Goal: Task Accomplishment & Management: Manage account settings

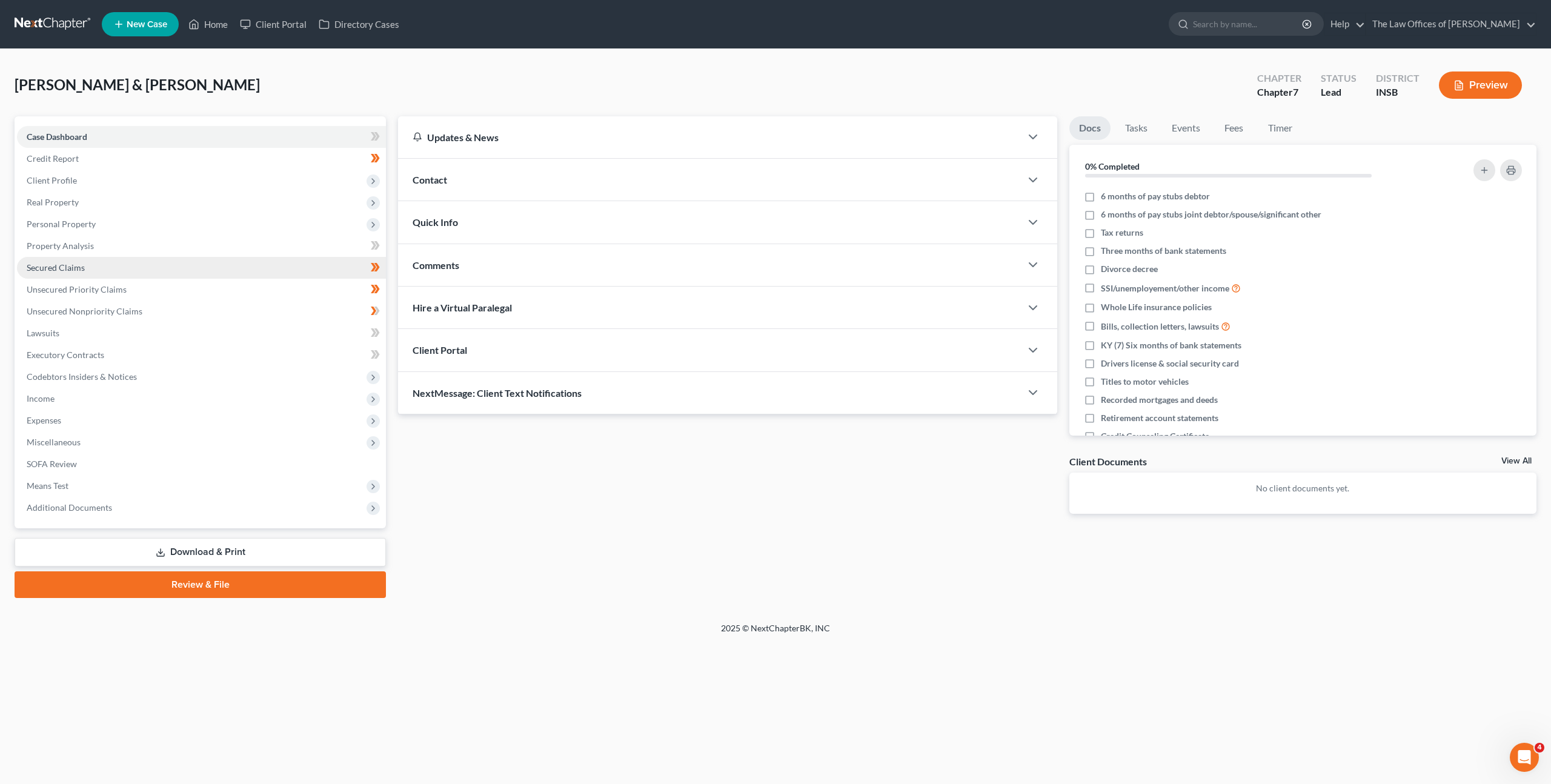
click at [278, 261] on link "Secured Claims" at bounding box center [201, 267] width 369 height 22
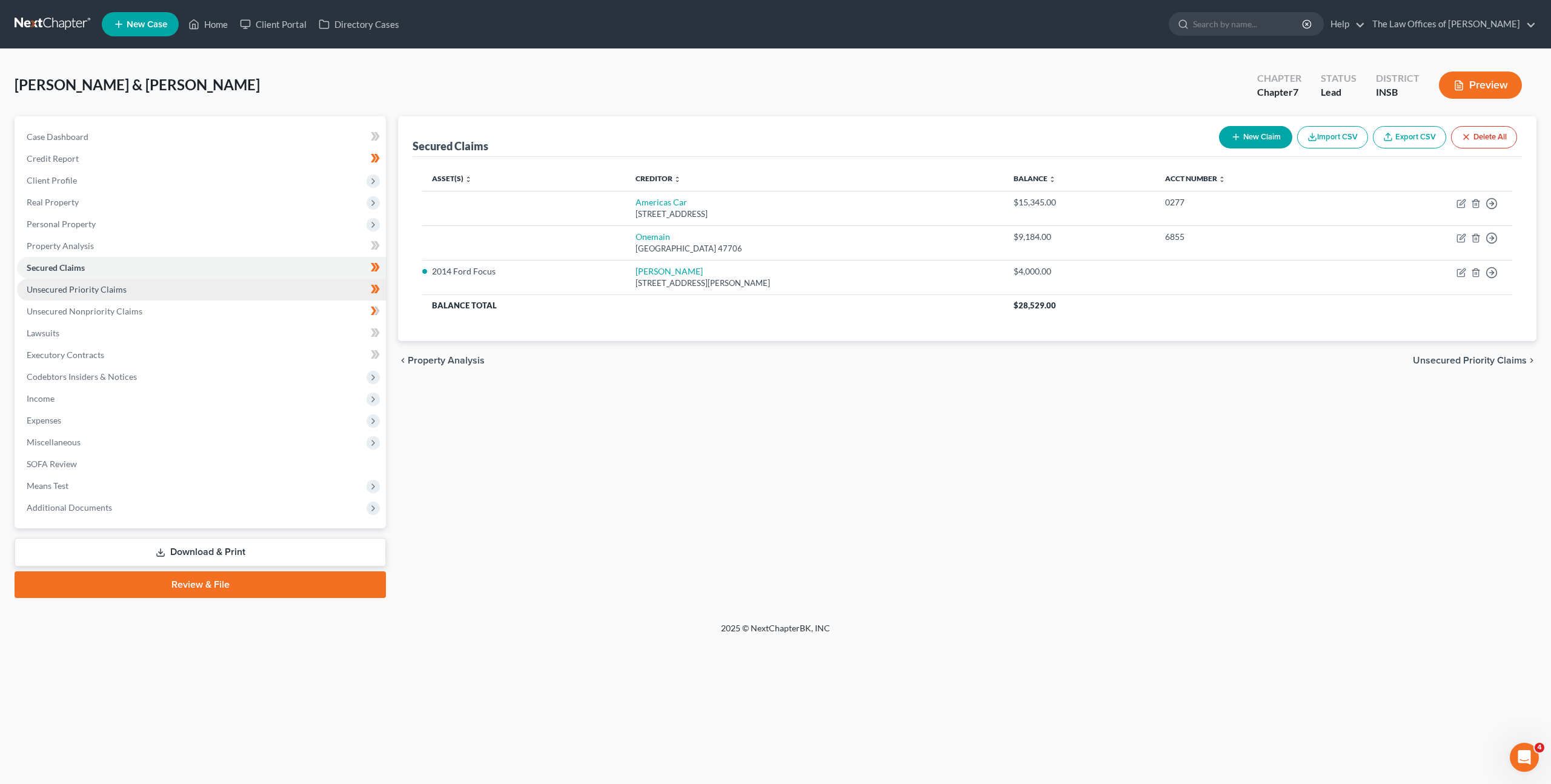
click at [273, 299] on link "Unsecured Priority Claims" at bounding box center [201, 289] width 369 height 22
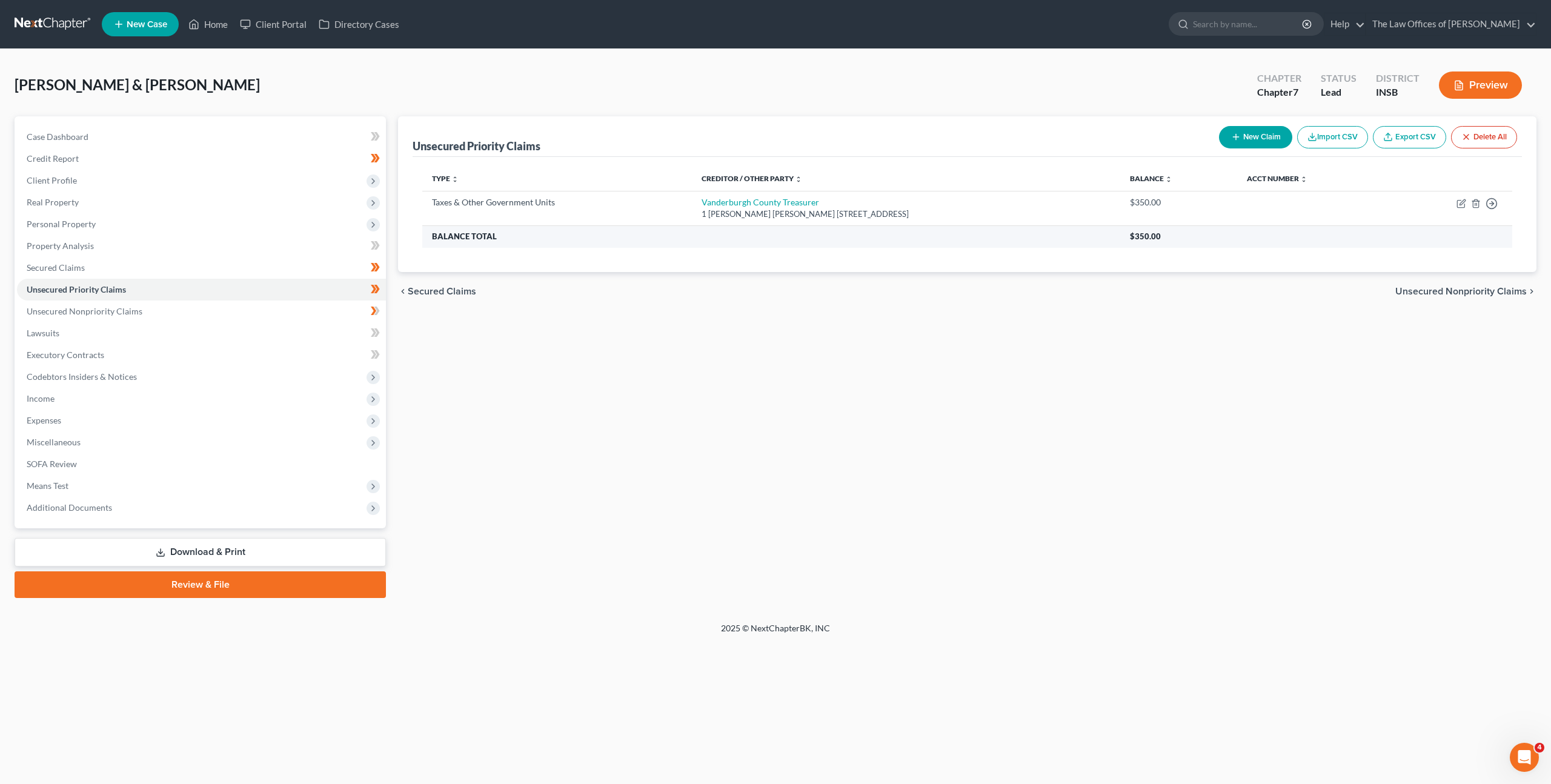
drag, startPoint x: 819, startPoint y: 429, endPoint x: 478, endPoint y: 243, distance: 388.4
click at [818, 429] on div "Unsecured Priority Claims New Claim Import CSV Export CSV Delete All Type expan…" at bounding box center [967, 357] width 1151 height 481
click at [772, 612] on div "Vidal, David & Thorsen, Shauna Upgraded Chapter Chapter 7 Status Lead District …" at bounding box center [776, 335] width 1551 height 573
click at [808, 424] on div "Unsecured Priority Claims New Claim Import CSV Export CSV Delete All Type expan…" at bounding box center [967, 357] width 1151 height 481
click at [1062, 374] on div "Unsecured Priority Claims New Claim Import CSV Export CSV Delete All Type expan…" at bounding box center [967, 357] width 1151 height 481
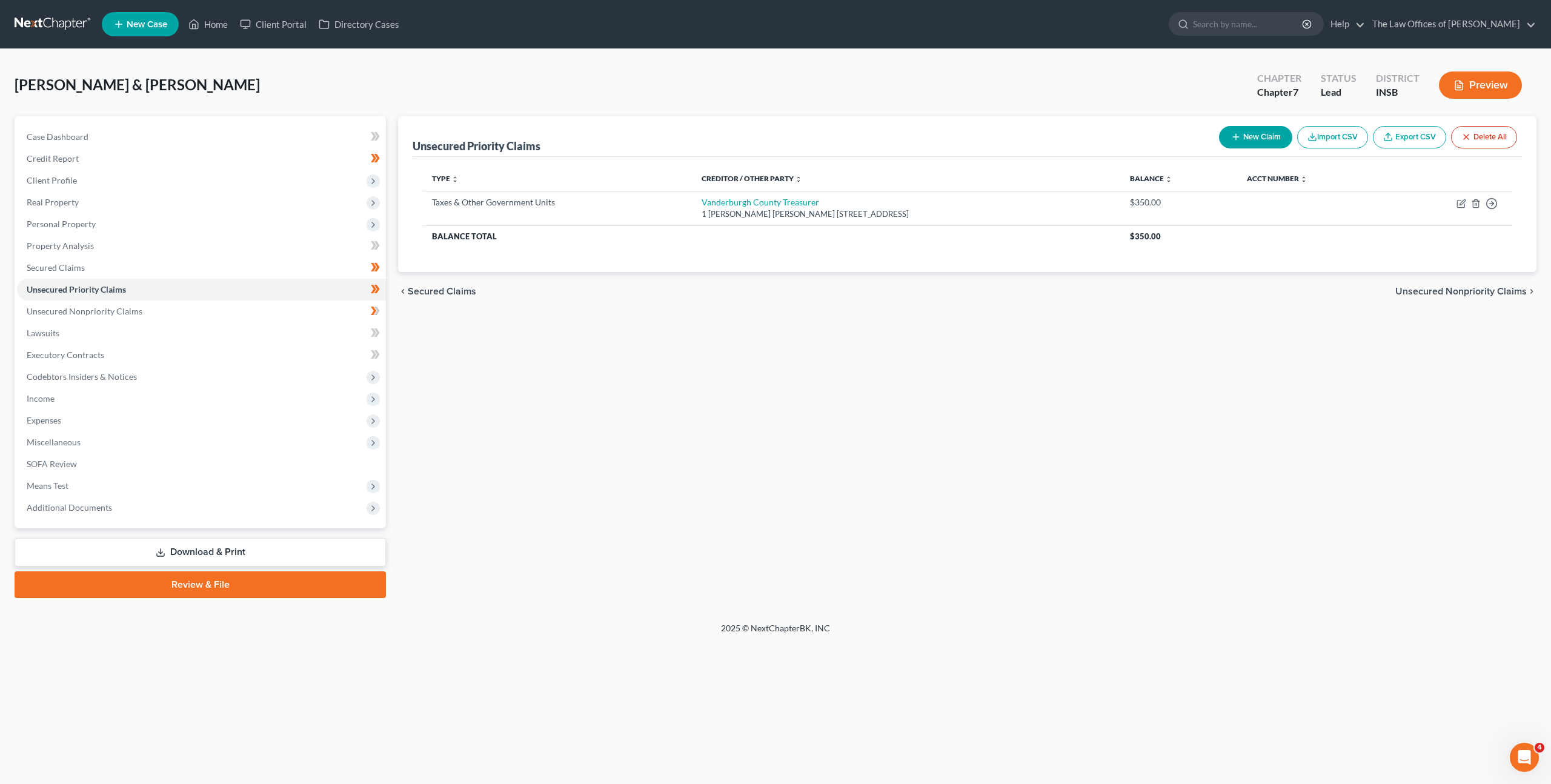
click at [721, 476] on div "Unsecured Priority Claims New Claim Import CSV Export CSV Delete All Type expan…" at bounding box center [967, 357] width 1151 height 481
drag, startPoint x: 722, startPoint y: 474, endPoint x: 671, endPoint y: 496, distance: 55.5
click at [722, 473] on div "Unsecured Priority Claims New Claim Import CSV Export CSV Delete All Type expan…" at bounding box center [967, 357] width 1151 height 481
click at [985, 515] on div "Unsecured Priority Claims New Claim Import CSV Export CSV Delete All Type expan…" at bounding box center [967, 357] width 1151 height 481
click at [848, 497] on div "Unsecured Priority Claims New Claim Import CSV Export CSV Delete All Type expan…" at bounding box center [967, 357] width 1151 height 481
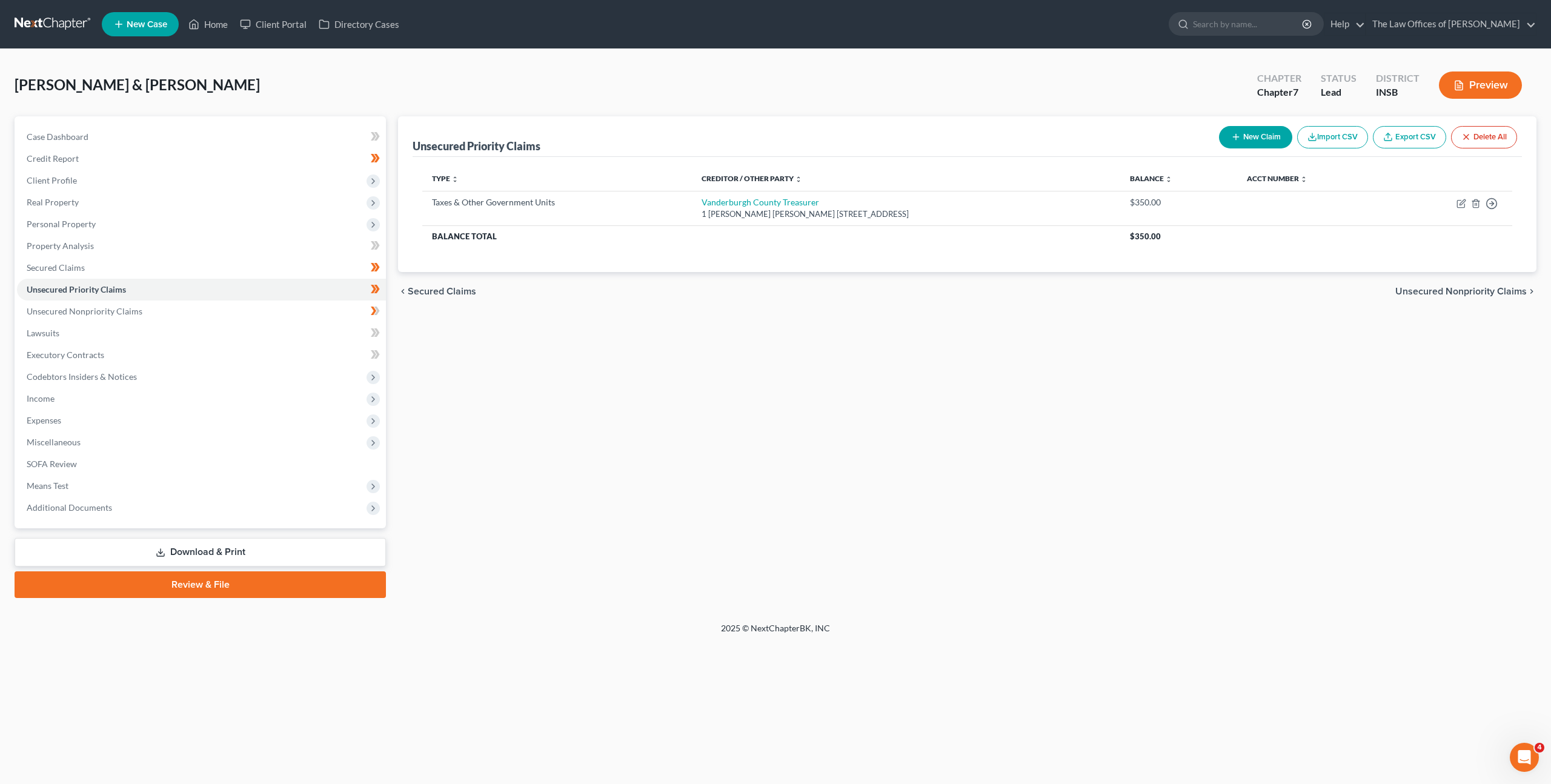
click at [855, 368] on div "Unsecured Priority Claims New Claim Import CSV Export CSV Delete All Type expan…" at bounding box center [967, 357] width 1151 height 481
click at [692, 384] on div "Unsecured Priority Claims New Claim Import CSV Export CSV Delete All Type expan…" at bounding box center [967, 357] width 1151 height 481
click at [666, 392] on div "Unsecured Priority Claims New Claim Import CSV Export CSV Delete All Type expan…" at bounding box center [967, 357] width 1151 height 481
click at [944, 409] on div "Unsecured Priority Claims New Claim Import CSV Export CSV Delete All Type expan…" at bounding box center [967, 357] width 1151 height 481
click at [977, 408] on div "Unsecured Priority Claims New Claim Import CSV Export CSV Delete All Type expan…" at bounding box center [967, 357] width 1151 height 481
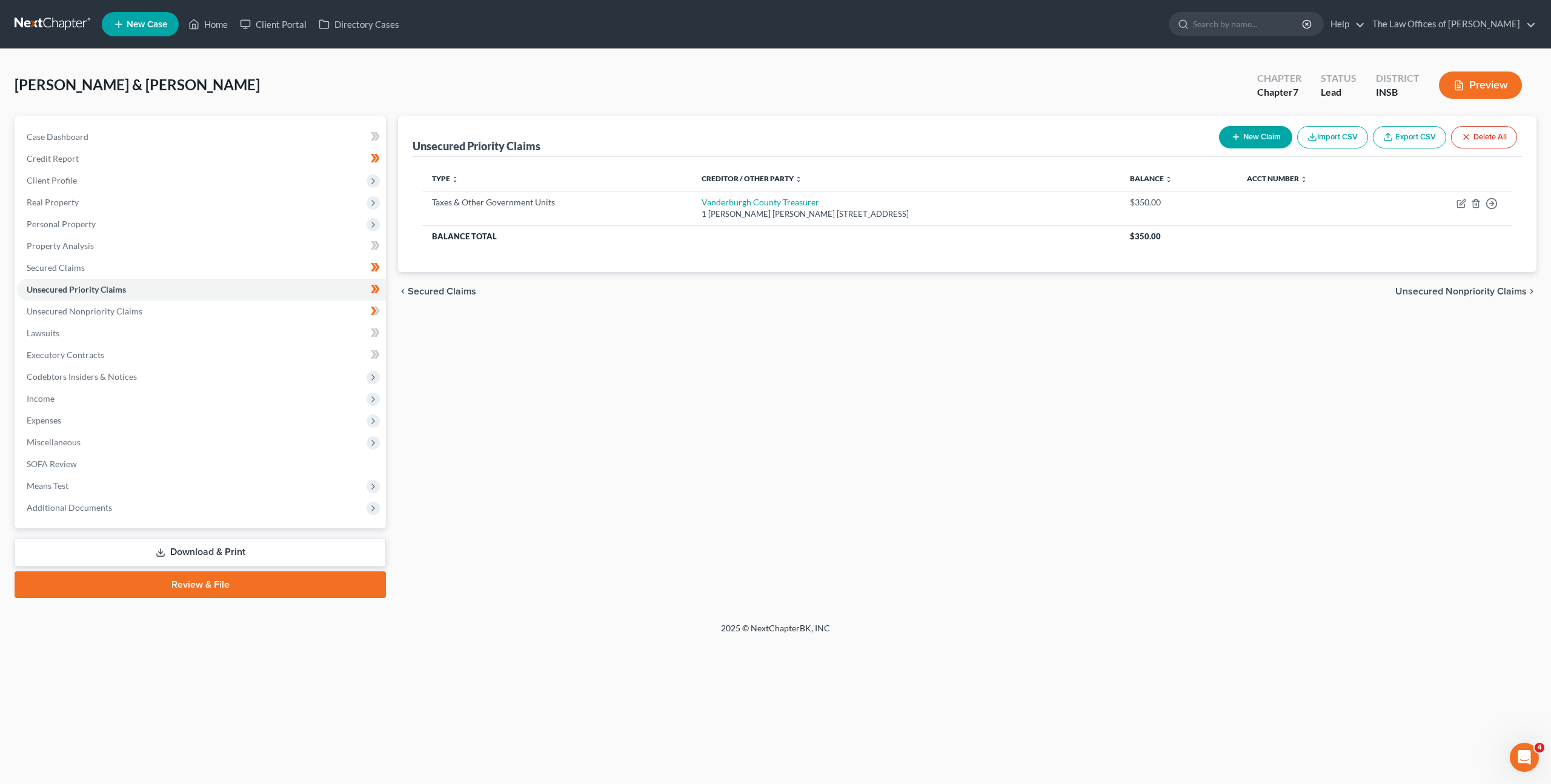
click at [1133, 398] on div "Unsecured Priority Claims New Claim Import CSV Export CSV Delete All Type expan…" at bounding box center [967, 357] width 1151 height 481
click at [1075, 52] on div "Vidal, David & Thorsen, Shauna Upgraded Chapter Chapter 7 Status Lead District …" at bounding box center [776, 335] width 1551 height 573
click at [223, 225] on span "Personal Property" at bounding box center [201, 224] width 369 height 22
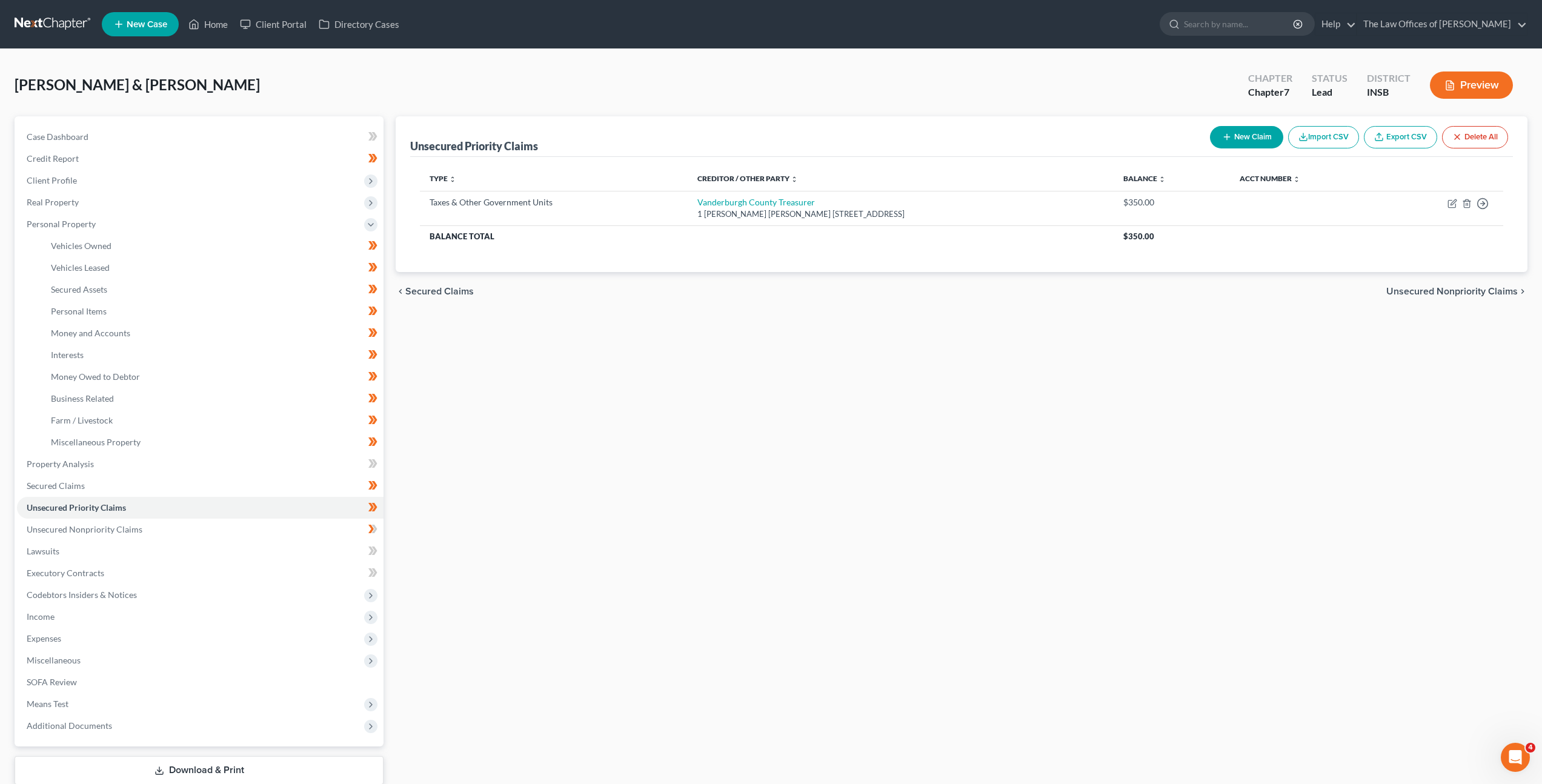
drag, startPoint x: 39, startPoint y: 22, endPoint x: 298, endPoint y: 8, distance: 259.4
click at [39, 22] on link at bounding box center [53, 24] width 77 height 22
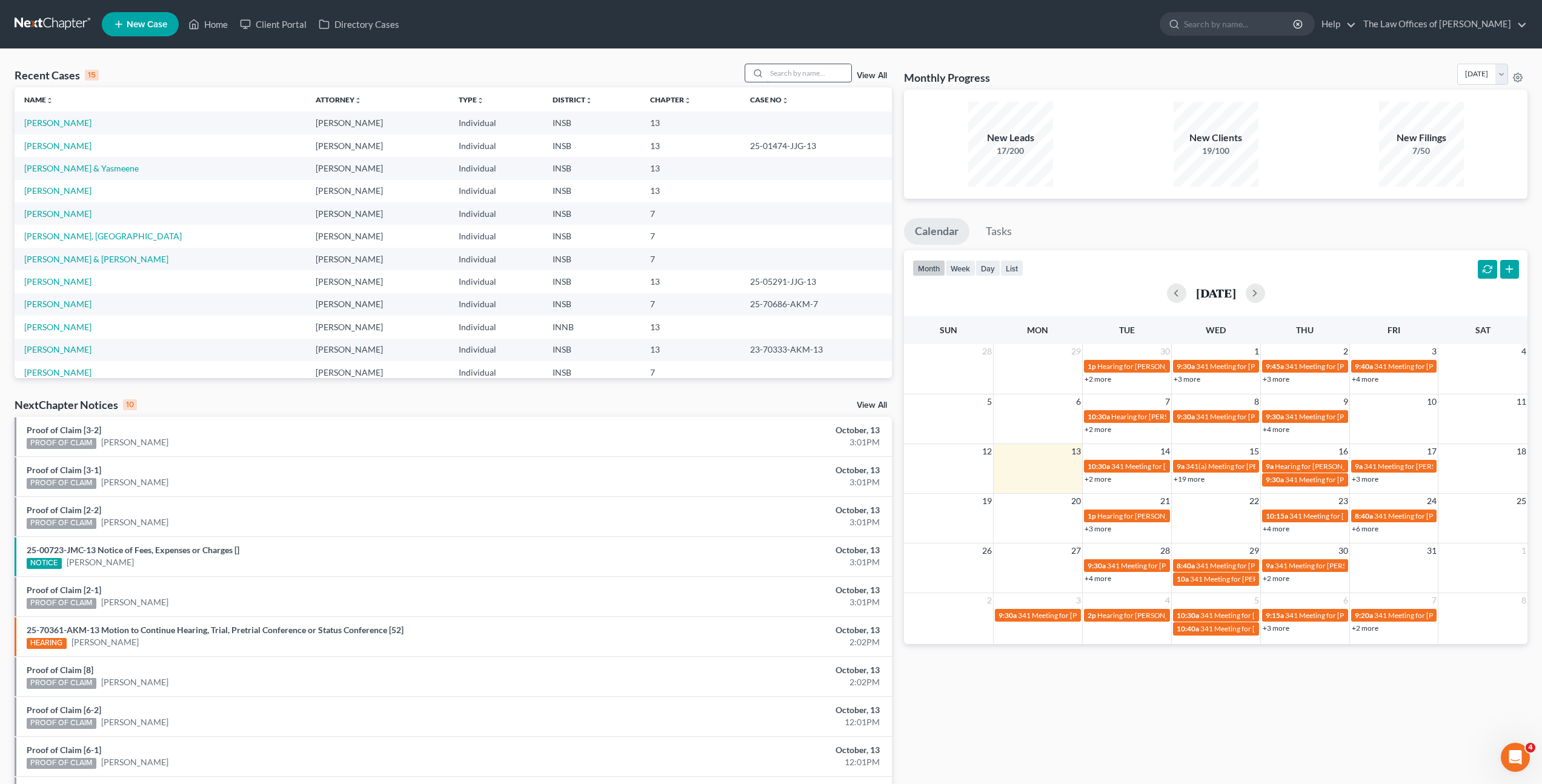
click at [806, 71] on input "search" at bounding box center [808, 73] width 85 height 18
click at [811, 61] on div "Recent Cases 15 View All Name unfold_more expand_more expand_less Attorney unfo…" at bounding box center [771, 449] width 1542 height 801
click at [806, 65] on input "search" at bounding box center [808, 73] width 85 height 18
type input "lara"
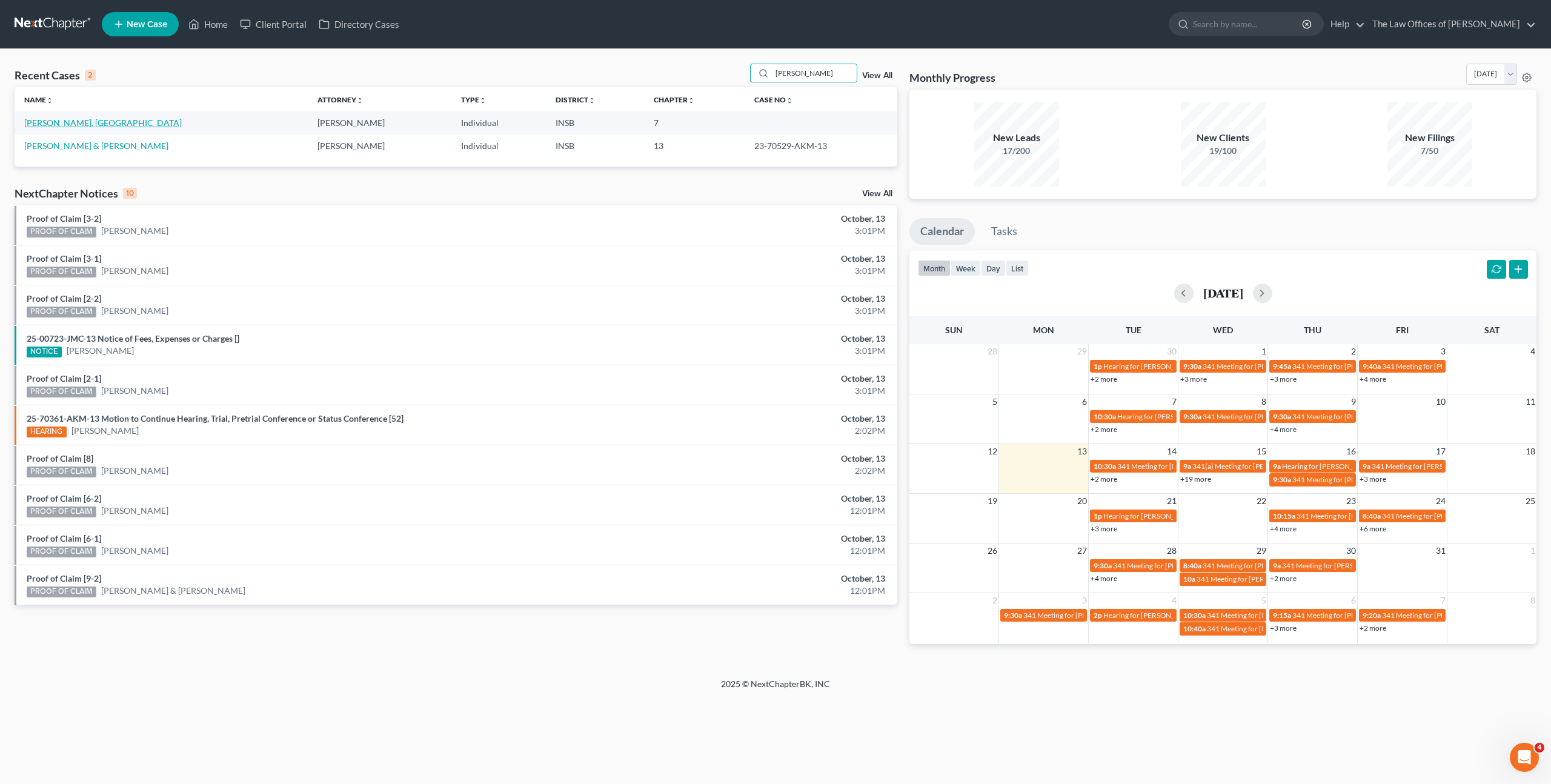
click at [51, 117] on link "[PERSON_NAME], [GEOGRAPHIC_DATA]" at bounding box center [103, 122] width 157 height 10
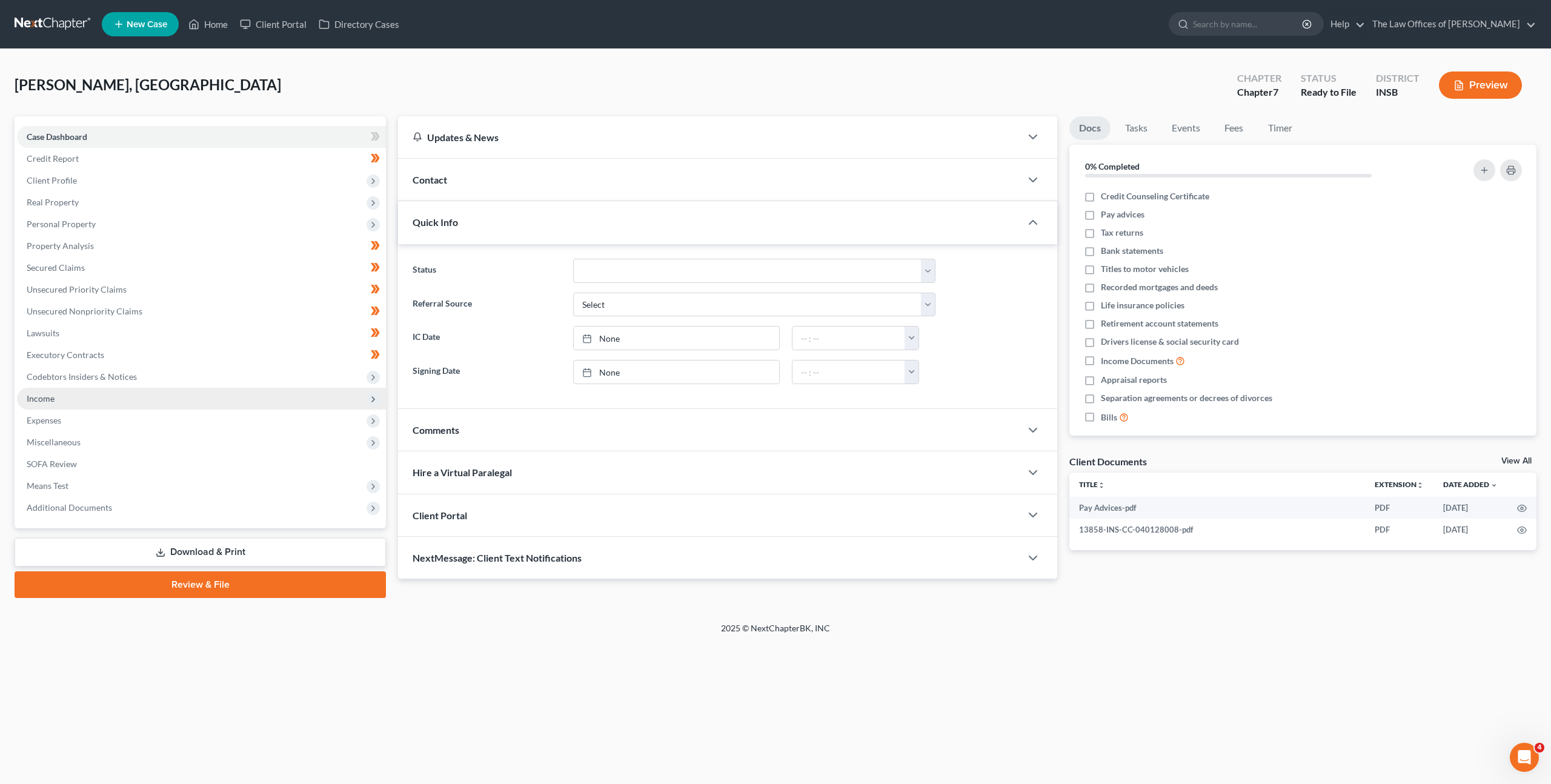
click at [143, 394] on span "Income" at bounding box center [201, 398] width 369 height 22
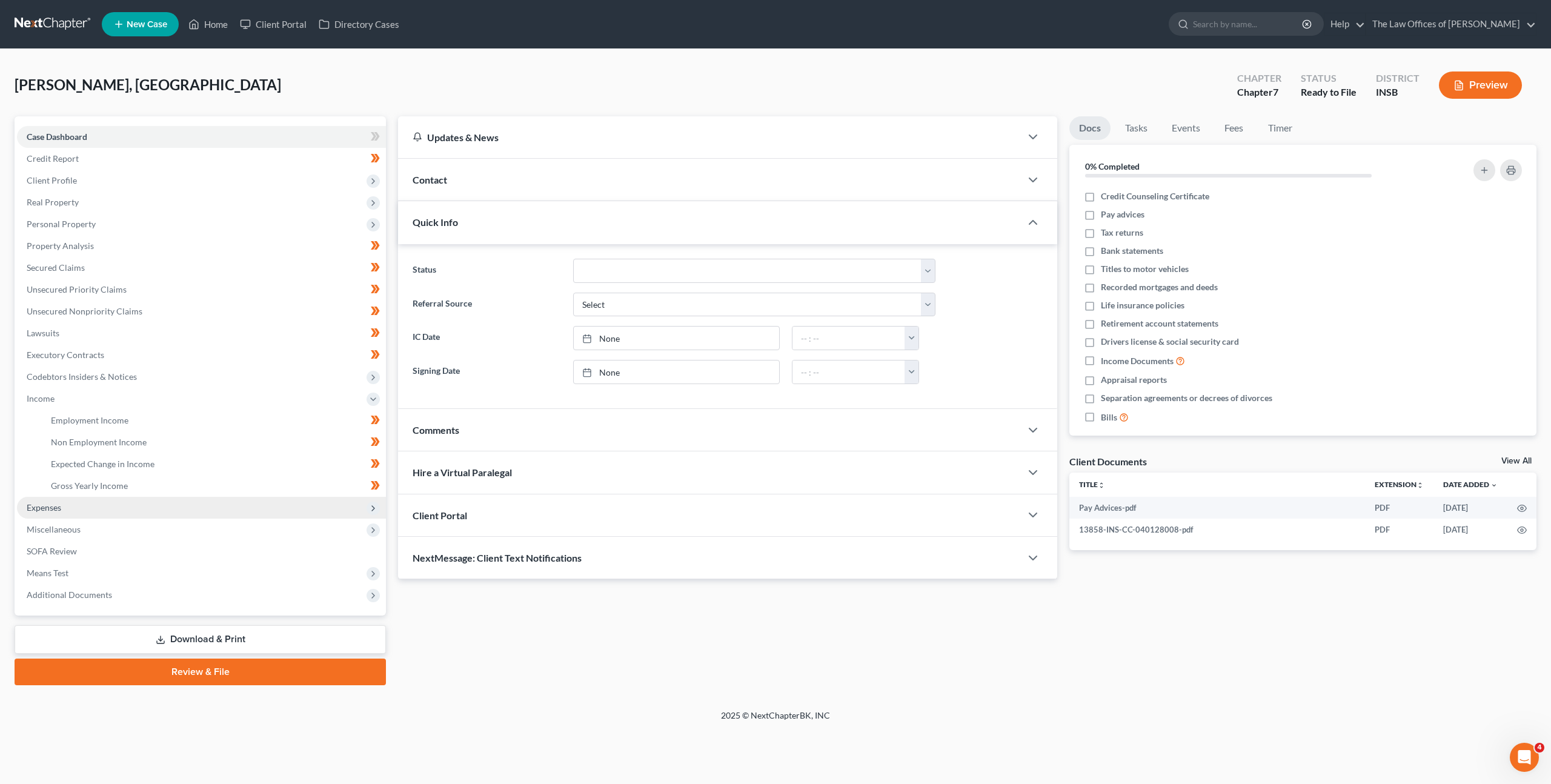
click at [157, 517] on span "Expenses" at bounding box center [201, 507] width 369 height 22
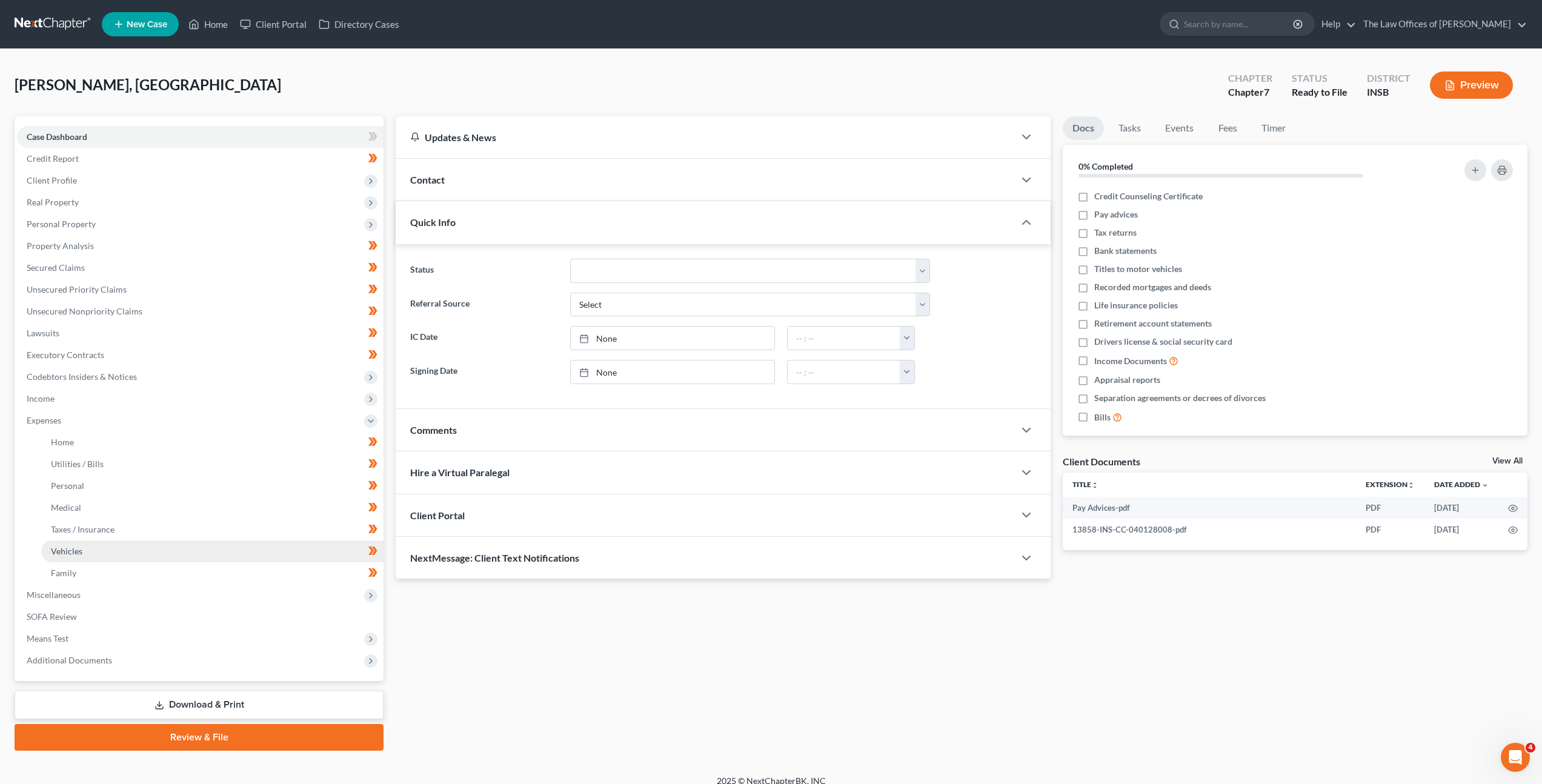
click at [157, 552] on link "Vehicles" at bounding box center [212, 551] width 343 height 22
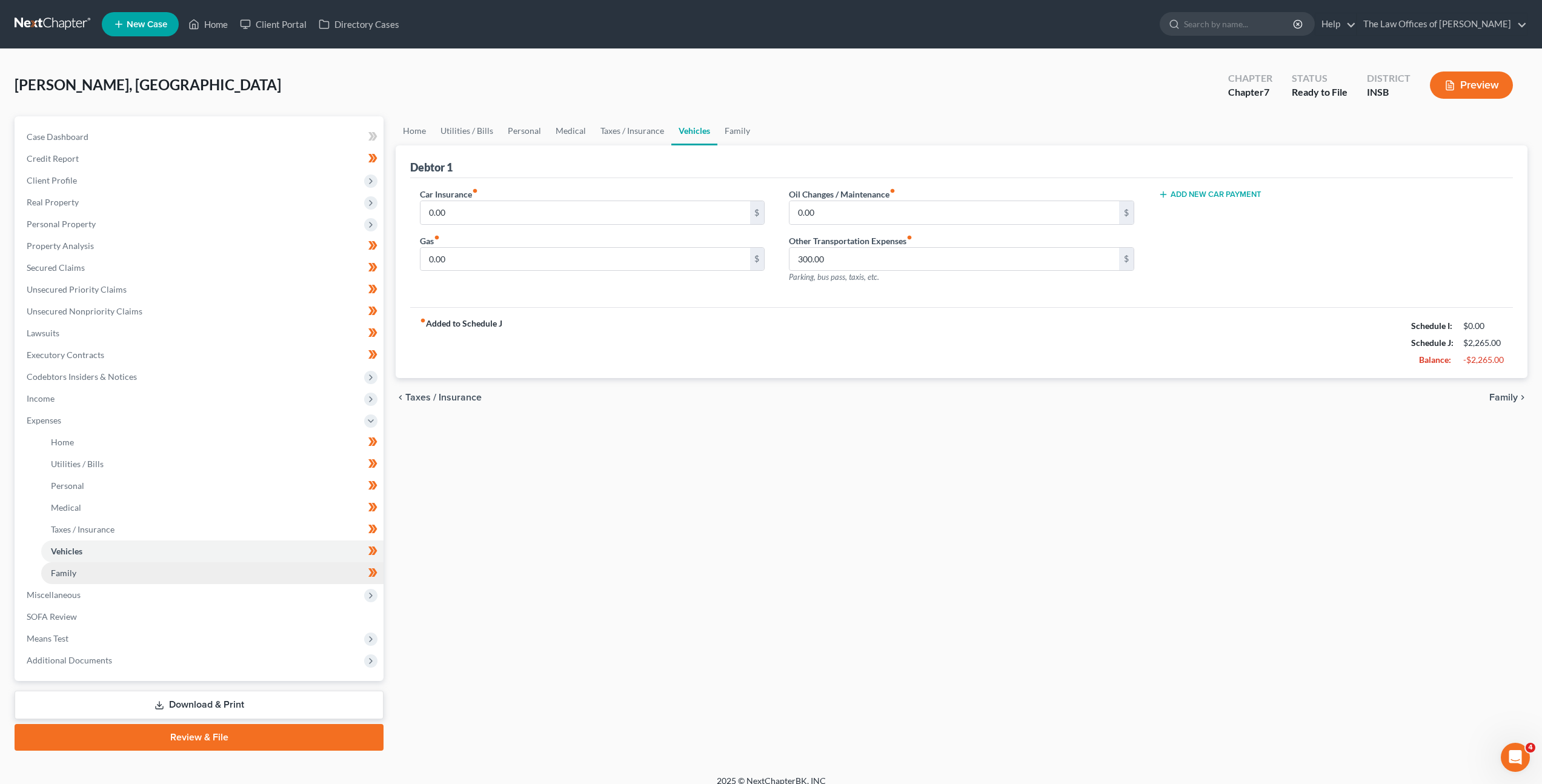
click at [197, 571] on link "Family" at bounding box center [212, 572] width 343 height 22
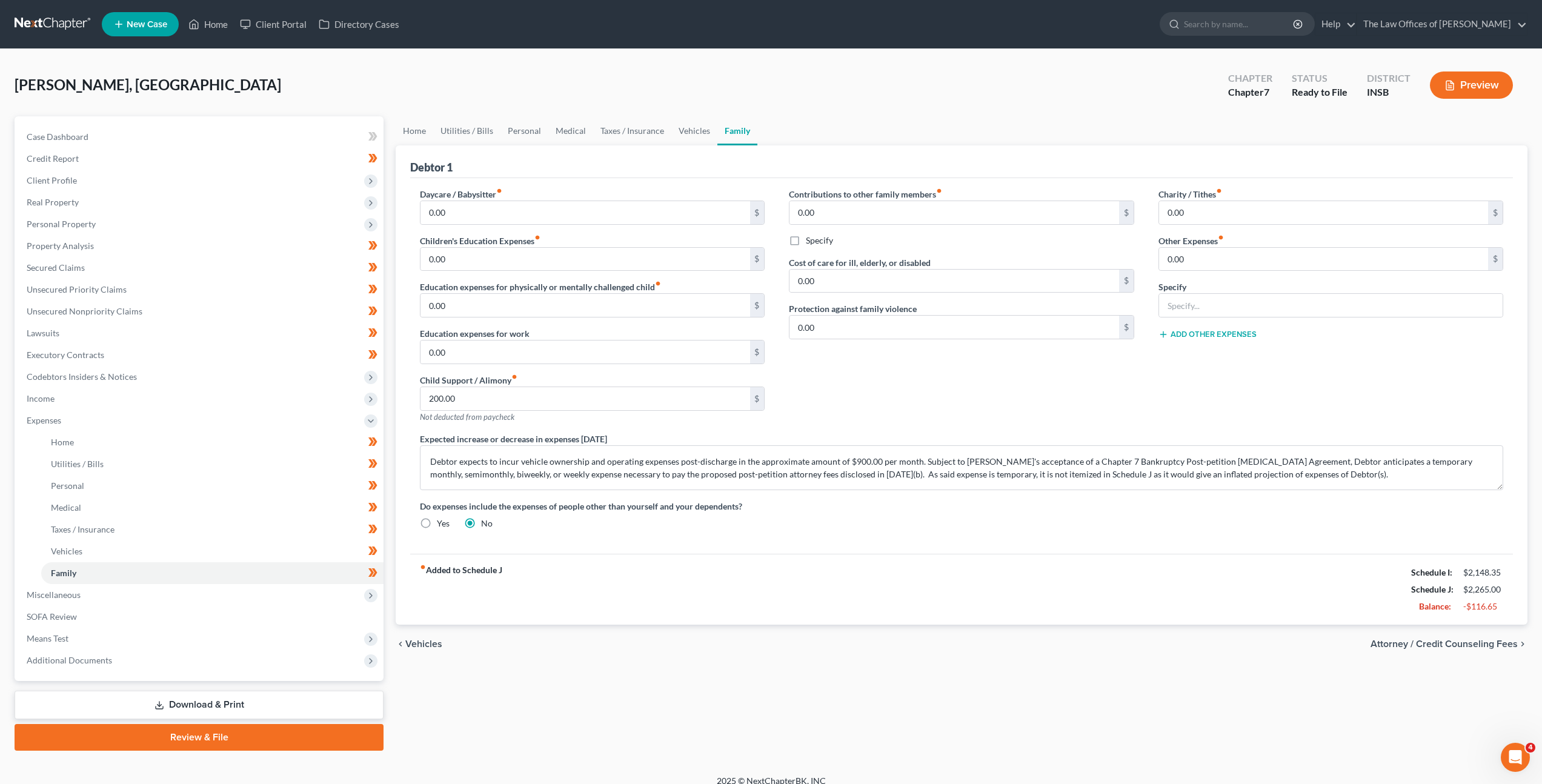
click at [736, 532] on div "Daycare / Babysitter fiber_manual_record 0.00 $ Children's Education Expenses f…" at bounding box center [962, 364] width 1108 height 351
drag, startPoint x: 918, startPoint y: 460, endPoint x: 423, endPoint y: 459, distance: 495.0
click at [423, 459] on textarea "Debtor expects to incur vehicle ownership and operating expenses post-discharge…" at bounding box center [962, 468] width 1083 height 45
type textarea "Subject to Debtor's acceptance of a Chapter 7 Bankruptcy Post-petition Retainer…"
drag, startPoint x: 751, startPoint y: 554, endPoint x: 759, endPoint y: 553, distance: 8.1
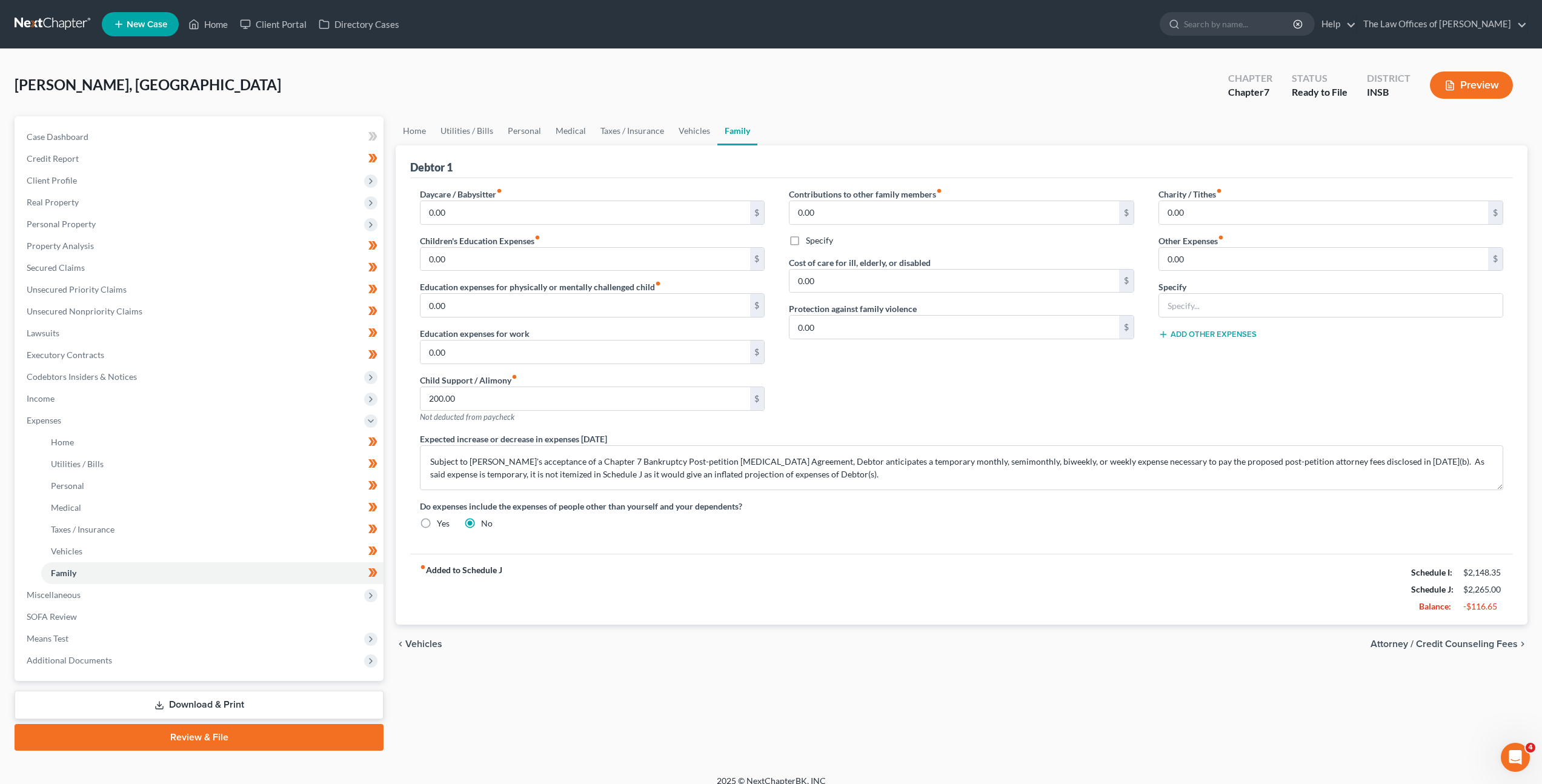
click at [751, 554] on div "fiber_manual_record Added to Schedule J Schedule I: $2,148.35 Schedule J: $2,26…" at bounding box center [961, 589] width 1102 height 71
click at [280, 602] on span "Miscellaneous" at bounding box center [200, 595] width 367 height 22
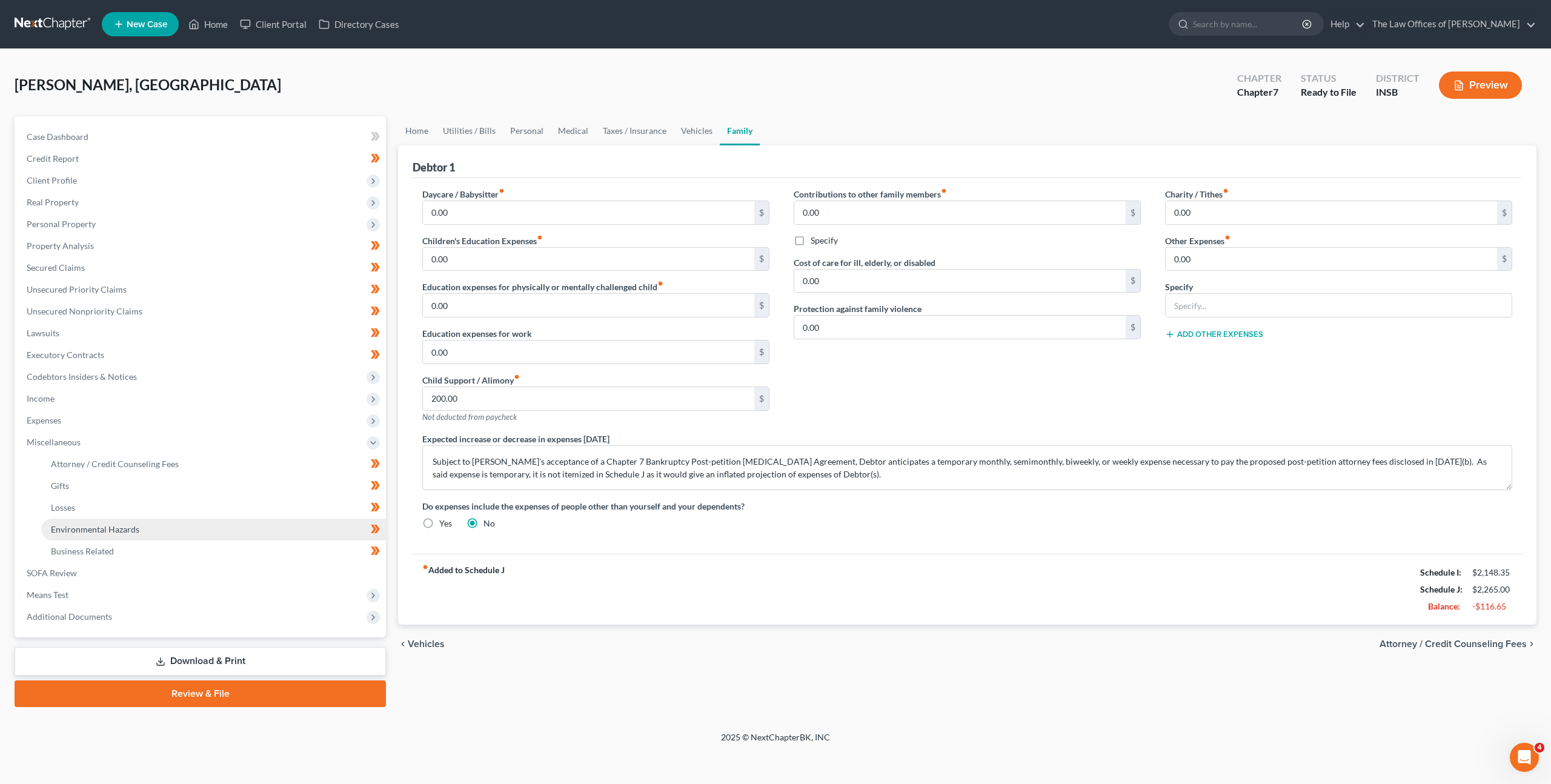
click at [258, 527] on link "Environmental Hazards" at bounding box center [214, 529] width 345 height 22
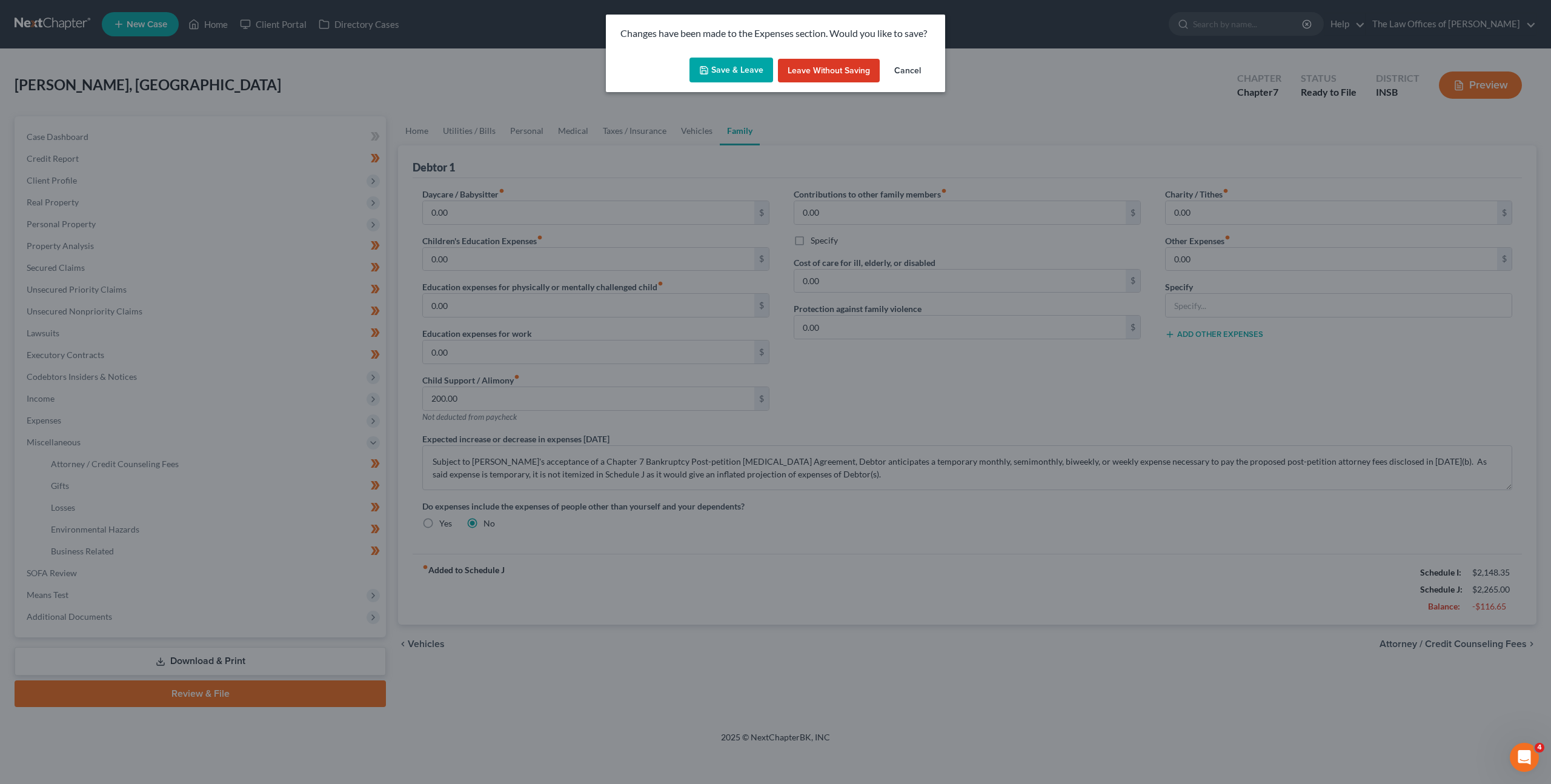
click at [728, 74] on button "Save & Leave" at bounding box center [732, 70] width 84 height 26
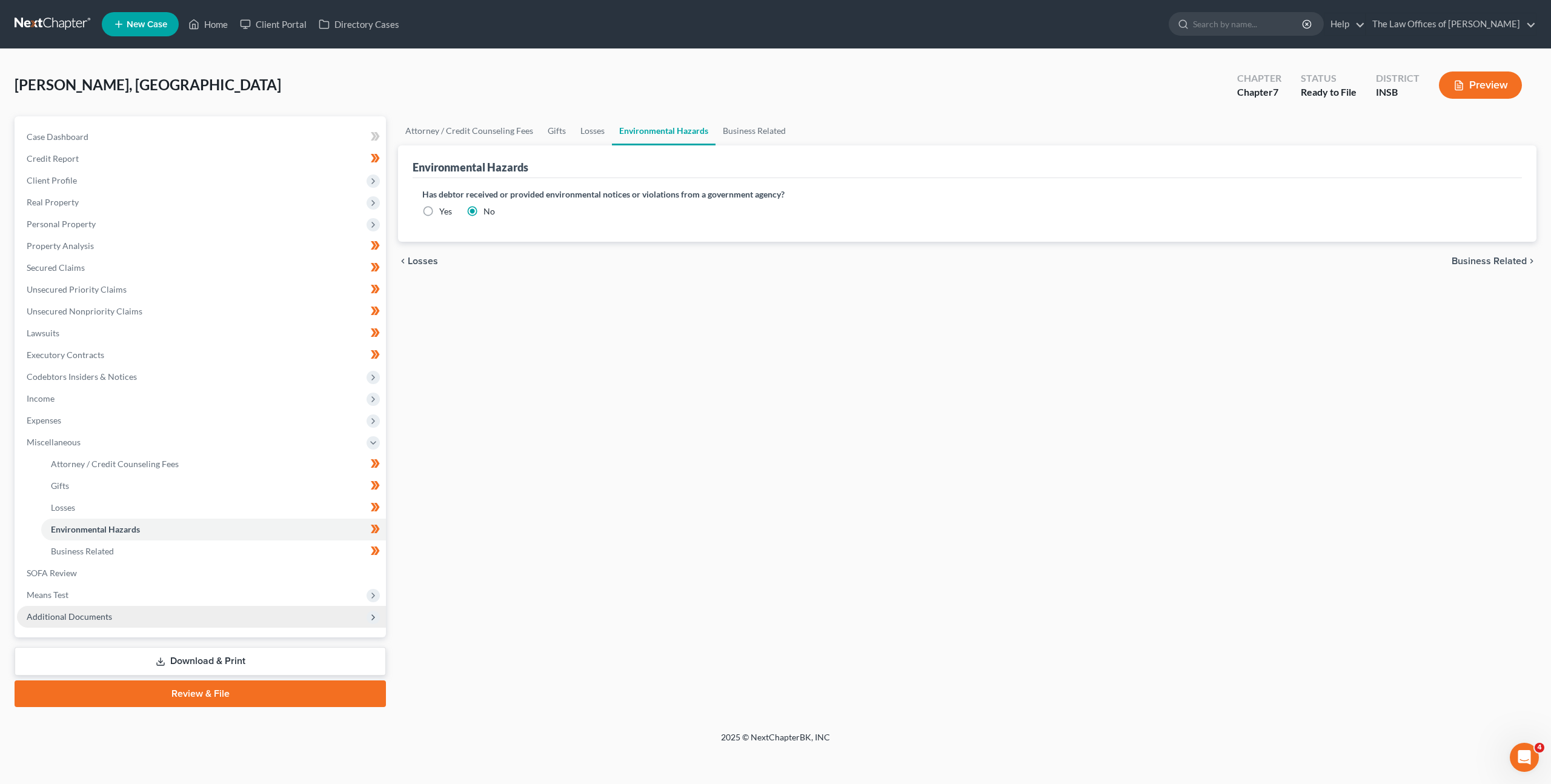
click at [226, 613] on span "Additional Documents" at bounding box center [201, 616] width 369 height 22
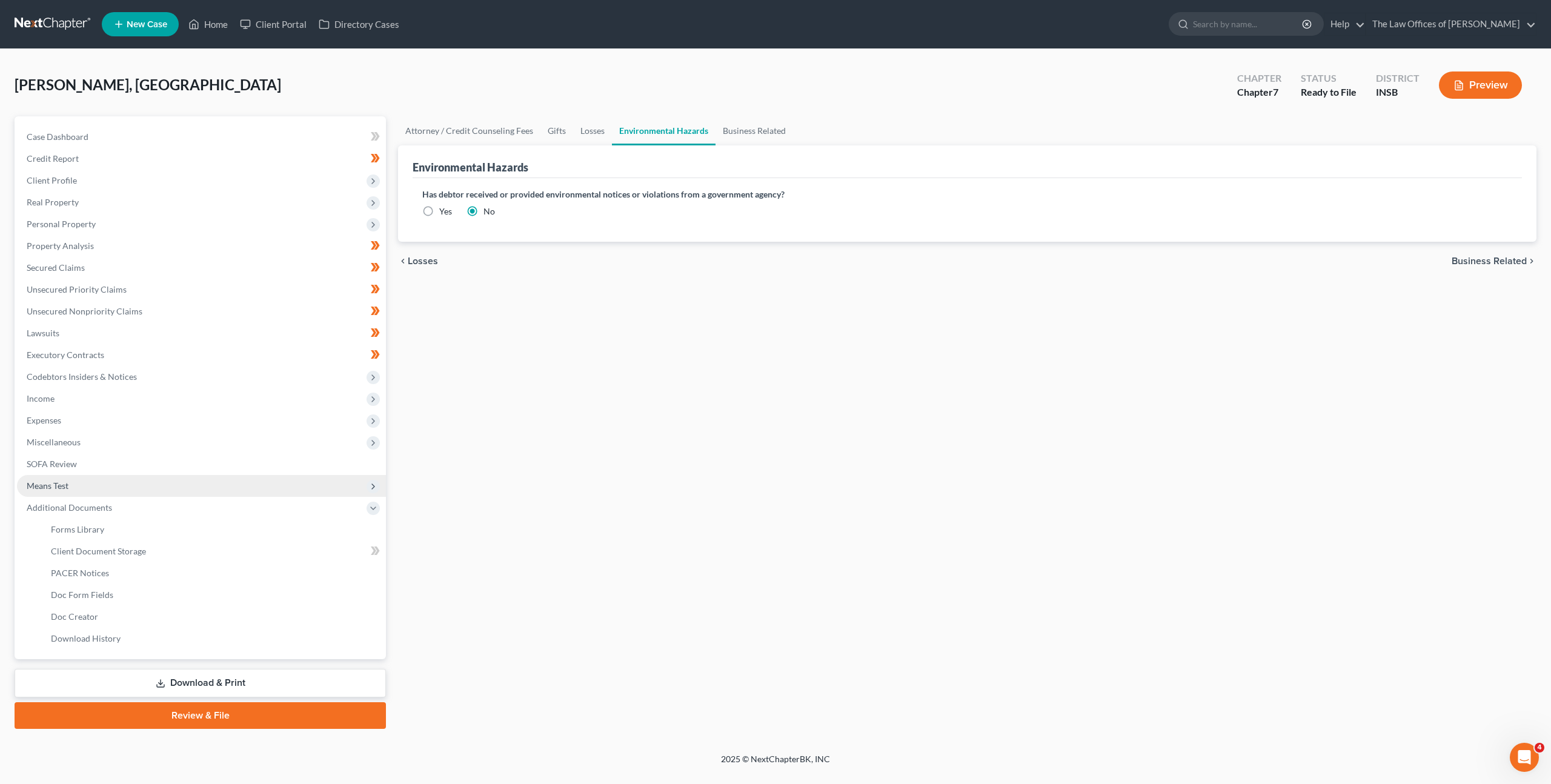
click at [219, 487] on span "Means Test" at bounding box center [201, 485] width 369 height 22
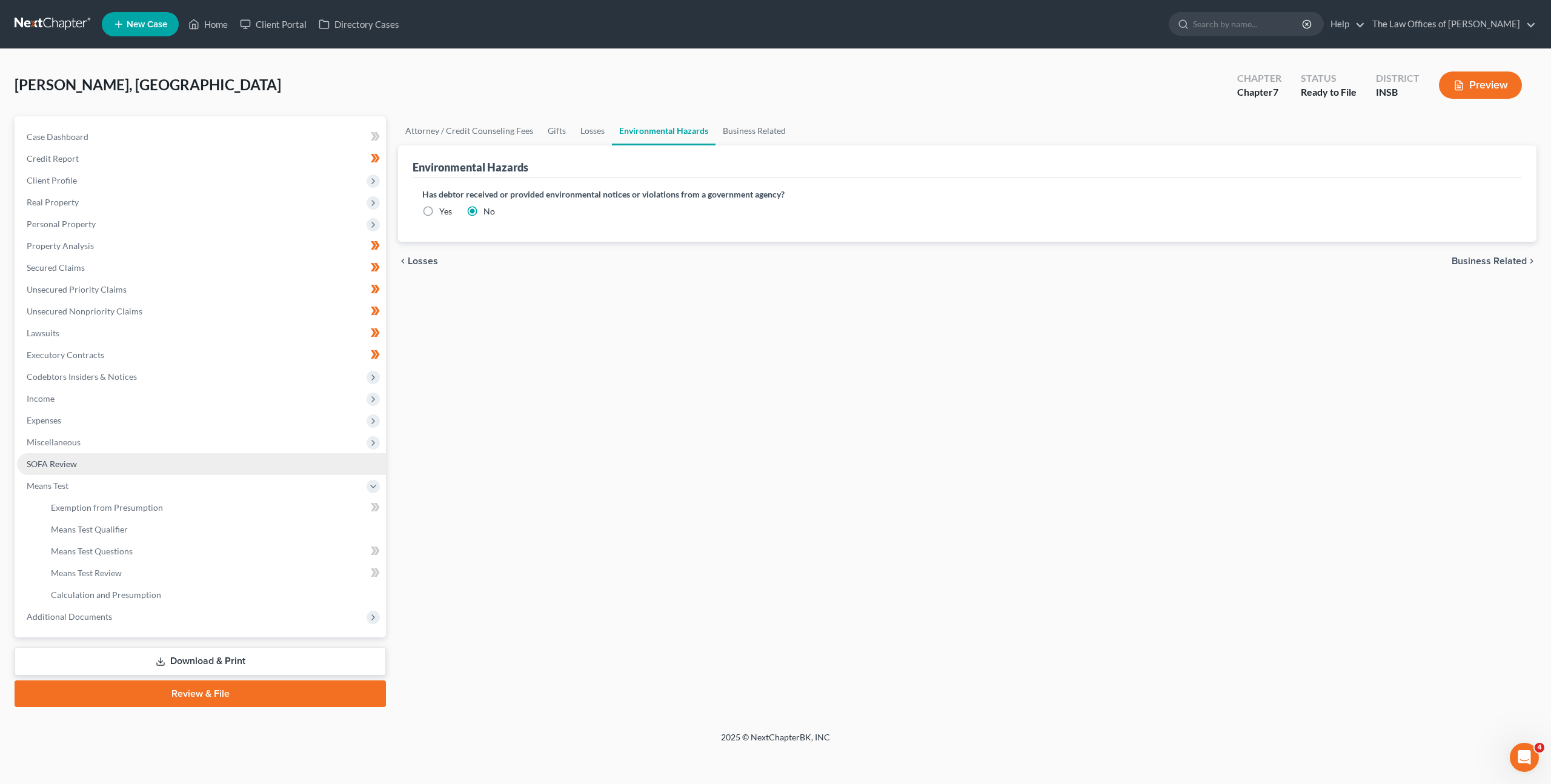
click at [231, 457] on link "SOFA Review" at bounding box center [201, 464] width 369 height 22
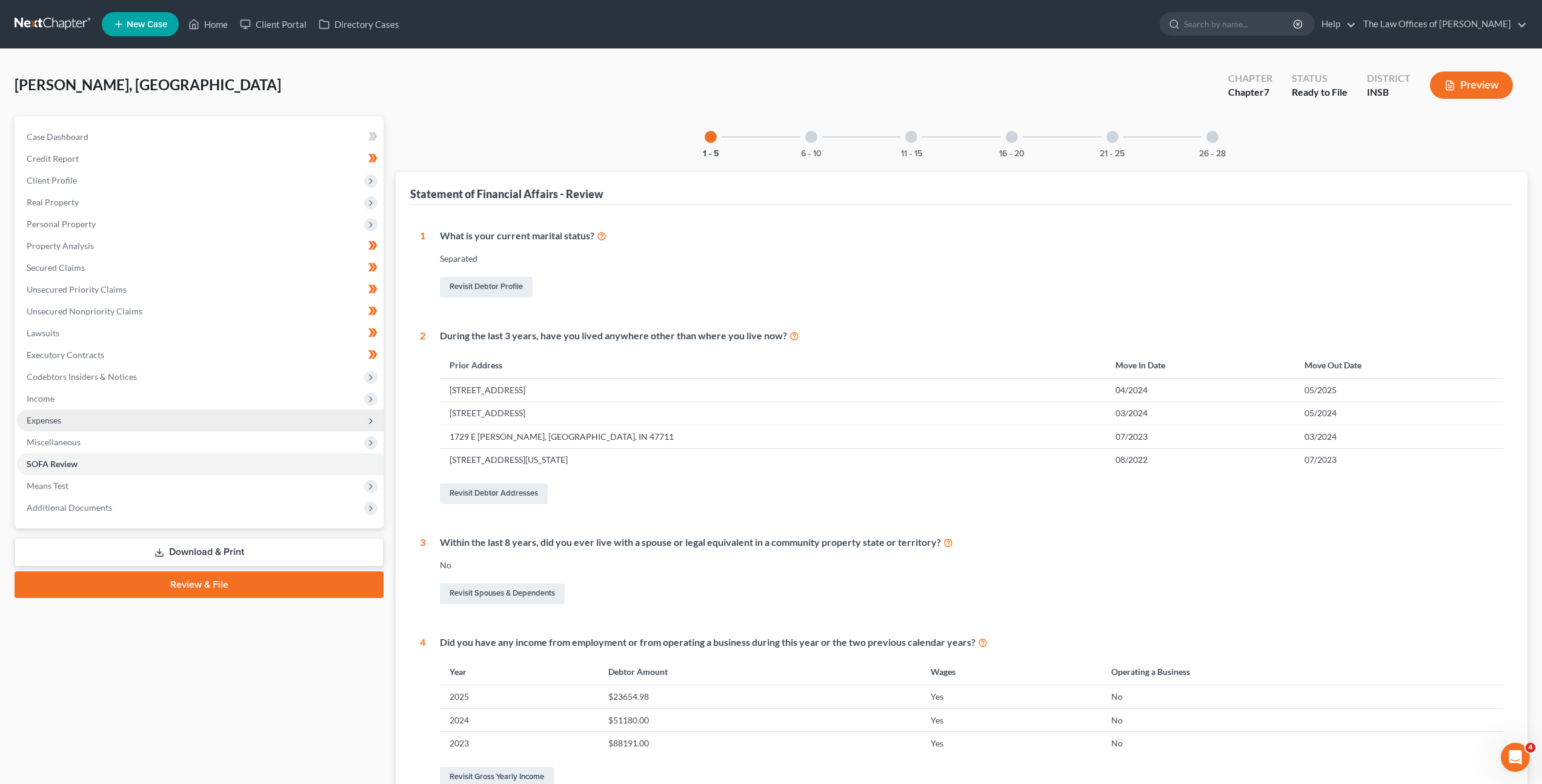
click at [229, 424] on span "Expenses" at bounding box center [200, 420] width 367 height 22
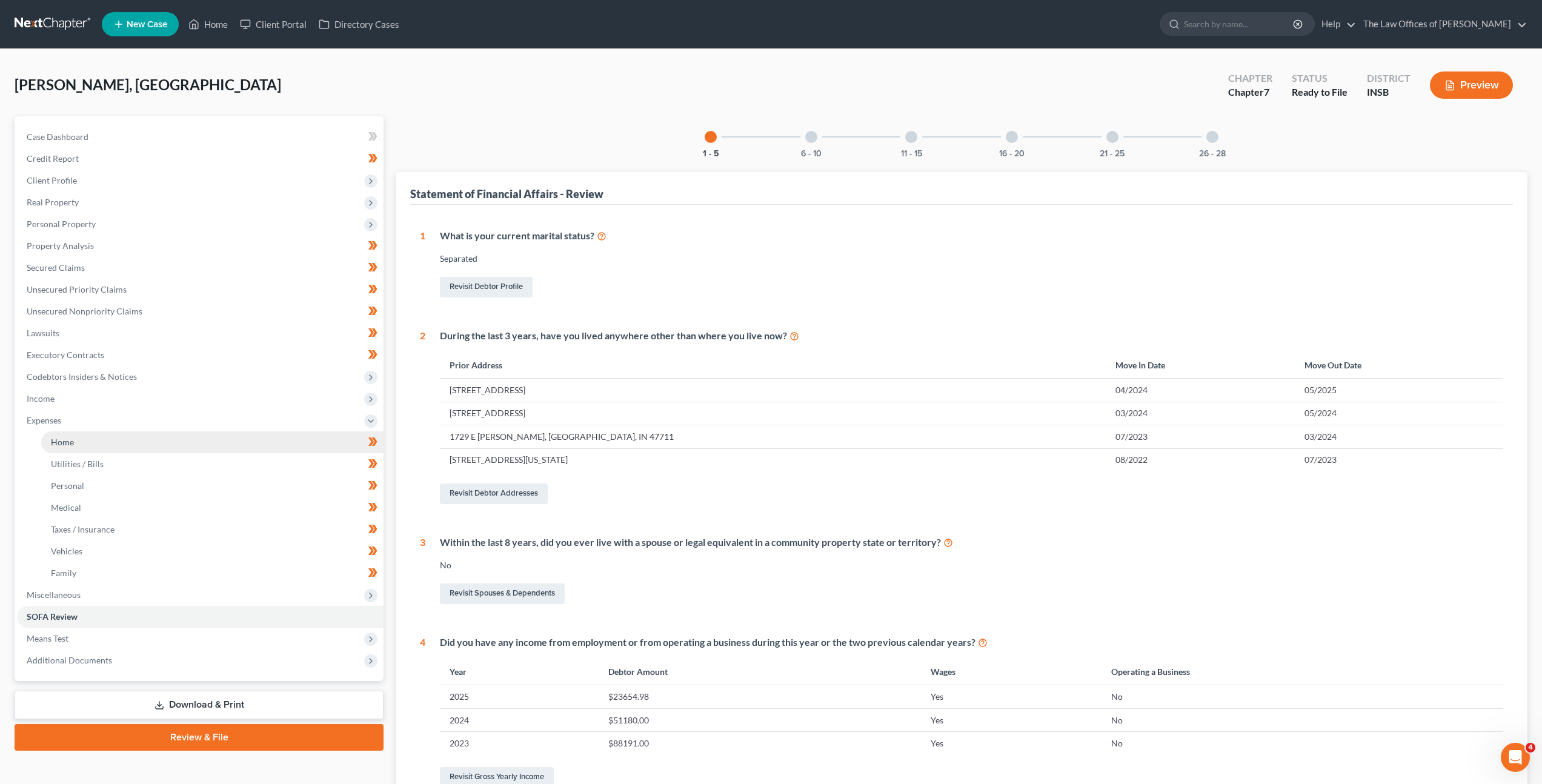
click at [207, 440] on link "Home" at bounding box center [212, 442] width 343 height 22
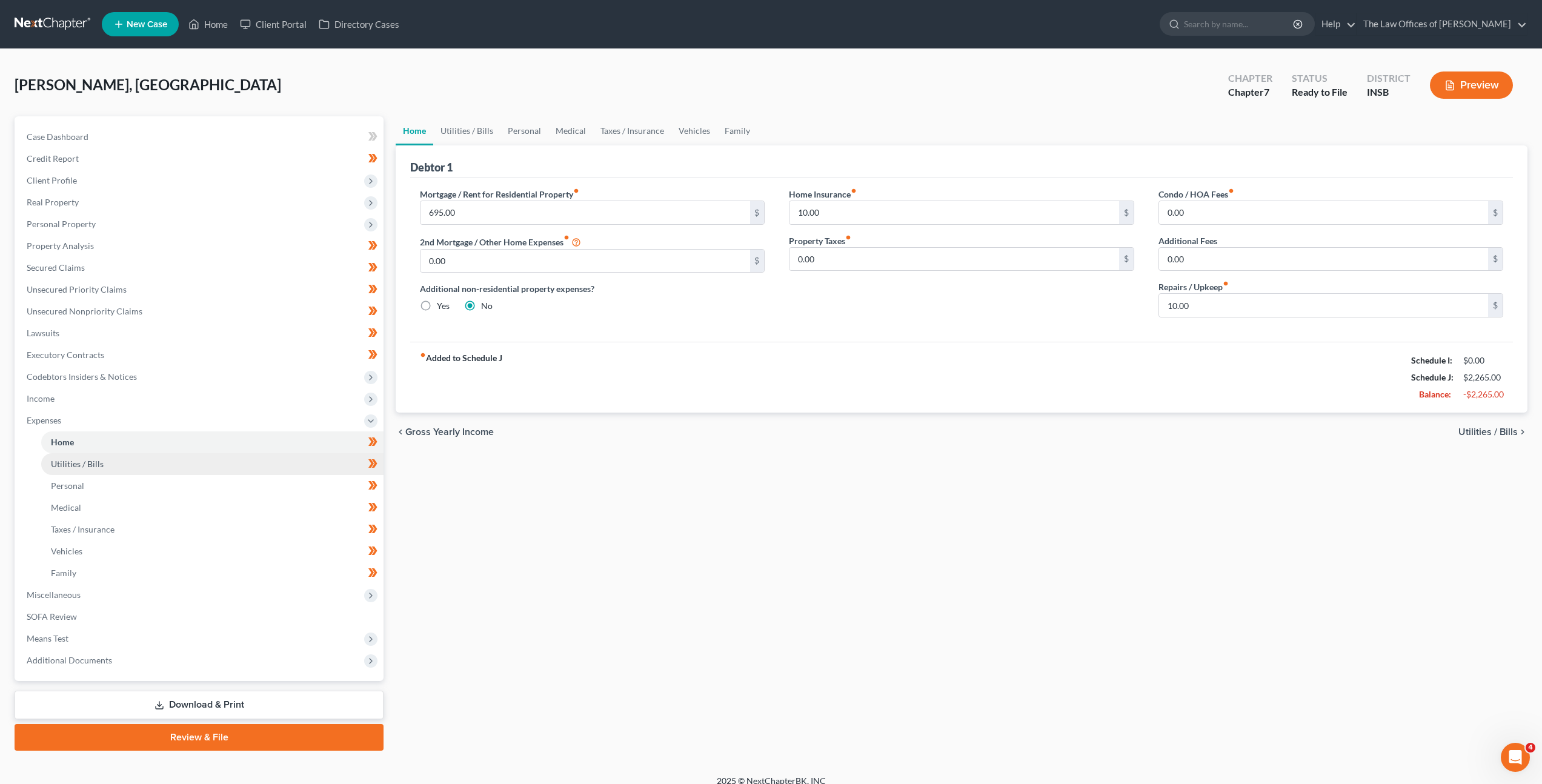
click at [214, 457] on link "Utilities / Bills" at bounding box center [212, 464] width 343 height 22
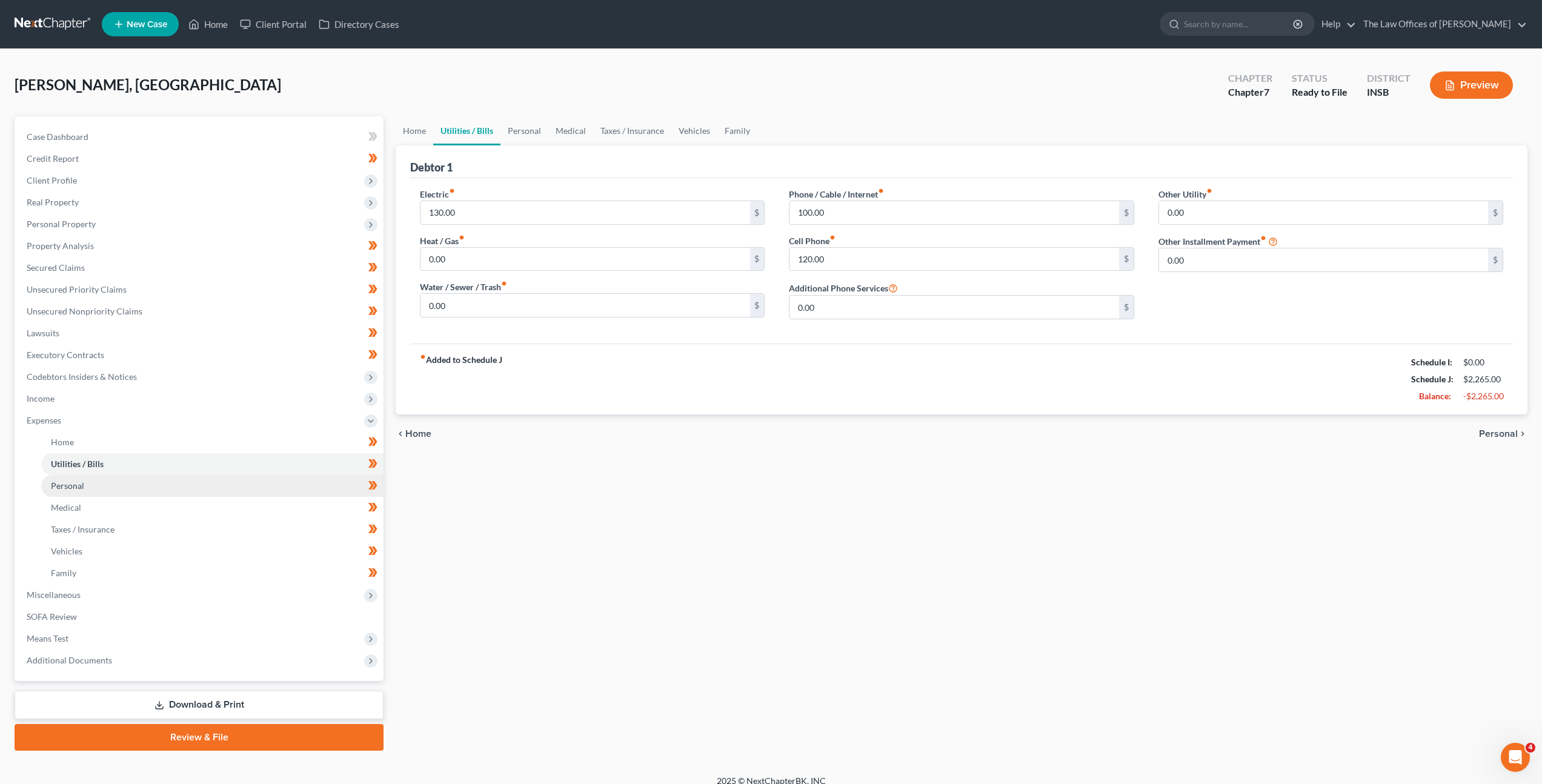
click at [213, 486] on link "Personal" at bounding box center [212, 485] width 343 height 22
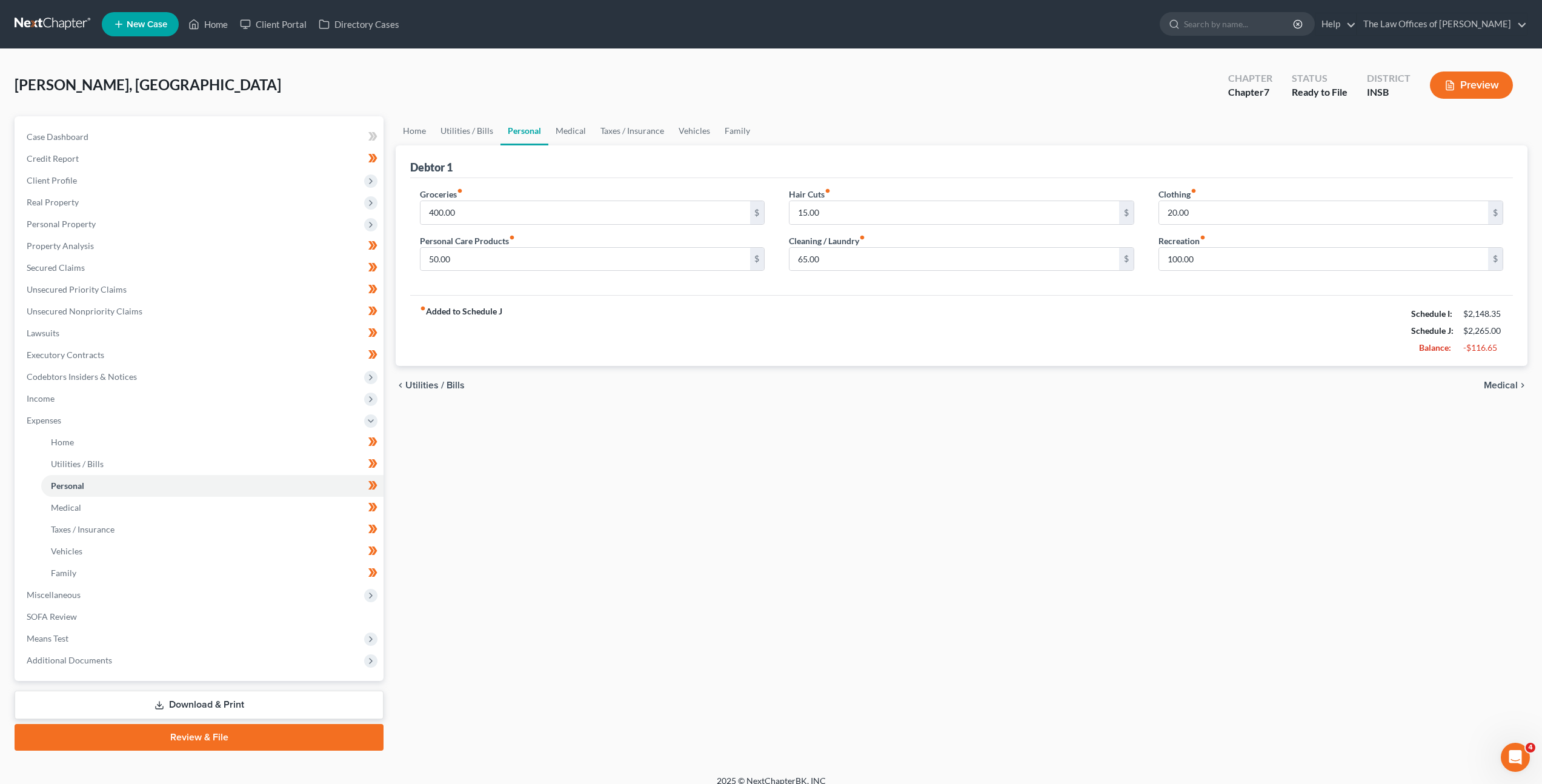
click at [624, 396] on div "chevron_left Utilities / Bills Medical chevron_right" at bounding box center [962, 385] width 1132 height 39
drag, startPoint x: 262, startPoint y: 703, endPoint x: 383, endPoint y: 635, distance: 138.8
click at [263, 703] on link "Download & Print" at bounding box center [198, 704] width 369 height 28
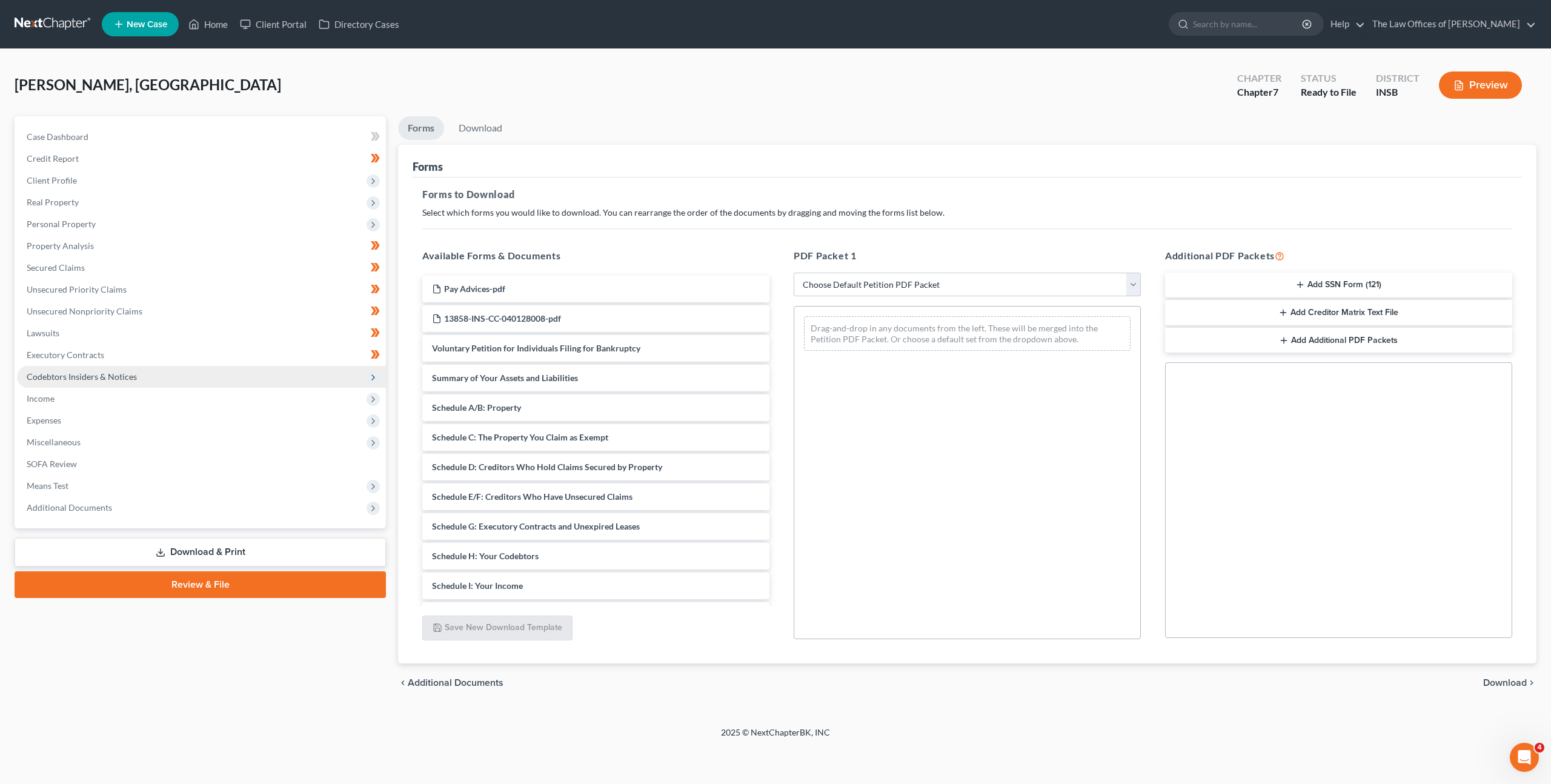
click at [265, 377] on span "Codebtors Insiders & Notices" at bounding box center [201, 377] width 369 height 22
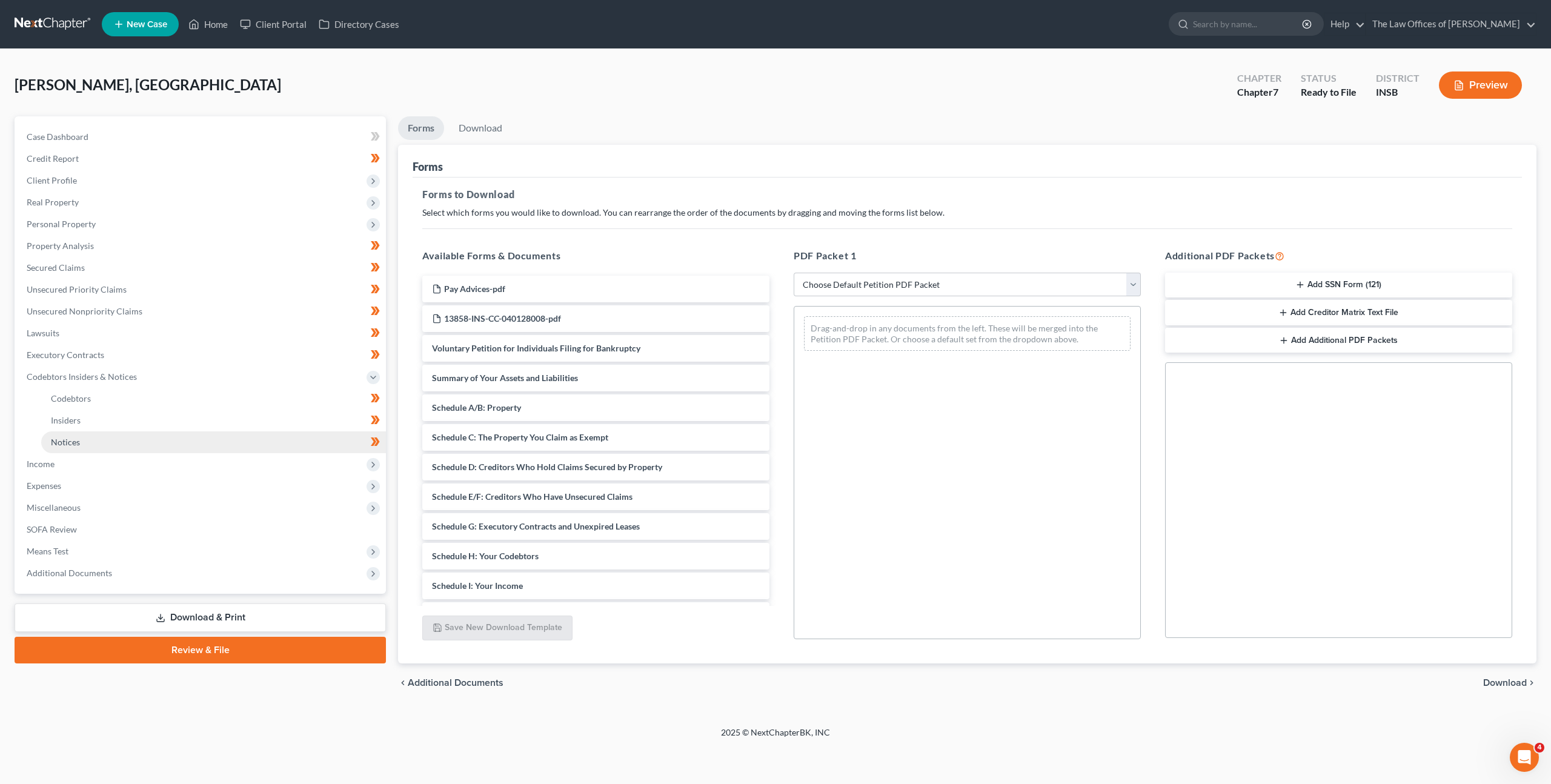
drag, startPoint x: 233, startPoint y: 437, endPoint x: 242, endPoint y: 432, distance: 10.3
click at [233, 437] on link "Notices" at bounding box center [214, 442] width 345 height 22
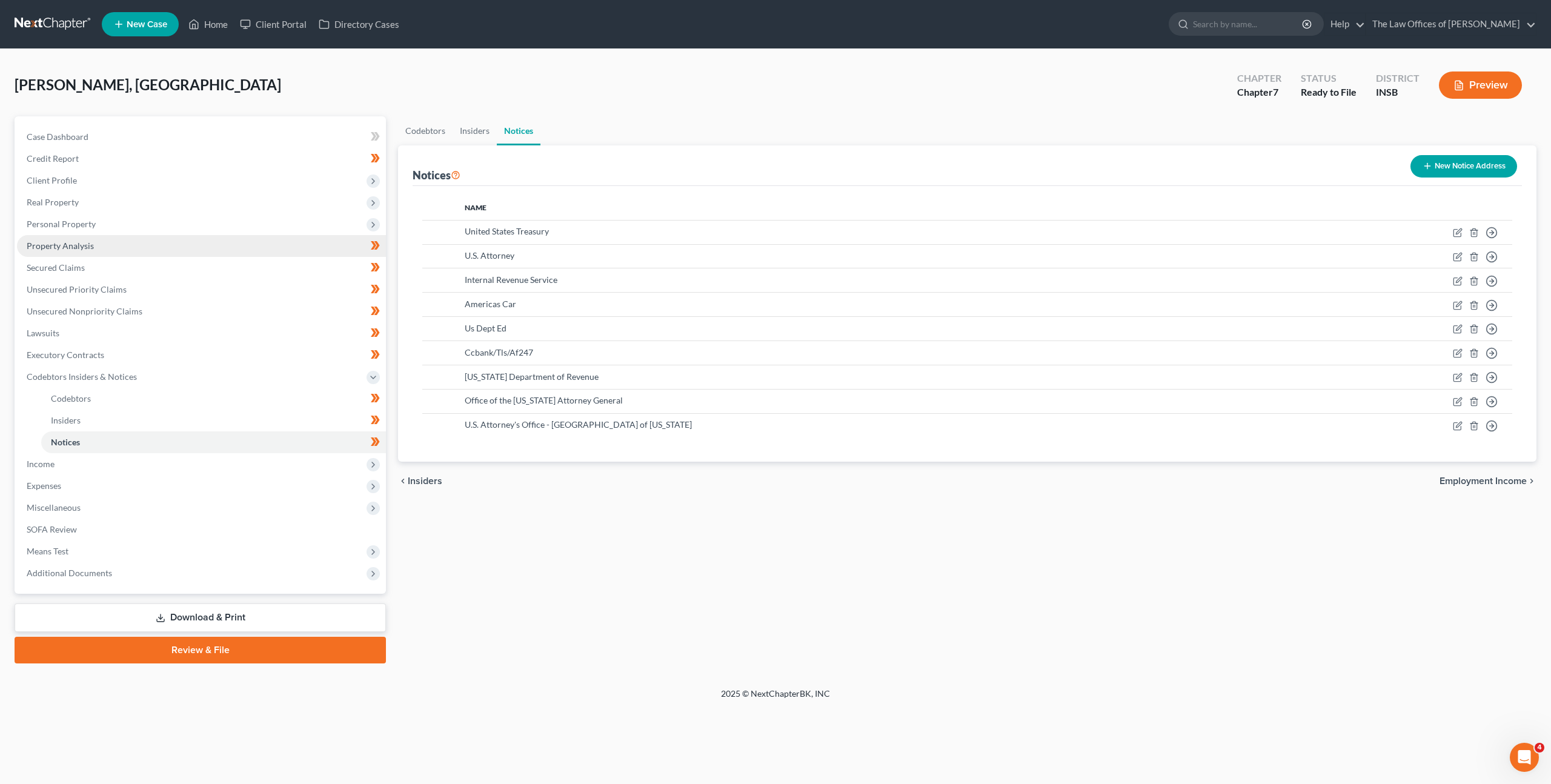
click at [236, 248] on link "Property Analysis" at bounding box center [201, 246] width 369 height 22
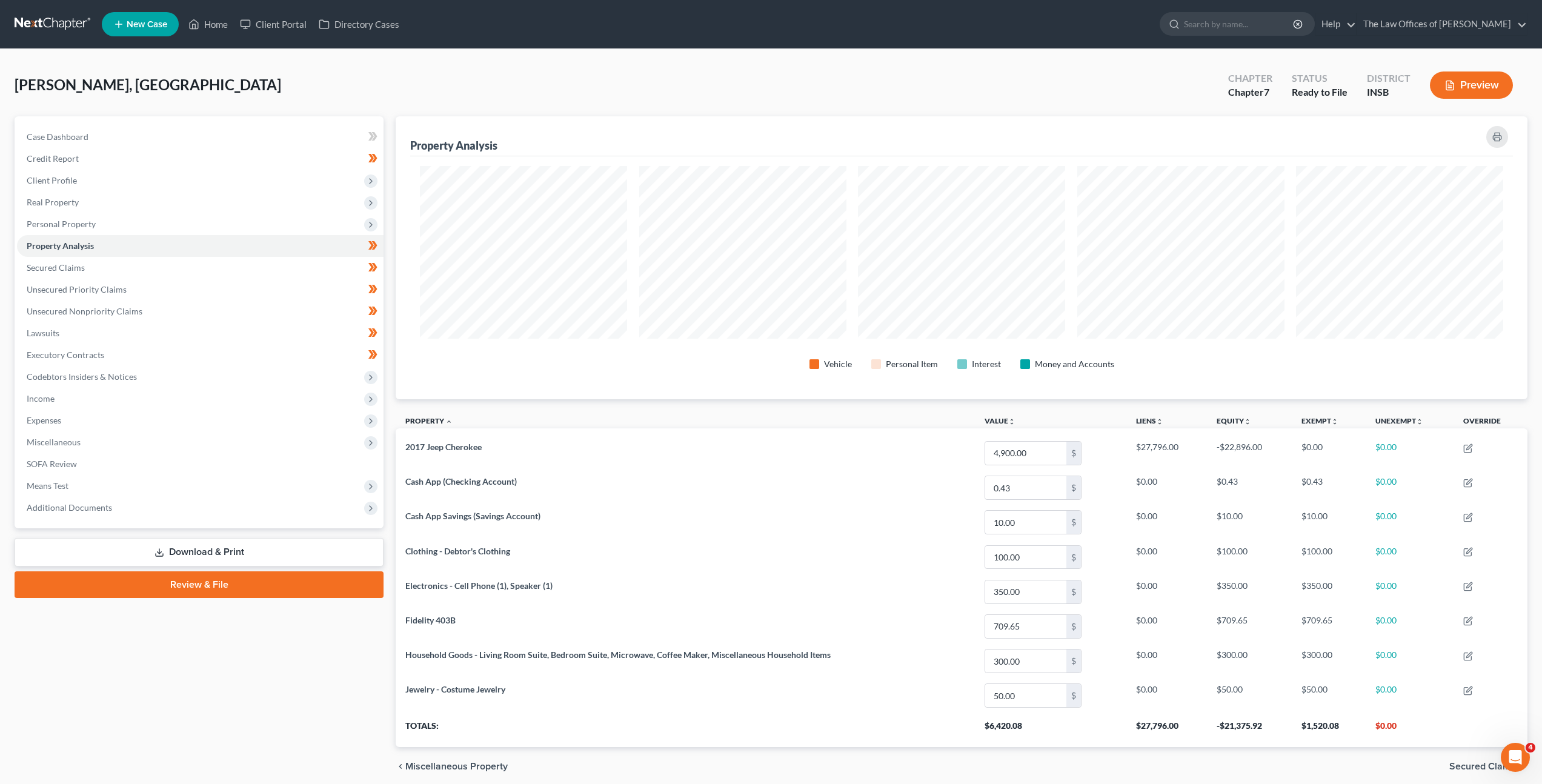
click at [70, 29] on link at bounding box center [53, 24] width 77 height 22
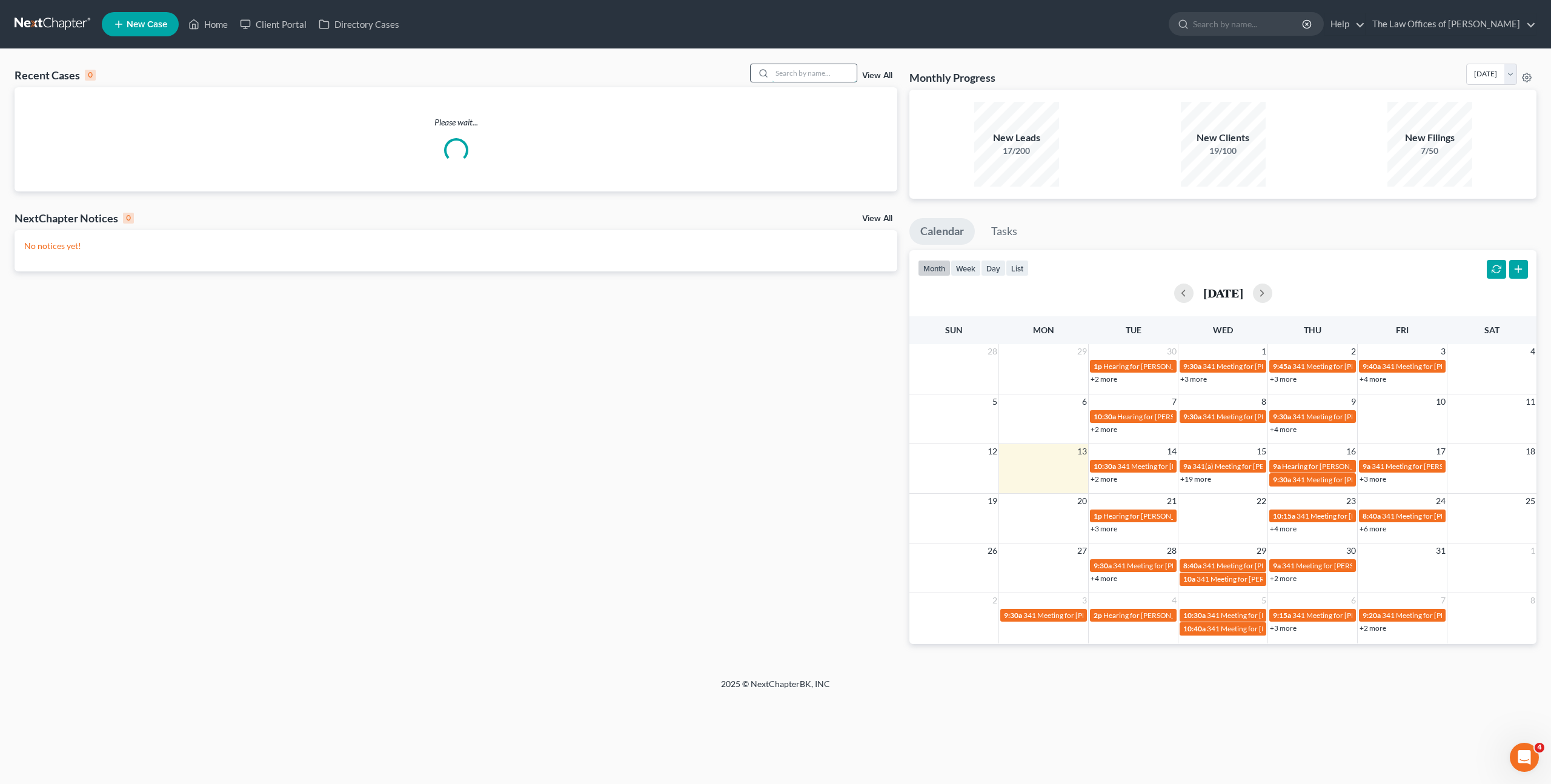
click at [822, 74] on input "search" at bounding box center [813, 73] width 84 height 18
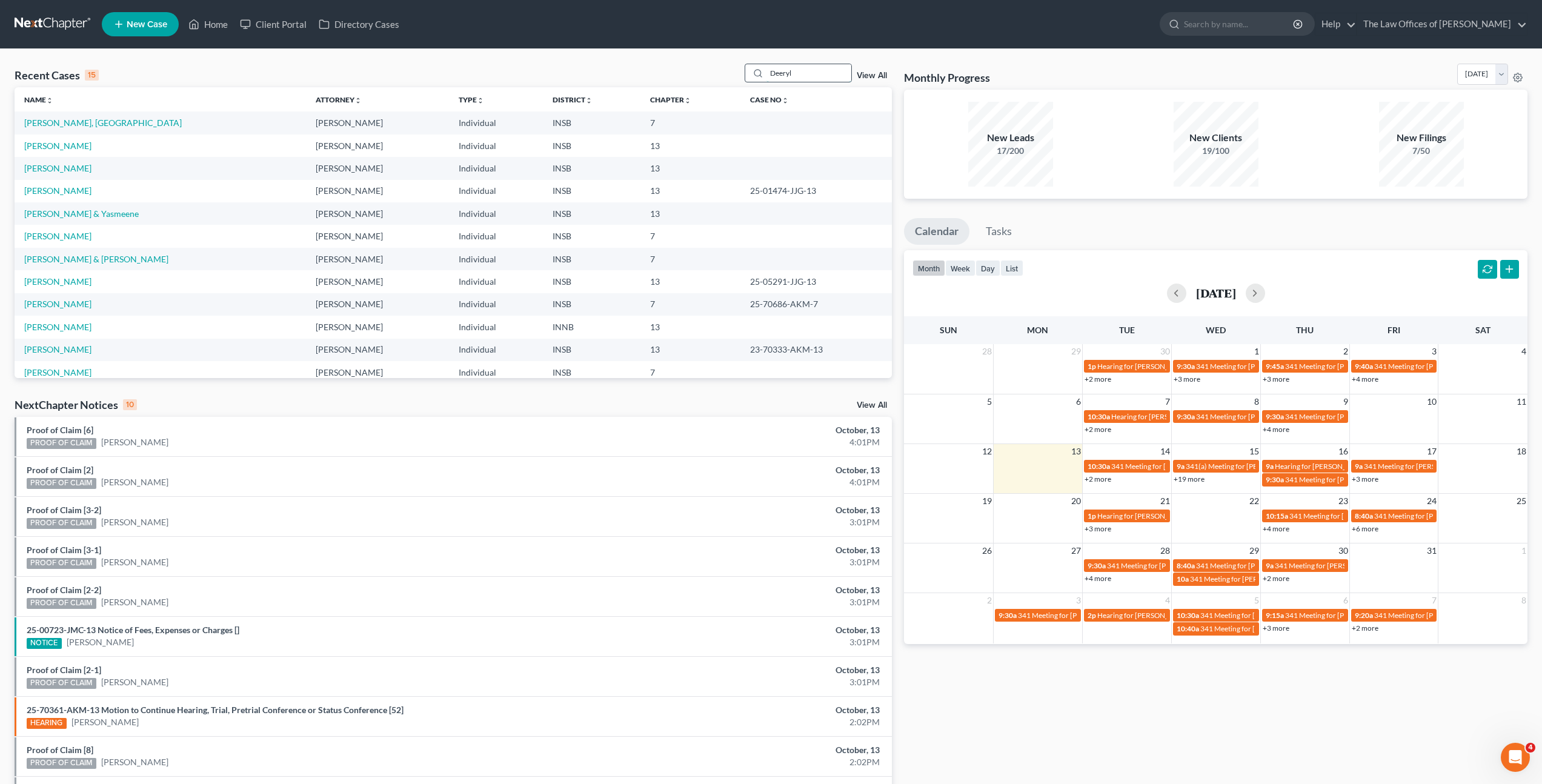
type input "Deeryl"
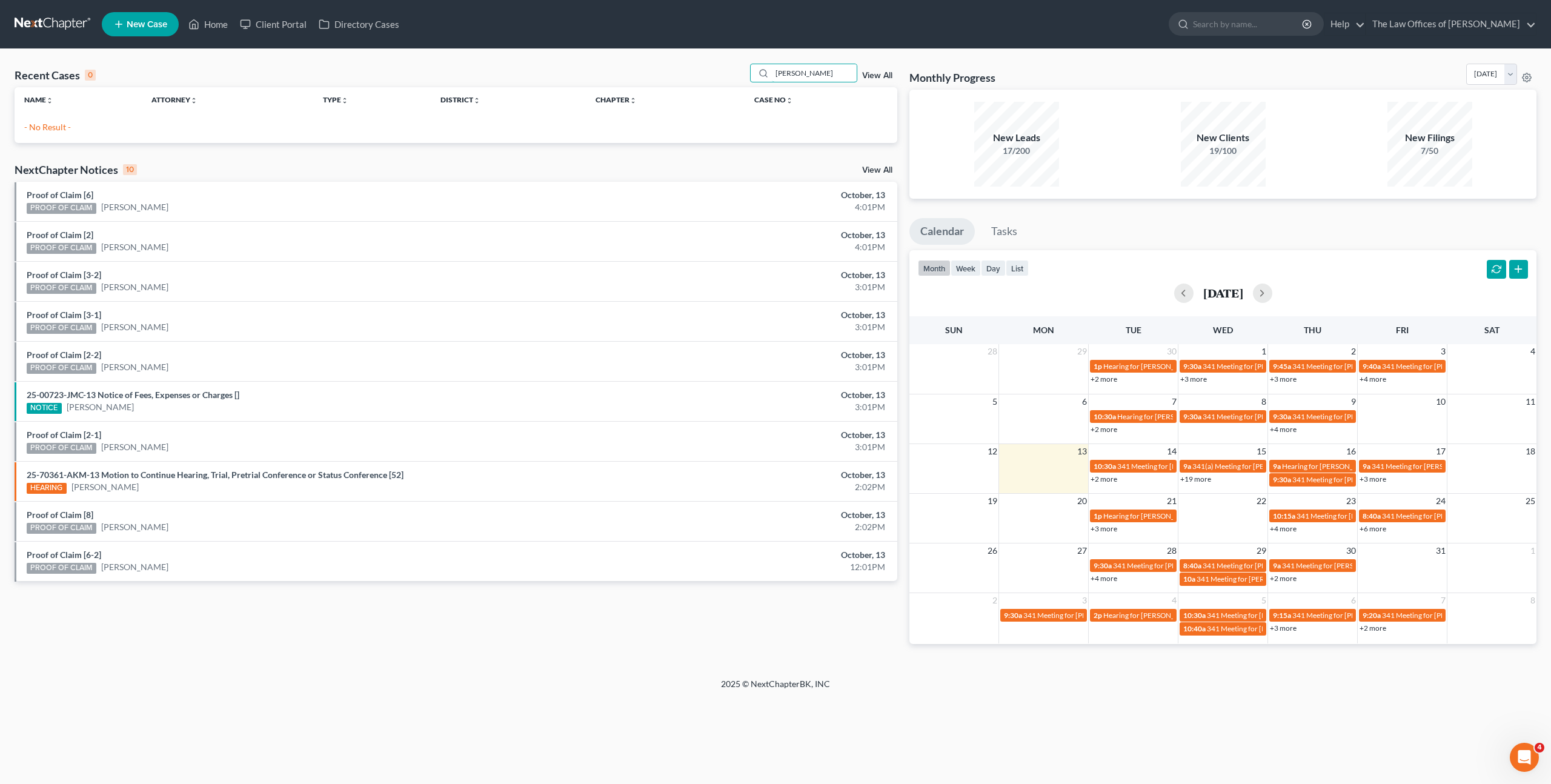
type input "[PERSON_NAME]"
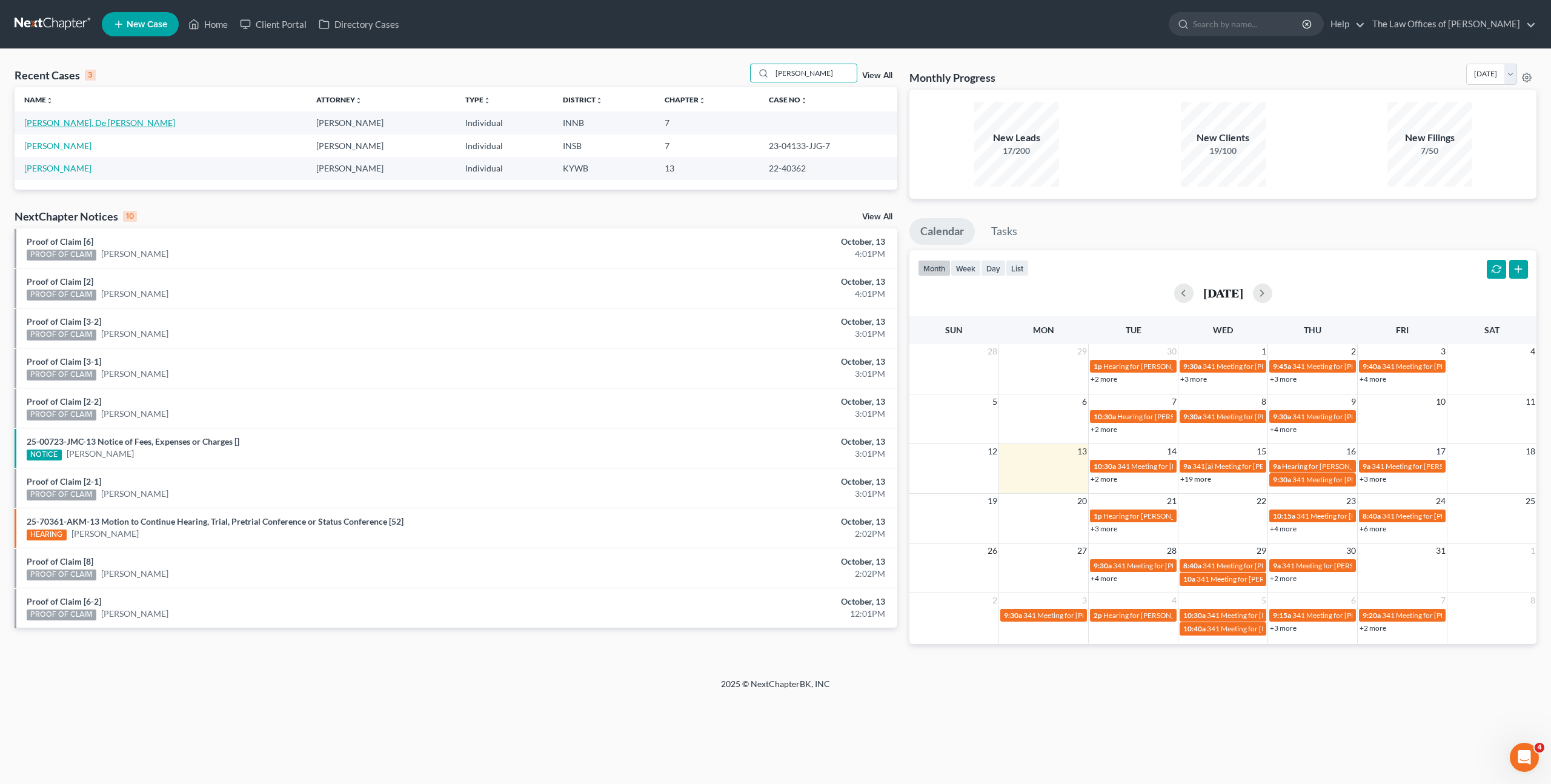
click at [84, 119] on link "[PERSON_NAME], De [PERSON_NAME]" at bounding box center [100, 122] width 151 height 10
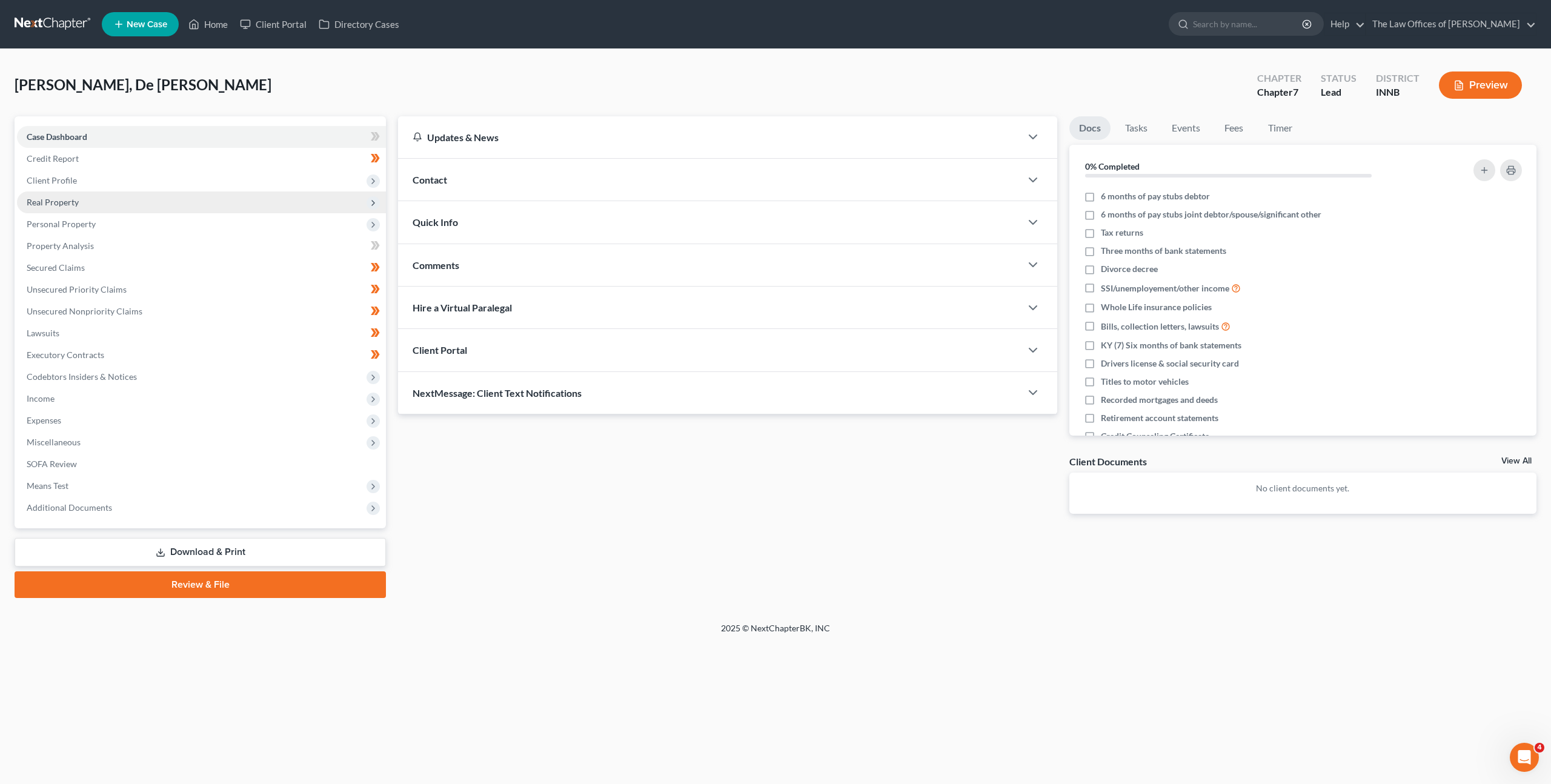
click at [240, 198] on span "Real Property" at bounding box center [201, 202] width 369 height 22
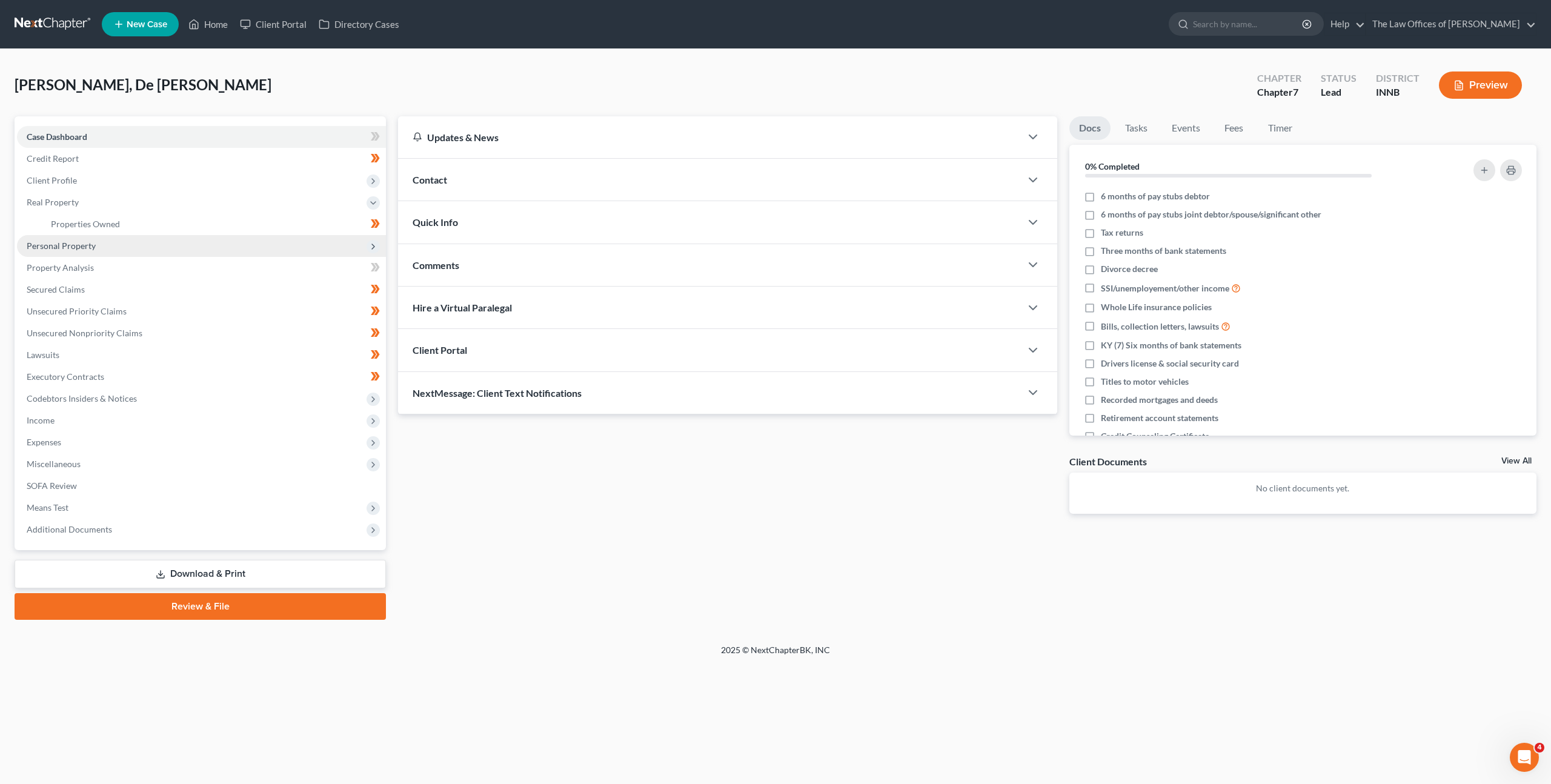
click at [214, 248] on span "Personal Property" at bounding box center [201, 246] width 369 height 22
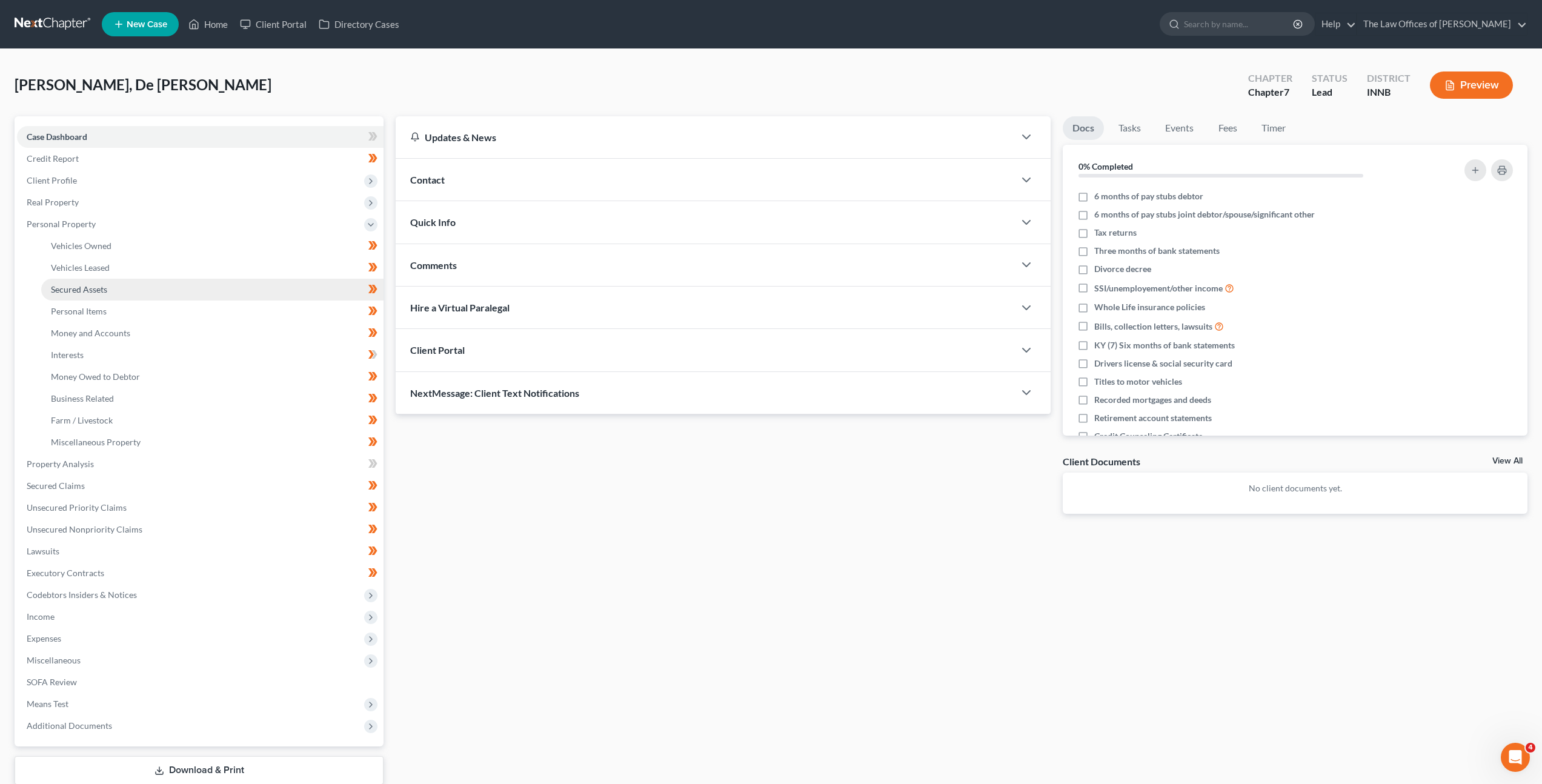
click at [218, 289] on link "Secured Assets" at bounding box center [212, 289] width 343 height 22
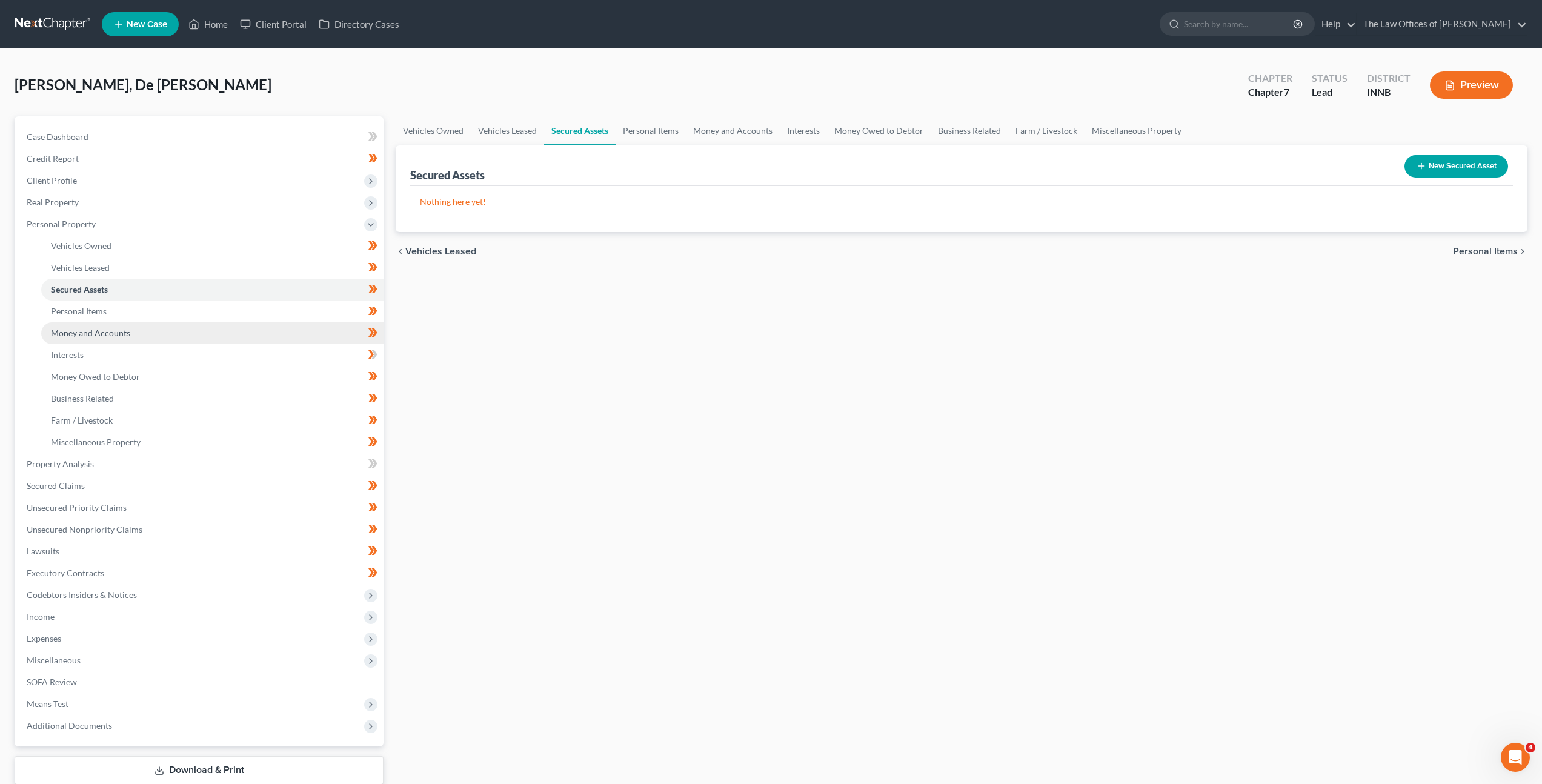
click at [219, 337] on link "Money and Accounts" at bounding box center [212, 333] width 343 height 22
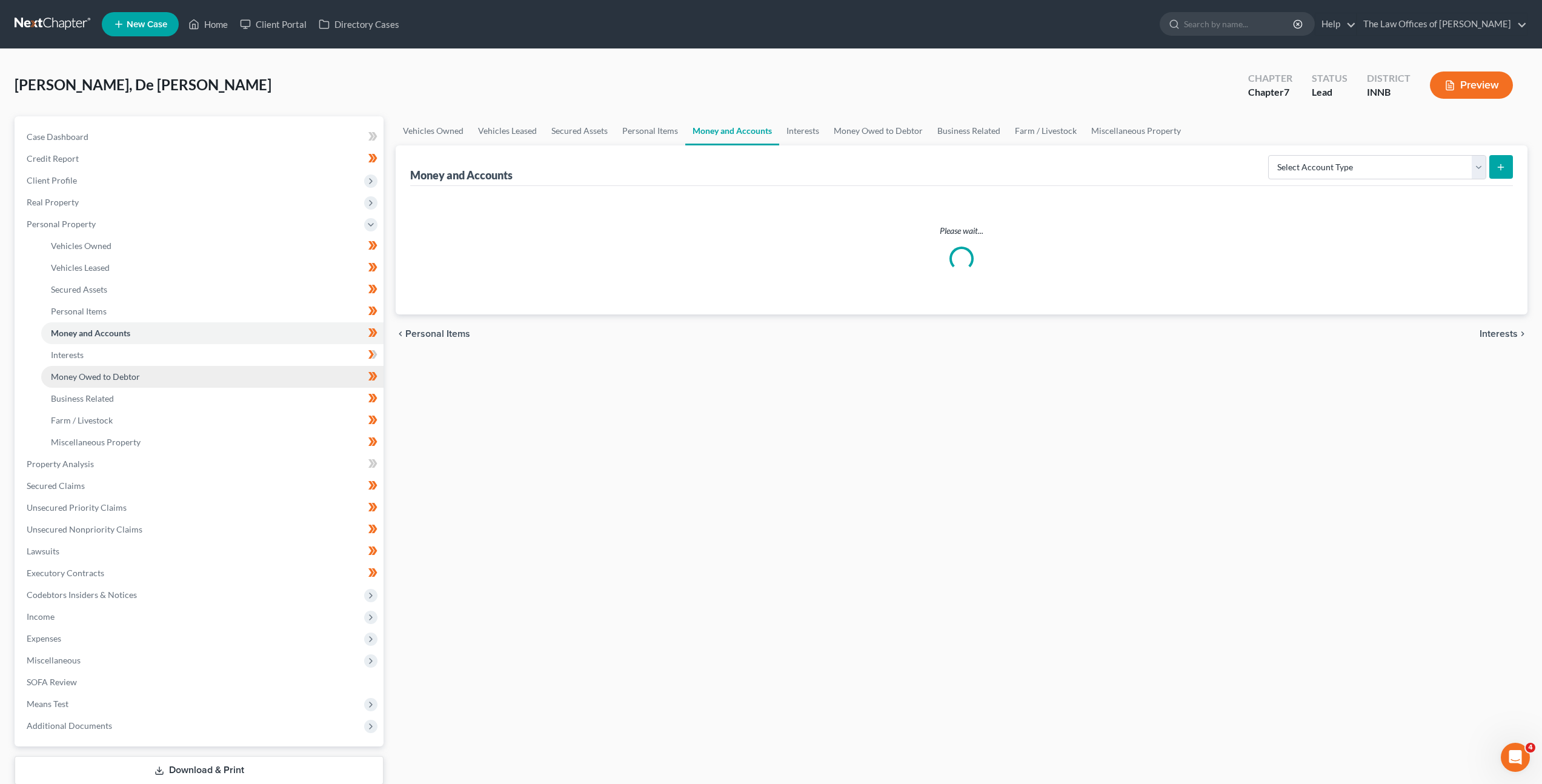
click at [209, 366] on link "Money Owed to Debtor" at bounding box center [212, 377] width 343 height 22
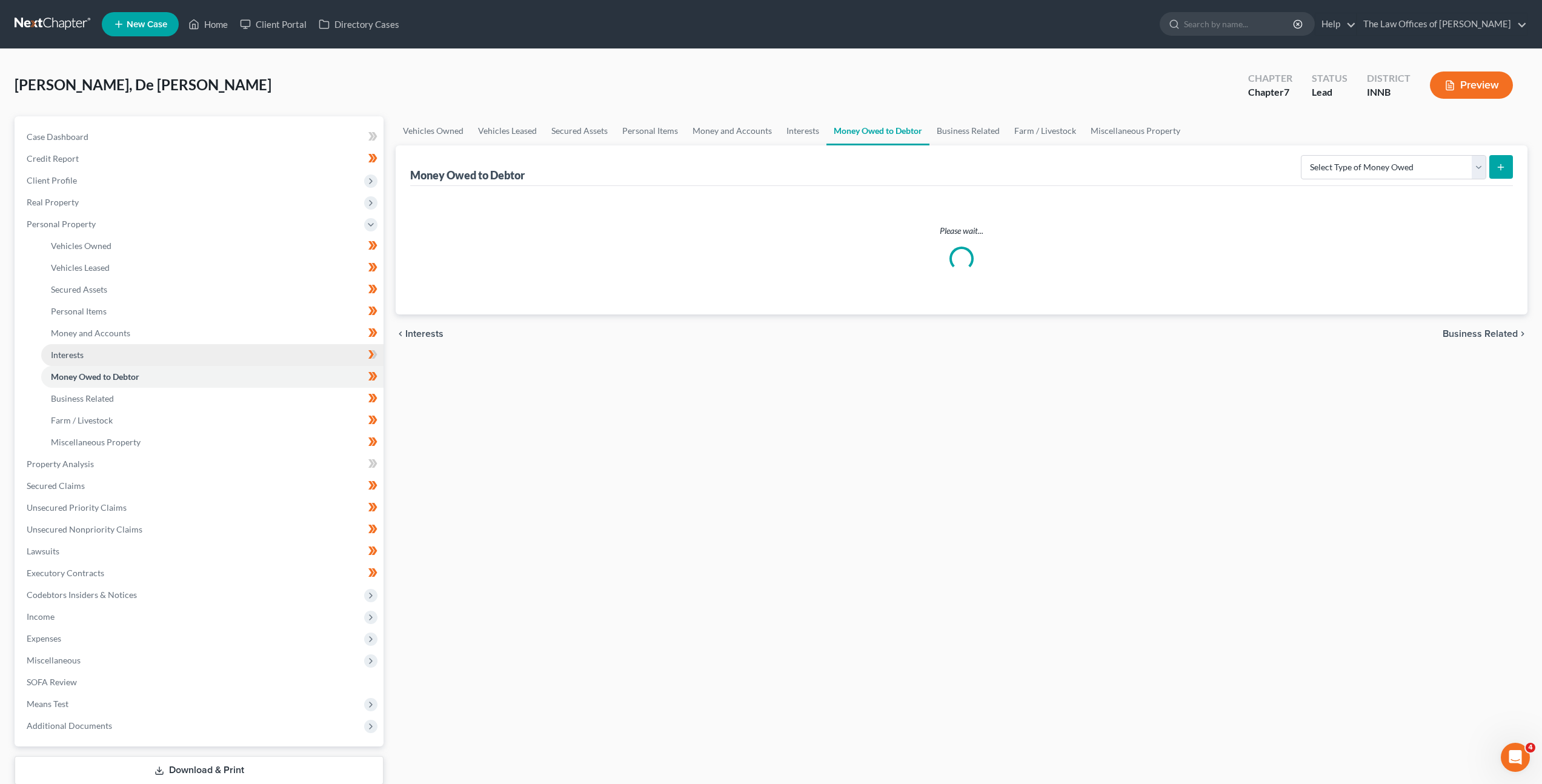
click at [218, 356] on link "Interests" at bounding box center [212, 354] width 343 height 22
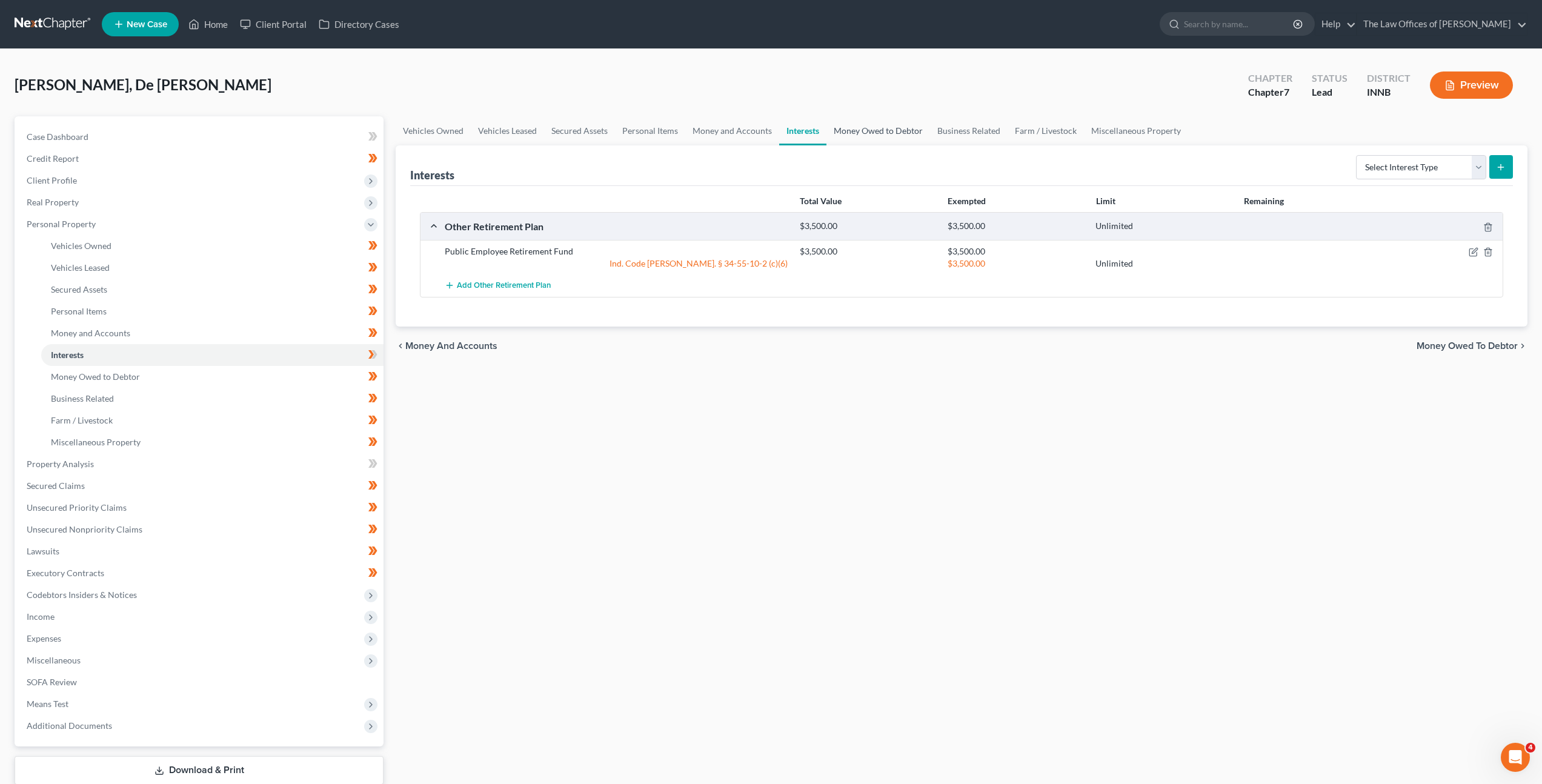
click at [850, 130] on link "Money Owed to Debtor" at bounding box center [878, 131] width 103 height 29
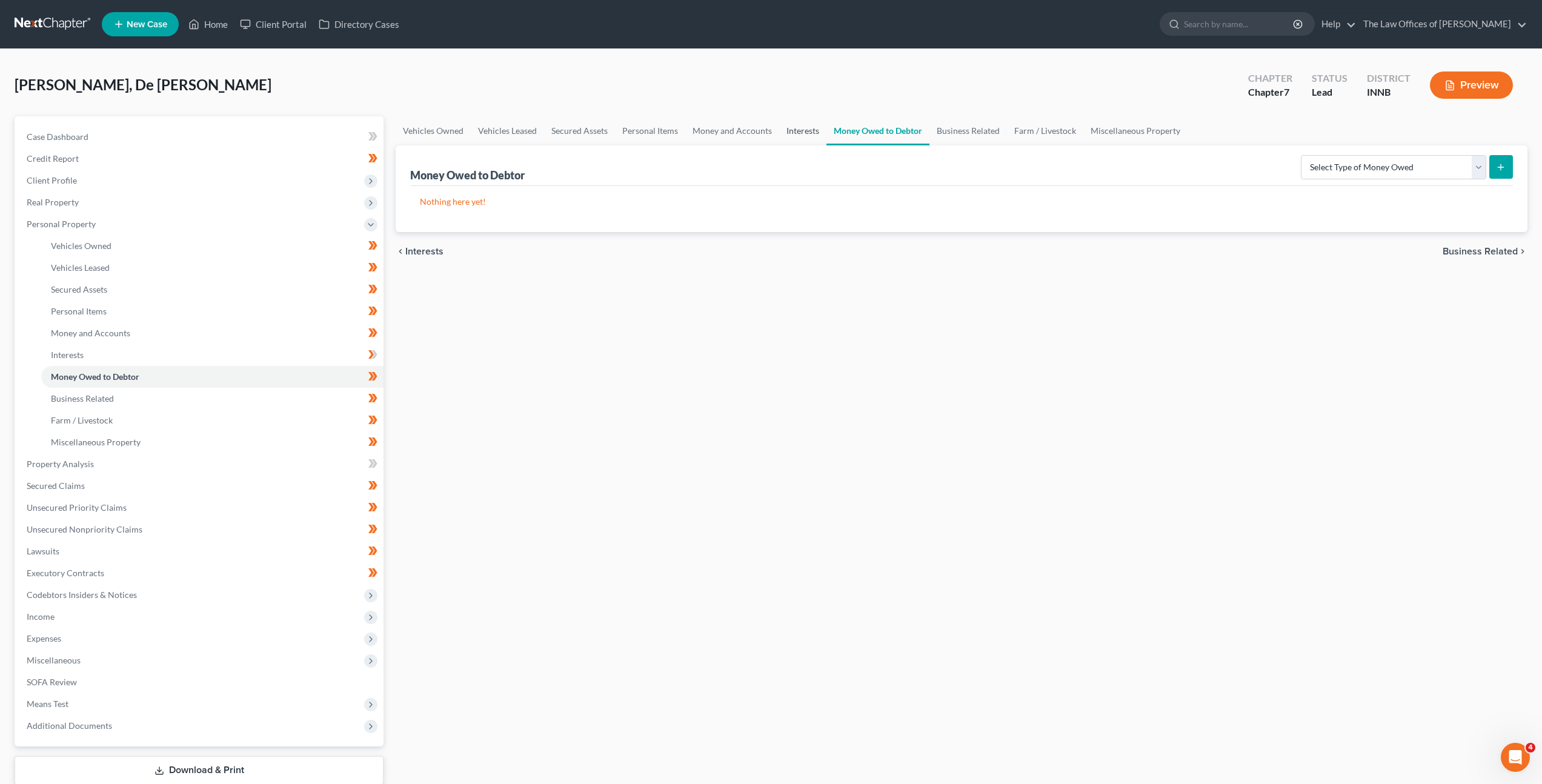
click at [827, 133] on link "Money Owed to Debtor" at bounding box center [878, 131] width 103 height 29
click at [812, 133] on link "Interests" at bounding box center [803, 131] width 47 height 29
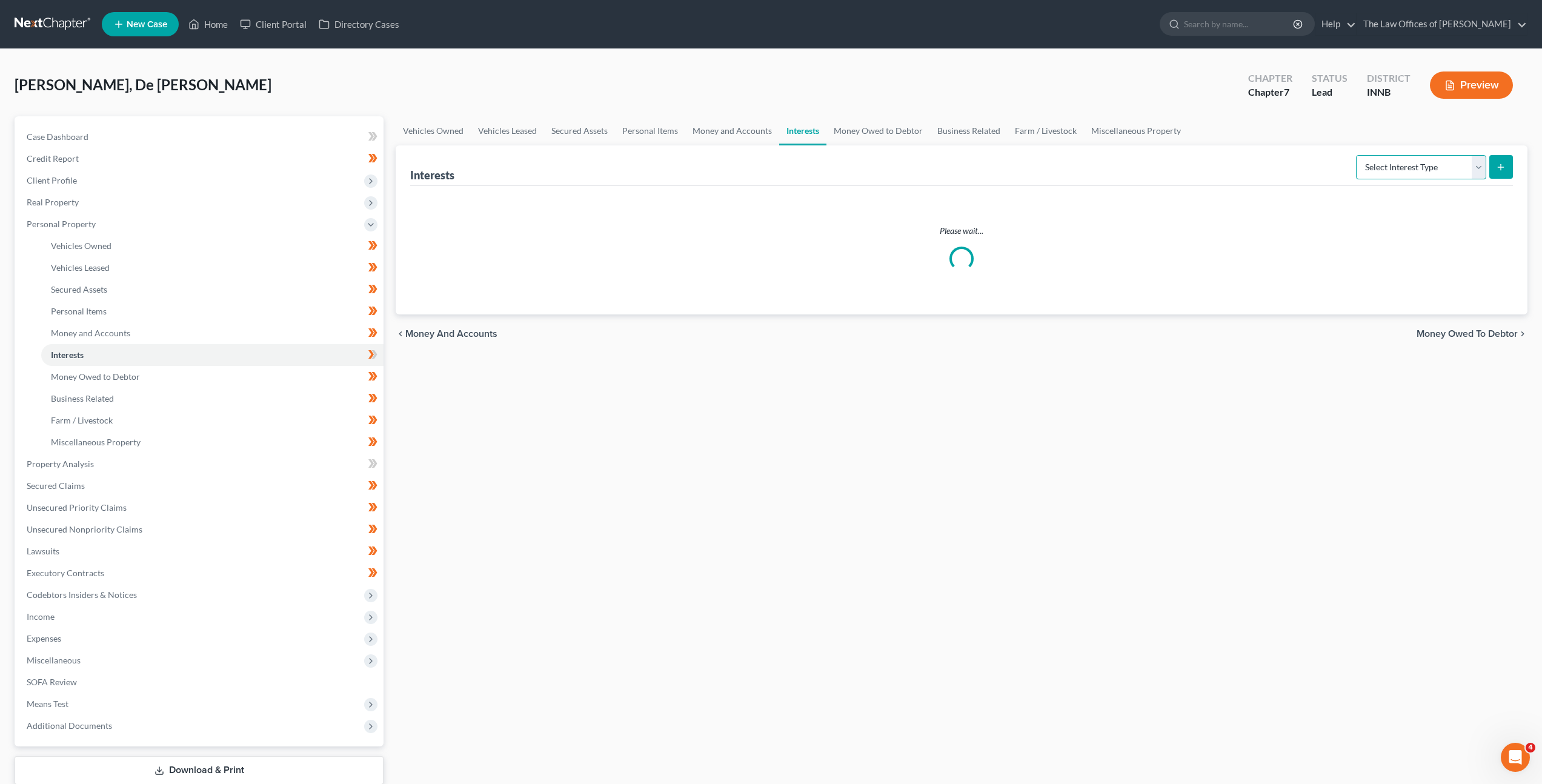
click at [1399, 170] on select "Select Interest Type 401K Annuity Bond Education IRA Government Bond Government…" at bounding box center [1421, 167] width 130 height 24
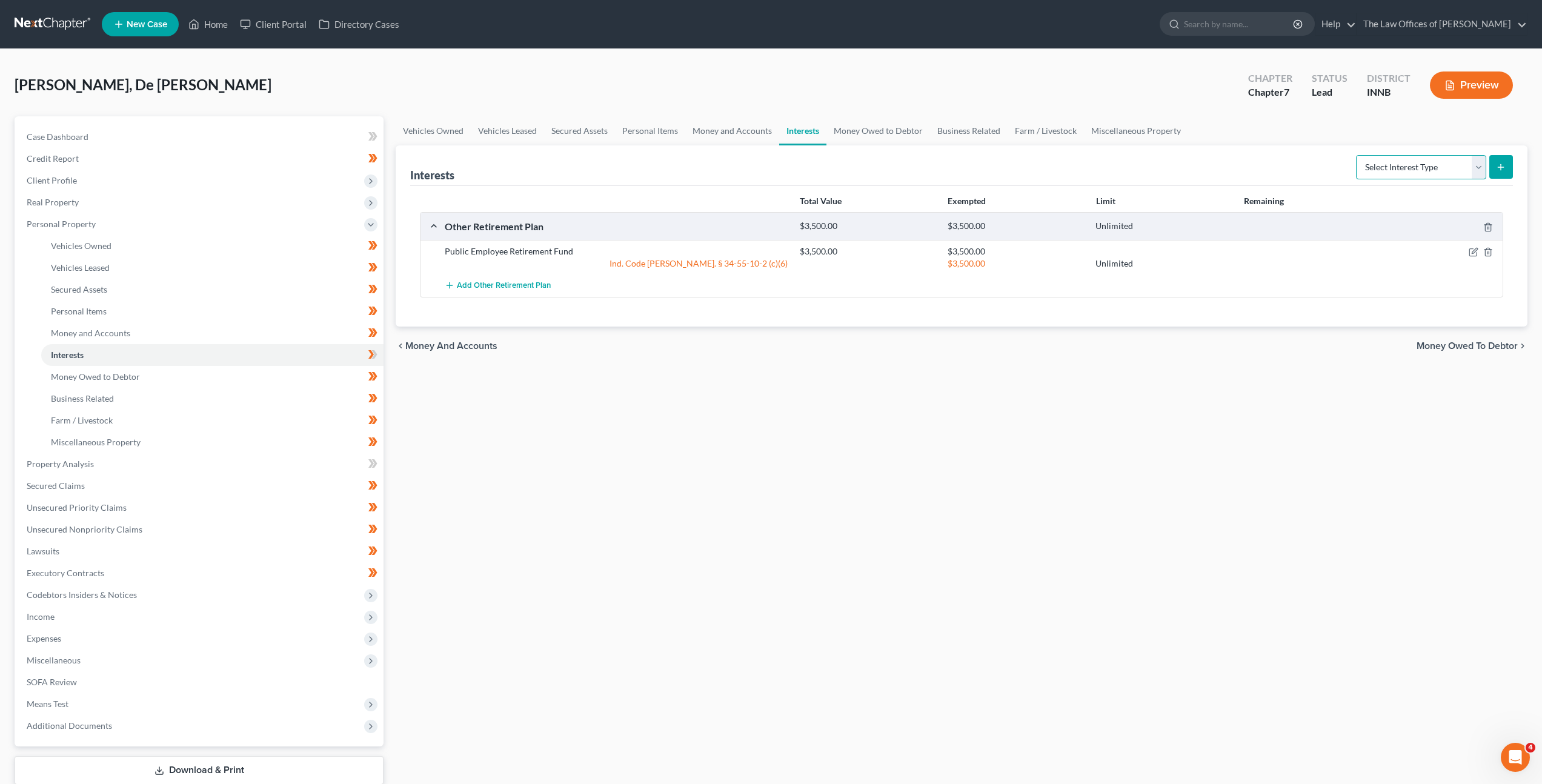
select select "whole_life_insurance"
click at [1357, 155] on select "Select Interest Type 401K Annuity Bond Education IRA Government Bond Government…" at bounding box center [1421, 167] width 130 height 24
click at [1267, 419] on div "Vehicles Owned Vehicles Leased Secured Assets Personal Items Money and Accounts…" at bounding box center [962, 466] width 1144 height 700
click at [1505, 170] on icon "submit" at bounding box center [1501, 167] width 10 height 10
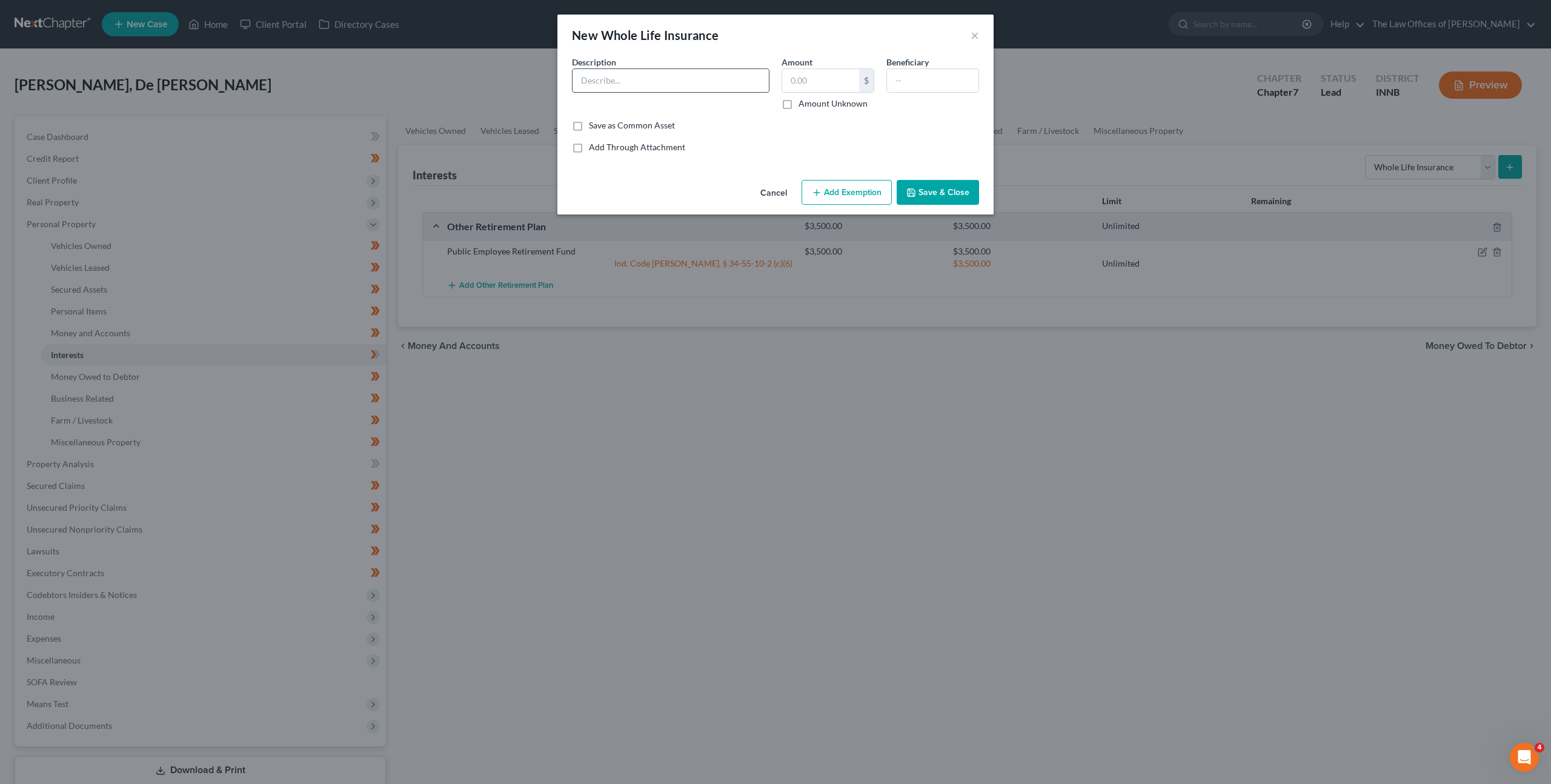
click at [624, 77] on input "text" at bounding box center [671, 80] width 196 height 23
type input "1"
type input "$100,000 Whole Life Insurance Through Shelter Insurance"
click at [734, 129] on div "Save as Common Asset" at bounding box center [776, 125] width 407 height 12
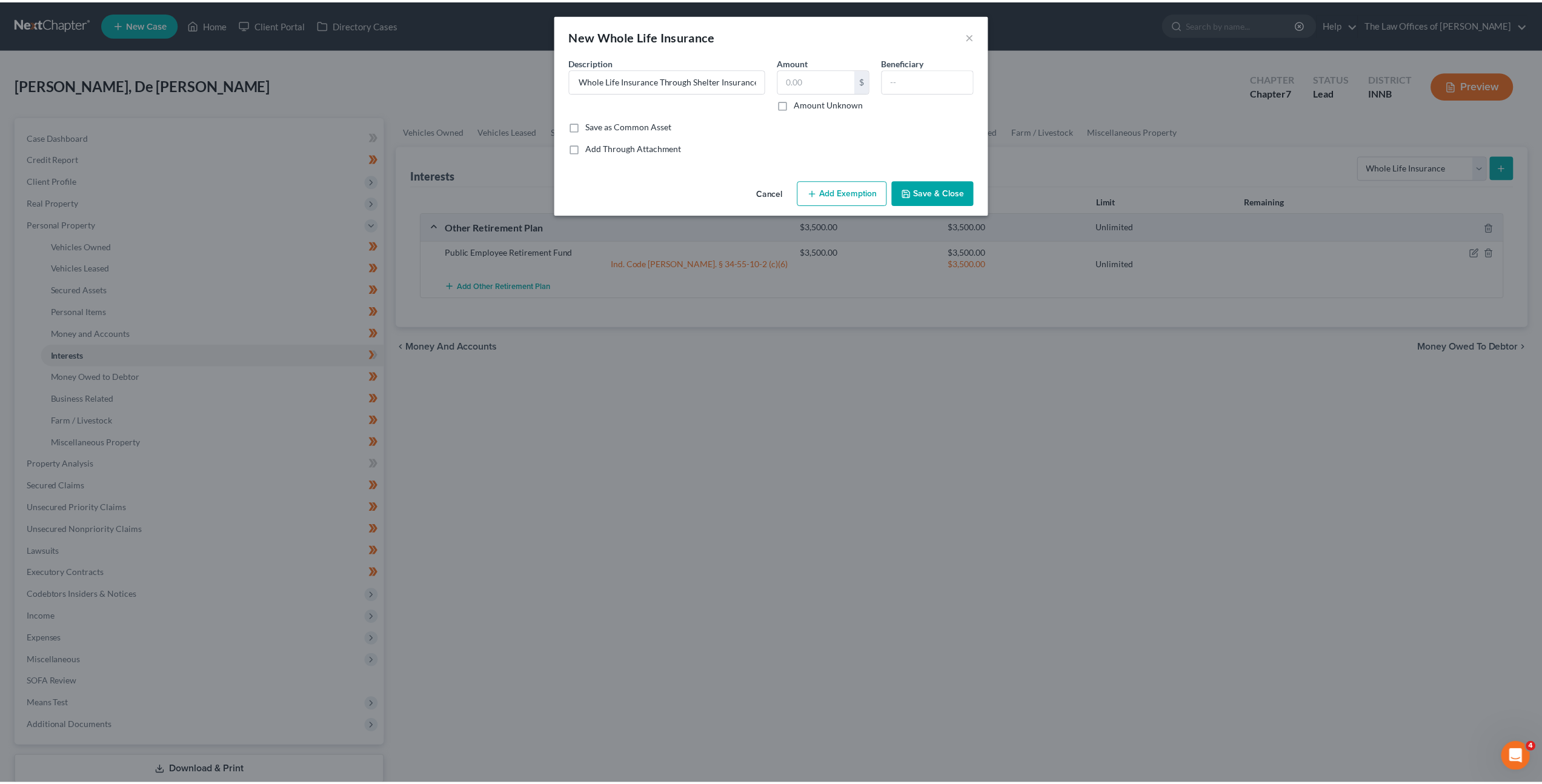
scroll to position [0, 0]
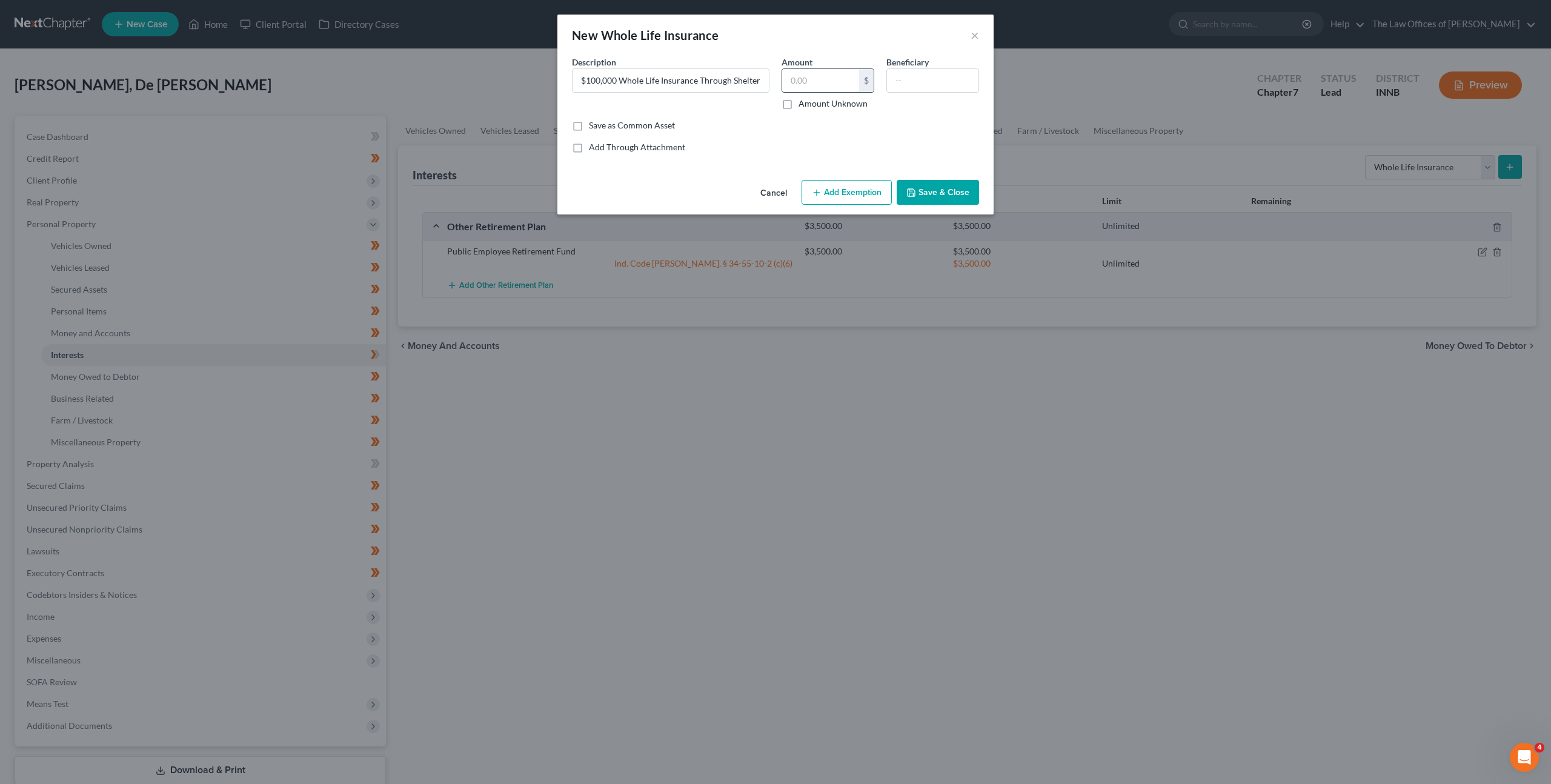
click at [836, 79] on input "text" at bounding box center [820, 80] width 77 height 23
type input "0"
click at [891, 119] on div "Save as Common Asset" at bounding box center [776, 125] width 407 height 12
click at [922, 188] on button "Save & Close" at bounding box center [938, 193] width 83 height 26
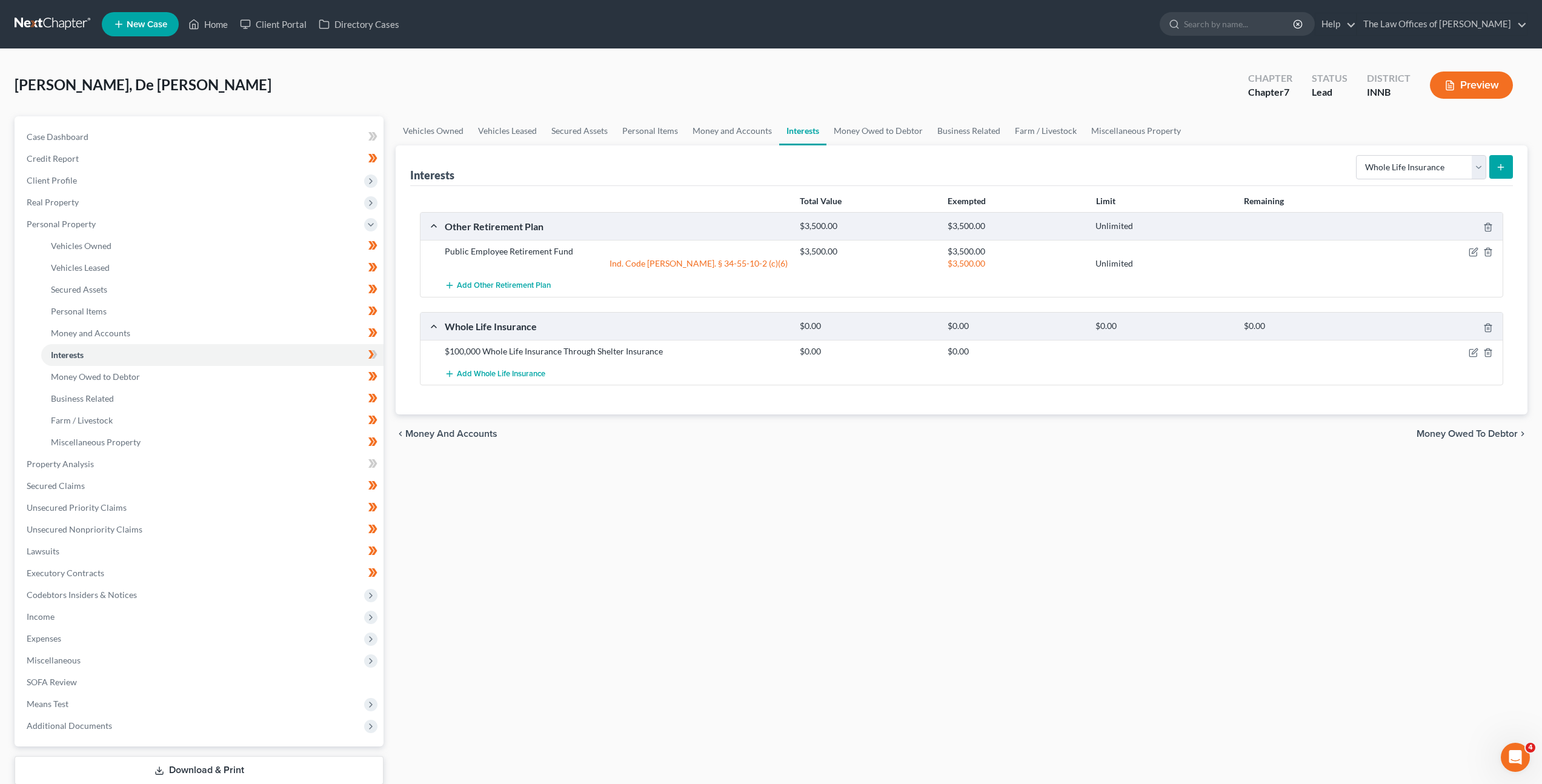
click at [841, 457] on div "Vehicles Owned Vehicles Leased Secured Assets Personal Items Money and Accounts…" at bounding box center [962, 466] width 1144 height 700
click at [702, 124] on link "Money and Accounts" at bounding box center [732, 131] width 94 height 29
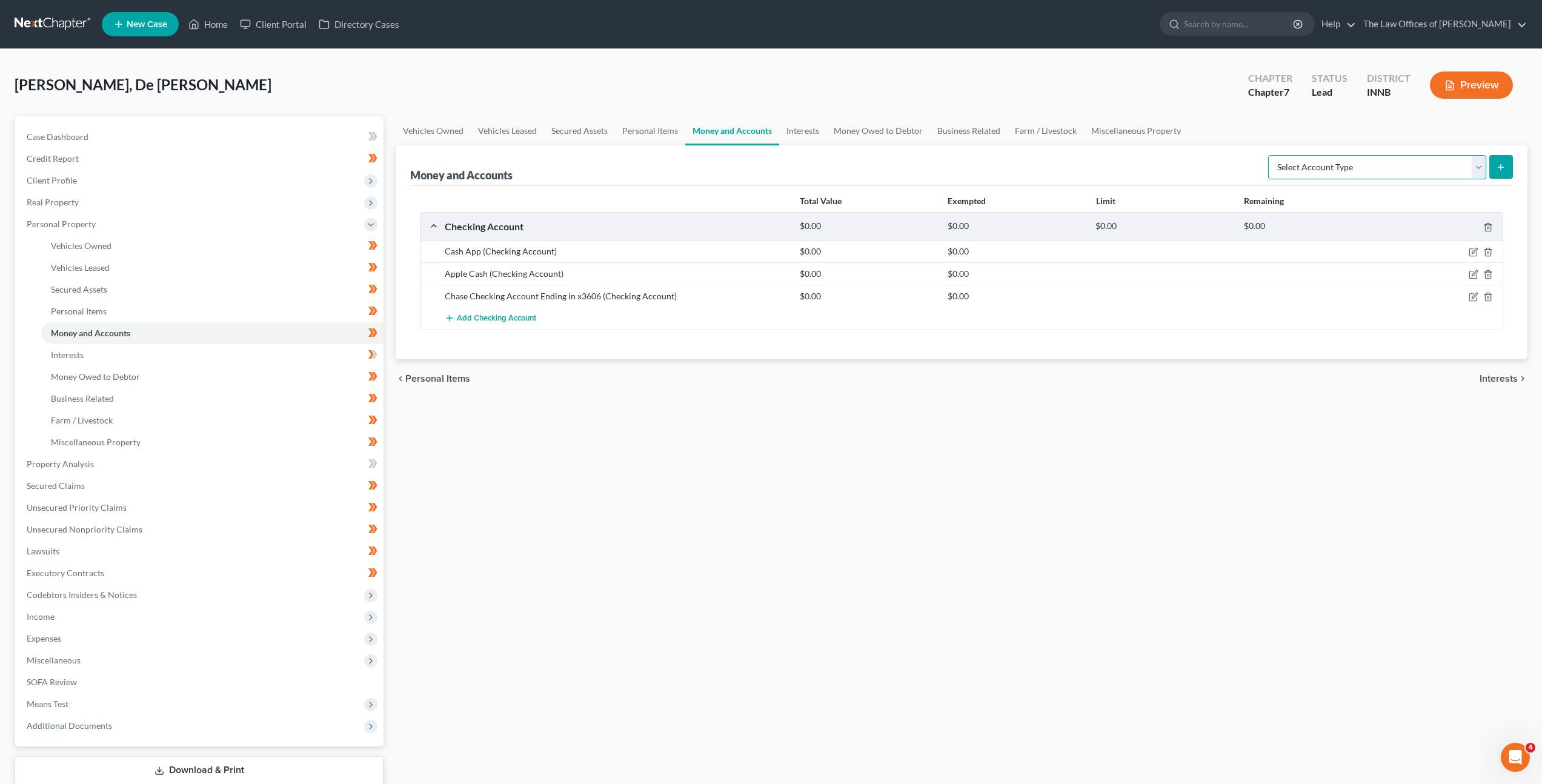
click at [1370, 168] on select "Select Account Type Brokerage Cash on Hand Certificates of Deposit Checking Acc…" at bounding box center [1377, 167] width 218 height 24
click at [1475, 164] on select "Select Account Type Brokerage Cash on Hand Certificates of Deposit Checking Acc…" at bounding box center [1377, 167] width 218 height 24
select select "other"
click at [1271, 155] on select "Select Account Type Brokerage Cash on Hand Certificates of Deposit Checking Acc…" at bounding box center [1377, 167] width 218 height 24
click at [1498, 166] on icon "submit" at bounding box center [1501, 167] width 10 height 10
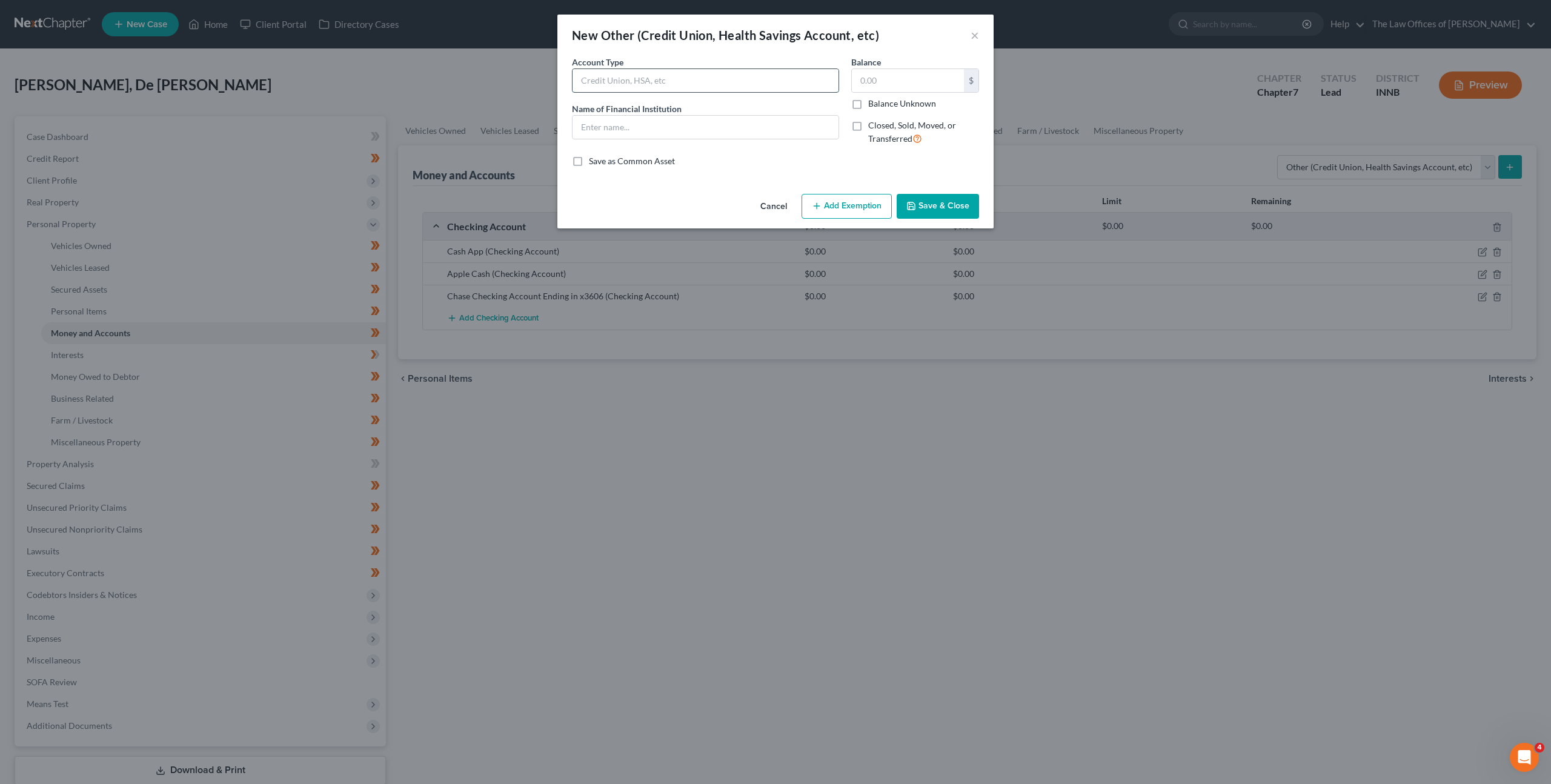
click at [698, 89] on input "text" at bounding box center [705, 80] width 266 height 23
click at [715, 79] on input "text" at bounding box center [705, 80] width 266 height 23
type input "Broker"
drag, startPoint x: 781, startPoint y: 206, endPoint x: 836, endPoint y: 199, distance: 55.4
click at [781, 208] on button "Cancel" at bounding box center [774, 207] width 46 height 24
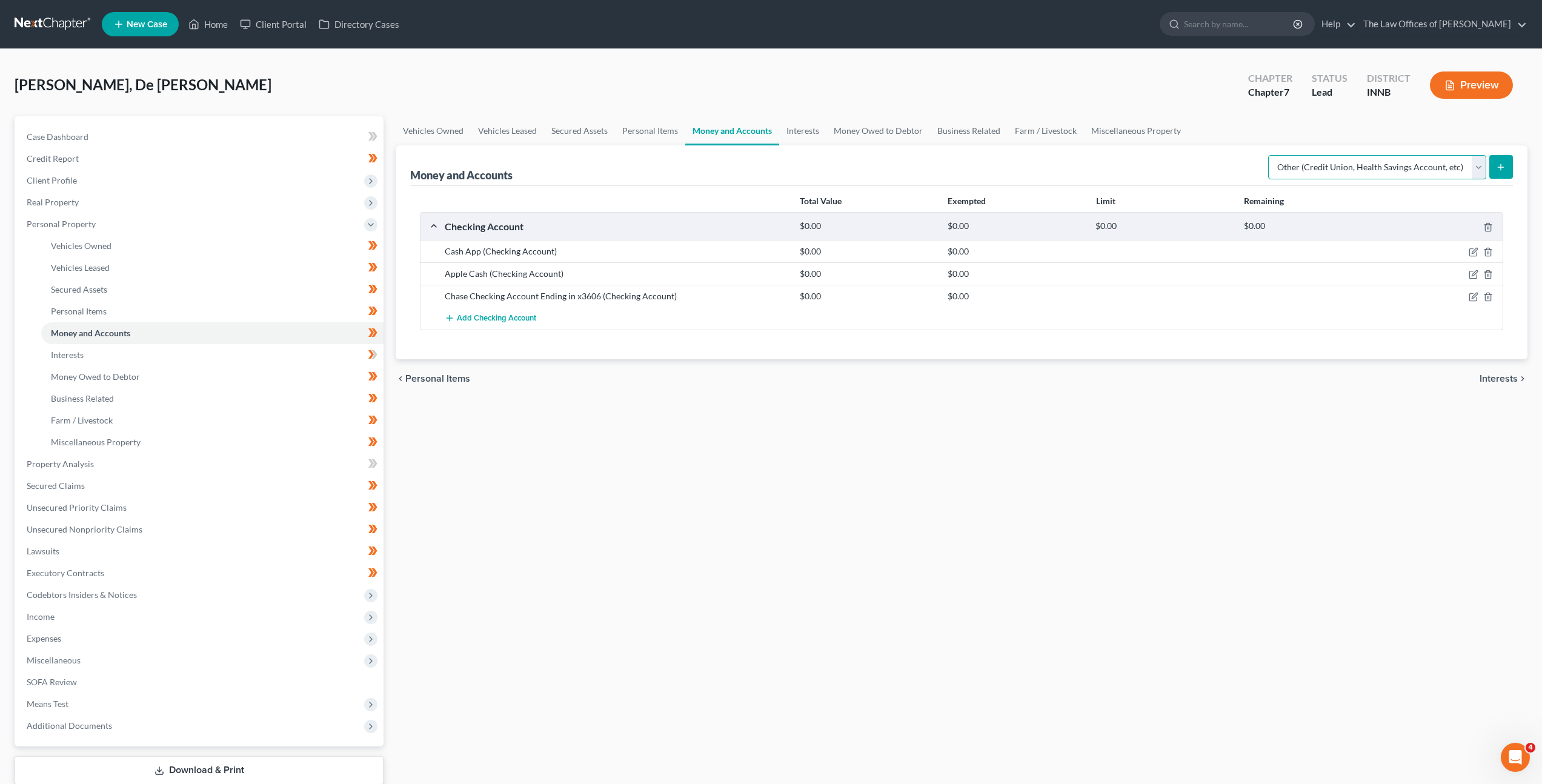
click at [1374, 171] on select "Select Account Type Brokerage Cash on Hand Certificates of Deposit Checking Acc…" at bounding box center [1377, 167] width 218 height 24
select select "brokerage"
click at [1271, 155] on select "Select Account Type Brokerage Cash on Hand Certificates of Deposit Checking Acc…" at bounding box center [1377, 167] width 218 height 24
click at [1507, 170] on button "submit" at bounding box center [1501, 167] width 24 height 24
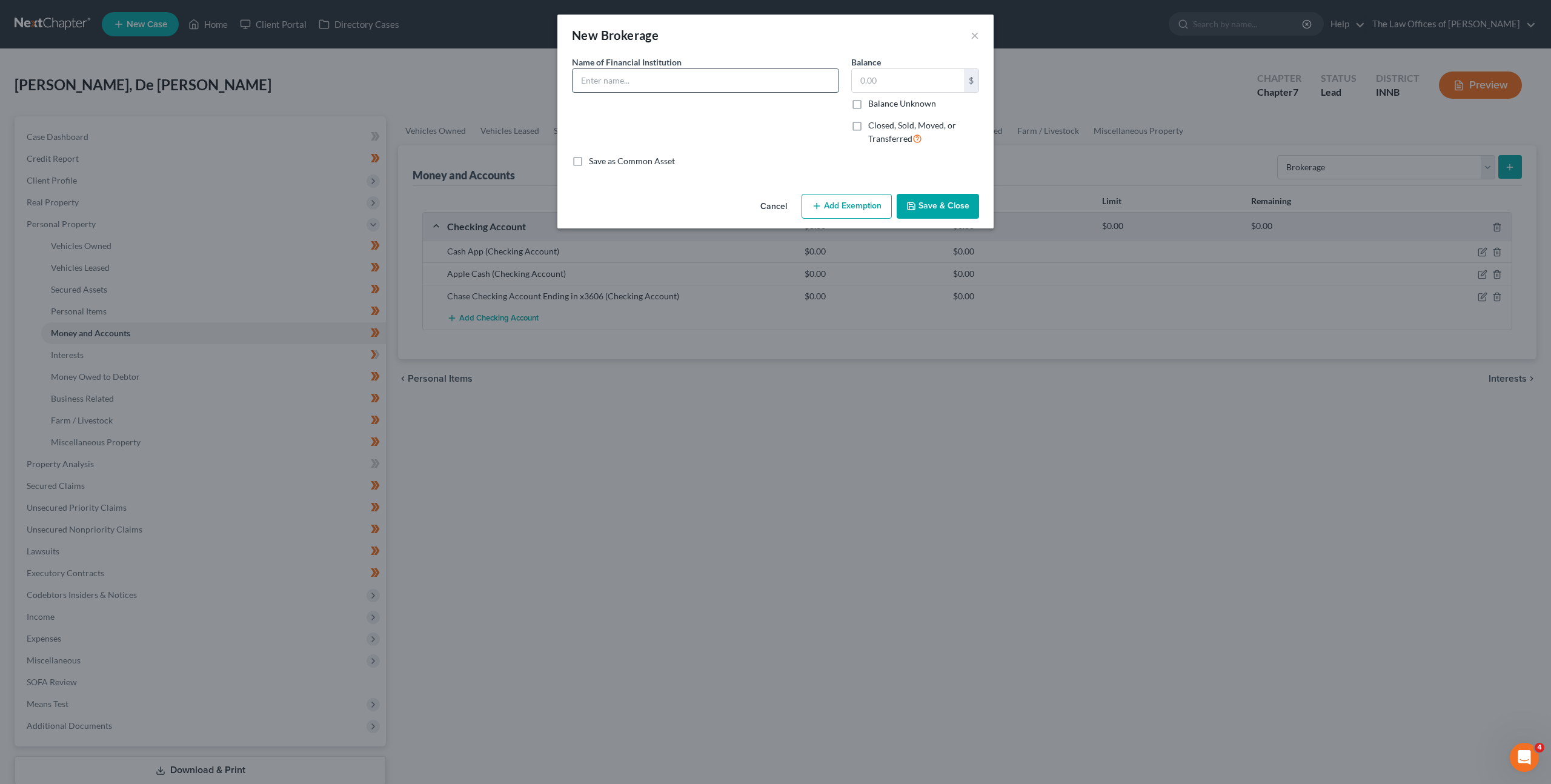
click at [608, 86] on input "text" at bounding box center [705, 80] width 266 height 23
type input "Robinhood"
click at [878, 79] on input "text" at bounding box center [908, 80] width 112 height 23
type input "150"
click at [933, 206] on button "Save & Close" at bounding box center [938, 206] width 83 height 26
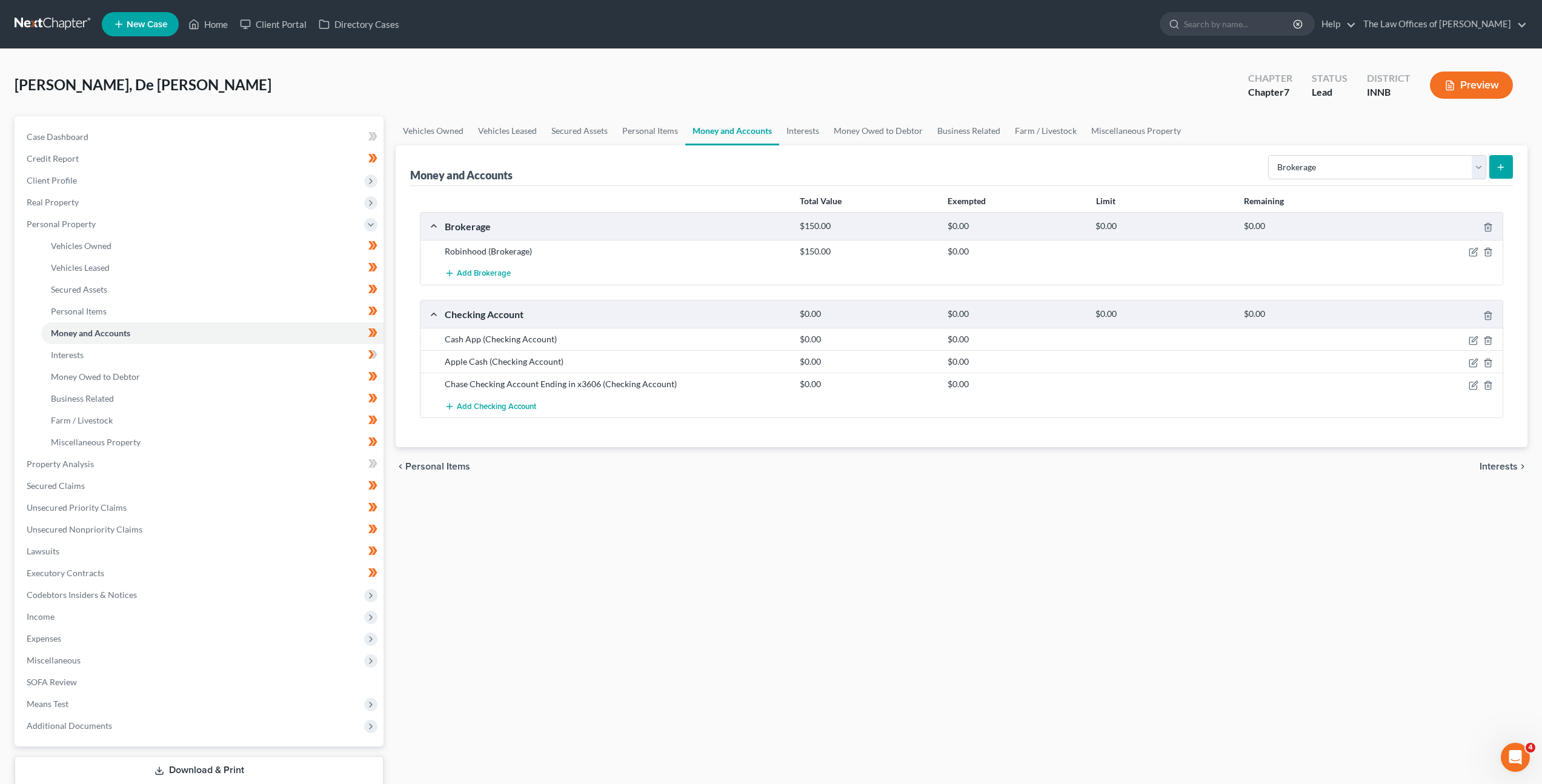
click at [1475, 246] on div at bounding box center [1444, 252] width 118 height 12
click at [1473, 250] on icon "button" at bounding box center [1473, 252] width 10 height 10
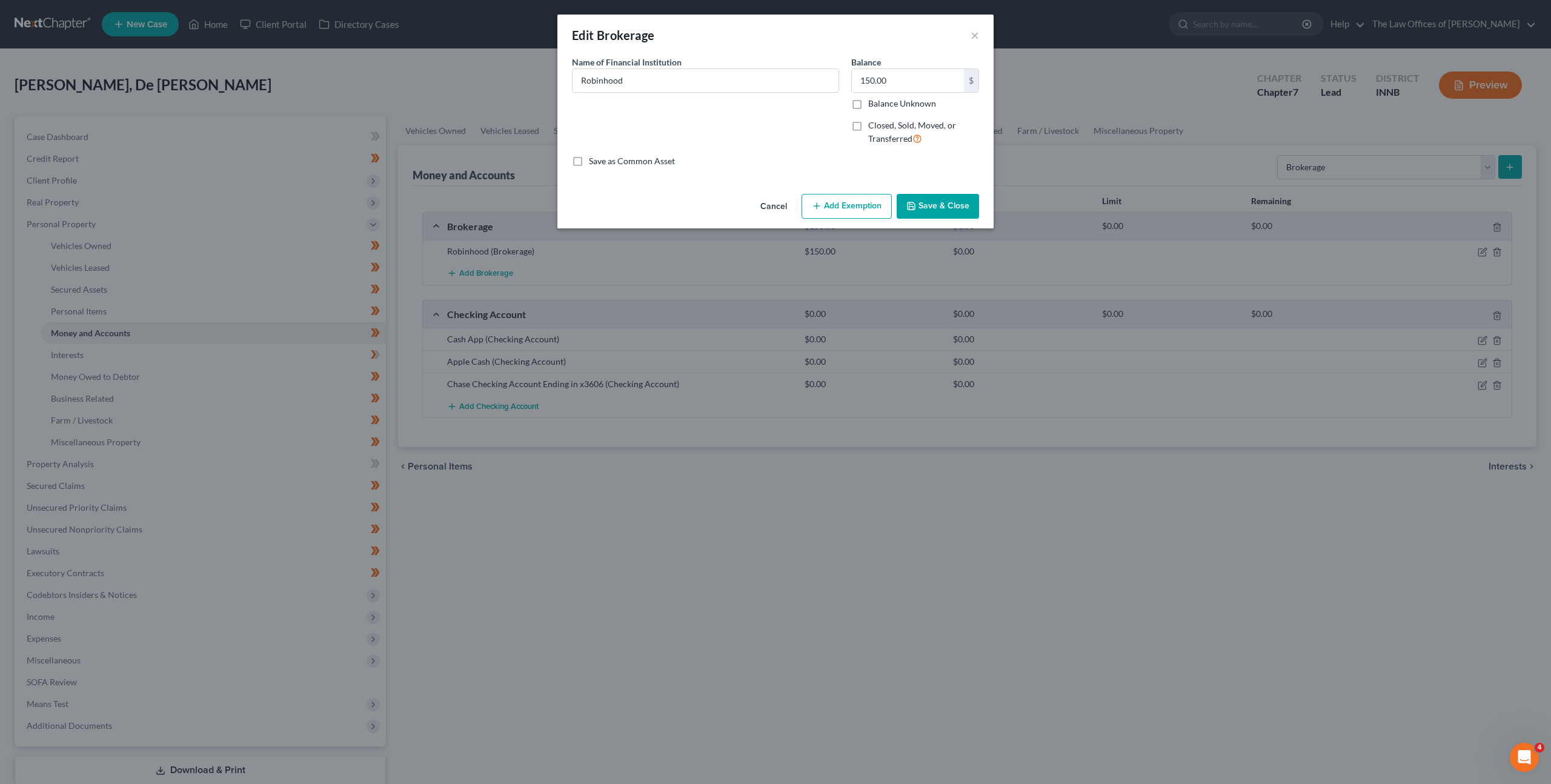
click at [829, 202] on button "Add Exemption" at bounding box center [847, 206] width 90 height 26
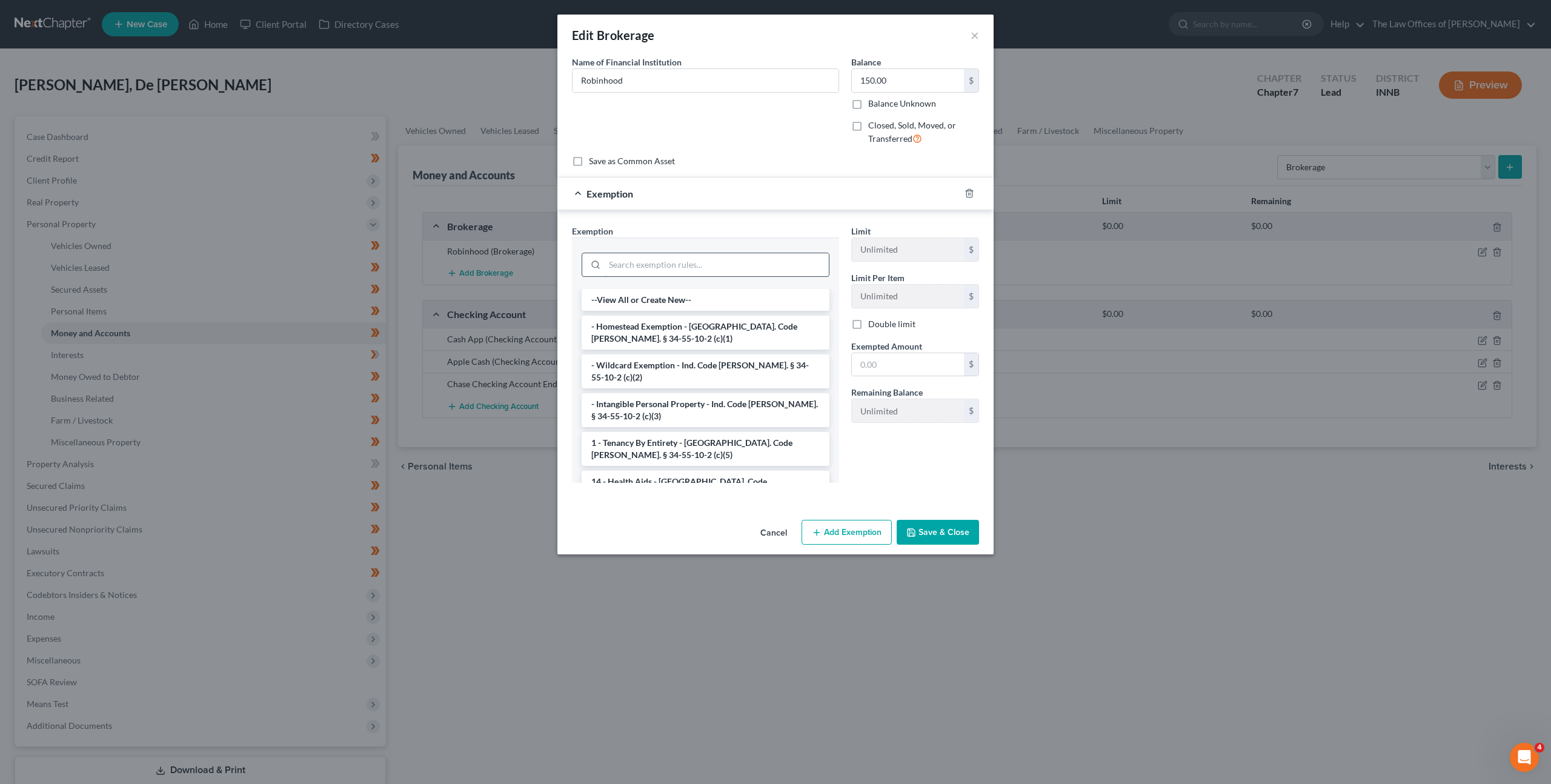
click at [738, 266] on input "search" at bounding box center [717, 265] width 224 height 23
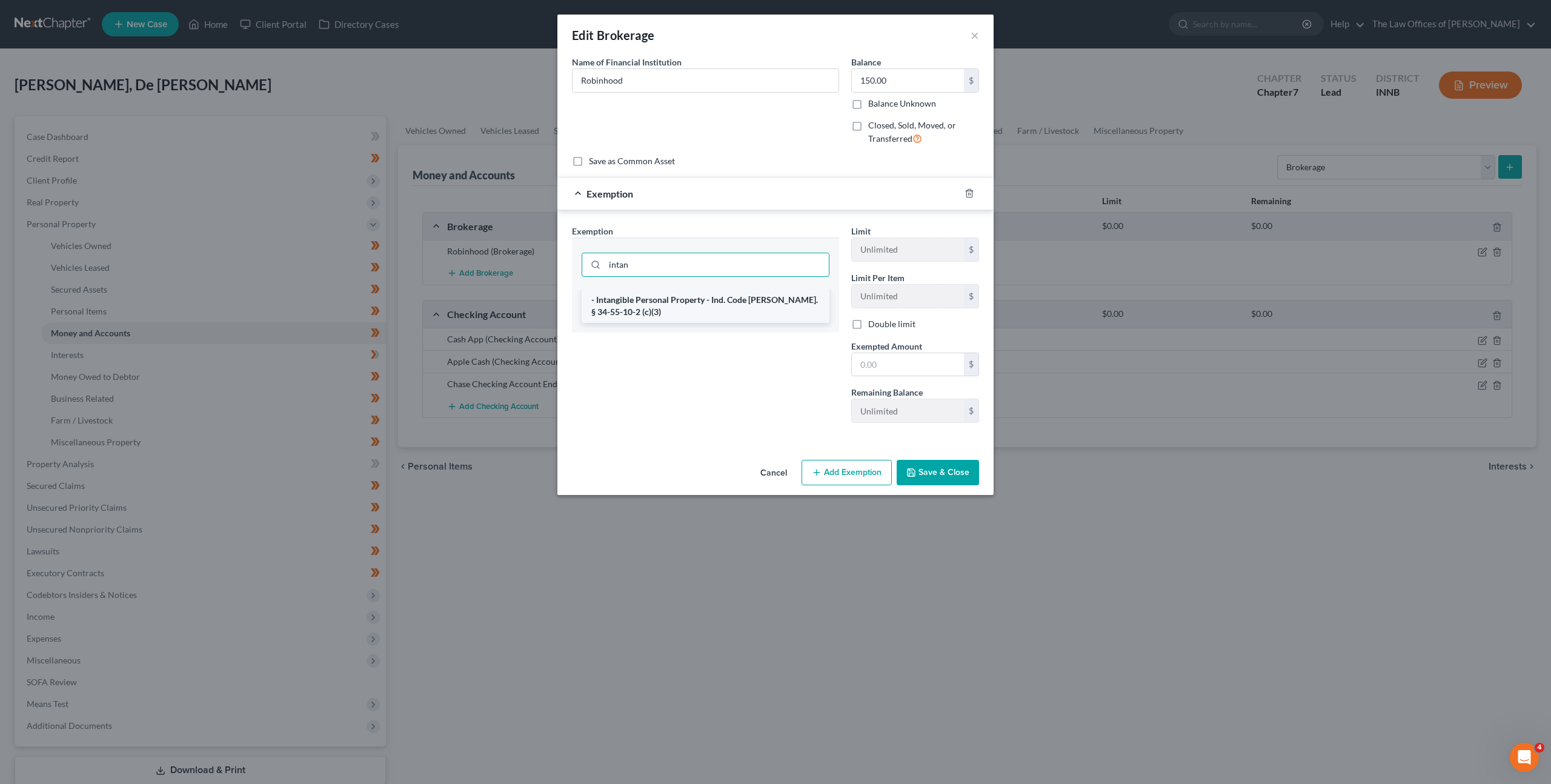
type input "intan"
click at [656, 299] on li "- Intangible Personal Property - Ind. Code Ann. § 34-55-10-2 (c)(3)" at bounding box center [705, 306] width 248 height 34
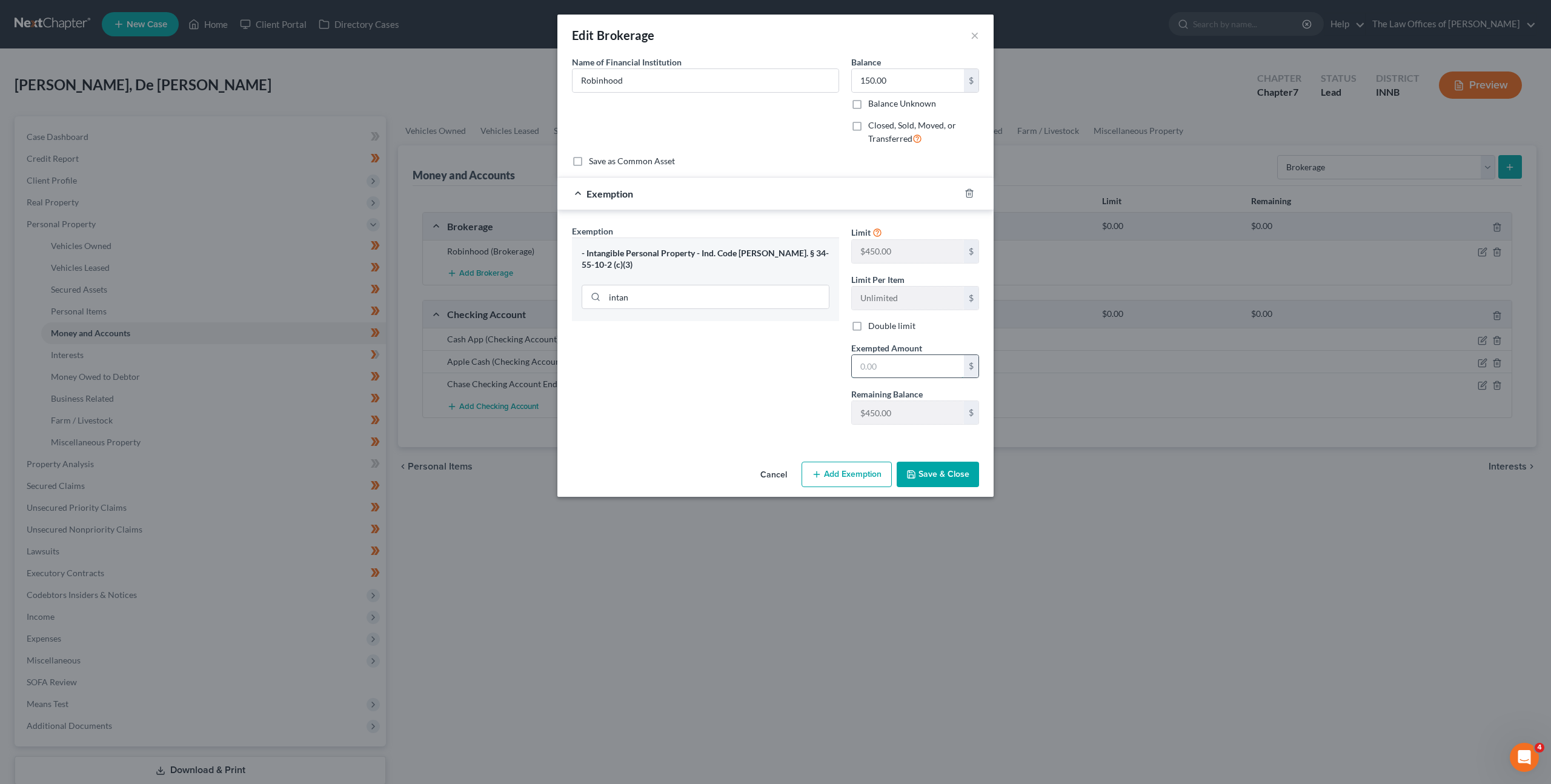
click at [916, 364] on input "text" at bounding box center [908, 366] width 112 height 23
type input "150"
click at [927, 483] on button "Save & Close" at bounding box center [938, 474] width 83 height 26
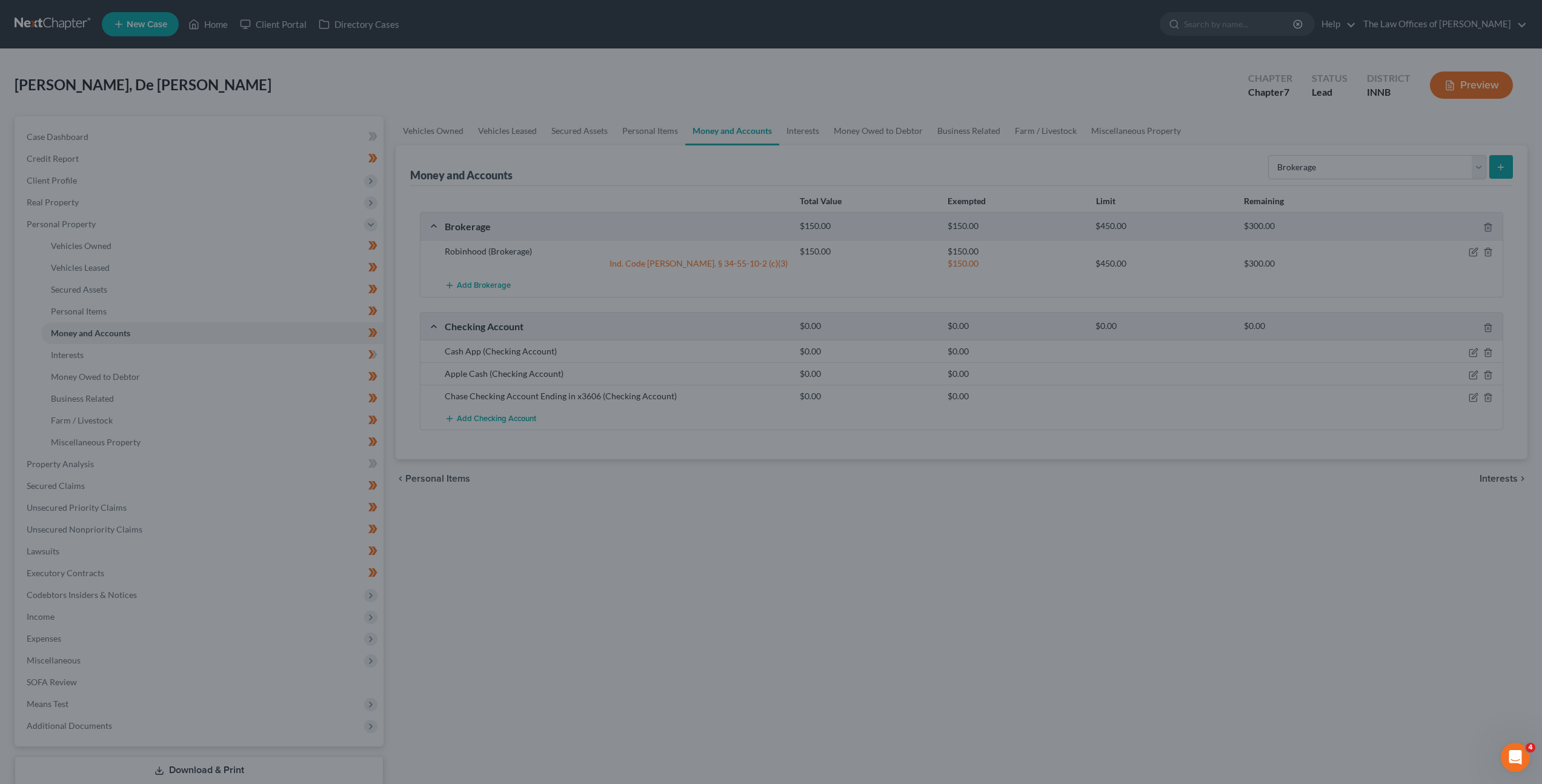
click at [888, 578] on div at bounding box center [771, 392] width 1542 height 784
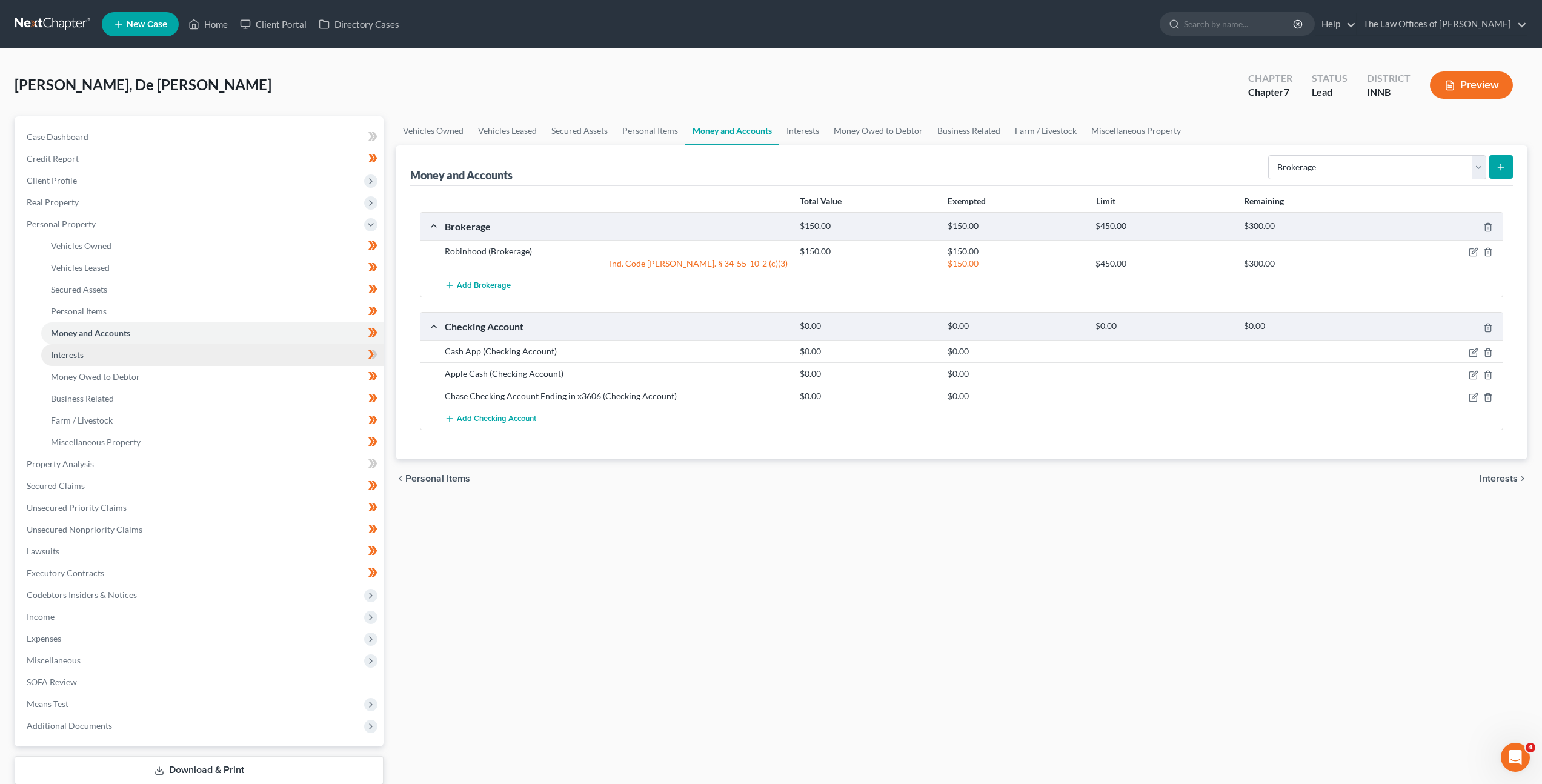
click at [329, 360] on link "Interests" at bounding box center [212, 354] width 343 height 22
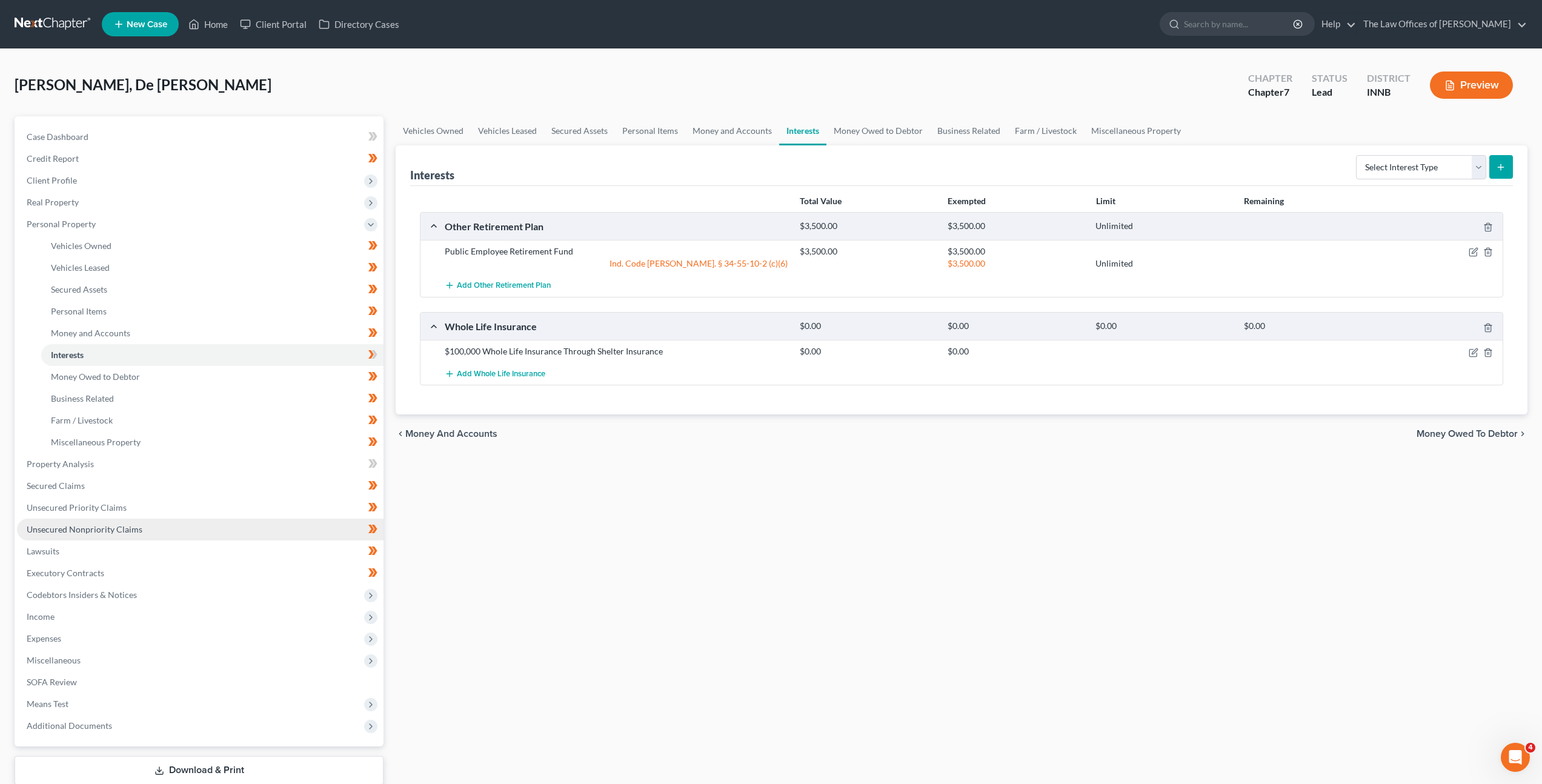
click at [136, 529] on span "Unsecured Nonpriority Claims" at bounding box center [85, 529] width 116 height 10
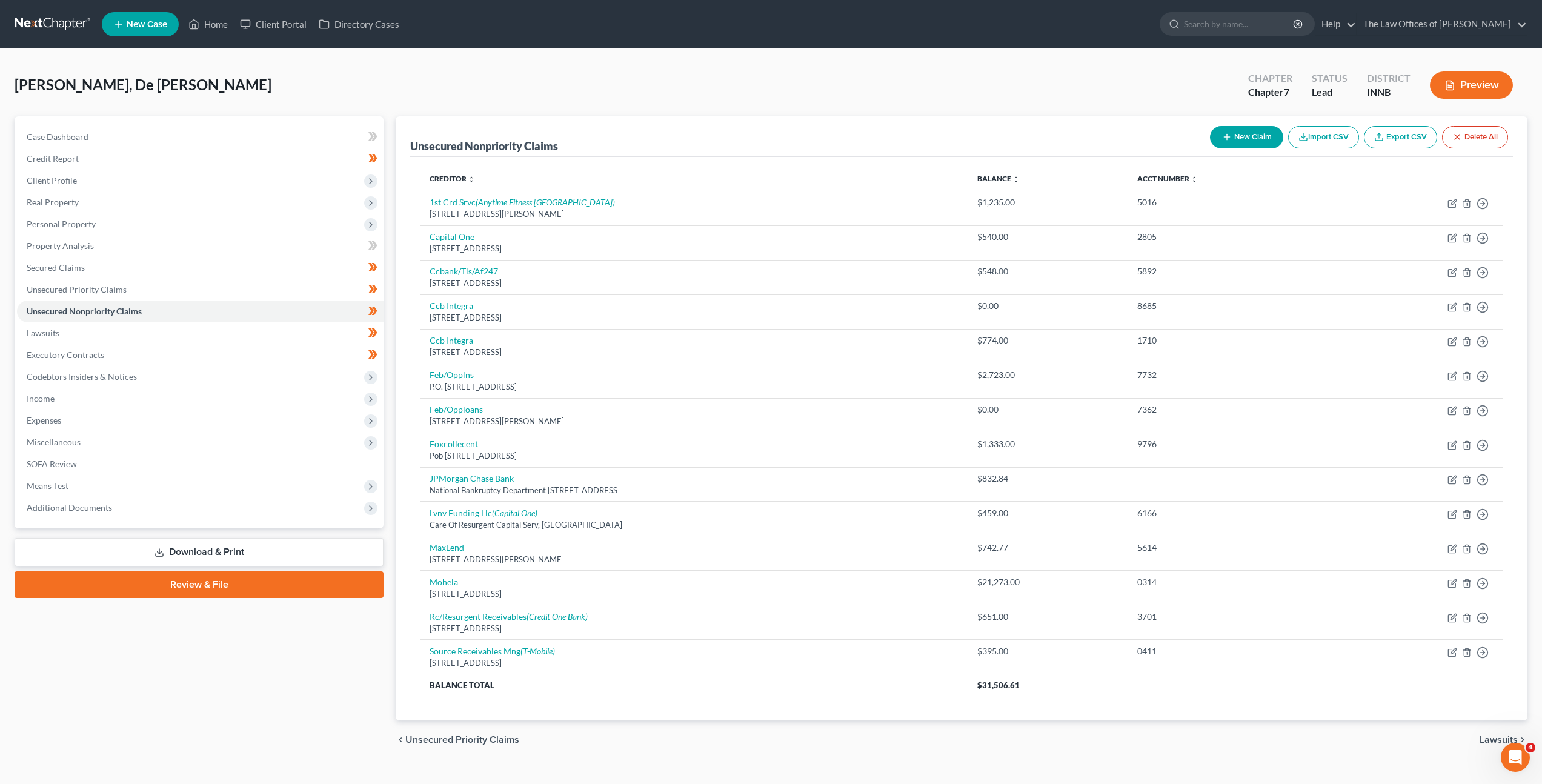
click at [1233, 130] on button "New Claim" at bounding box center [1247, 137] width 73 height 22
select select "0"
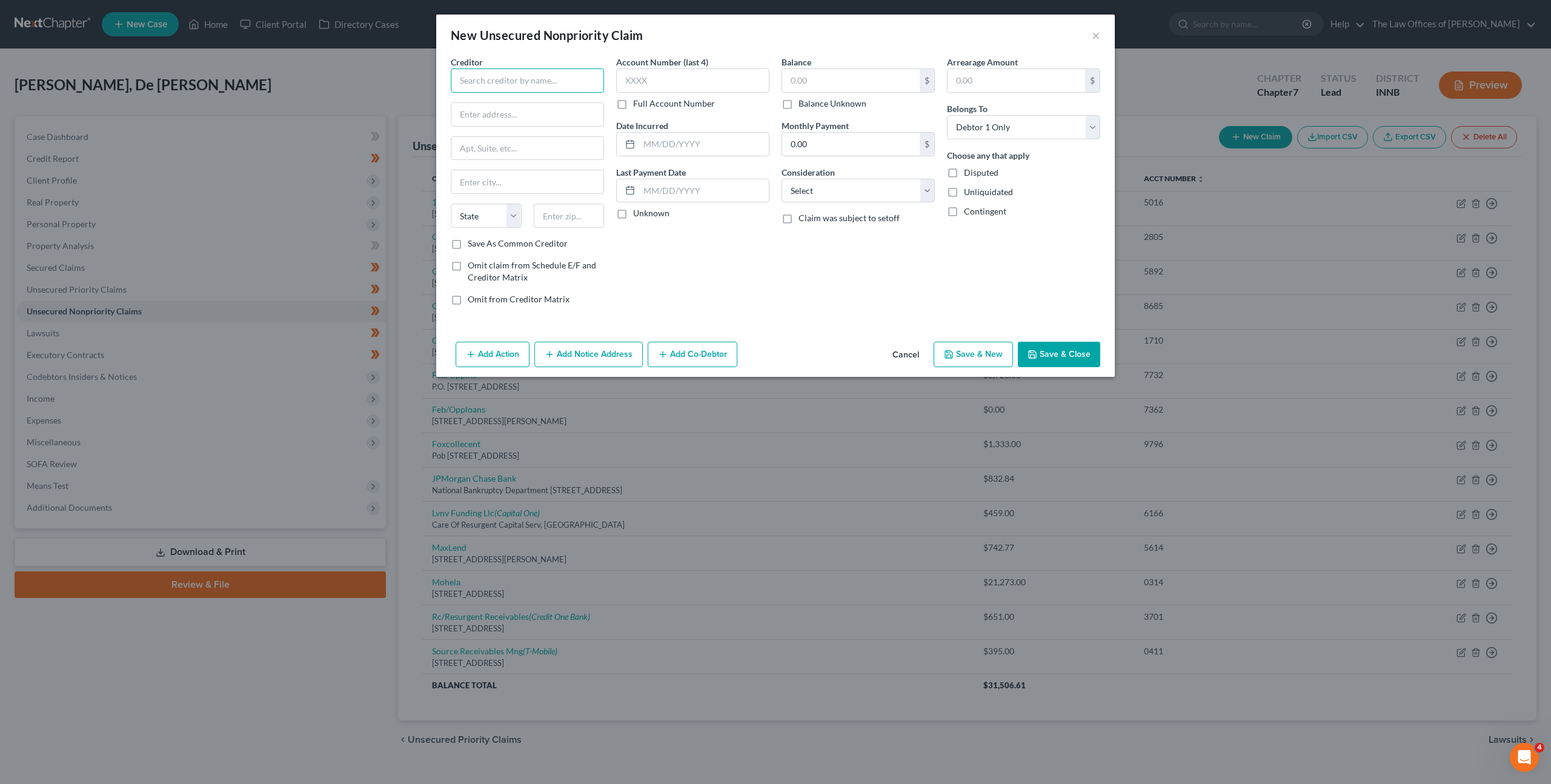
click at [487, 77] on input "text" at bounding box center [527, 81] width 153 height 24
click at [489, 132] on div "Advance Financial 24/7" at bounding box center [523, 130] width 126 height 12
type input "Advance Financial 24/7"
type input "100 Oceanside Dr."
type input "Nashville"
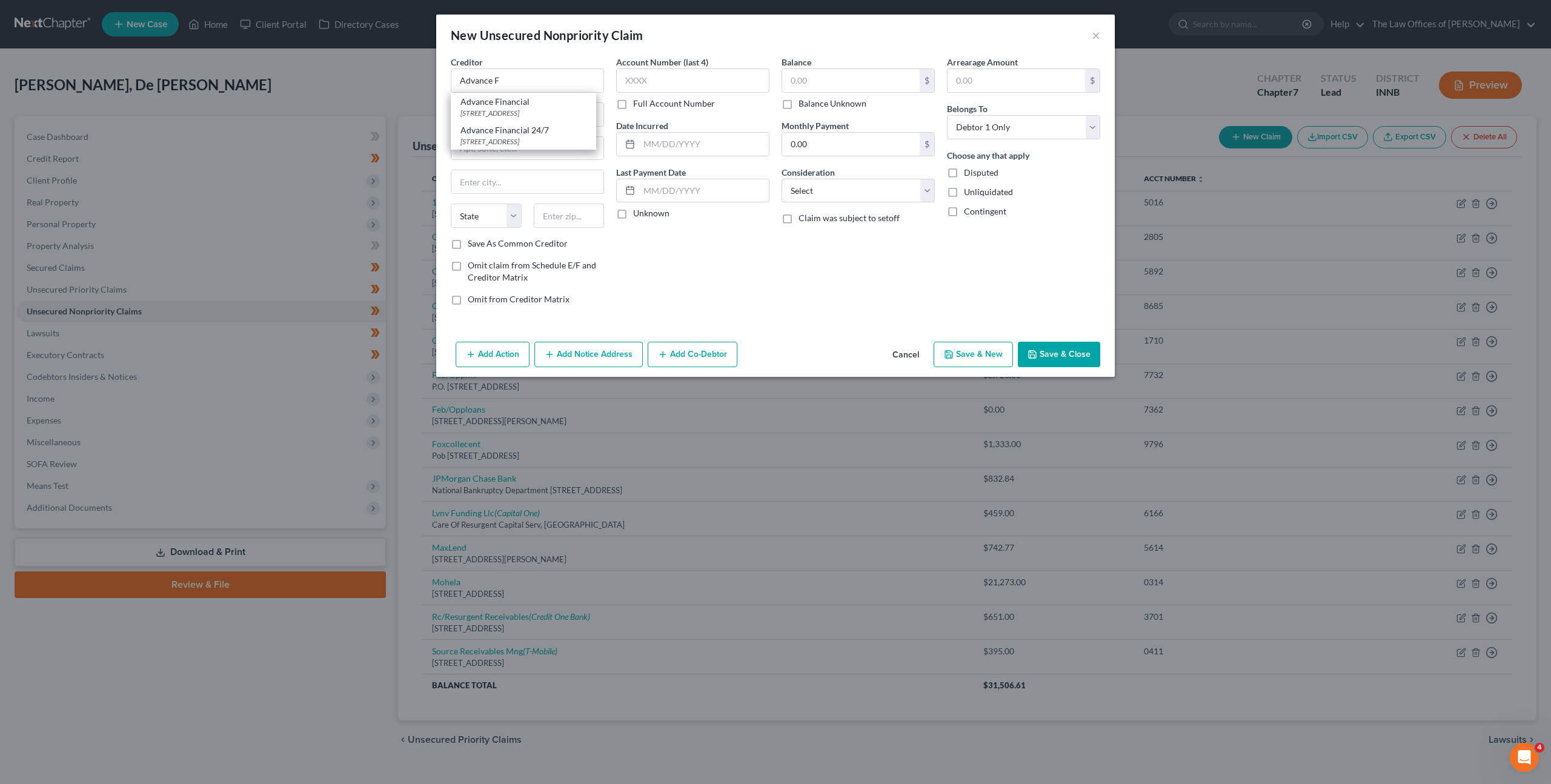
select select "44"
type input "37204"
click at [698, 78] on input "text" at bounding box center [693, 81] width 153 height 24
click at [839, 90] on input "text" at bounding box center [851, 80] width 138 height 23
type input "471.46"
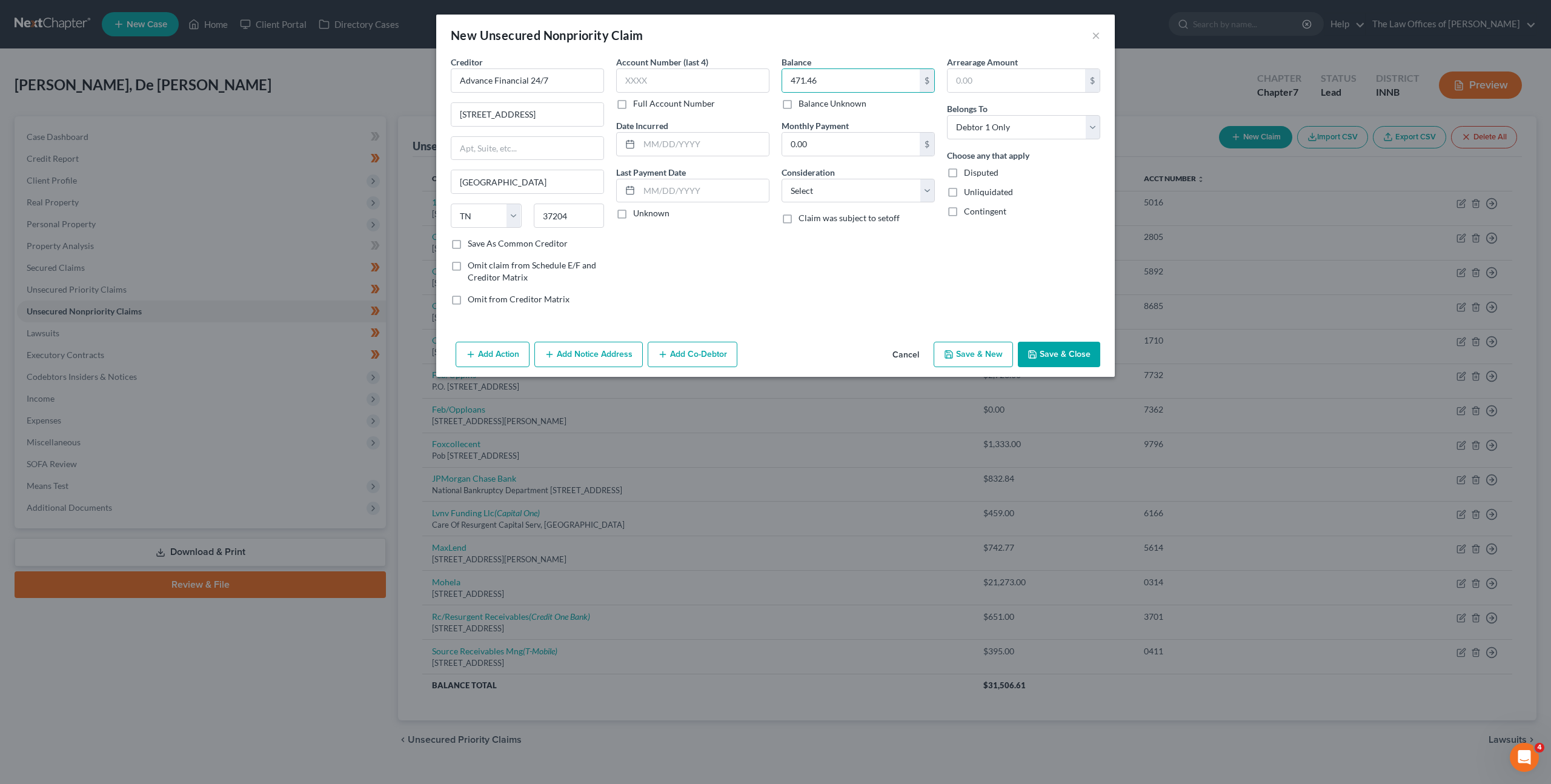
click at [865, 245] on div "Balance 471.46 $ Balance Unknown Balance Undetermined 471.46 $ Balance Unknown …" at bounding box center [858, 185] width 166 height 259
click at [863, 183] on select "Select Cable / Satellite Services Collection Agency Credit Card Debt Debt Couns…" at bounding box center [858, 191] width 153 height 24
select select "10"
click at [781, 179] on select "Select Cable / Satellite Services Collection Agency Credit Card Debt Debt Couns…" at bounding box center [858, 191] width 153 height 24
click at [953, 272] on div "Arrearage Amount $ Belongs To * Select Debtor 1 Only Debtor 2 Only Debtor 1 And…" at bounding box center [1024, 185] width 166 height 259
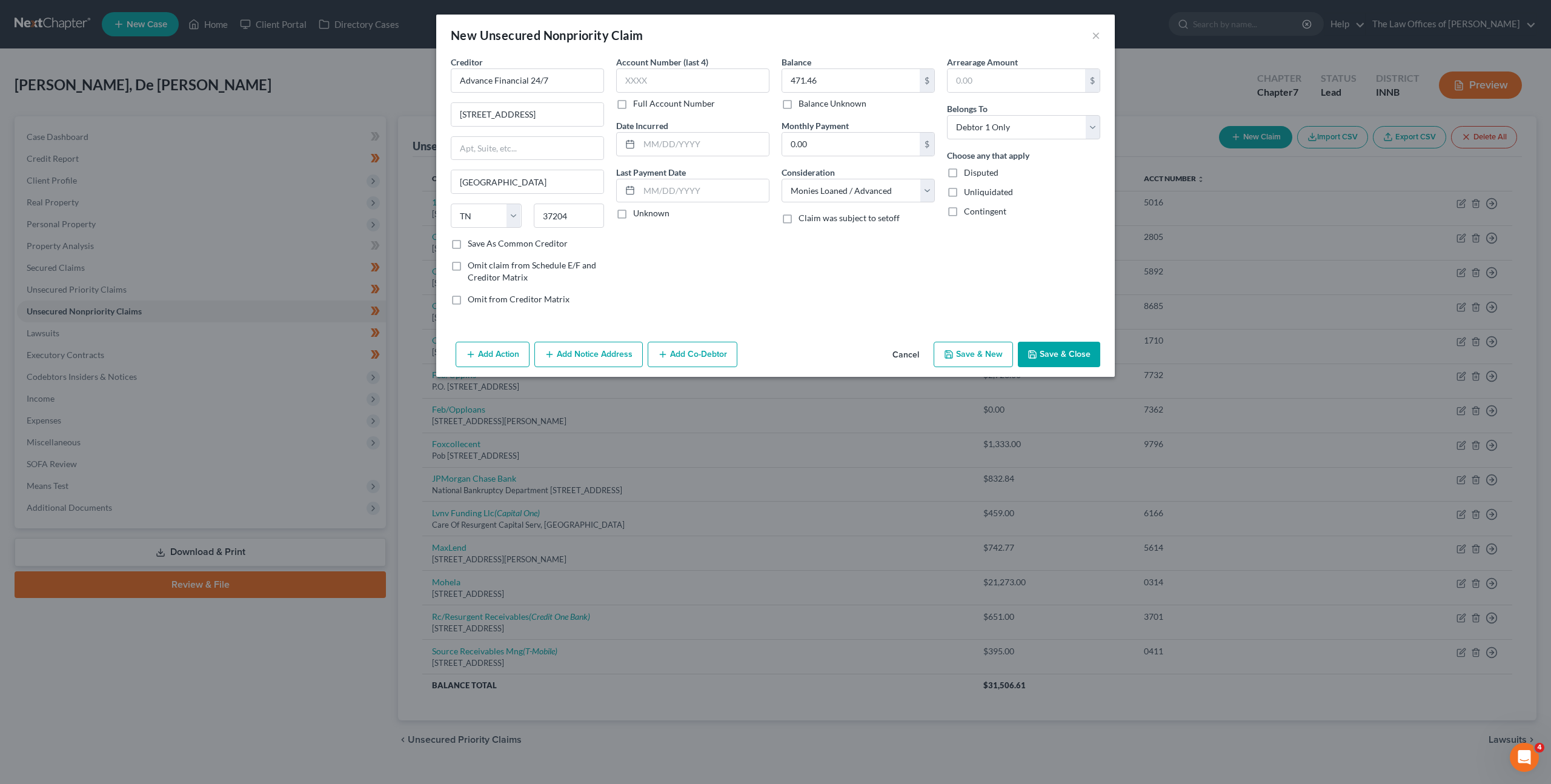
drag, startPoint x: 1048, startPoint y: 352, endPoint x: 1110, endPoint y: 318, distance: 70.7
click at [1048, 352] on button "Save & Close" at bounding box center [1059, 354] width 83 height 26
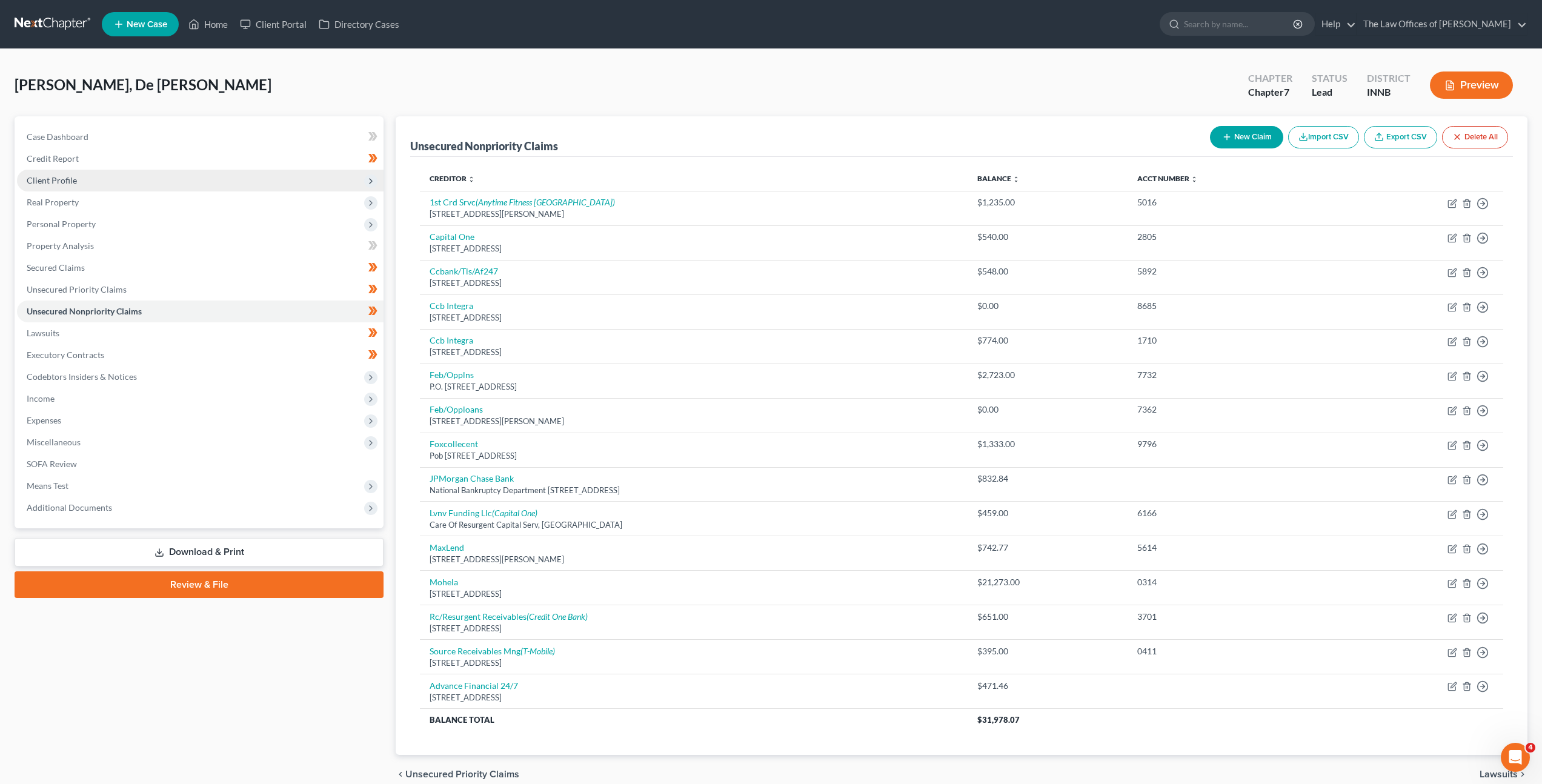
click at [125, 177] on span "Client Profile" at bounding box center [200, 180] width 367 height 22
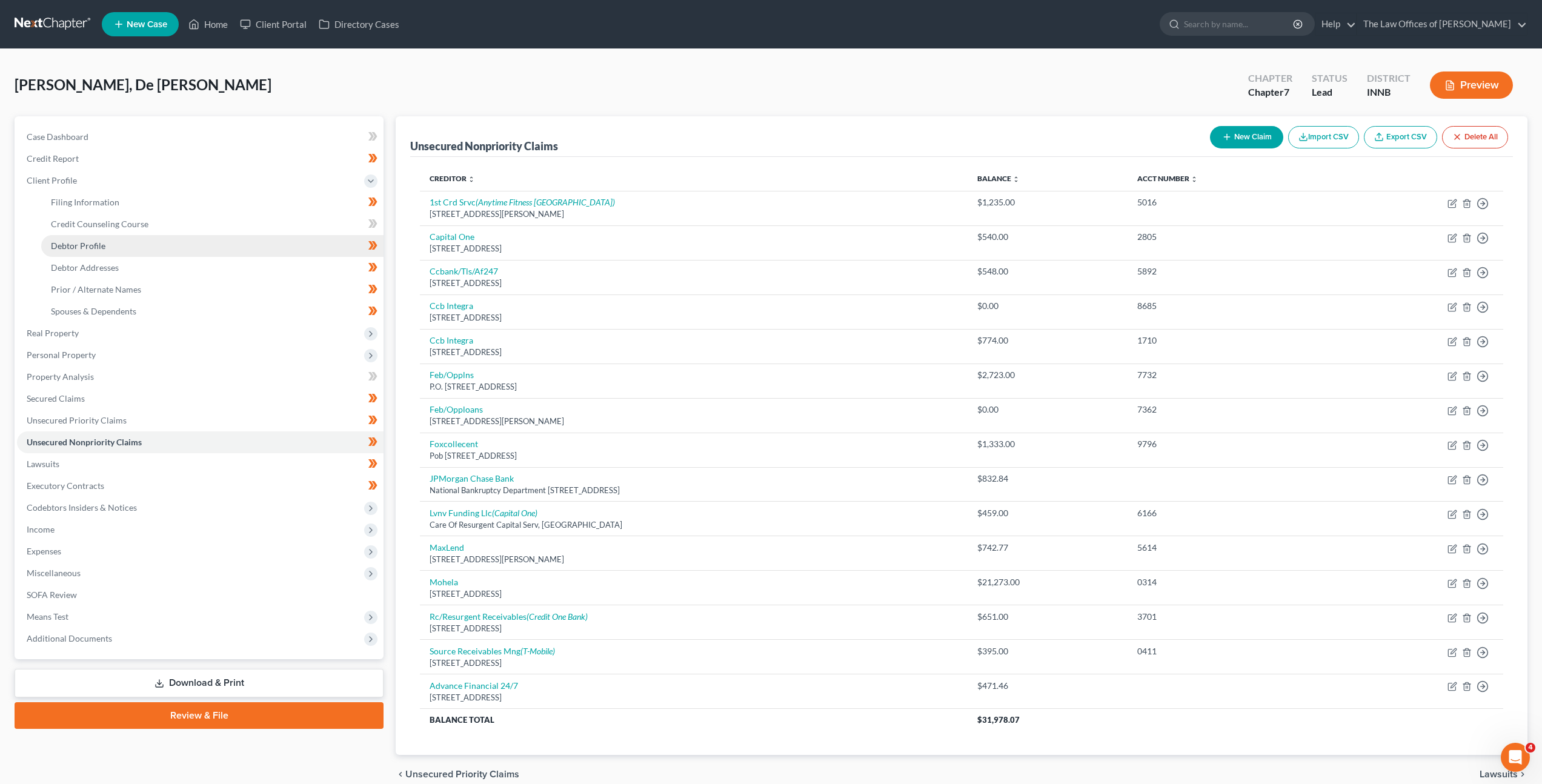
click at [157, 244] on link "Debtor Profile" at bounding box center [212, 246] width 343 height 22
select select "0"
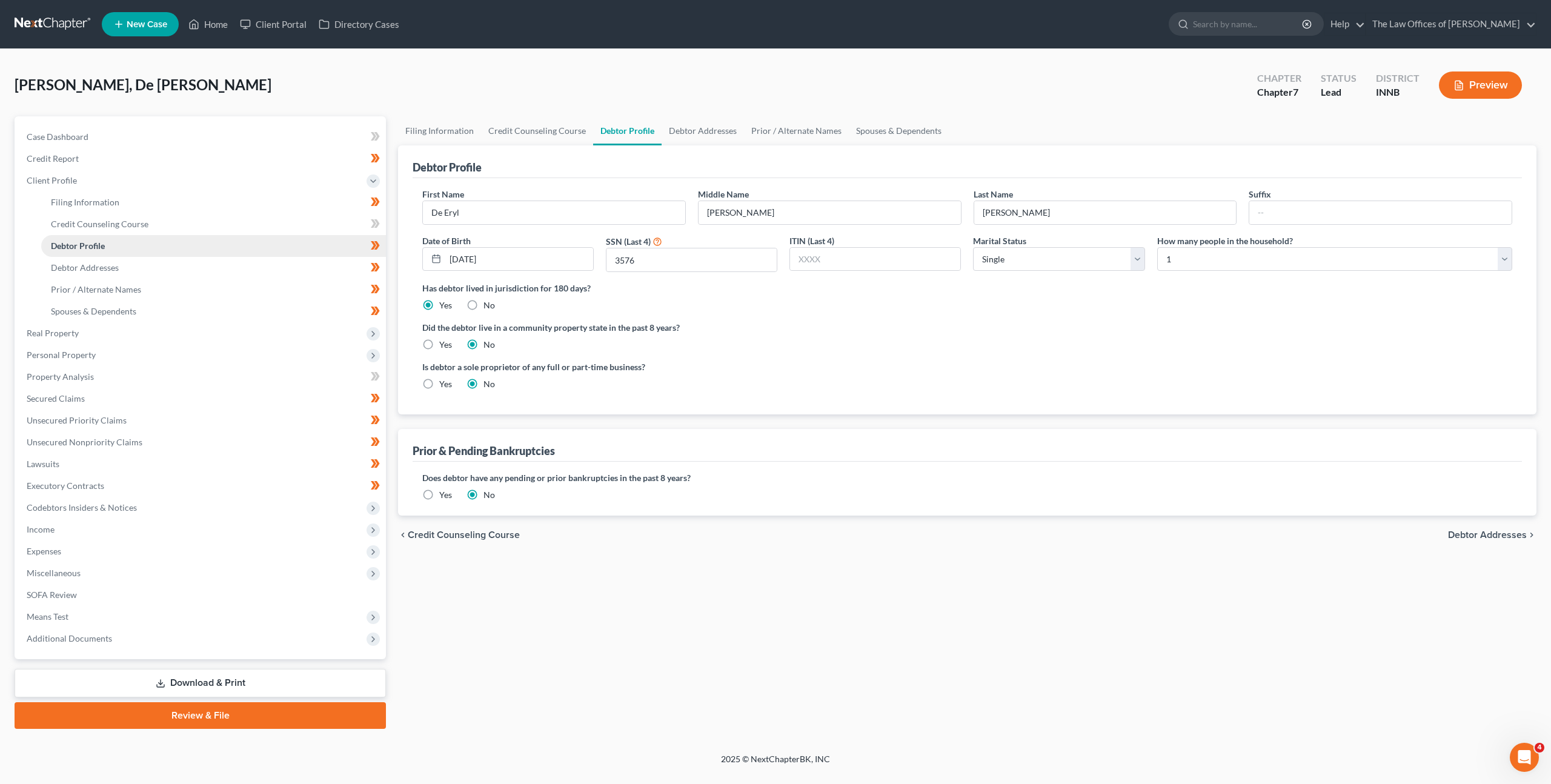
click at [221, 235] on link "Debtor Profile" at bounding box center [214, 246] width 345 height 22
click at [228, 225] on link "Credit Counseling Course" at bounding box center [214, 224] width 345 height 22
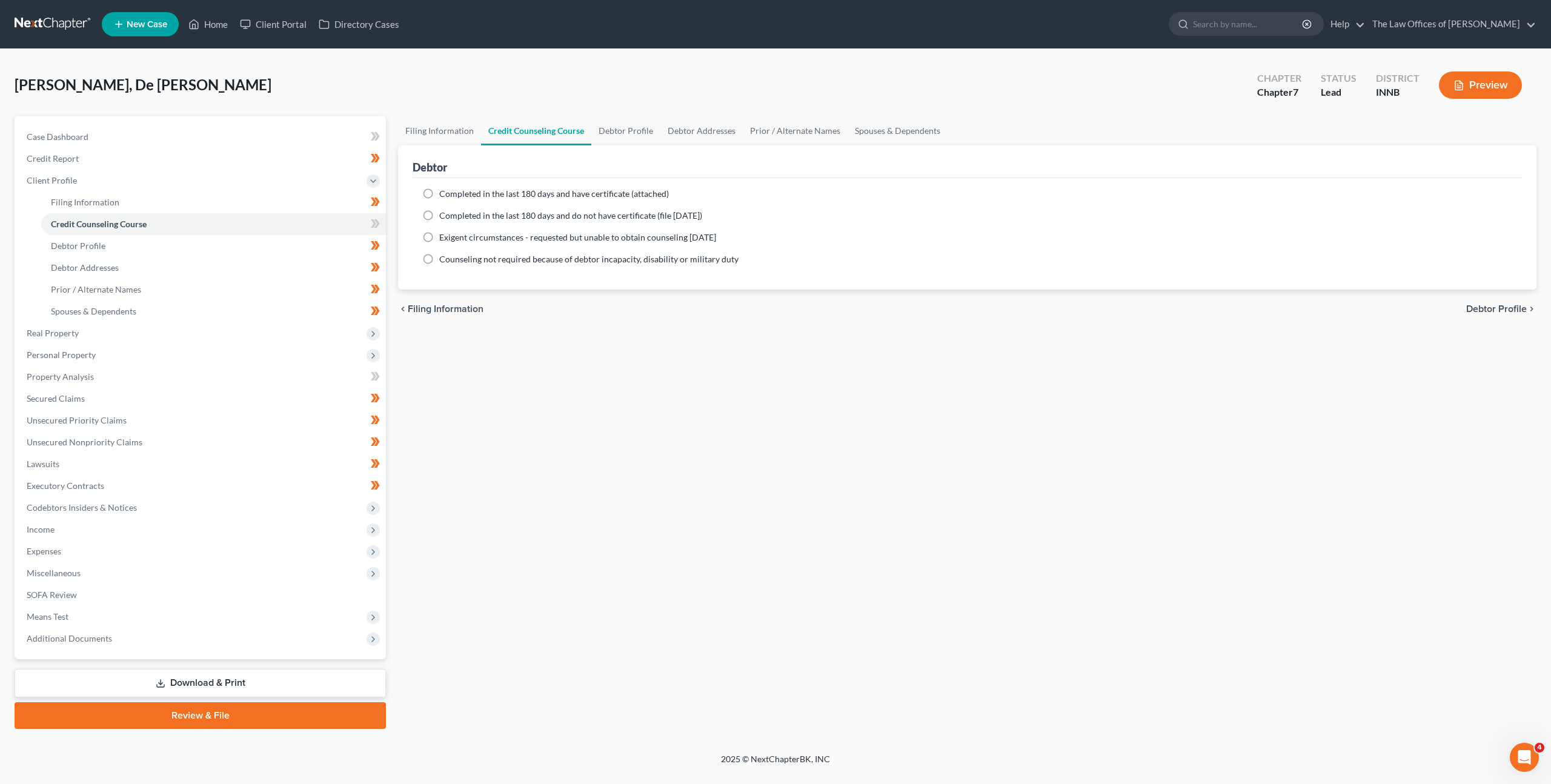
click at [588, 196] on span "Completed in the last 180 days and have certificate (attached)" at bounding box center [554, 194] width 230 height 10
click at [452, 196] on input "Completed in the last 180 days and have certificate (attached)" at bounding box center [448, 192] width 8 height 8
radio input "true"
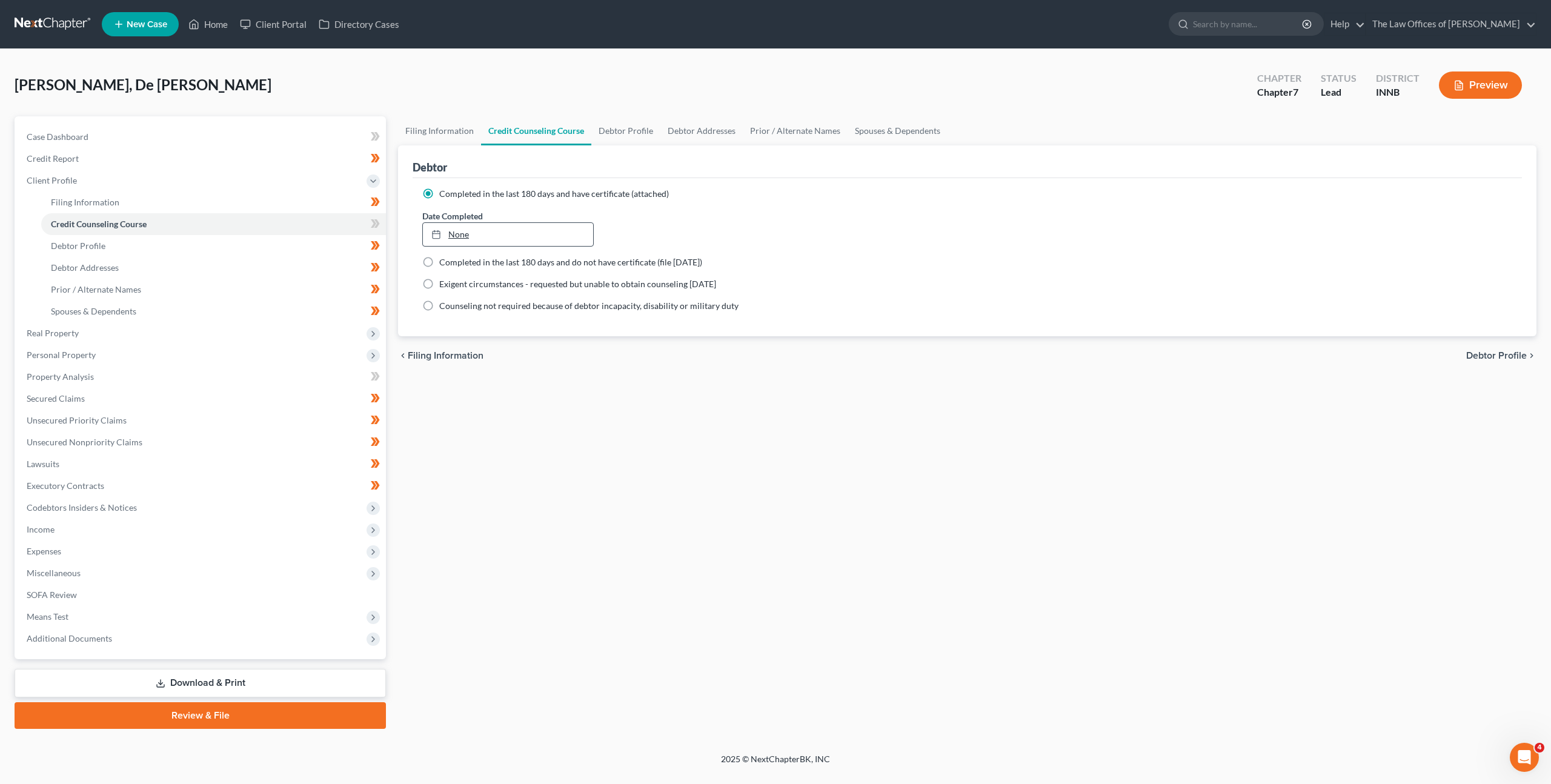
type input "10/13/2025"
click at [515, 236] on link "None" at bounding box center [508, 234] width 170 height 23
drag, startPoint x: 713, startPoint y: 479, endPoint x: 478, endPoint y: 311, distance: 288.9
click at [713, 479] on div "Filing Information Credit Counseling Course Debtor Profile Debtor Addresses Pri…" at bounding box center [967, 422] width 1151 height 612
click at [379, 230] on span at bounding box center [375, 225] width 21 height 18
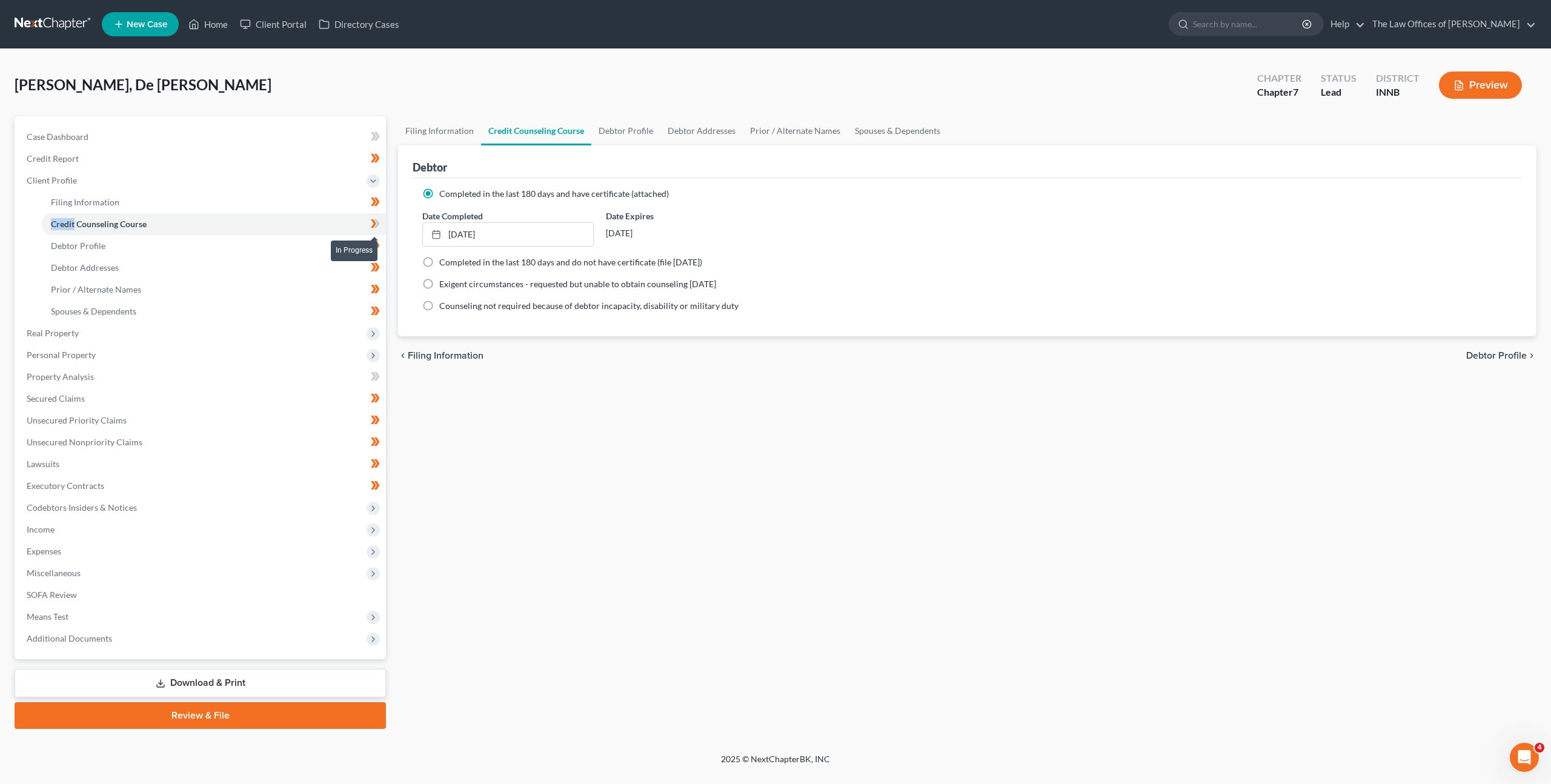
click at [379, 230] on span at bounding box center [375, 225] width 21 height 18
click at [286, 335] on span "Real Property" at bounding box center [201, 333] width 369 height 22
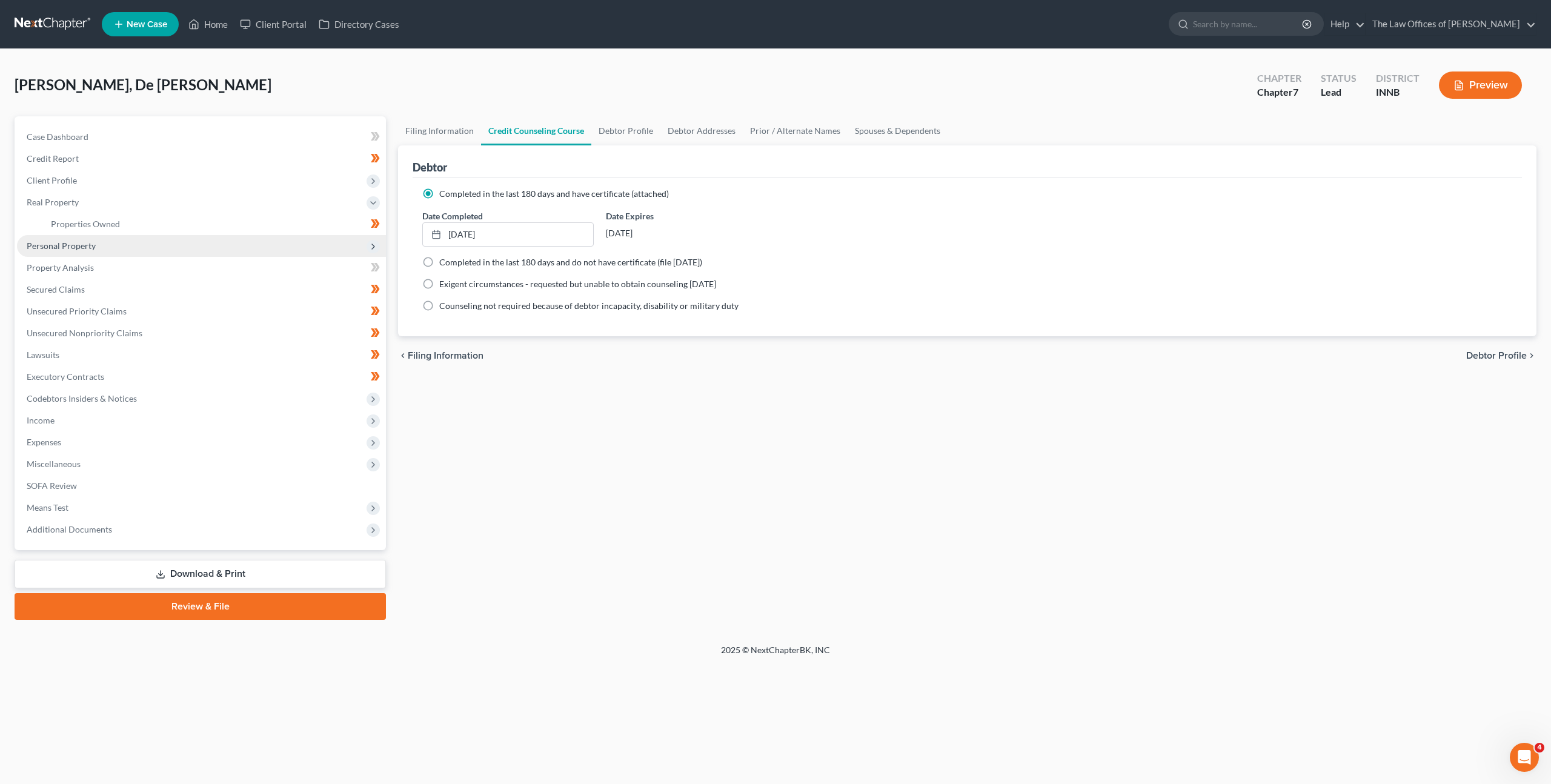
click at [198, 250] on span "Personal Property" at bounding box center [201, 246] width 369 height 22
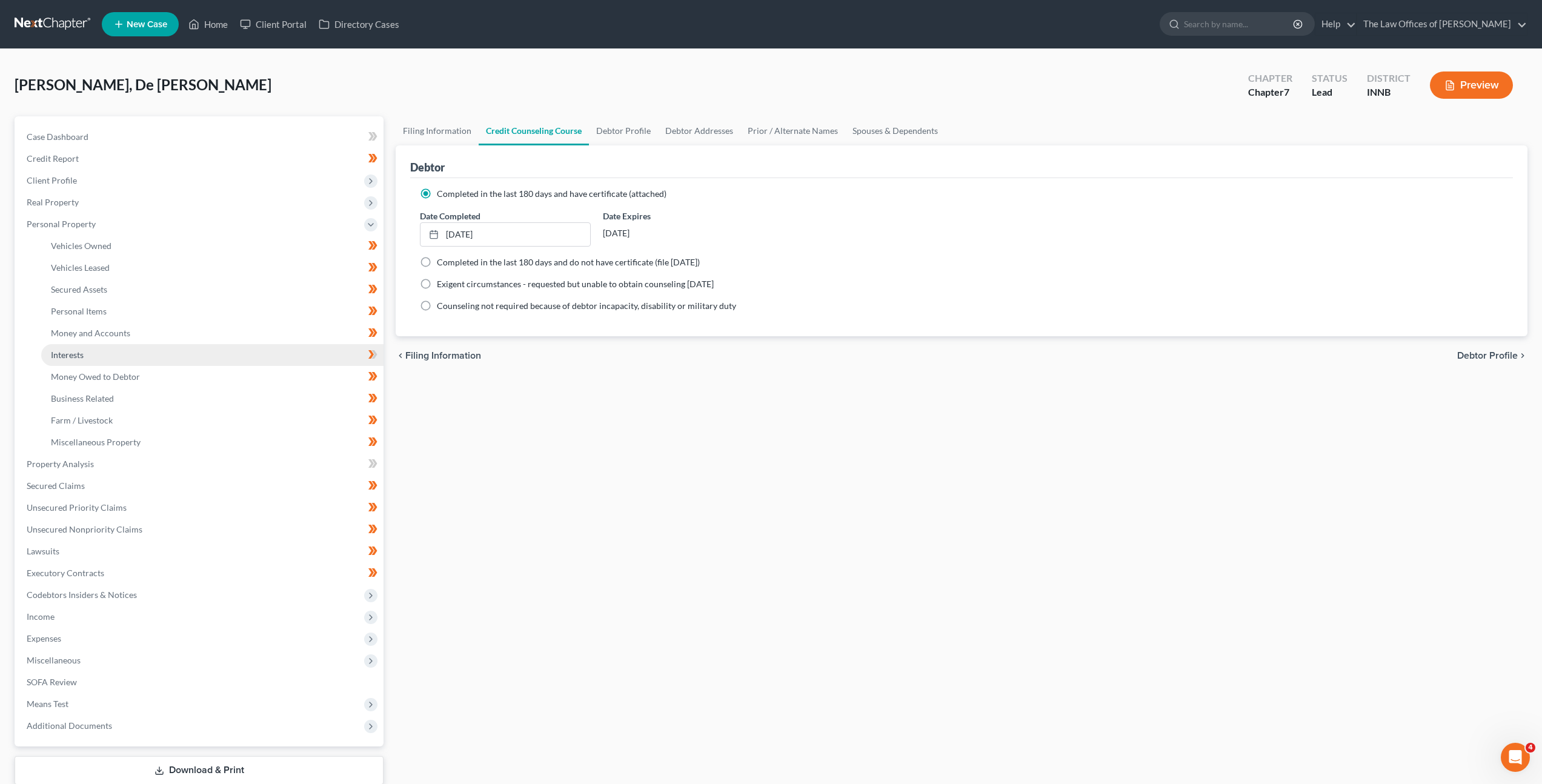
click at [160, 356] on link "Interests" at bounding box center [212, 354] width 343 height 22
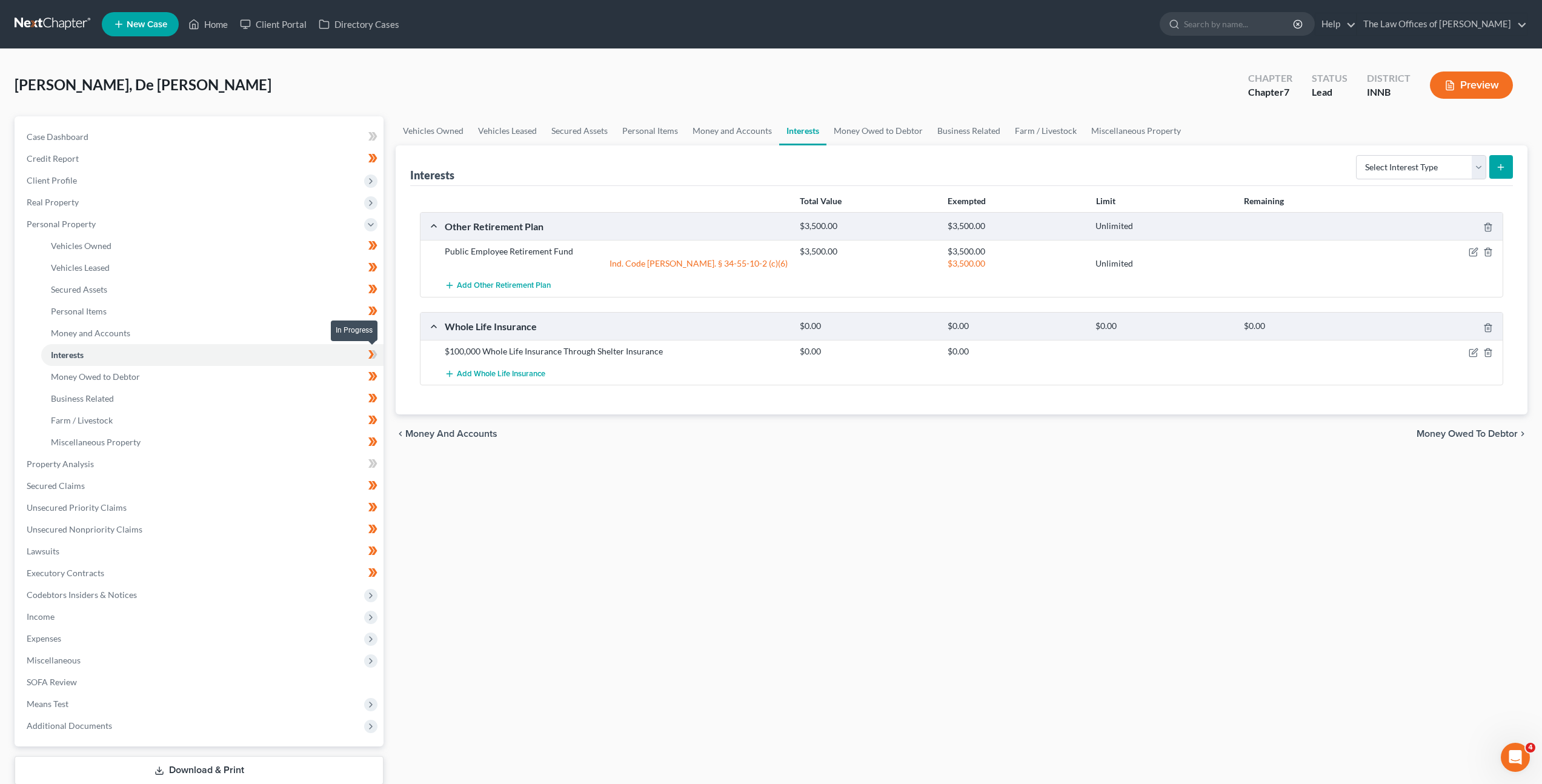
click at [369, 356] on icon at bounding box center [373, 354] width 9 height 15
drag, startPoint x: 540, startPoint y: 504, endPoint x: 529, endPoint y: 500, distance: 11.7
click at [540, 504] on div "Vehicles Owned Vehicles Leased Secured Assets Personal Items Money and Accounts…" at bounding box center [962, 466] width 1144 height 700
click at [216, 369] on link "Money Owed to Debtor" at bounding box center [212, 377] width 343 height 22
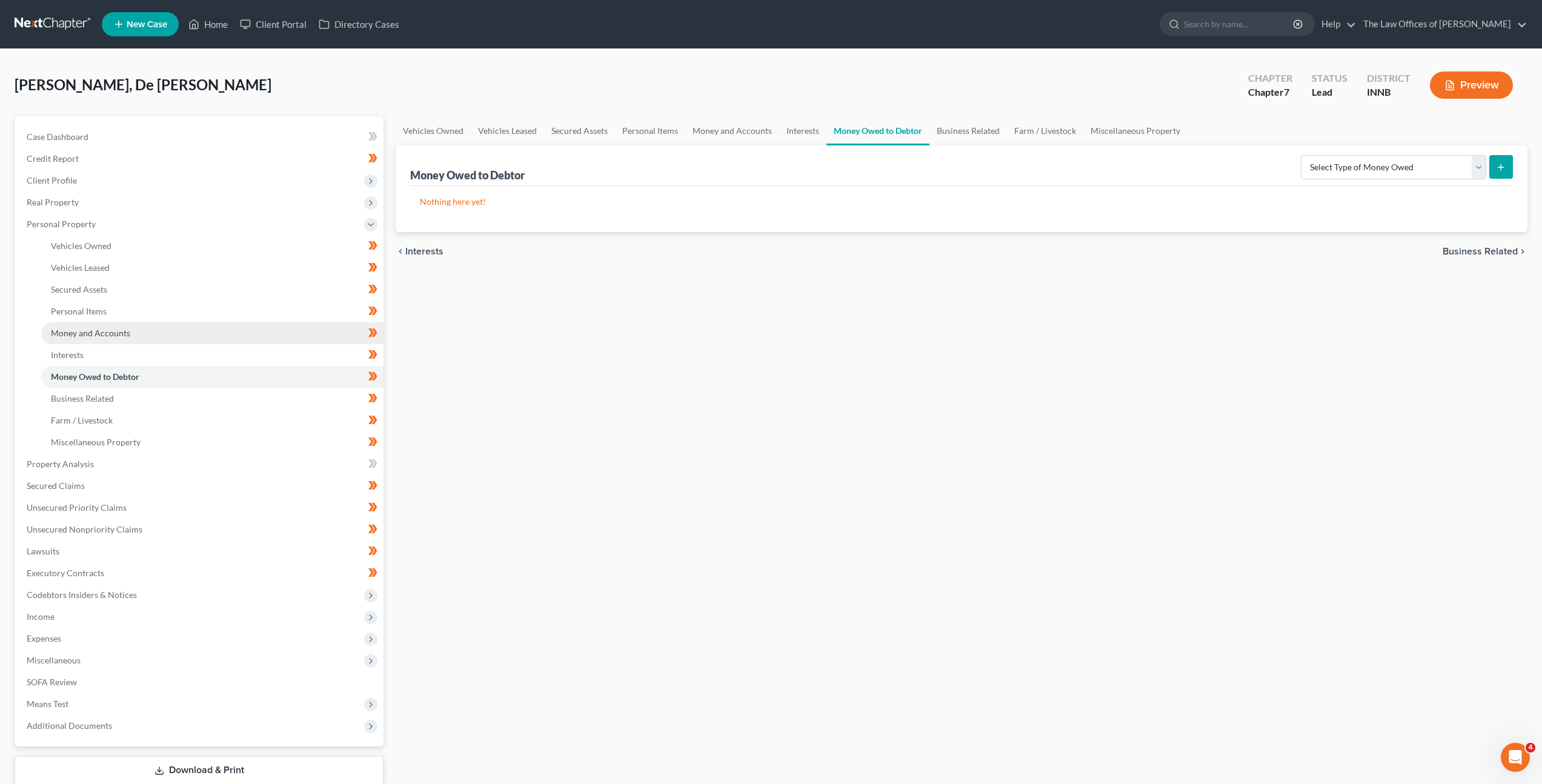
click at [182, 332] on link "Money and Accounts" at bounding box center [212, 333] width 343 height 22
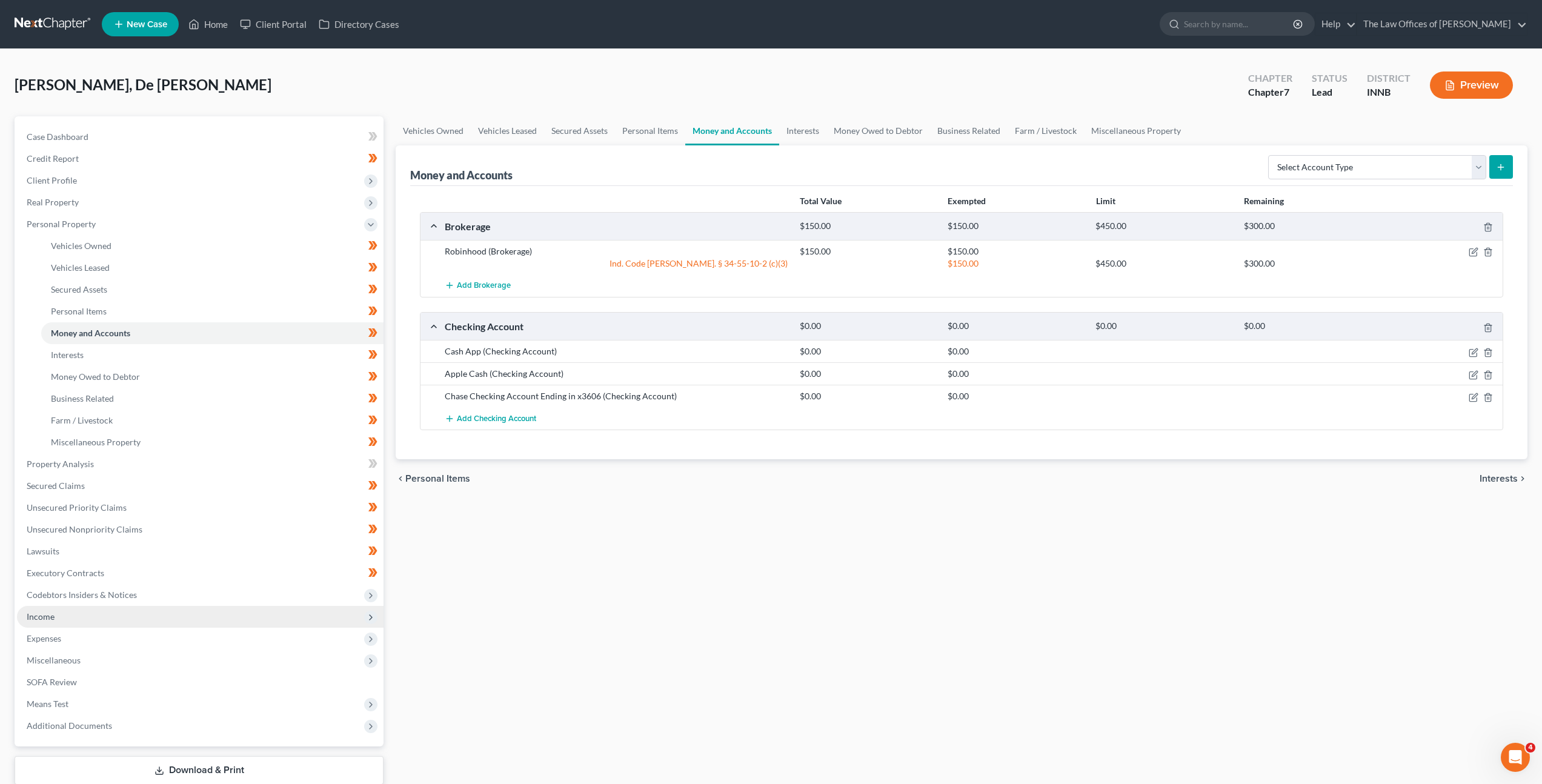
click at [132, 618] on span "Income" at bounding box center [200, 616] width 367 height 22
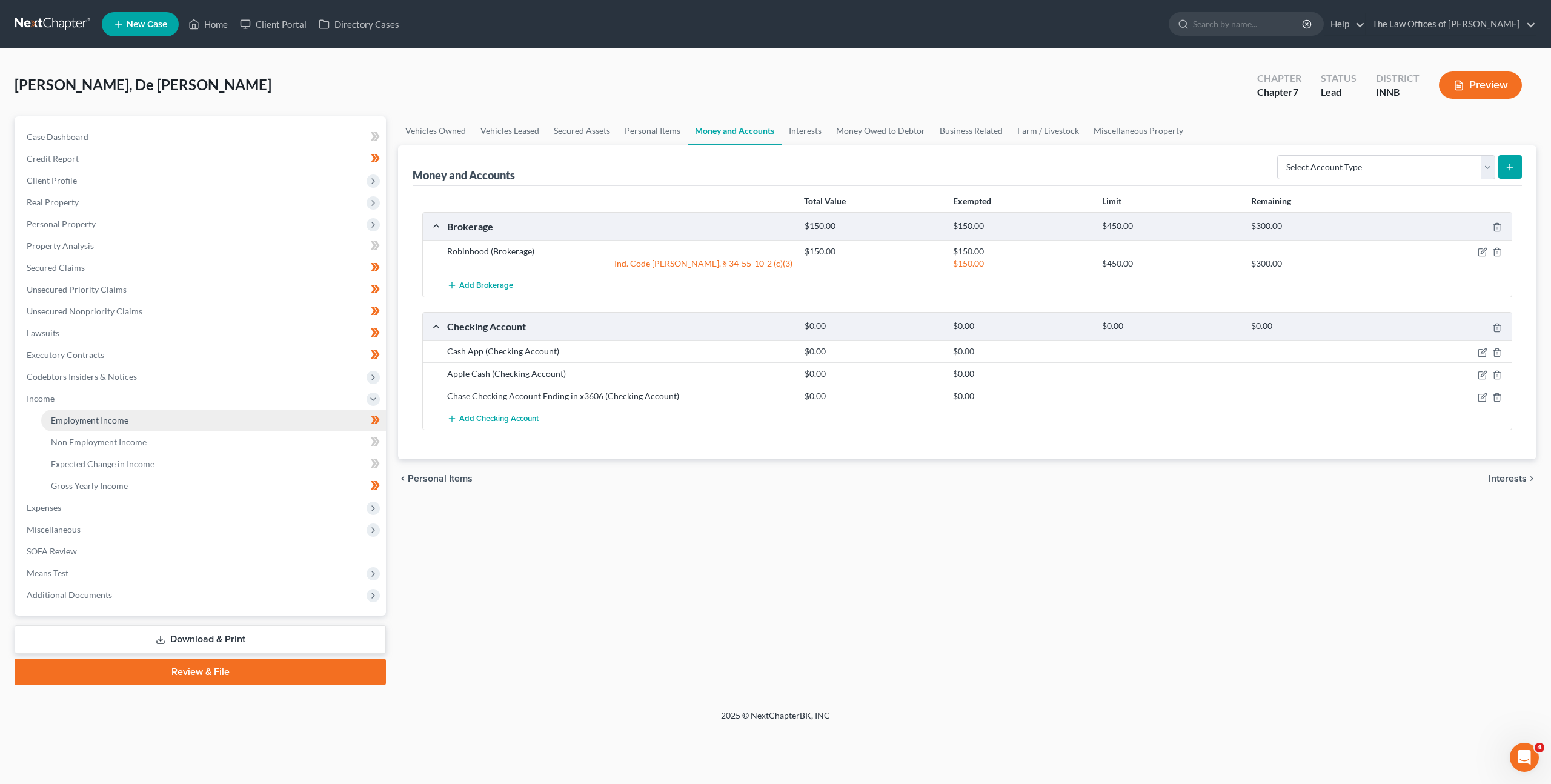
click at [180, 418] on link "Employment Income" at bounding box center [214, 420] width 345 height 22
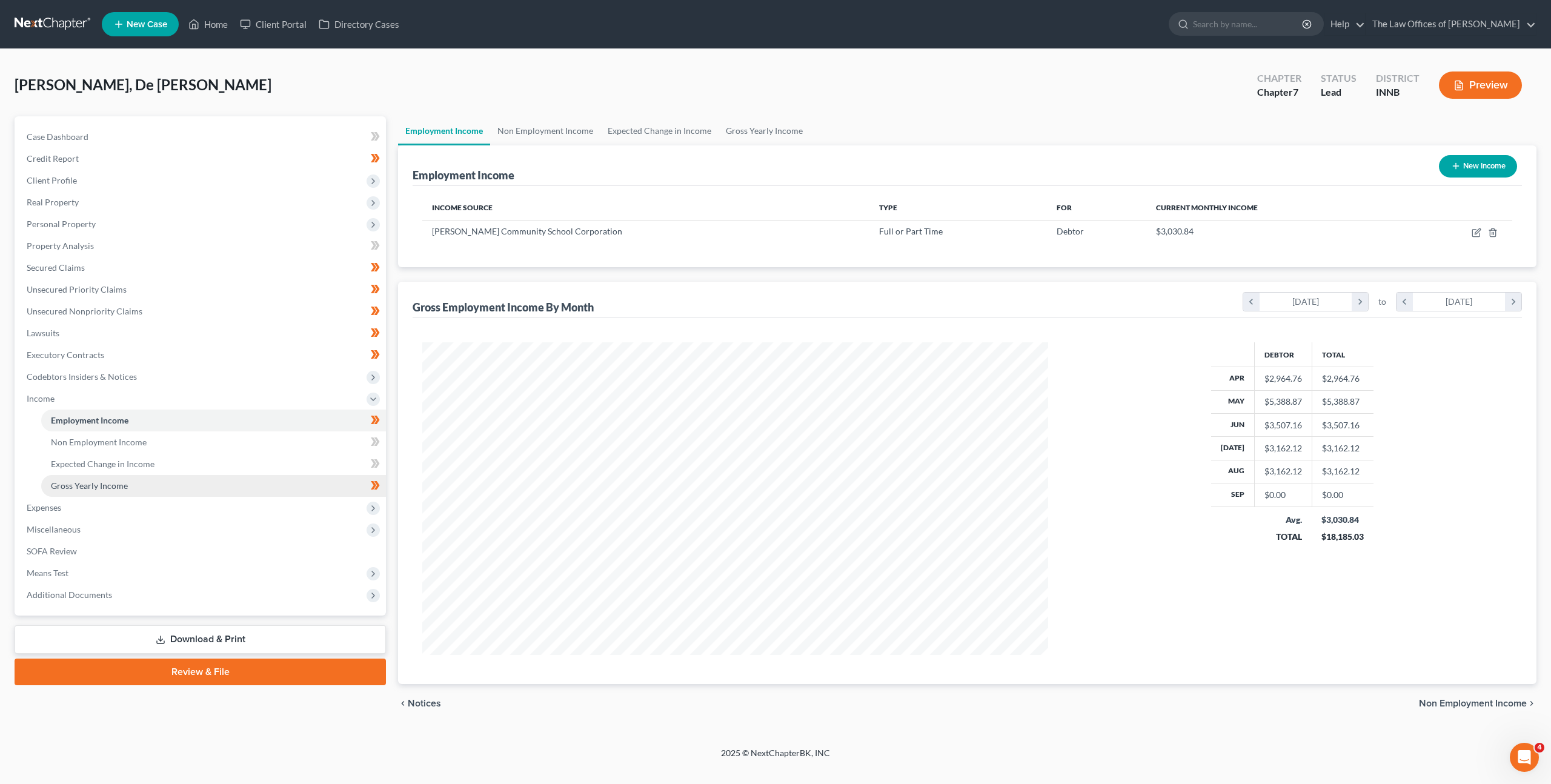
scroll to position [312, 650]
click at [175, 492] on link "Gross Yearly Income" at bounding box center [214, 485] width 345 height 22
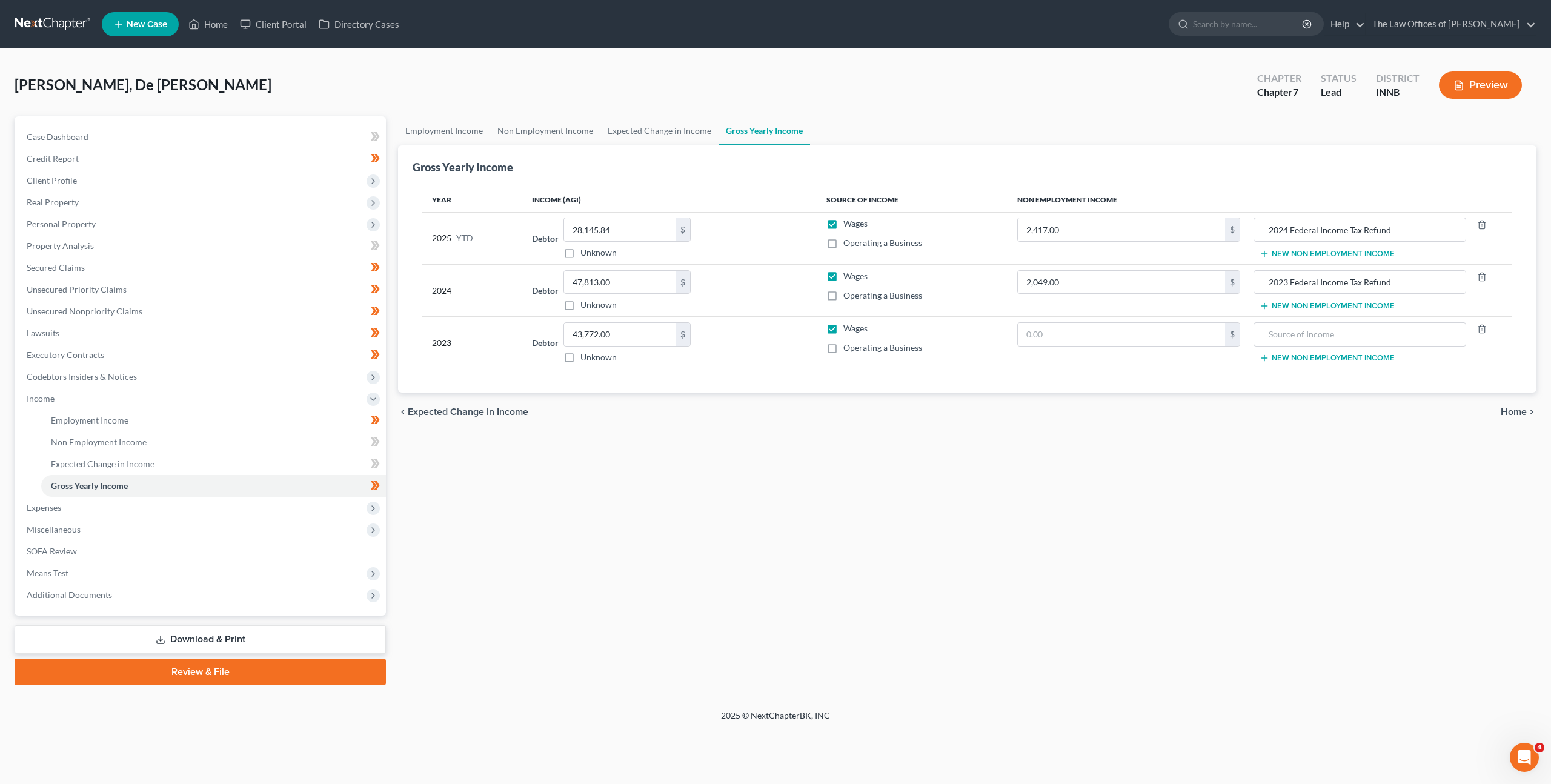
click at [715, 472] on div "Employment Income Non Employment Income Expected Change in Income Gross Yearly …" at bounding box center [967, 401] width 1151 height 569
click at [192, 517] on span "Expenses" at bounding box center [201, 507] width 369 height 22
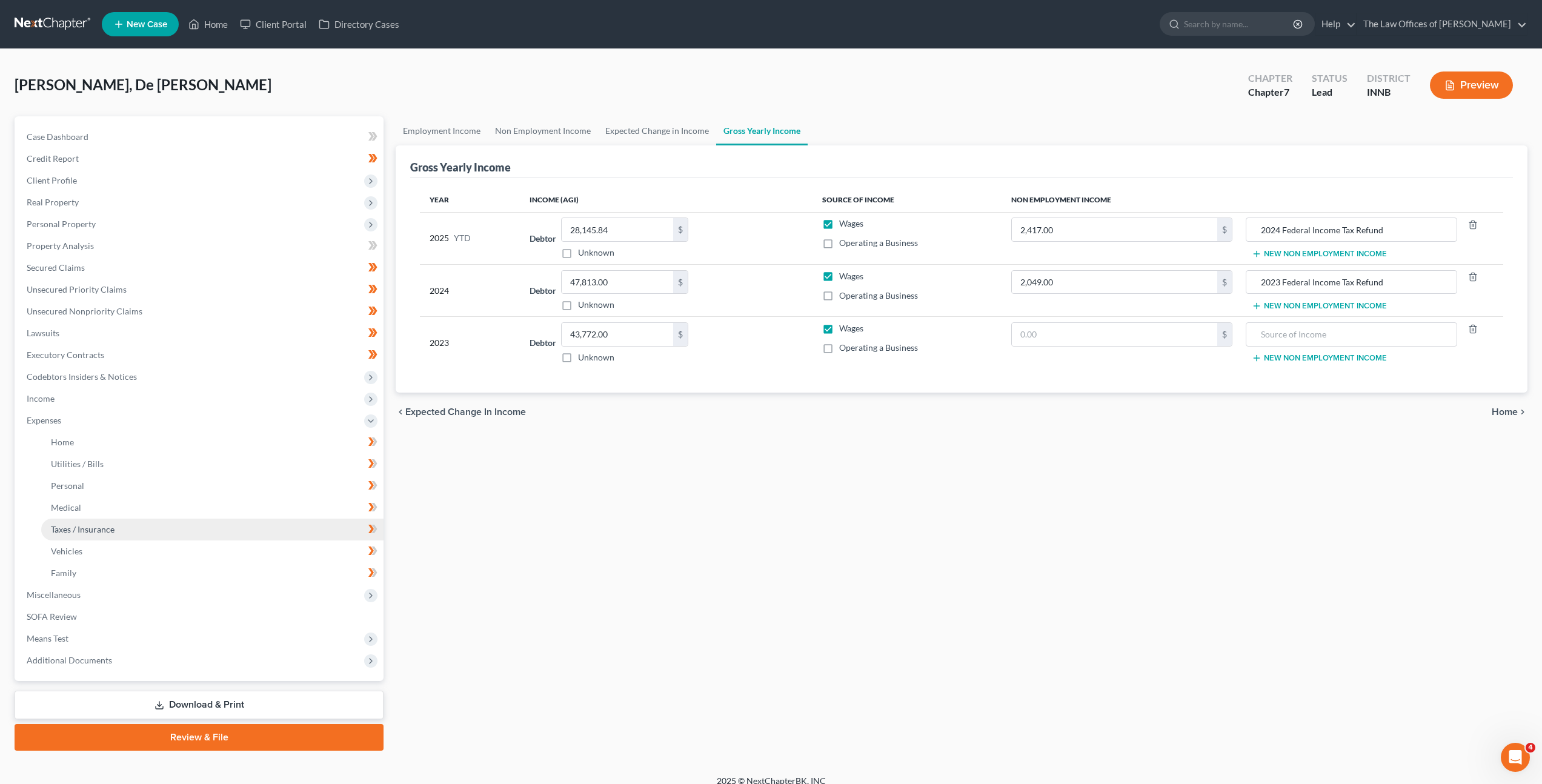
click at [190, 524] on link "Taxes / Insurance" at bounding box center [212, 529] width 343 height 22
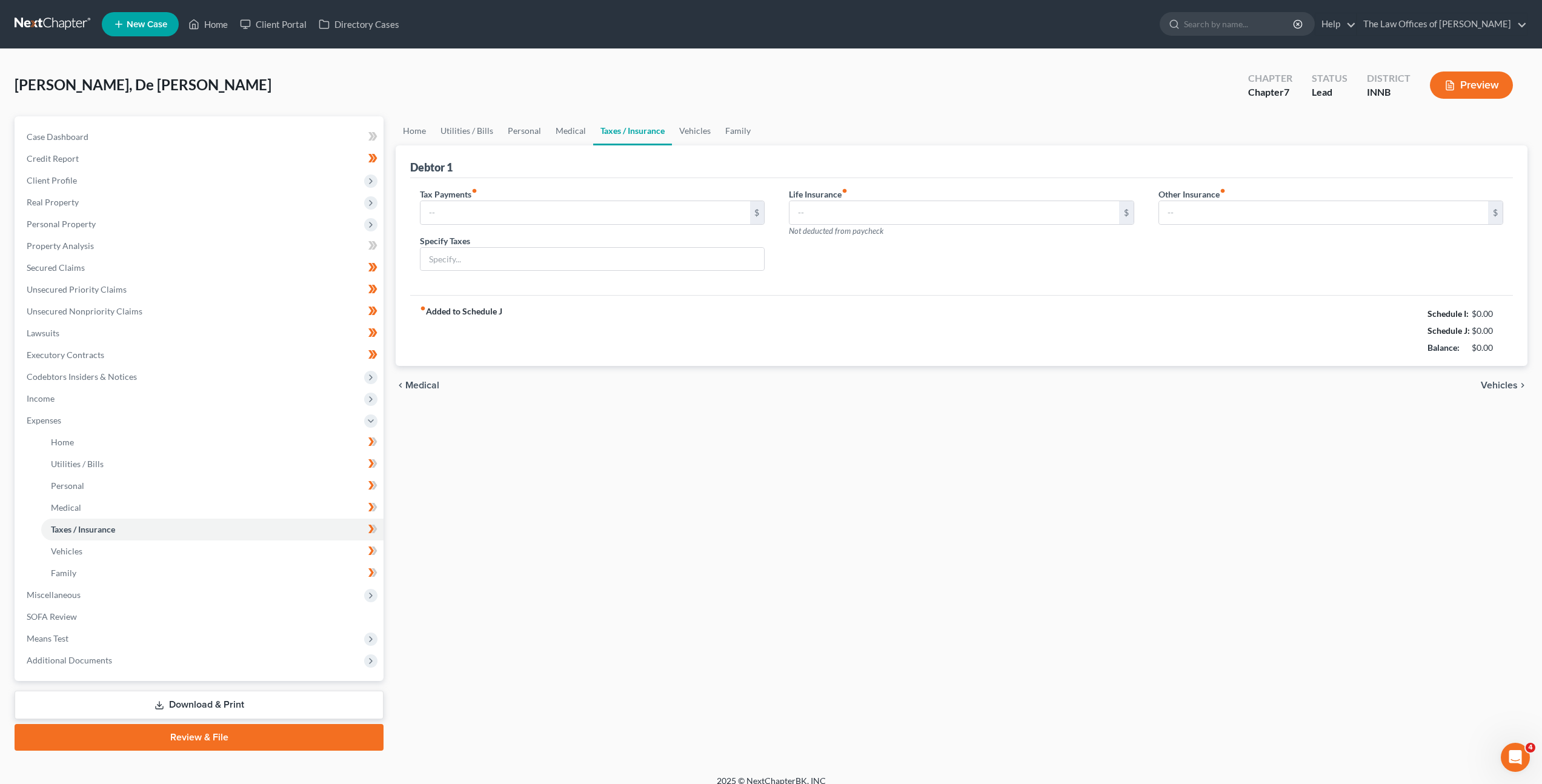
type input "0.00"
type input "105.00"
type input "0.00"
click at [415, 128] on link "Home" at bounding box center [414, 131] width 37 height 29
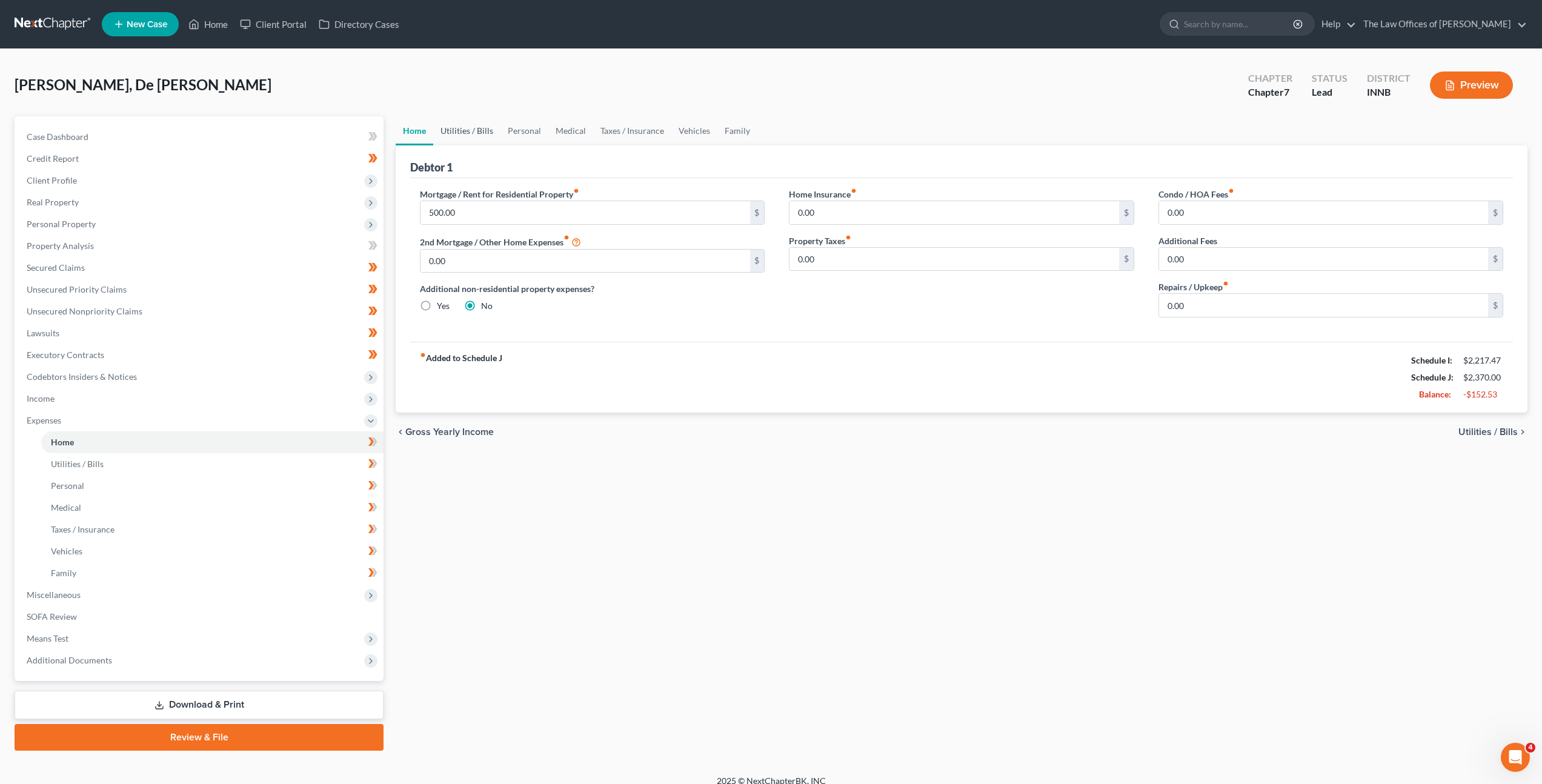
click at [472, 130] on link "Utilities / Bills" at bounding box center [466, 131] width 67 height 29
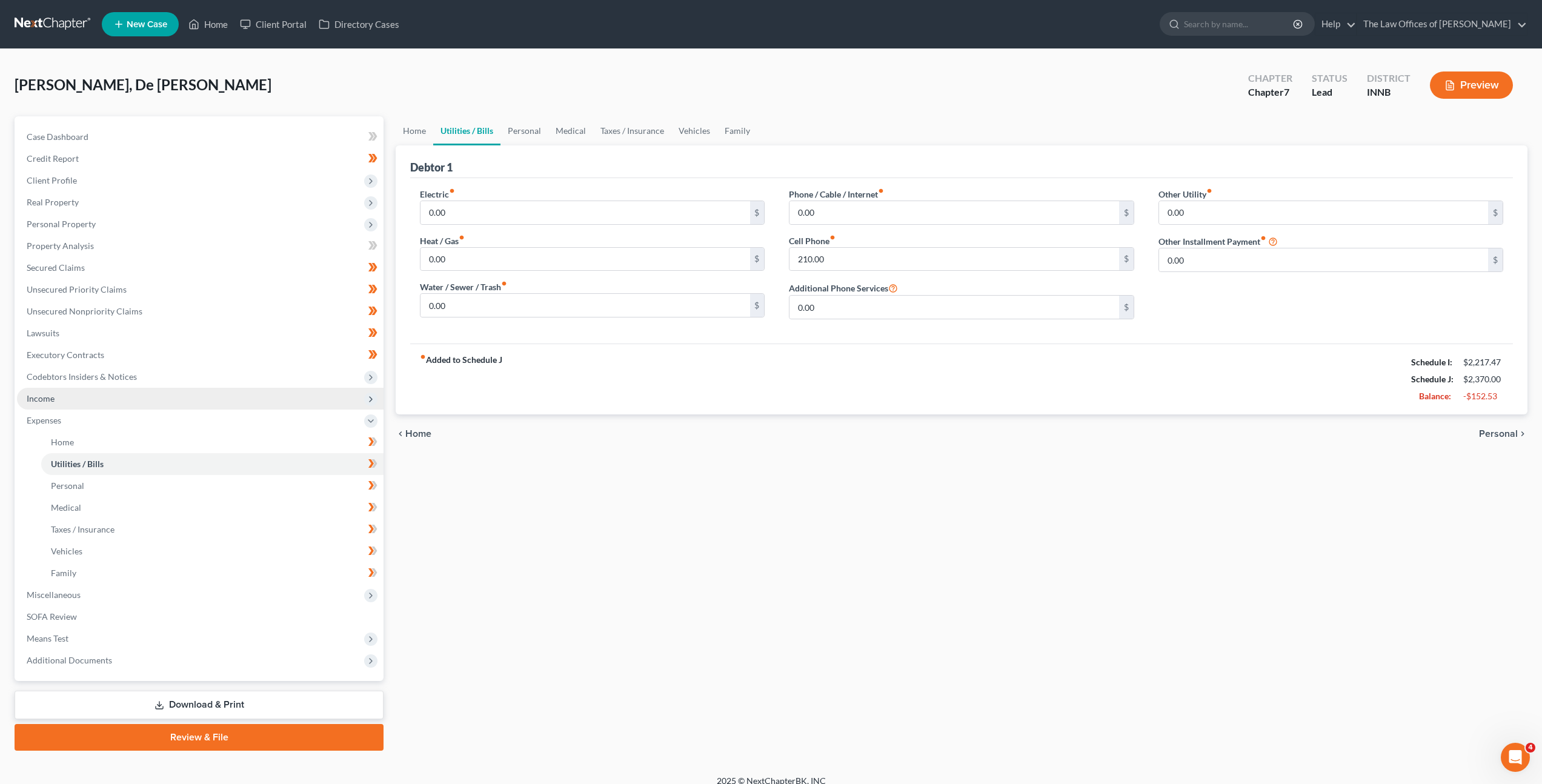
click at [226, 398] on span "Income" at bounding box center [200, 398] width 367 height 22
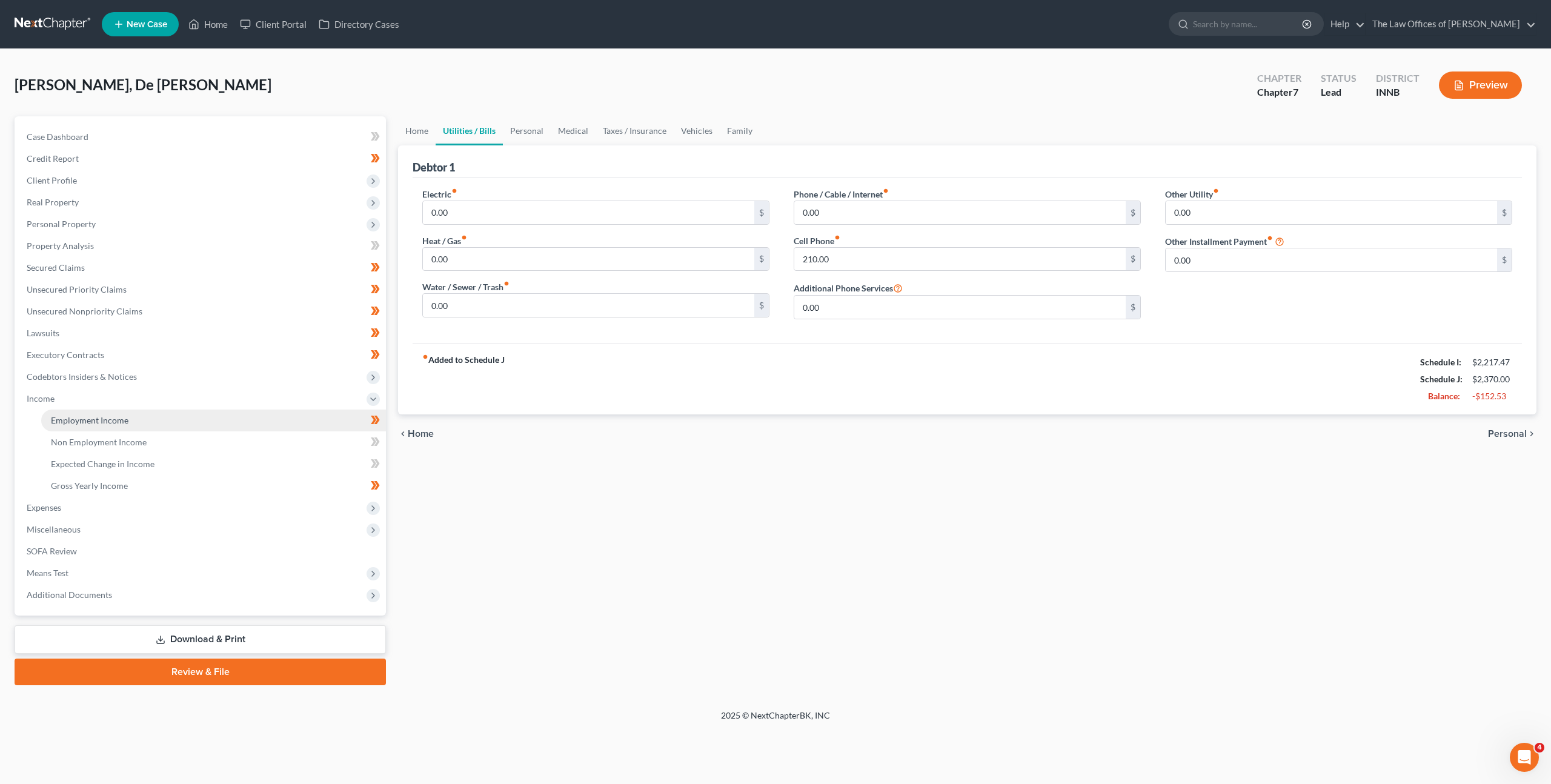
click at [221, 416] on link "Employment Income" at bounding box center [214, 420] width 345 height 22
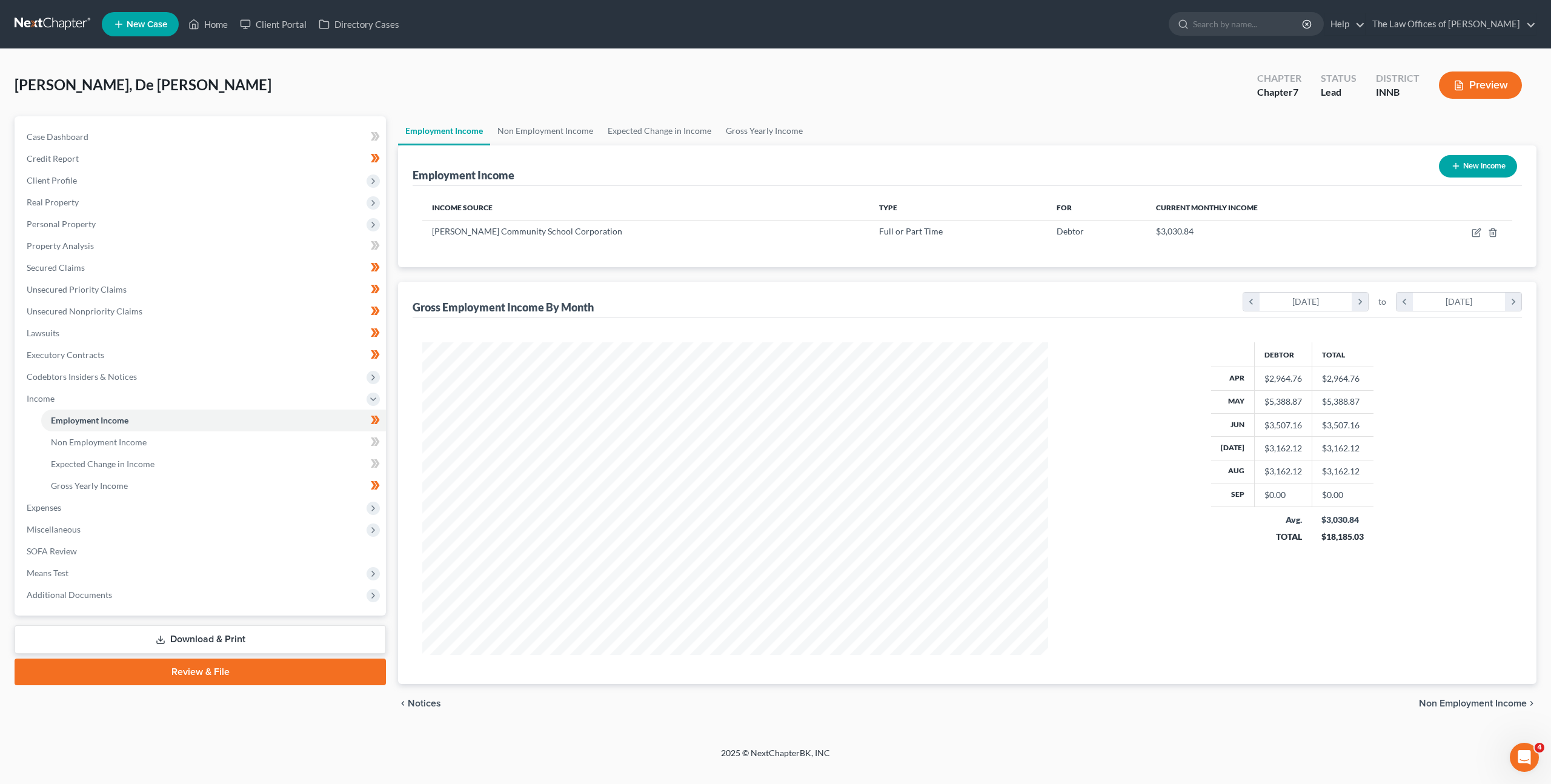
scroll to position [312, 650]
click at [1476, 230] on icon "button" at bounding box center [1476, 233] width 10 height 10
select select "0"
select select "15"
select select "2"
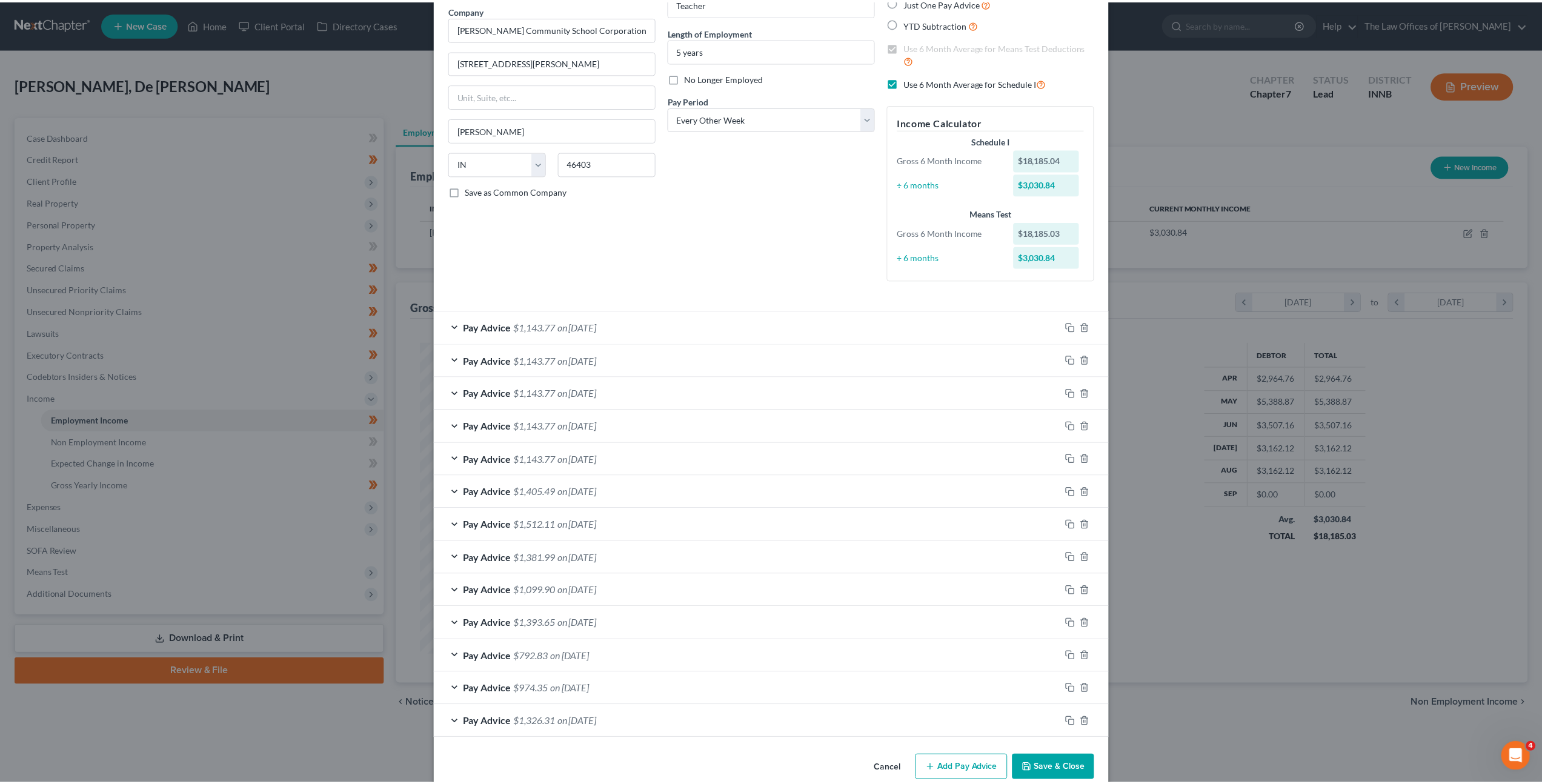
scroll to position [120, 0]
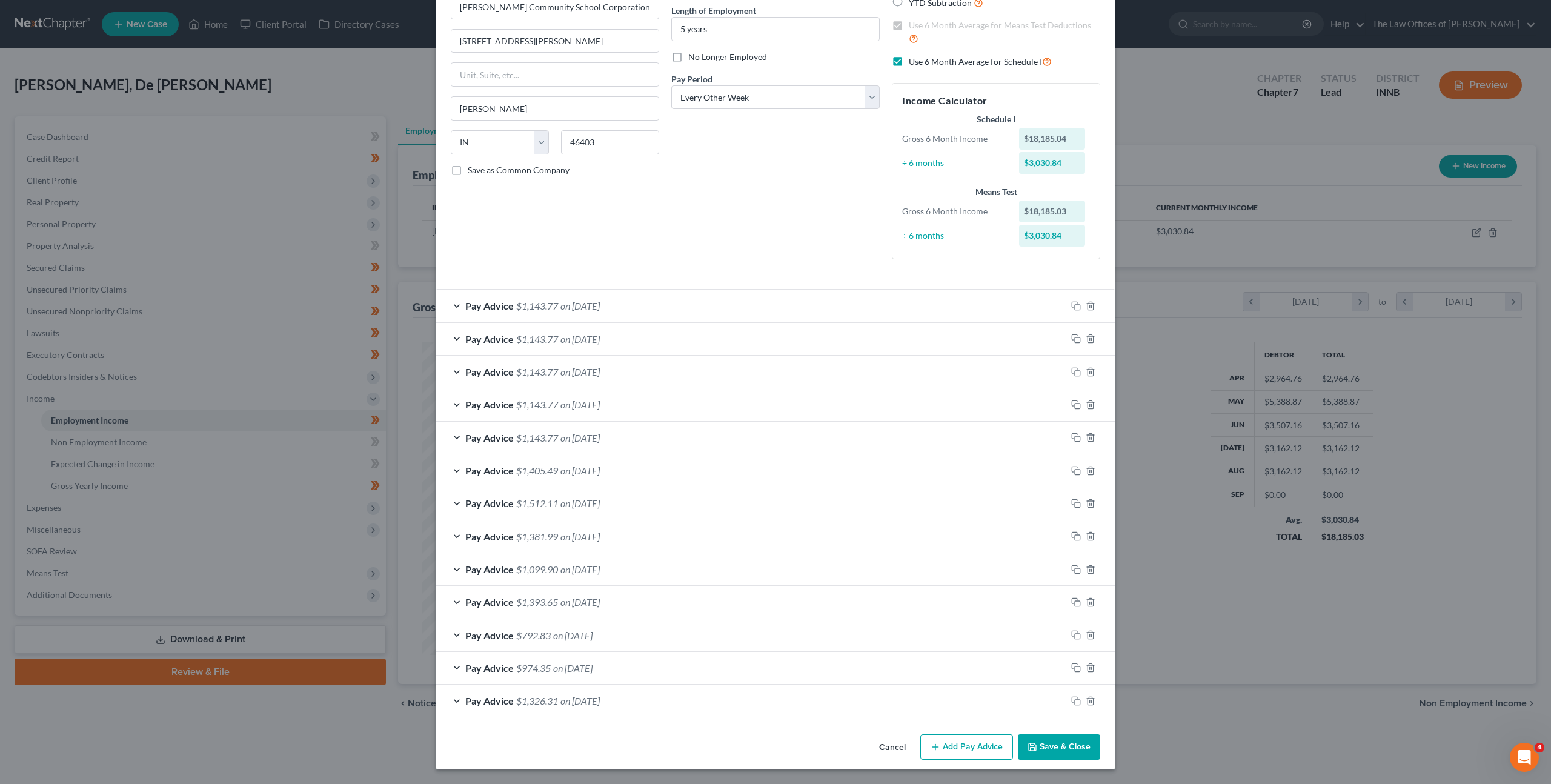
click at [905, 751] on button "Cancel" at bounding box center [892, 747] width 46 height 24
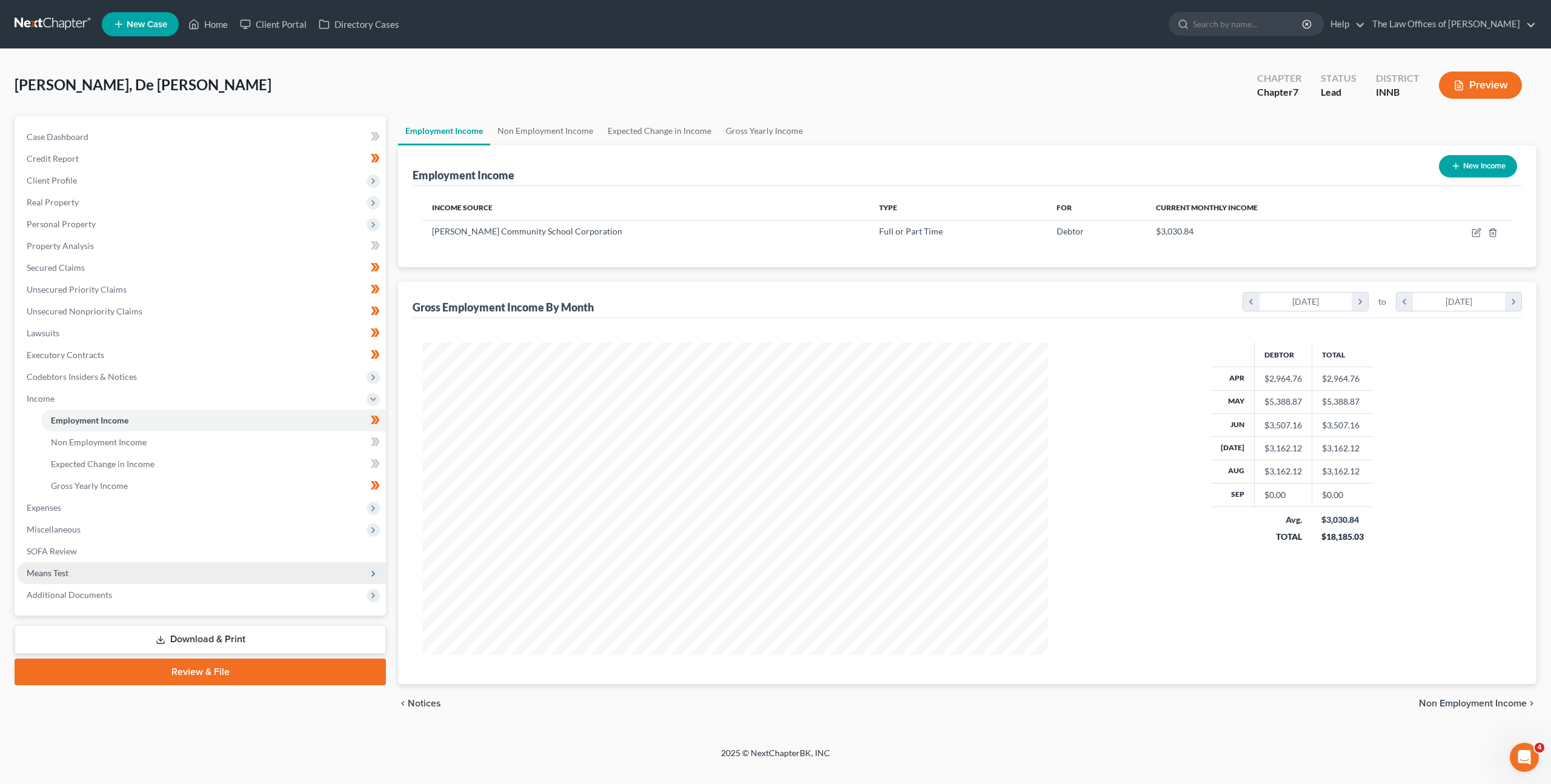
click at [229, 576] on span "Means Test" at bounding box center [201, 572] width 369 height 22
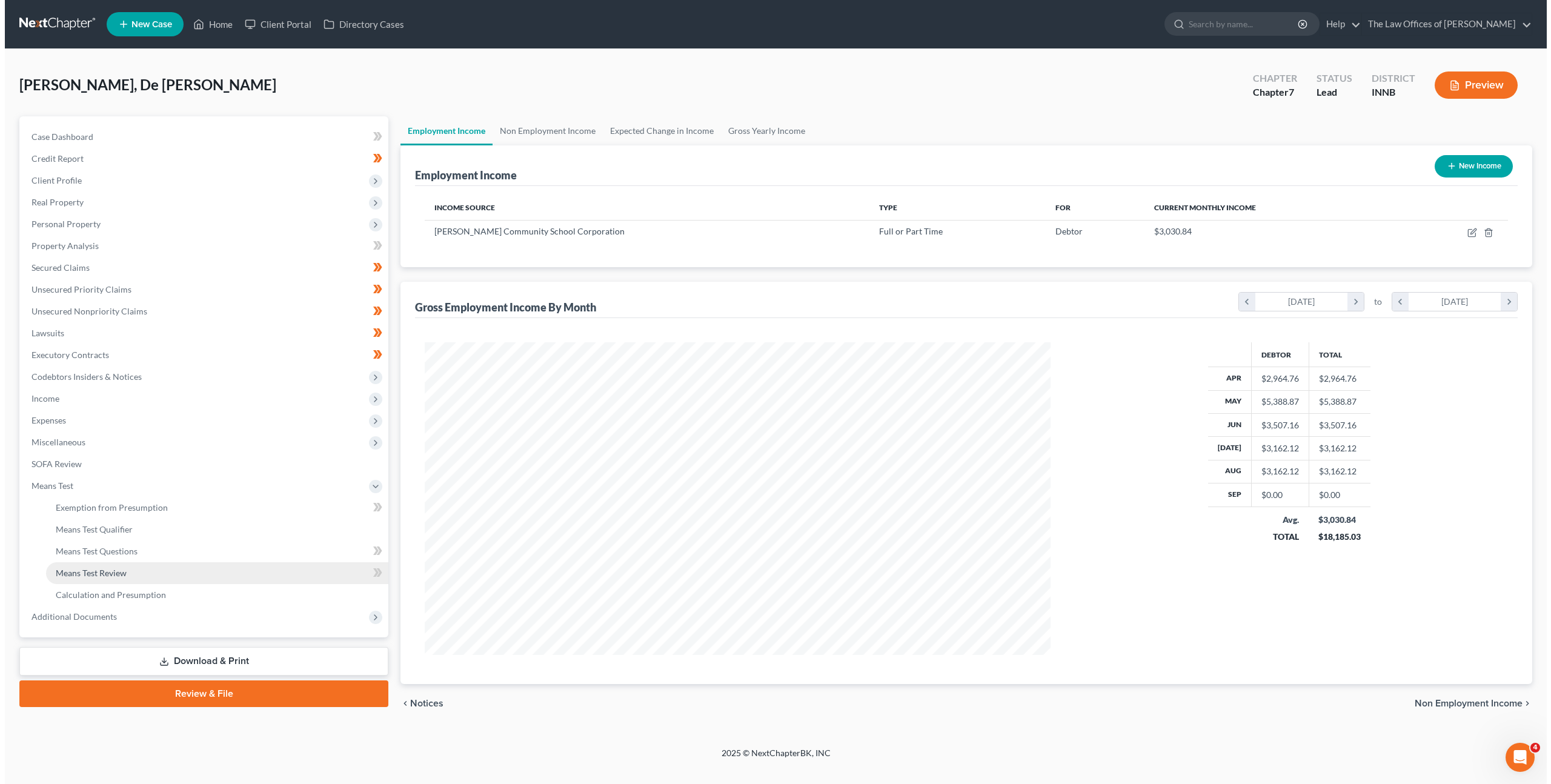
scroll to position [605526, 605200]
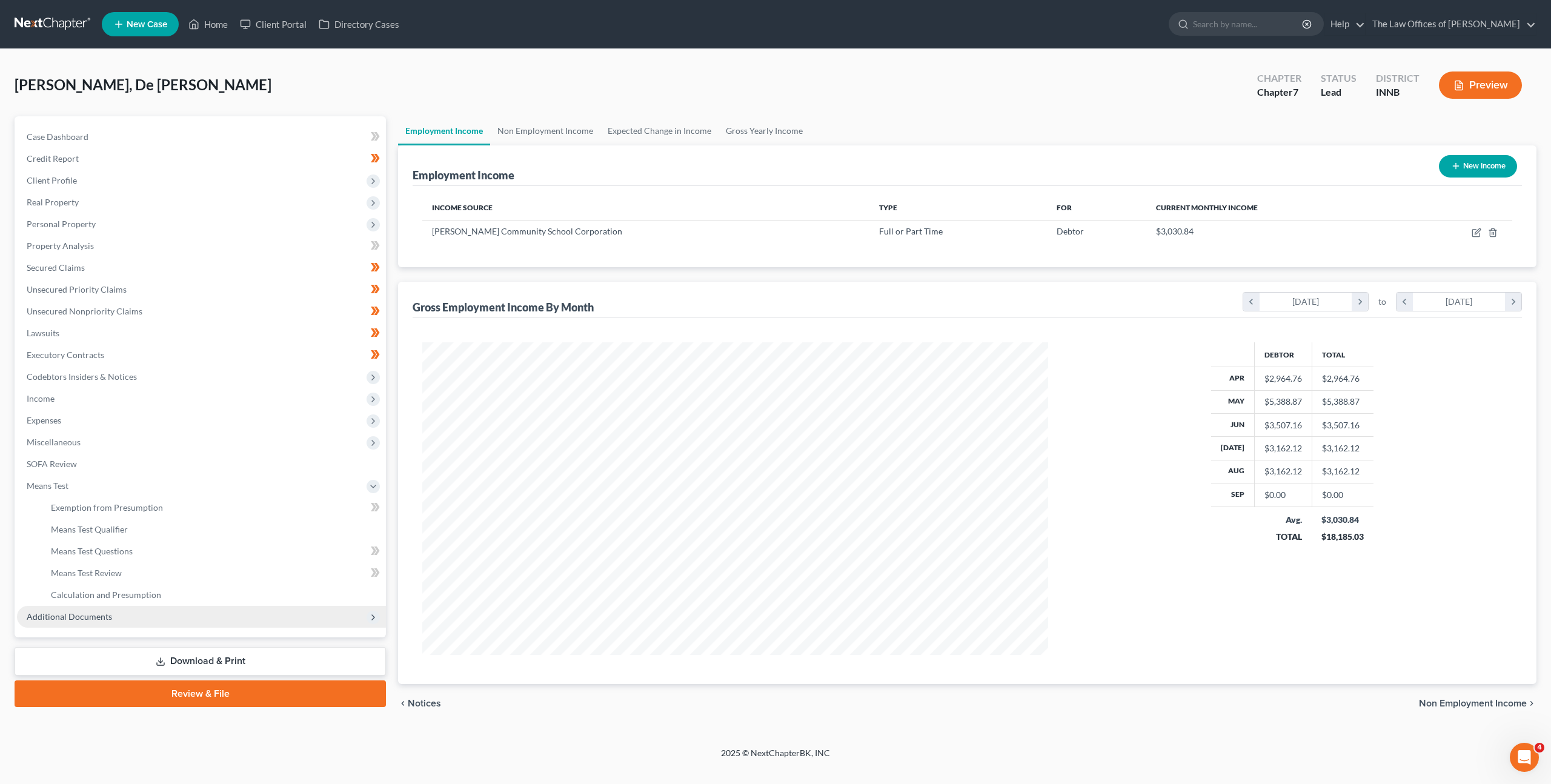
click at [208, 620] on span "Additional Documents" at bounding box center [201, 616] width 369 height 22
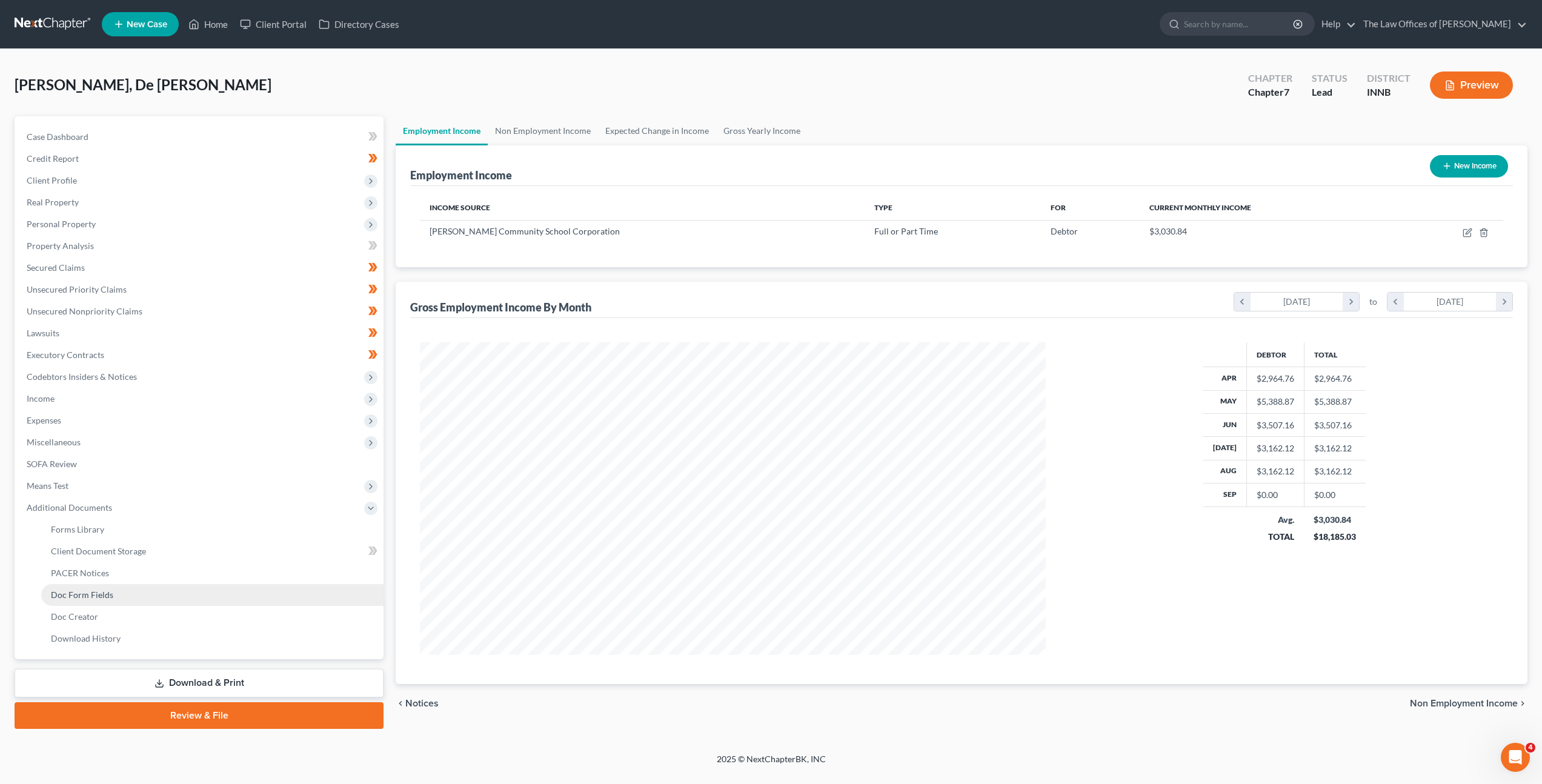
scroll to position [312, 650]
click at [214, 472] on link "SOFA Review" at bounding box center [201, 464] width 369 height 22
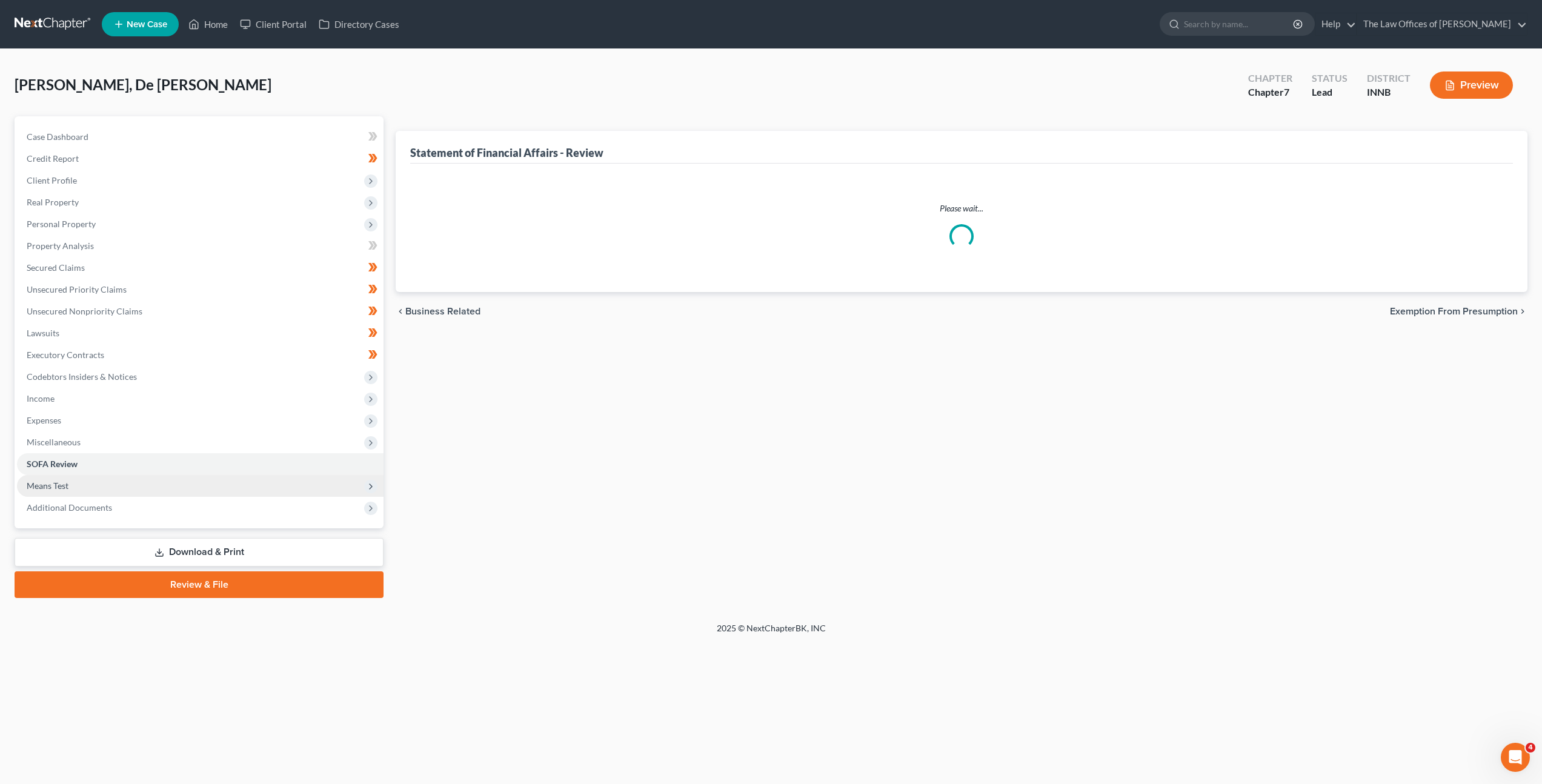
click at [212, 491] on span "Means Test" at bounding box center [200, 485] width 367 height 22
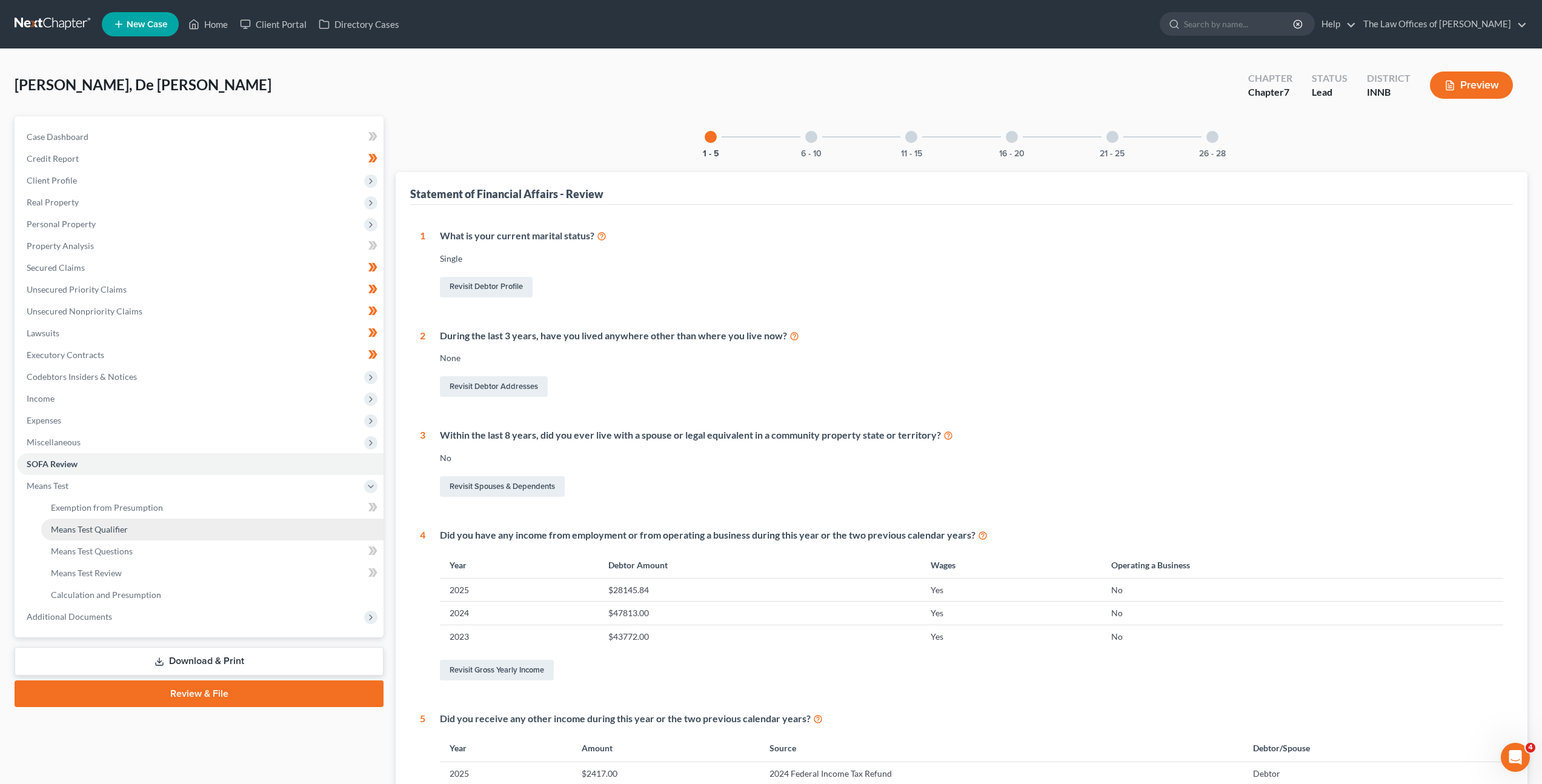
click at [209, 533] on link "Means Test Qualifier" at bounding box center [212, 529] width 343 height 22
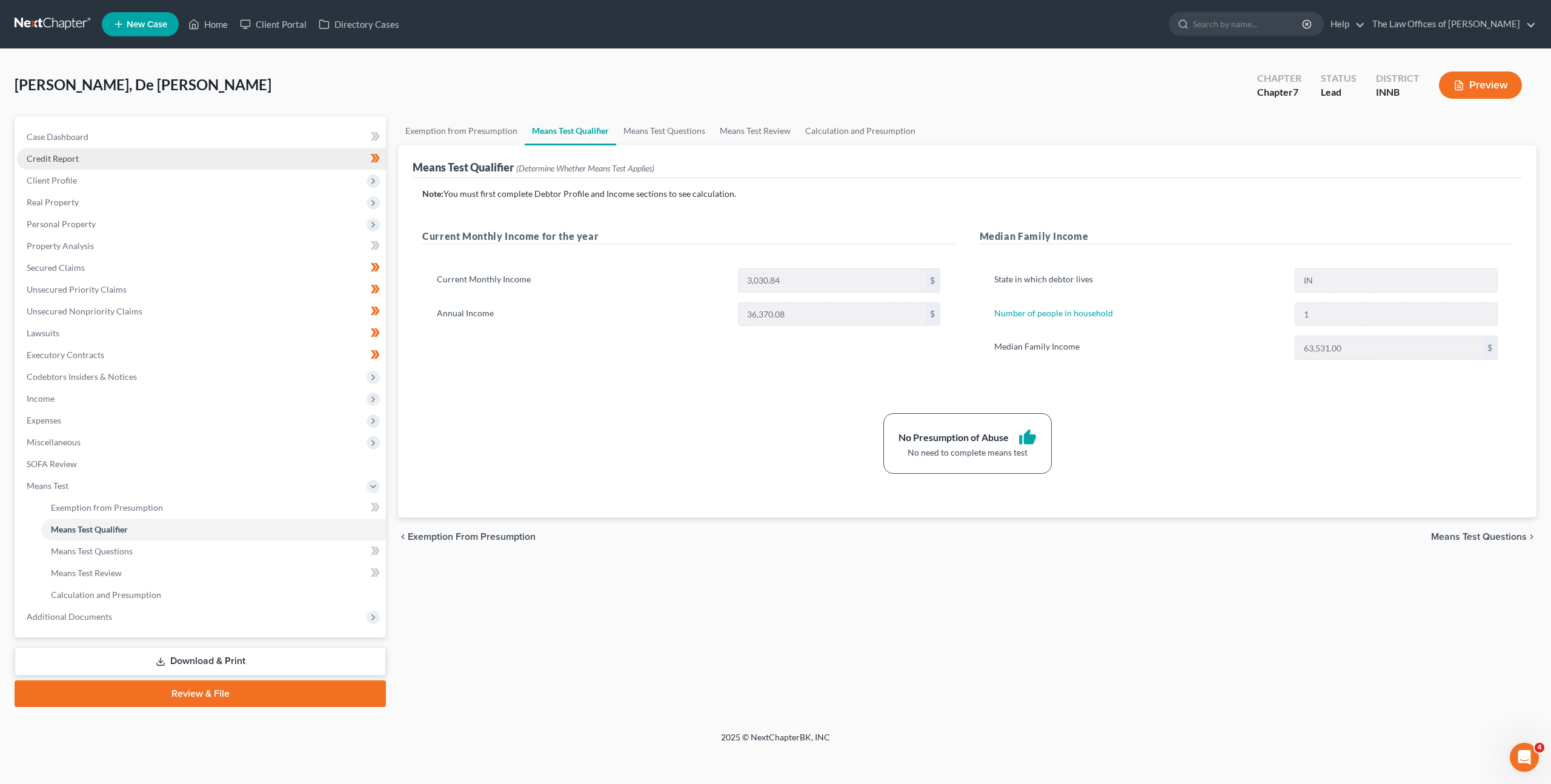
click at [217, 166] on link "Credit Report" at bounding box center [201, 159] width 369 height 22
click at [214, 180] on span "Client Profile" at bounding box center [201, 180] width 369 height 22
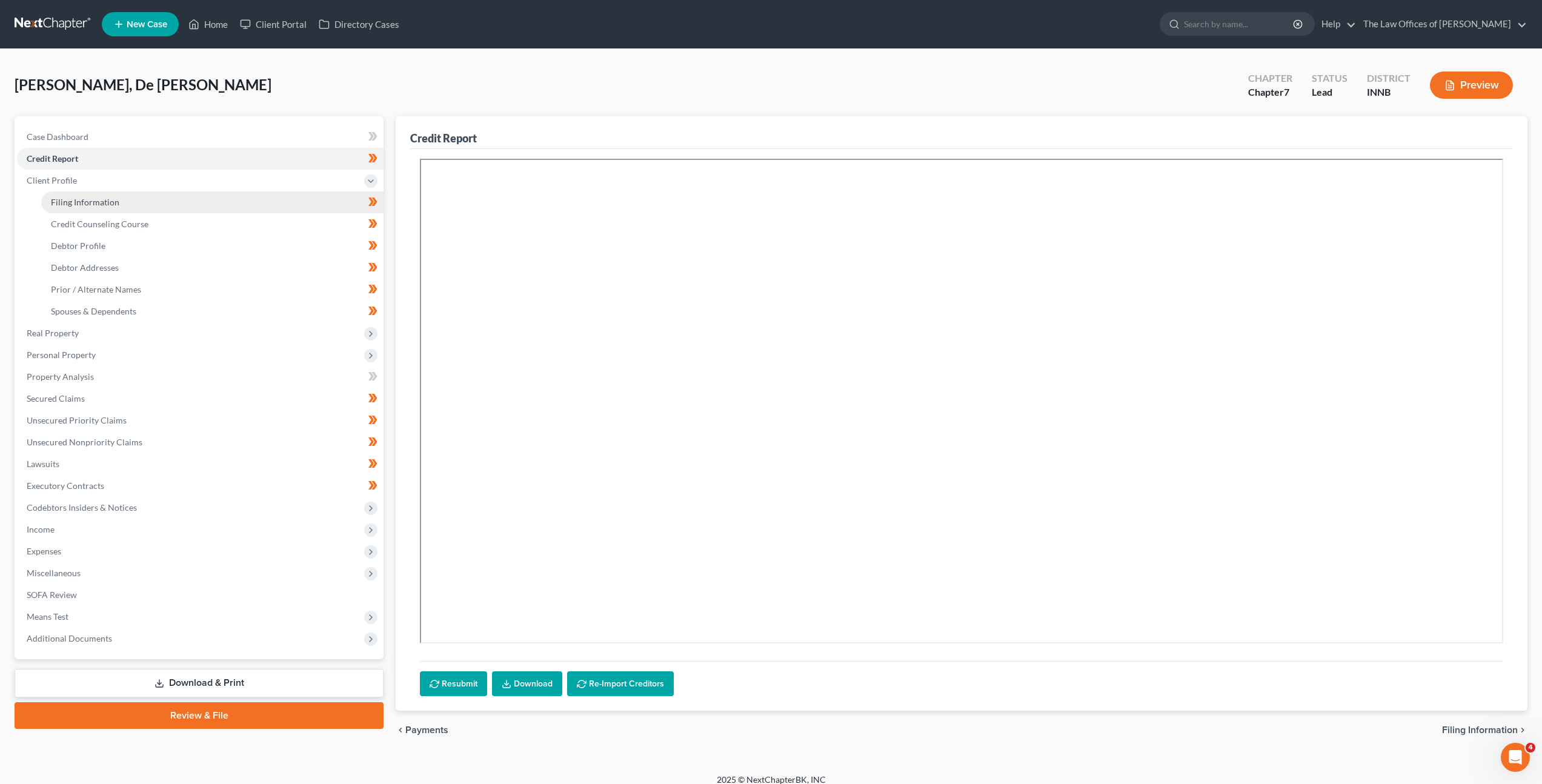
click at [211, 193] on link "Filing Information" at bounding box center [212, 202] width 343 height 22
select select "1"
select select "0"
select select "15"
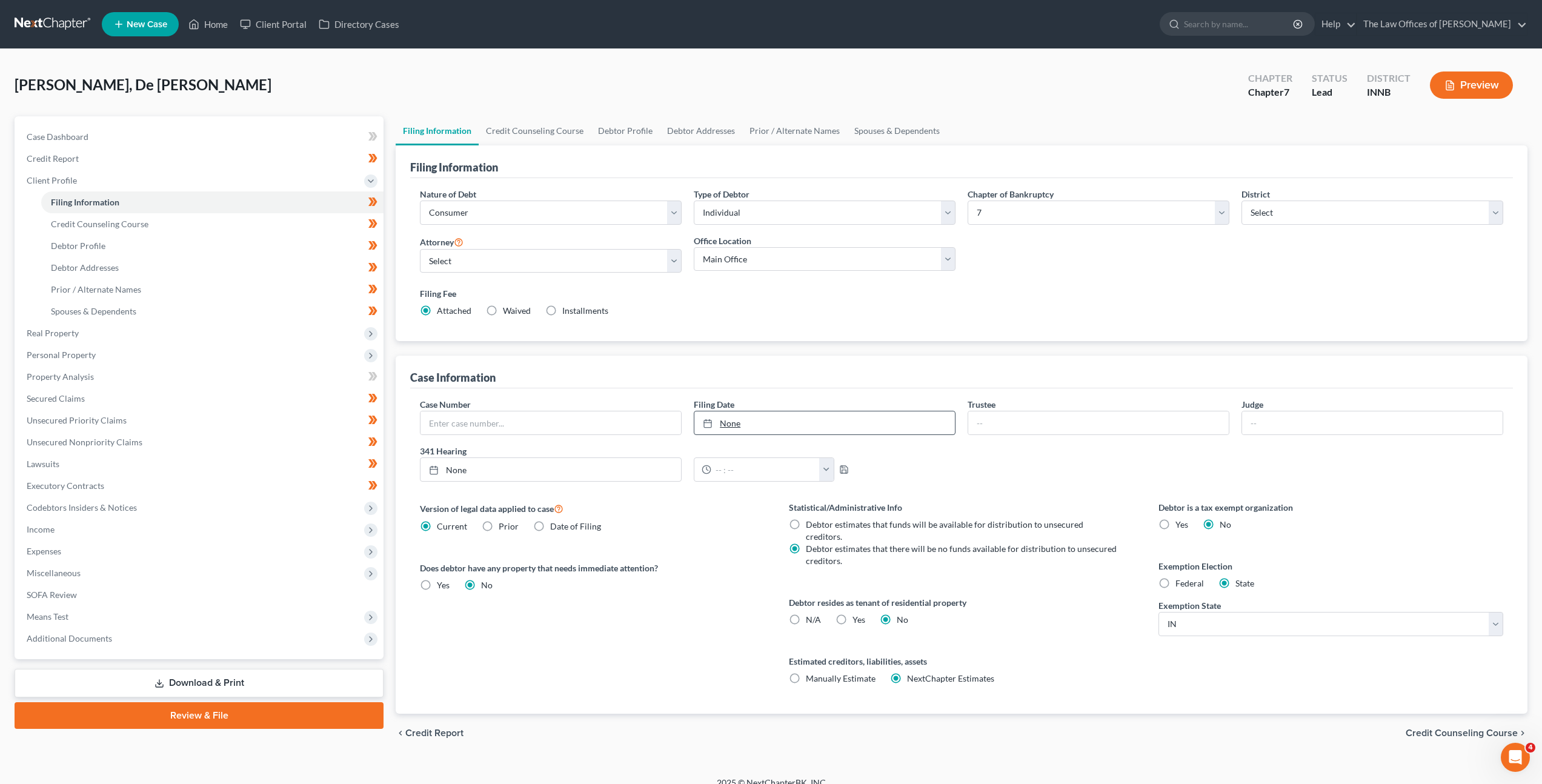
type input "10/13/2025"
click at [747, 415] on link "None" at bounding box center [825, 422] width 261 height 23
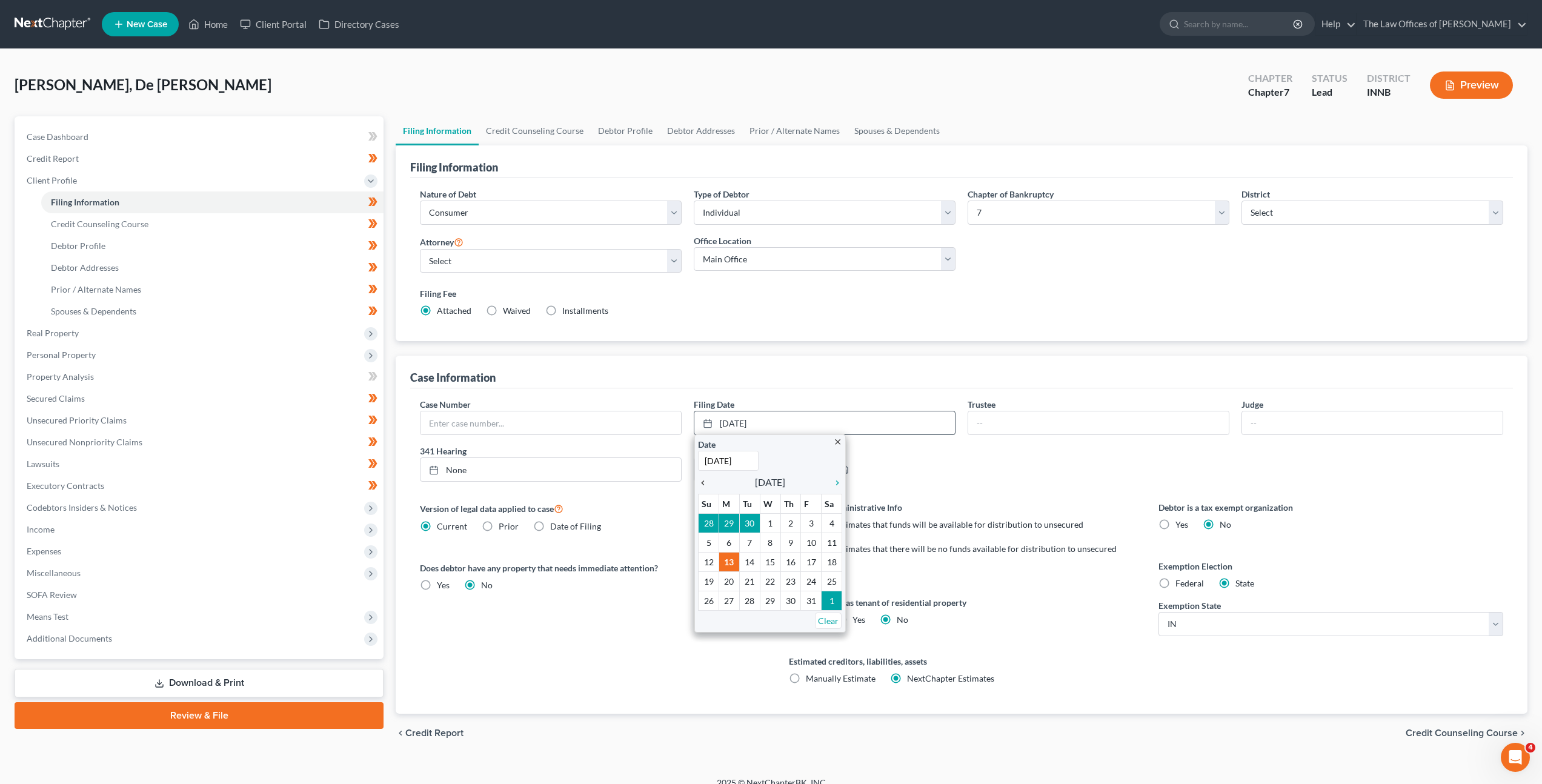
click at [701, 481] on icon "chevron_left" at bounding box center [706, 483] width 16 height 10
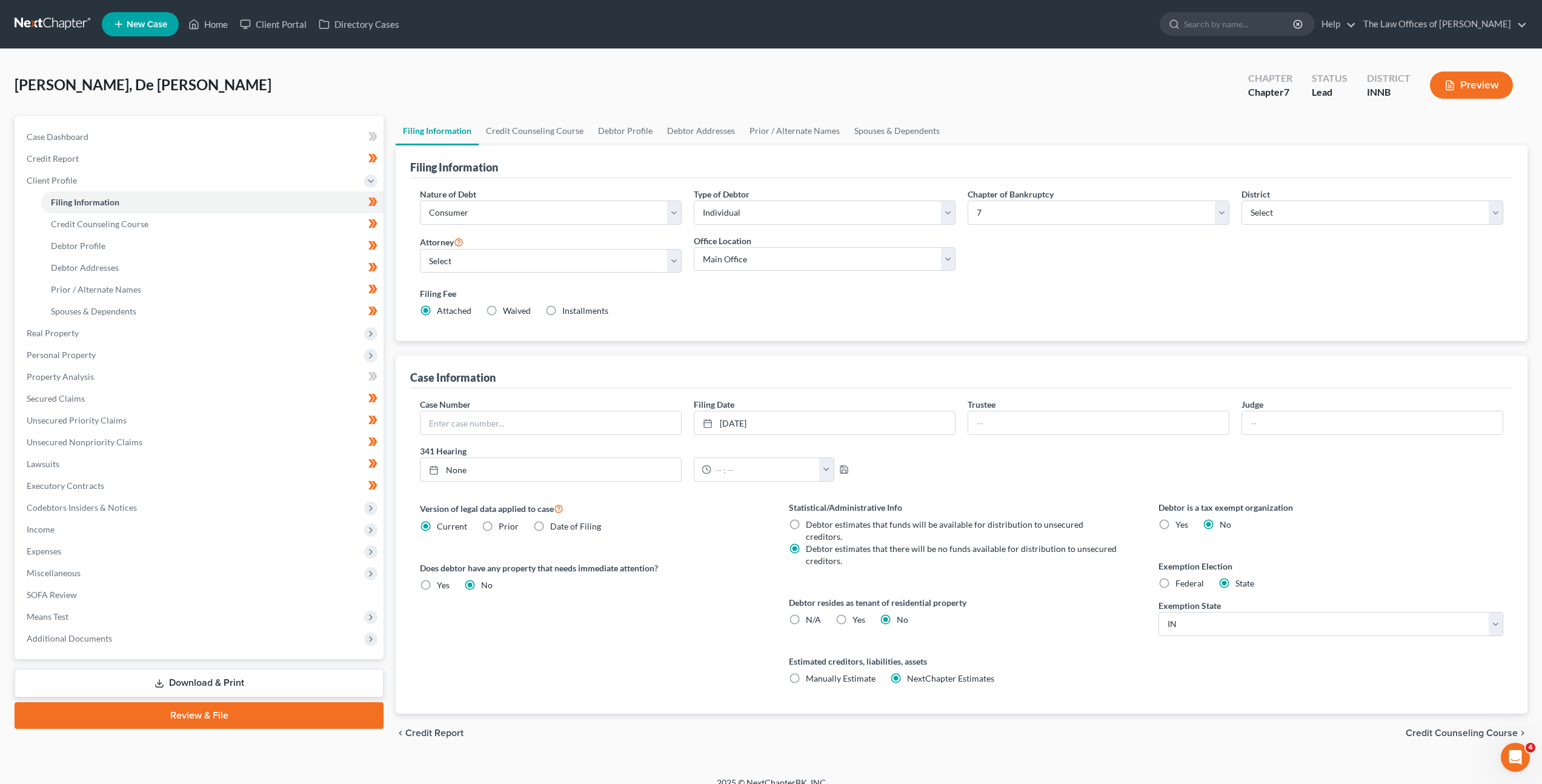
click at [958, 460] on div "12:00am 12:30am 1:00am 1:30am 2:00am 2:30am 3:00am 3:30am 4:00am 4:30am 5:00am …" at bounding box center [825, 469] width 274 height 24
click at [251, 611] on span "Means Test" at bounding box center [200, 616] width 367 height 22
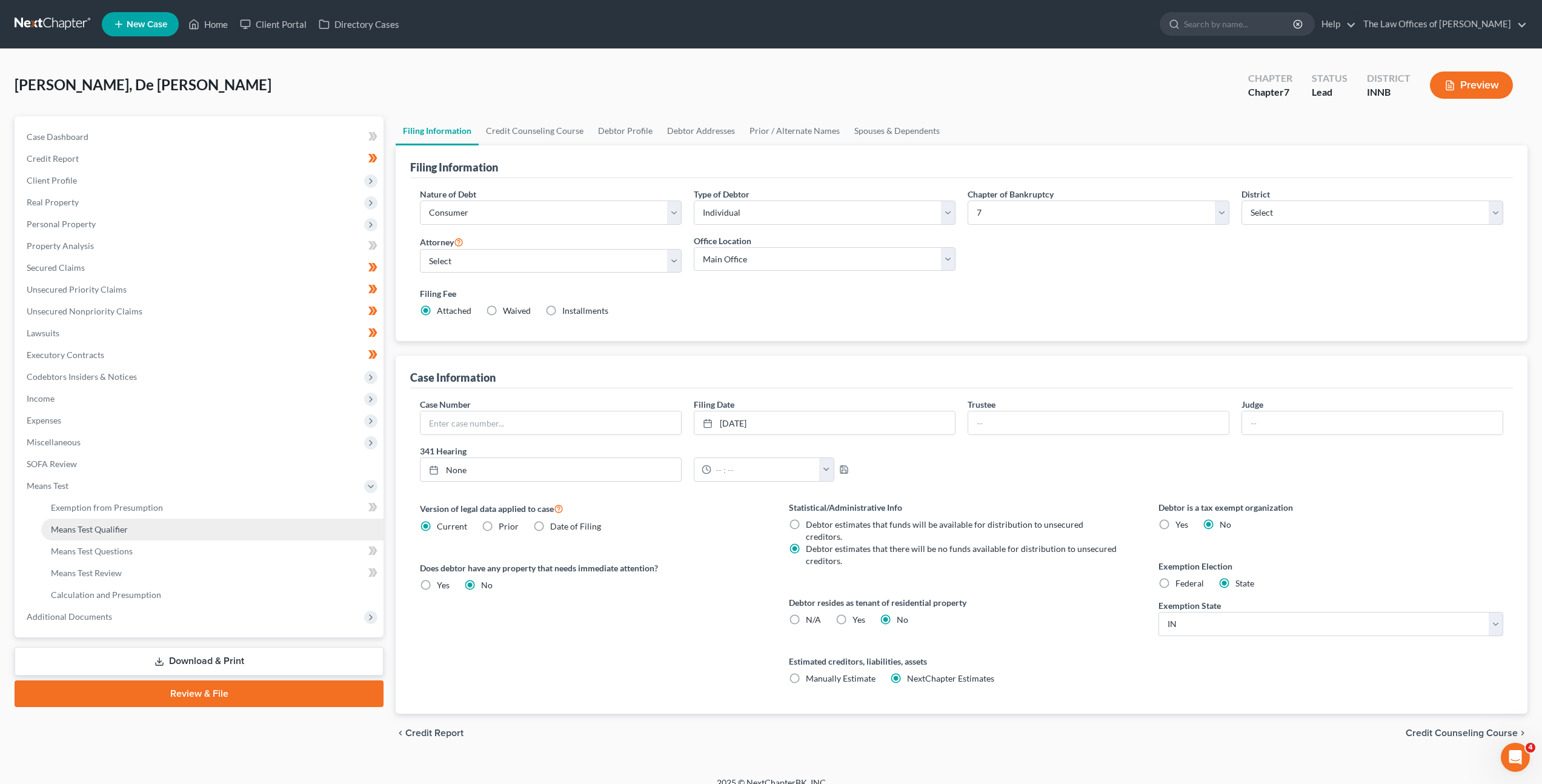
click at [241, 528] on link "Means Test Qualifier" at bounding box center [212, 529] width 343 height 22
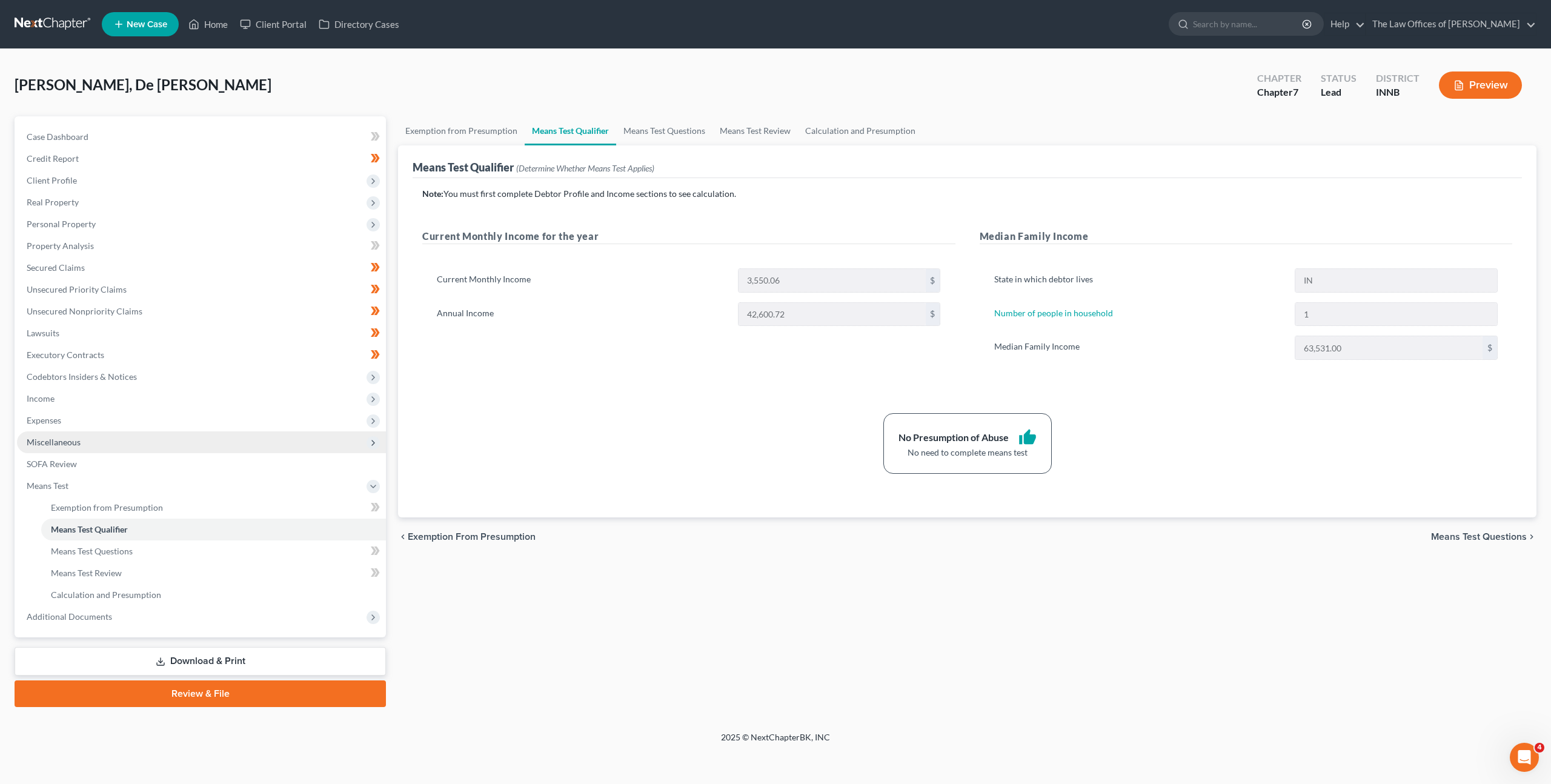
click at [244, 439] on span "Miscellaneous" at bounding box center [201, 442] width 369 height 22
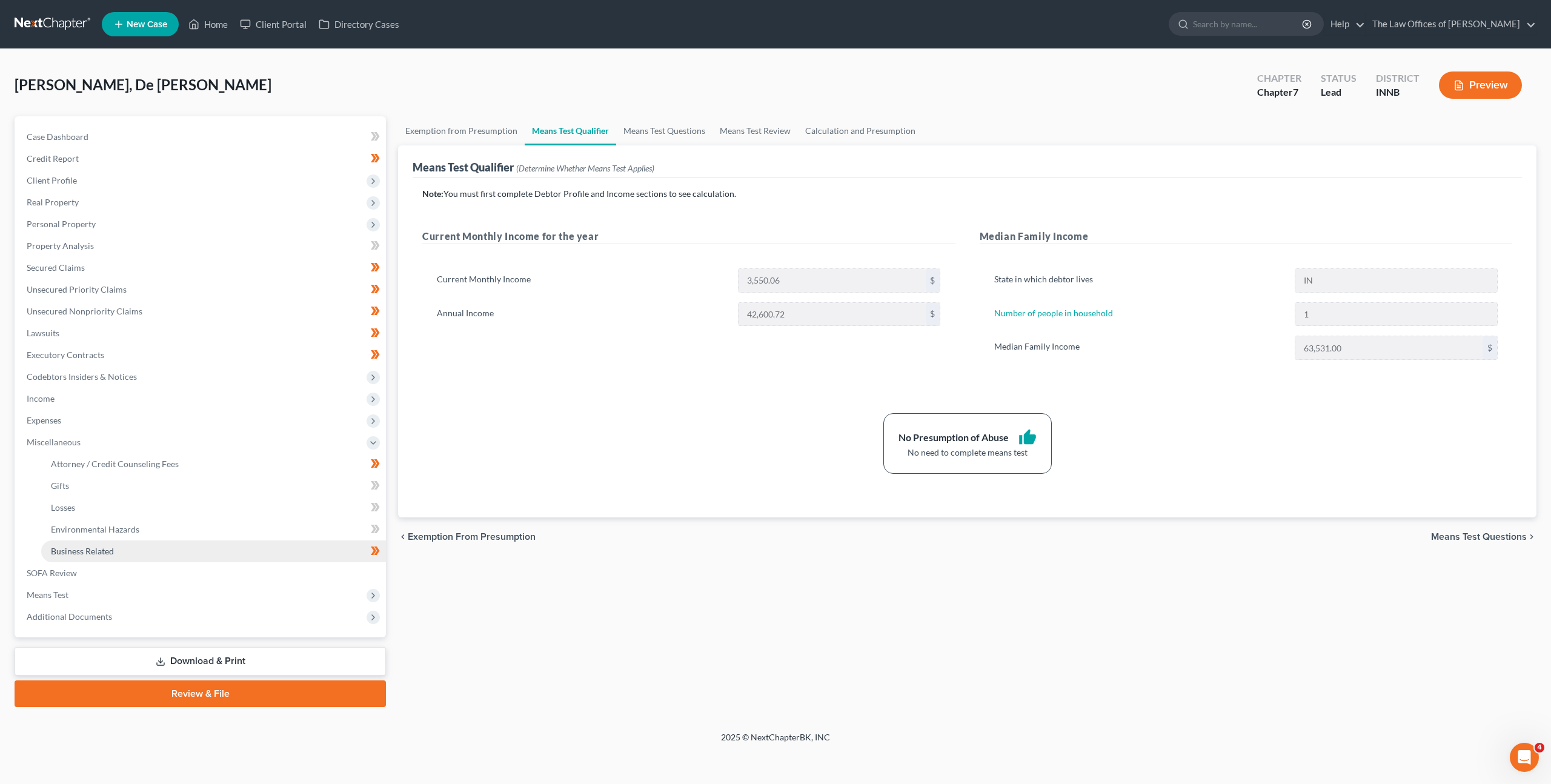
click at [202, 548] on link "Business Related" at bounding box center [214, 551] width 345 height 22
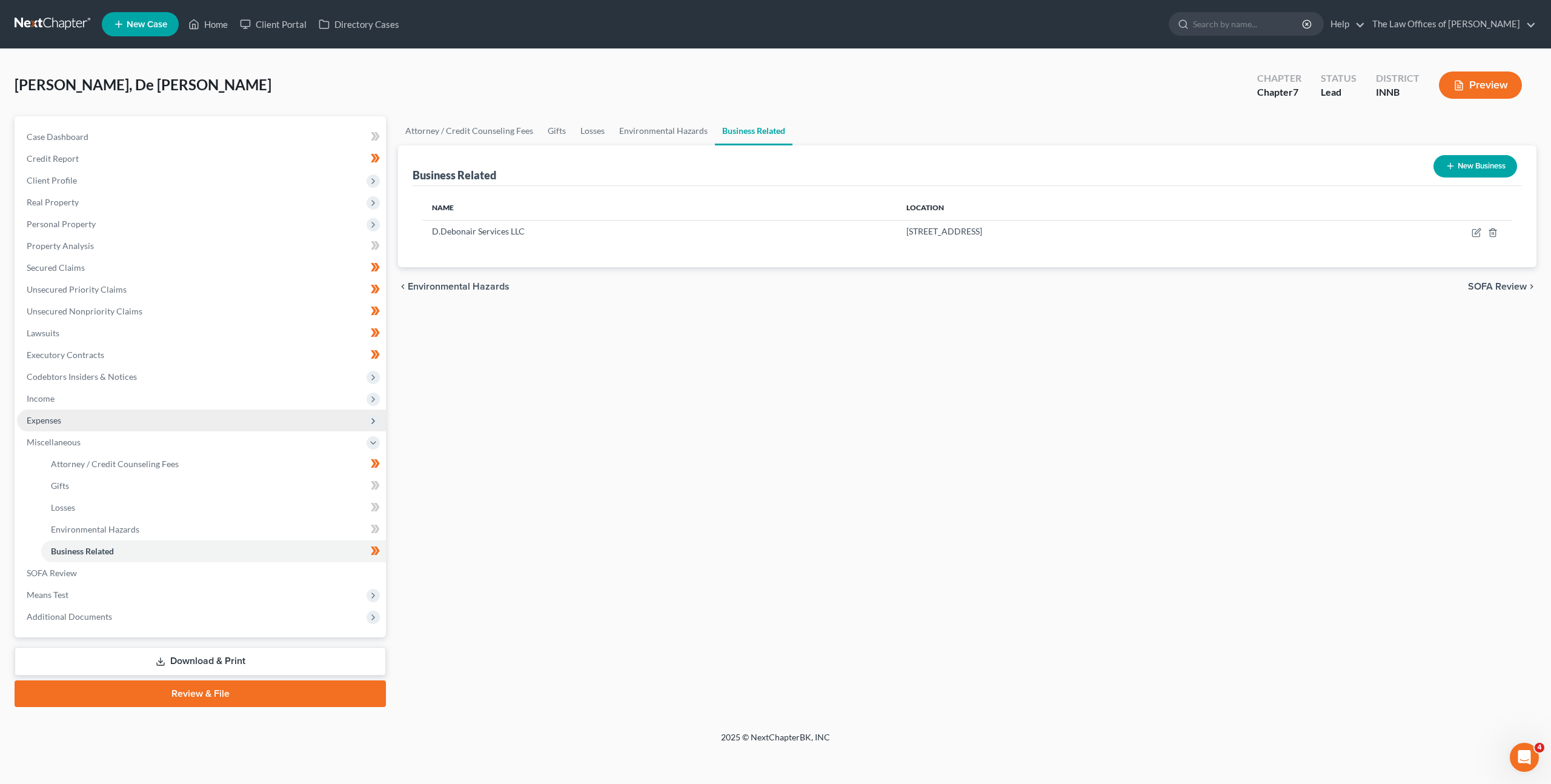
click at [269, 423] on span "Expenses" at bounding box center [201, 420] width 369 height 22
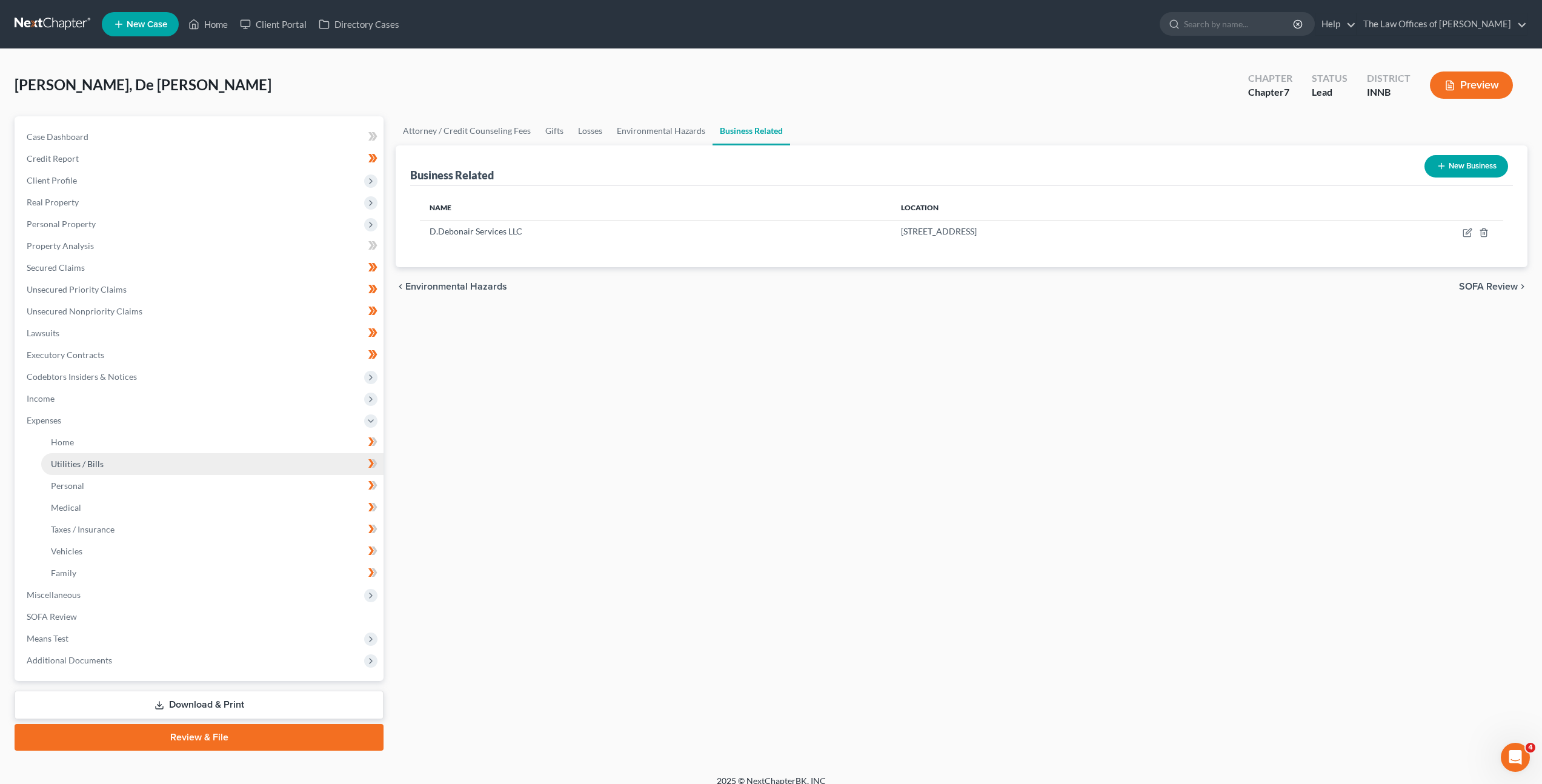
click at [240, 470] on link "Utilities / Bills" at bounding box center [212, 464] width 343 height 22
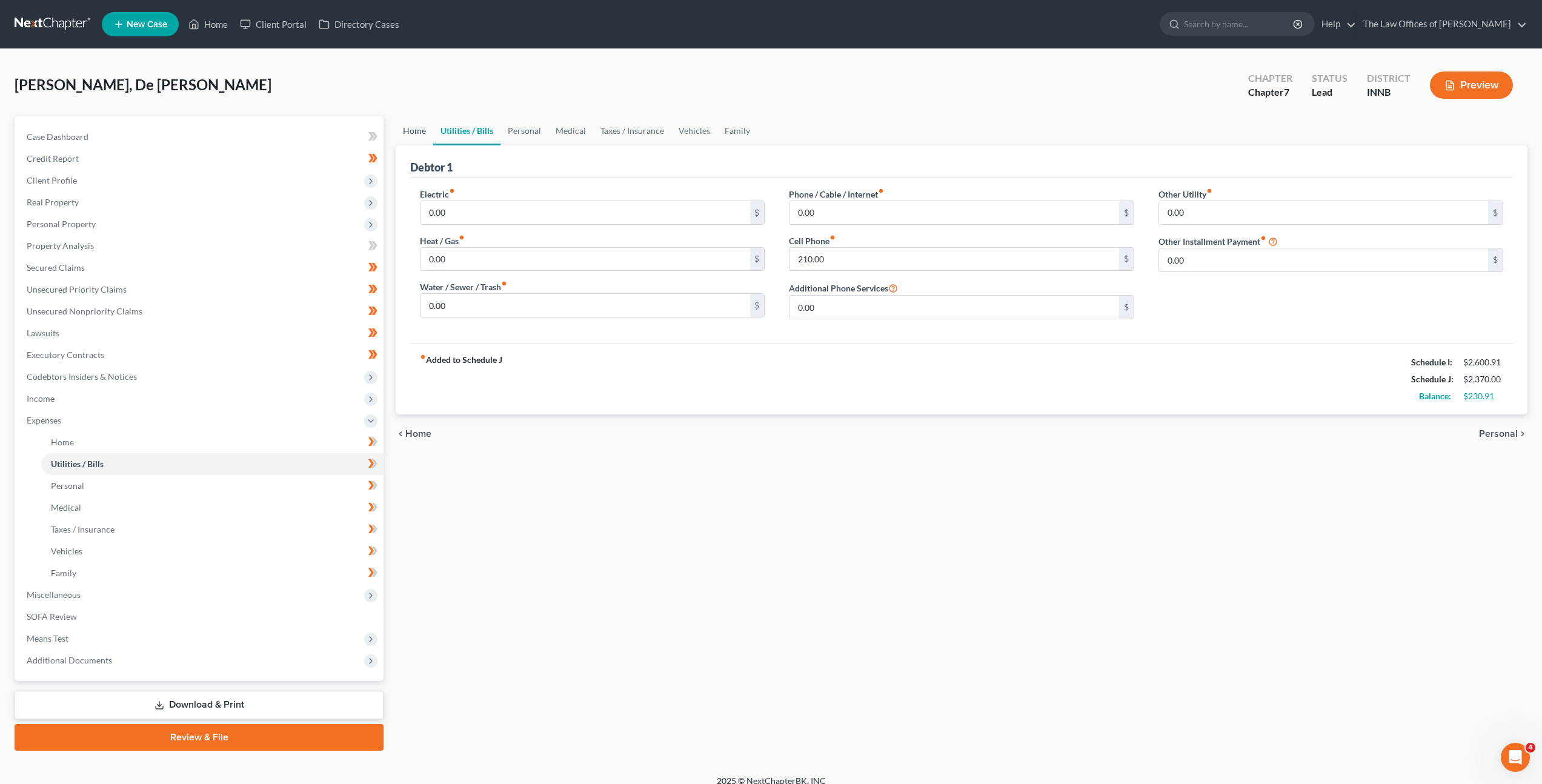
click at [416, 136] on link "Home" at bounding box center [414, 131] width 37 height 29
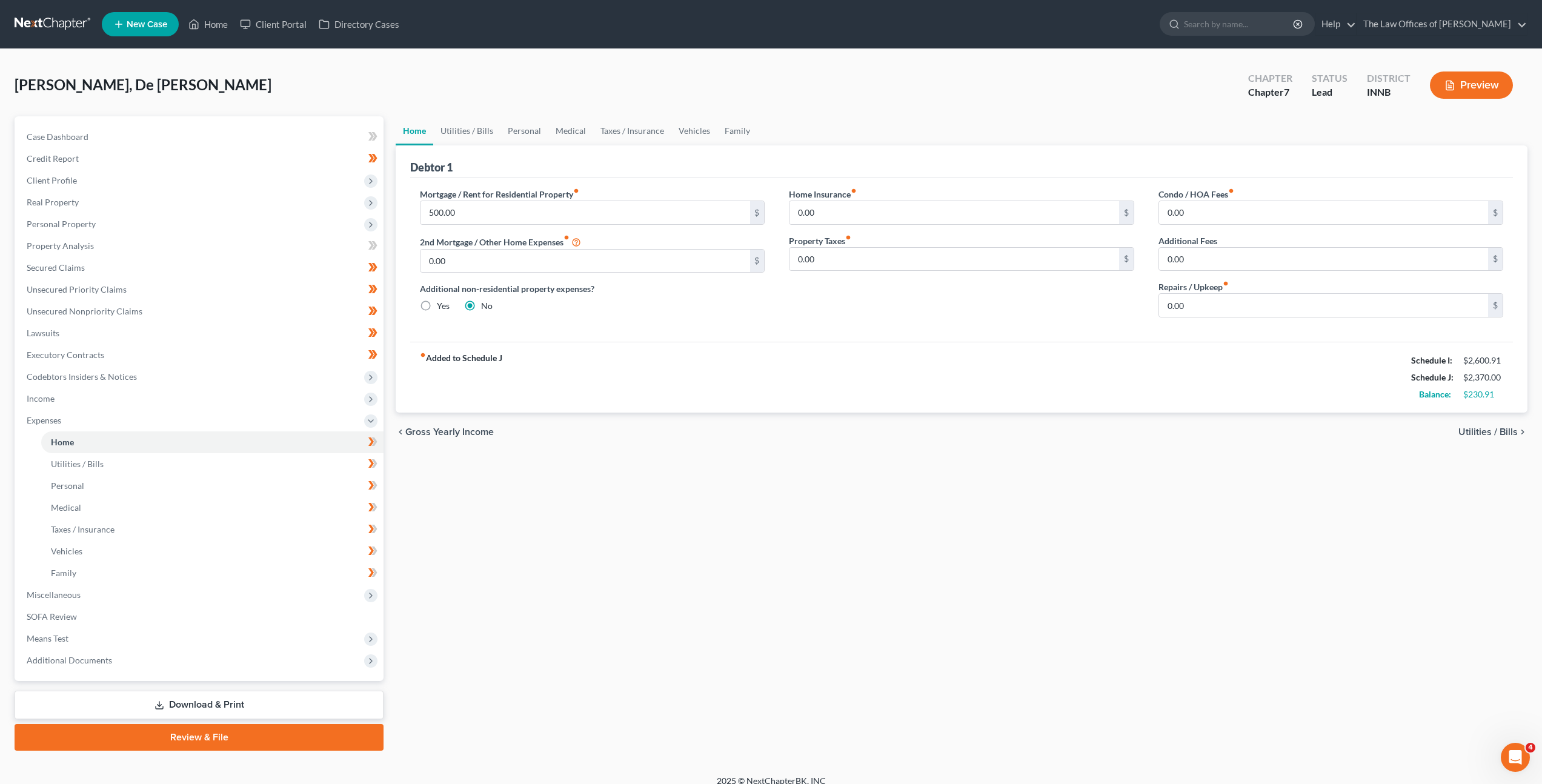
click at [747, 362] on div "fiber_manual_record Added to Schedule J Schedule I: $2,600.91 Schedule J: $2,37…" at bounding box center [961, 377] width 1102 height 71
click at [73, 18] on link at bounding box center [53, 24] width 77 height 22
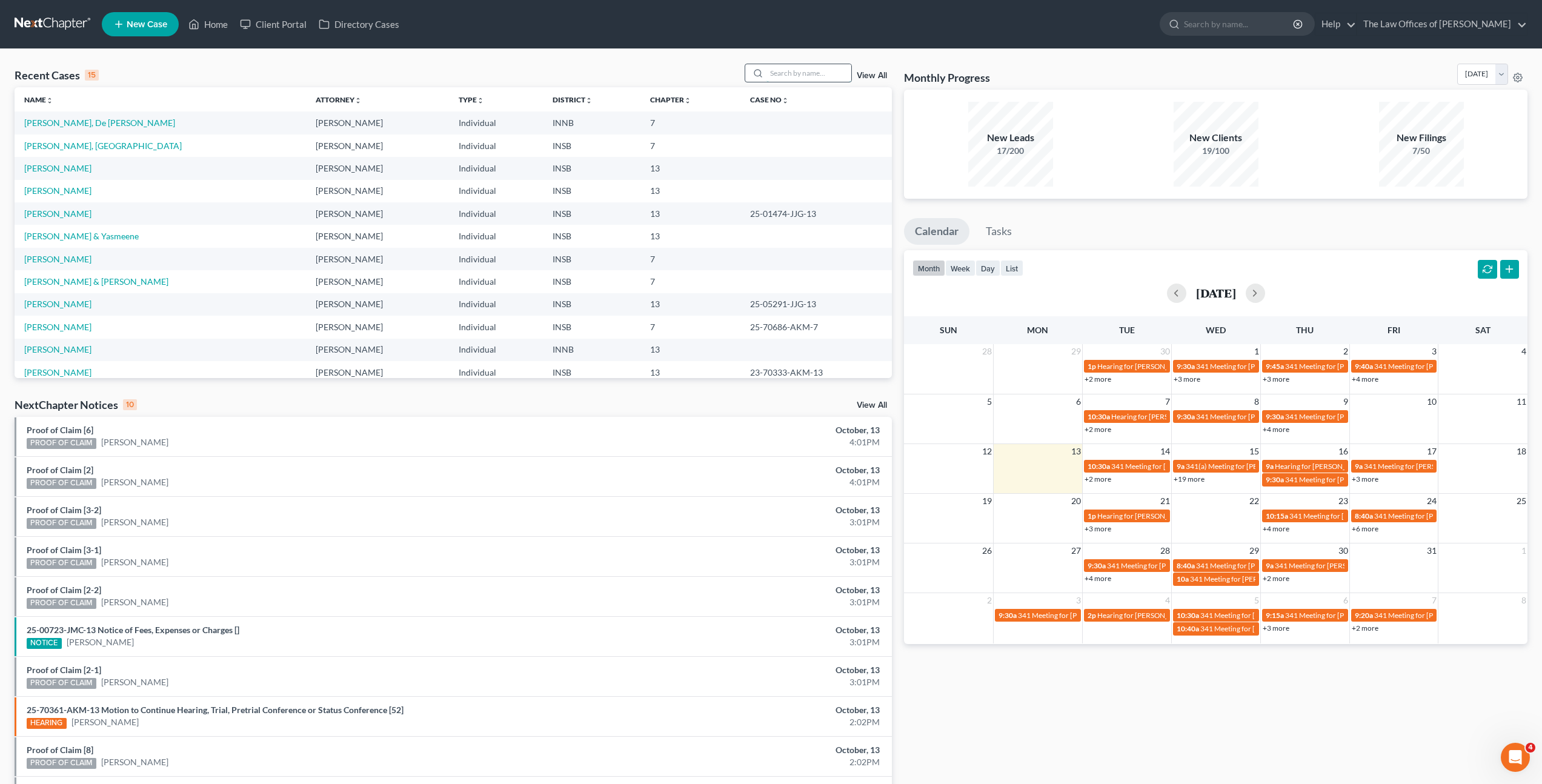
click at [816, 71] on input "search" at bounding box center [808, 73] width 85 height 18
type input "Jason Kent"
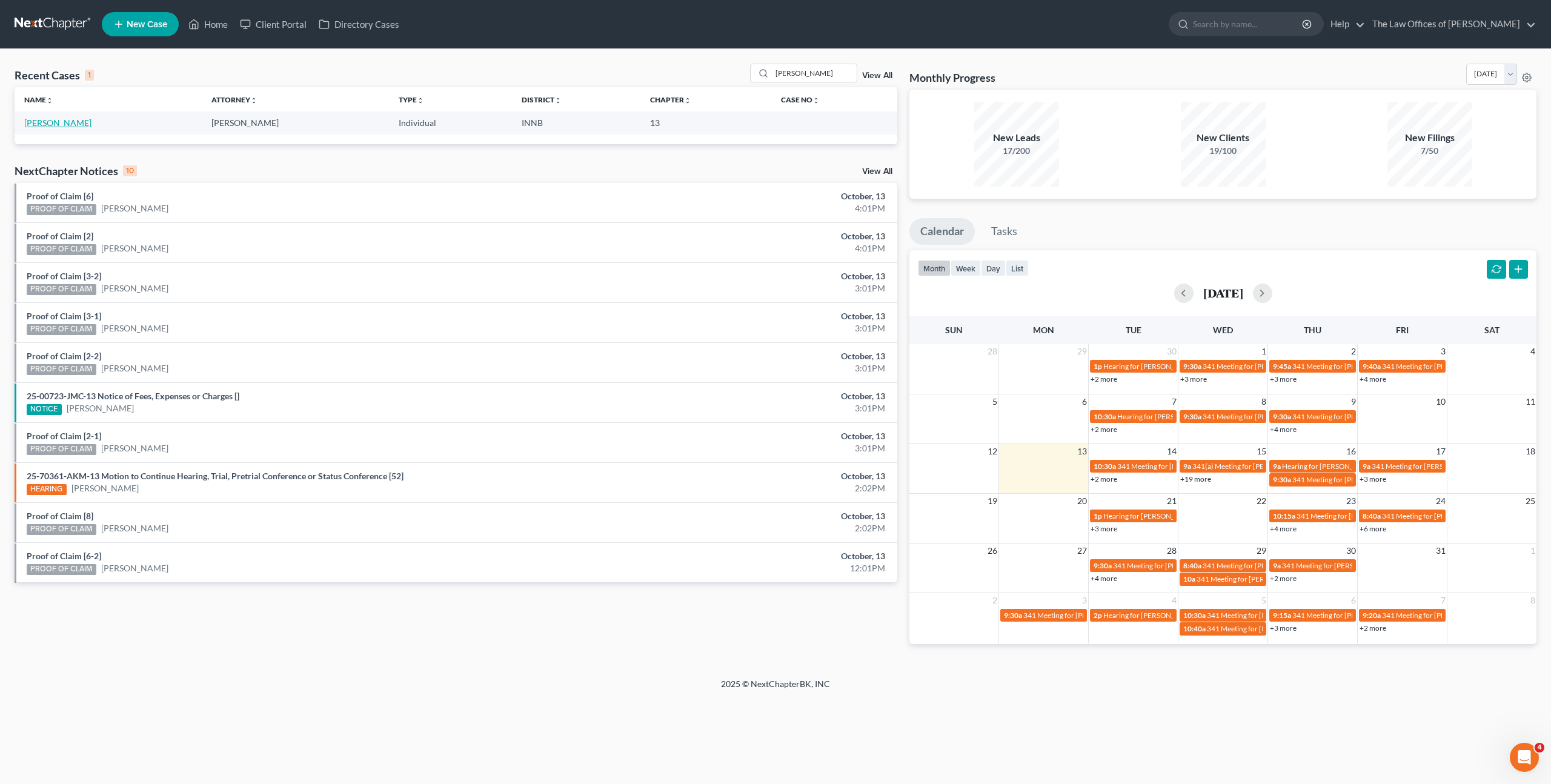
click at [60, 127] on link "Kent, Jason" at bounding box center [58, 122] width 67 height 10
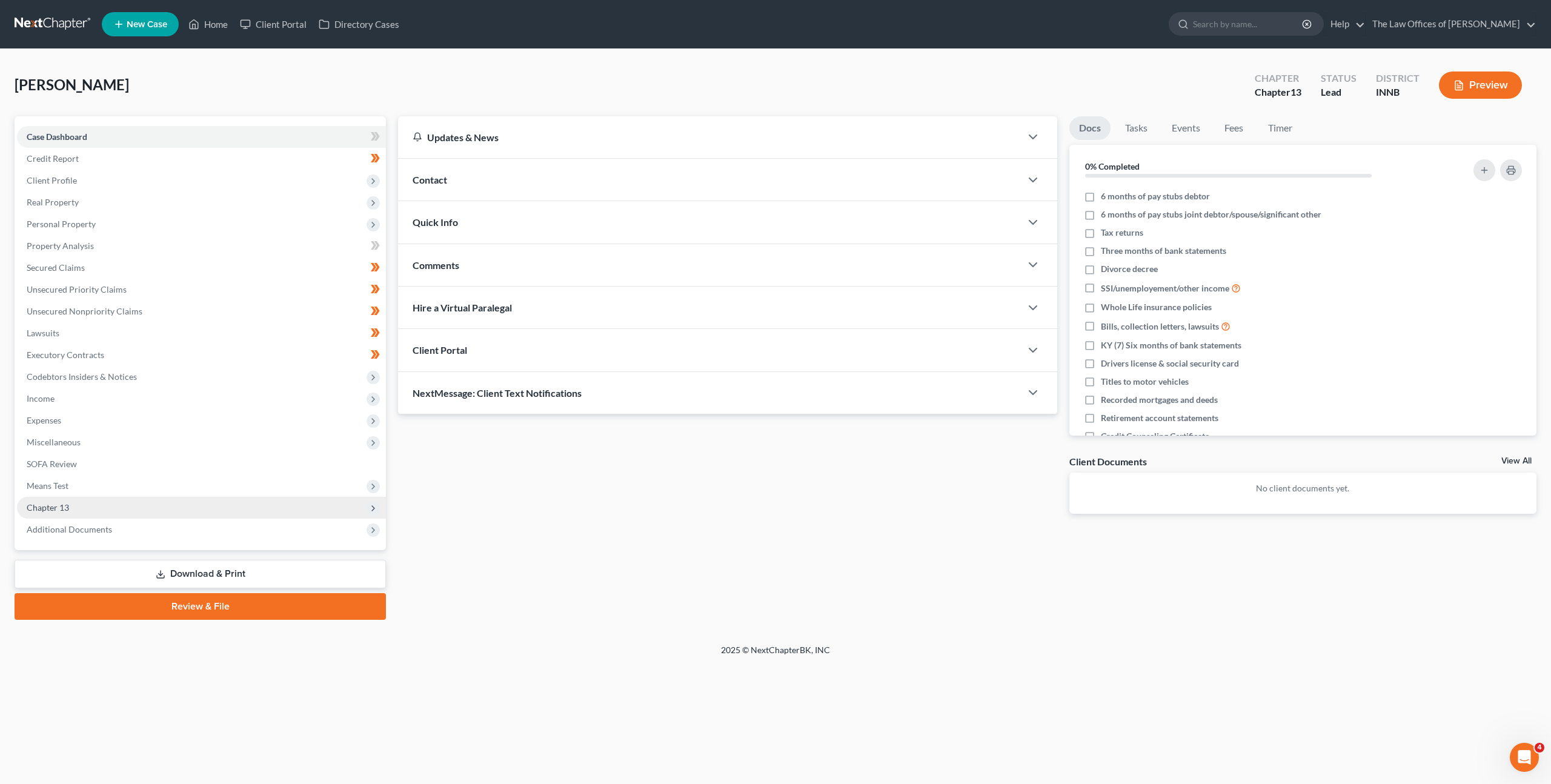
click at [164, 504] on span "Chapter 13" at bounding box center [201, 507] width 369 height 22
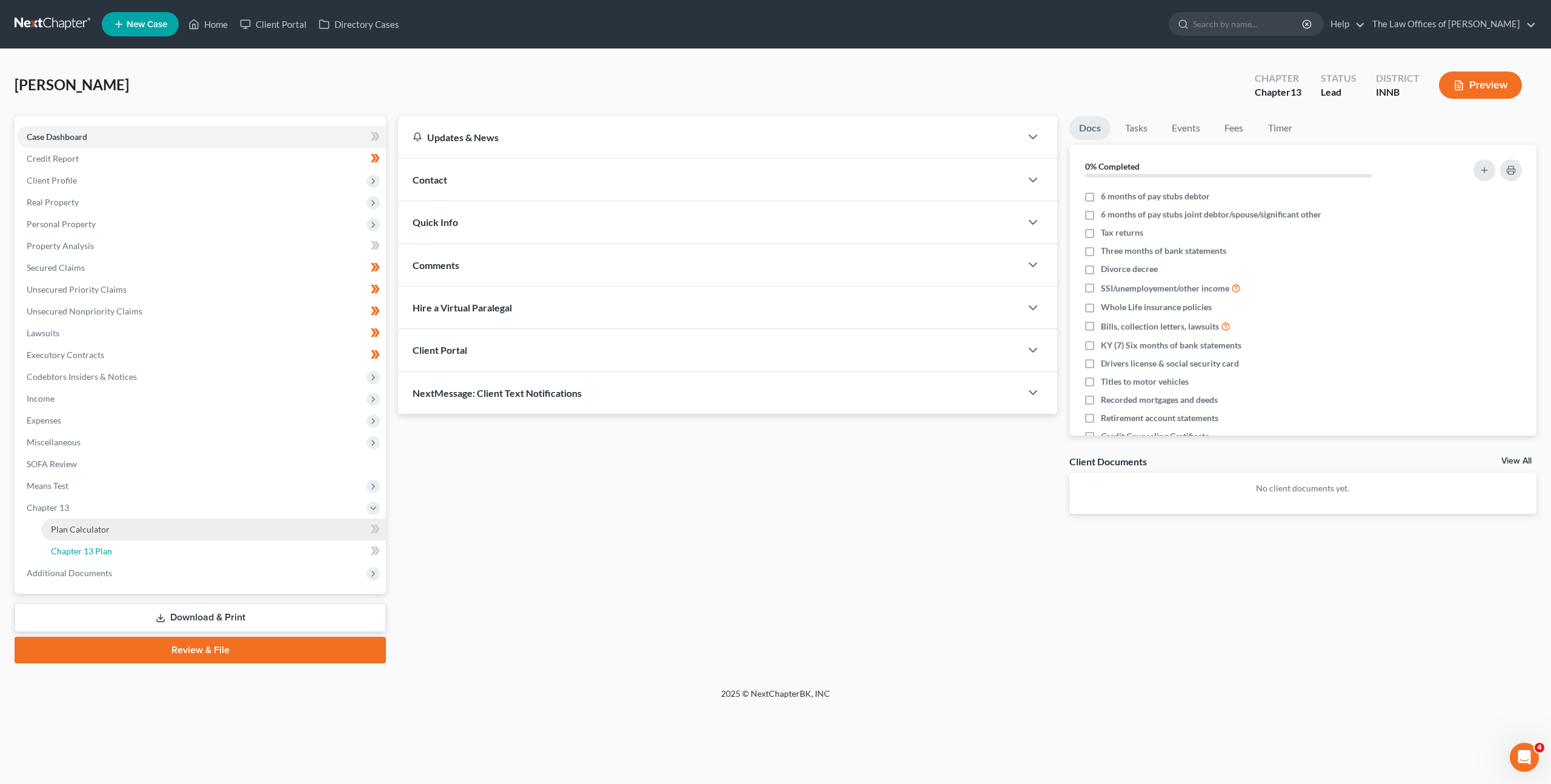
drag, startPoint x: 196, startPoint y: 546, endPoint x: 220, endPoint y: 538, distance: 25.3
click at [196, 546] on link "Chapter 13 Plan" at bounding box center [214, 551] width 345 height 22
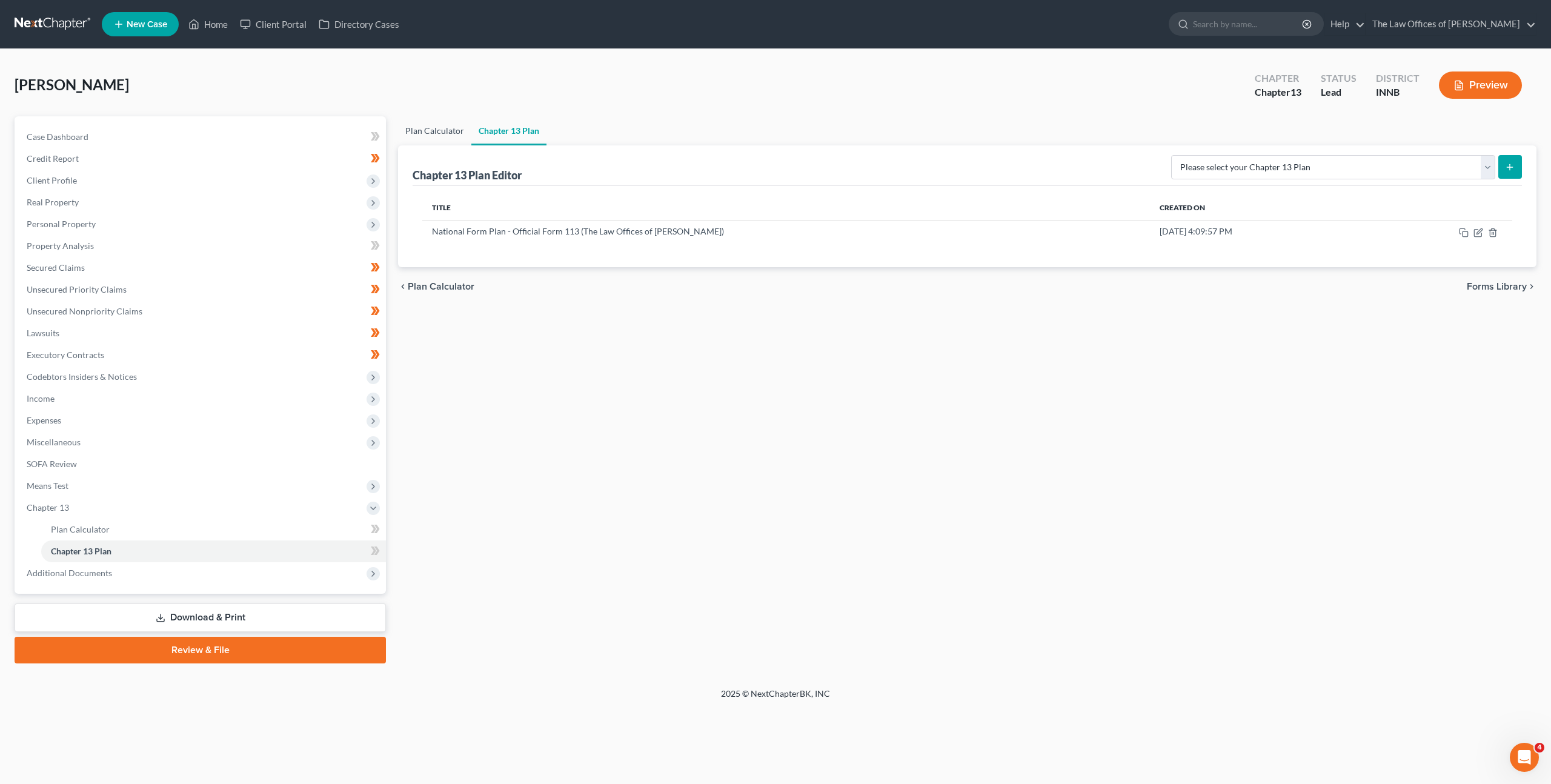
click at [433, 134] on link "Plan Calculator" at bounding box center [435, 131] width 73 height 29
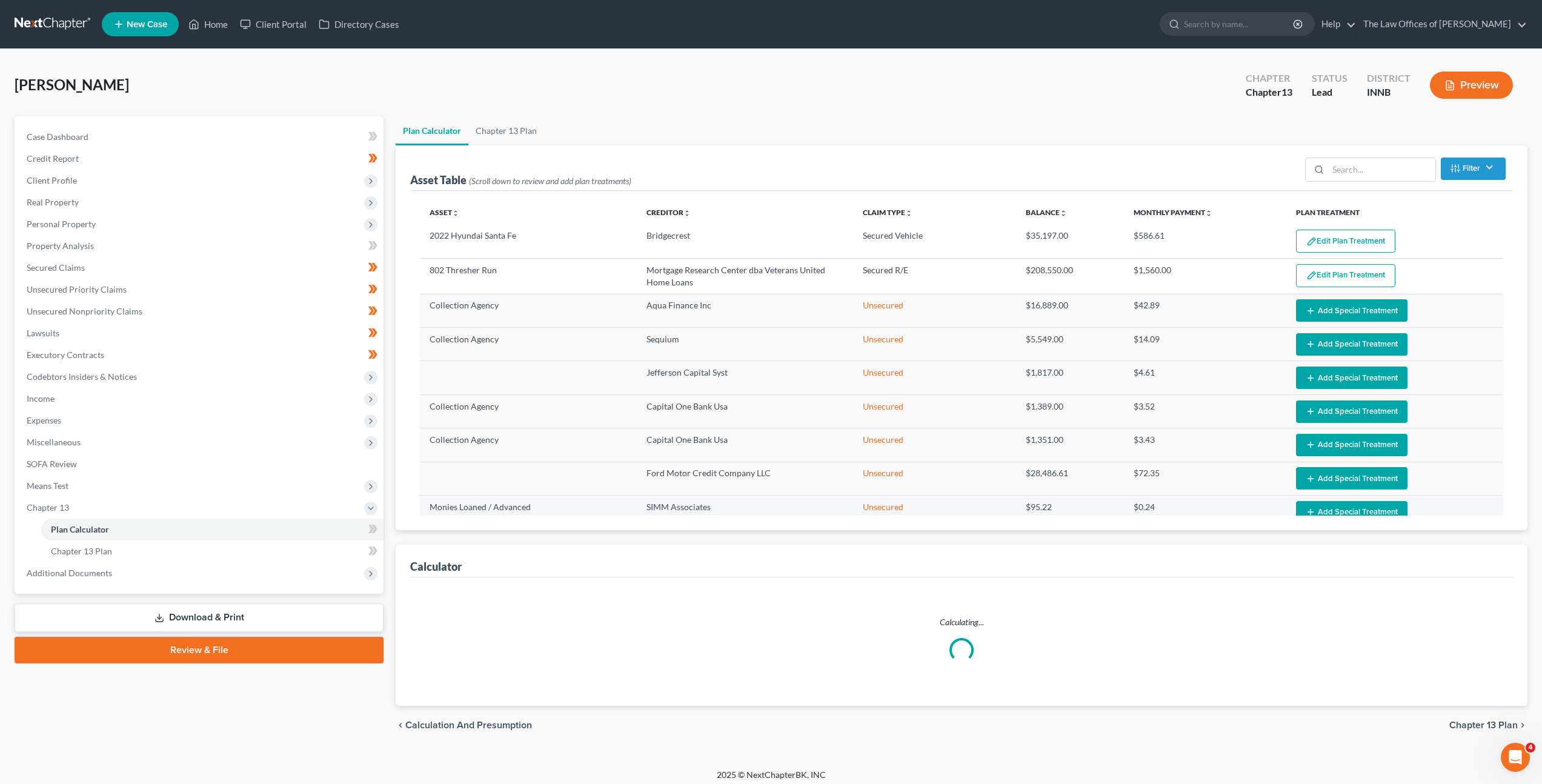
select select "59"
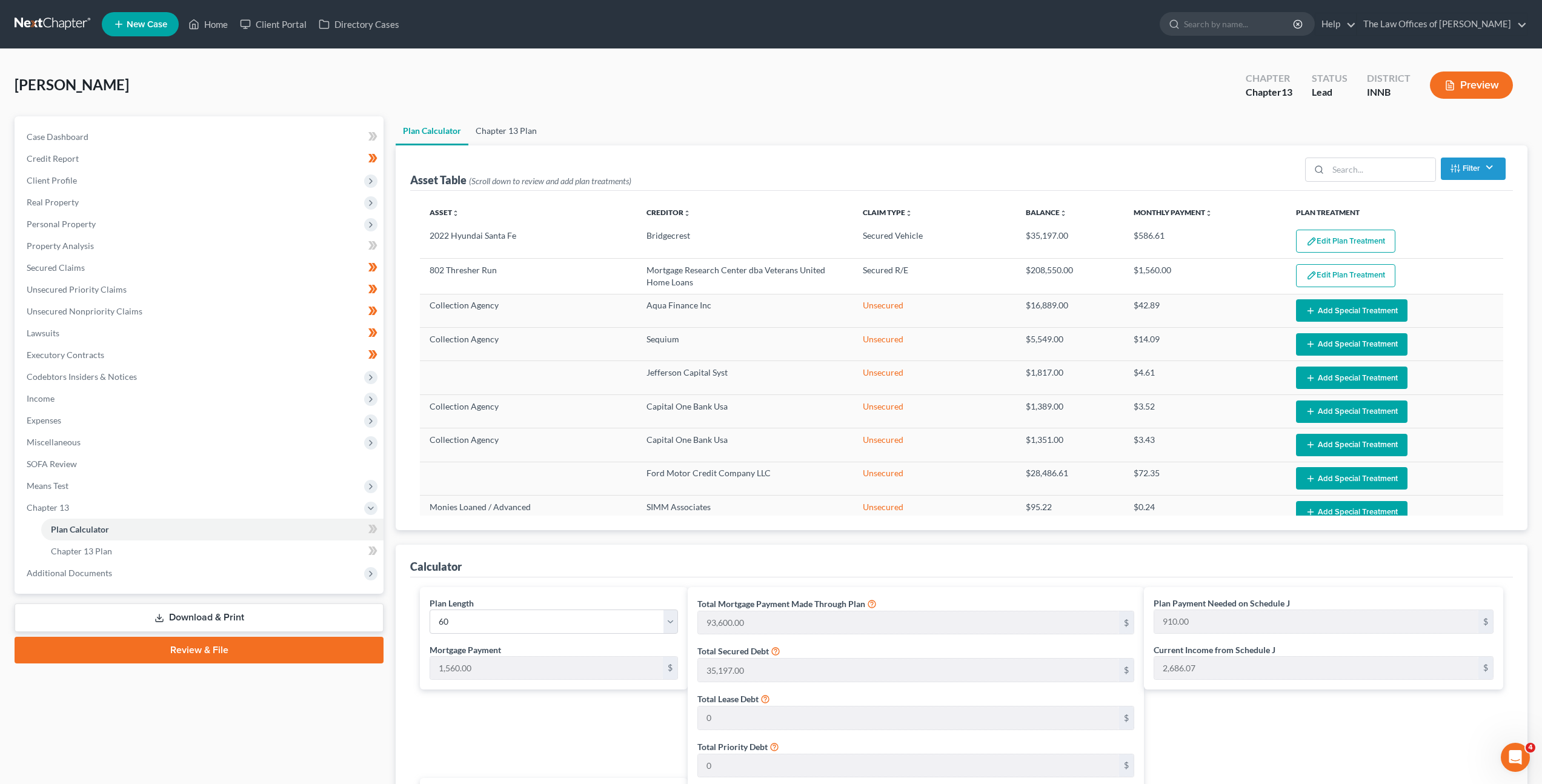
click at [492, 122] on link "Chapter 13 Plan" at bounding box center [506, 131] width 76 height 29
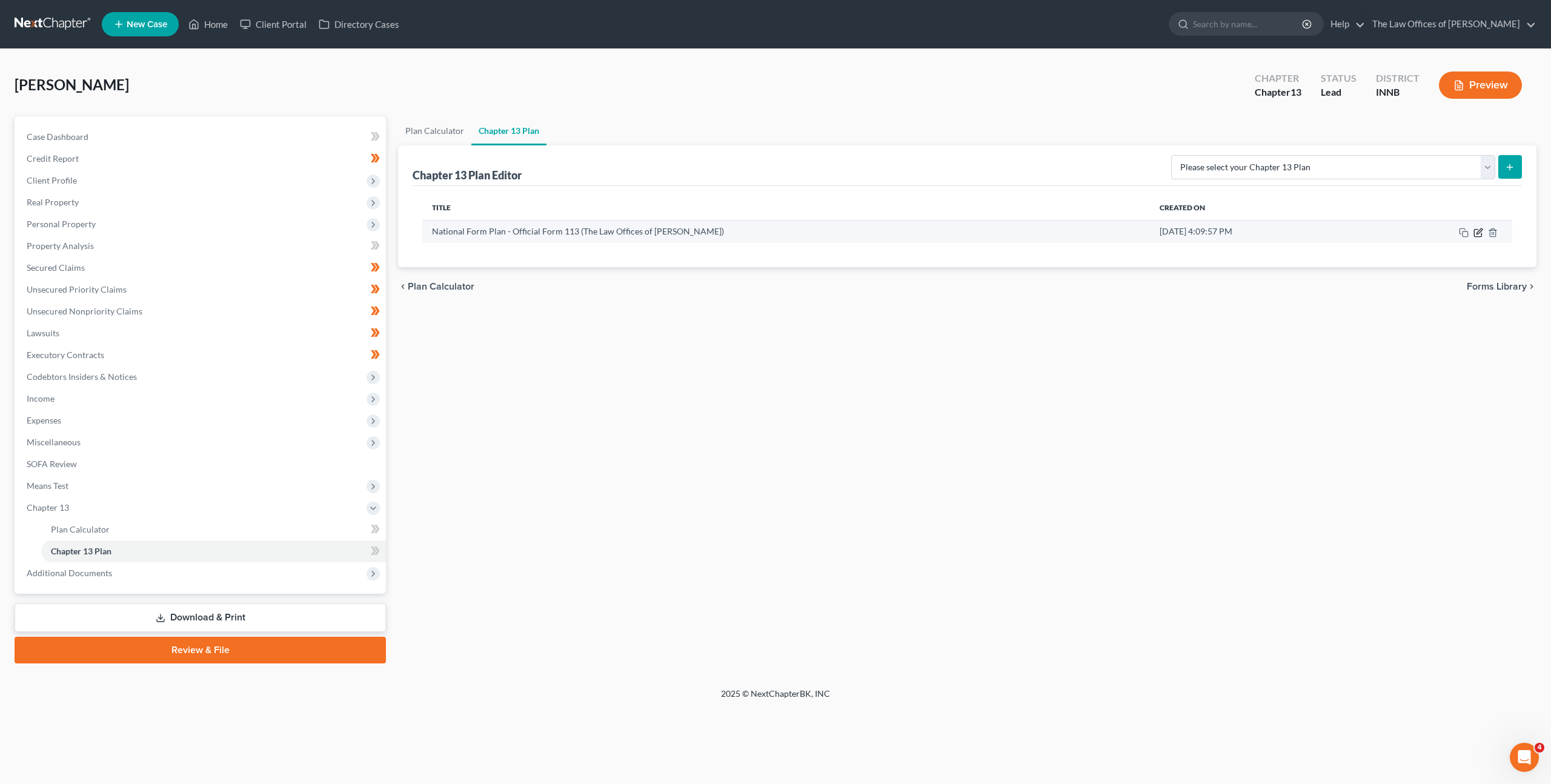
click at [1478, 235] on icon "button" at bounding box center [1478, 233] width 10 height 10
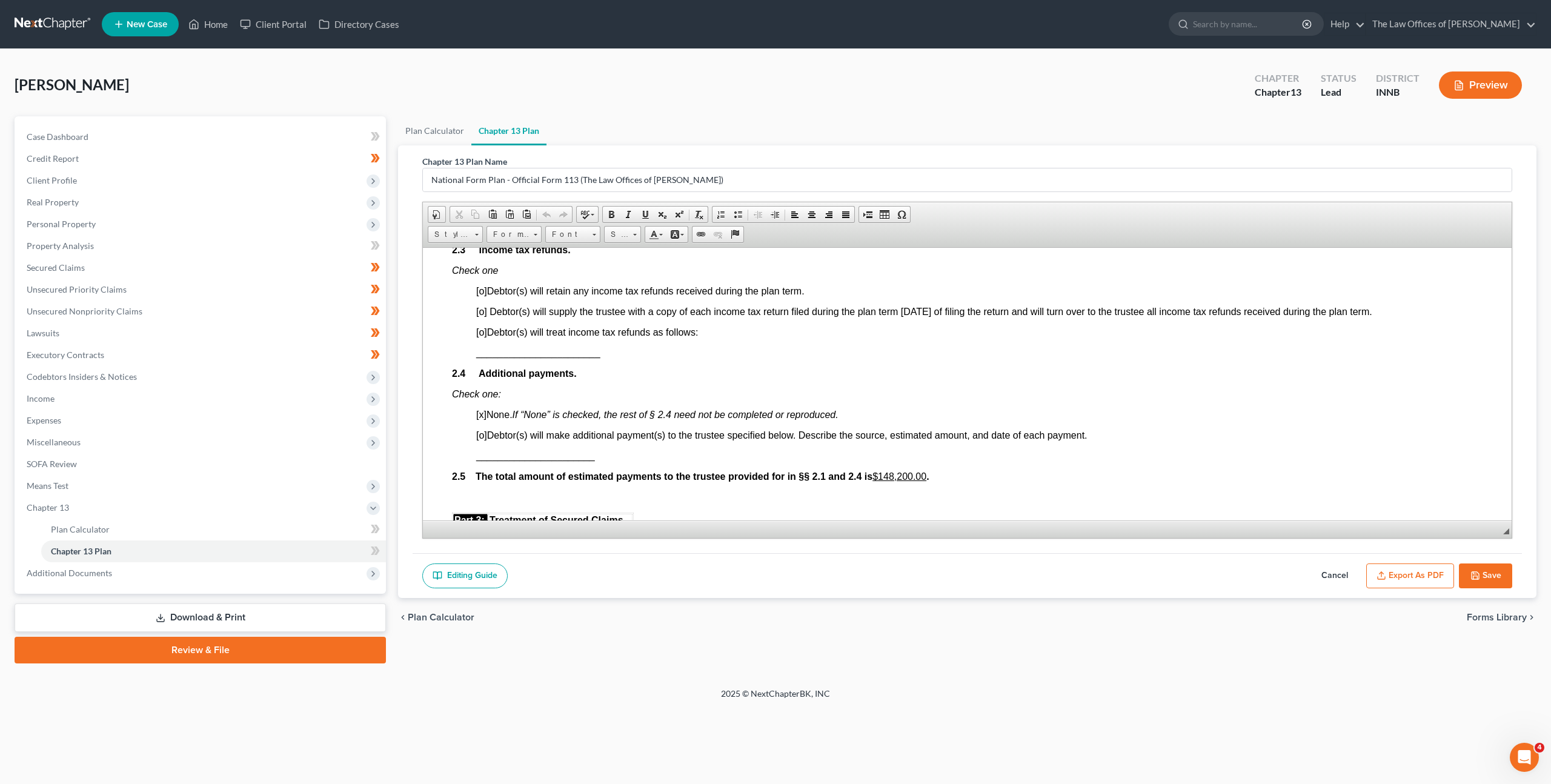
scroll to position [916, 0]
click at [483, 329] on span "[o]" at bounding box center [481, 332] width 11 height 10
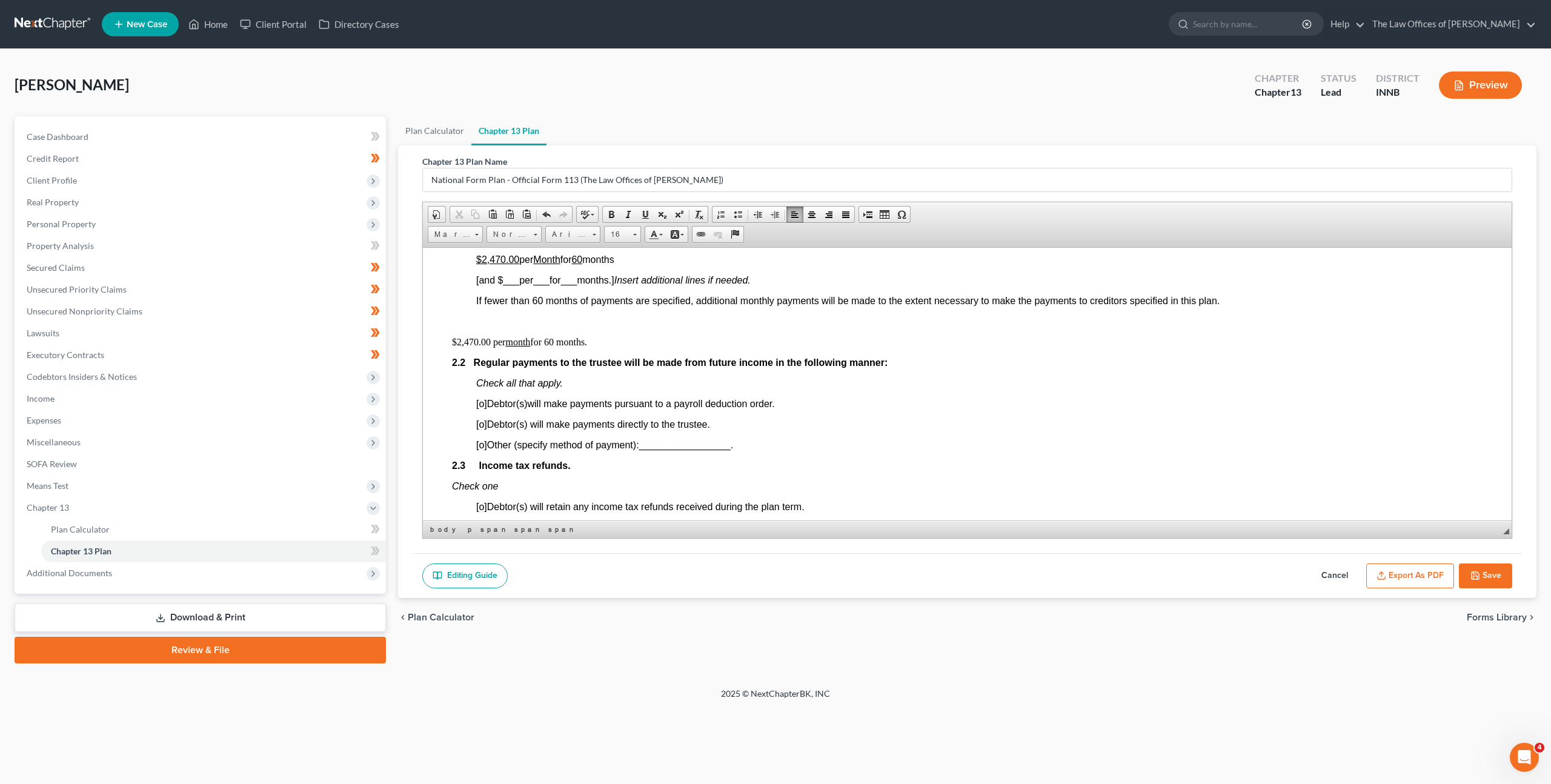
scroll to position [680, 0]
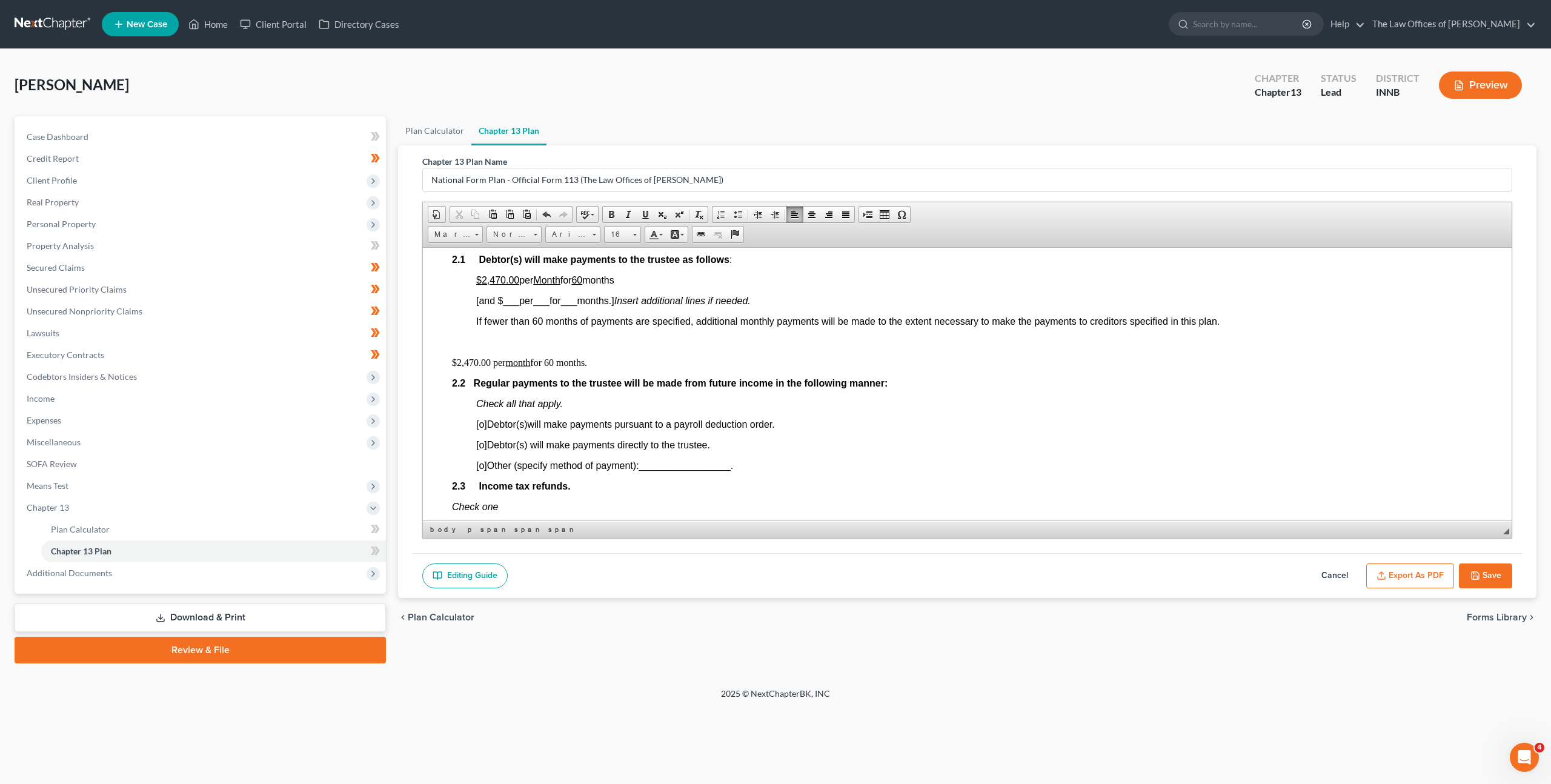
click at [694, 464] on span "_________________" at bounding box center [685, 465] width 92 height 10
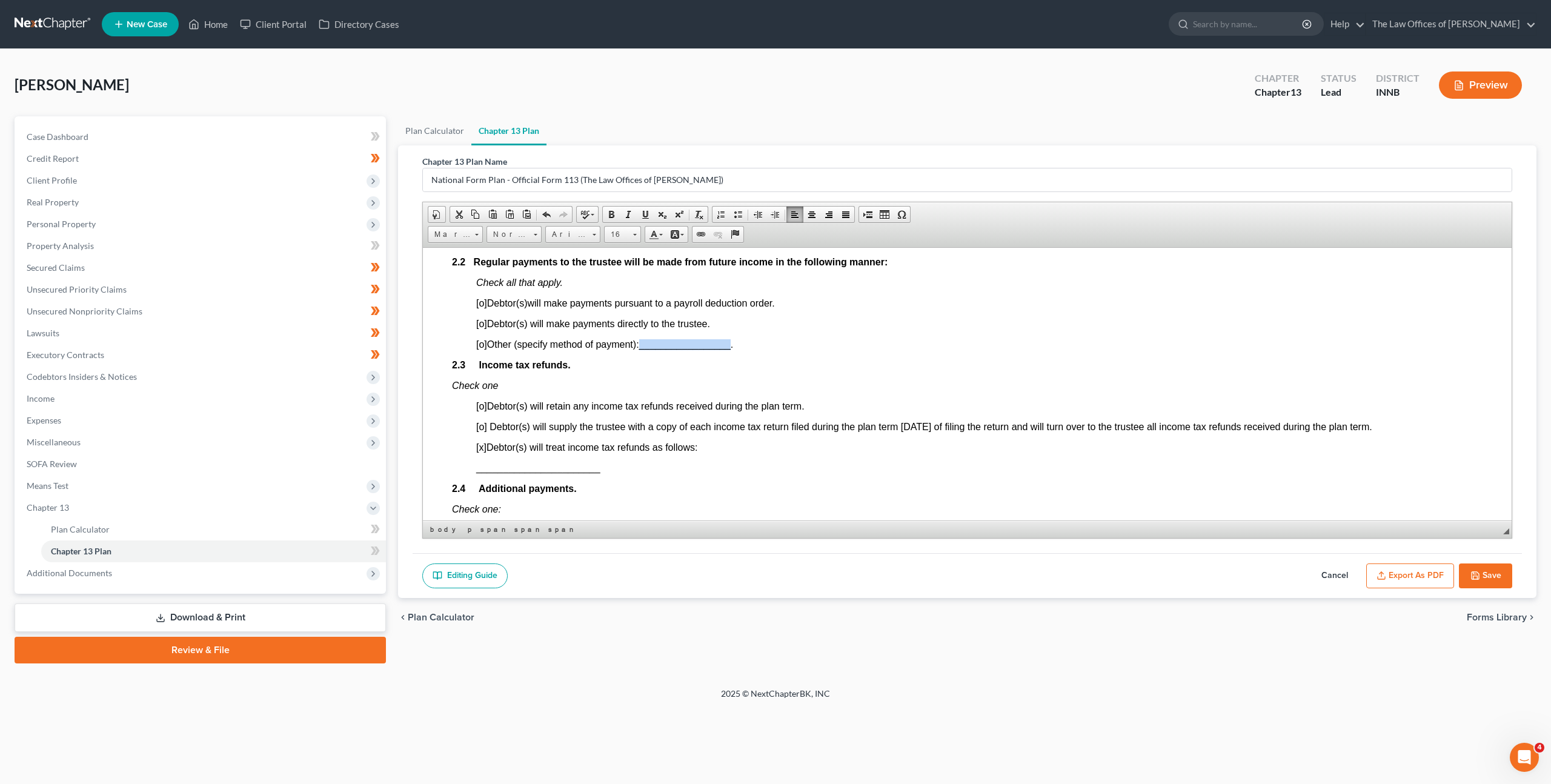
scroll to position [802, 0]
click at [711, 449] on p "[x ] Debtor(s) will treat income tax refunds as follows:" at bounding box center [979, 446] width 1006 height 11
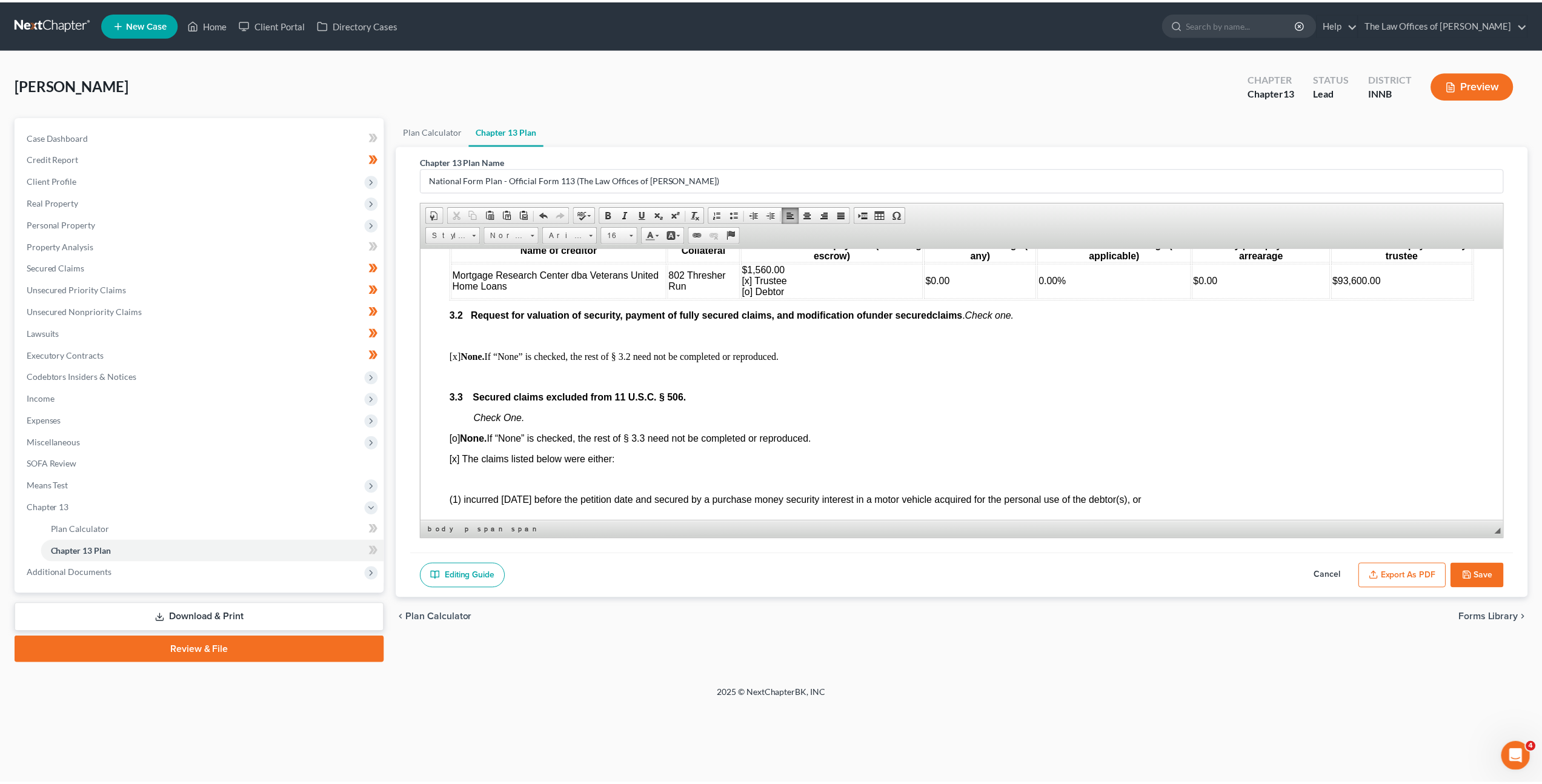
scroll to position [1365, 0]
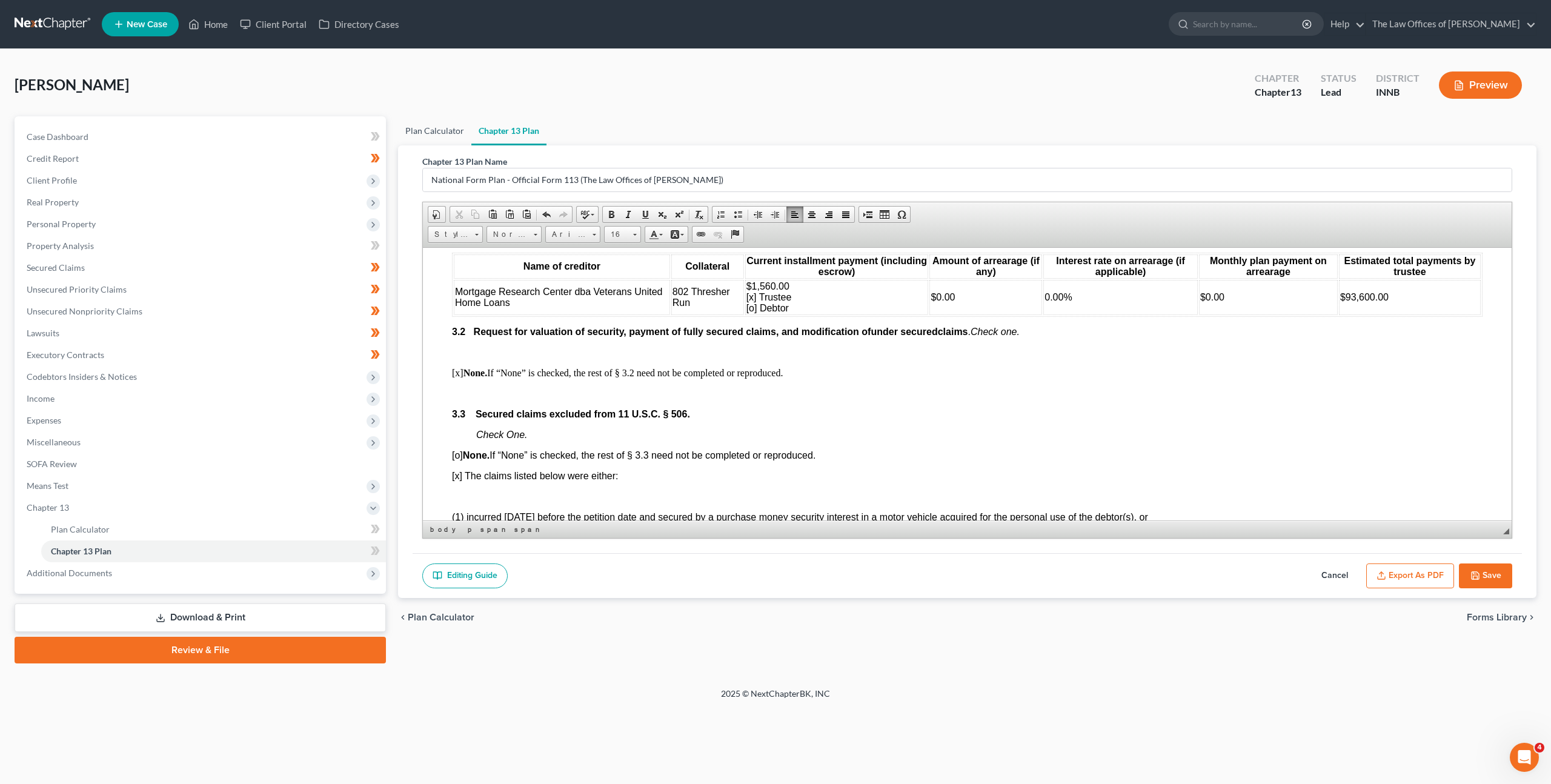
click at [428, 136] on link "Plan Calculator" at bounding box center [435, 131] width 73 height 29
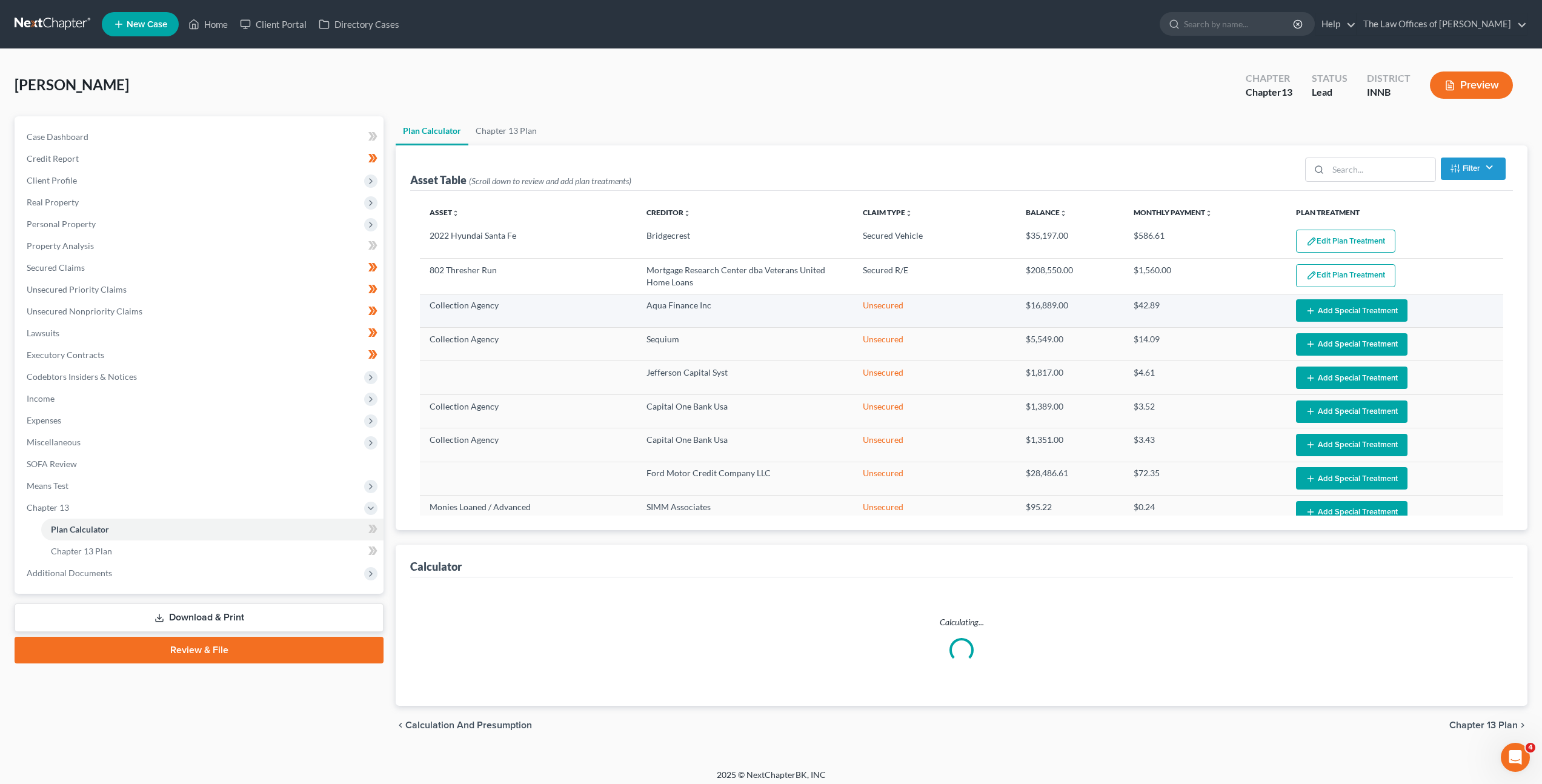
select select "59"
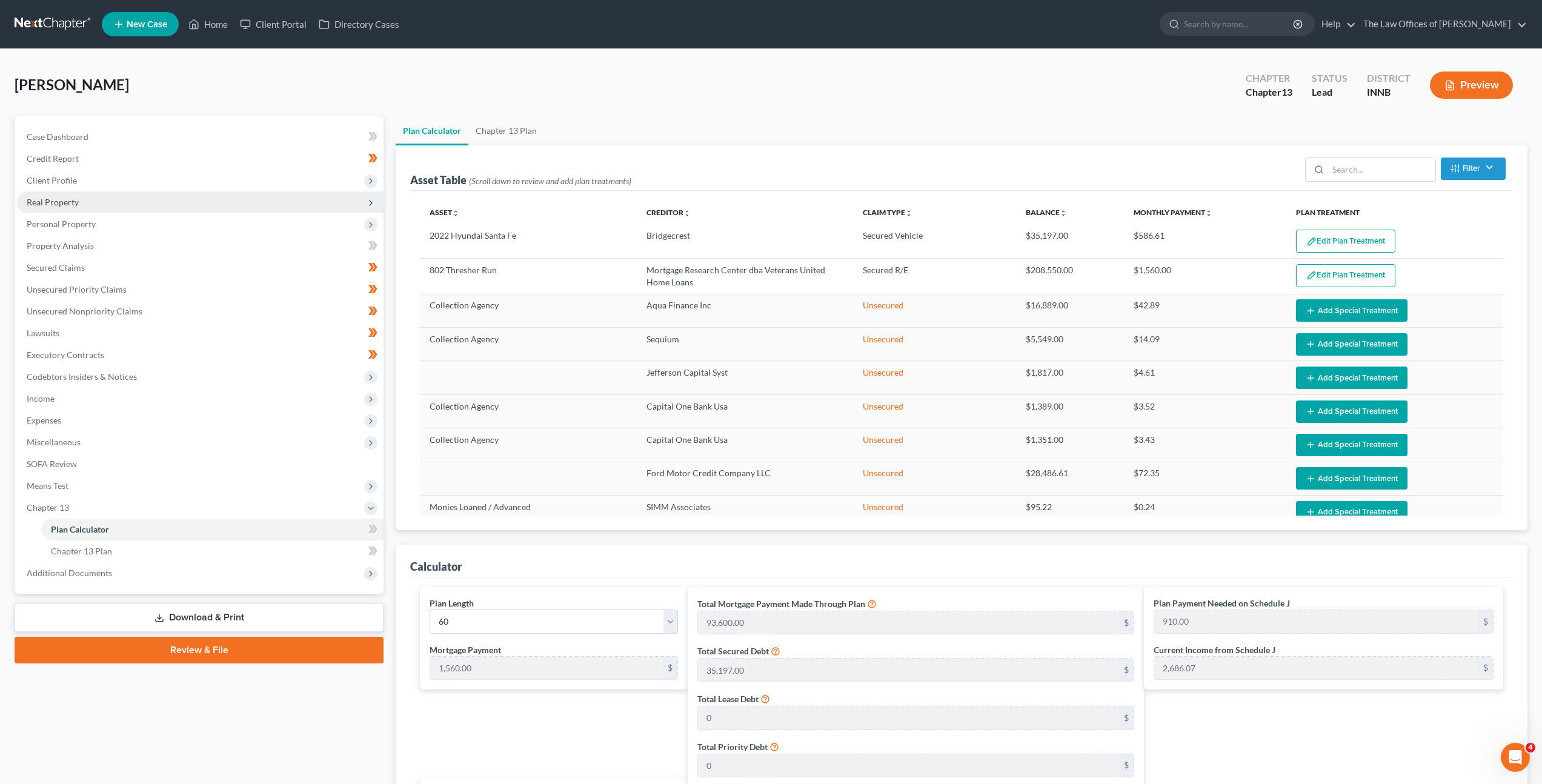
click at [191, 209] on span "Real Property" at bounding box center [200, 202] width 367 height 22
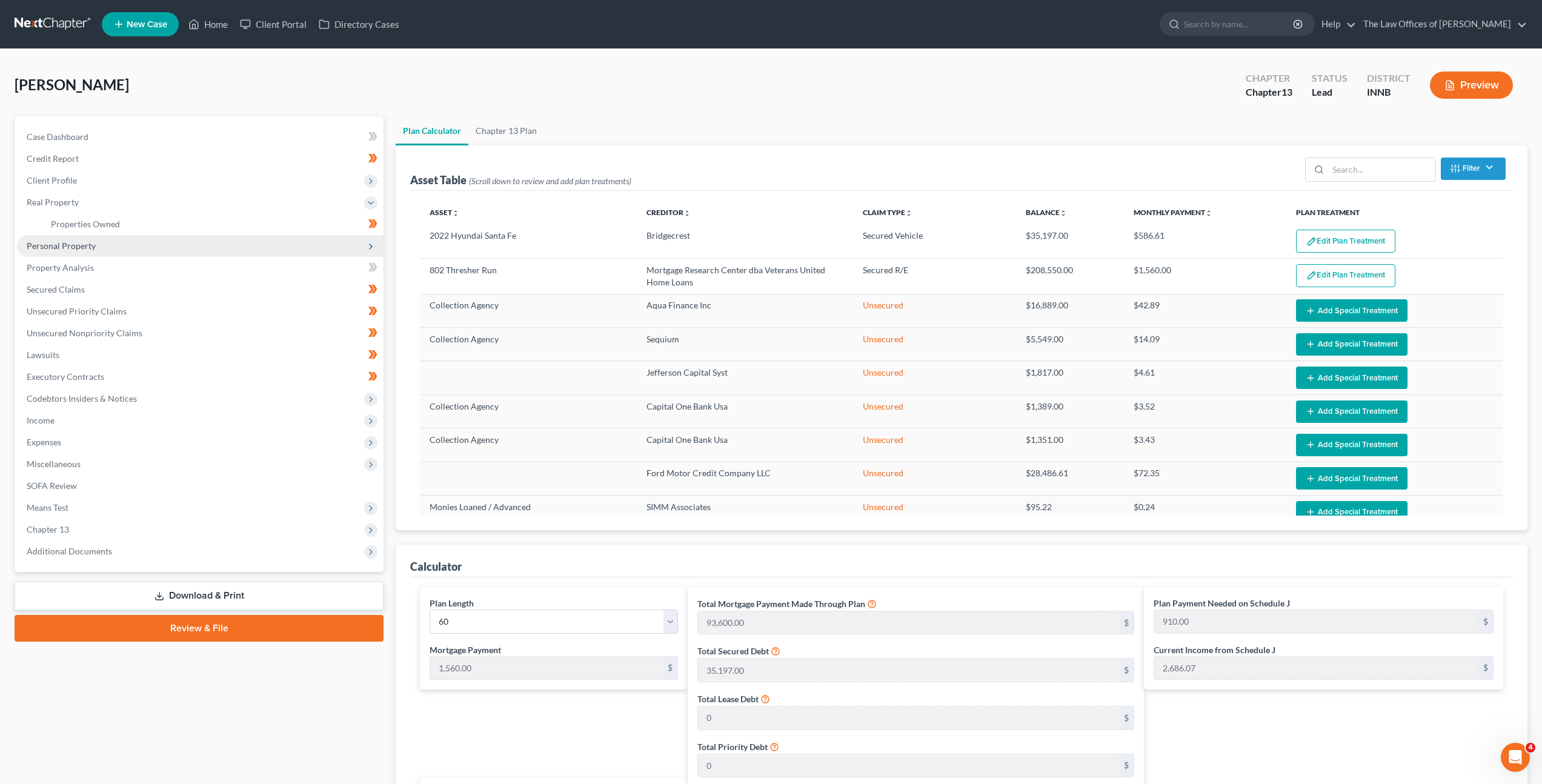
click at [185, 244] on span "Personal Property" at bounding box center [200, 246] width 367 height 22
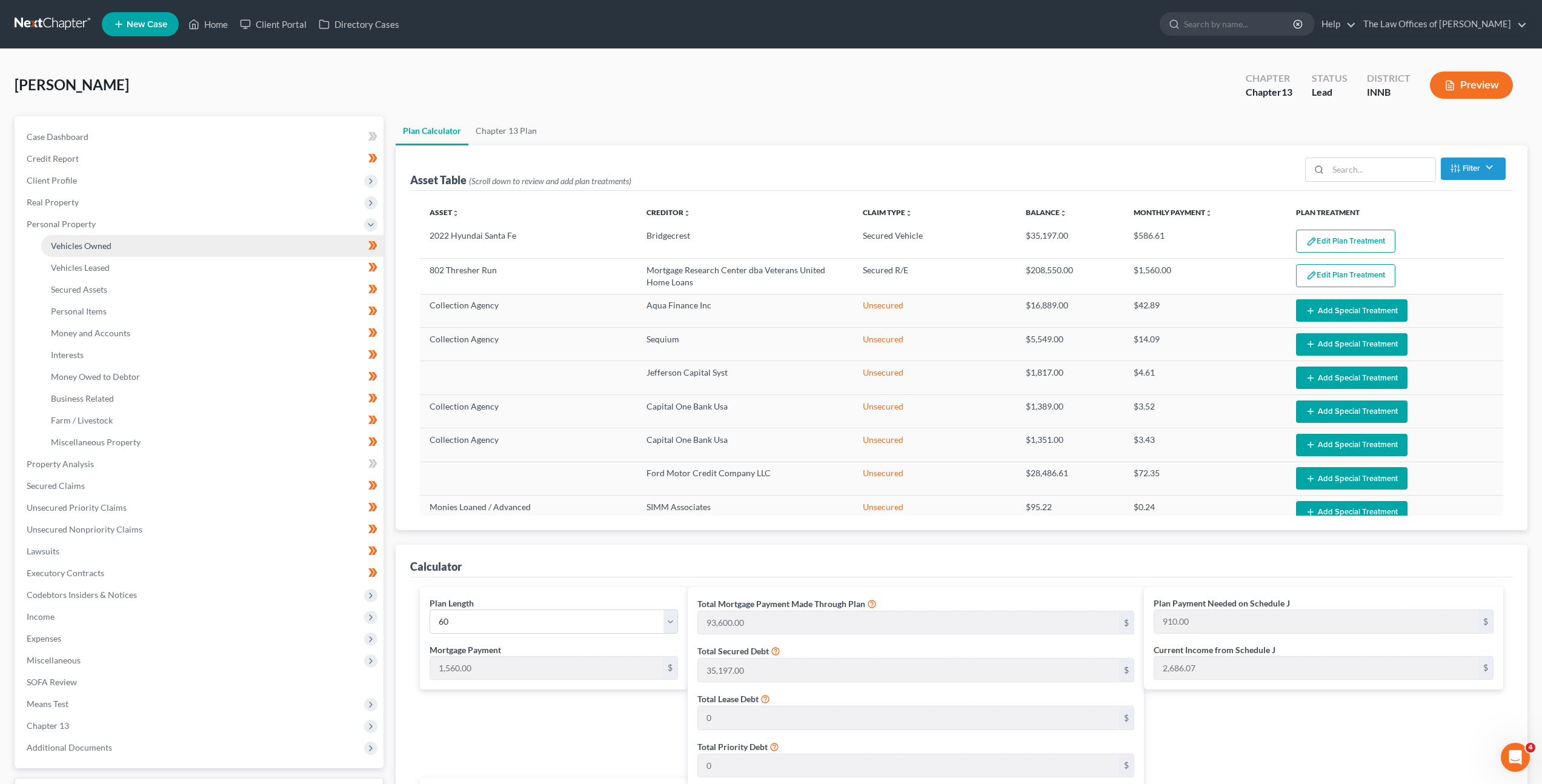
click at [189, 252] on link "Vehicles Owned" at bounding box center [212, 246] width 343 height 22
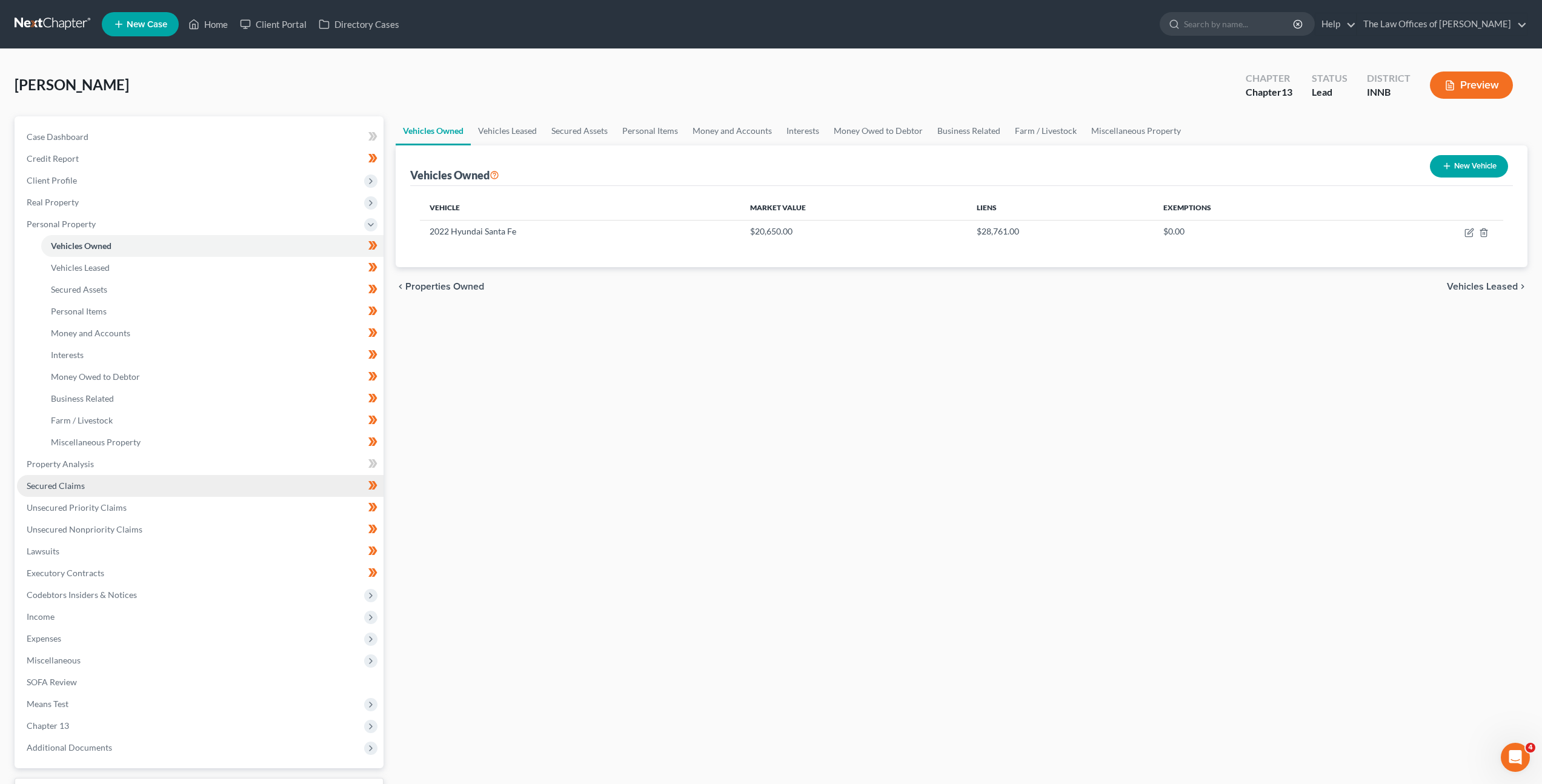
click at [115, 487] on link "Secured Claims" at bounding box center [200, 485] width 367 height 22
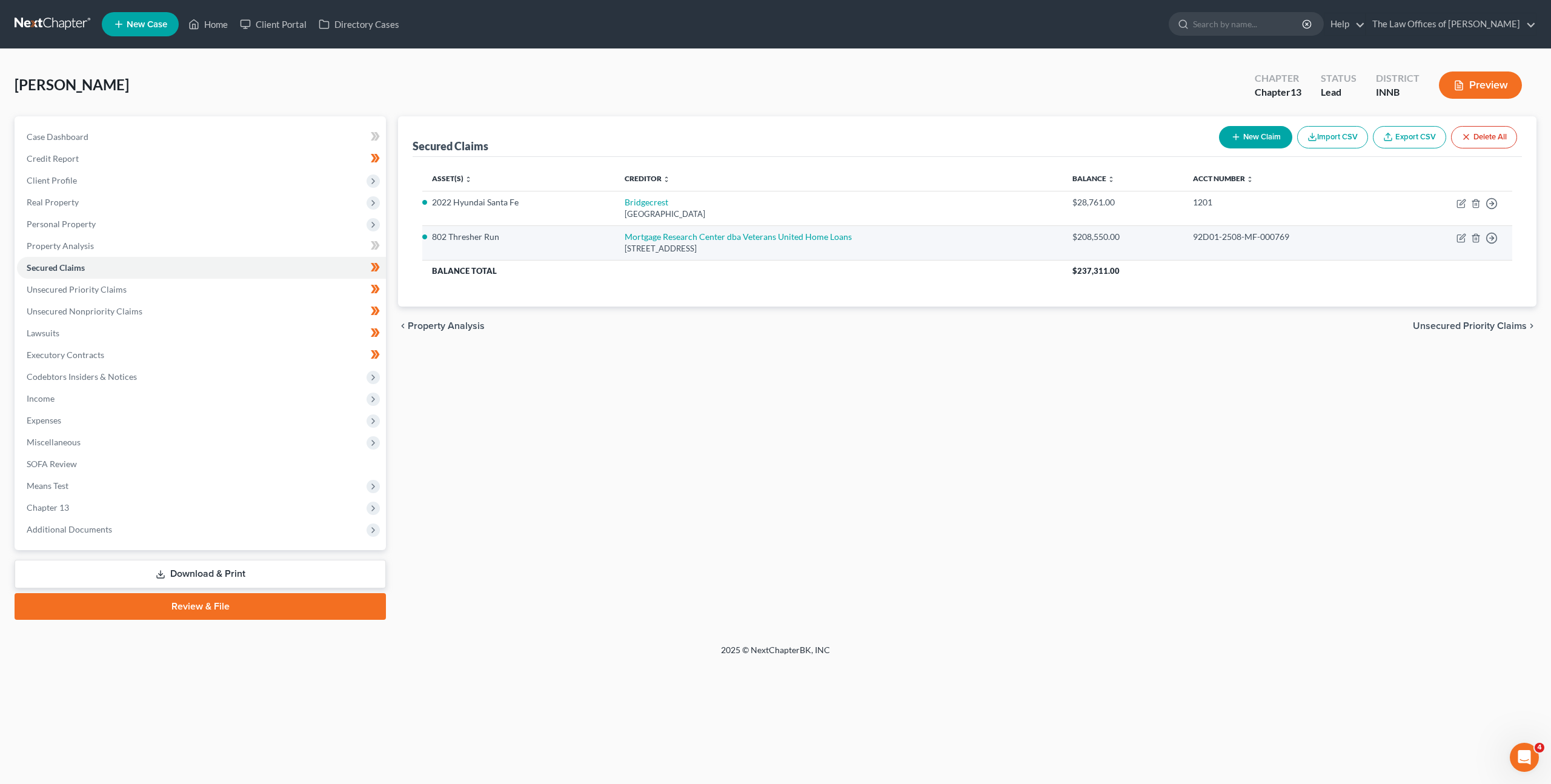
click at [664, 244] on div "800 State Highway 121 Bypass, Trenton, OH 45067" at bounding box center [839, 249] width 428 height 12
click at [679, 236] on link "Mortgage Research Center dba Veterans United Home Loans" at bounding box center [738, 236] width 227 height 10
select select "36"
select select "2"
select select "0"
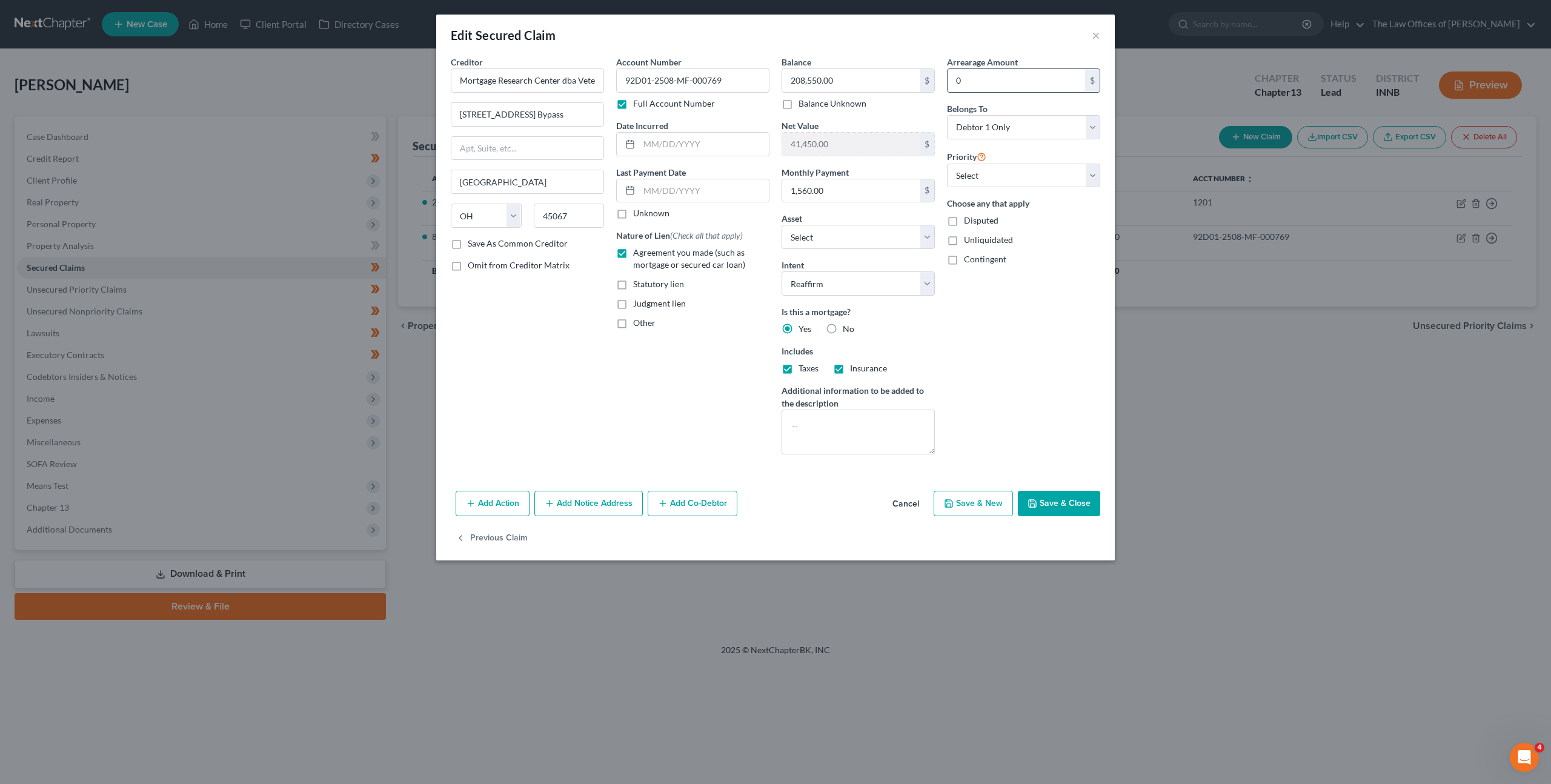
drag, startPoint x: 967, startPoint y: 77, endPoint x: 975, endPoint y: 76, distance: 8.1
click at [967, 77] on input "0" at bounding box center [1017, 80] width 138 height 23
drag, startPoint x: 977, startPoint y: 80, endPoint x: 888, endPoint y: 83, distance: 89.1
click at [887, 83] on div "Creditor * Mortgage Research Center dba Veterans United Home Loans 800 State Hi…" at bounding box center [776, 259] width 662 height 408
type input "9,983.08"
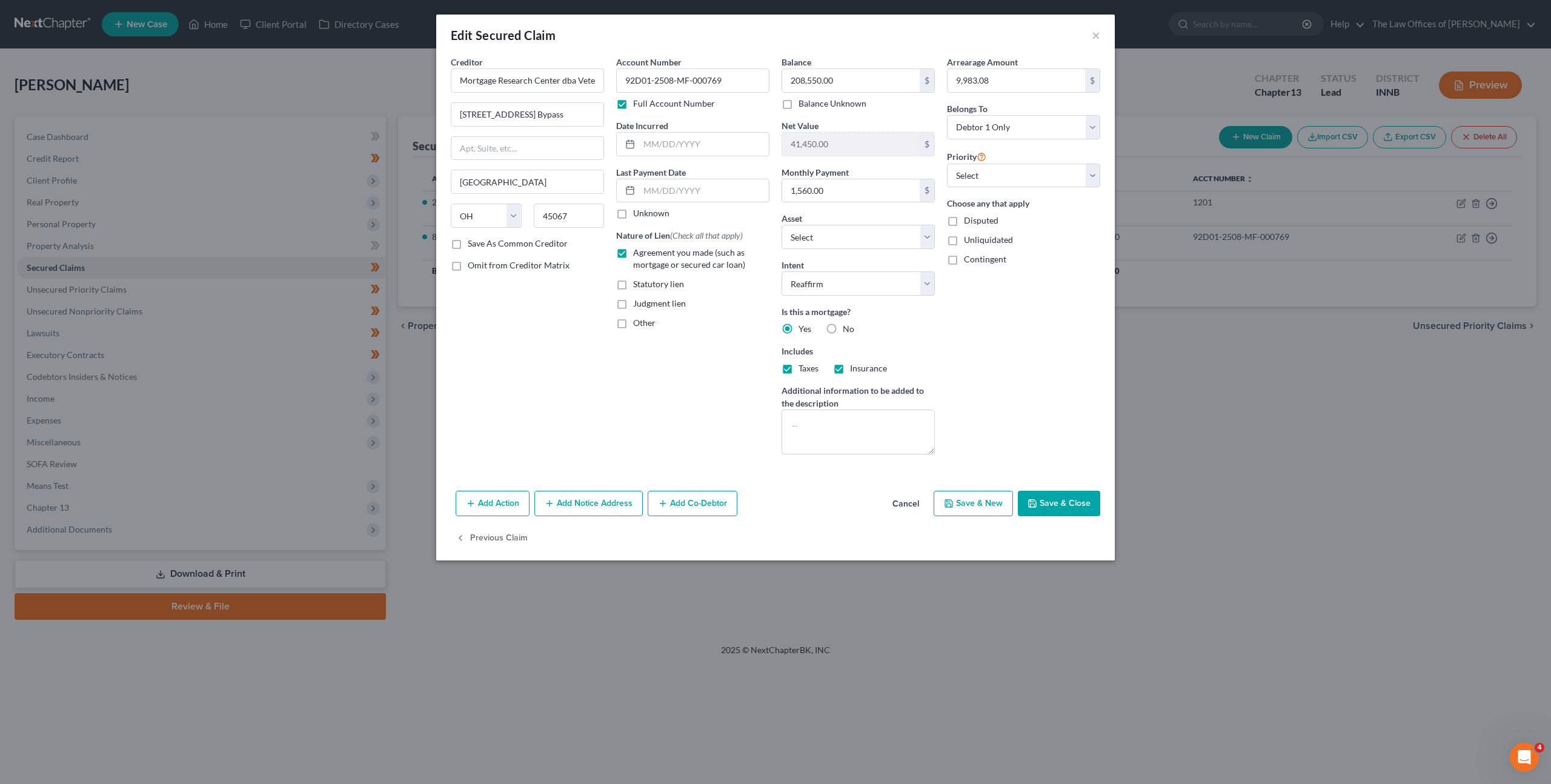
click at [986, 316] on div "Arrearage Amount 9,983.08 $ Belongs To * Select Debtor 1 Only Debtor 2 Only Deb…" at bounding box center [1024, 259] width 166 height 408
click at [1072, 509] on button "Save & Close" at bounding box center [1059, 503] width 83 height 26
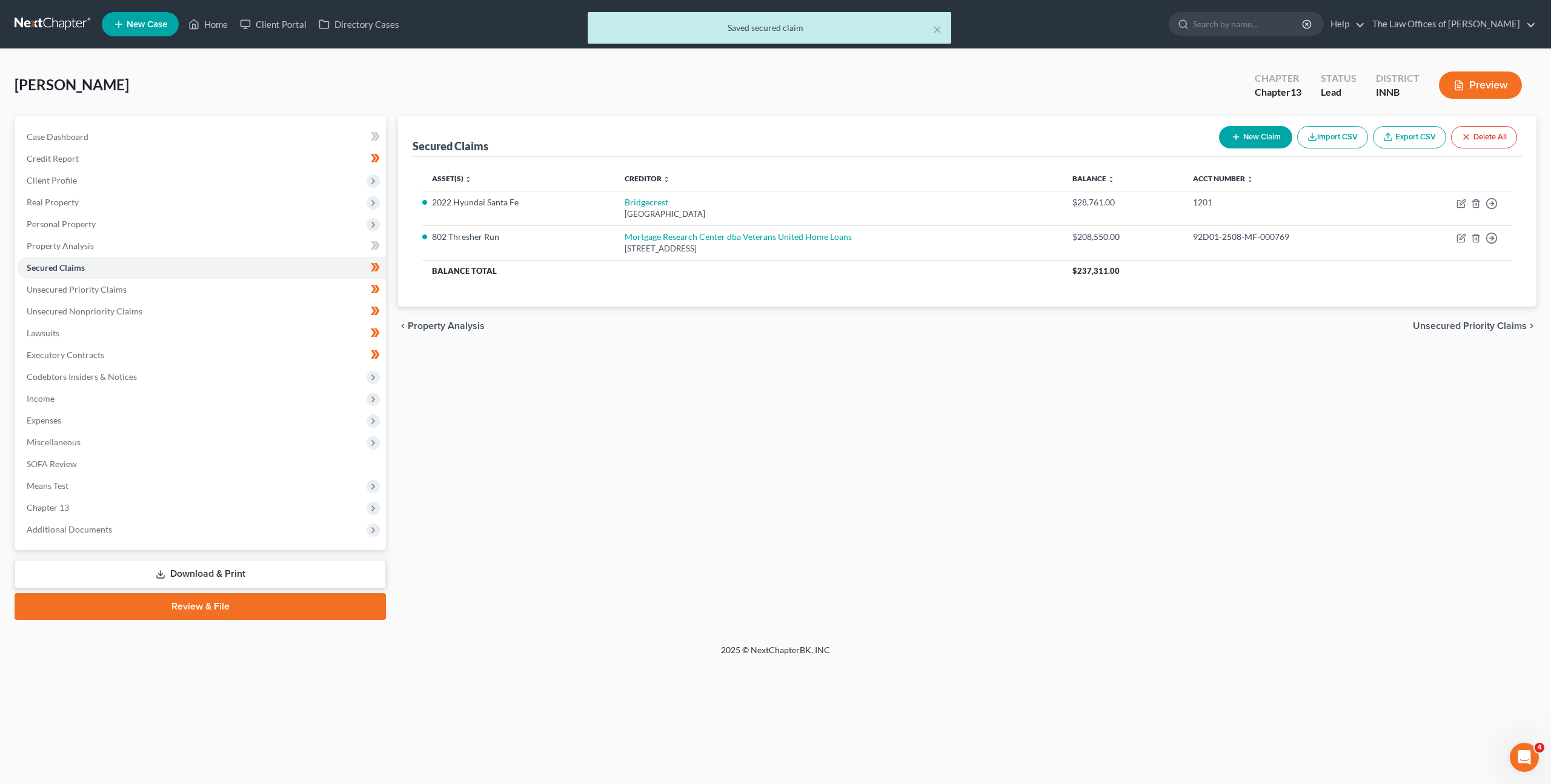
click at [808, 376] on div "Secured Claims New Claim Import CSV Export CSV Delete All Asset(s) expand_more …" at bounding box center [967, 368] width 1151 height 504
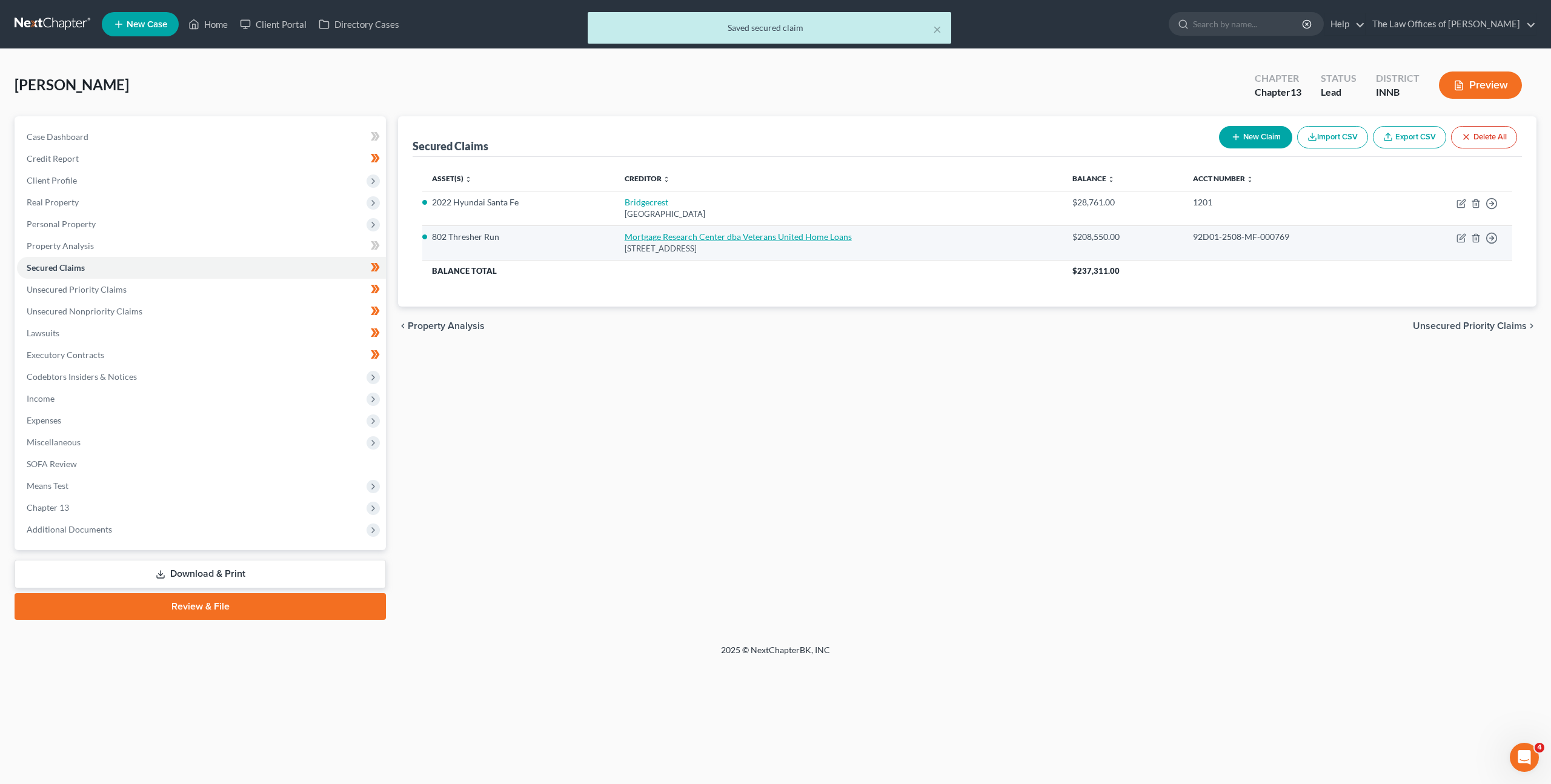
click at [772, 241] on link "Mortgage Research Center dba Veterans United Home Loans" at bounding box center [738, 236] width 227 height 10
select select "36"
select select "2"
select select "0"
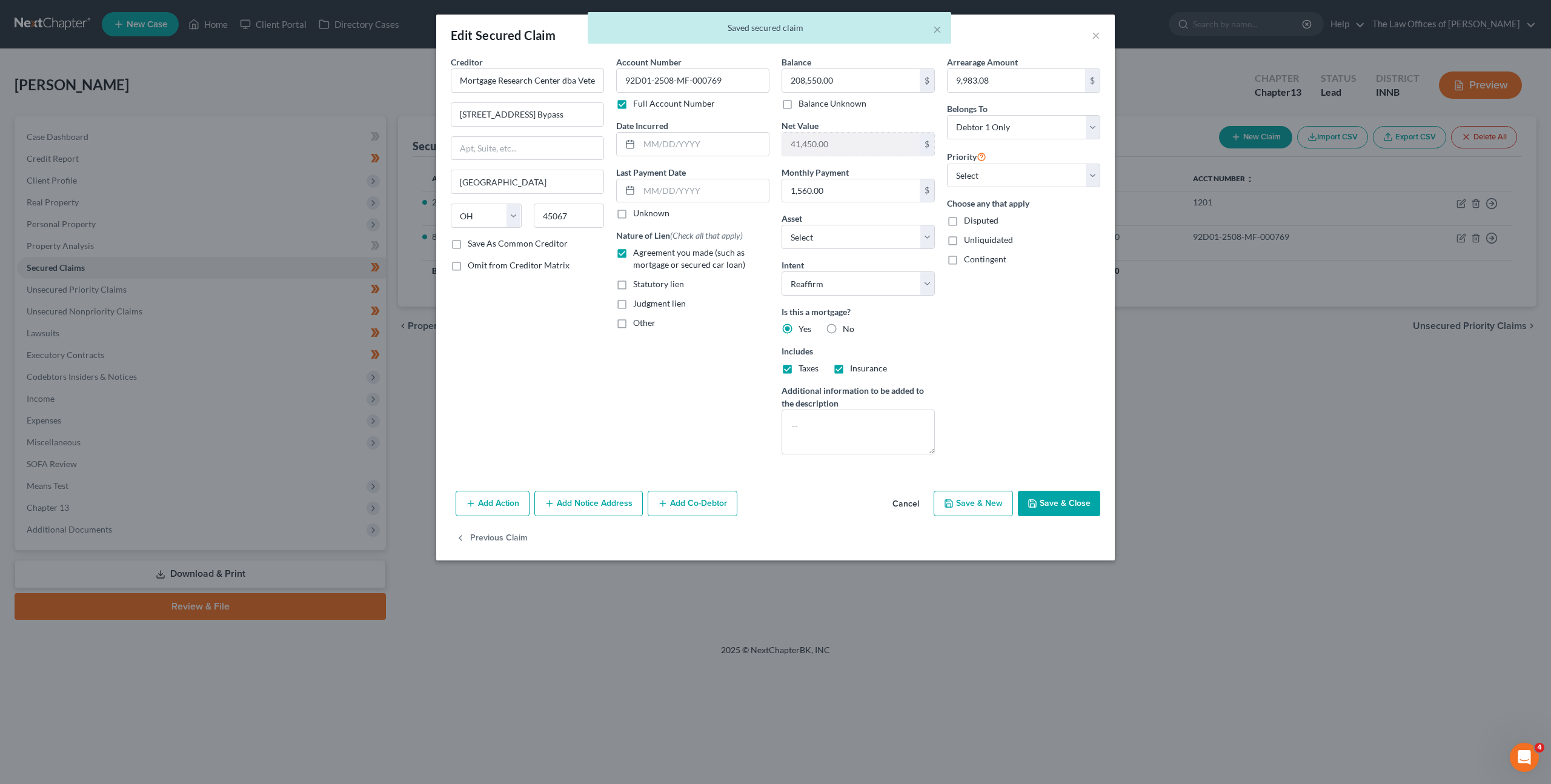
click at [1048, 502] on button "Save & Close" at bounding box center [1059, 503] width 83 height 26
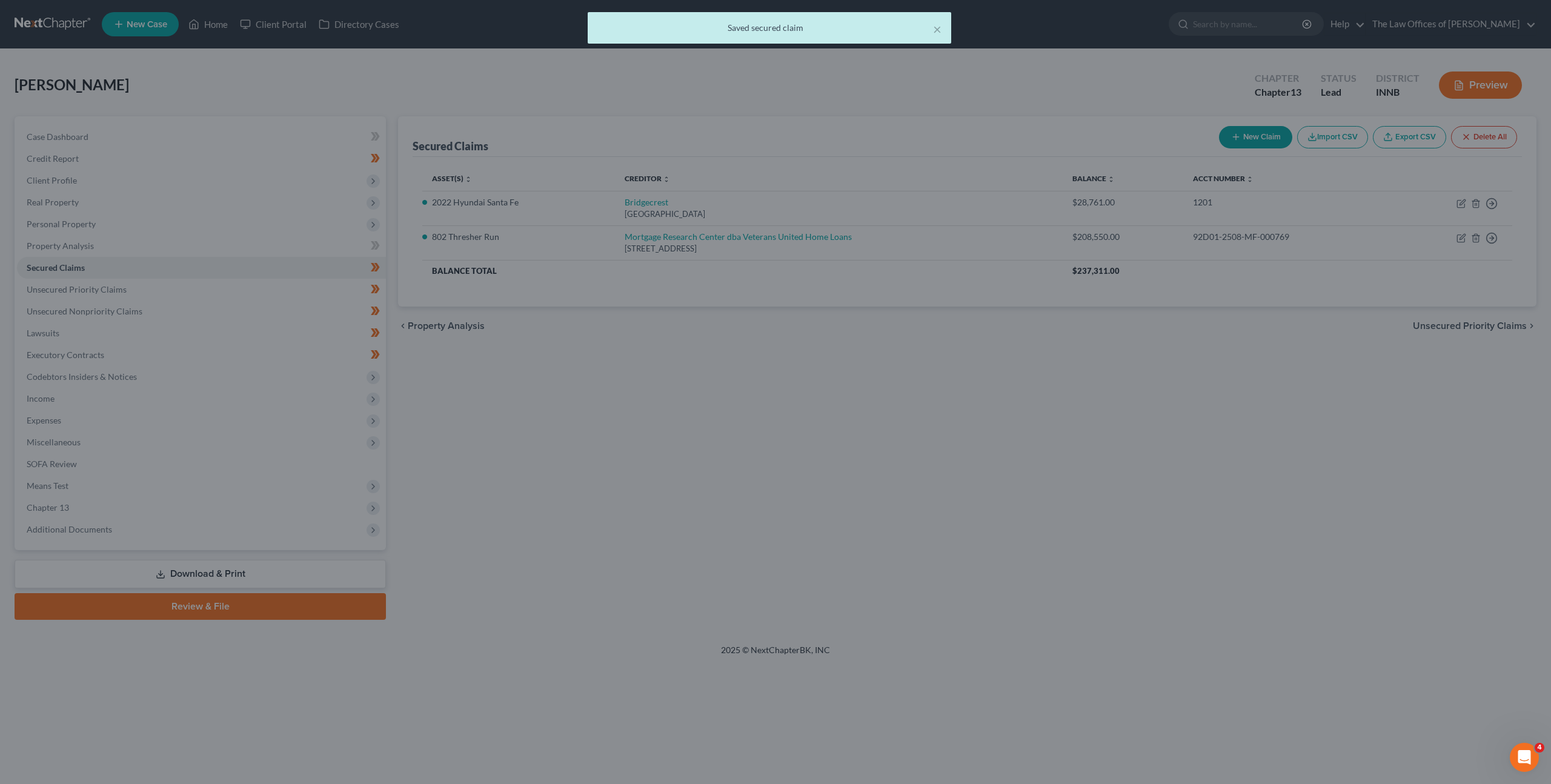
select select "15"
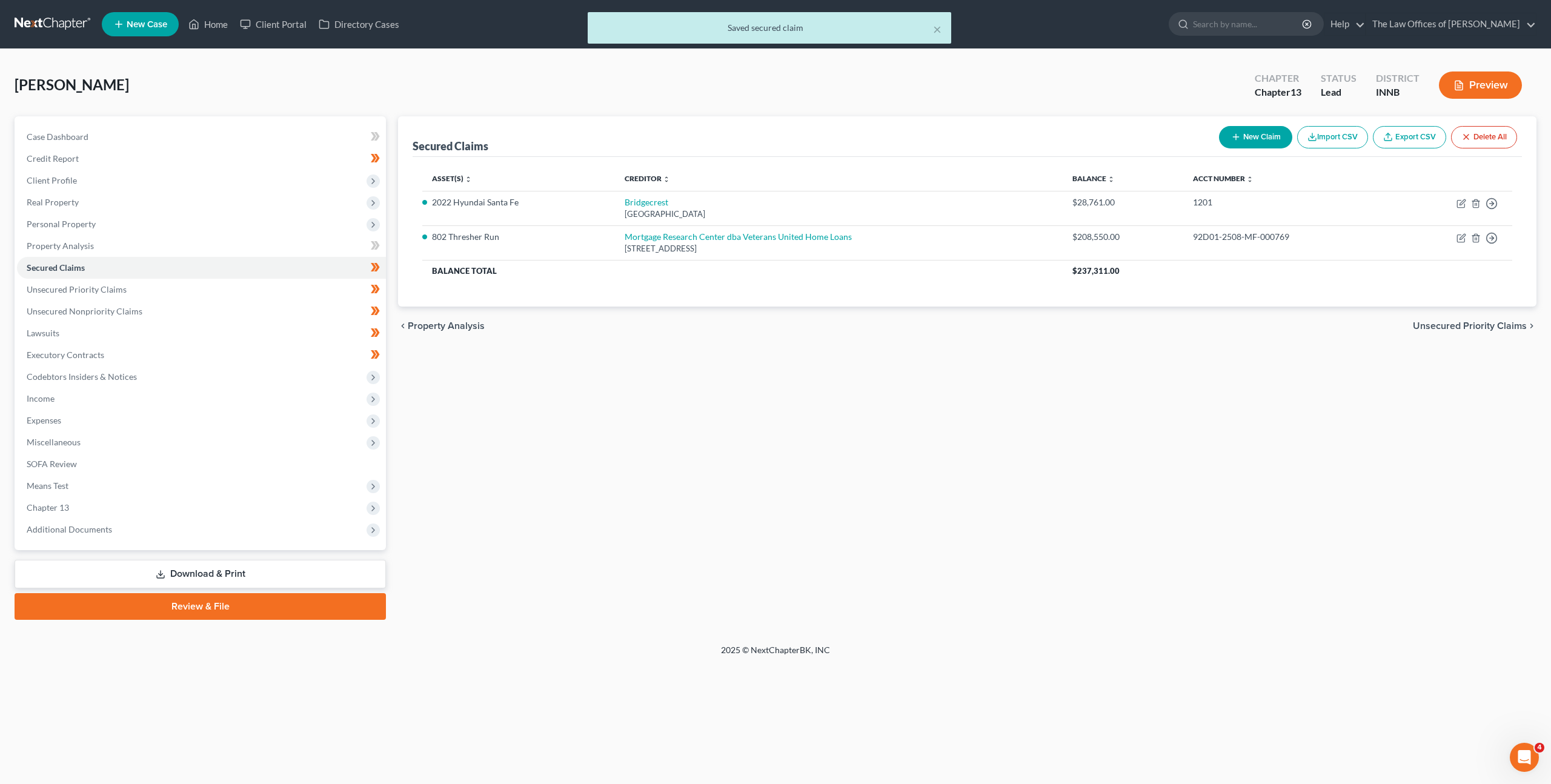
click at [715, 498] on div "Secured Claims New Claim Import CSV Export CSV Delete All Asset(s) expand_more …" at bounding box center [967, 368] width 1151 height 504
click at [170, 501] on span "Chapter 13" at bounding box center [201, 507] width 369 height 22
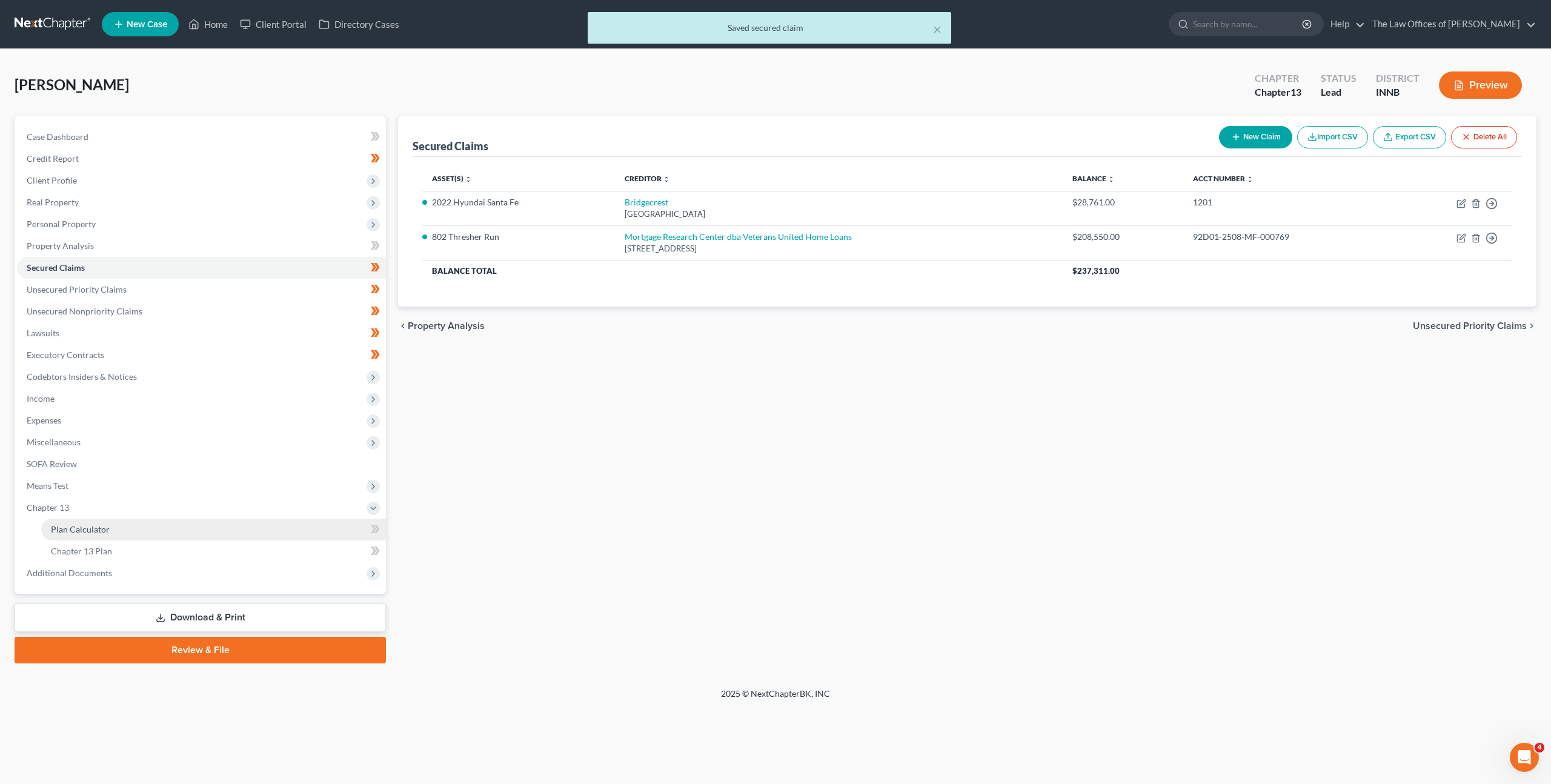
click at [181, 522] on link "Plan Calculator" at bounding box center [214, 529] width 345 height 22
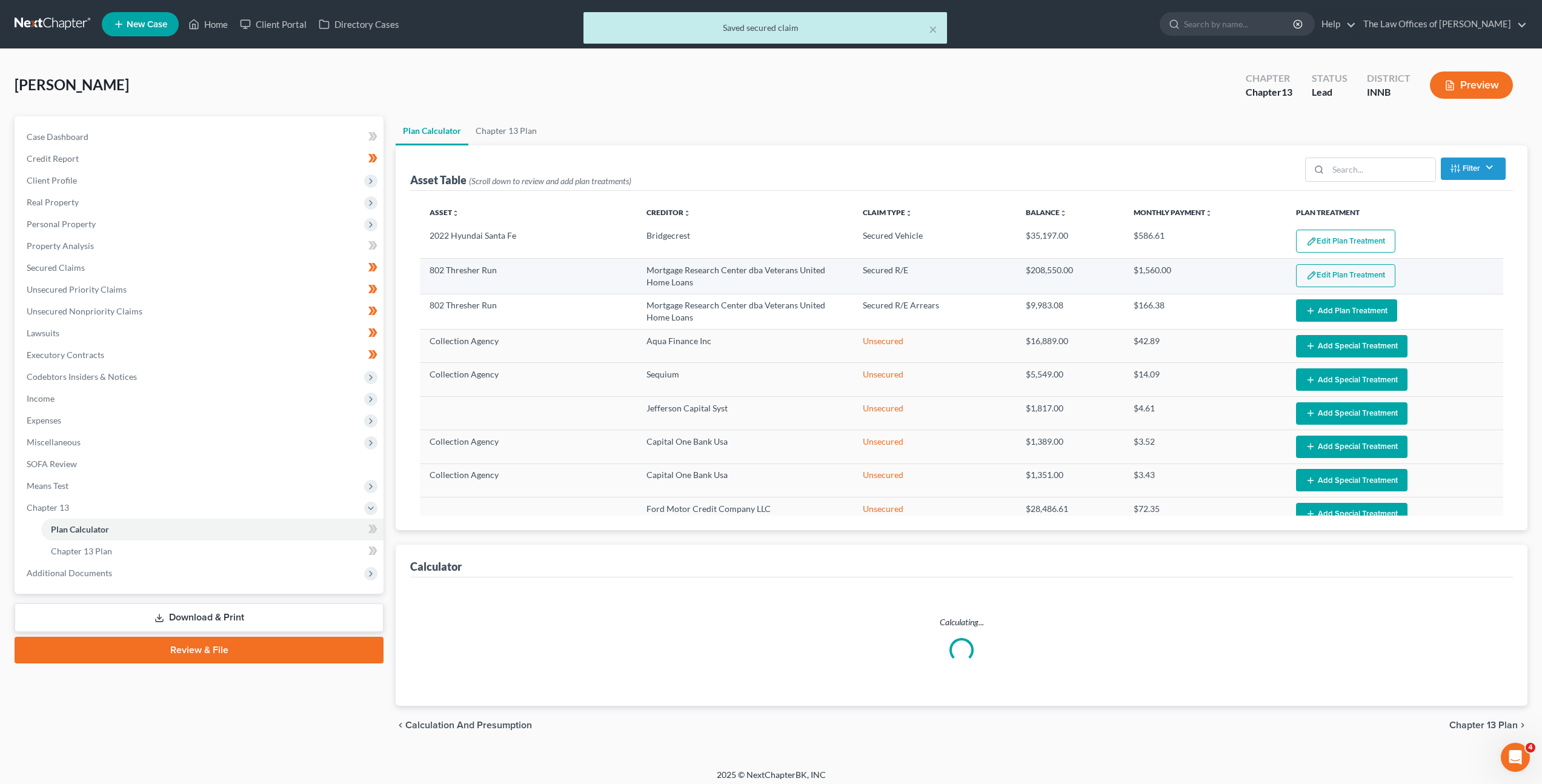
select select "59"
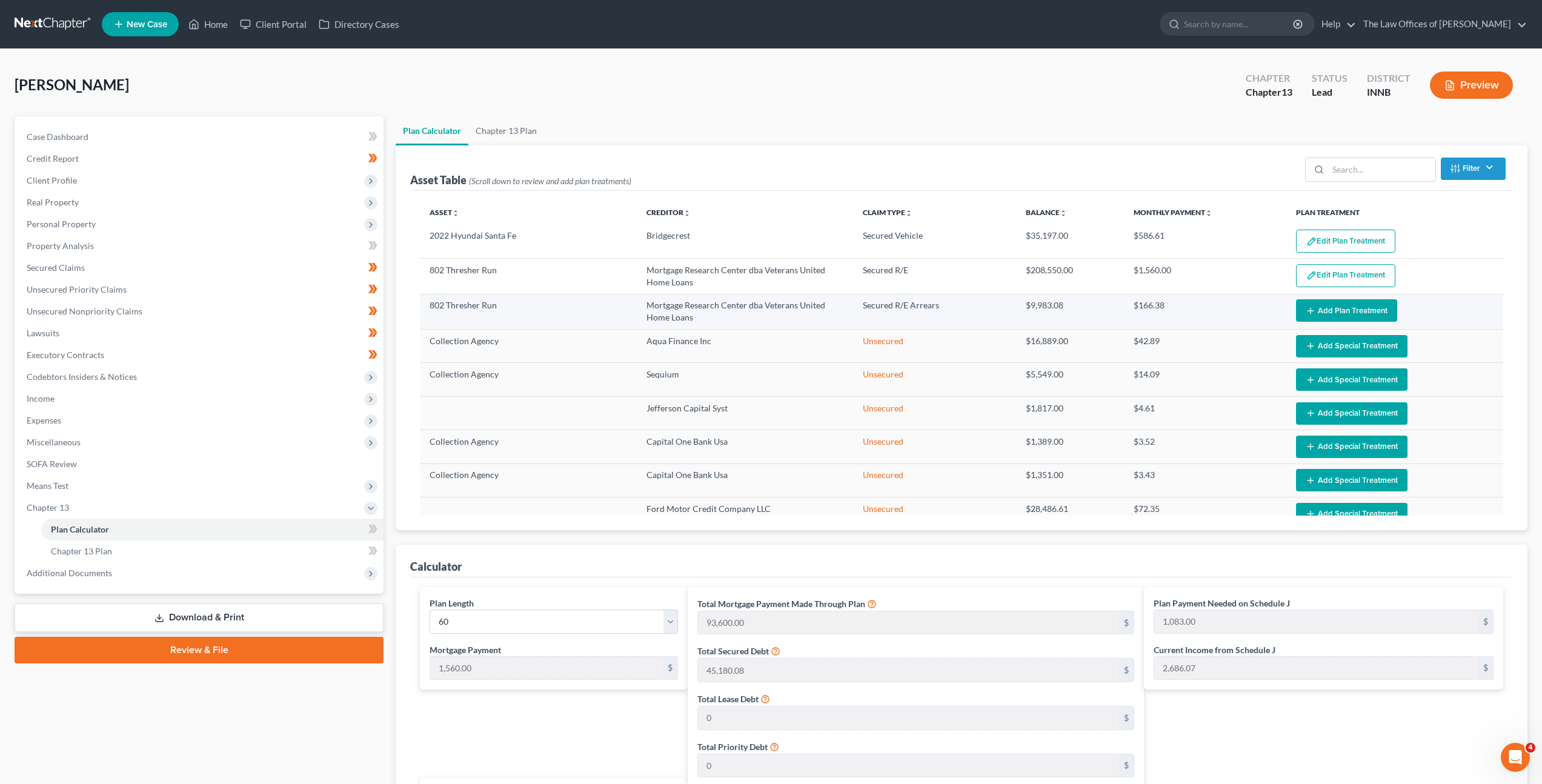
click at [1306, 309] on icon "button" at bounding box center [1310, 310] width 10 height 10
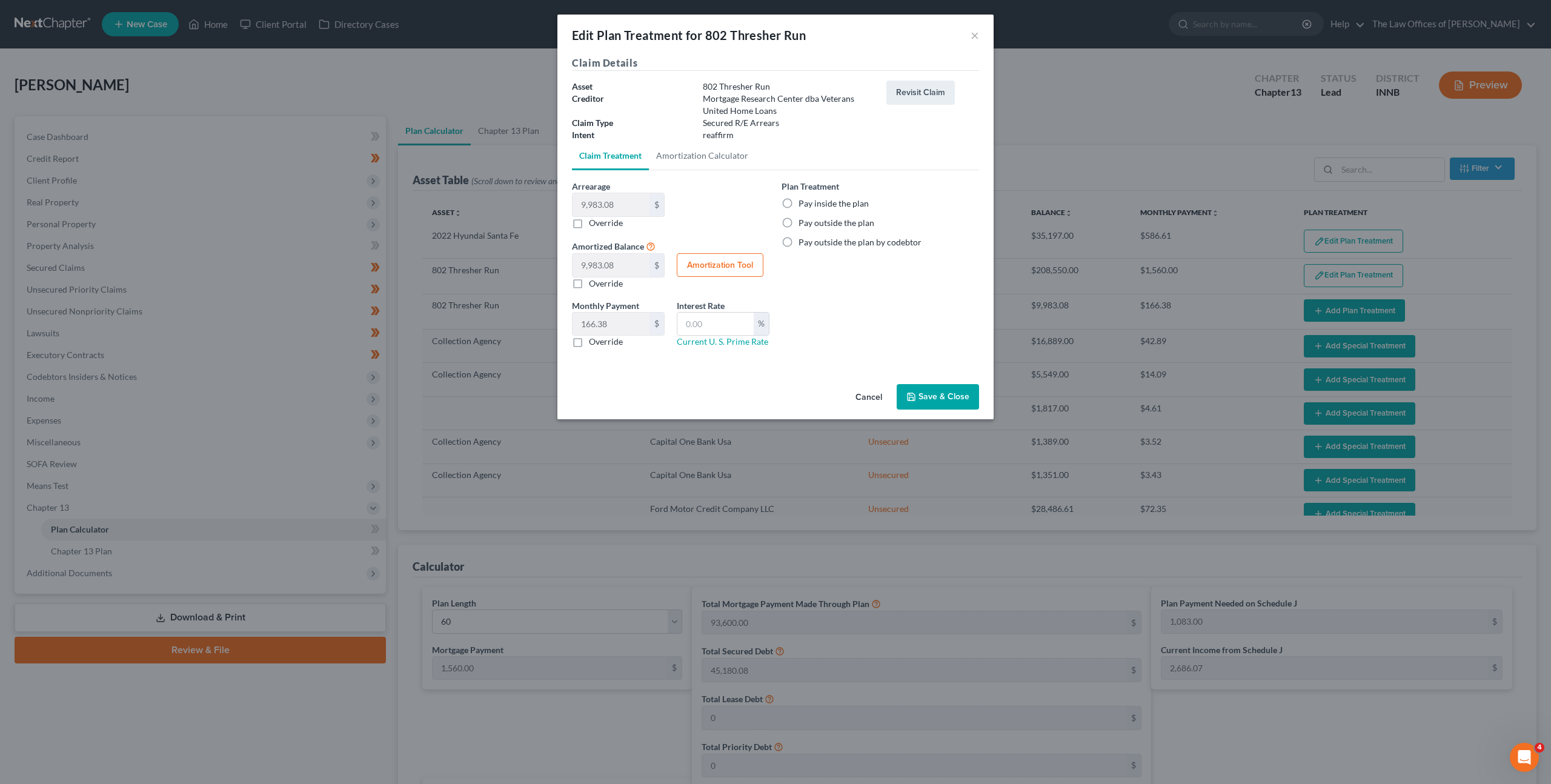
click at [798, 206] on label "Pay inside the plan" at bounding box center [833, 204] width 70 height 12
click at [804, 206] on input "Pay inside the plan" at bounding box center [808, 202] width 8 height 8
radio input "true"
click at [855, 335] on div "Plan Treatment Pay inside the plan Pay outside the plan Pay outside the plan by…" at bounding box center [880, 269] width 210 height 177
click at [925, 392] on button "Save & Close" at bounding box center [938, 396] width 83 height 26
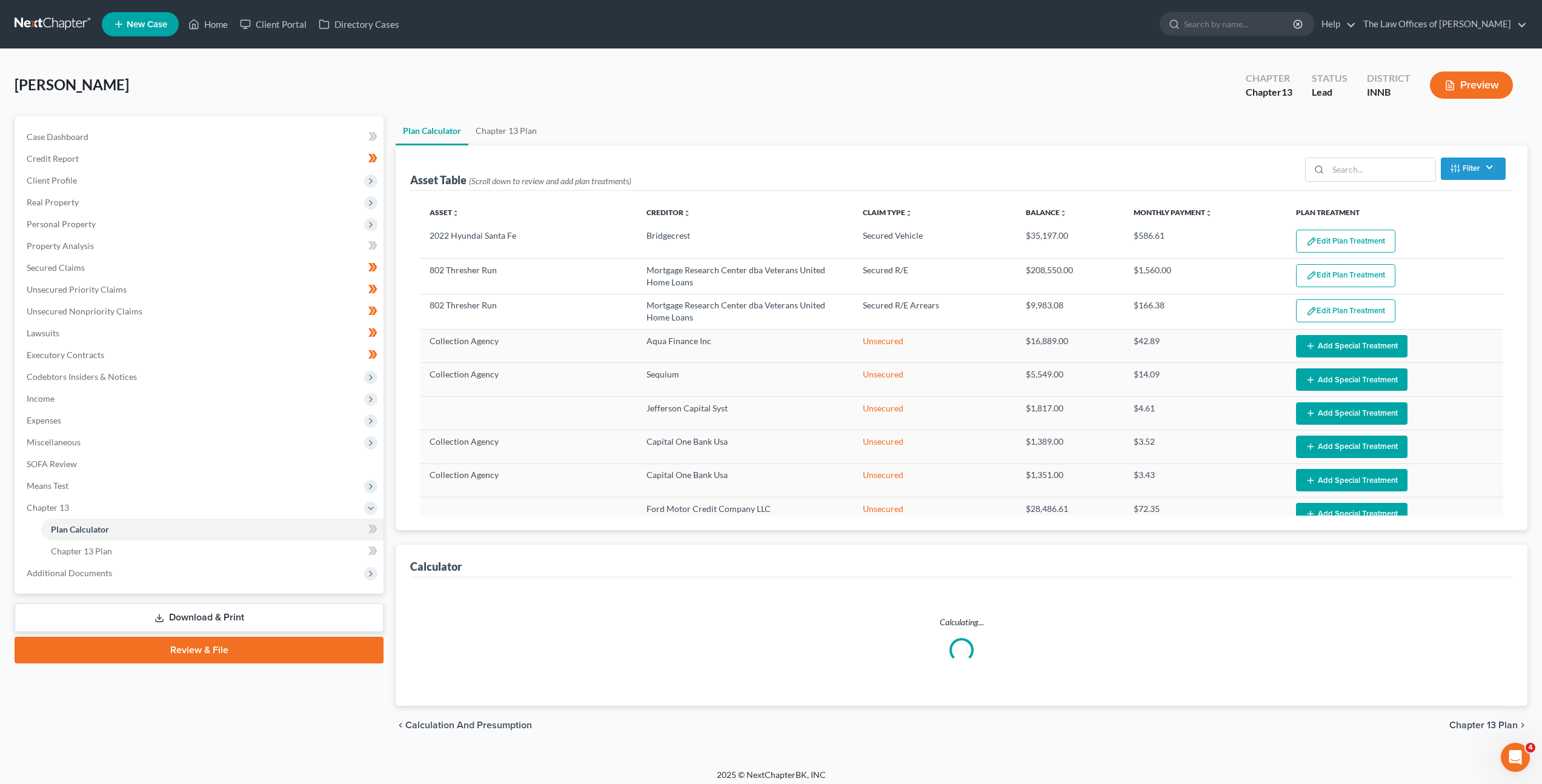
select select "59"
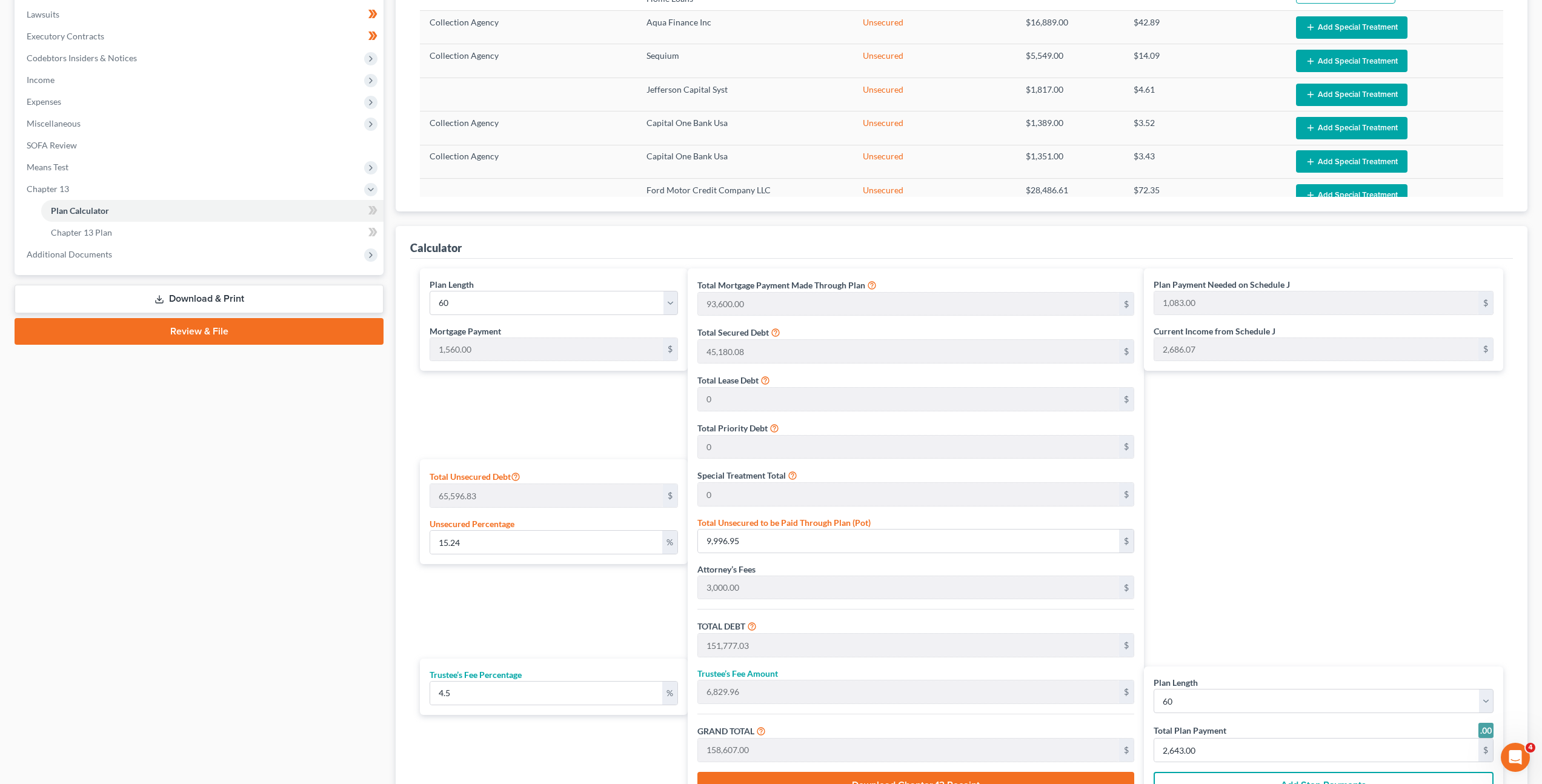
scroll to position [442, 0]
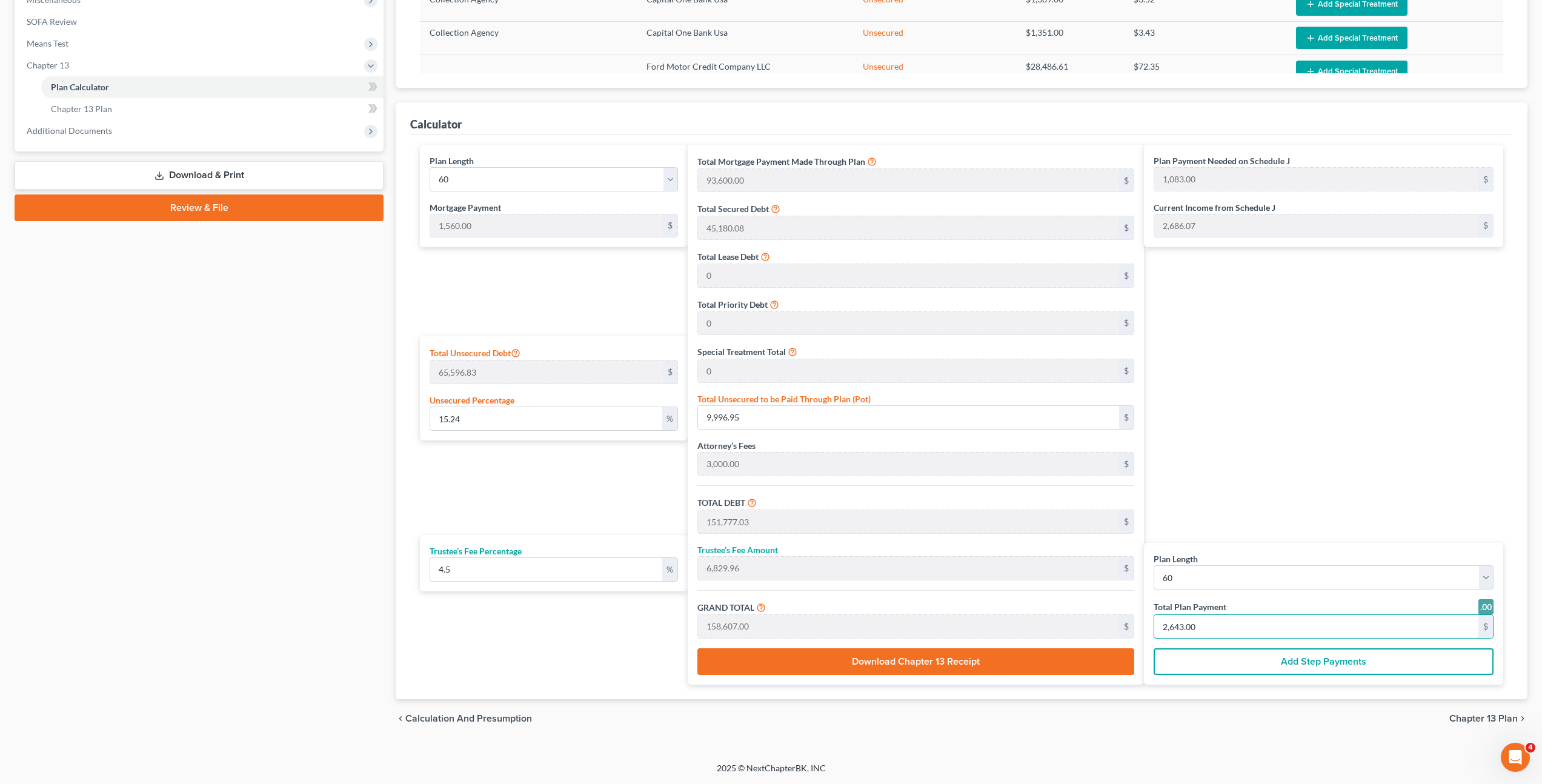
drag, startPoint x: 1205, startPoint y: 626, endPoint x: 1054, endPoint y: 585, distance: 156.5
click at [1046, 593] on div "Plan Length 1 2 3 4 5 6 7 8 9 10 11 12 13 14 15 16 17 18 19 20 21 22 23 24 25 2…" at bounding box center [962, 415] width 1095 height 540
drag, startPoint x: 1183, startPoint y: 629, endPoint x: 1220, endPoint y: 516, distance: 118.9
click at [1183, 628] on input "2,643.00" at bounding box center [1316, 626] width 324 height 23
type input "0"
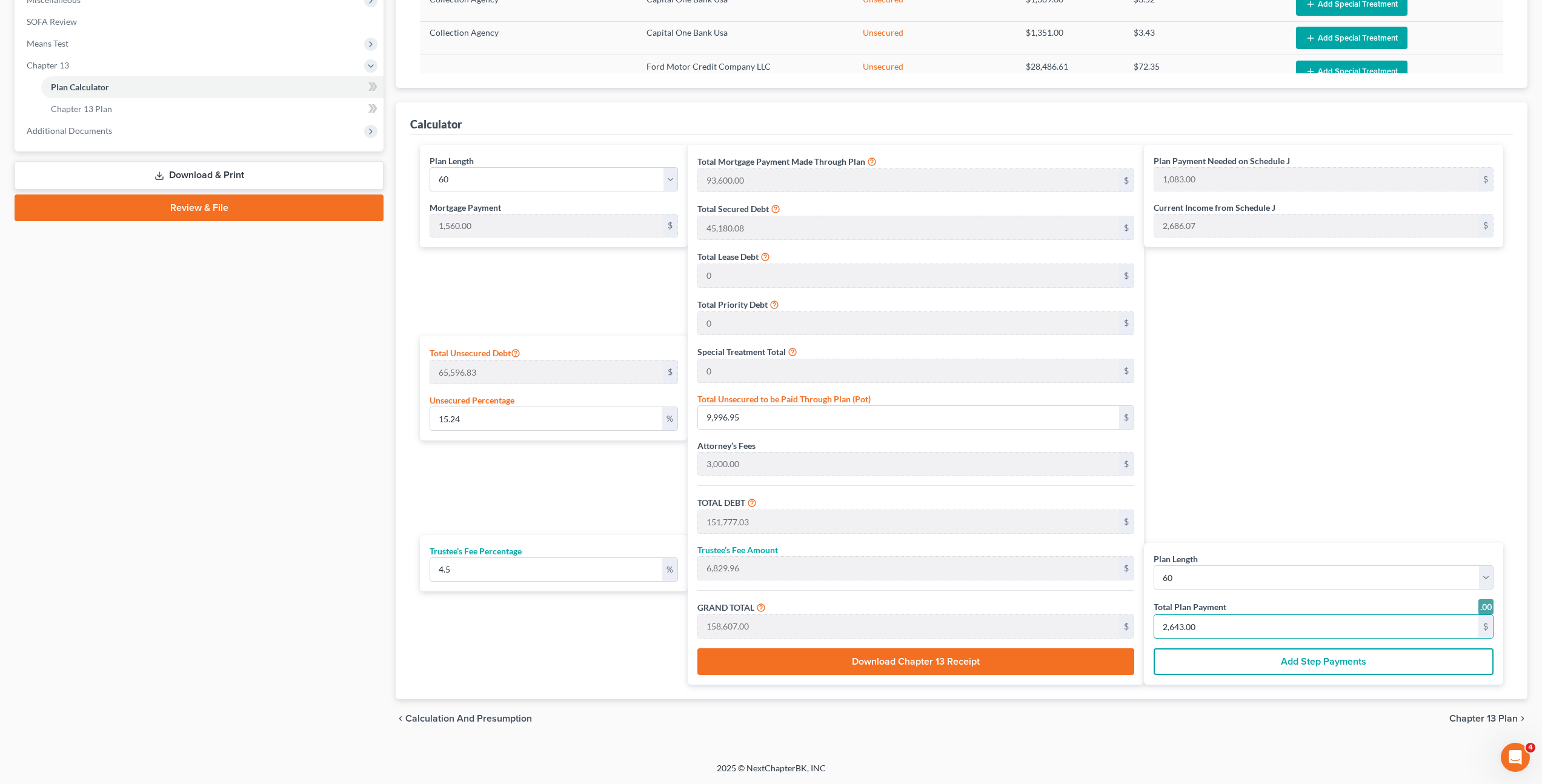
type input "0"
type input "15,157.89"
type input "682.10"
type input "15,840.00"
type input "264.00"
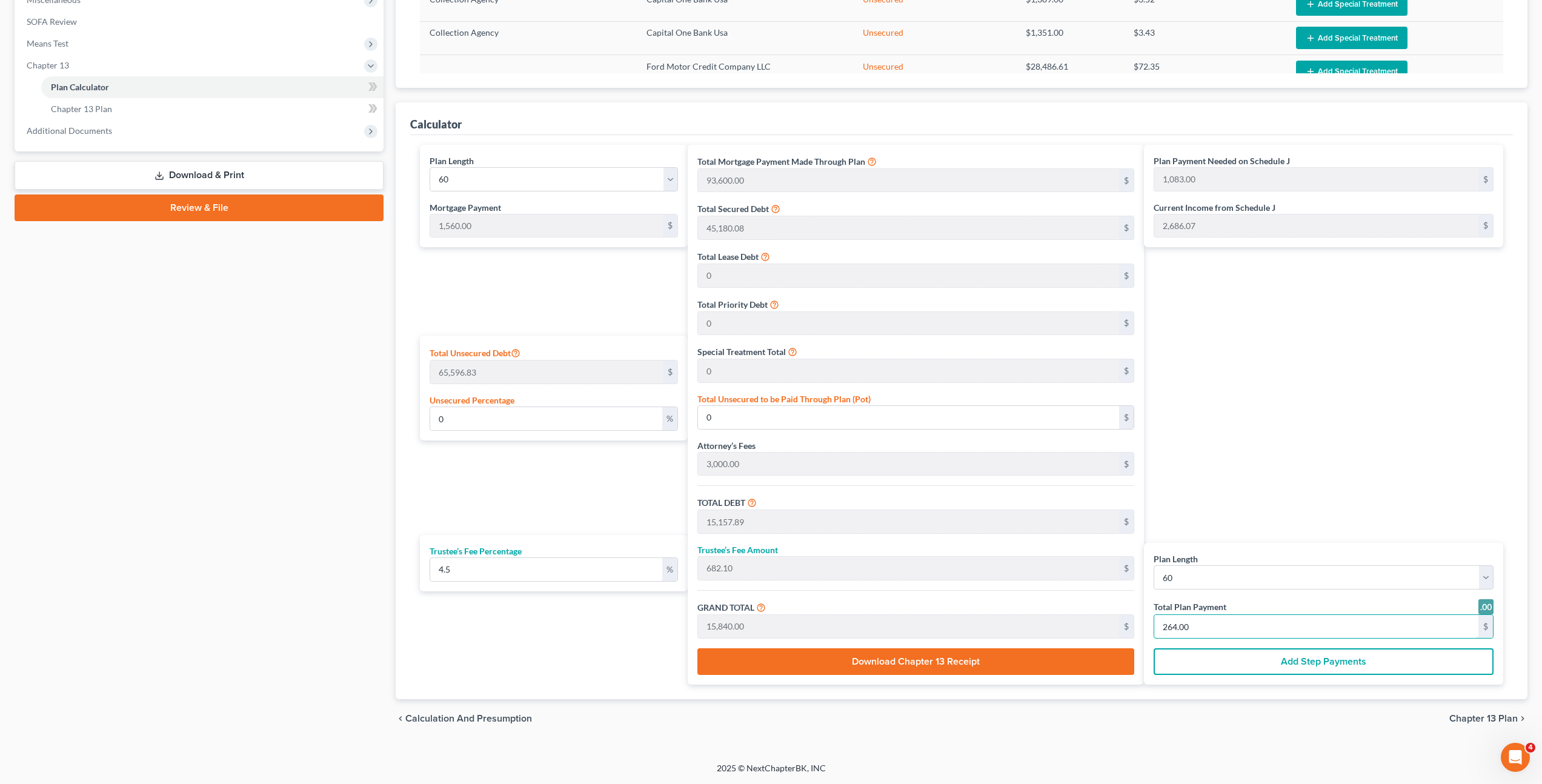
type input "15,158.18"
type input "682.11"
type input "15,840.30"
type input "264.00"
type input "15,157.89"
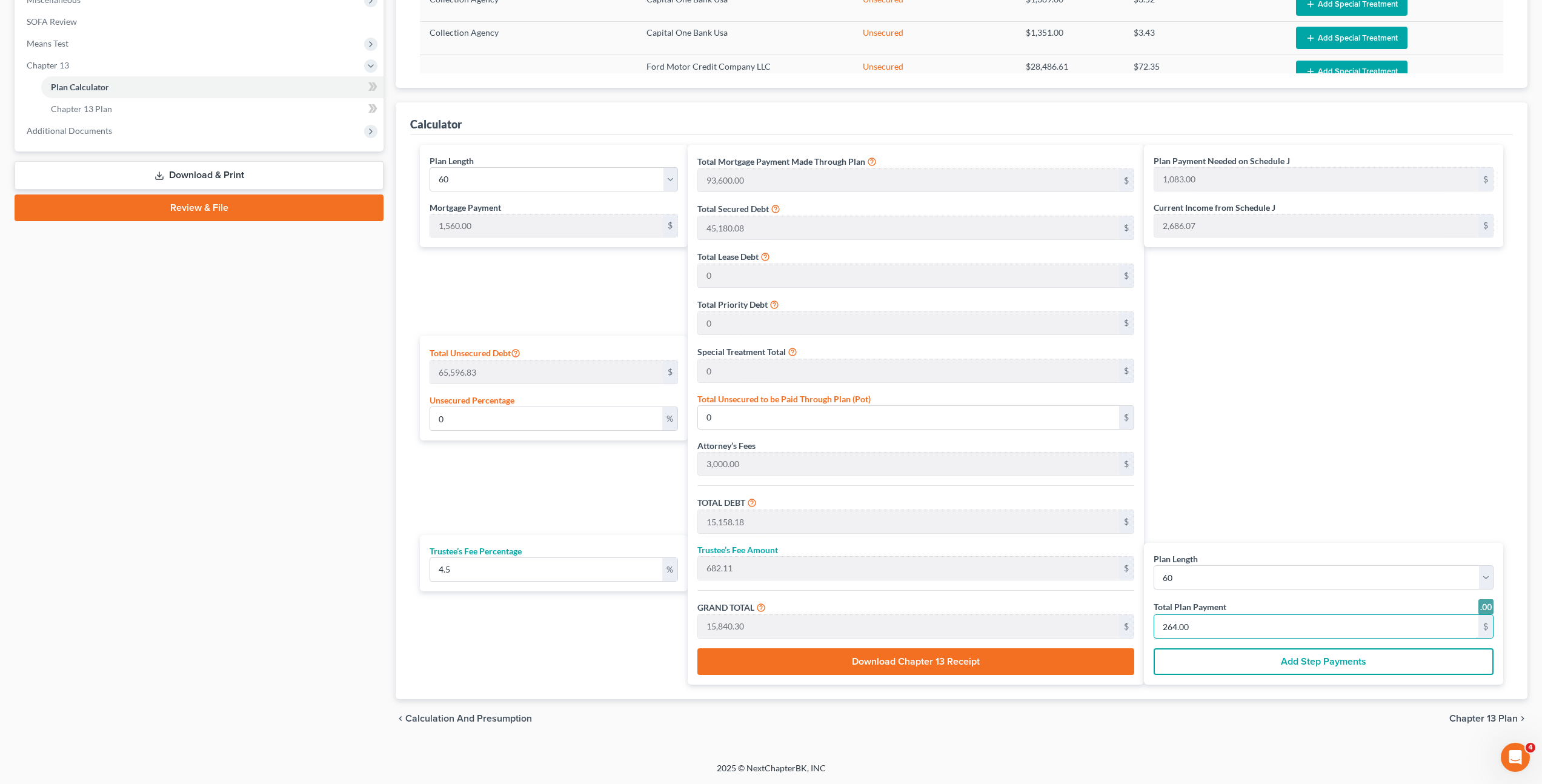
type input "682.10"
type input "15,840.00"
type input "264"
type input "1,492.82"
type input "67.17"
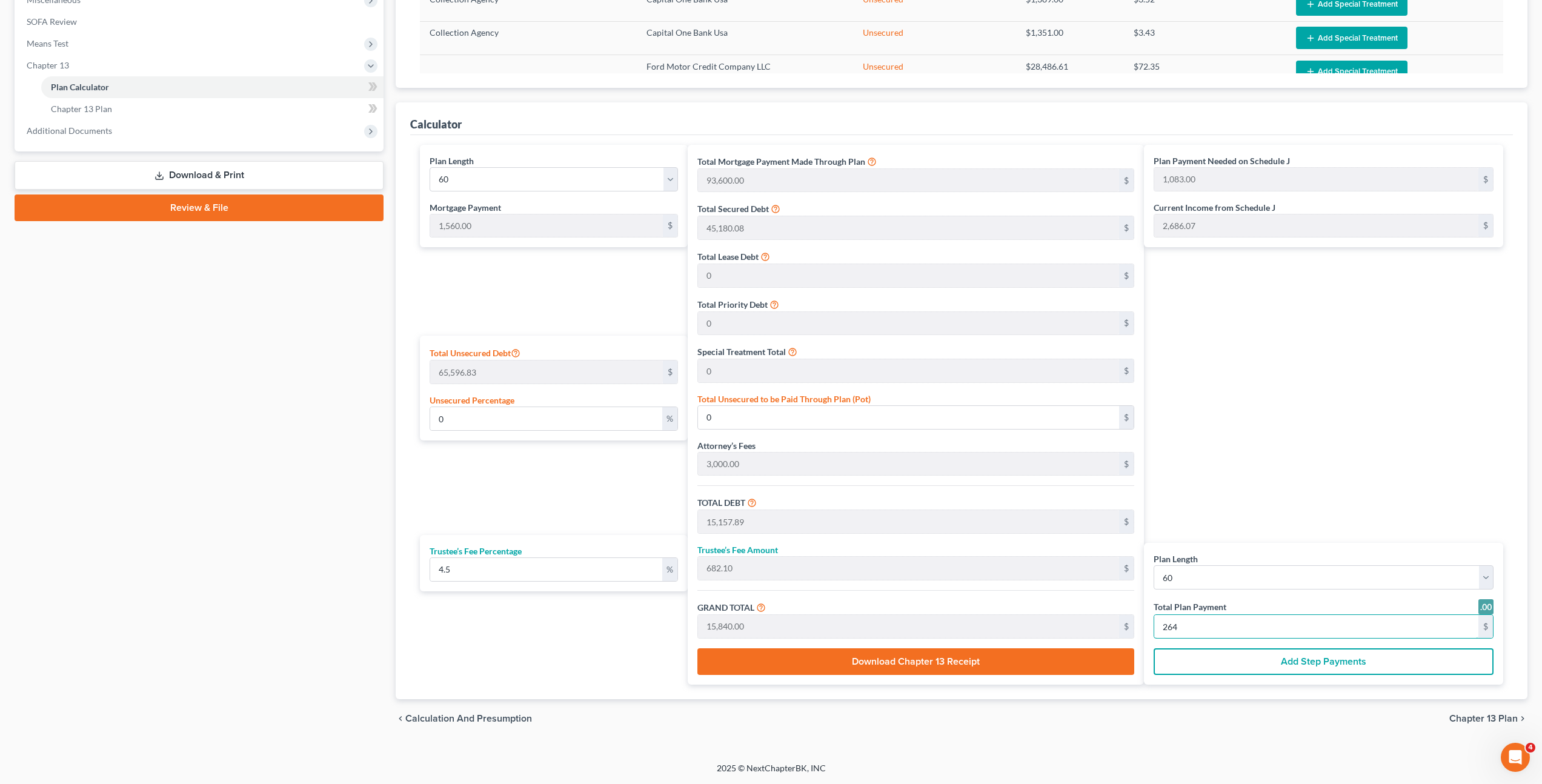
type input "1,560.00"
type input "26"
type input "114.83"
type input "5.16"
type input "120.00"
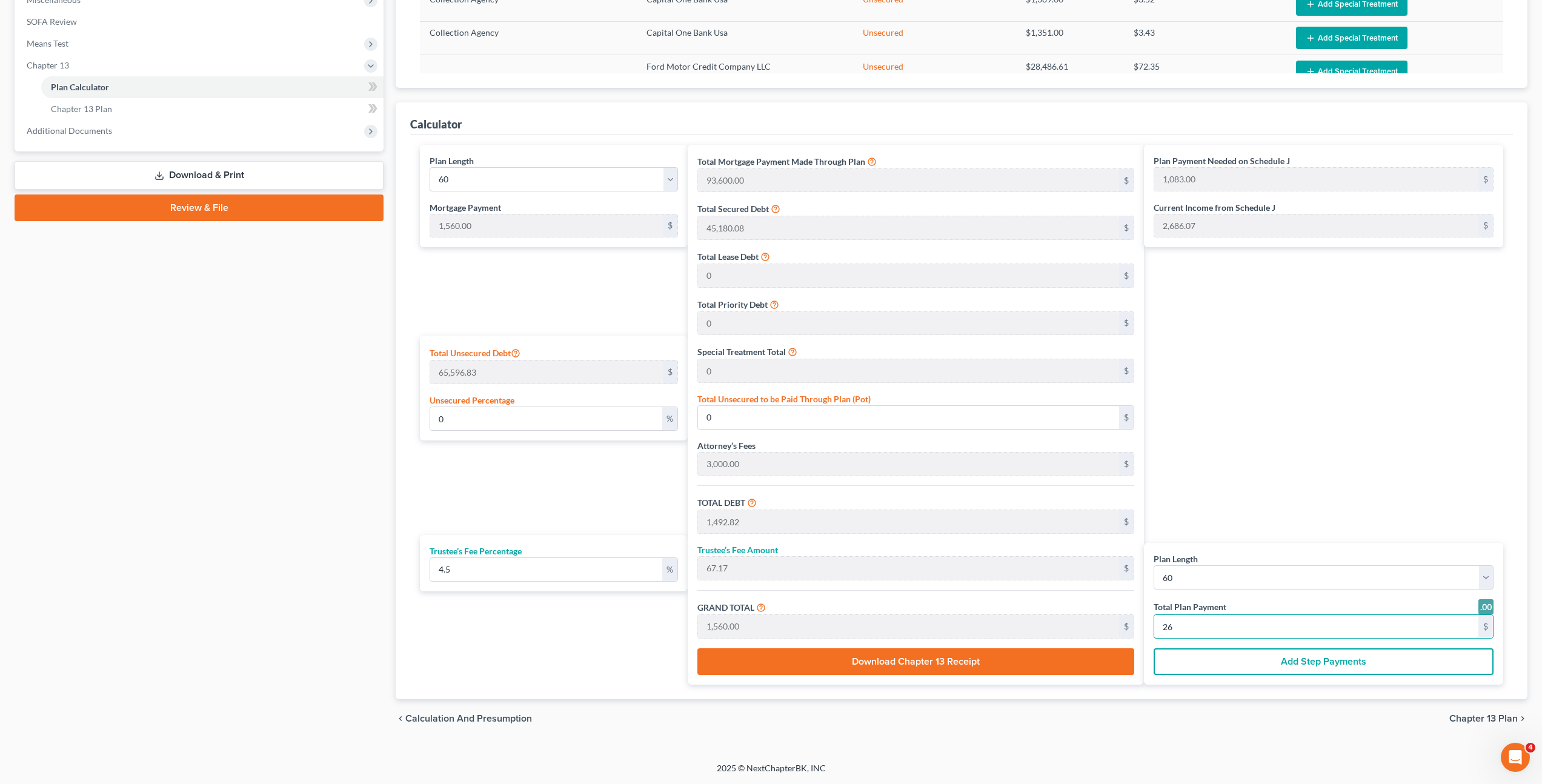
type input "2"
type input "0"
type input "114.83"
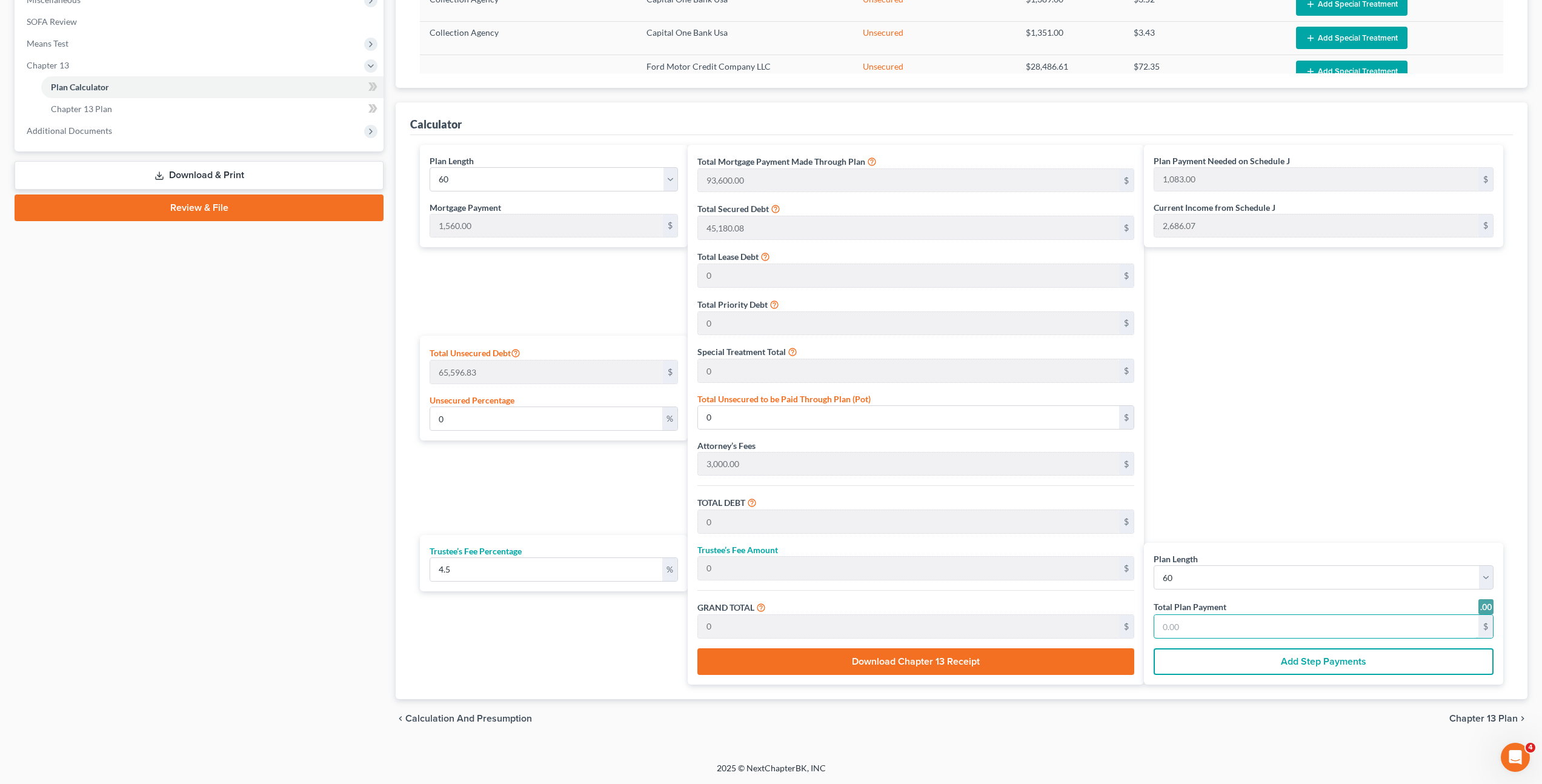
type input "5.16"
type input "120.00"
type input "2"
type input "1,492.82"
type input "67.17"
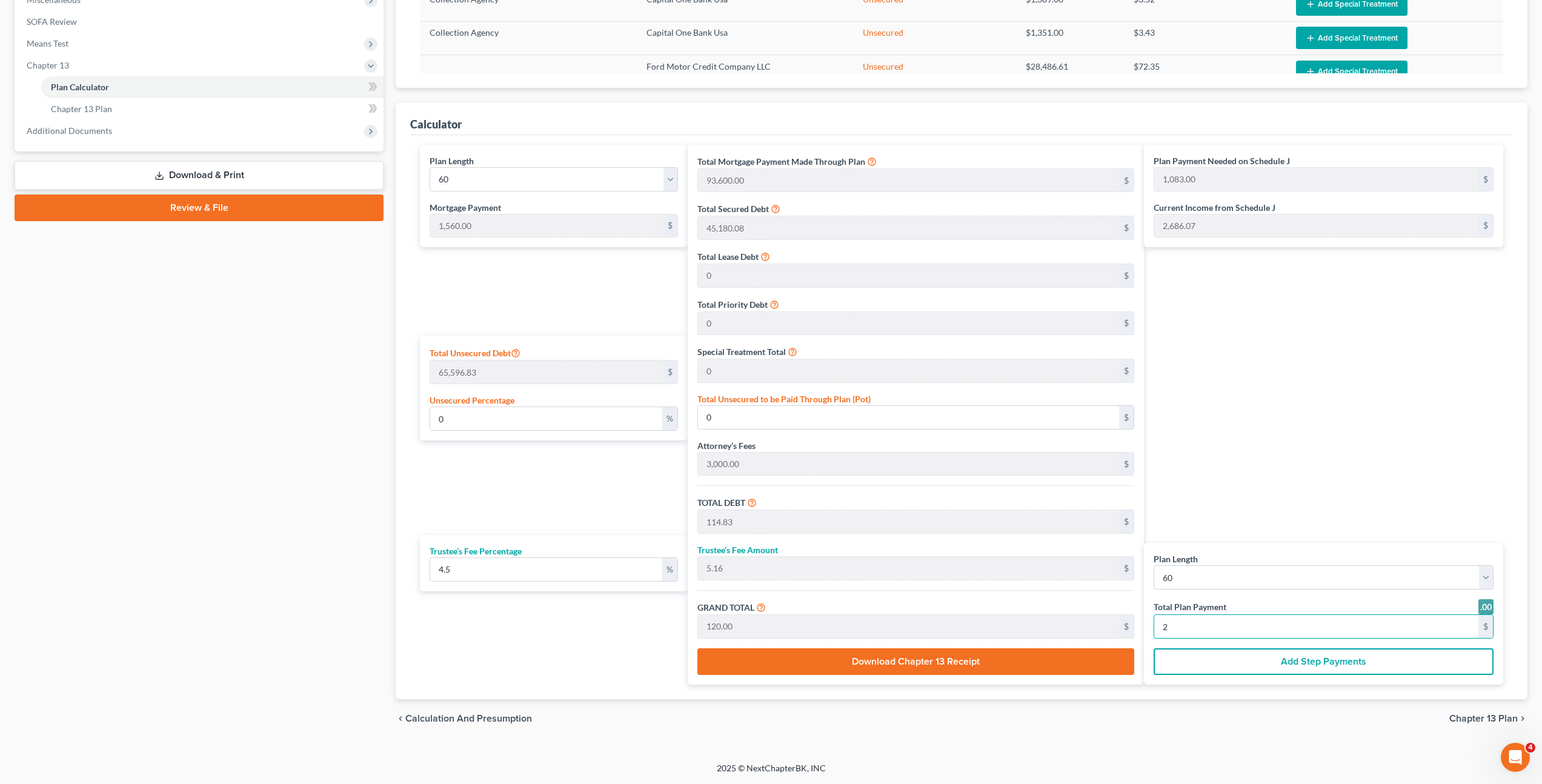
type input "1,560.00"
type input "26"
type input "15,157.89"
type input "682.10"
type input "15,840.00"
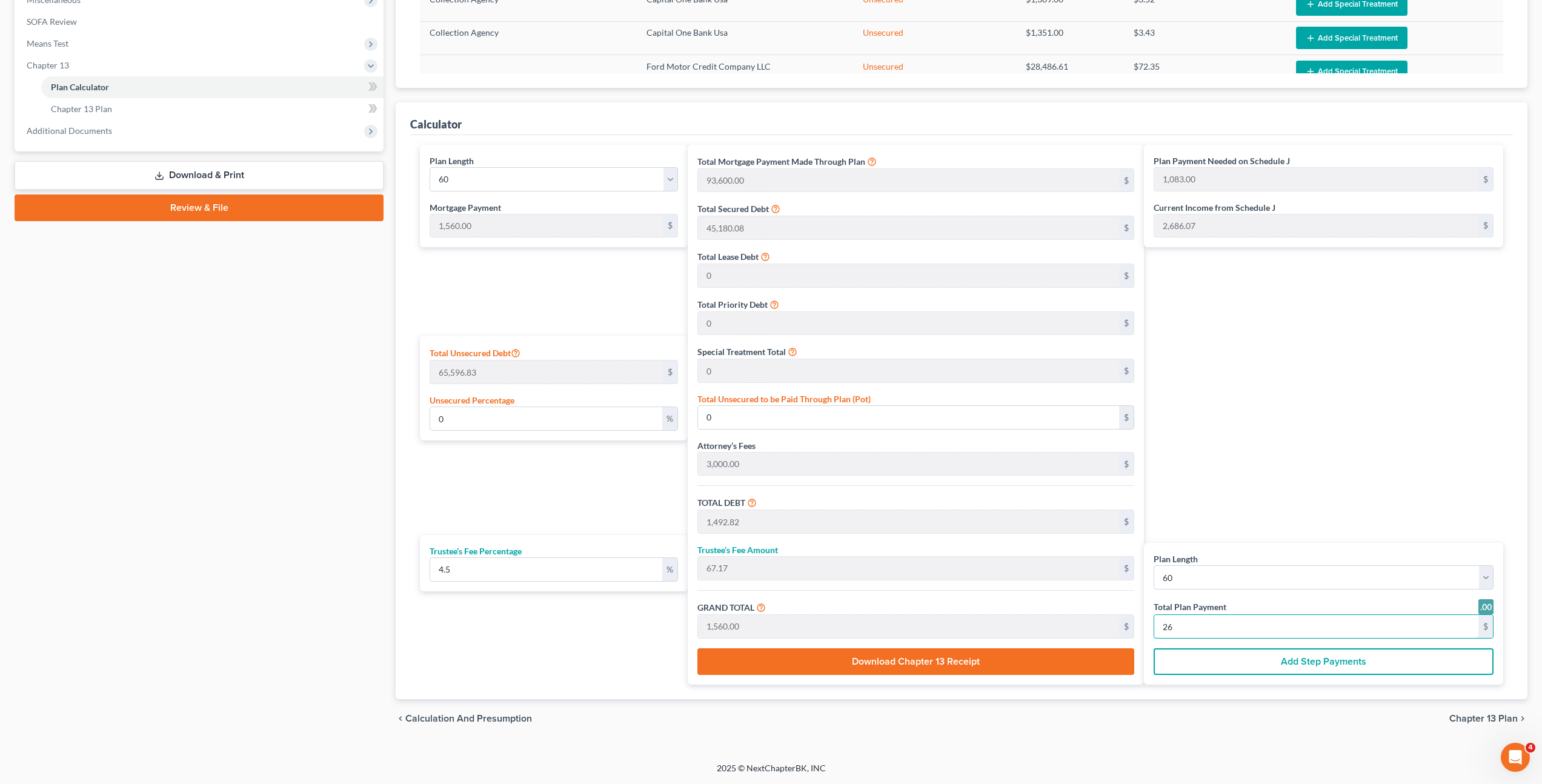
type input "264"
type input "15.38"
type input "10,085.94"
type input "151,866.02"
type input "6,833.97"
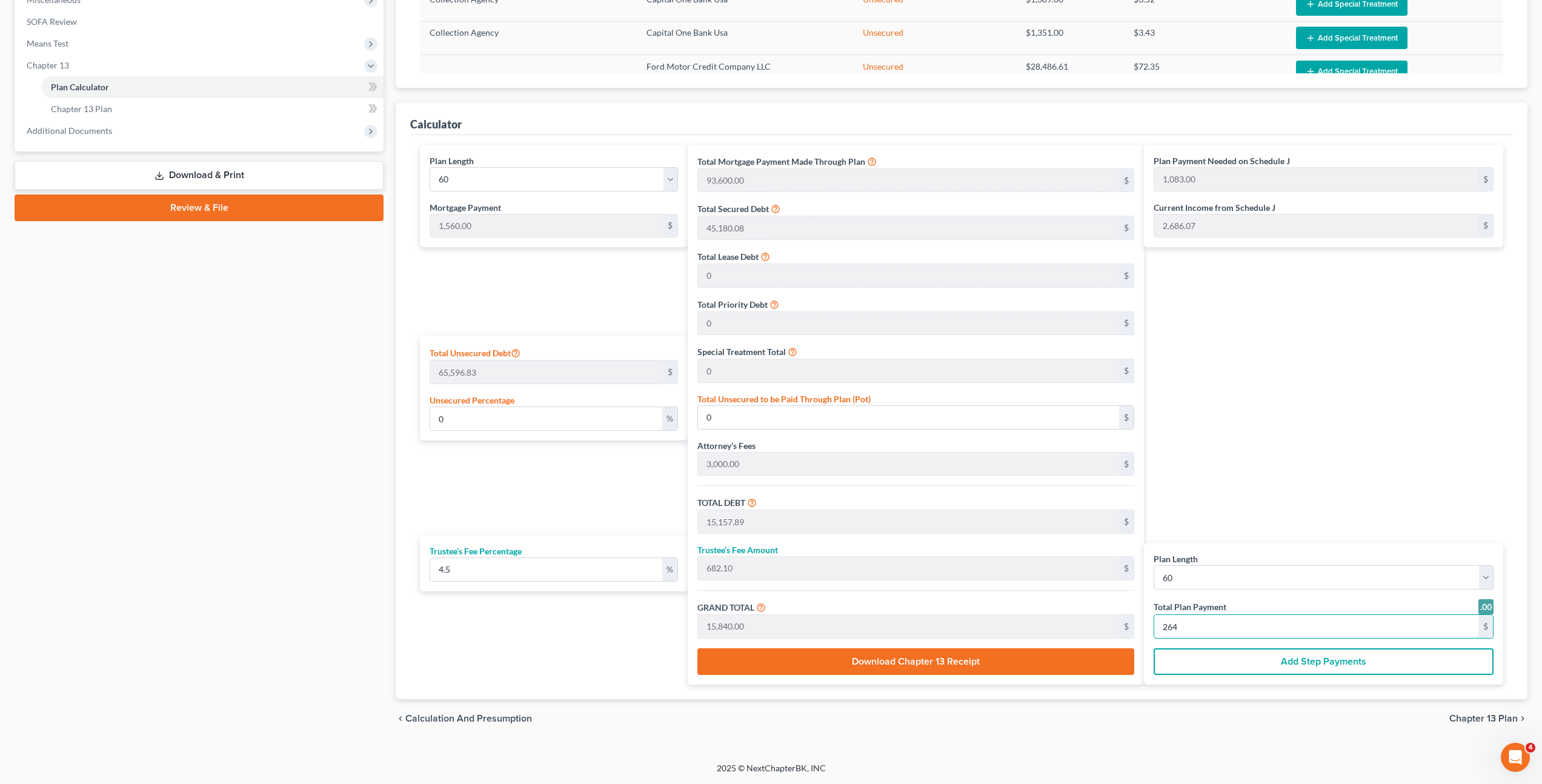
type input "158,700.00"
type input "2,645"
click at [1327, 420] on div "Plan Payment Needed on Schedule J 1,083.00 $ Current Income from Schedule J 2,6…" at bounding box center [1326, 415] width 366 height 540
click at [1488, 610] on link at bounding box center [1486, 607] width 15 height 15
type input "1,085.00"
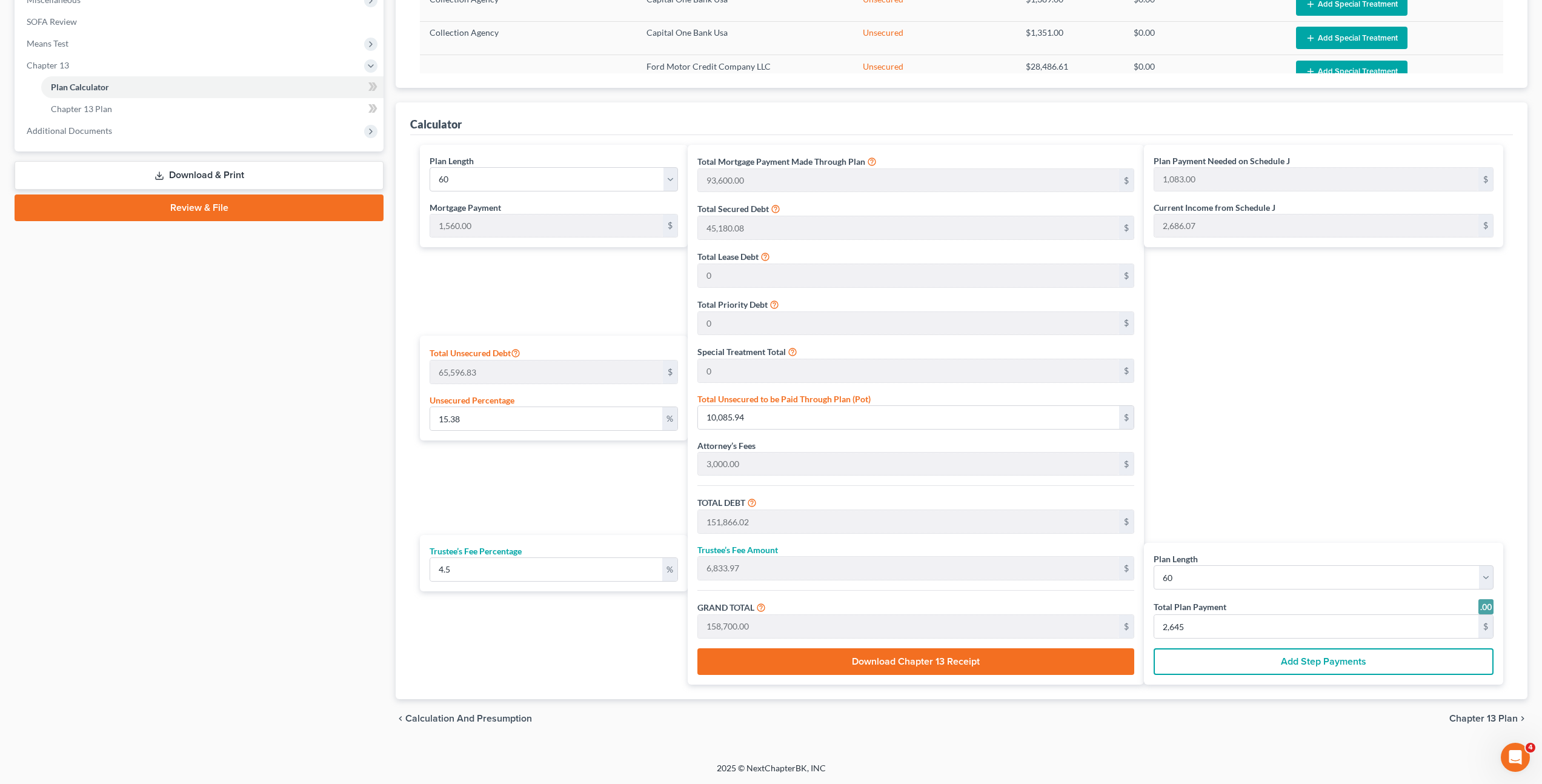
type input "2,645.00"
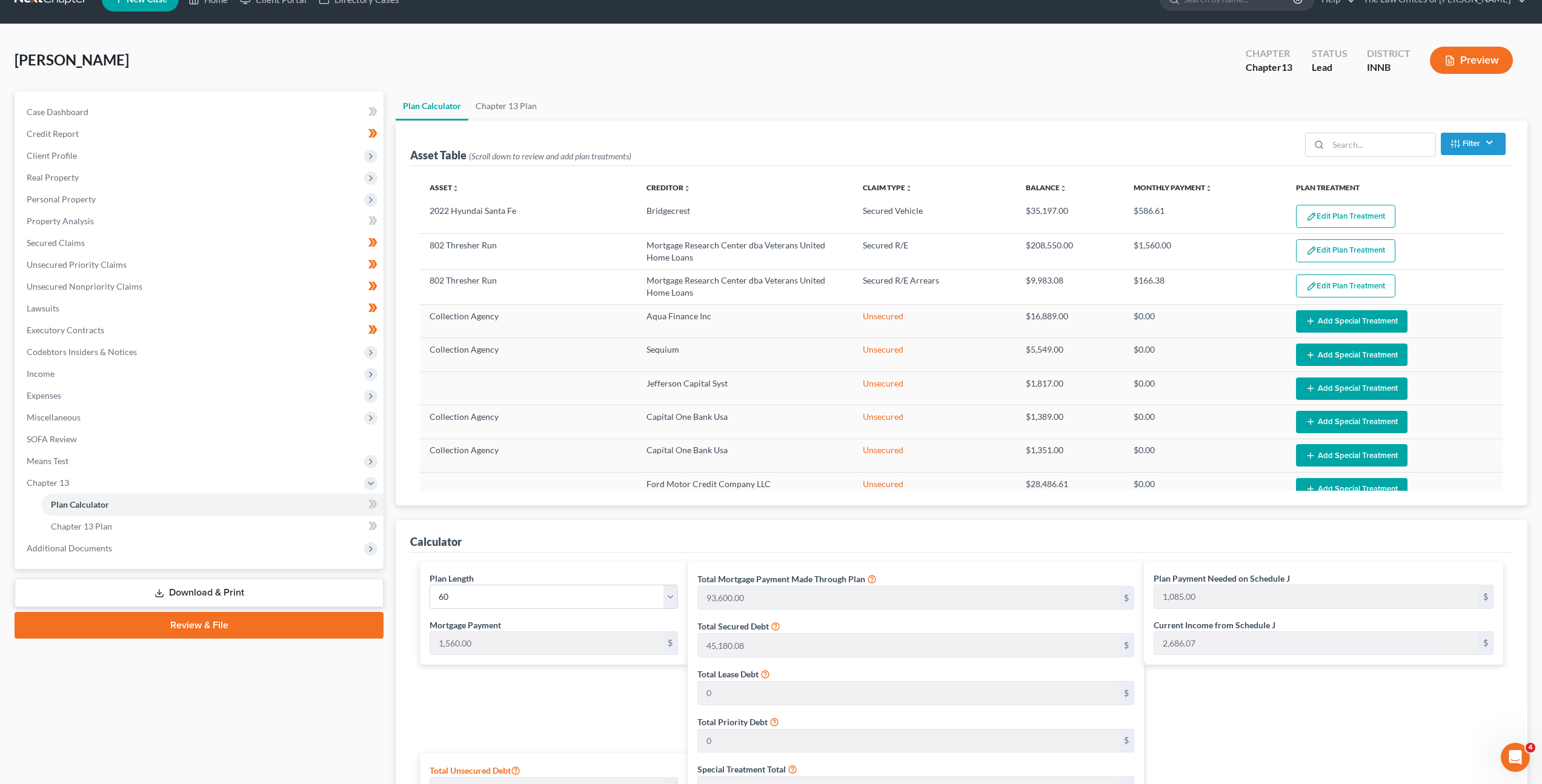
scroll to position [0, 0]
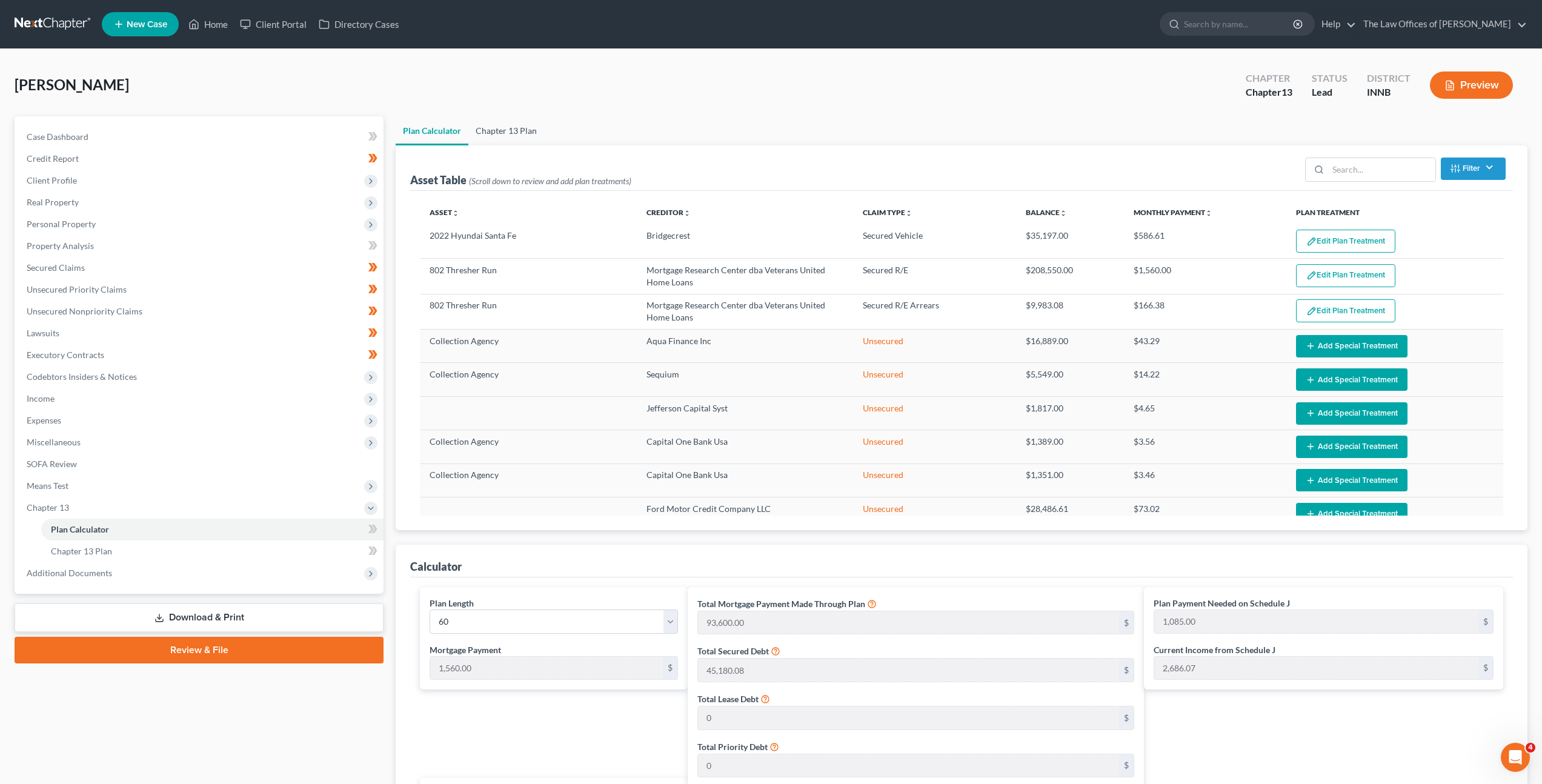
click at [529, 130] on link "Chapter 13 Plan" at bounding box center [506, 131] width 76 height 29
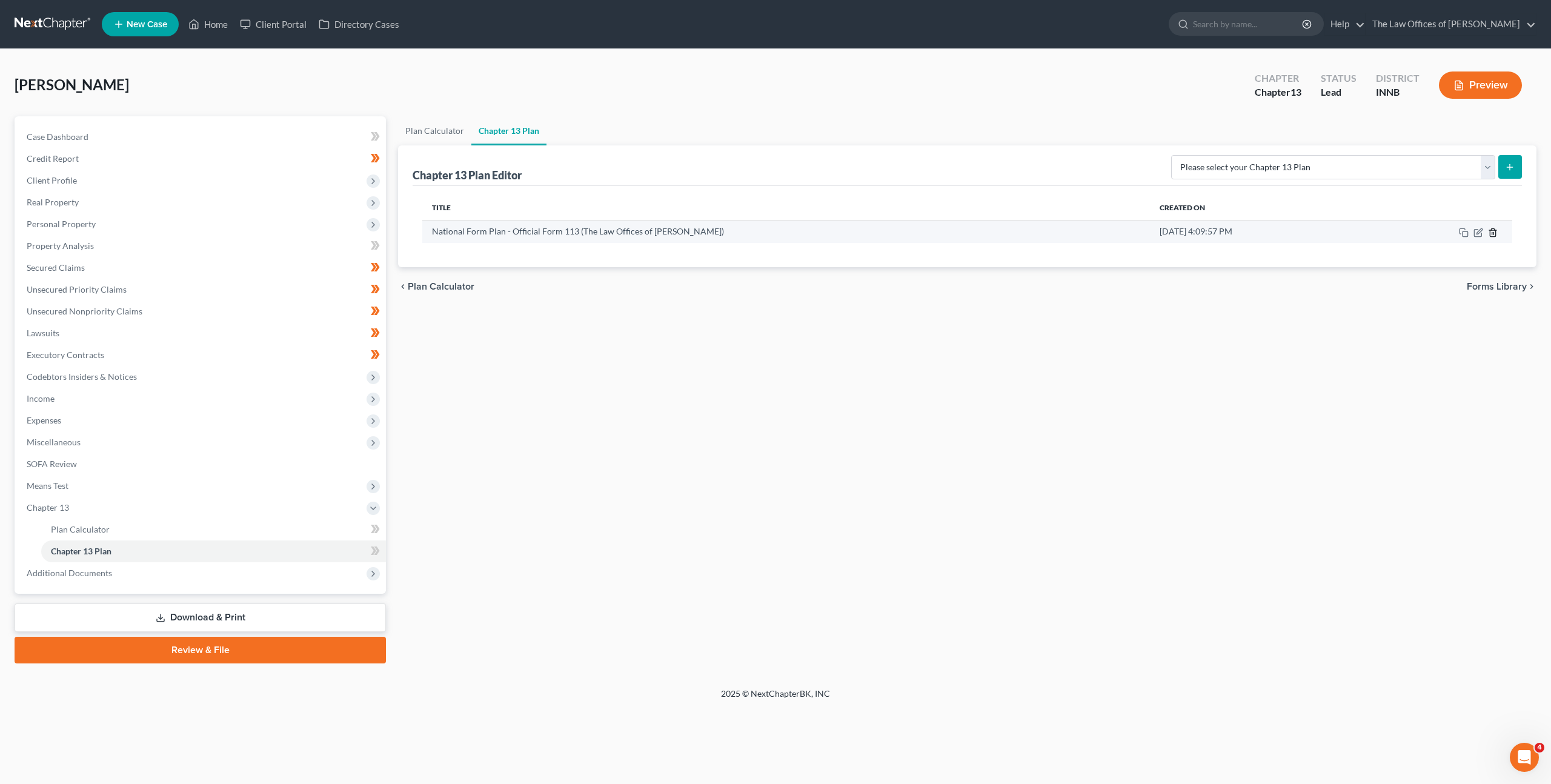
click at [1491, 234] on icon "button" at bounding box center [1493, 233] width 10 height 10
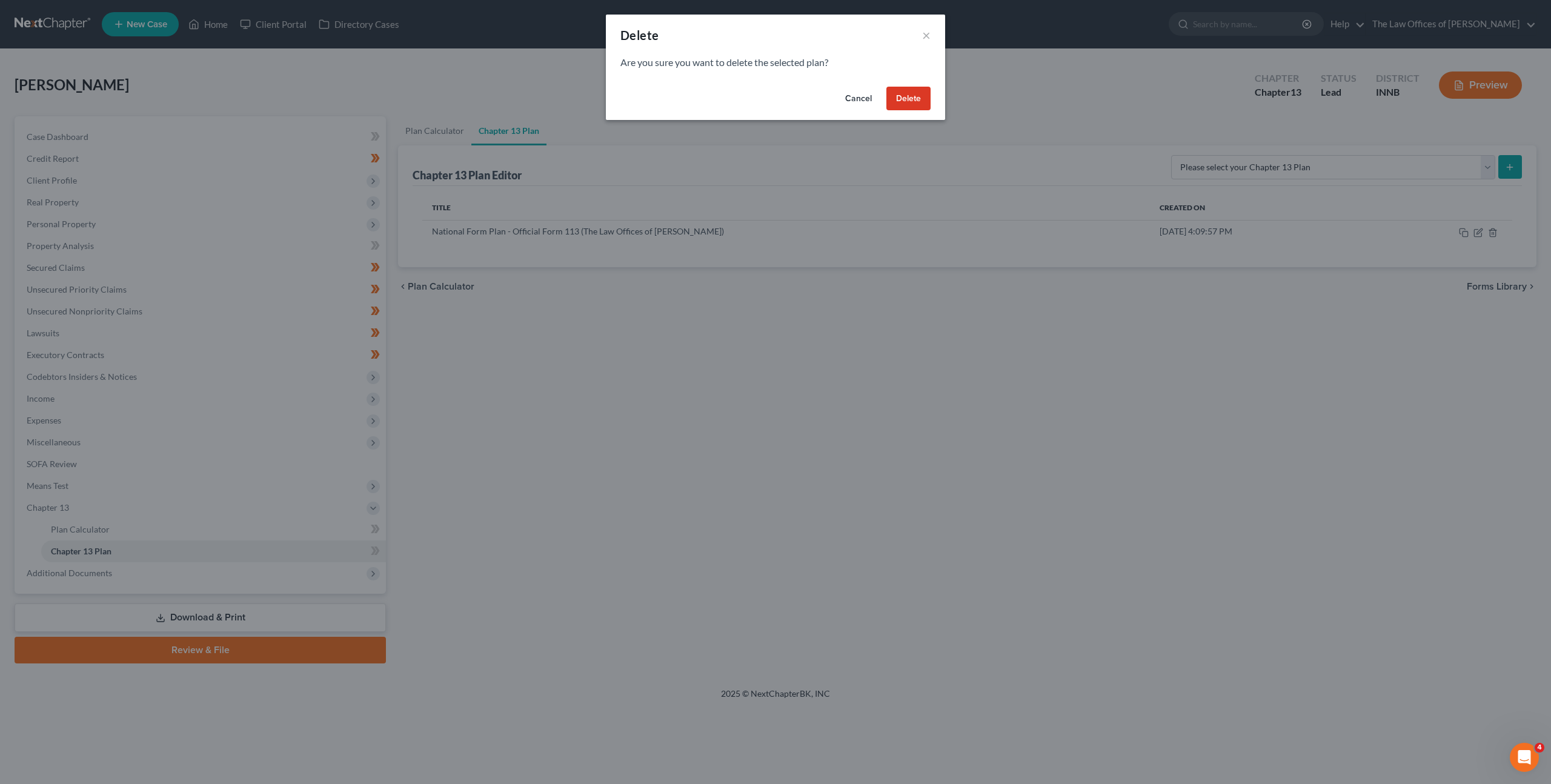
click at [901, 103] on button "Delete" at bounding box center [908, 98] width 45 height 24
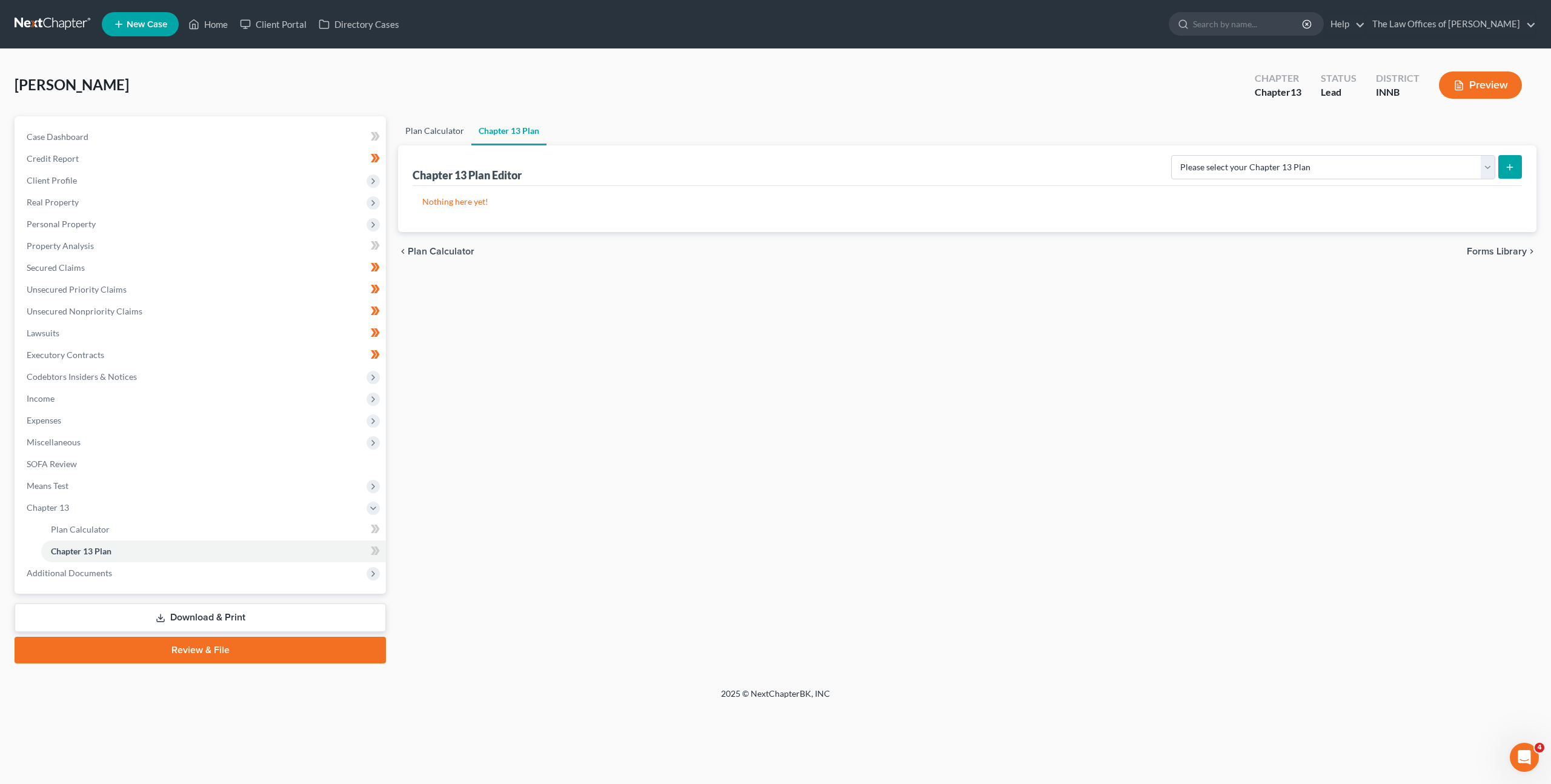
click at [445, 125] on link "Plan Calculator" at bounding box center [435, 131] width 73 height 29
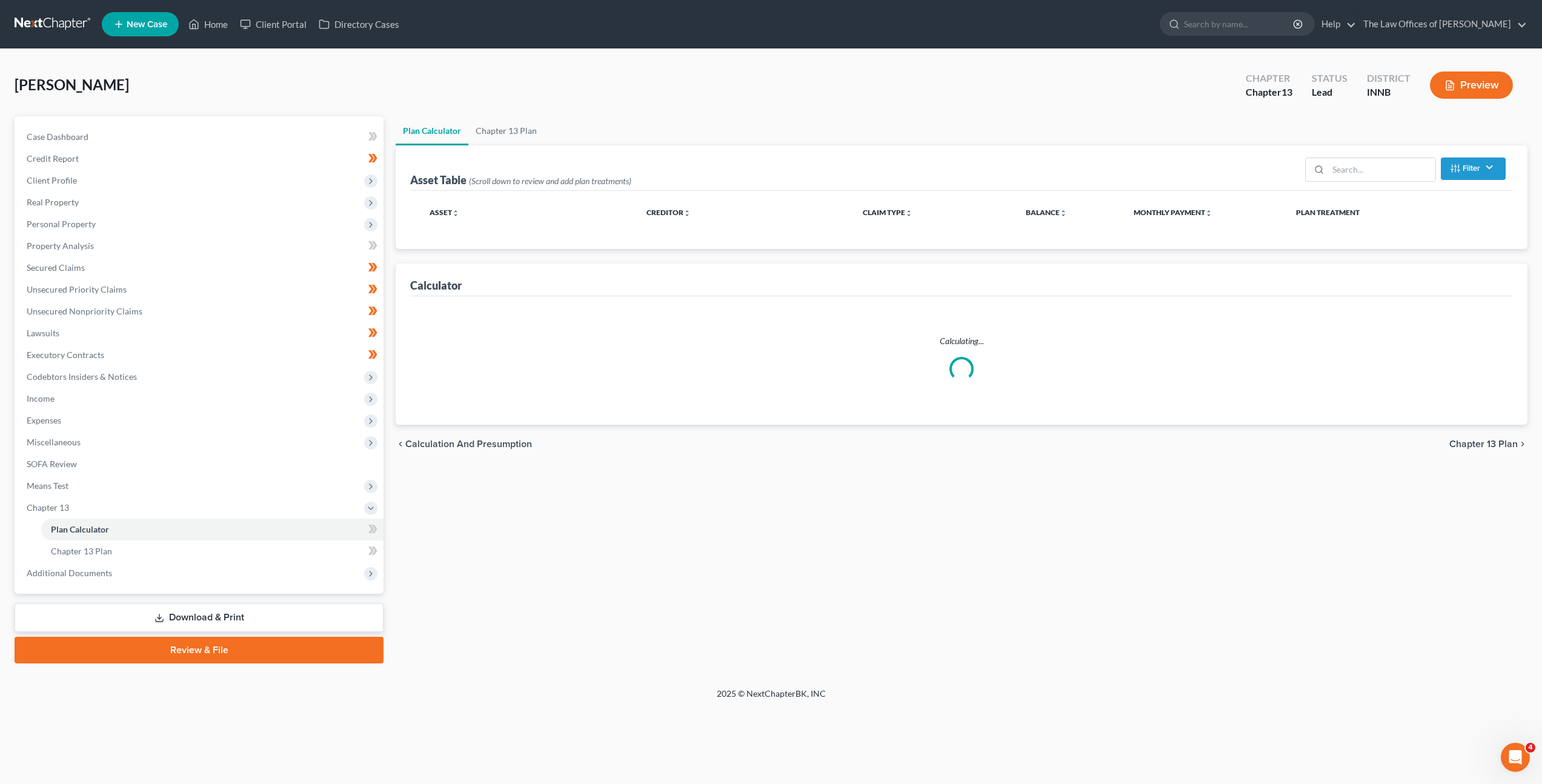
select select "59"
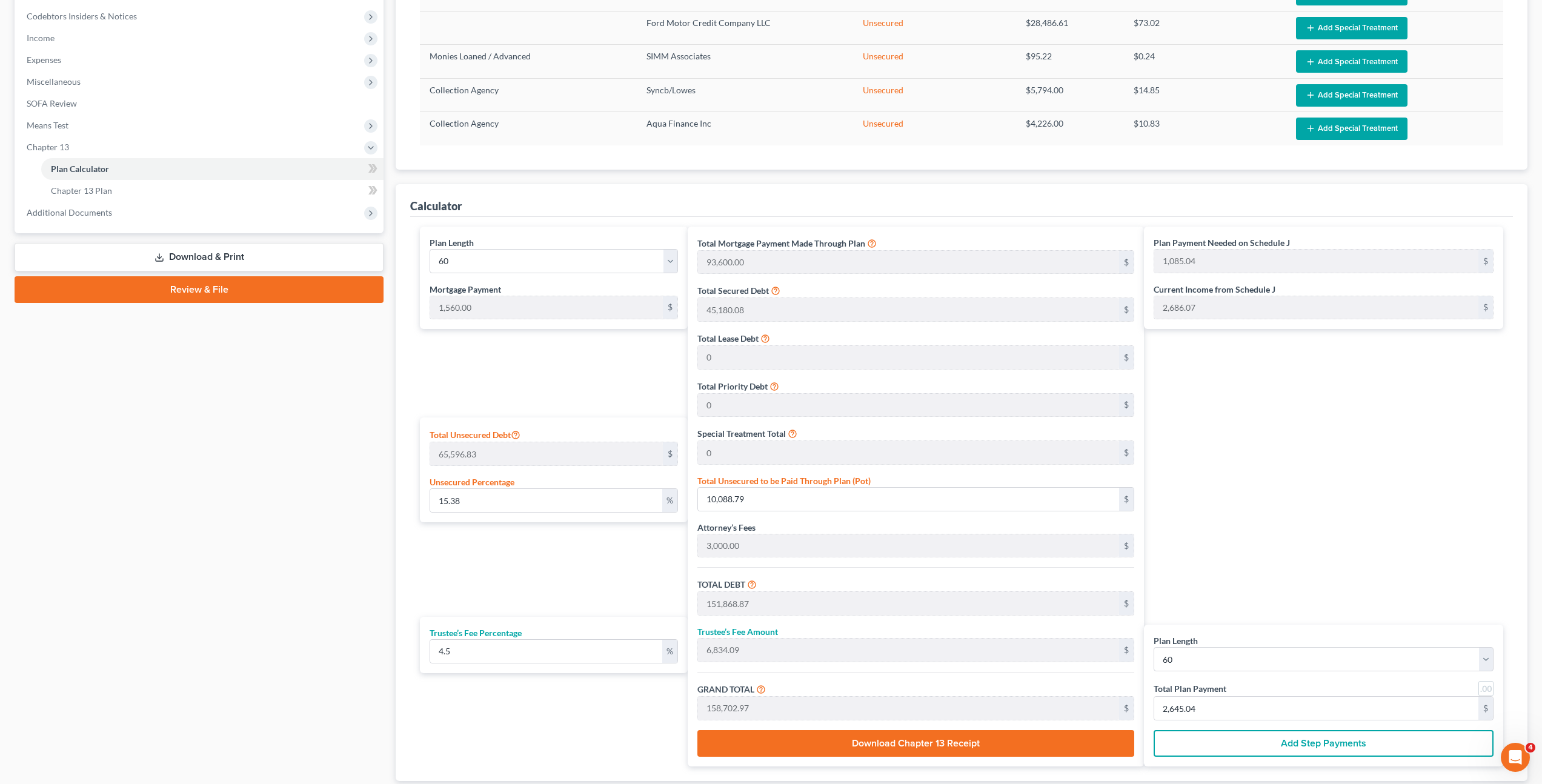
scroll to position [442, 0]
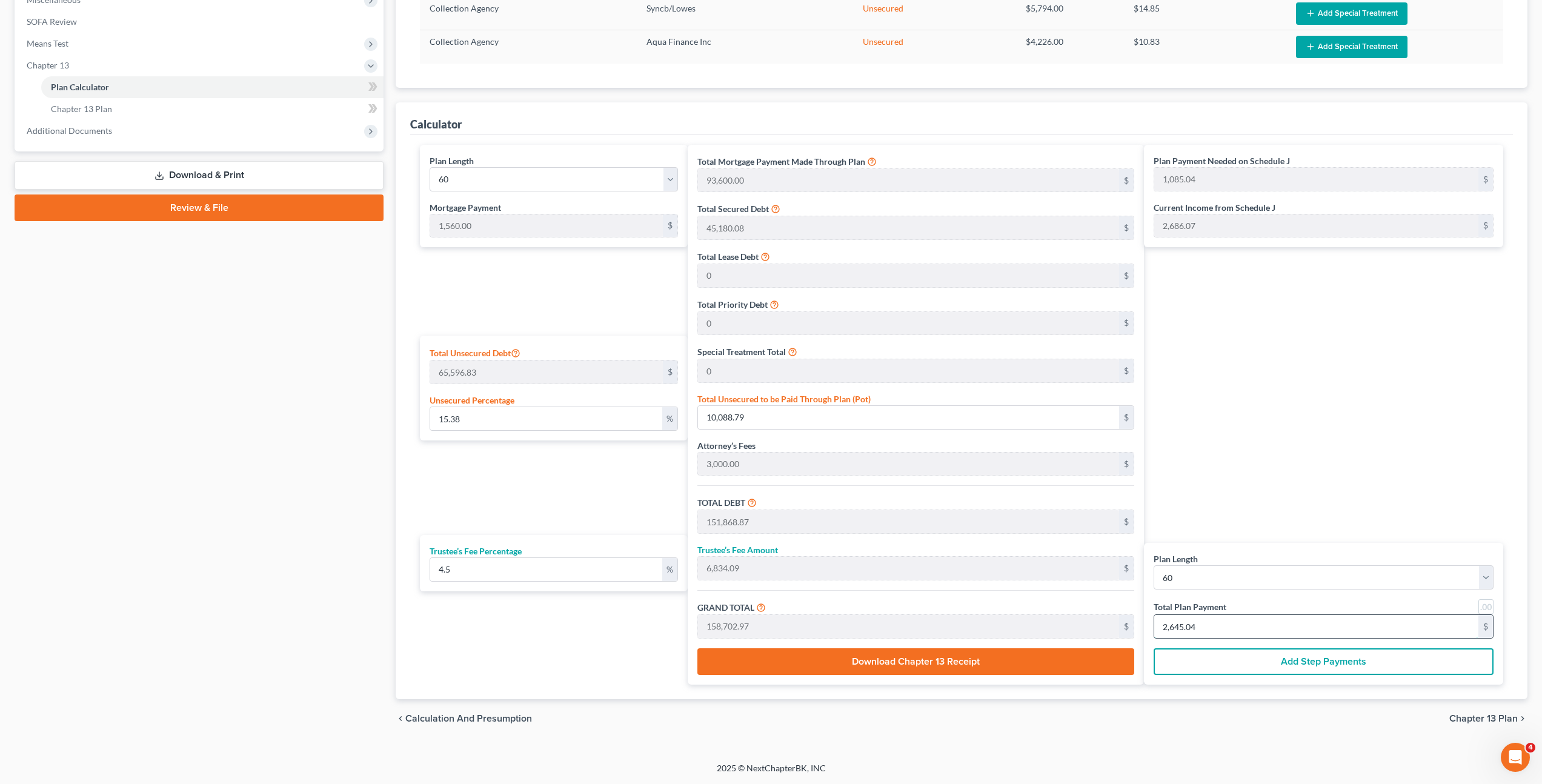
click at [1212, 631] on input "2,645.04" at bounding box center [1316, 626] width 324 height 23
click at [1489, 602] on link at bounding box center [1486, 607] width 15 height 15
type input "1,085.00"
type input "2,645.00"
click at [1365, 422] on div "Plan Payment Needed on Schedule J 1,085.00 $ Current Income from Schedule J 2,6…" at bounding box center [1326, 415] width 366 height 540
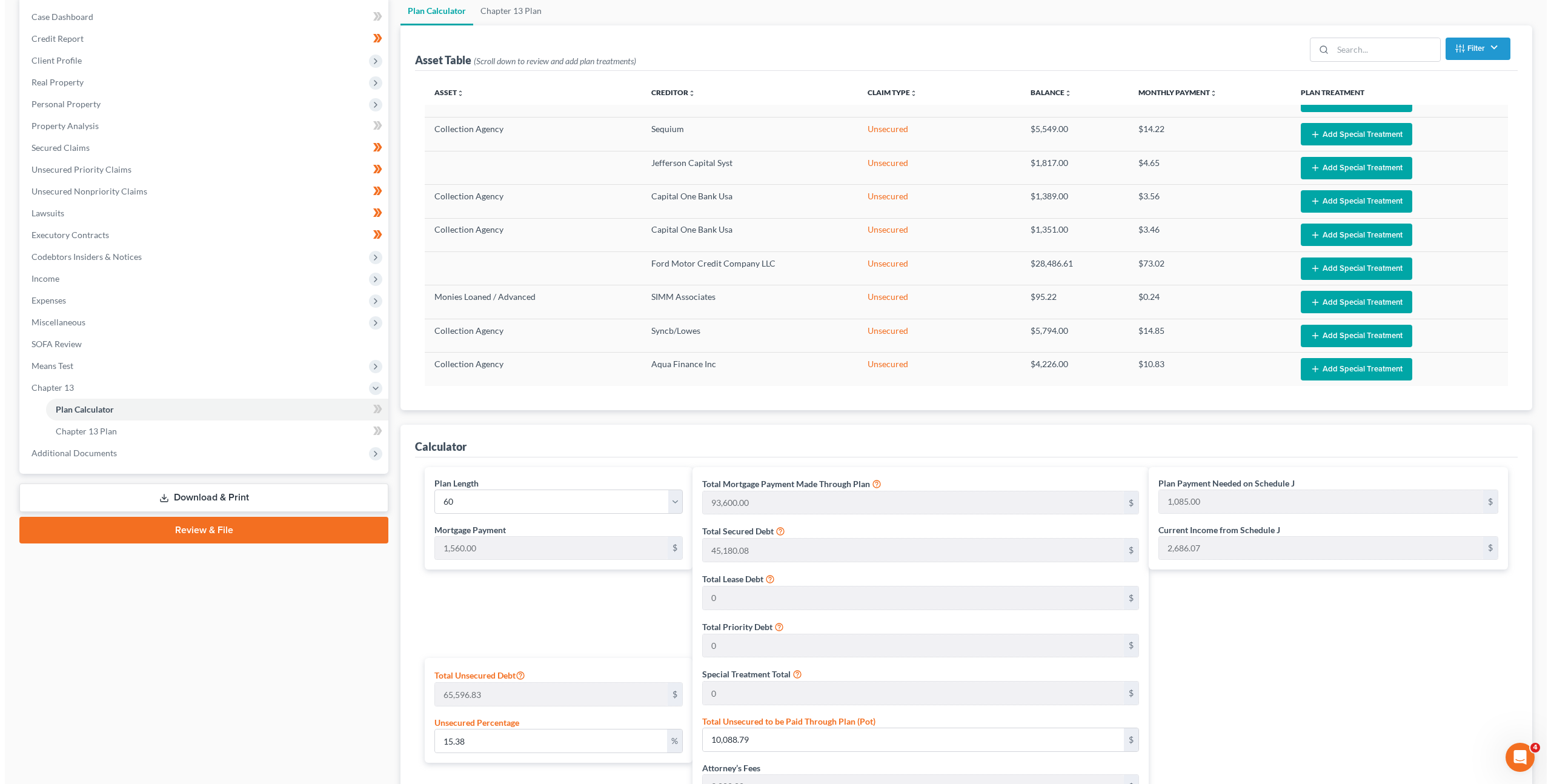
scroll to position [0, 0]
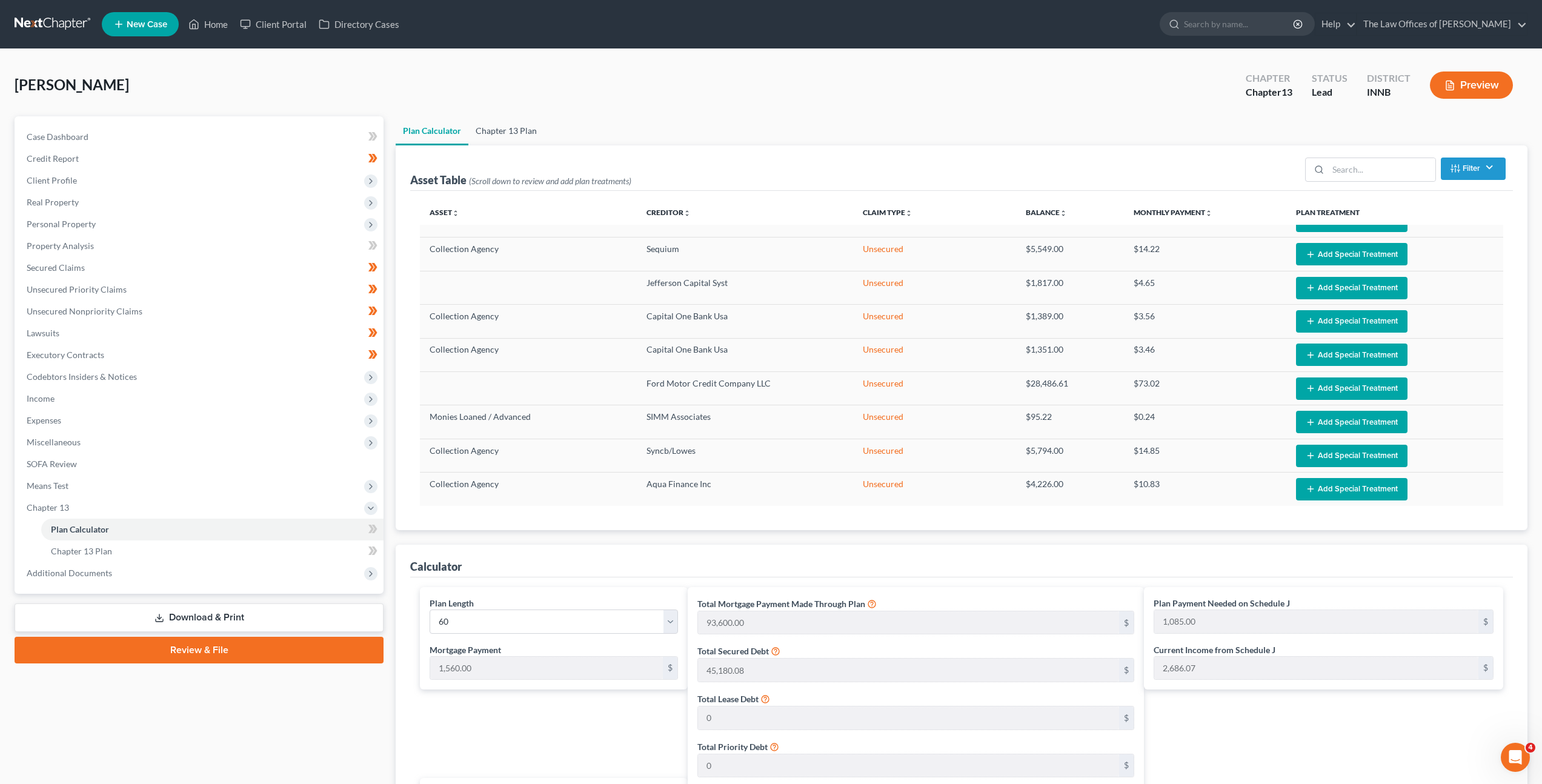
click at [498, 122] on link "Chapter 13 Plan" at bounding box center [506, 131] width 76 height 29
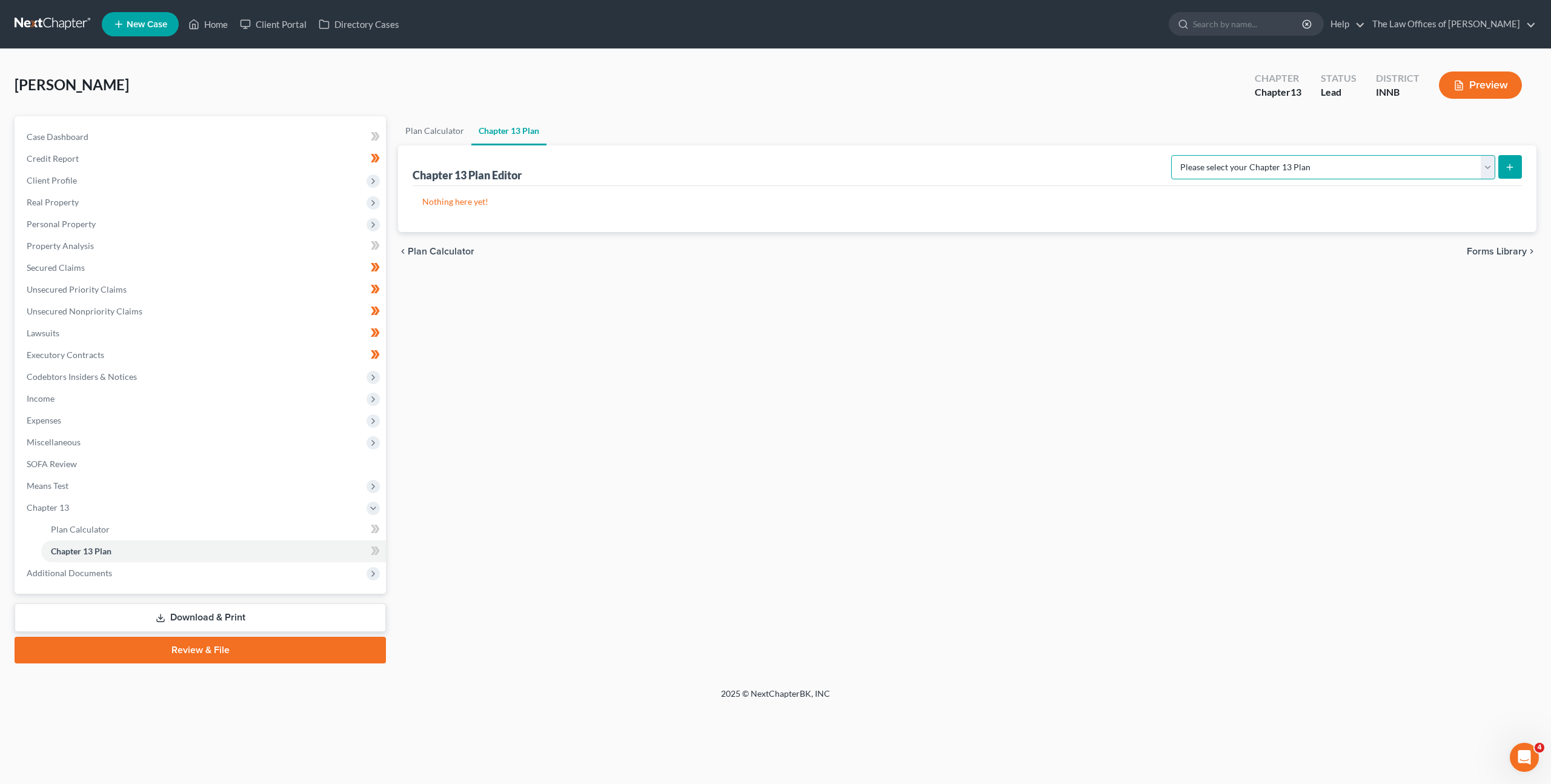
click at [1417, 170] on select "Please select your Chapter 13 Plan National Form Plan - Official Form 113 Natio…" at bounding box center [1333, 167] width 324 height 24
select select "1"
click at [1198, 155] on select "Please select your Chapter 13 Plan National Form Plan - Official Form 113 Natio…" at bounding box center [1333, 167] width 324 height 24
click at [1515, 166] on button "submit" at bounding box center [1510, 167] width 24 height 24
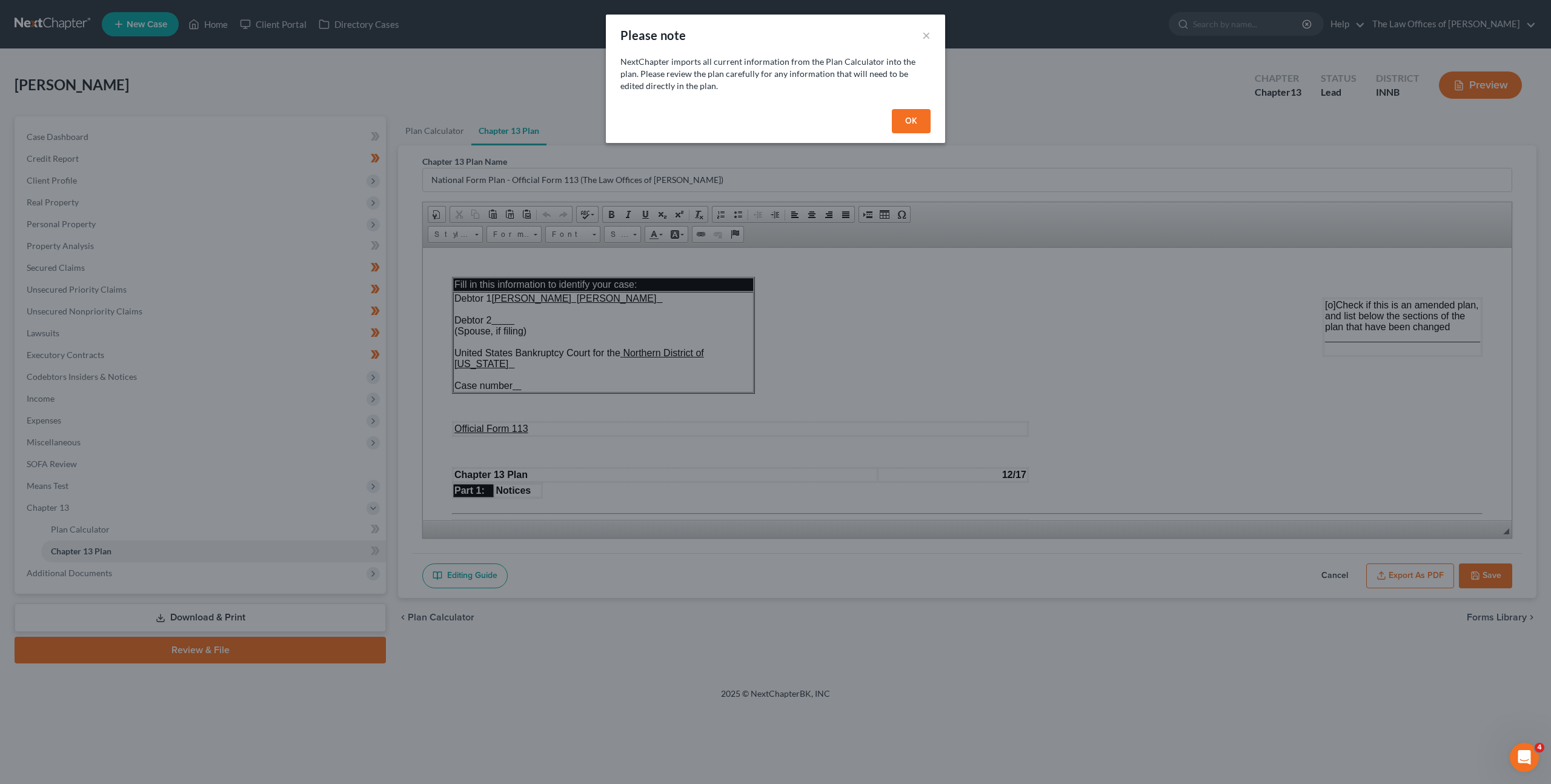
click at [925, 119] on button "OK" at bounding box center [911, 121] width 39 height 24
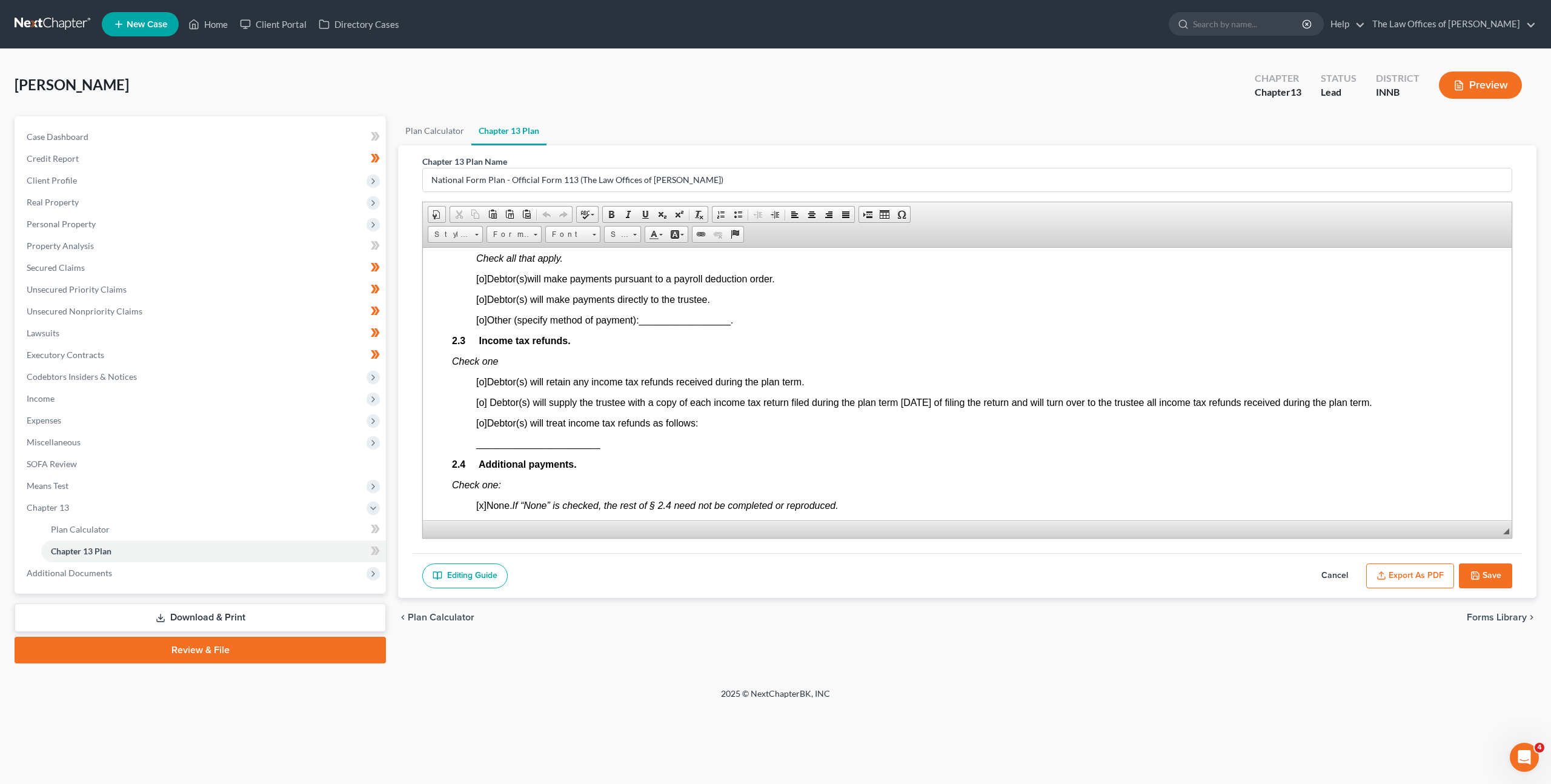
scroll to position [836, 0]
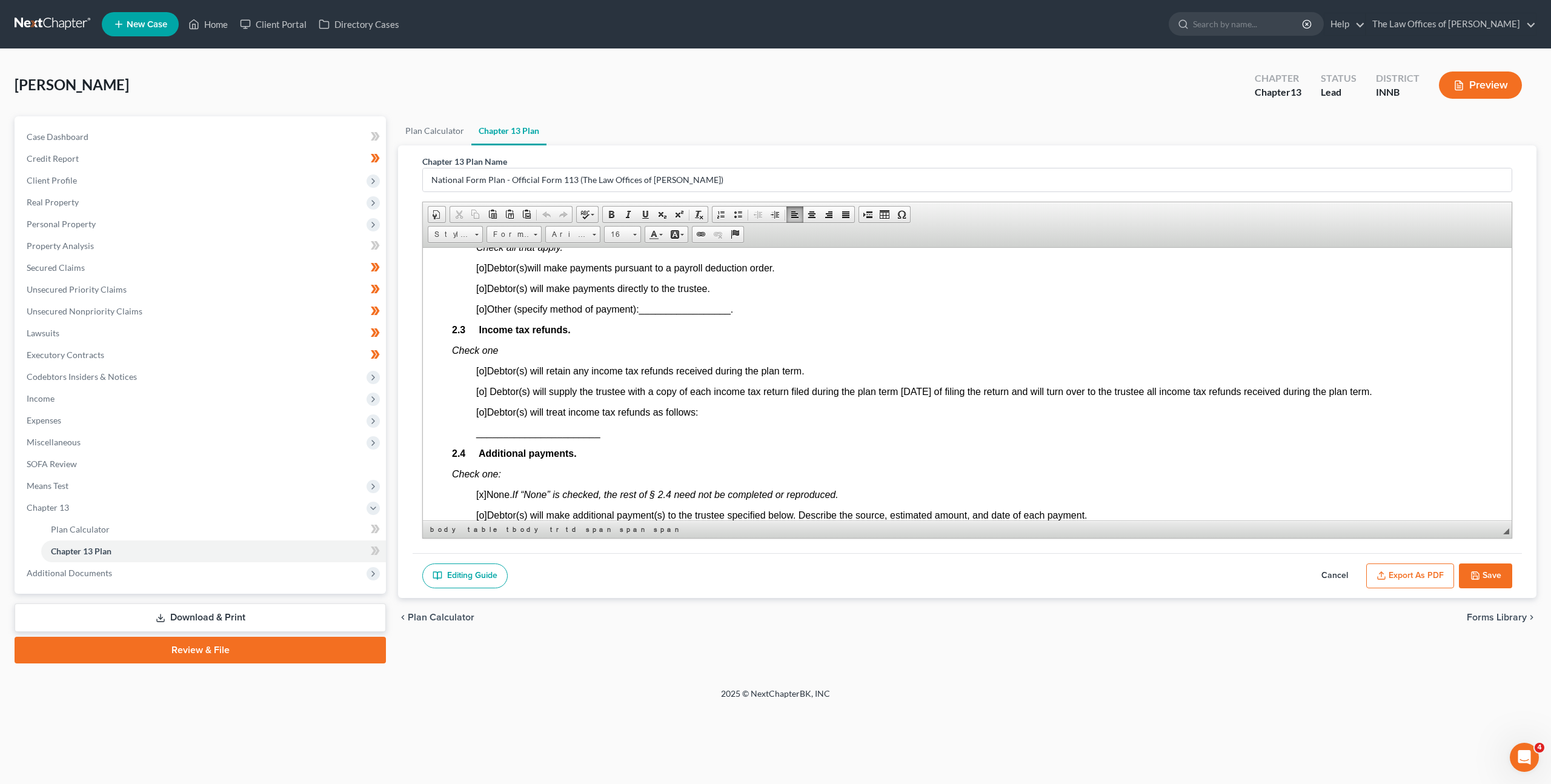
click at [476, 415] on span "[o]" at bounding box center [481, 412] width 11 height 10
click at [483, 414] on span "[o]" at bounding box center [481, 412] width 11 height 10
click at [731, 411] on p "[x ] Debtor(s) will treat income tax refunds as follows:" at bounding box center [979, 412] width 1006 height 11
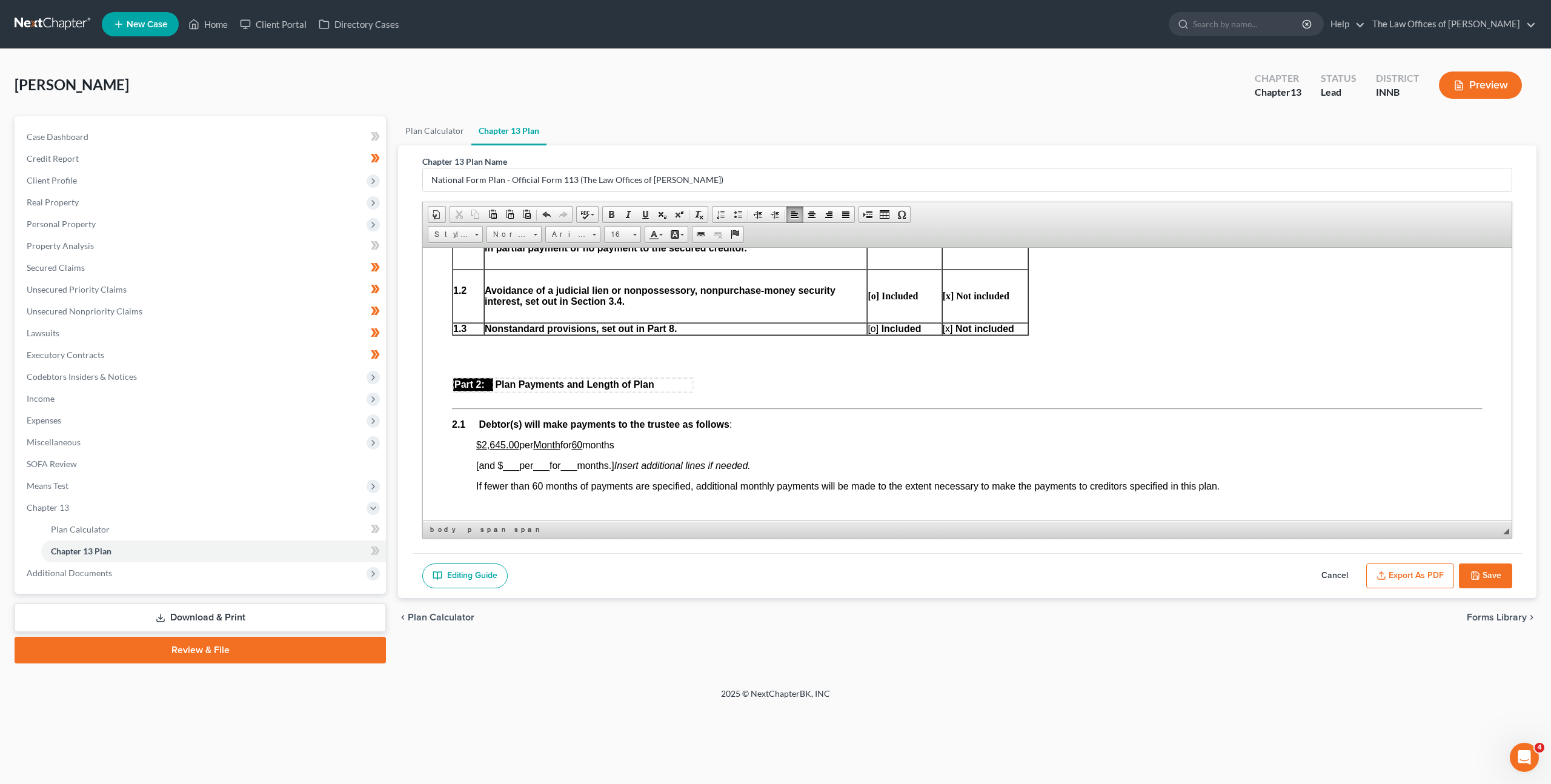
scroll to position [513, 0]
click at [876, 332] on span "[o]" at bounding box center [873, 331] width 11 height 10
click at [948, 329] on span "[x]" at bounding box center [947, 331] width 10 height 10
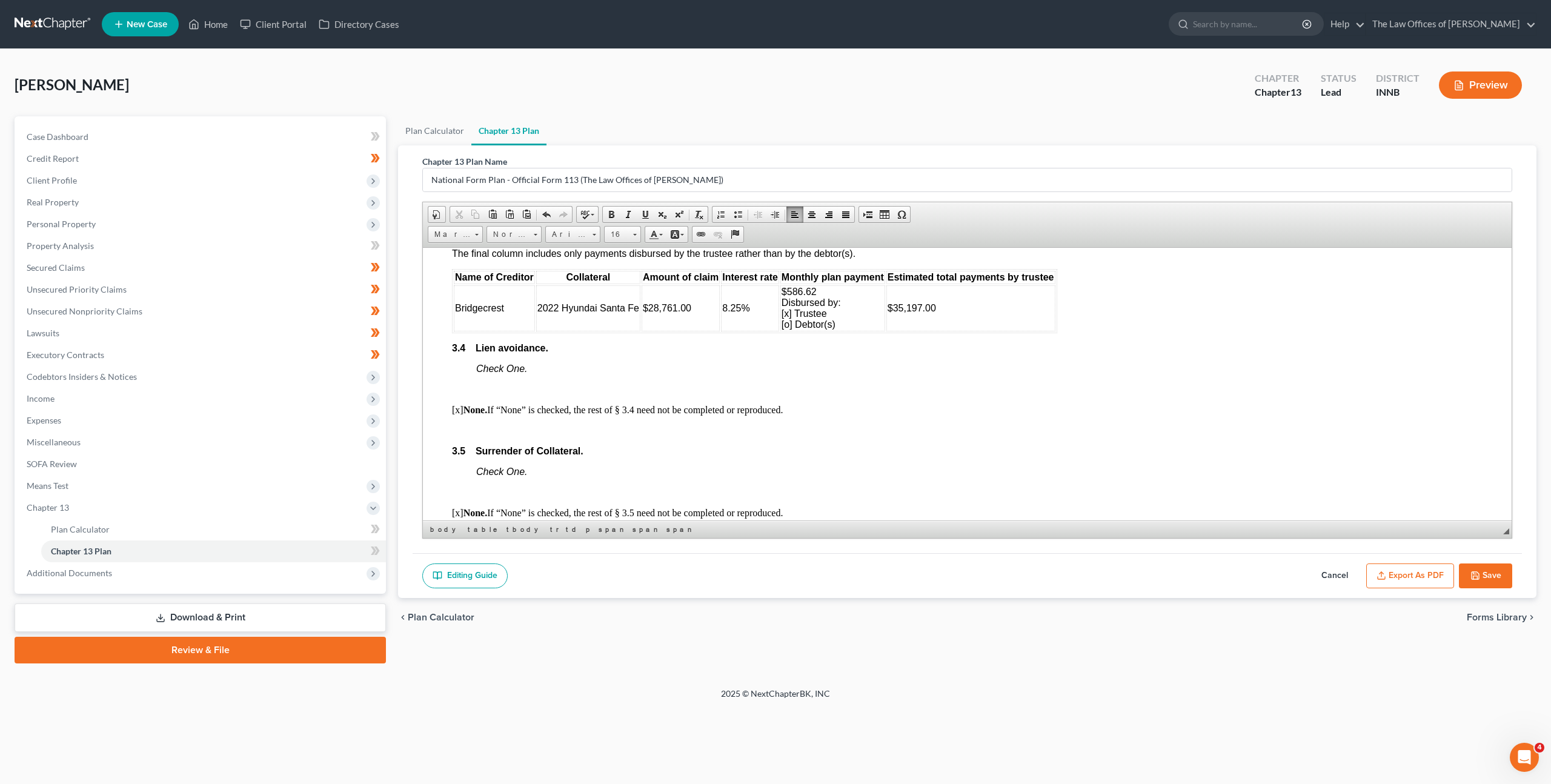
click at [906, 424] on p at bounding box center [967, 430] width 1030 height 11
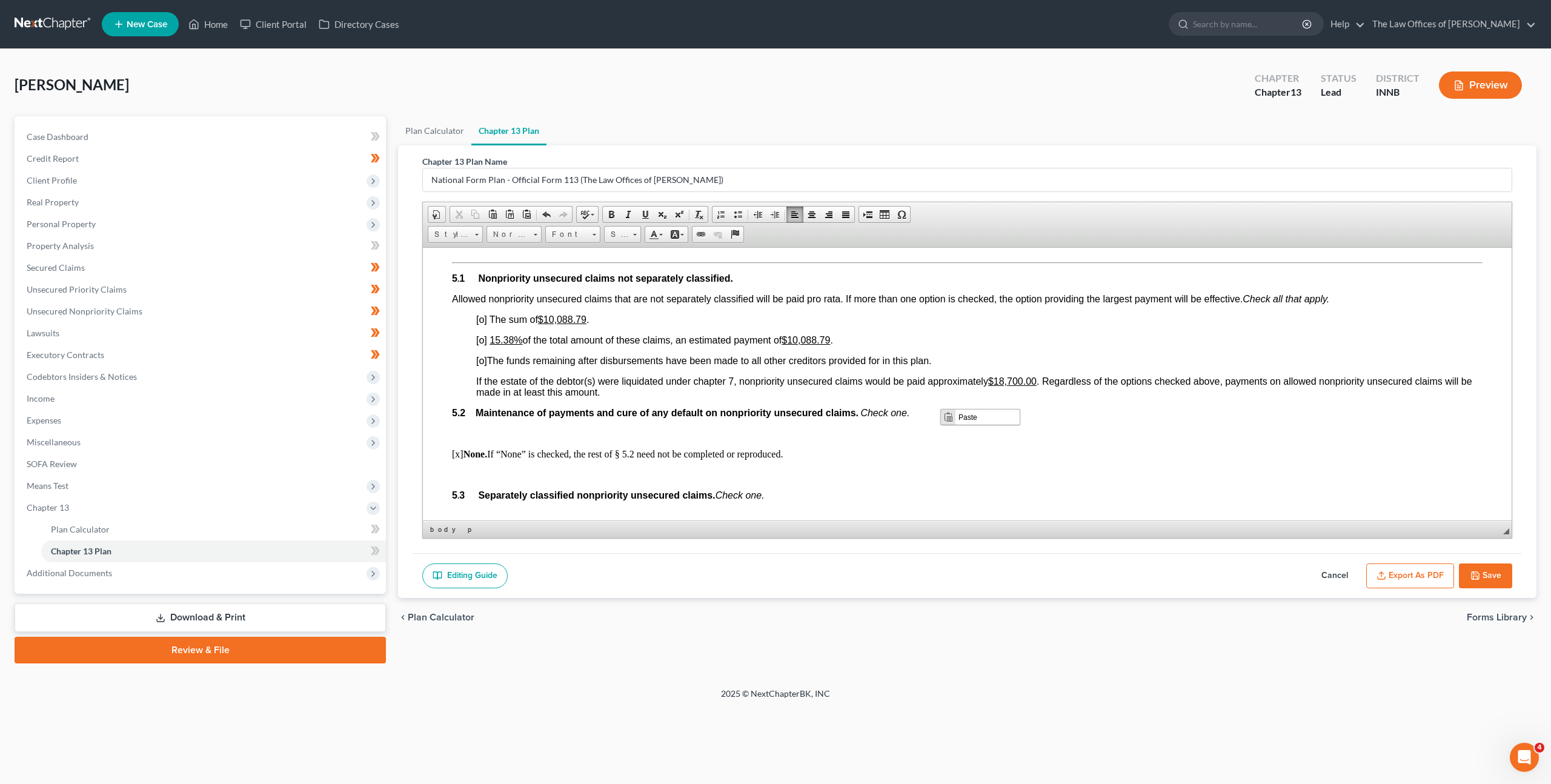
scroll to position [0, 0]
click at [898, 428] on p at bounding box center [979, 433] width 1006 height 11
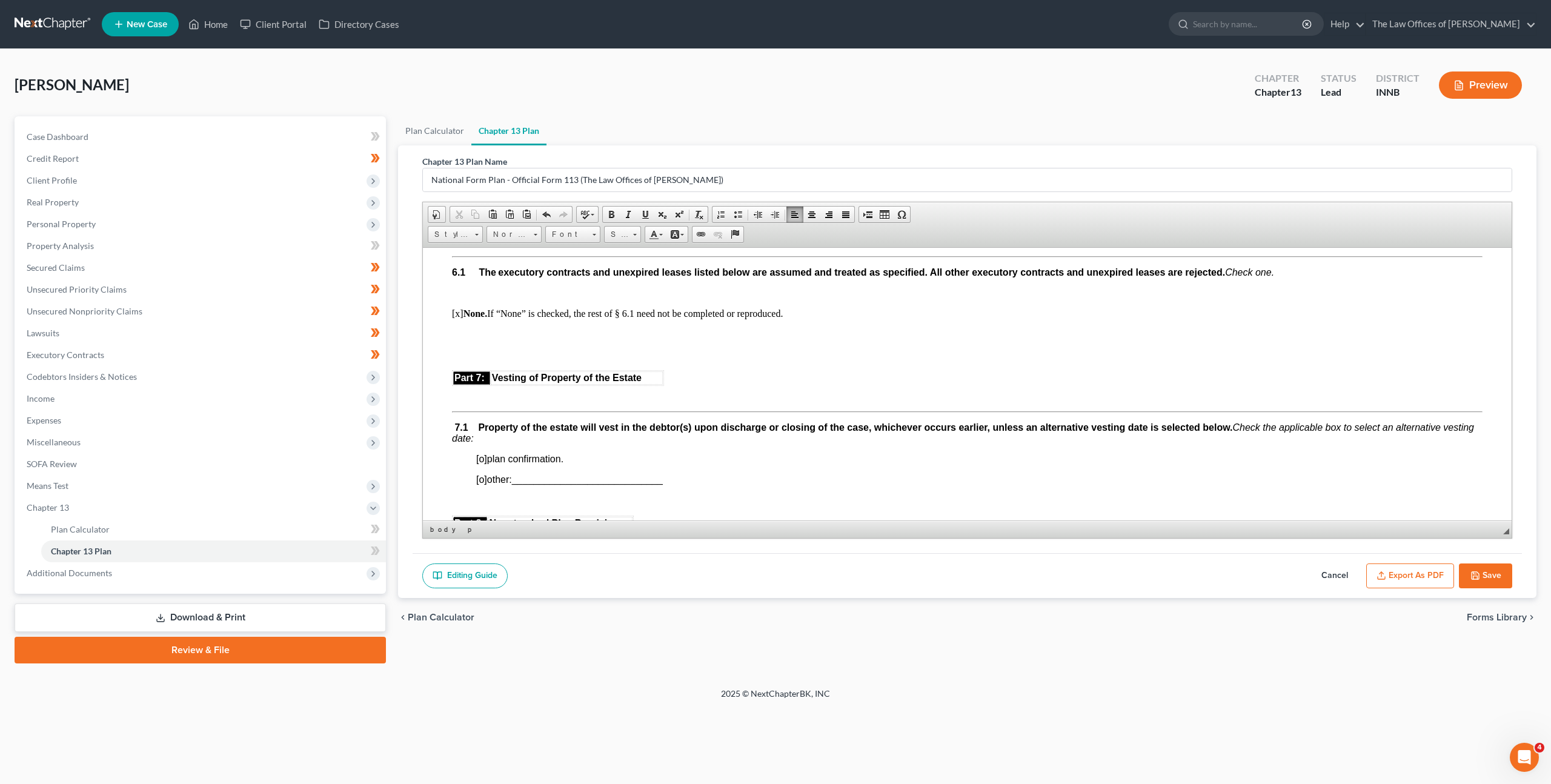
scroll to position [2889, 0]
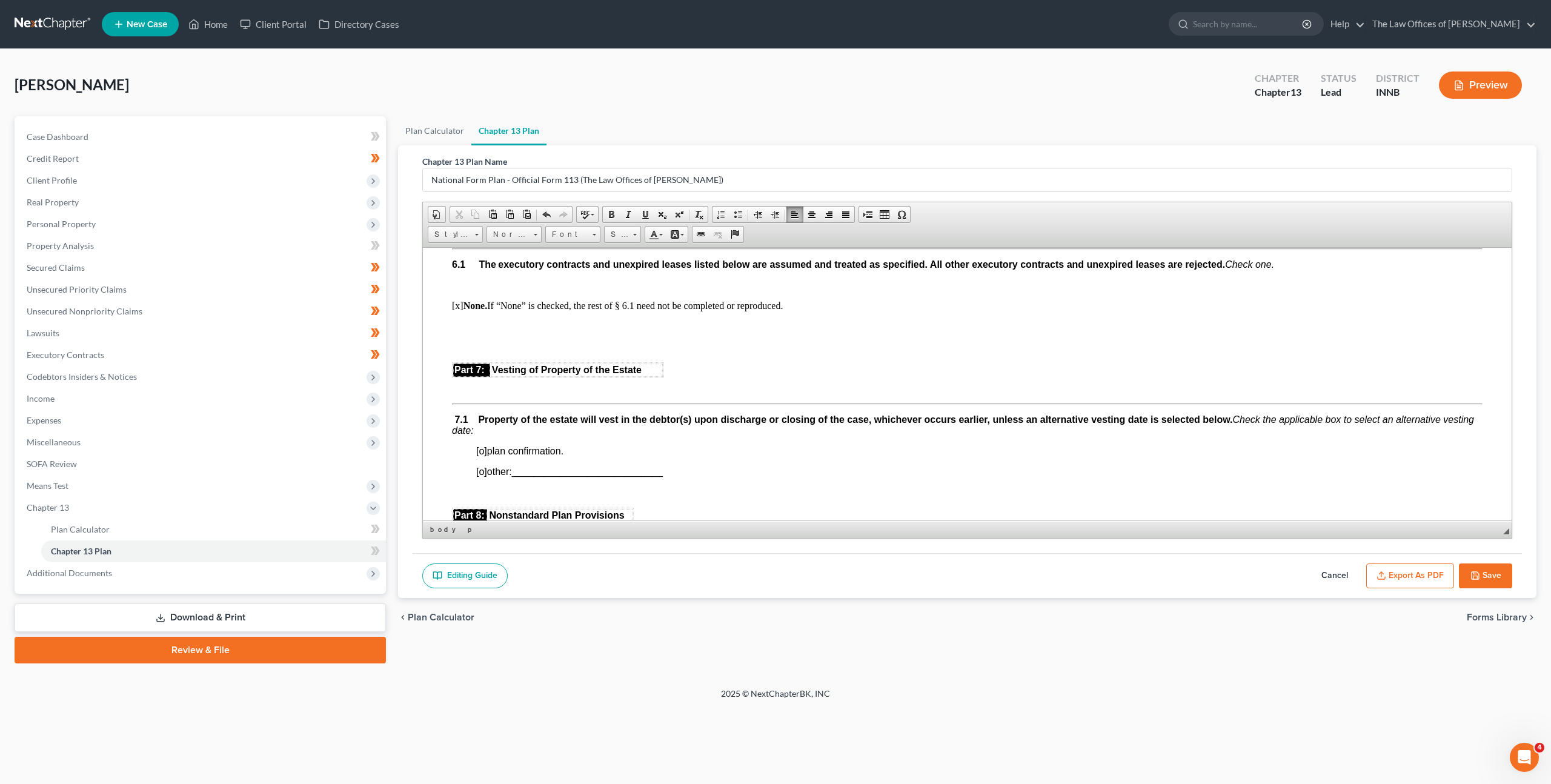
click at [483, 466] on span "[o]" at bounding box center [481, 471] width 11 height 10
click at [608, 466] on span "____________________________" at bounding box center [587, 471] width 151 height 10
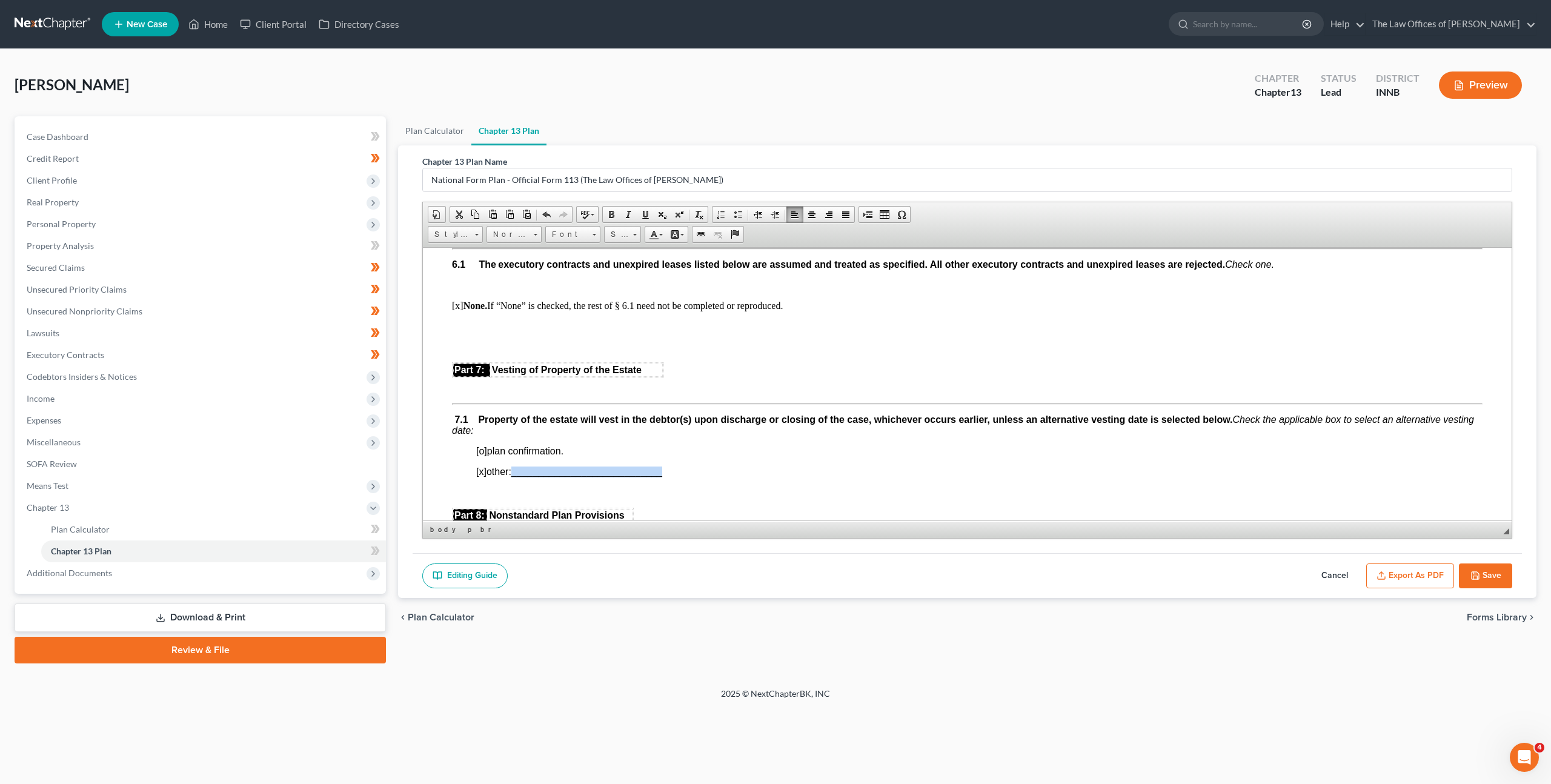
click at [608, 466] on span "____________________________" at bounding box center [587, 471] width 151 height 10
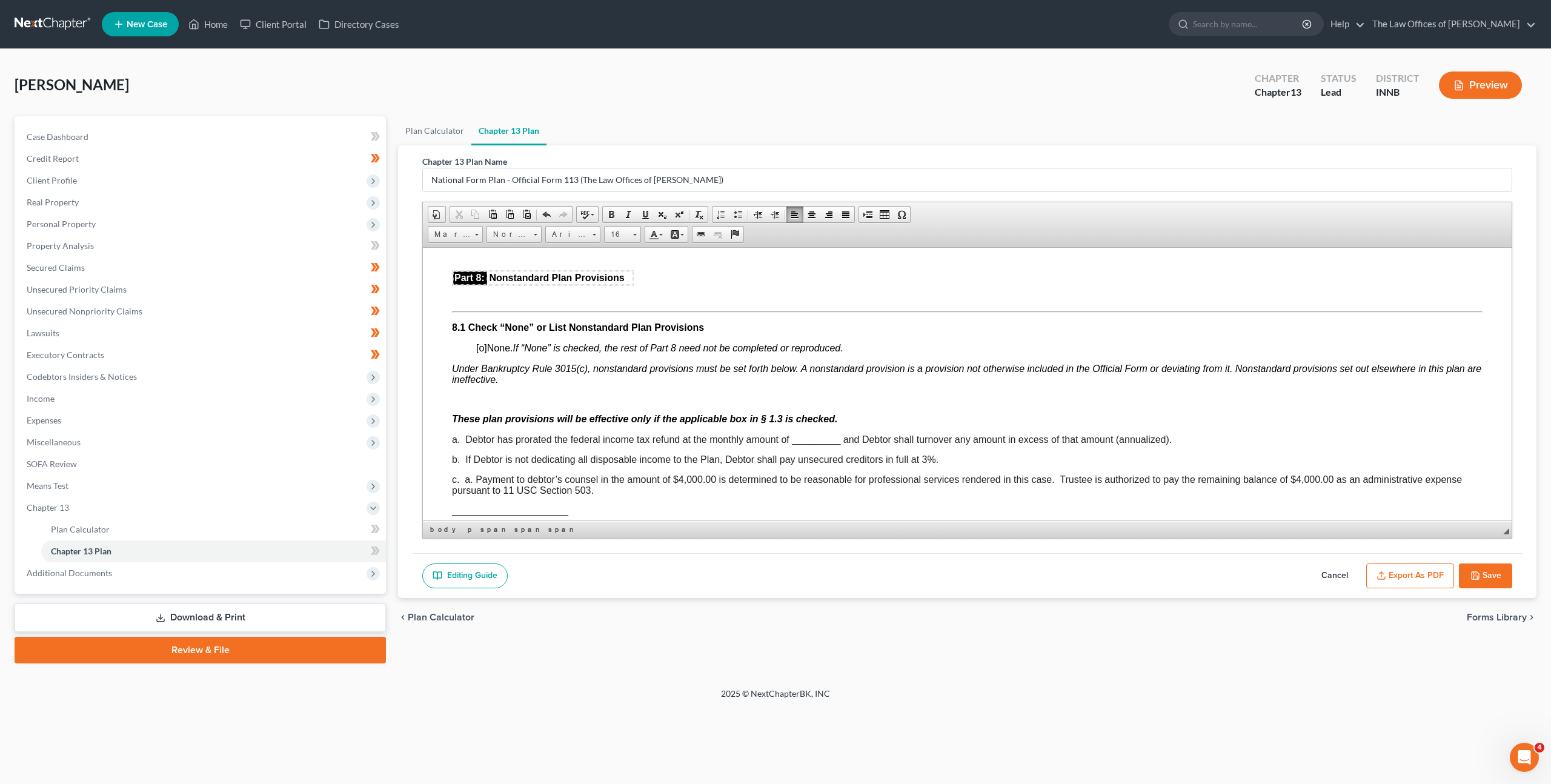
scroll to position [3151, 0]
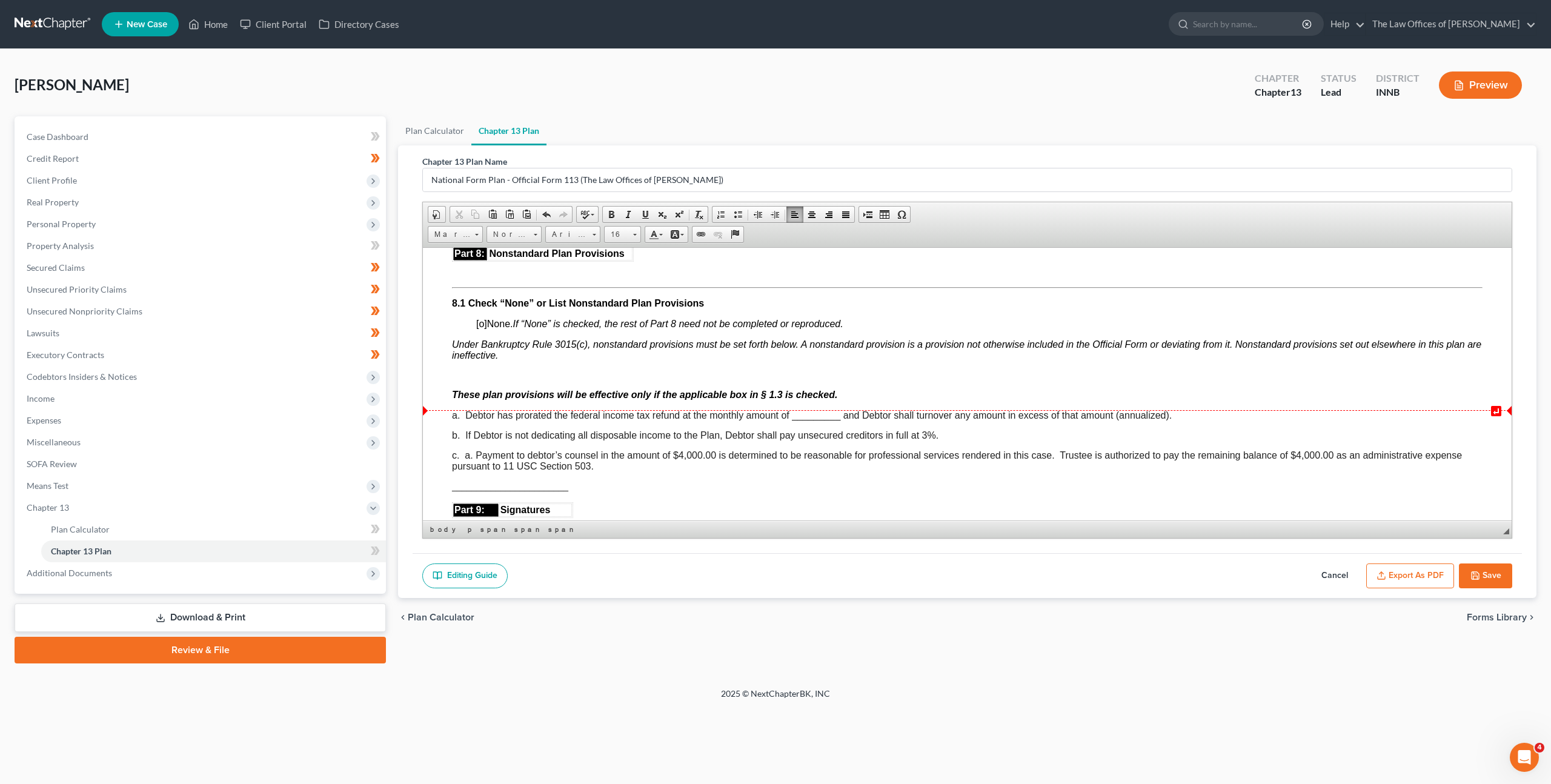
click at [840, 409] on span "a. Debtor has prorated the federal income tax refund at the monthly amount of _…" at bounding box center [812, 415] width 720 height 10
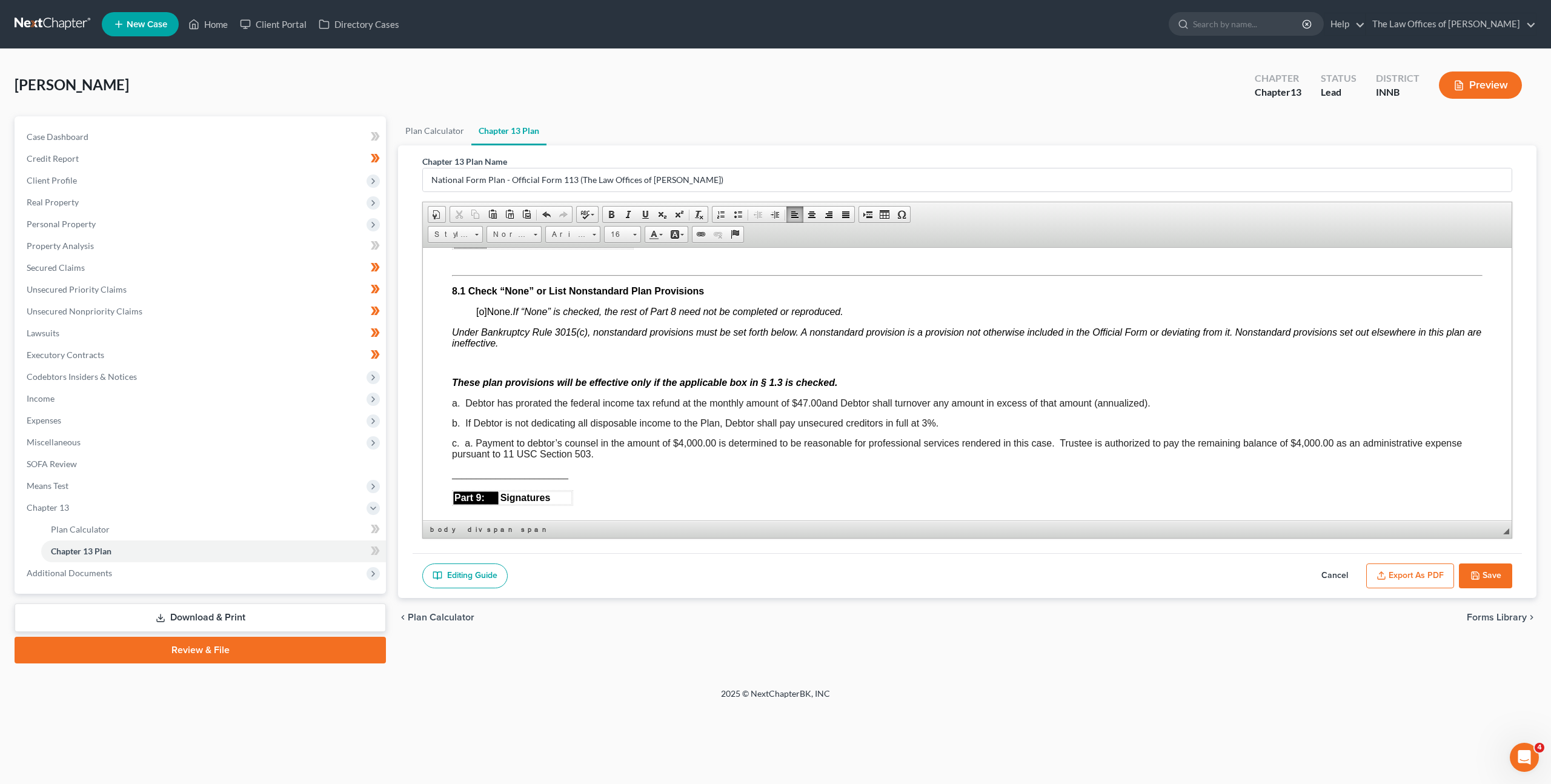
scroll to position [3171, 0]
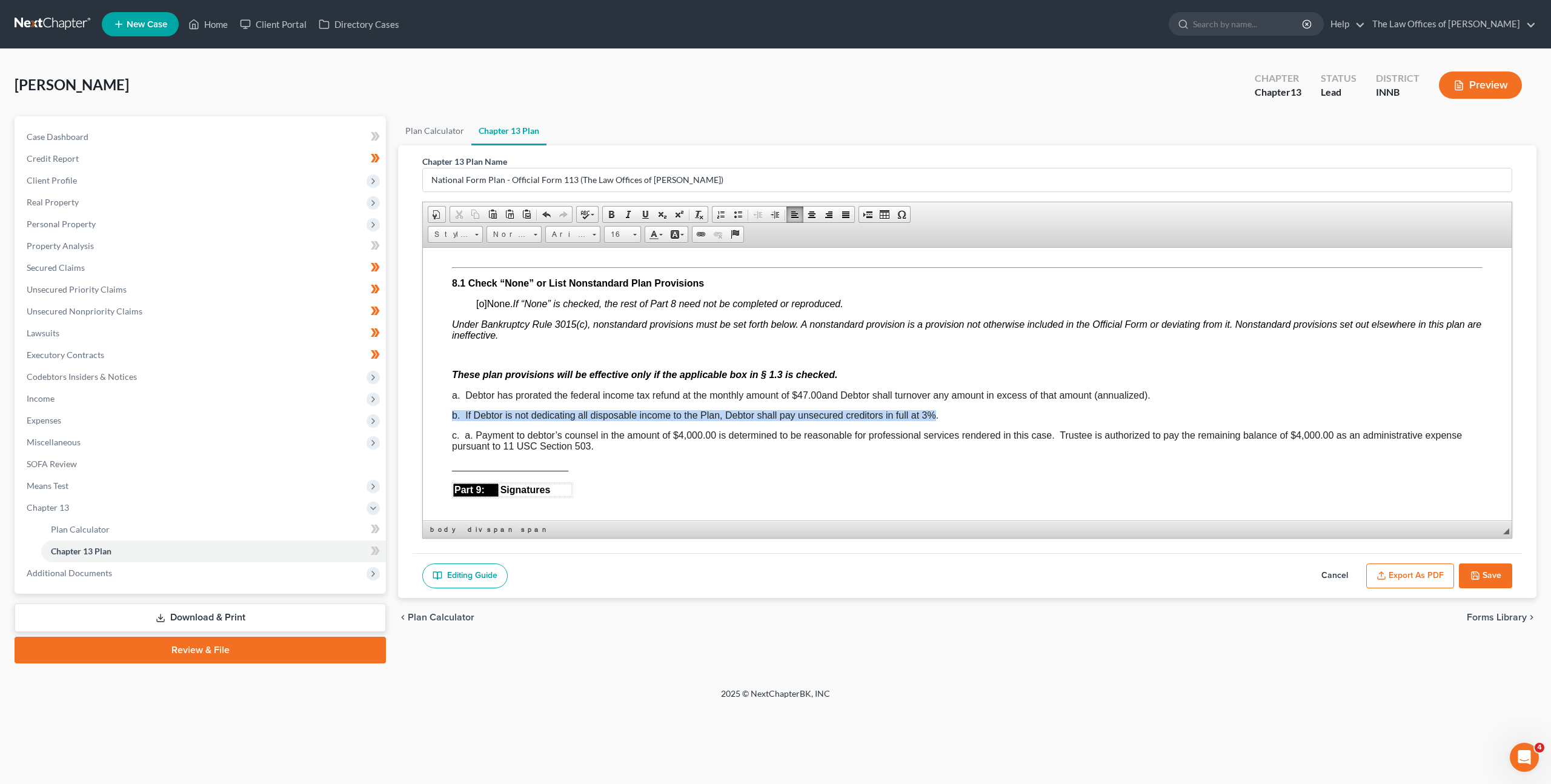
drag, startPoint x: 934, startPoint y: 401, endPoint x: 703, endPoint y: 416, distance: 231.5
click at [941, 409] on div "b. If Debtor is not dedicating all disposable income to the Plan, Debtor shall …" at bounding box center [967, 415] width 1030 height 11
drag, startPoint x: 943, startPoint y: 403, endPoint x: 458, endPoint y: 403, distance: 485.0
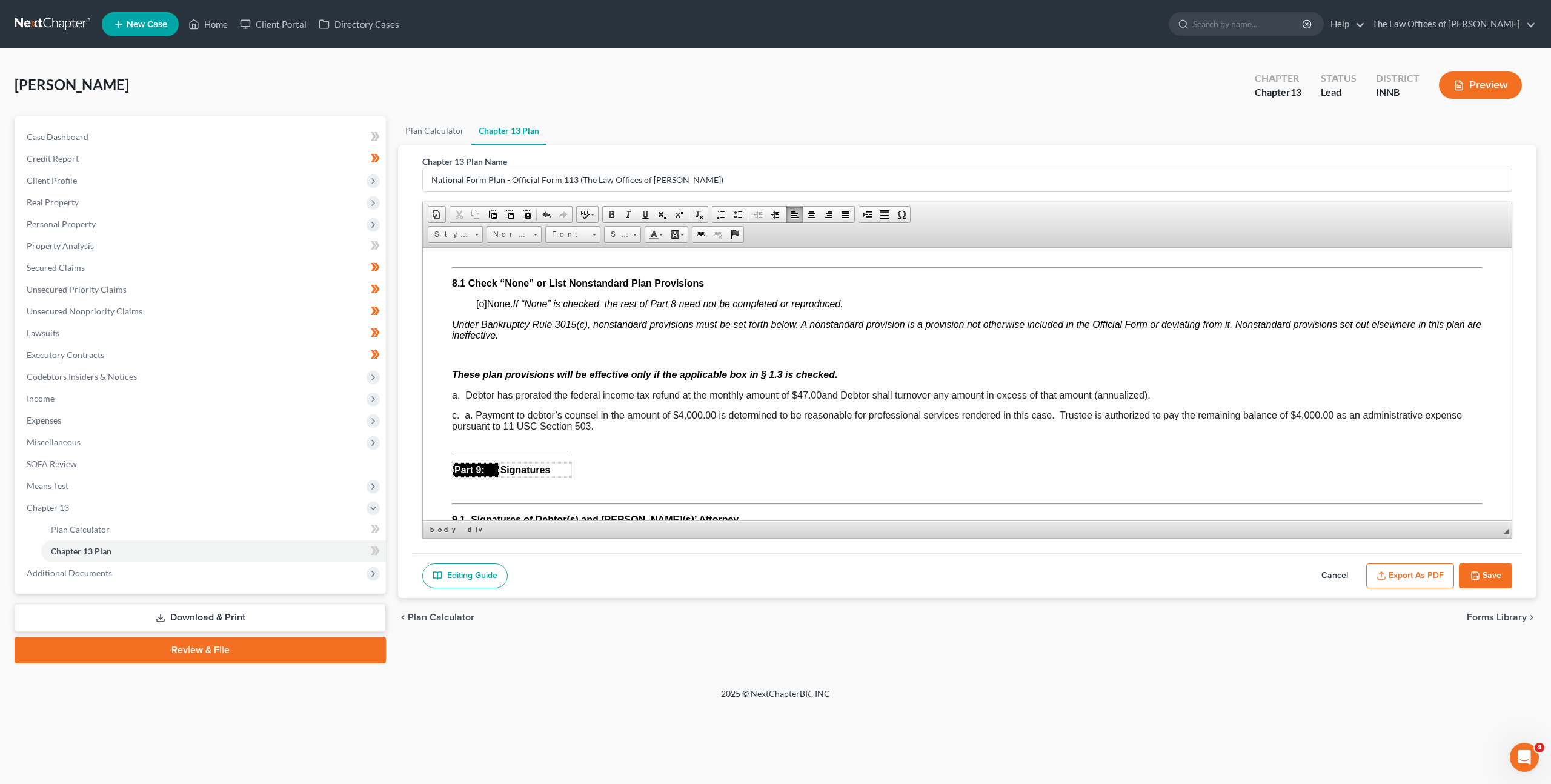
click at [610, 416] on div "c. a. Payment to debtor’s counsel in the amount of $4,000.00 is determined to b…" at bounding box center [967, 420] width 1030 height 22
click at [458, 409] on span "c. a. Payment to debtor’s counsel in the amount of $4,000.00 is determined to b…" at bounding box center [957, 420] width 1010 height 21
click at [614, 417] on div "b. a. Payment to debtor’s counsel in the amount of $4,000.00 is determined to b…" at bounding box center [967, 420] width 1030 height 22
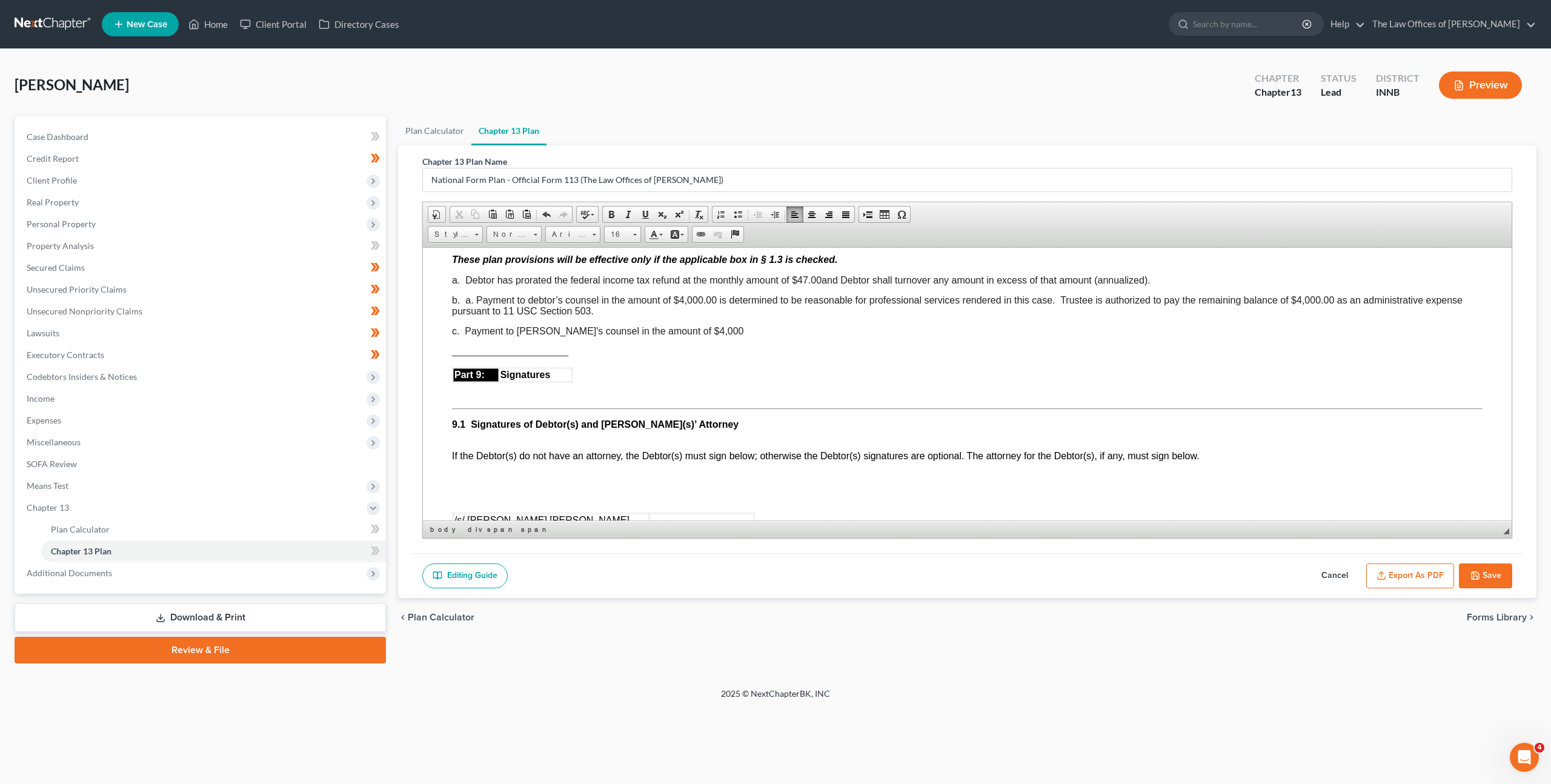
scroll to position [3287, 0]
click at [939, 324] on span "c. Payment to Debtor's counsel in the amount of $4,000 is determined to be reas…" at bounding box center [743, 329] width 584 height 10
click at [982, 324] on div "c. Payment to Debtor's counsel in the amount of $4,000 is determined to be reas…" at bounding box center [967, 329] width 1030 height 11
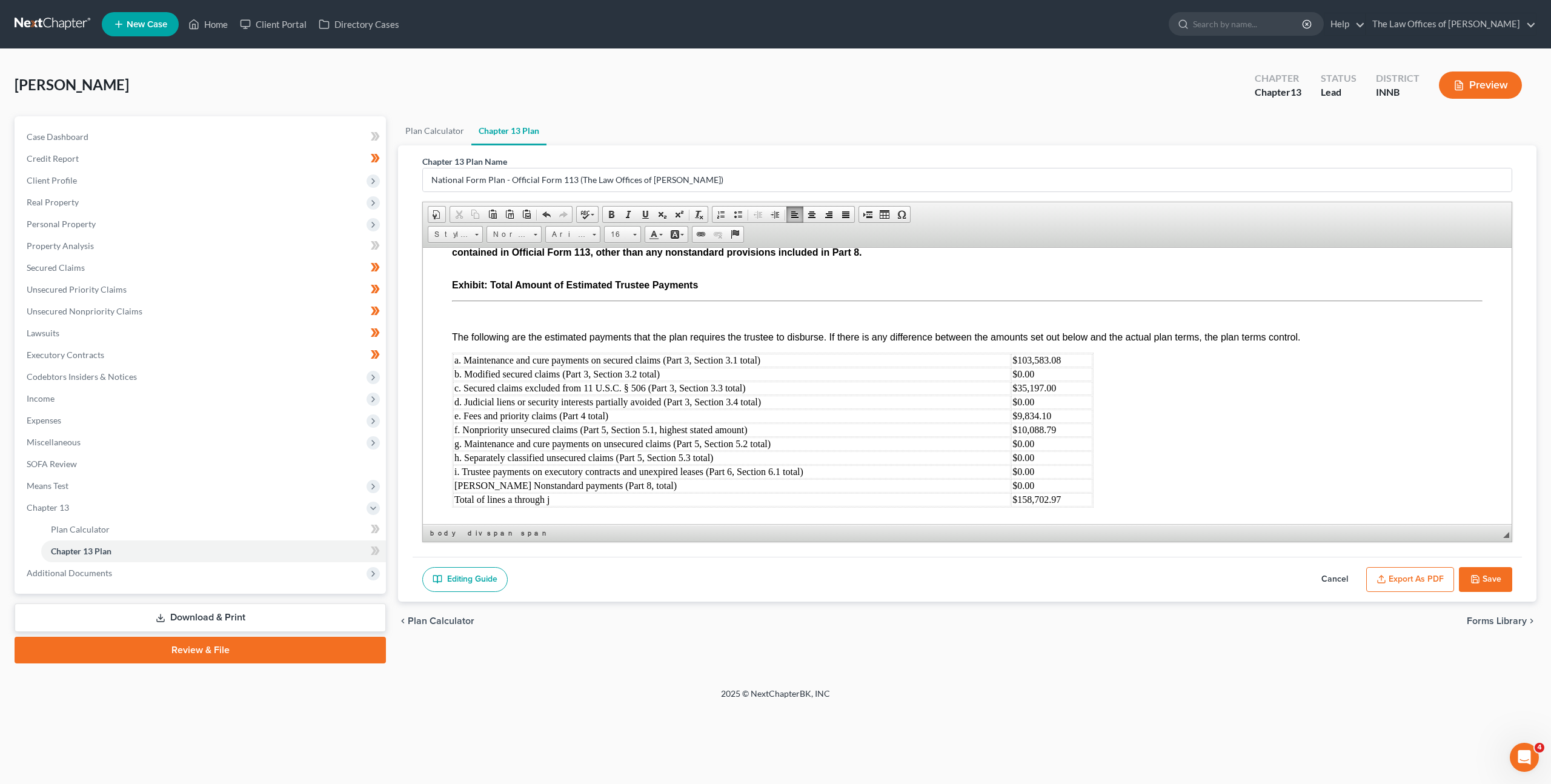
scroll to position [3758, 0]
click at [1506, 538] on span "◢" at bounding box center [1506, 537] width 6 height 6
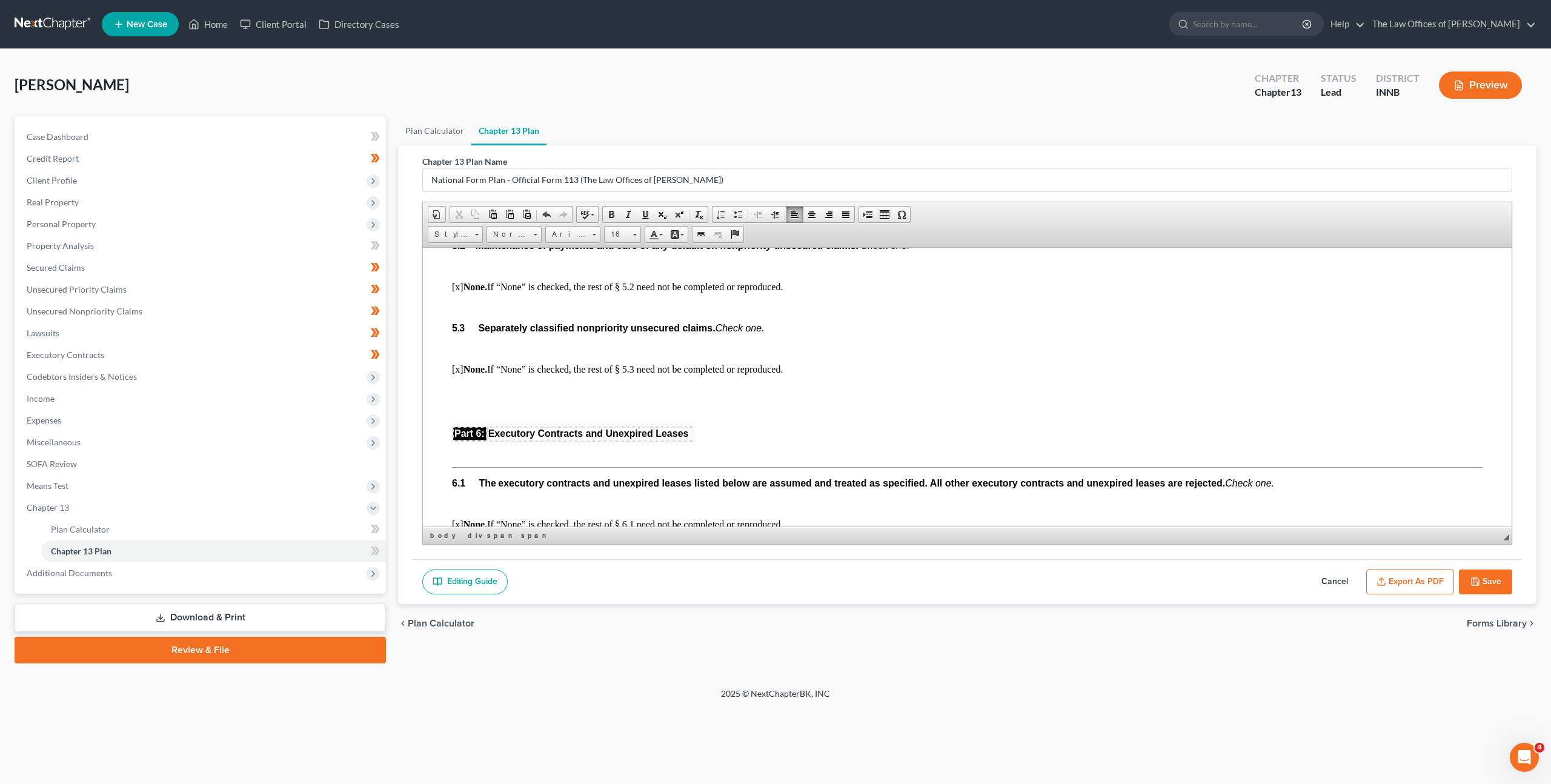
scroll to position [3183, 0]
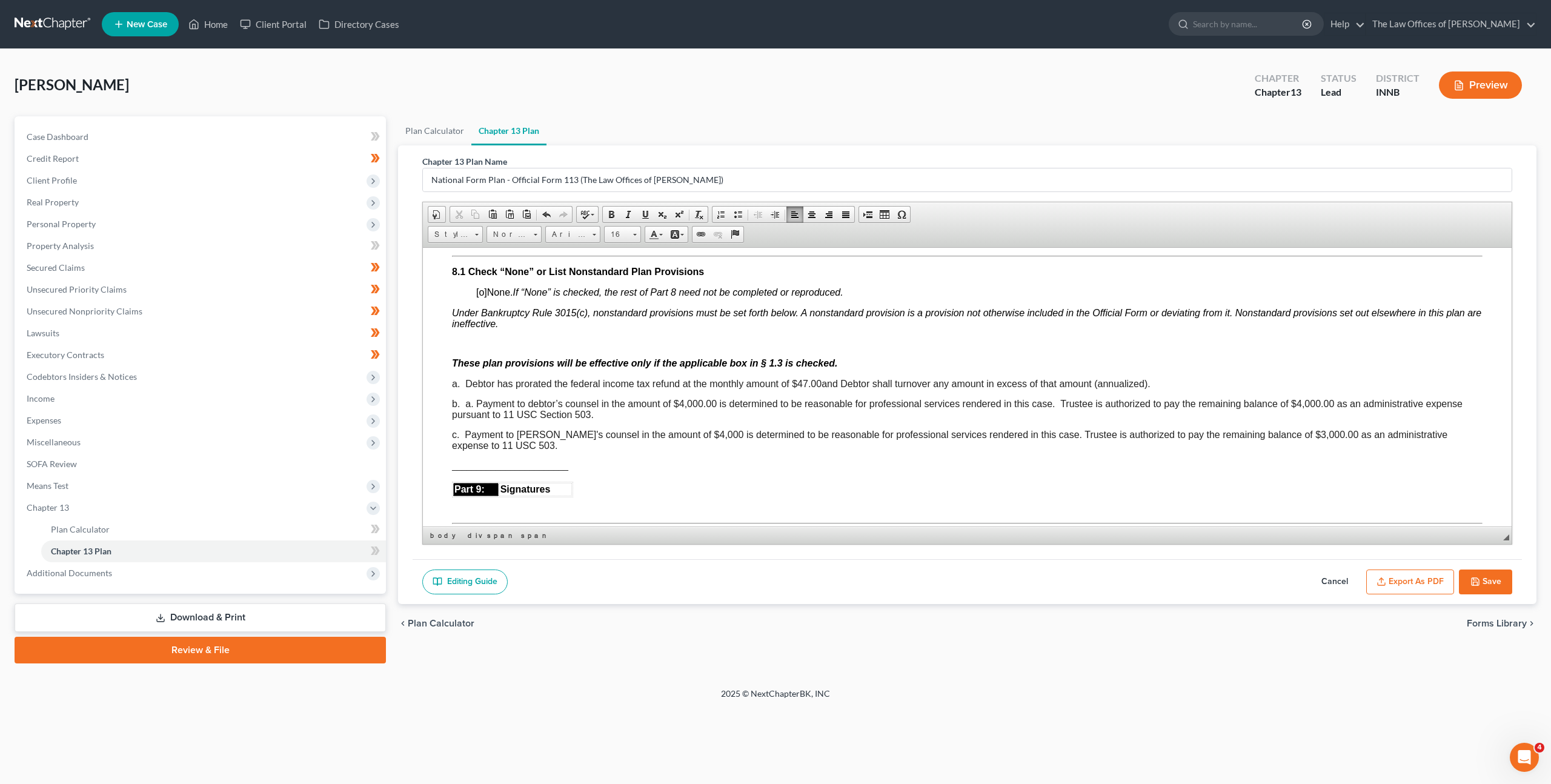
click at [1489, 577] on button "Save" at bounding box center [1485, 582] width 53 height 26
select select "1"
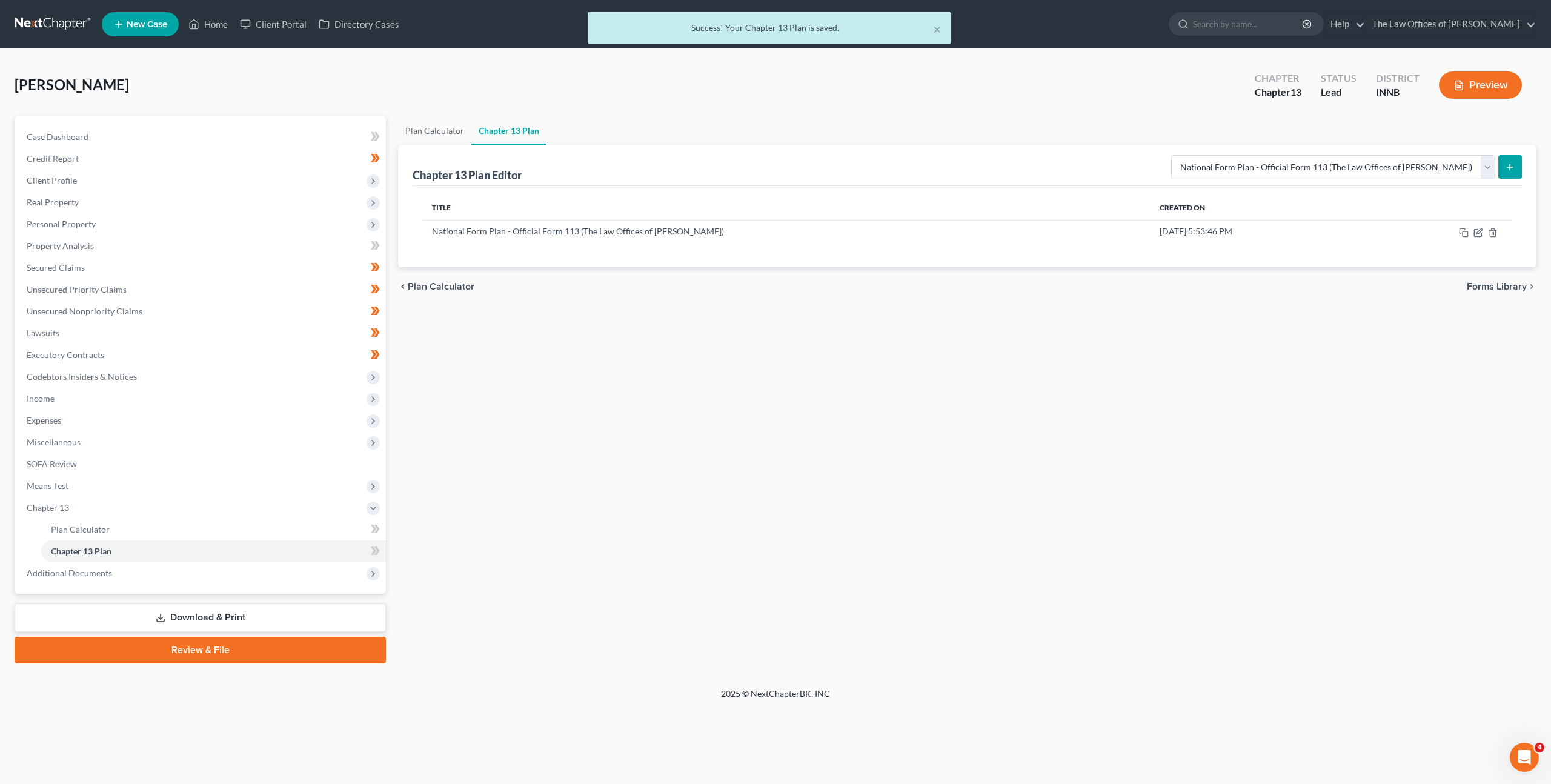
click at [813, 440] on div "Plan Calculator Chapter 13 Plan Chapter 13 Plan Editor Please select your Chapt…" at bounding box center [967, 390] width 1151 height 547
click at [1474, 231] on icon "button" at bounding box center [1477, 233] width 7 height 7
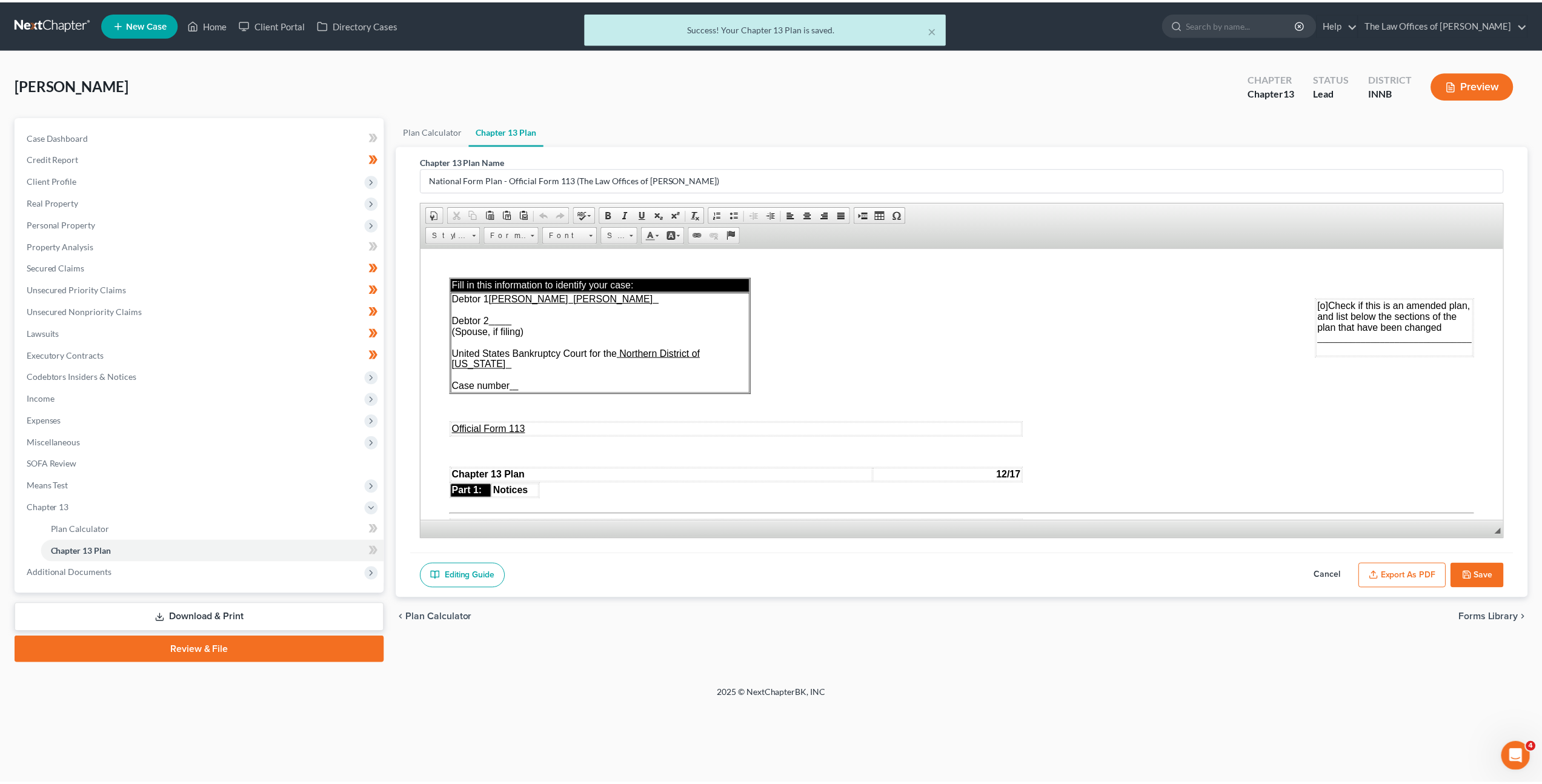
scroll to position [0, 0]
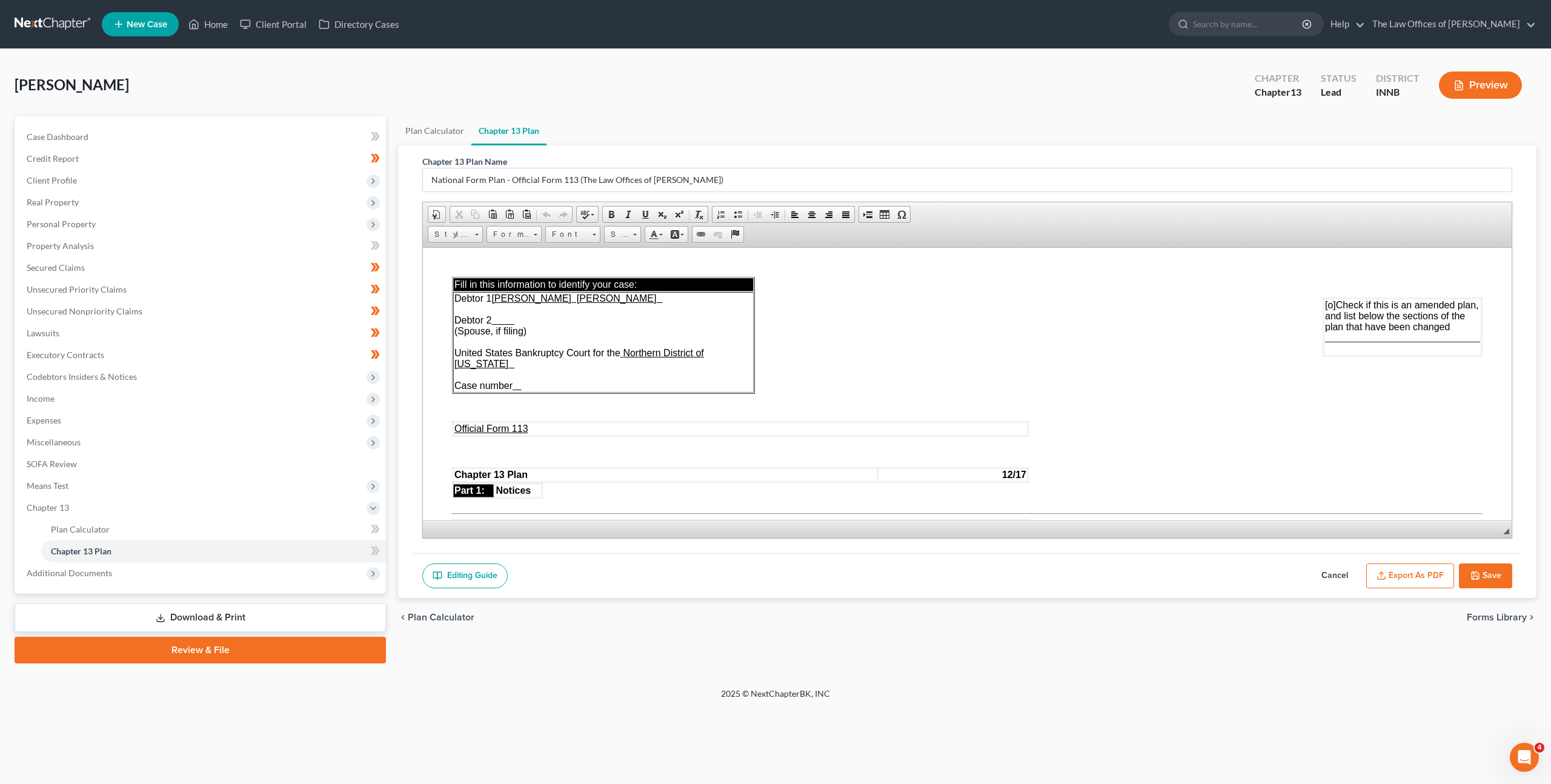
drag, startPoint x: 1406, startPoint y: 572, endPoint x: 1404, endPoint y: 555, distance: 17.1
click at [1406, 572] on button "Export as PDF" at bounding box center [1410, 576] width 88 height 26
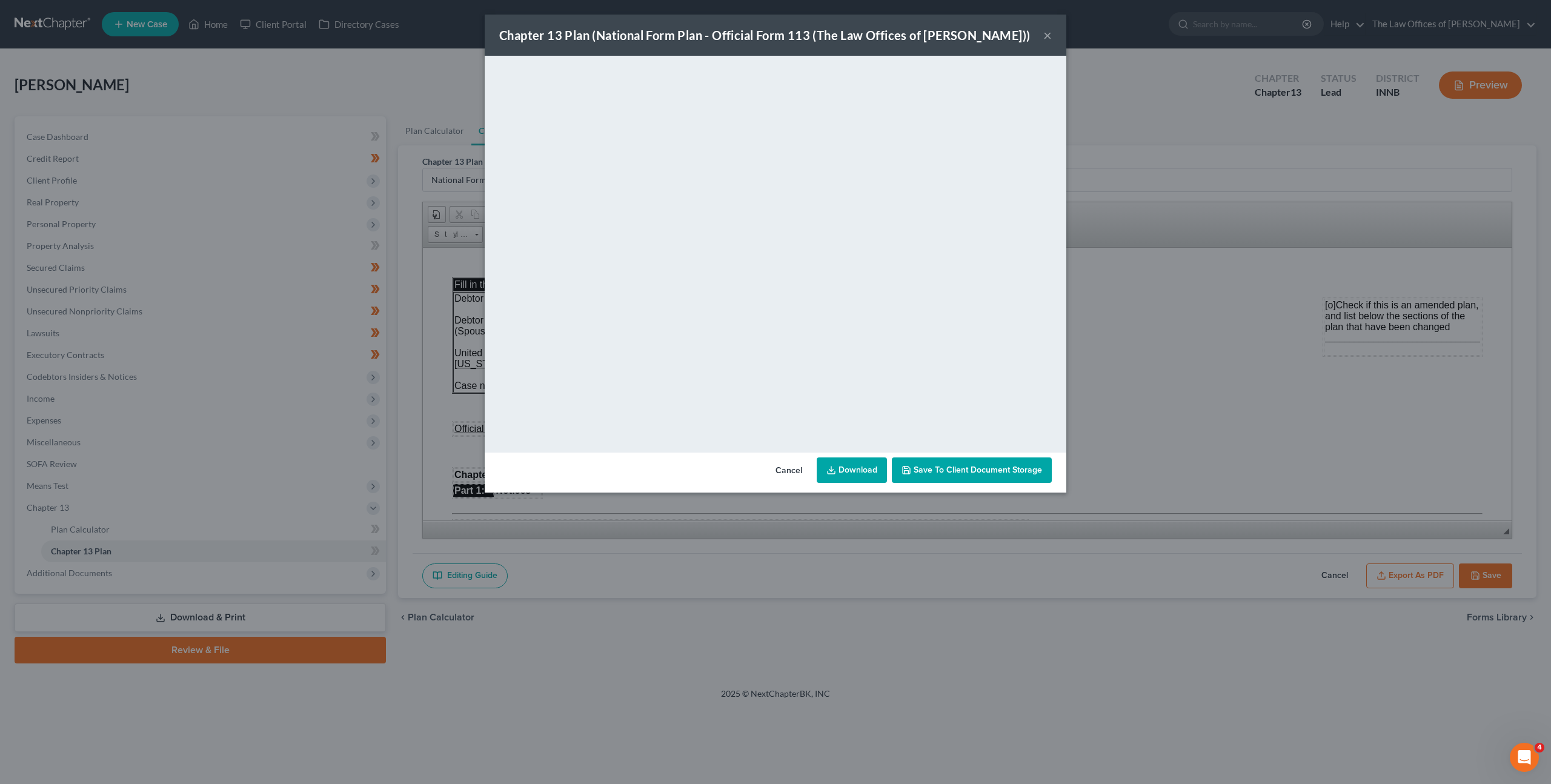
click at [857, 470] on link "Download" at bounding box center [851, 470] width 70 height 26
click at [799, 468] on button "Cancel" at bounding box center [789, 470] width 46 height 24
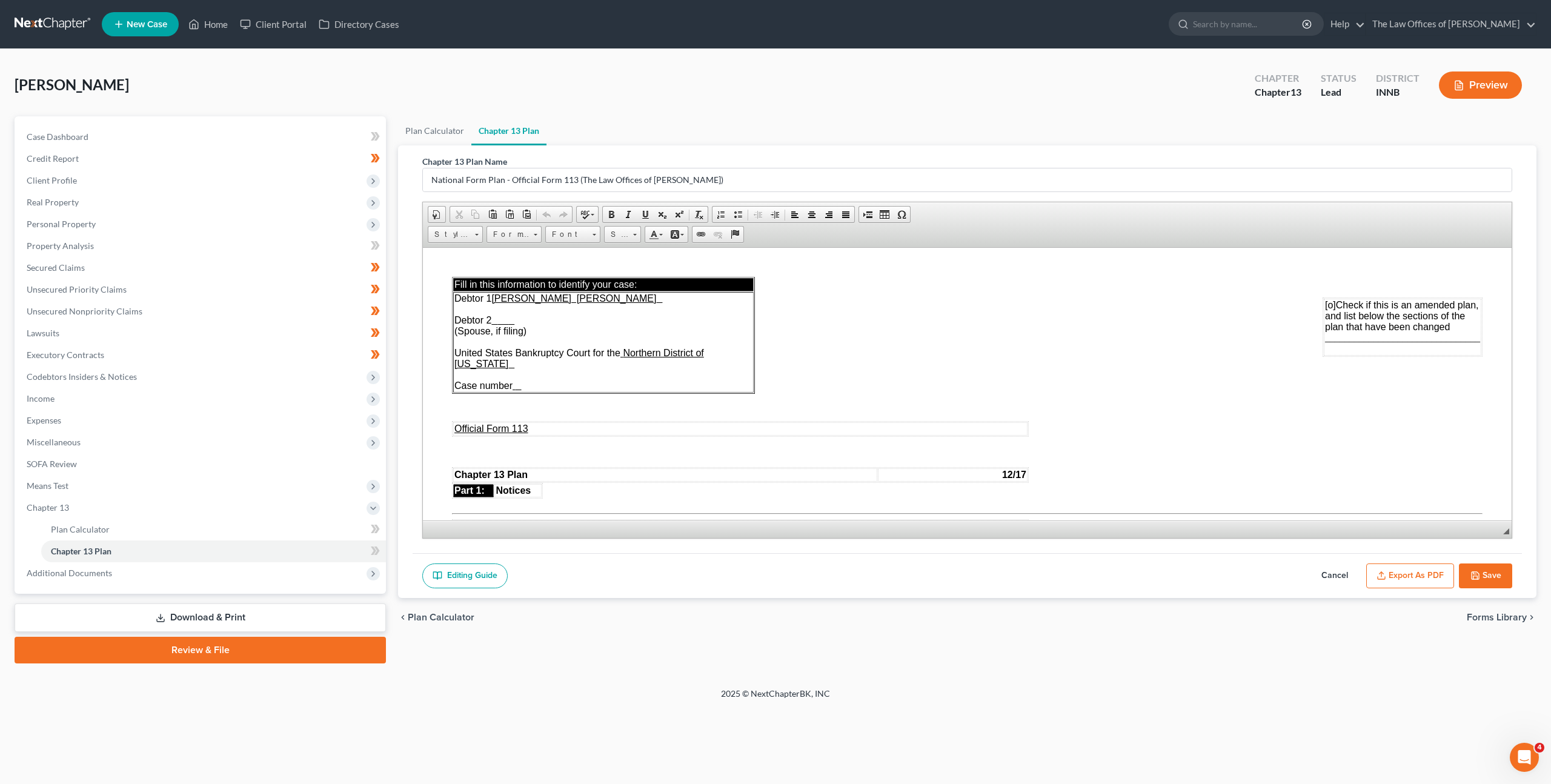
click at [797, 605] on div "chevron_left Plan Calculator Forms Library chevron_right" at bounding box center [967, 617] width 1138 height 39
click at [179, 569] on span "Additional Documents" at bounding box center [201, 572] width 369 height 22
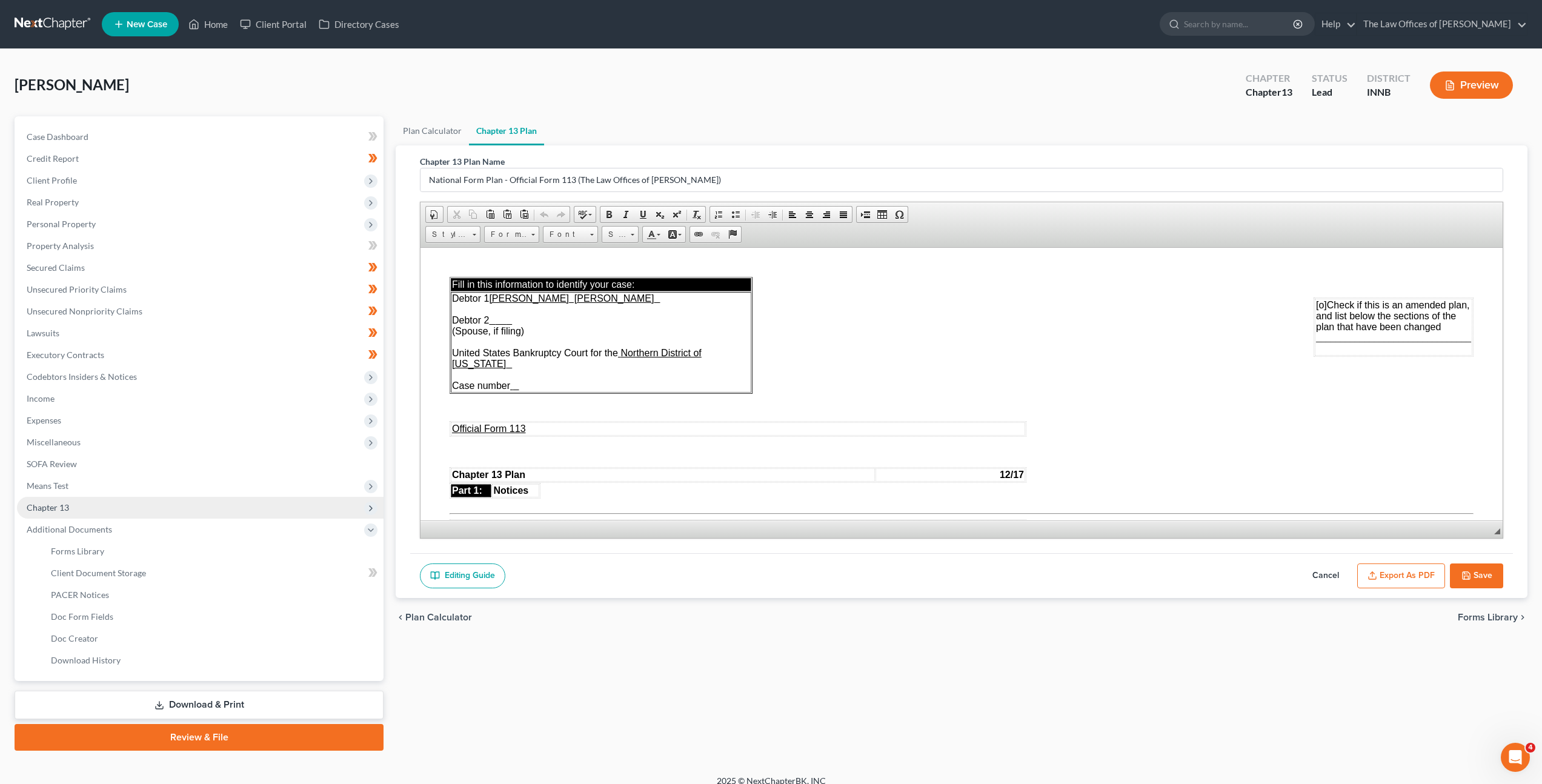
click at [171, 500] on span "Chapter 13" at bounding box center [200, 507] width 367 height 22
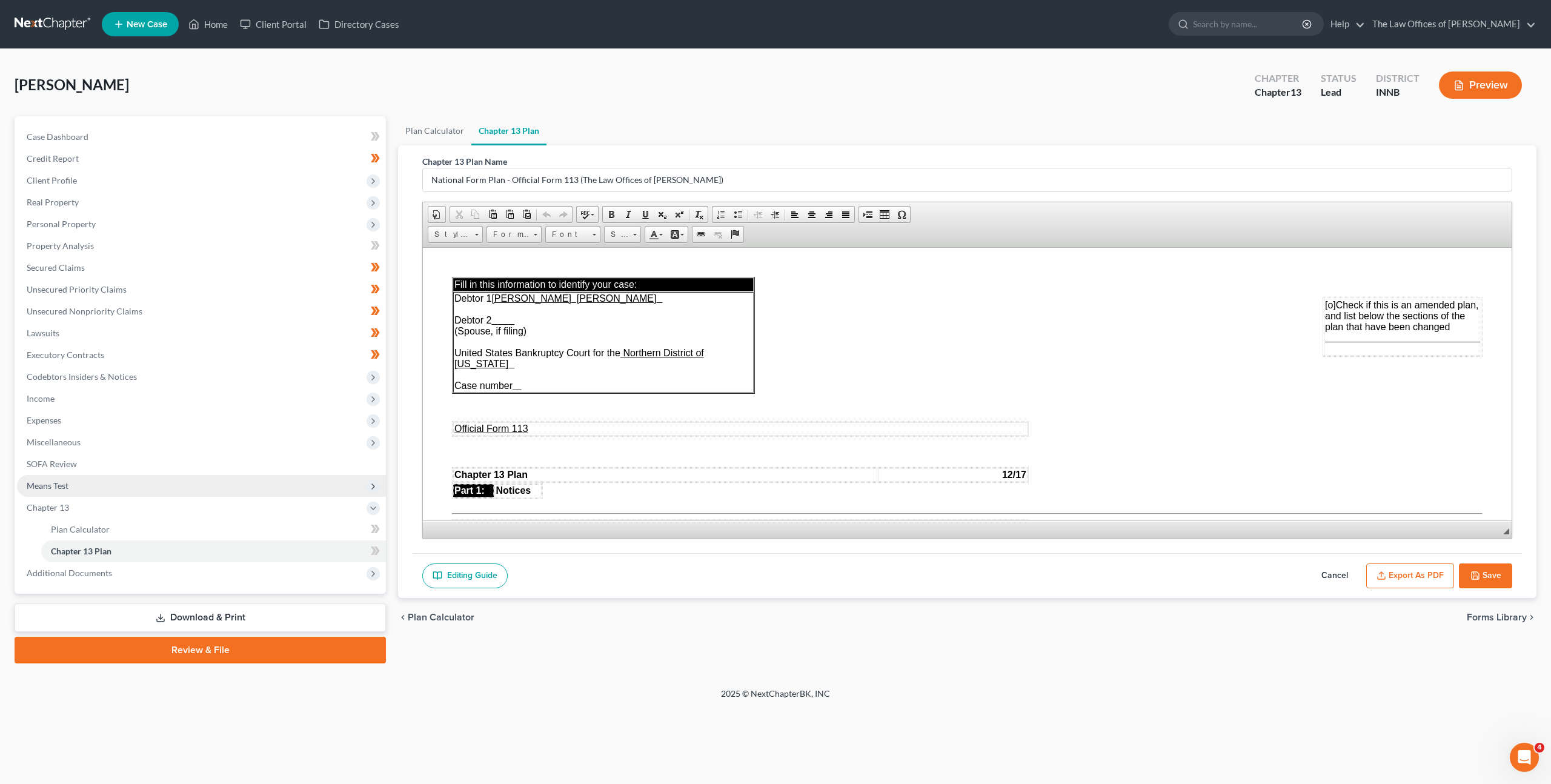
click at [157, 492] on span "Means Test" at bounding box center [201, 485] width 369 height 22
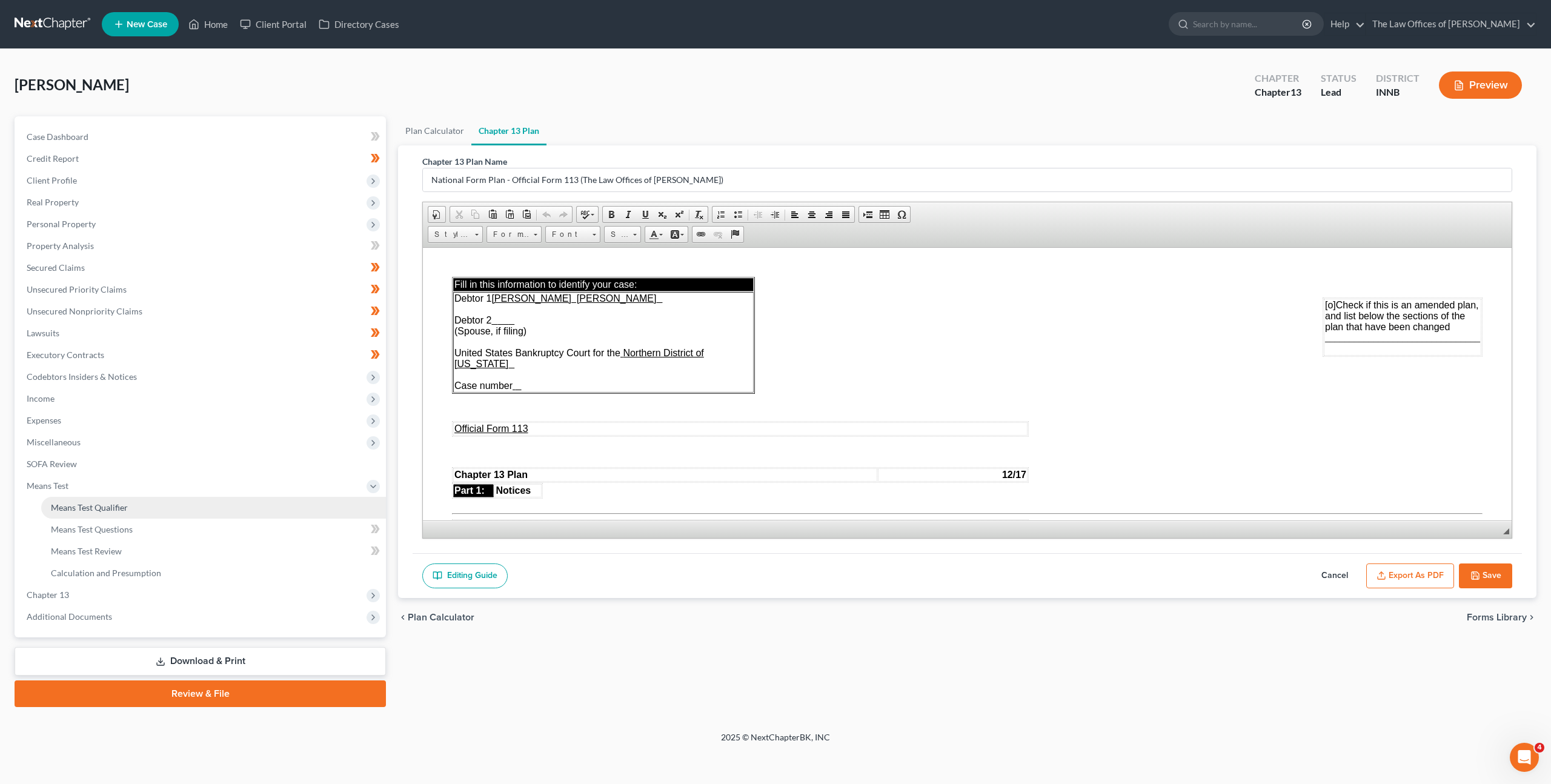
click at [157, 512] on link "Means Test Qualifier" at bounding box center [214, 507] width 345 height 22
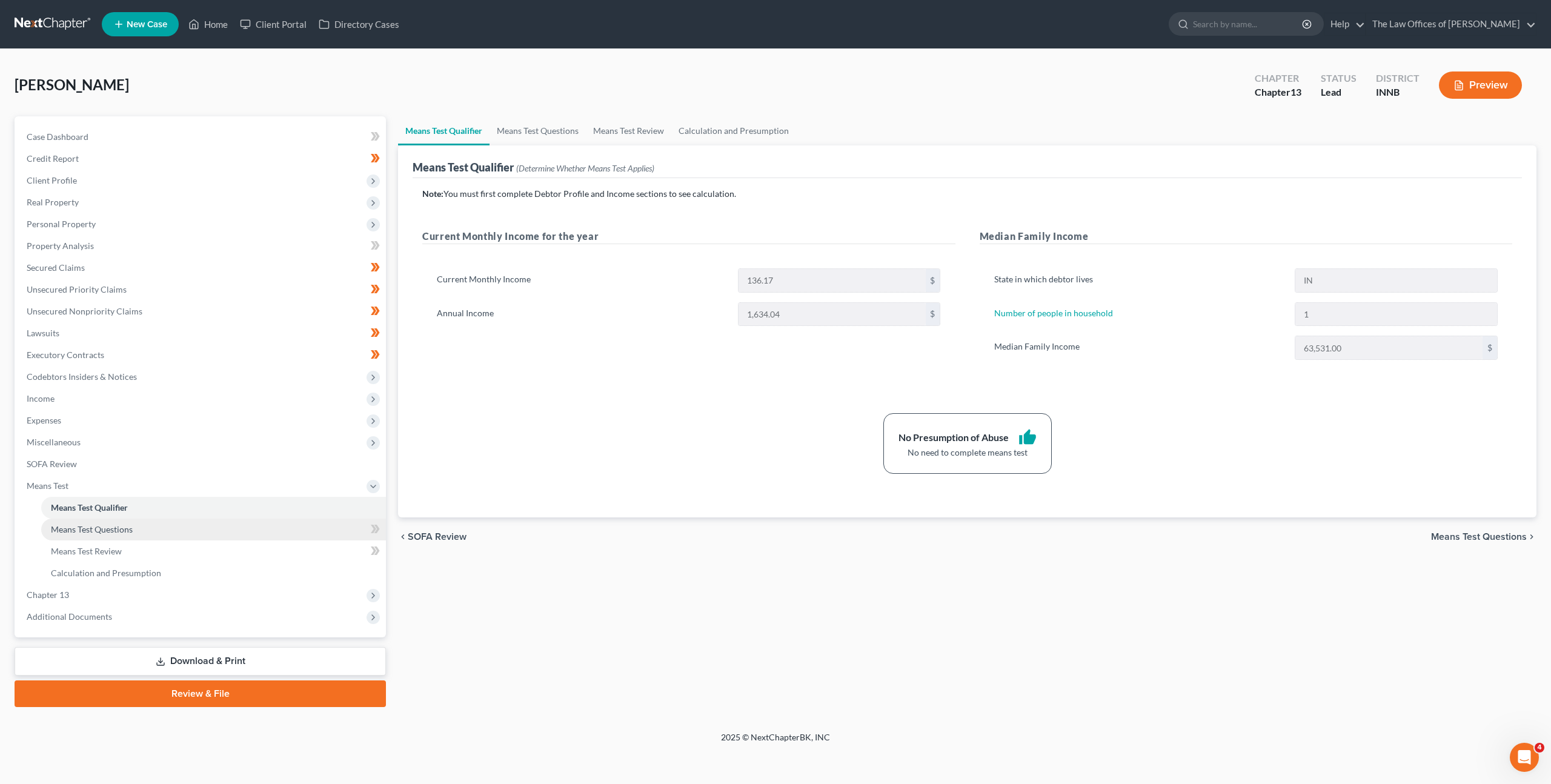
click at [193, 530] on link "Means Test Questions" at bounding box center [214, 529] width 345 height 22
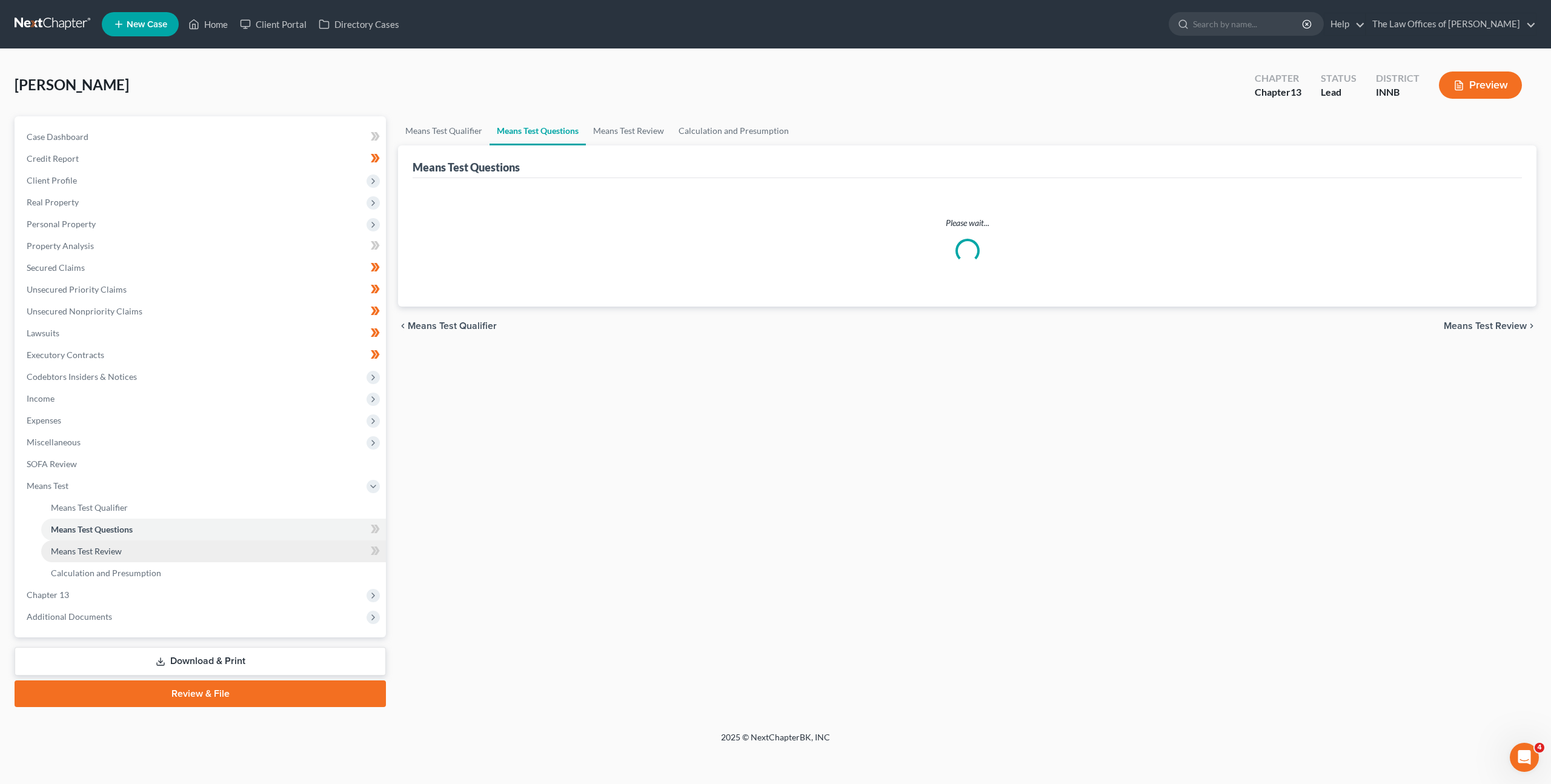
click at [194, 555] on link "Means Test Review" at bounding box center [214, 551] width 345 height 22
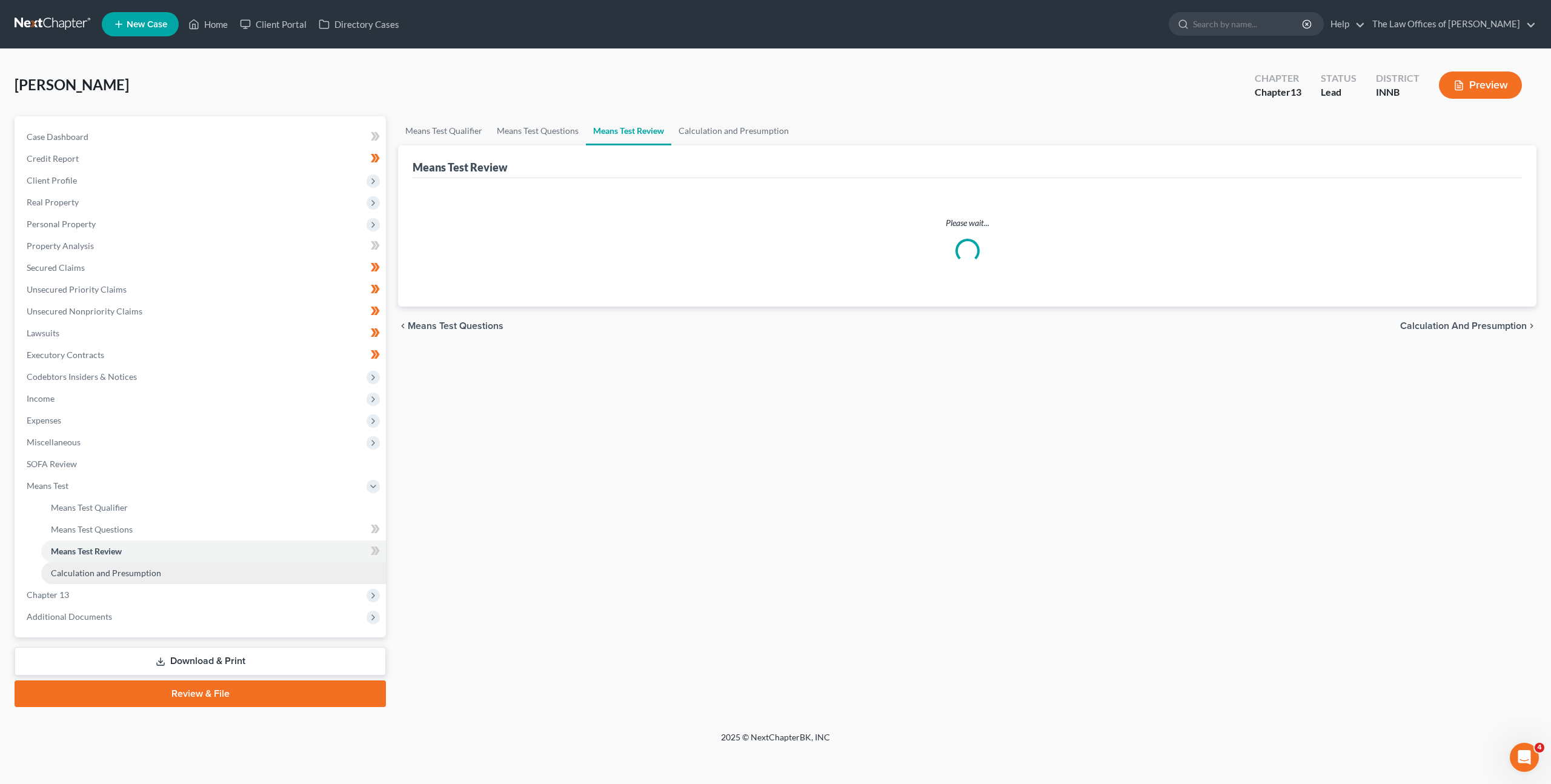
click at [198, 570] on link "Calculation and Presumption" at bounding box center [214, 572] width 345 height 22
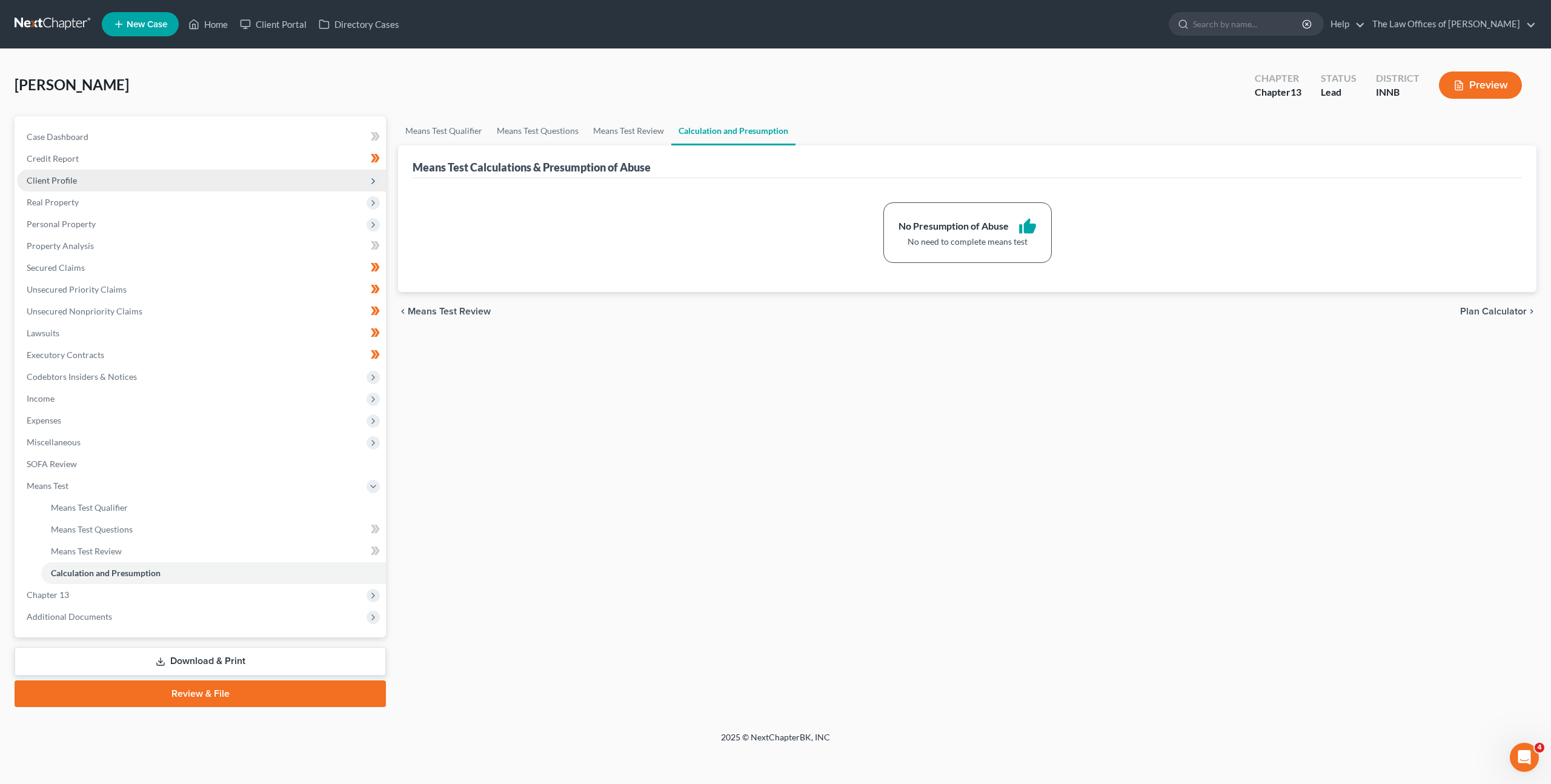
click at [117, 176] on span "Client Profile" at bounding box center [201, 180] width 369 height 22
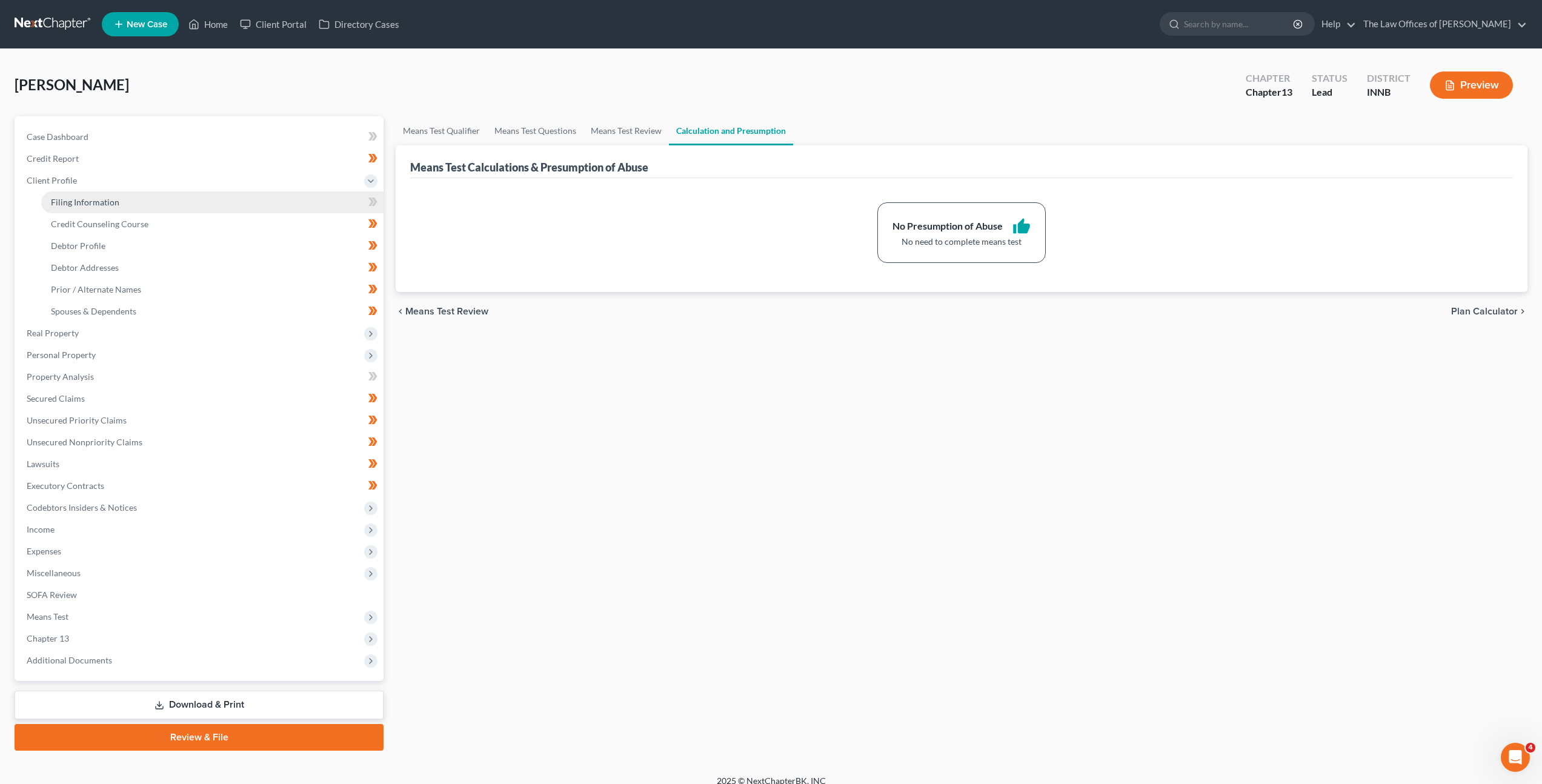
click at [107, 195] on link "Filing Information" at bounding box center [212, 202] width 343 height 22
select select "1"
select select "0"
select select "3"
select select "15"
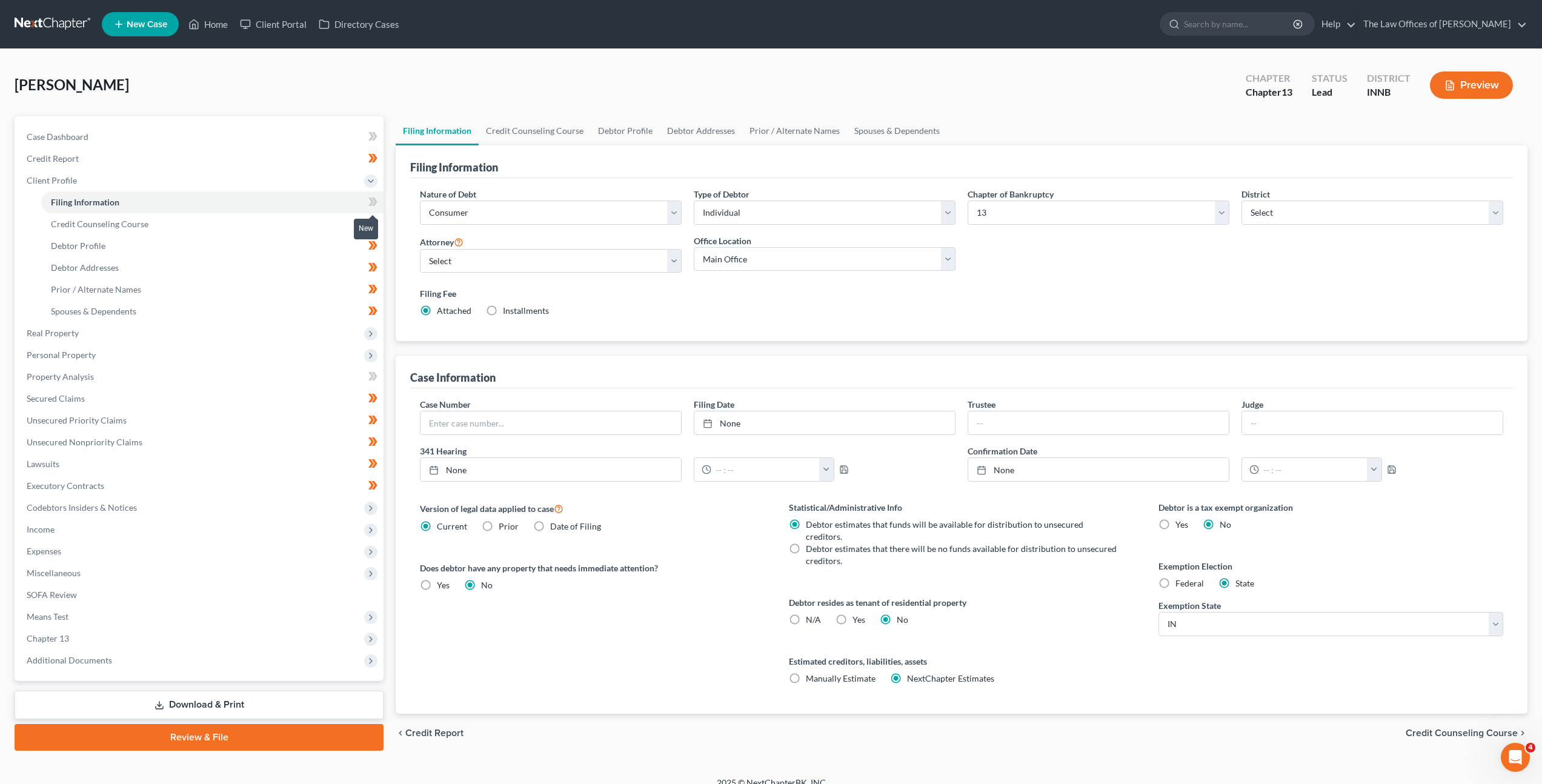
drag, startPoint x: 371, startPoint y: 201, endPoint x: 362, endPoint y: 203, distance: 9.2
click at [371, 200] on icon at bounding box center [371, 202] width 5 height 9
click at [301, 223] on link "Credit Counseling Course" at bounding box center [212, 224] width 343 height 22
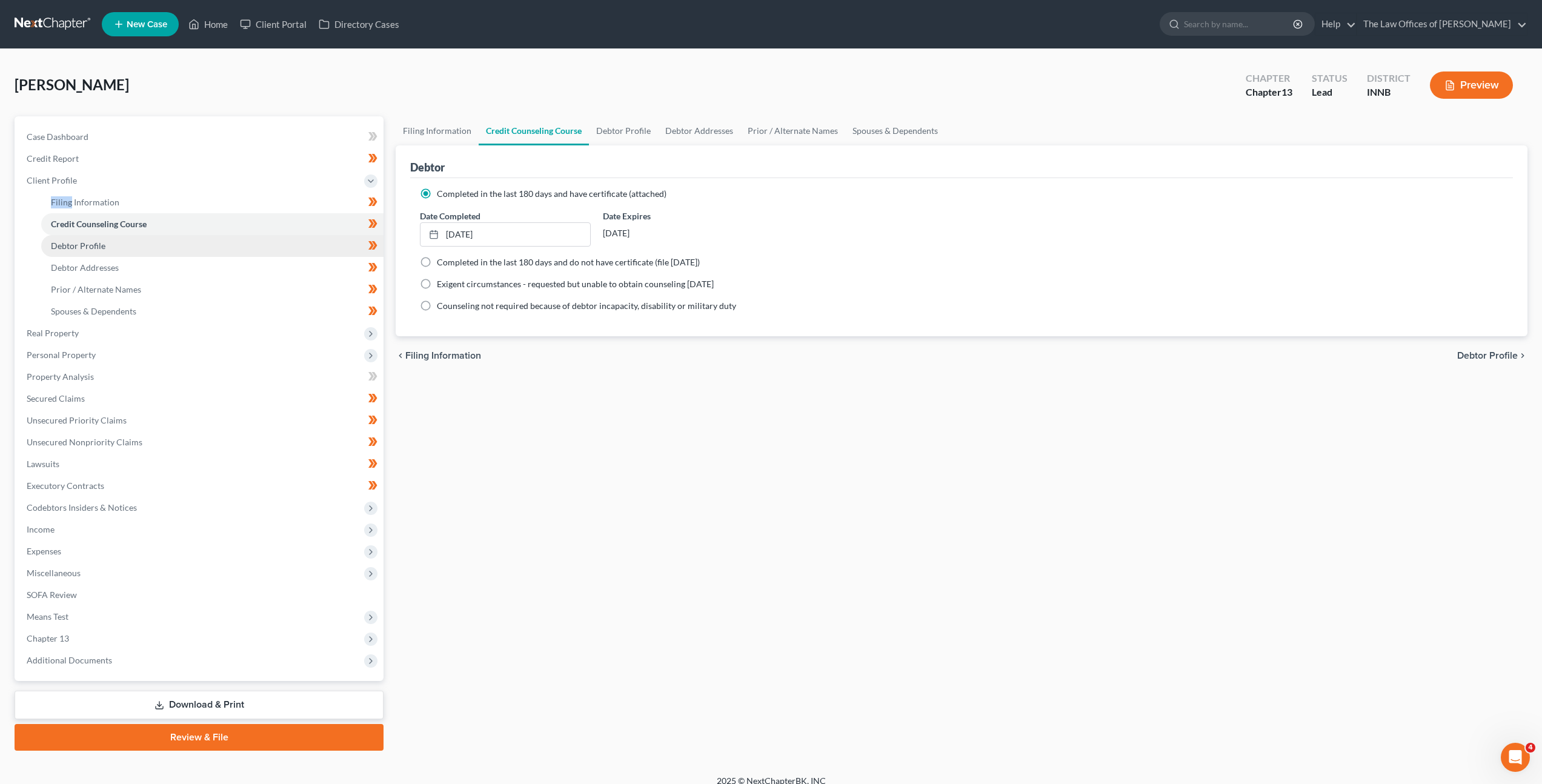
click at [263, 255] on link "Debtor Profile" at bounding box center [212, 246] width 343 height 22
select select "0"
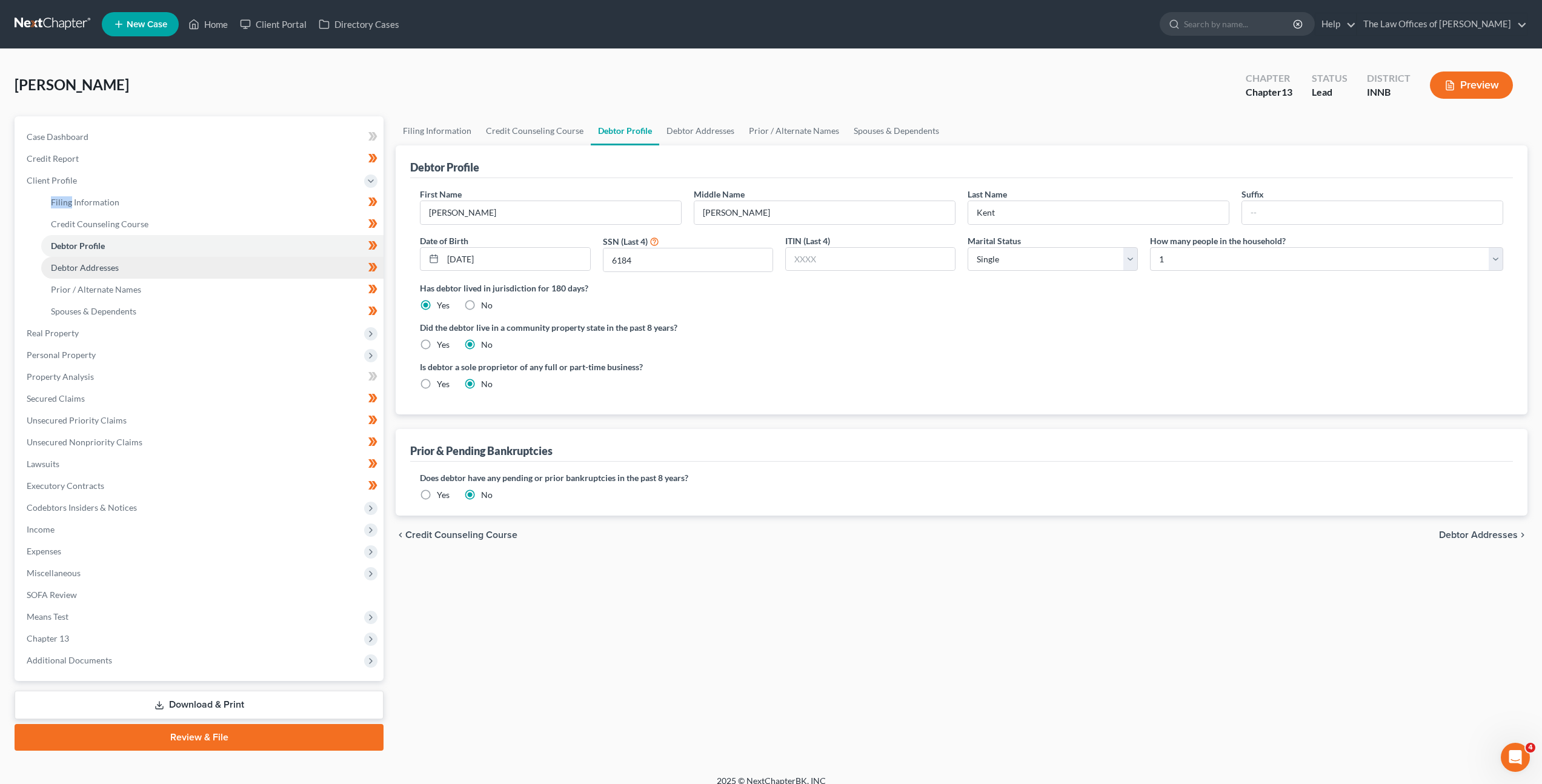
click at [257, 268] on link "Debtor Addresses" at bounding box center [212, 267] width 343 height 22
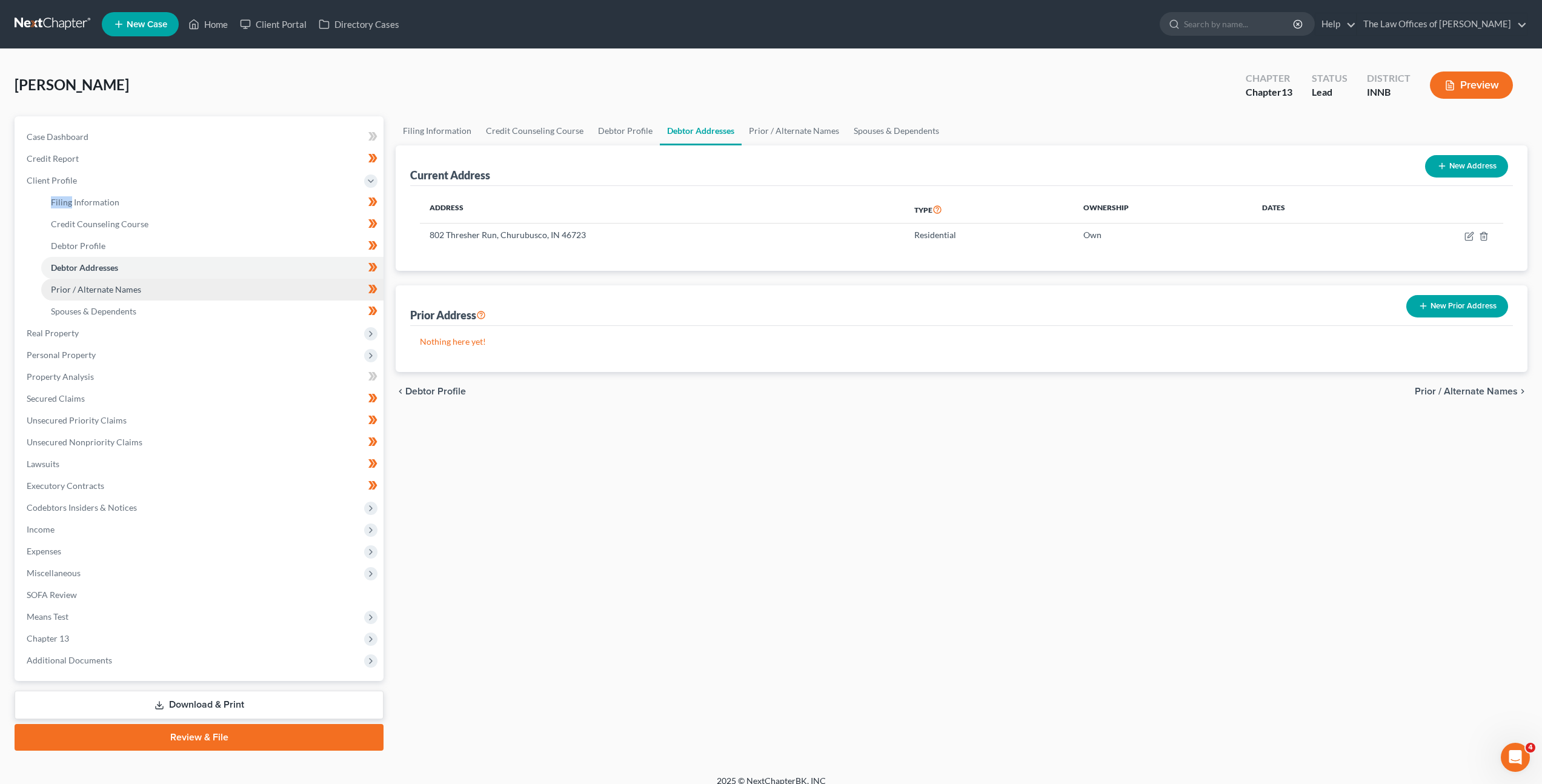
click at [241, 297] on link "Prior / Alternate Names" at bounding box center [212, 289] width 343 height 22
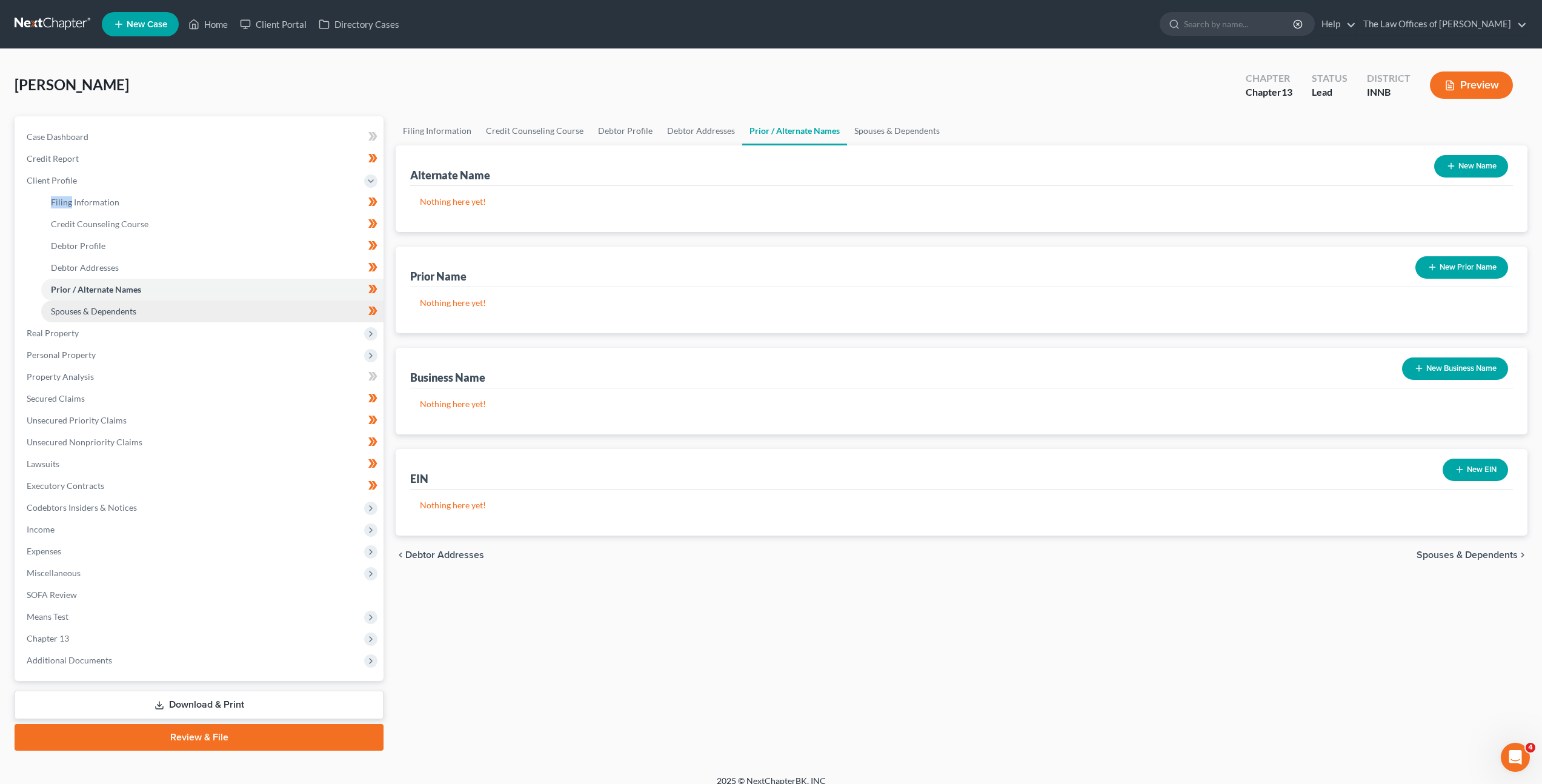
click at [234, 308] on link "Spouses & Dependents" at bounding box center [212, 311] width 343 height 22
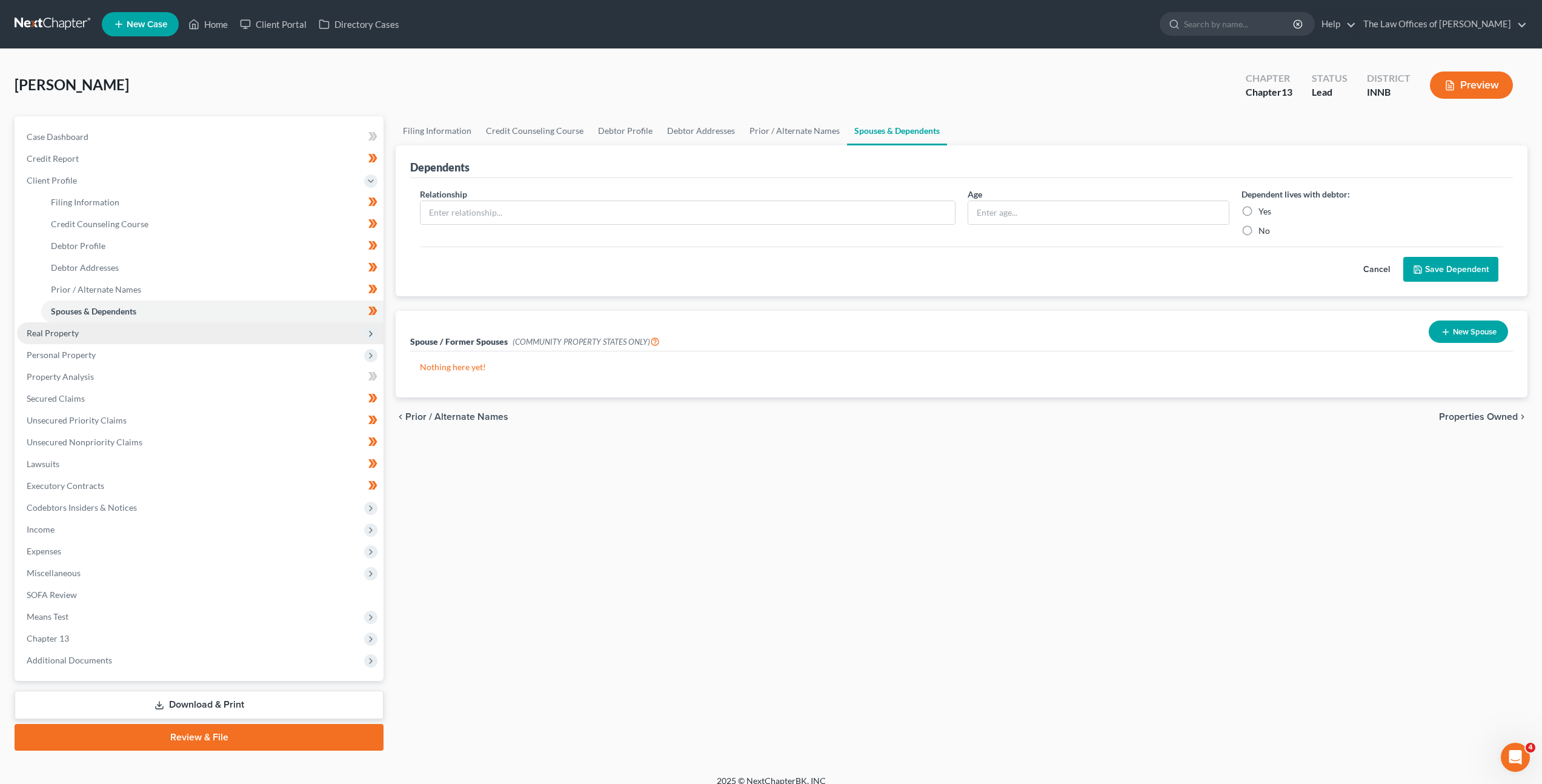
click at [192, 334] on span "Real Property" at bounding box center [200, 333] width 367 height 22
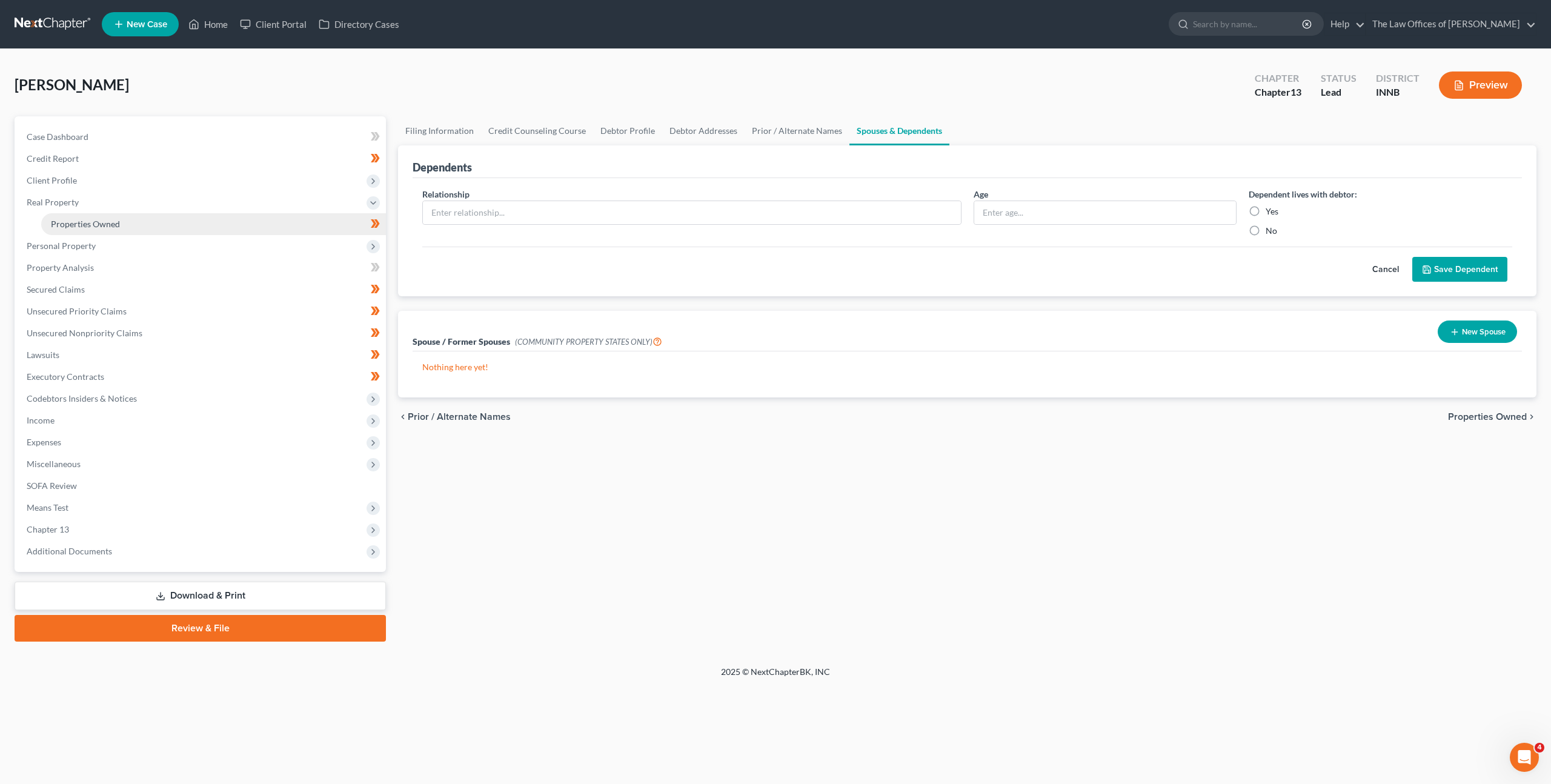
click at [193, 226] on link "Properties Owned" at bounding box center [214, 224] width 345 height 22
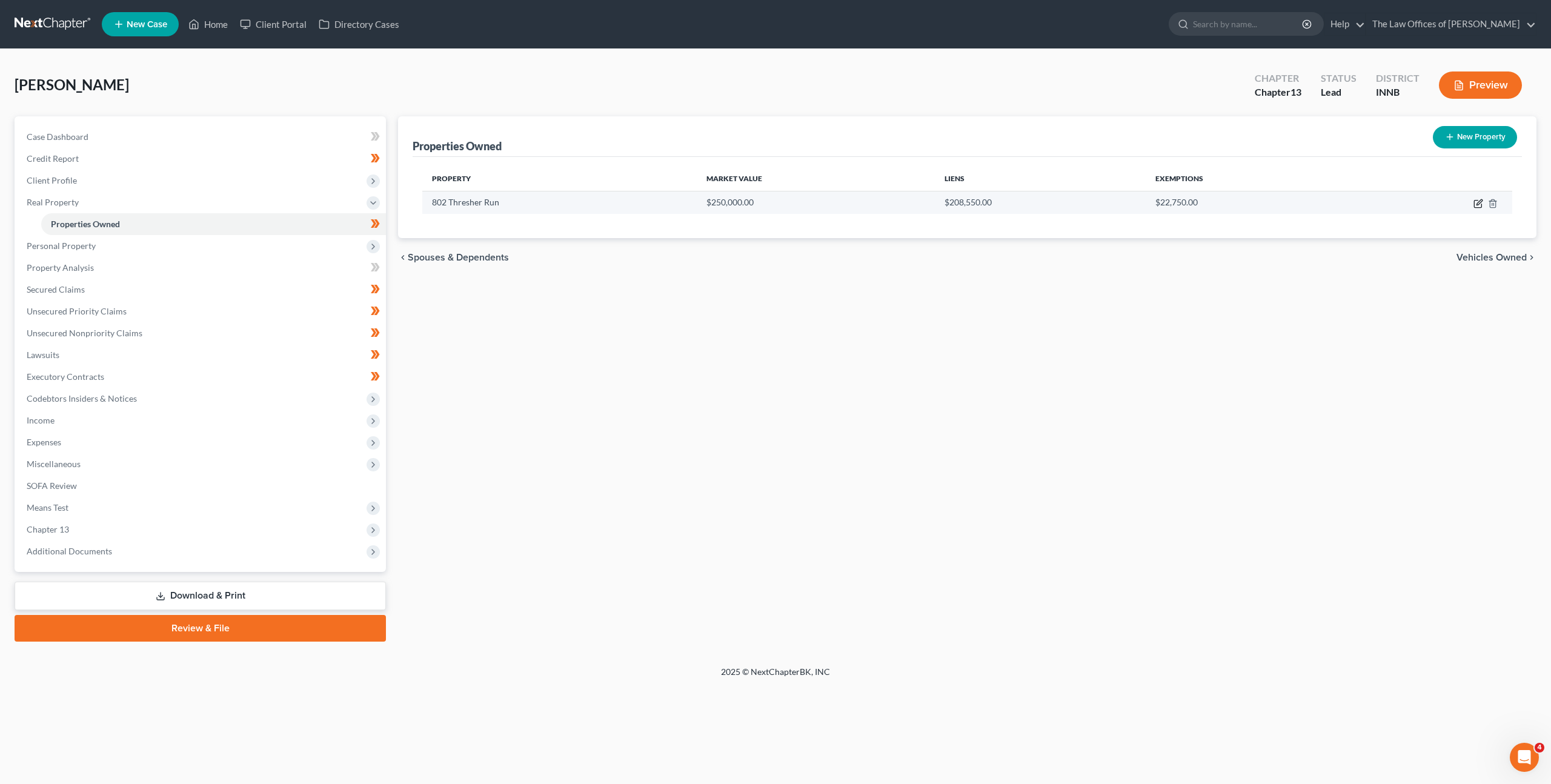
click at [1474, 204] on icon "button" at bounding box center [1477, 204] width 7 height 7
select select "15"
select select "0"
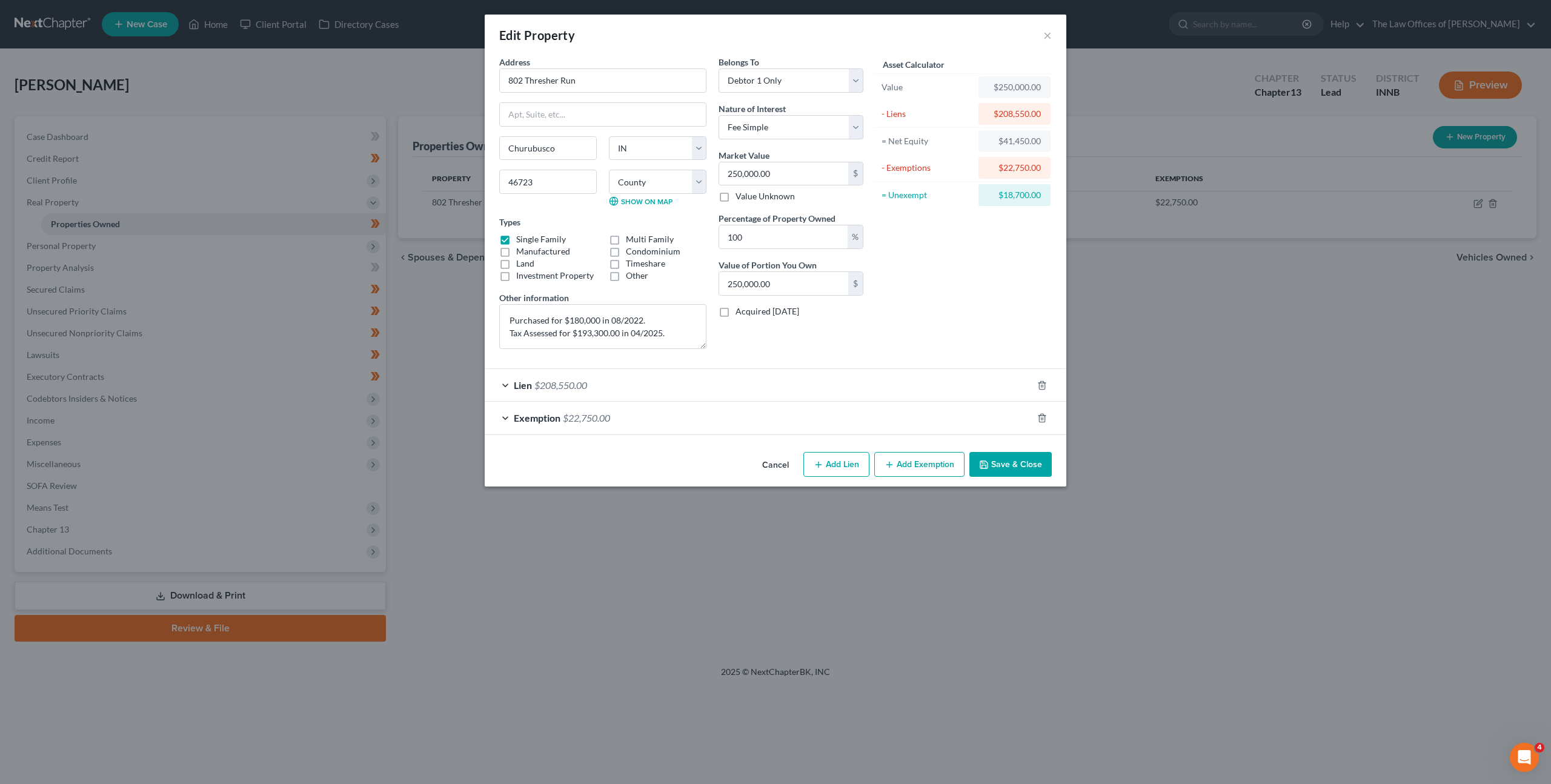
click at [726, 384] on div "Lien $208,550.00" at bounding box center [758, 384] width 548 height 32
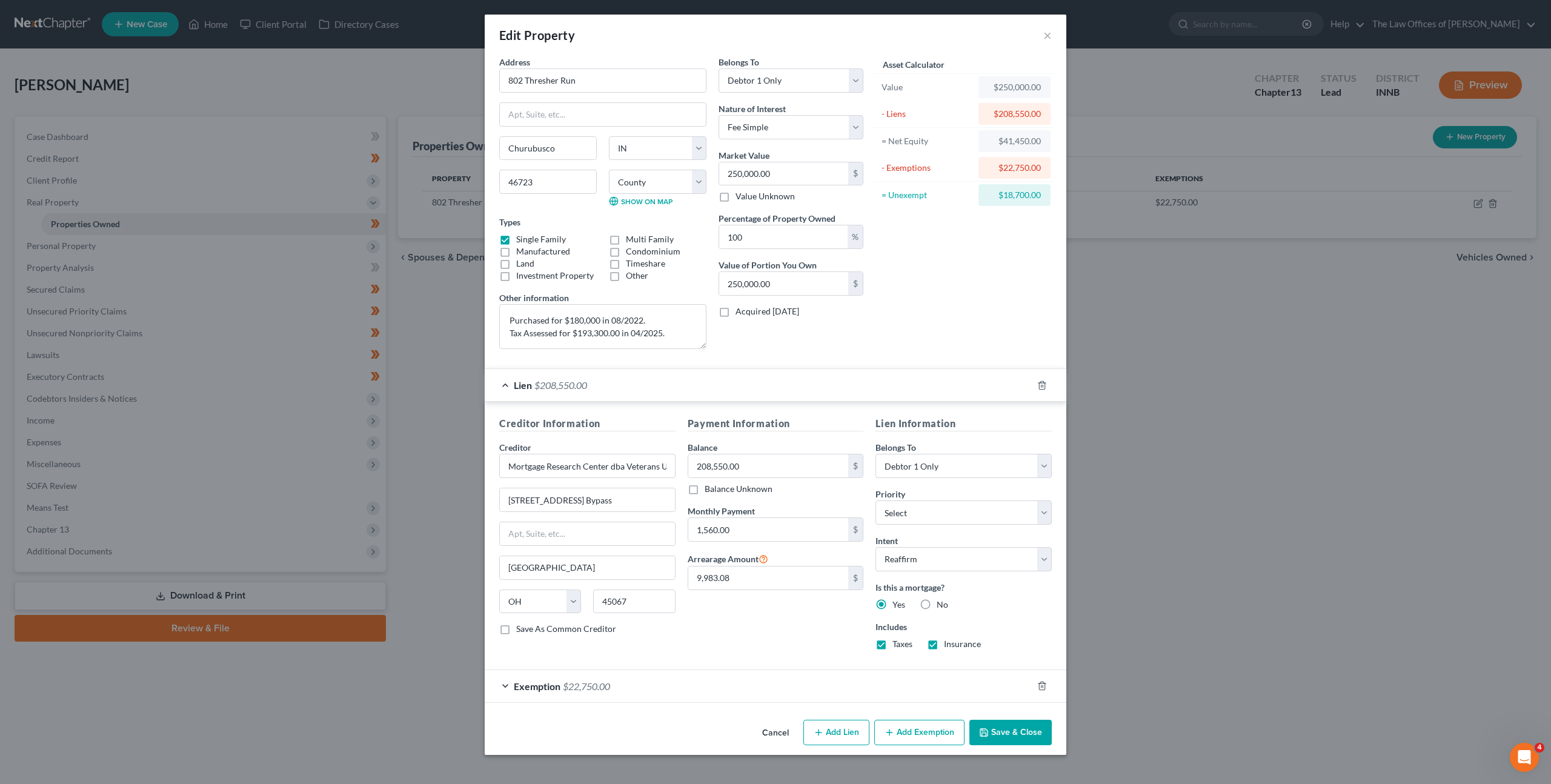
click at [726, 384] on div "Lien $208,550.00" at bounding box center [758, 384] width 548 height 32
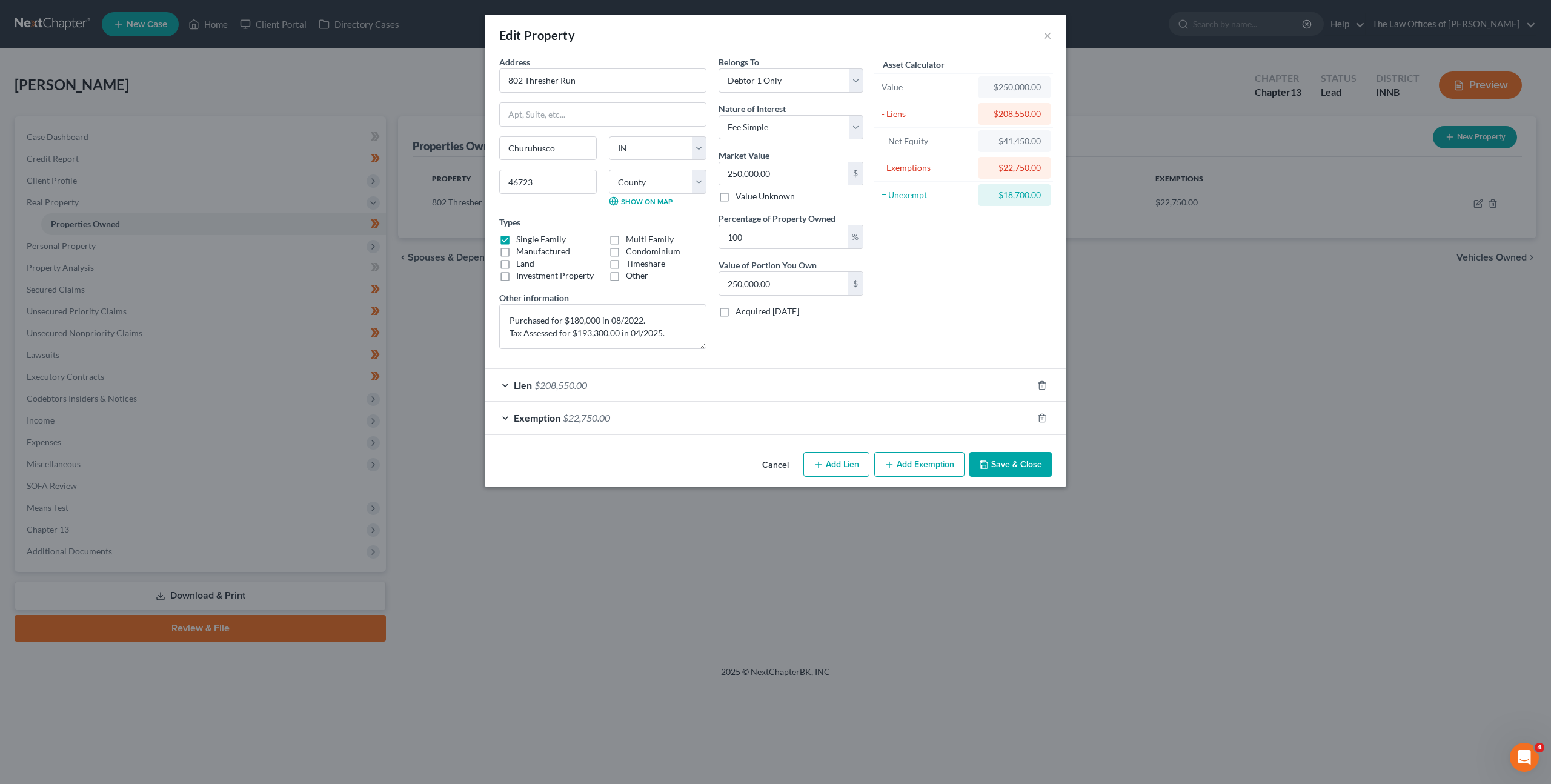
click at [982, 286] on div "Asset Calculator Value $250,000.00 - Liens $208,550.00 = Net Equity $41,450.00 …" at bounding box center [963, 207] width 189 height 303
drag, startPoint x: 658, startPoint y: 333, endPoint x: 504, endPoint y: 320, distance: 154.5
click at [504, 320] on textarea "Purchased for $180,000 in 08/2022. Tax Assessed for $193,300.00 in 04/2025." at bounding box center [603, 326] width 207 height 45
click at [1004, 464] on button "Save & Close" at bounding box center [1011, 464] width 83 height 26
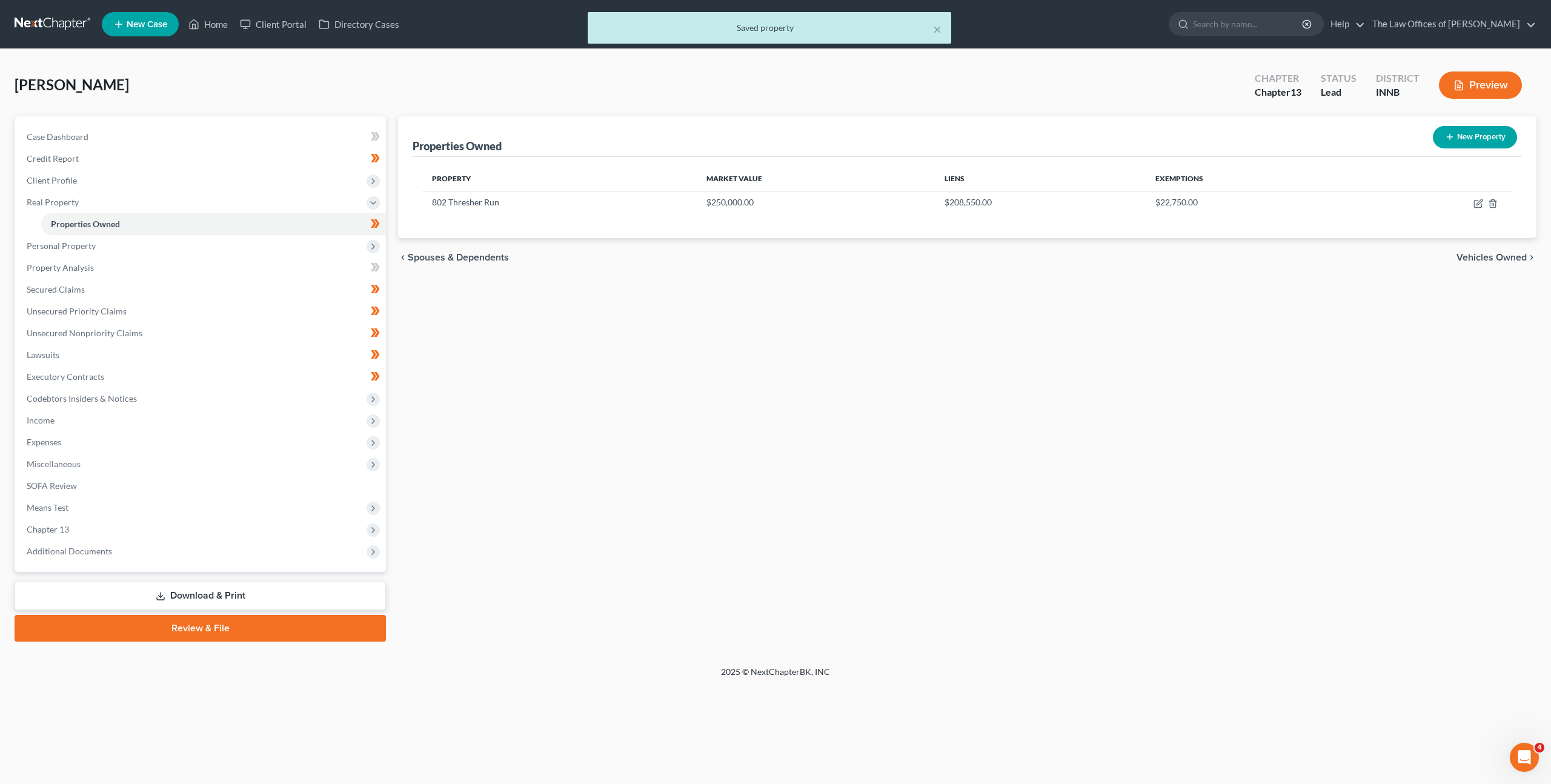
click at [587, 390] on div "Properties Owned New Property Property Market Value Liens Exemptions 802 Thresh…" at bounding box center [967, 379] width 1151 height 525
click at [272, 244] on span "Personal Property" at bounding box center [201, 246] width 369 height 22
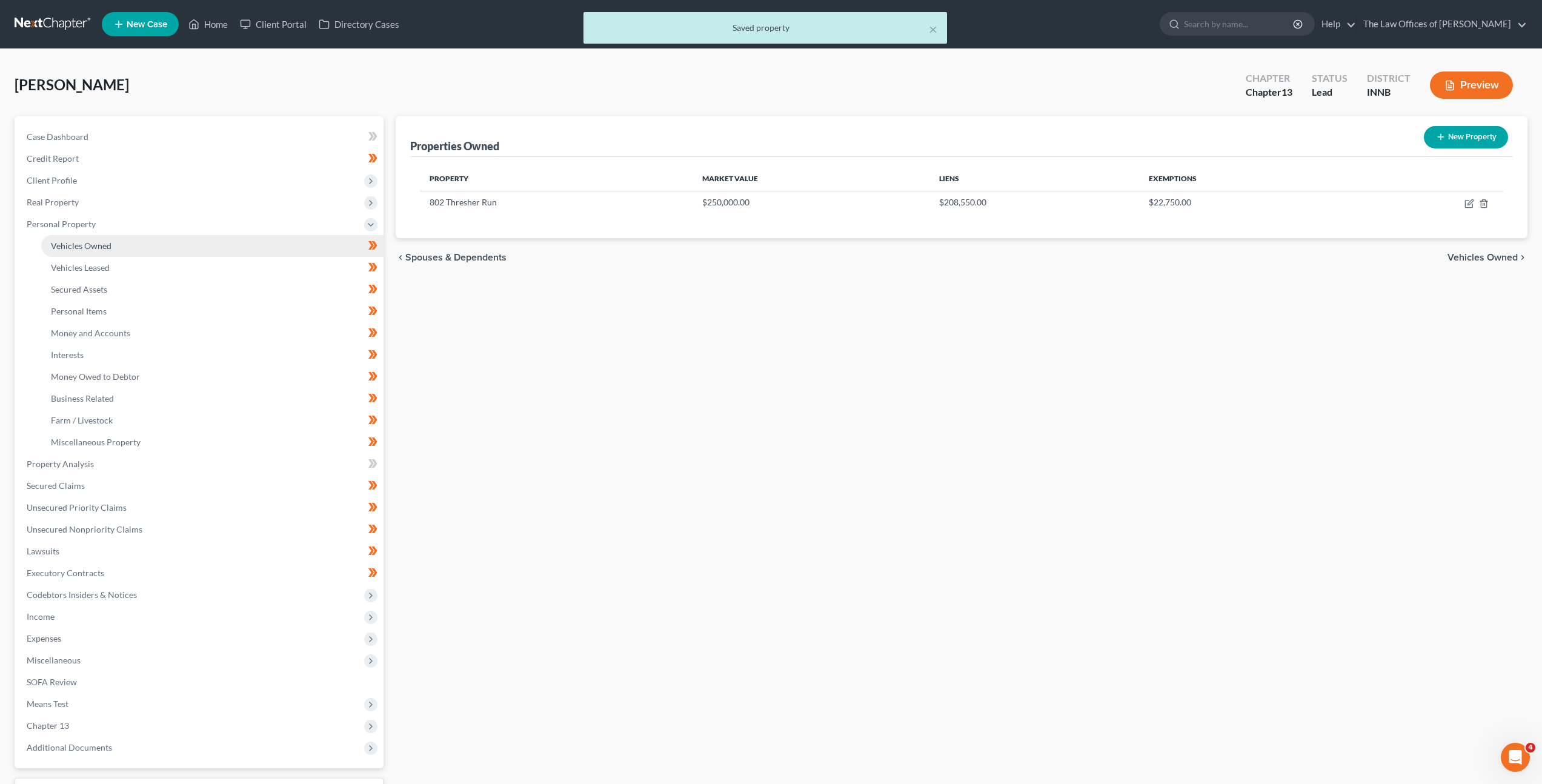
click at [251, 240] on link "Vehicles Owned" at bounding box center [212, 246] width 343 height 22
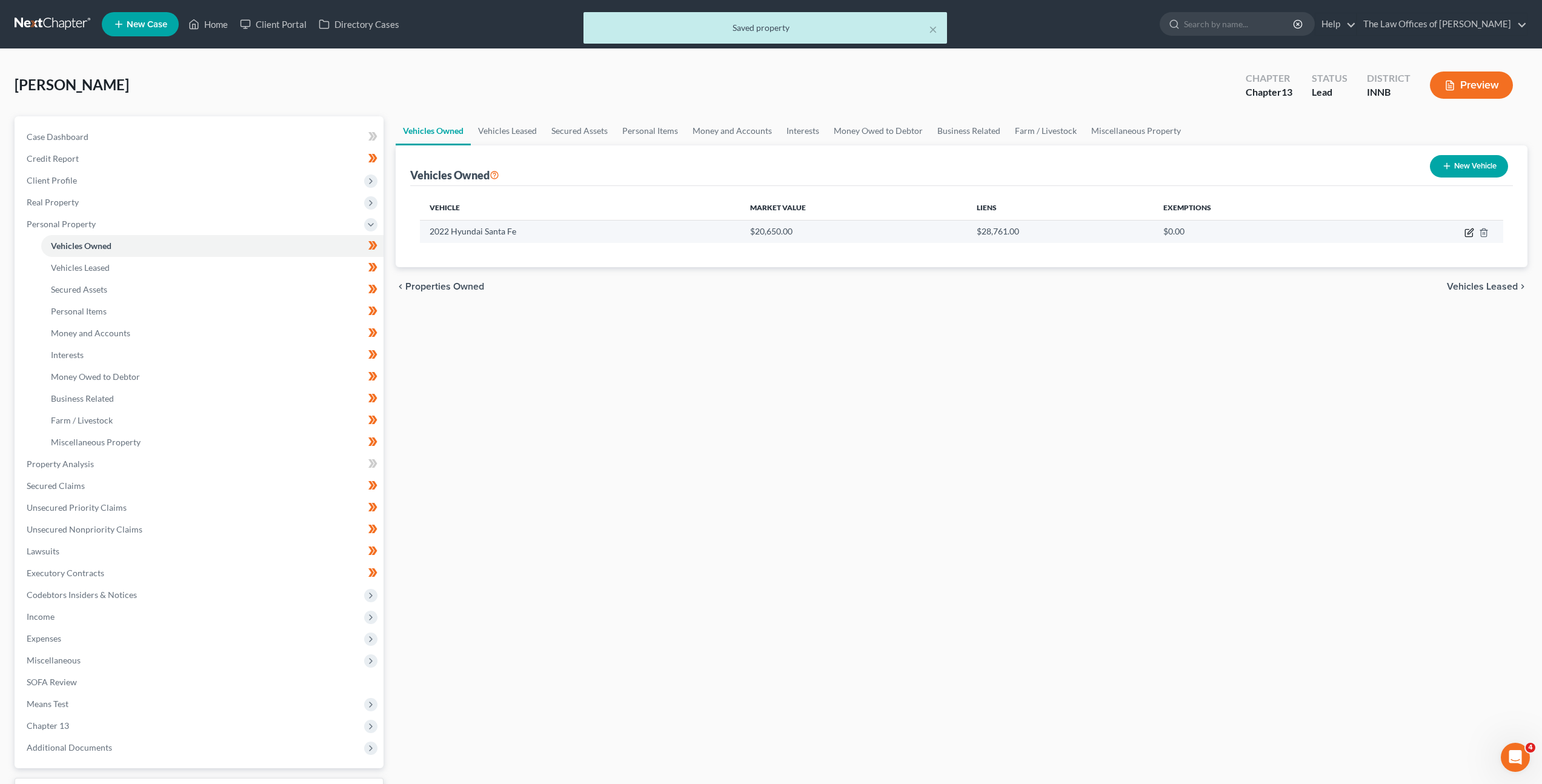
click at [1467, 233] on icon "button" at bounding box center [1470, 231] width 5 height 5
select select "0"
select select "4"
select select "1"
select select "0"
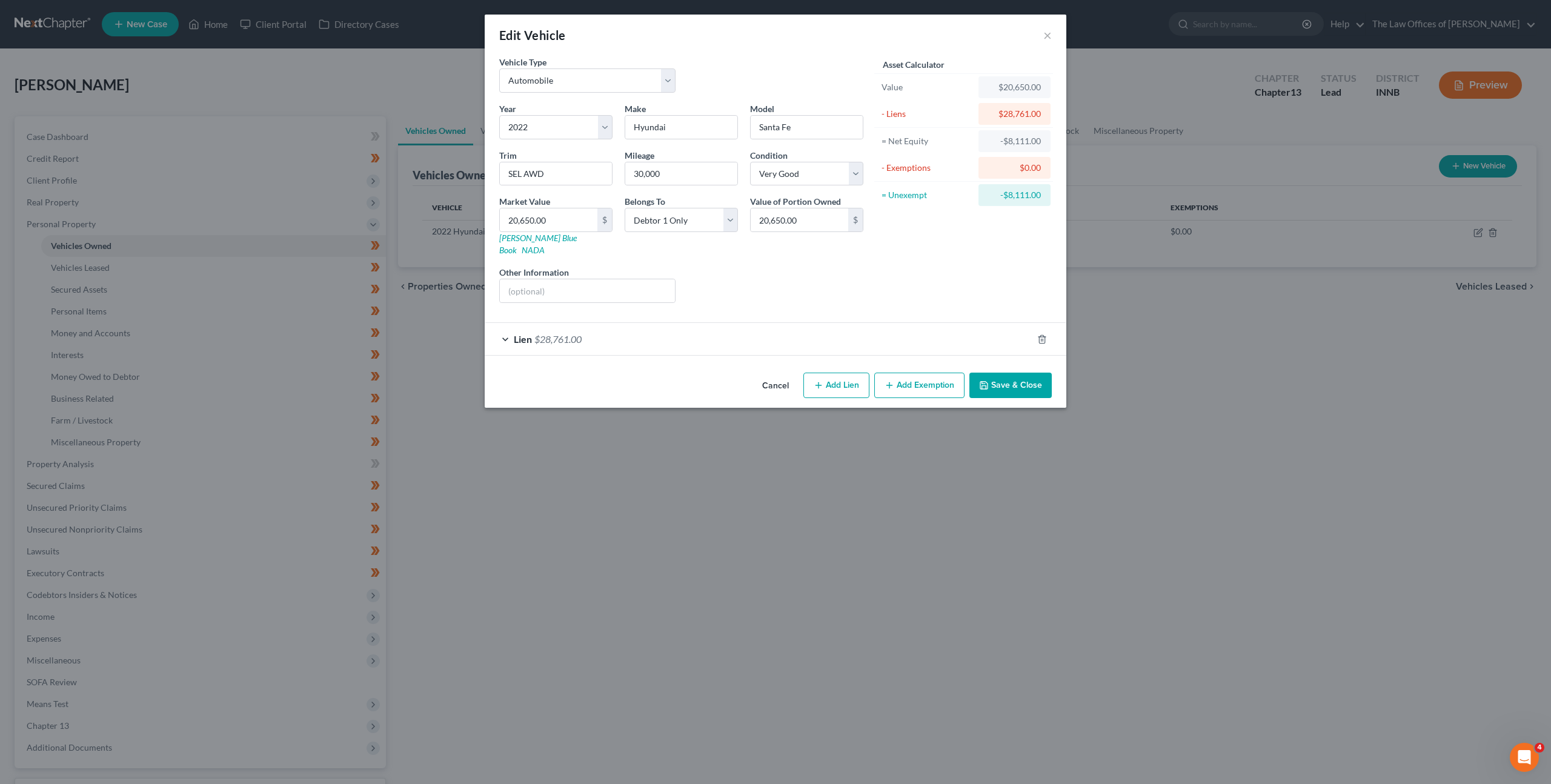
click at [909, 328] on div "Lien $28,761.00" at bounding box center [758, 339] width 548 height 32
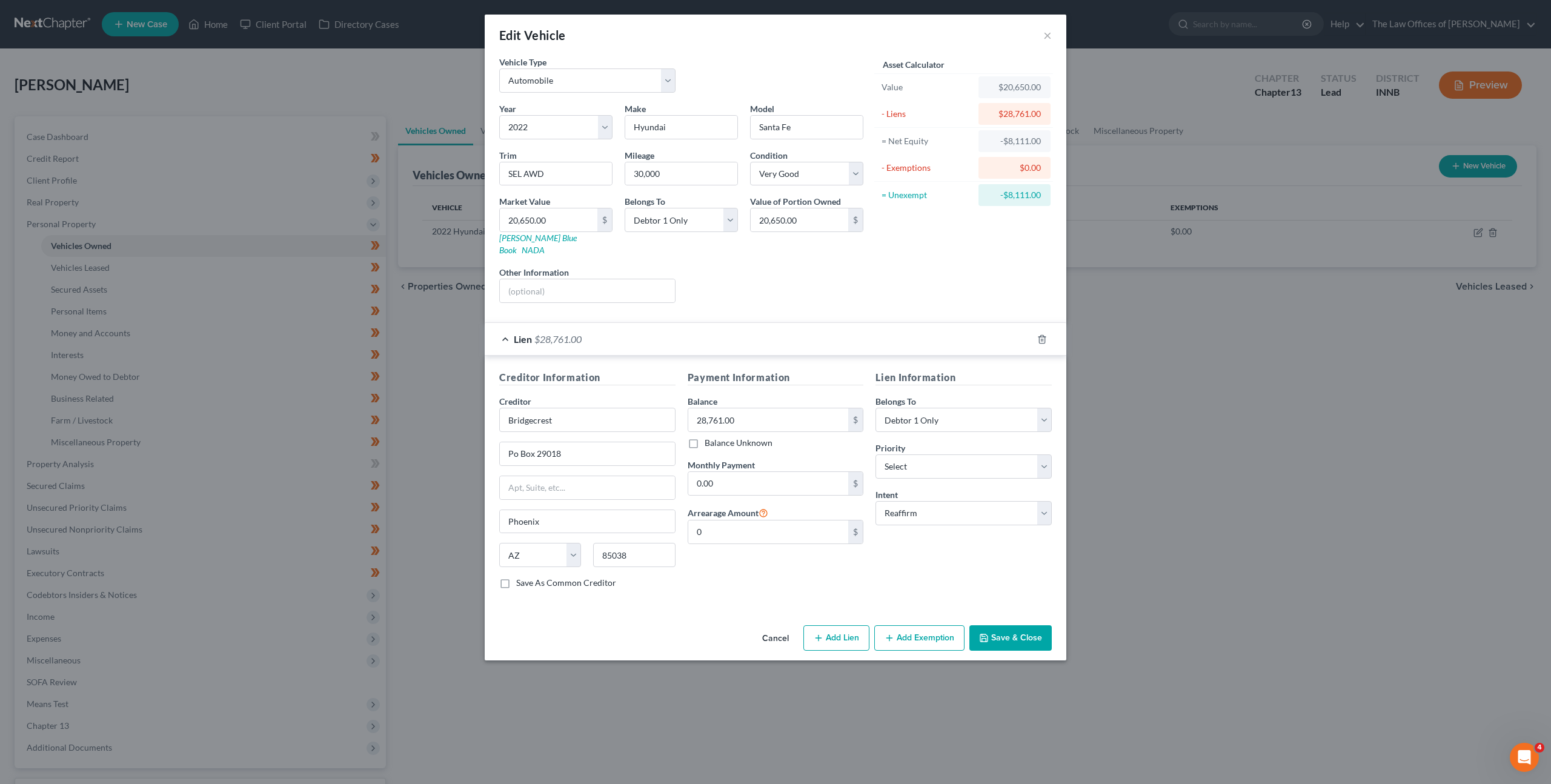
click at [772, 629] on button "Cancel" at bounding box center [776, 638] width 46 height 24
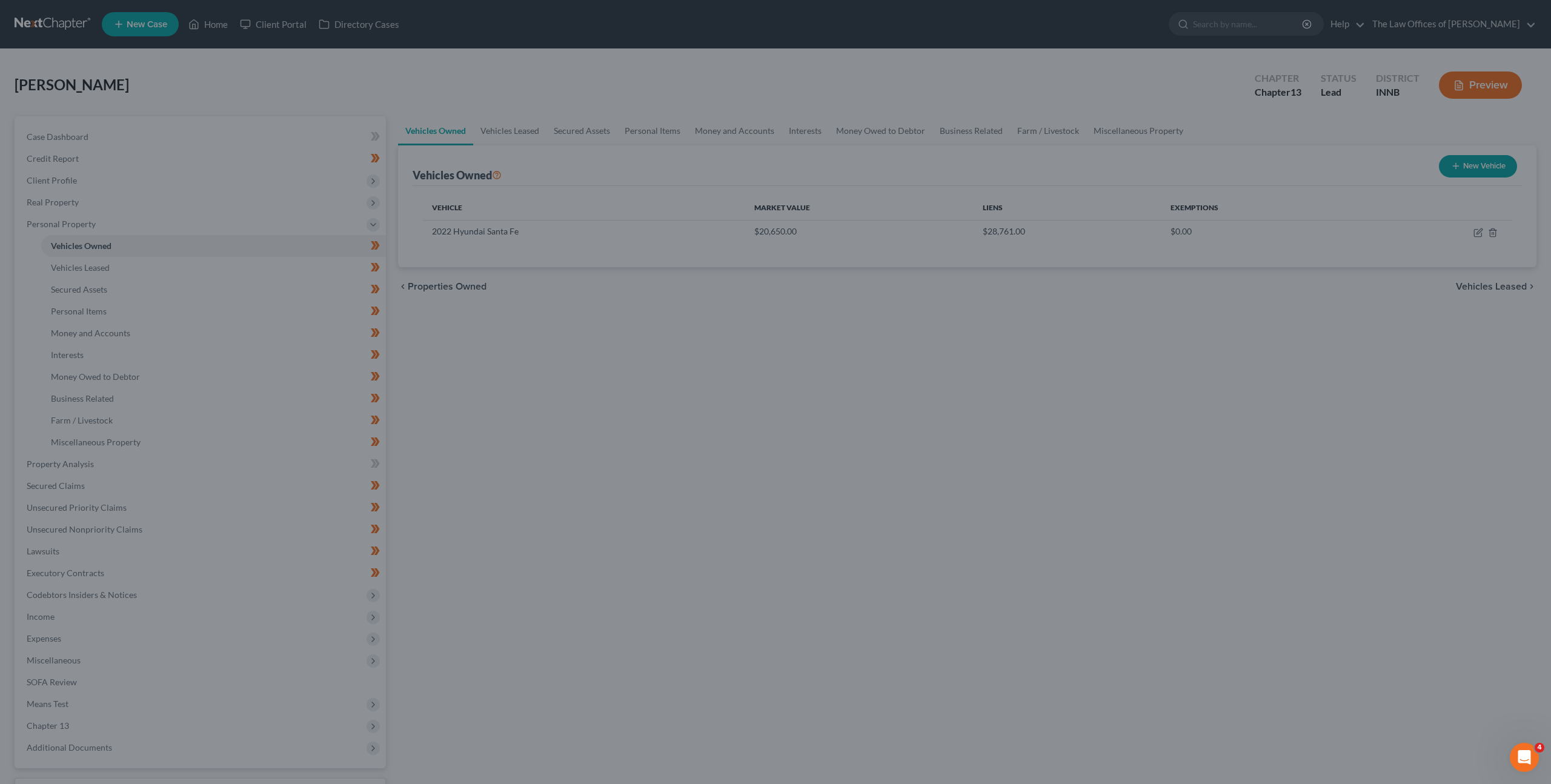
click at [772, 610] on button "Cancel" at bounding box center [775, 599] width 40 height 20
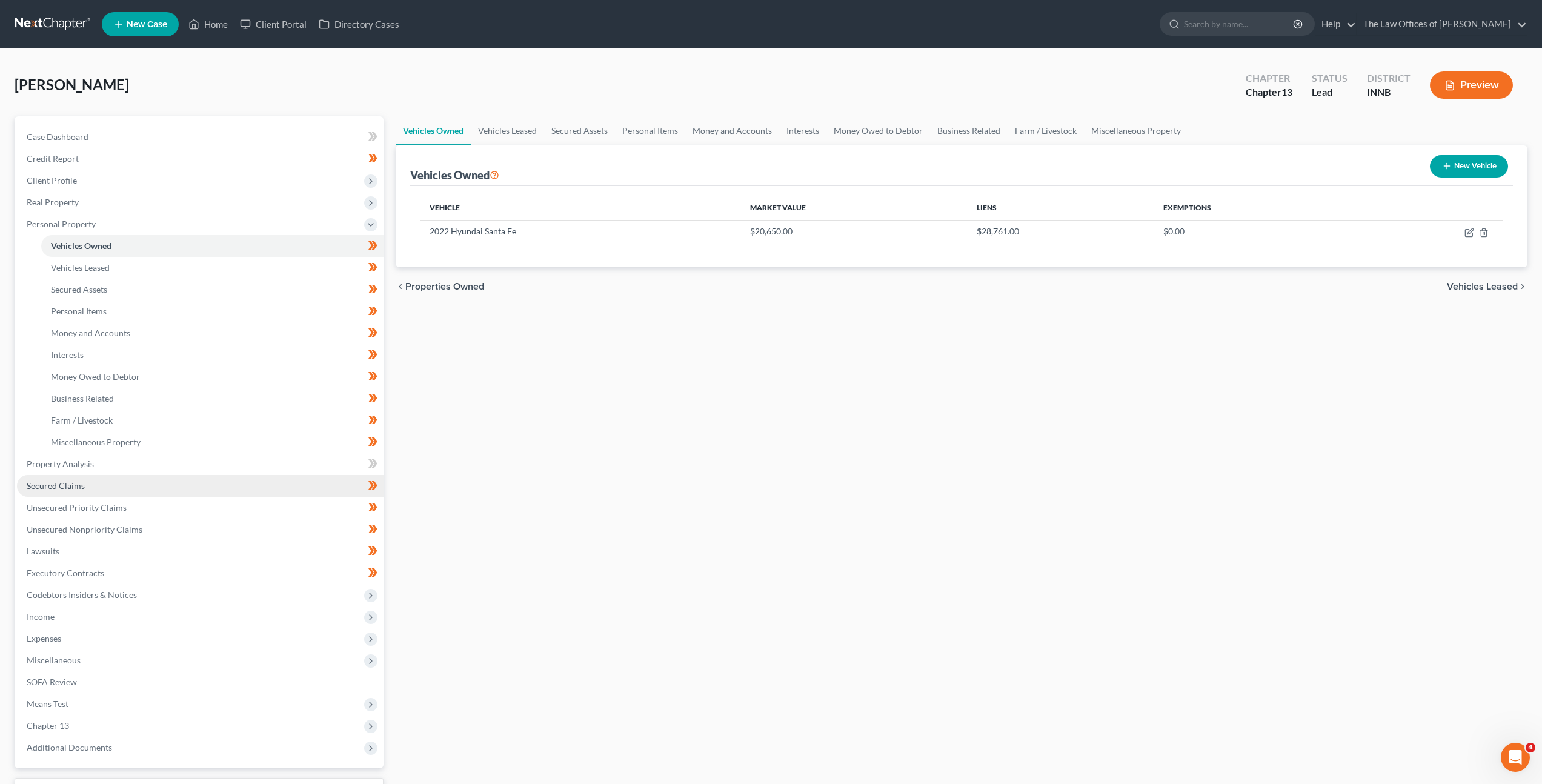
click at [215, 479] on link "Secured Claims" at bounding box center [200, 485] width 367 height 22
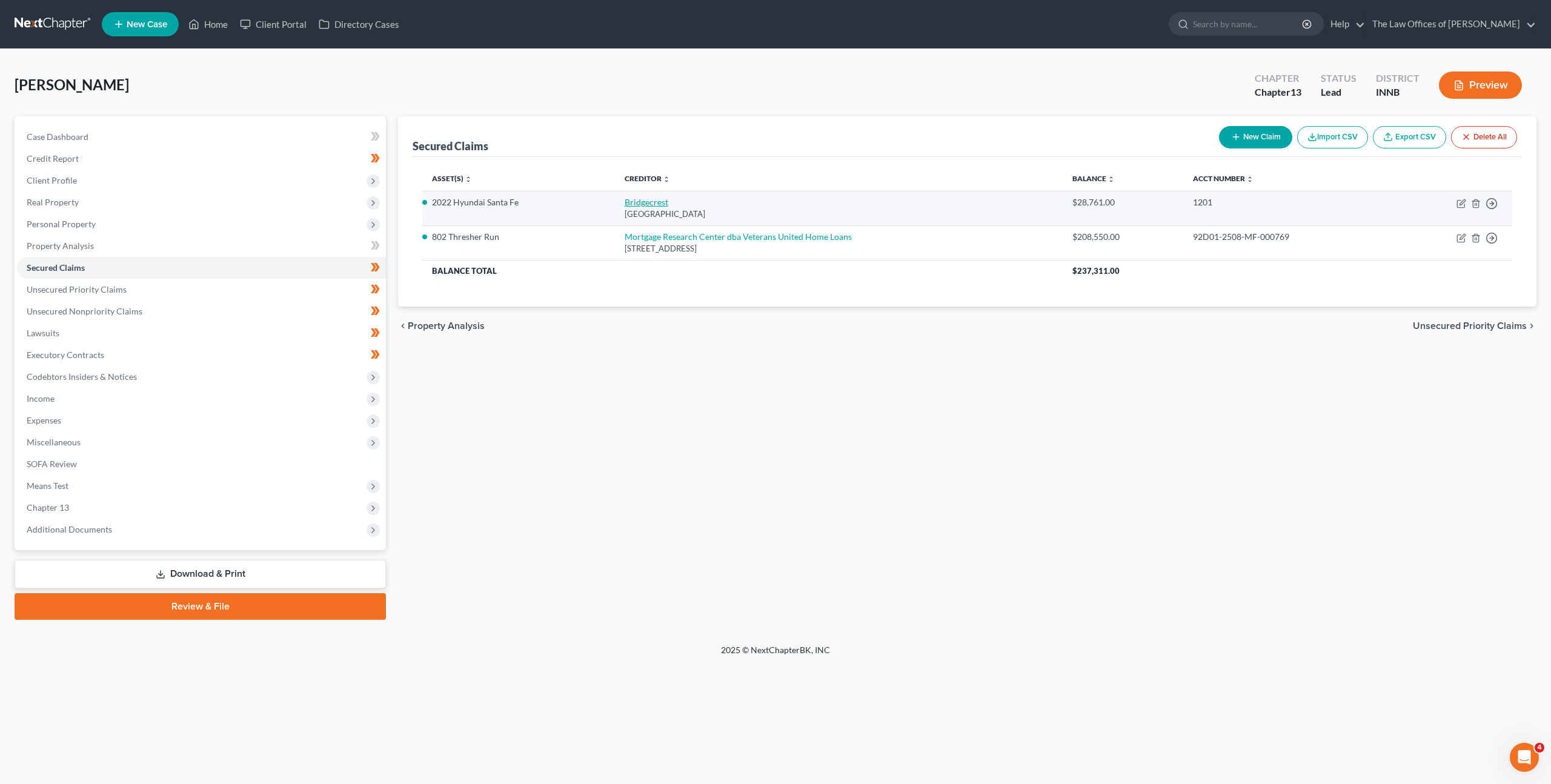
click at [636, 200] on link "Bridgecrest" at bounding box center [646, 202] width 44 height 10
select select "3"
select select "2"
select select "0"
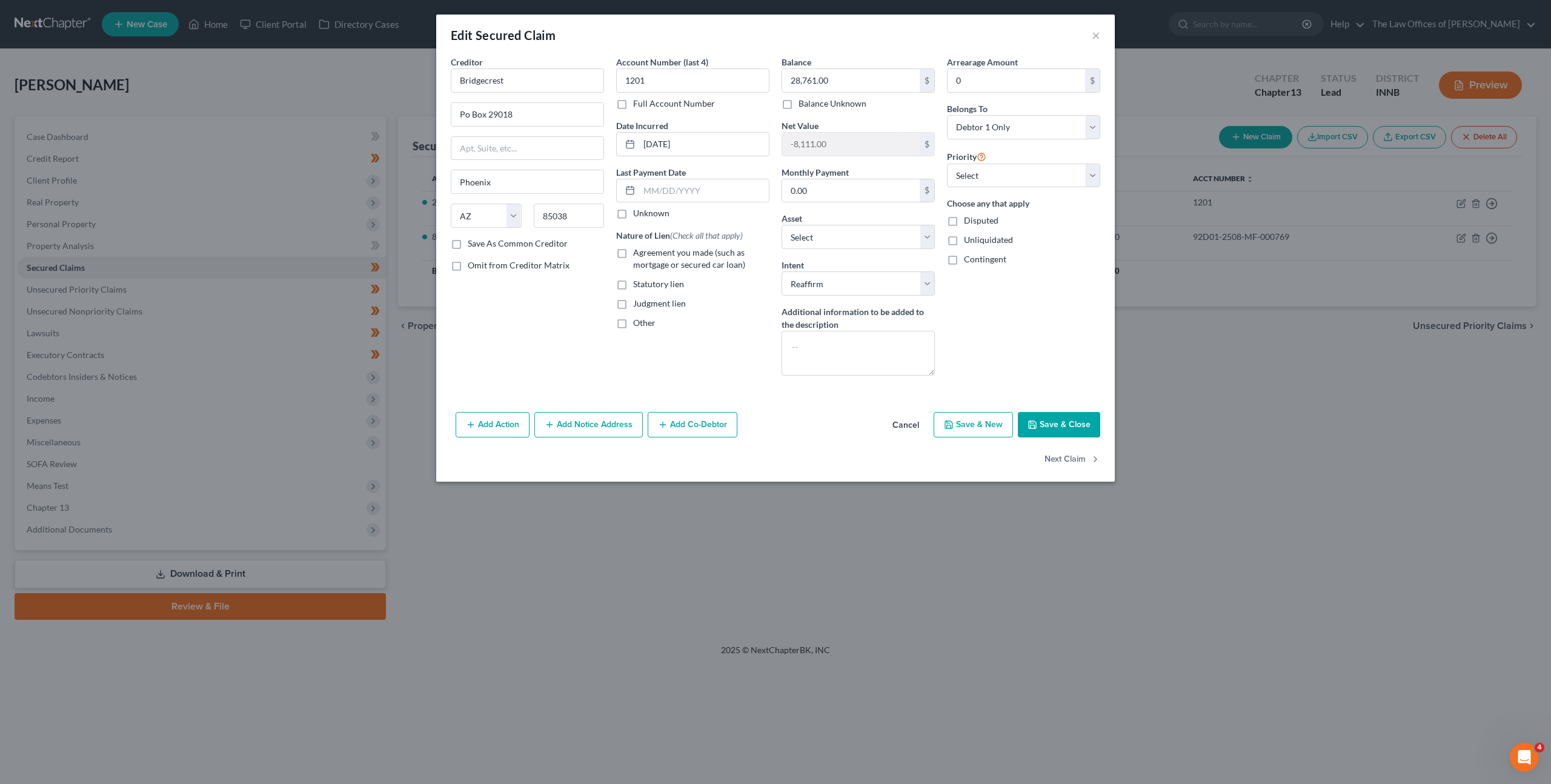
click at [896, 416] on button "Cancel" at bounding box center [906, 425] width 46 height 24
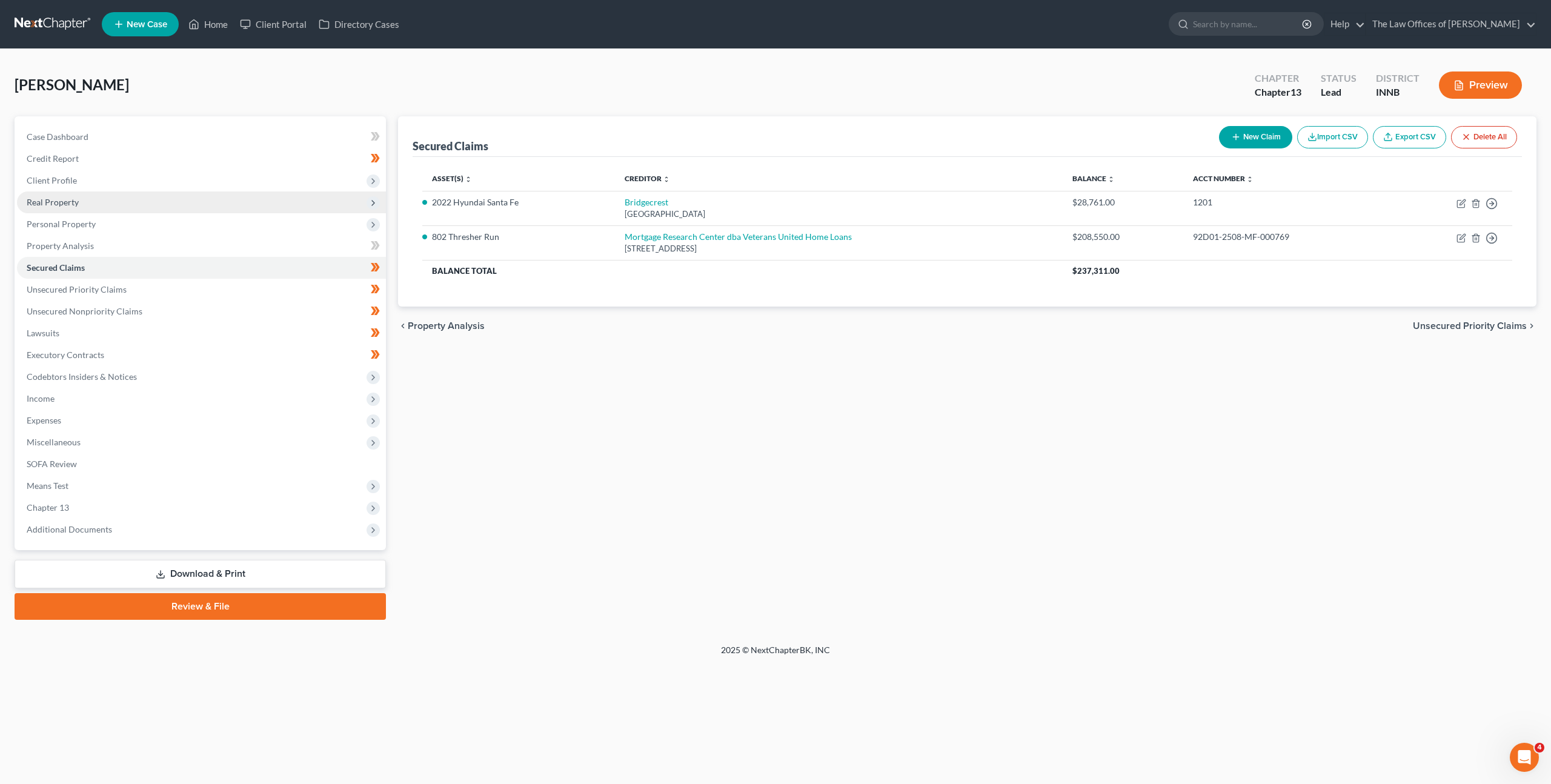
click at [263, 198] on span "Real Property" at bounding box center [201, 202] width 369 height 22
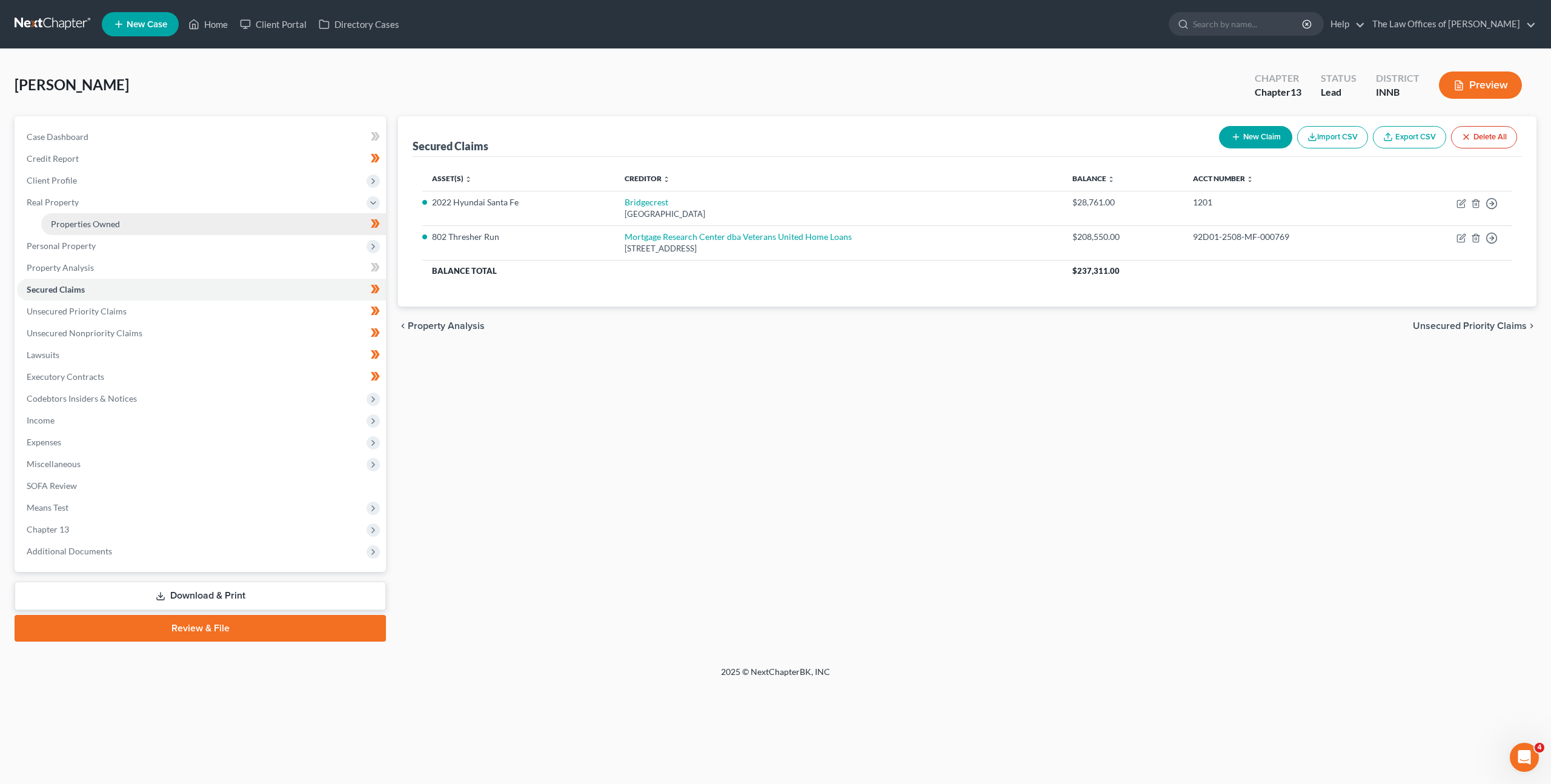
click at [242, 229] on link "Properties Owned" at bounding box center [214, 224] width 345 height 22
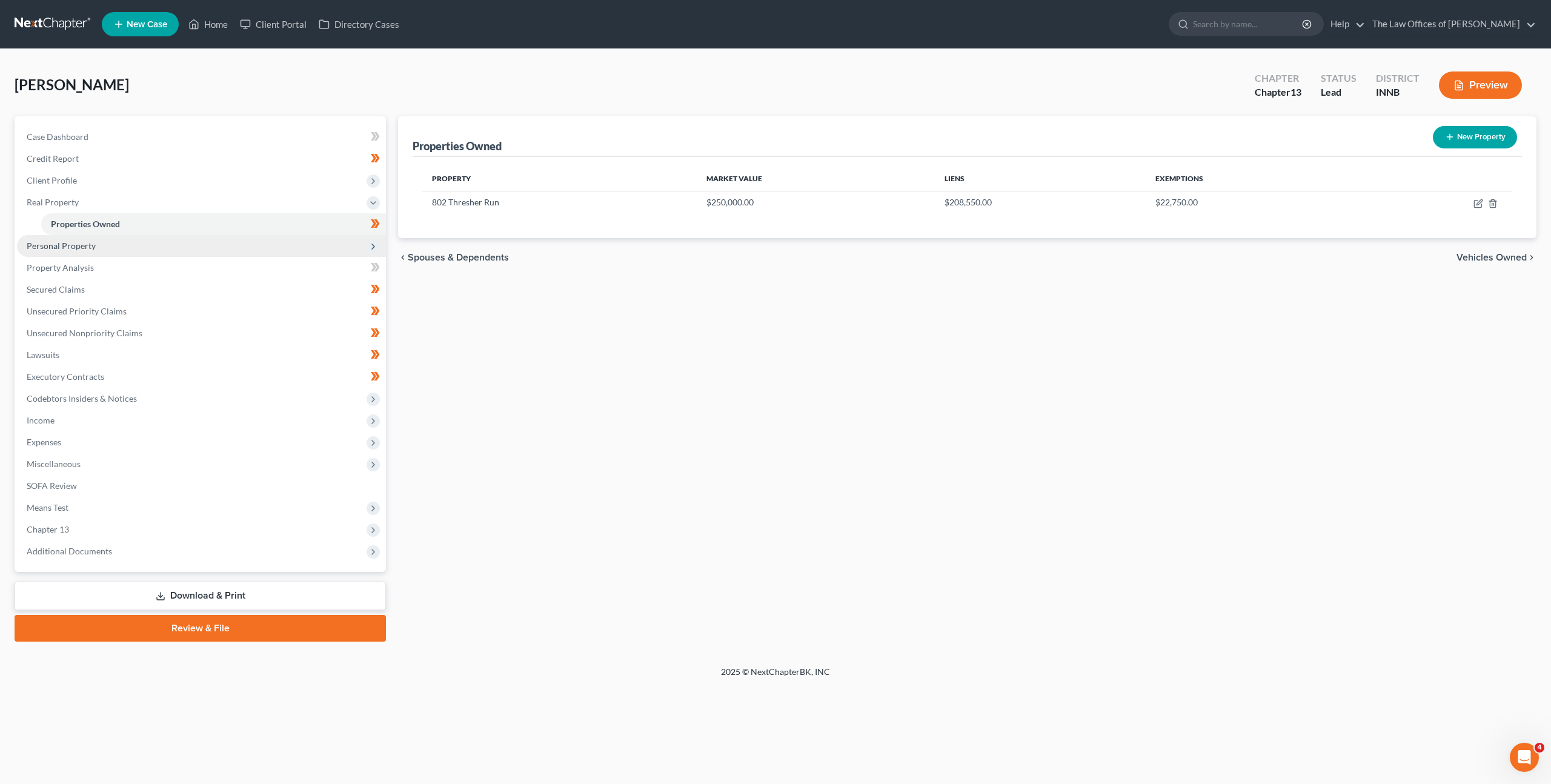
click at [211, 246] on span "Personal Property" at bounding box center [201, 246] width 369 height 22
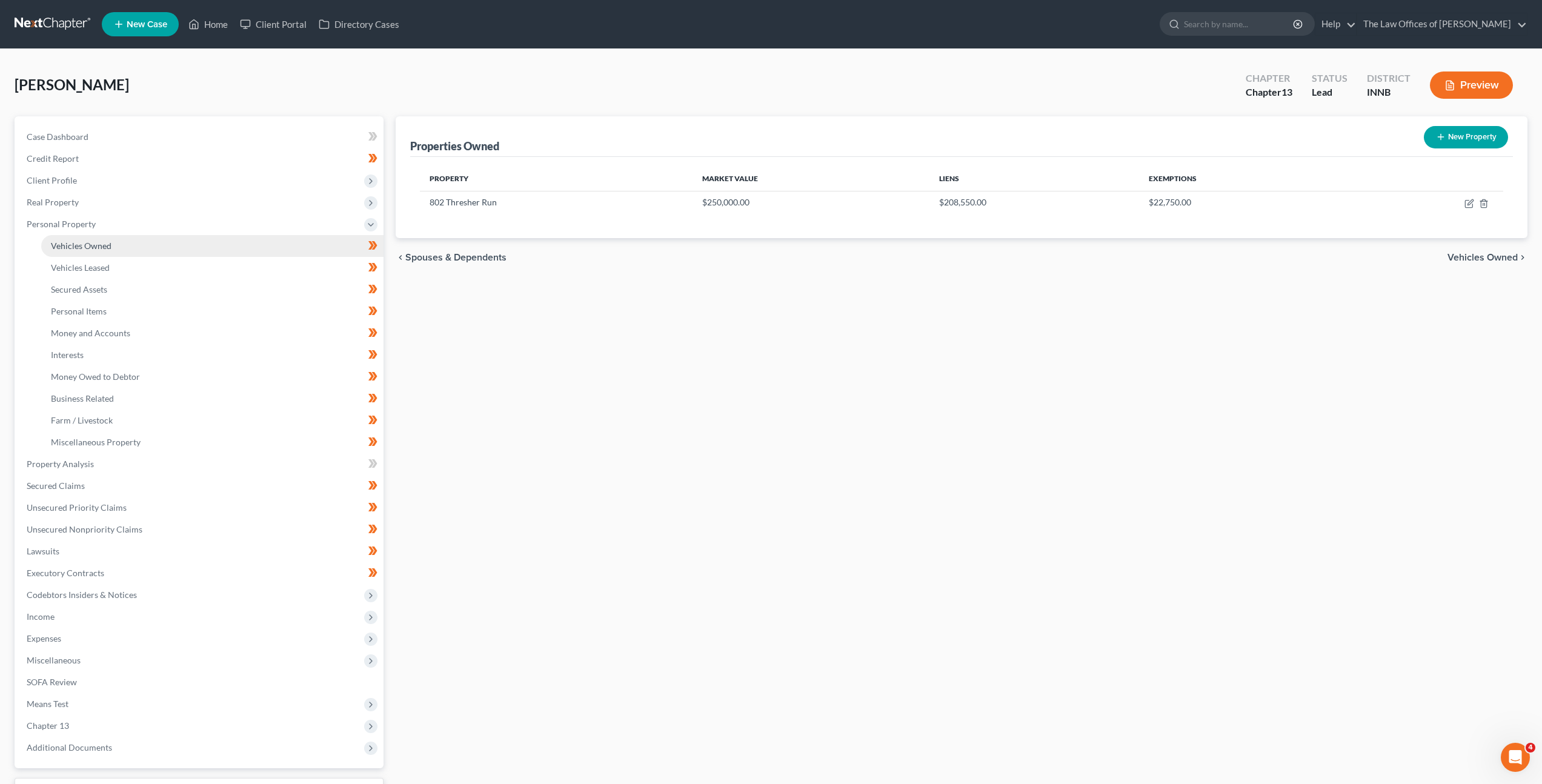
click at [205, 254] on link "Vehicles Owned" at bounding box center [212, 246] width 343 height 22
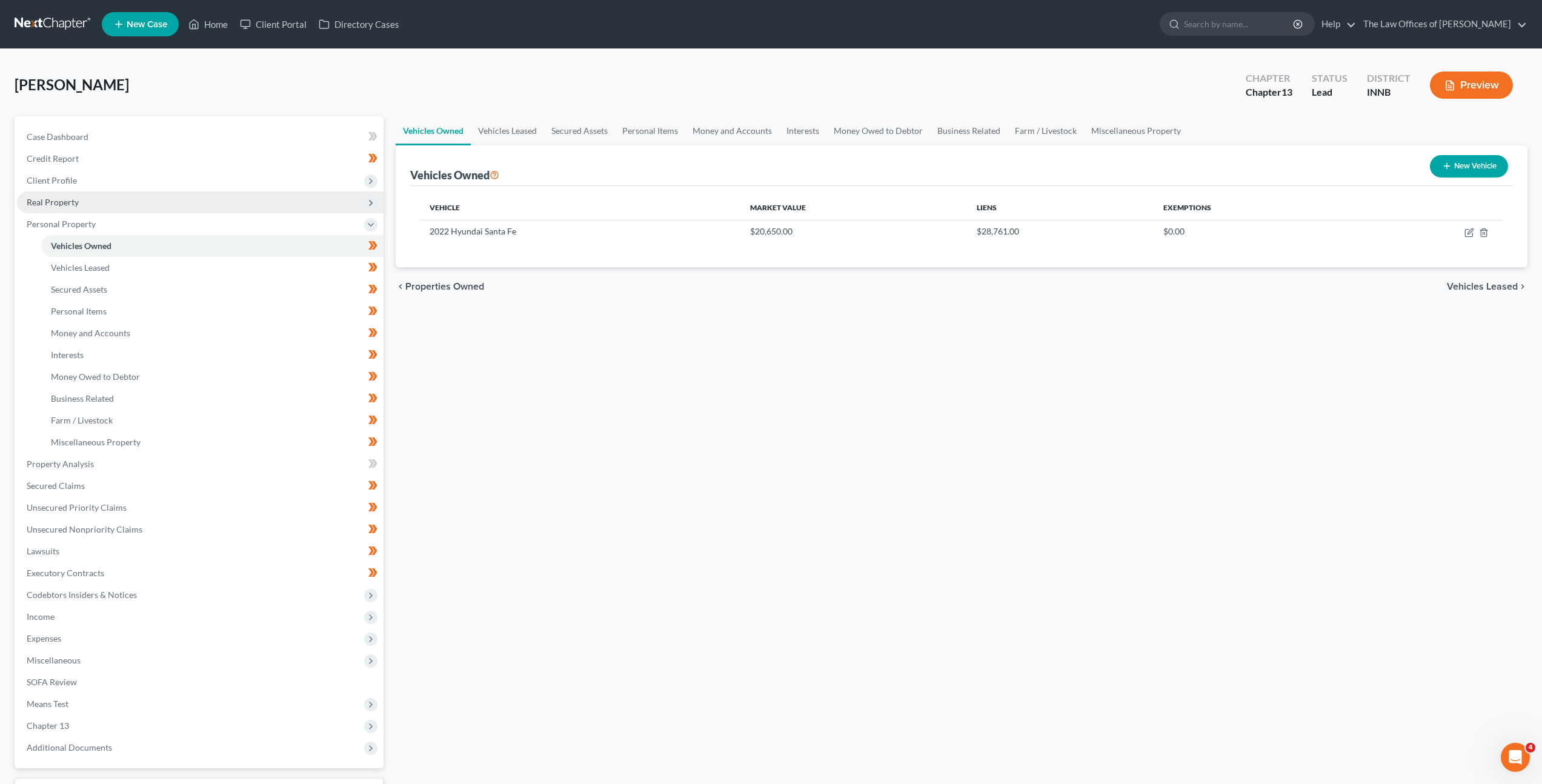
click at [229, 202] on span "Real Property" at bounding box center [200, 202] width 367 height 22
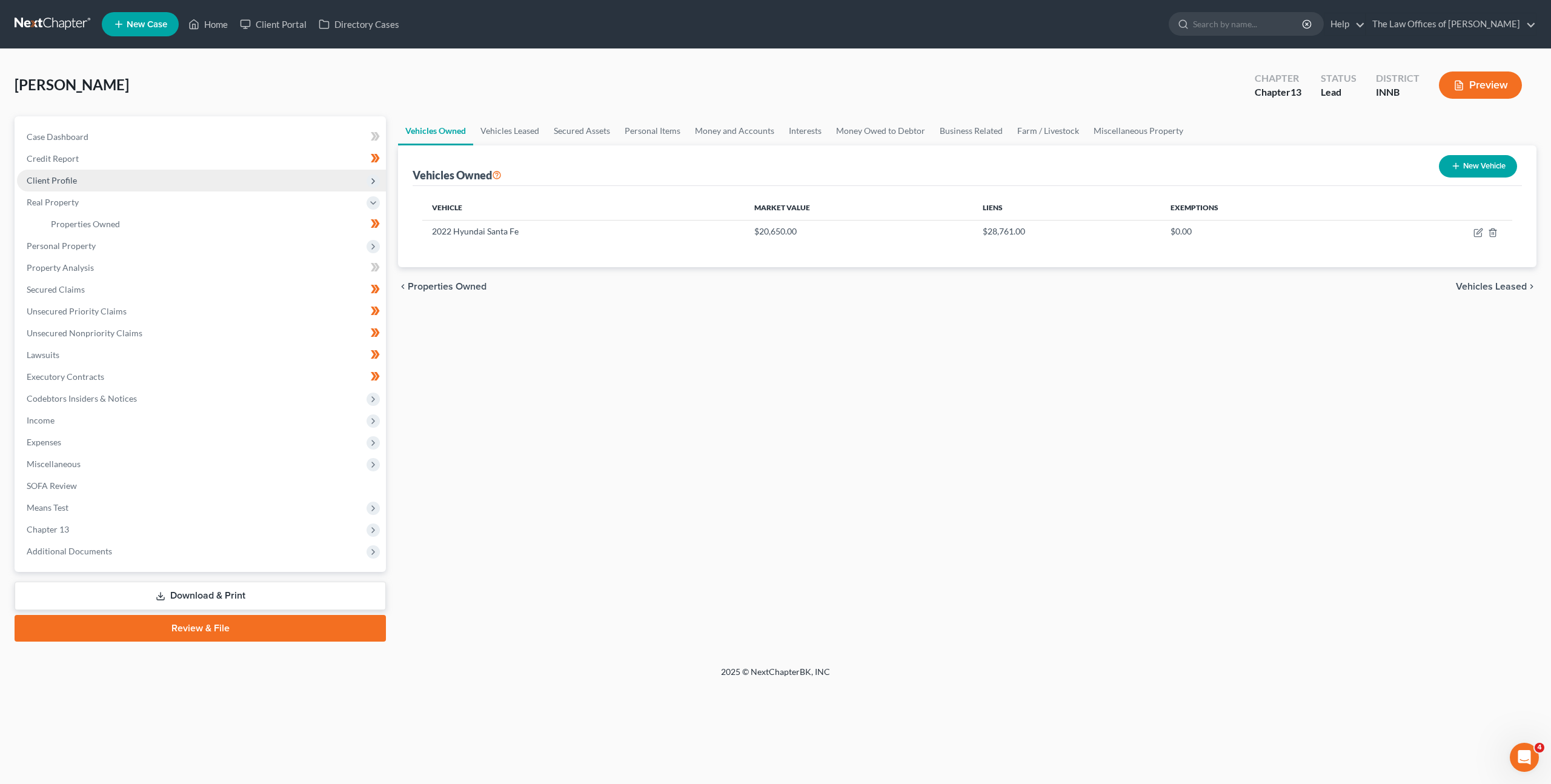
click at [115, 176] on span "Client Profile" at bounding box center [201, 180] width 369 height 22
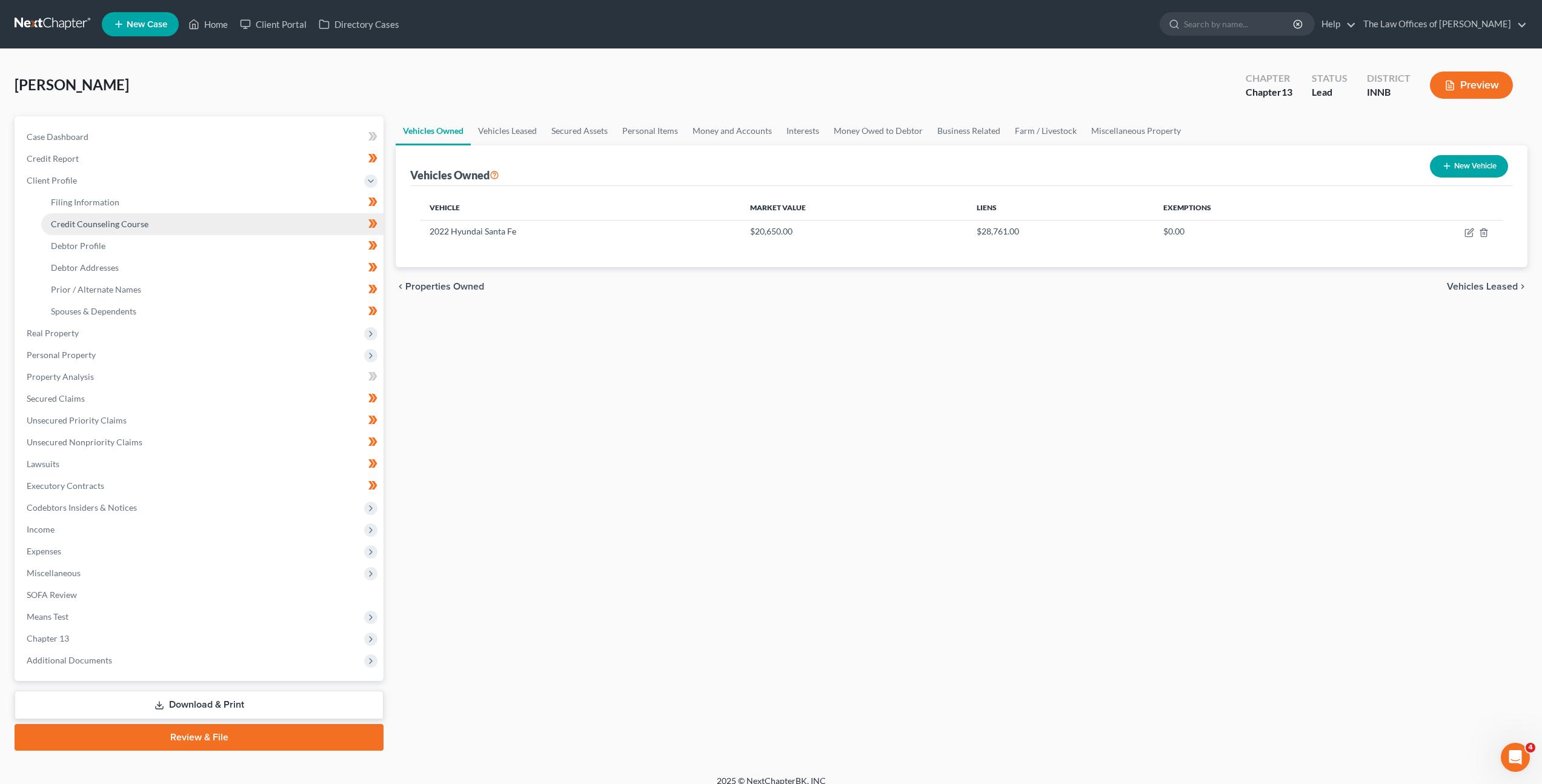
click at [174, 225] on link "Credit Counseling Course" at bounding box center [212, 224] width 343 height 22
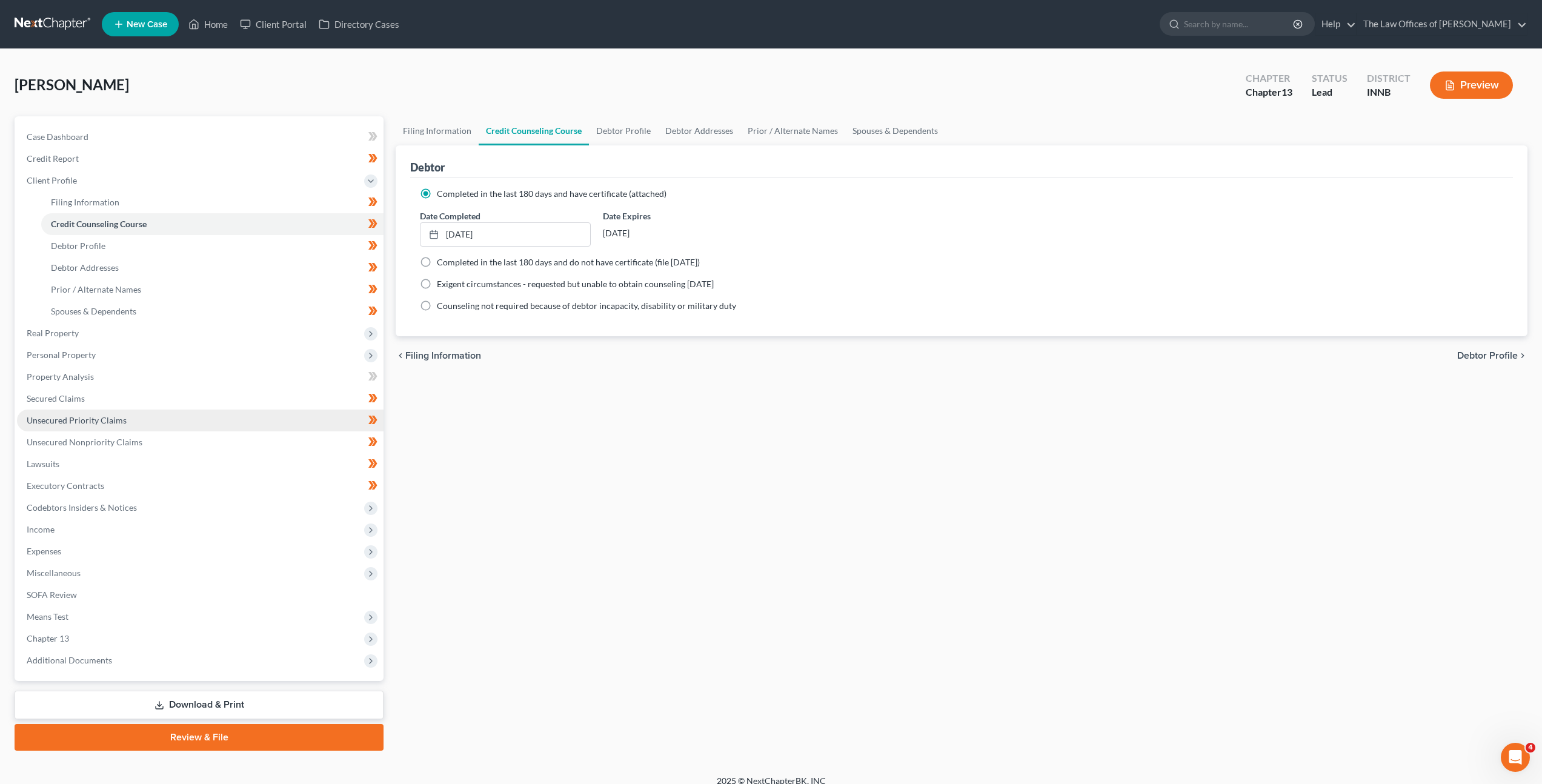
click at [116, 419] on span "Unsecured Priority Claims" at bounding box center [77, 420] width 100 height 10
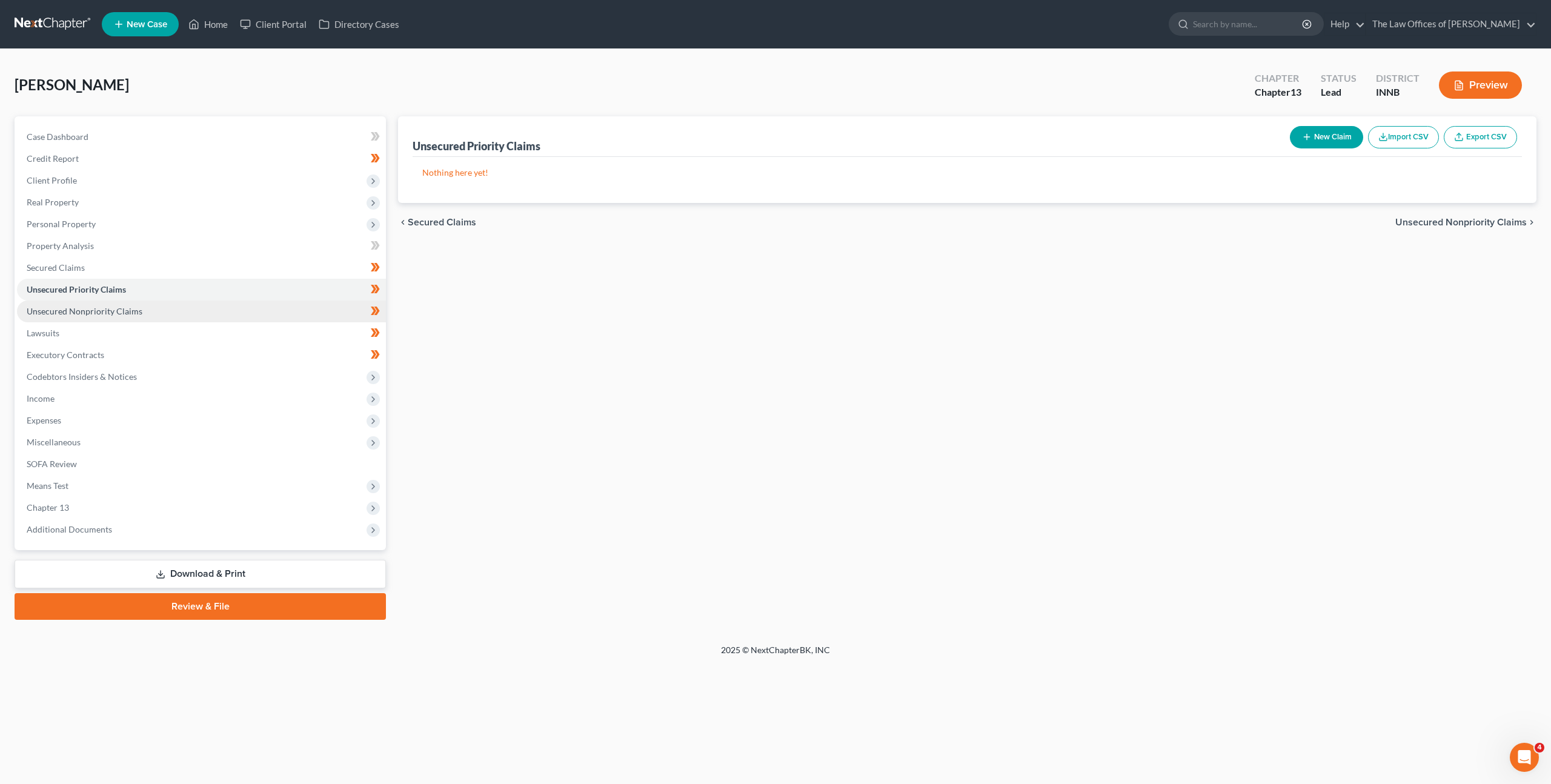
click at [127, 306] on span "Unsecured Nonpriority Claims" at bounding box center [84, 311] width 116 height 10
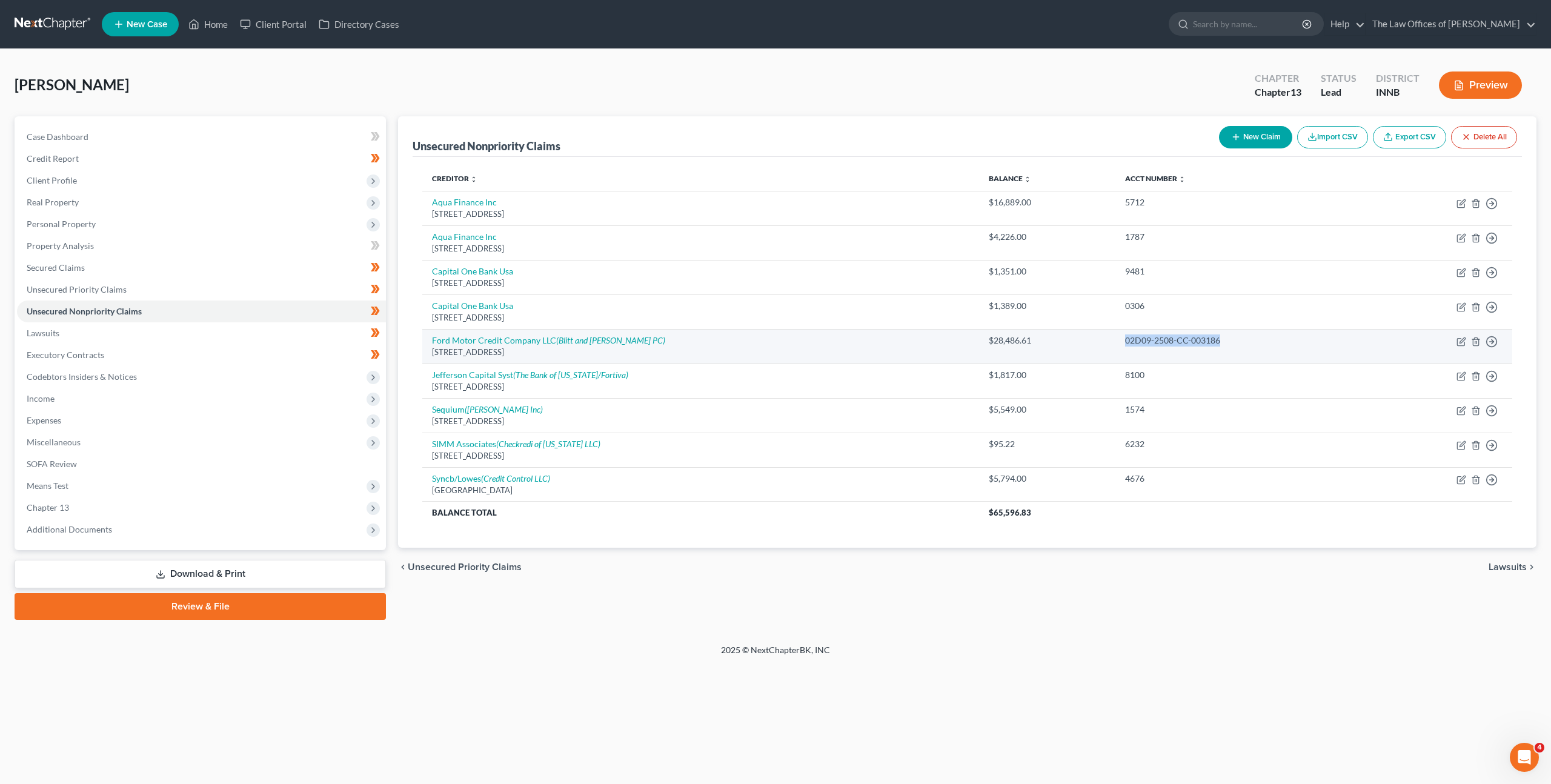
drag, startPoint x: 1197, startPoint y: 339, endPoint x: 1070, endPoint y: 336, distance: 127.0
click at [1070, 336] on tr "Ford Motor Credit Company LLC (Blitt and Gaines PC) 775 Corporate Wood Parkway,…" at bounding box center [967, 346] width 1090 height 35
copy tr "02D09-2508-CC-003186"
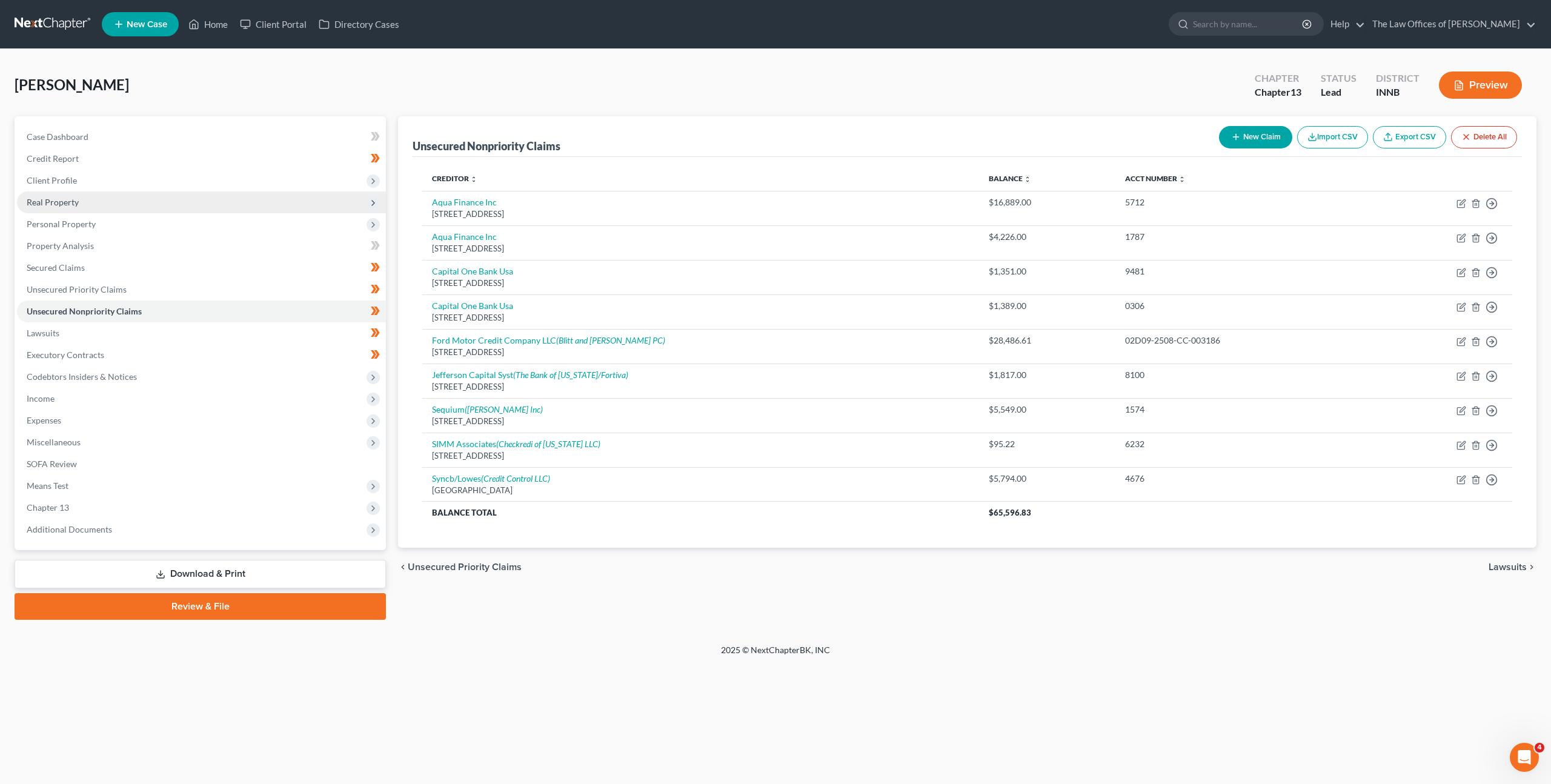
click at [185, 207] on span "Real Property" at bounding box center [201, 202] width 369 height 22
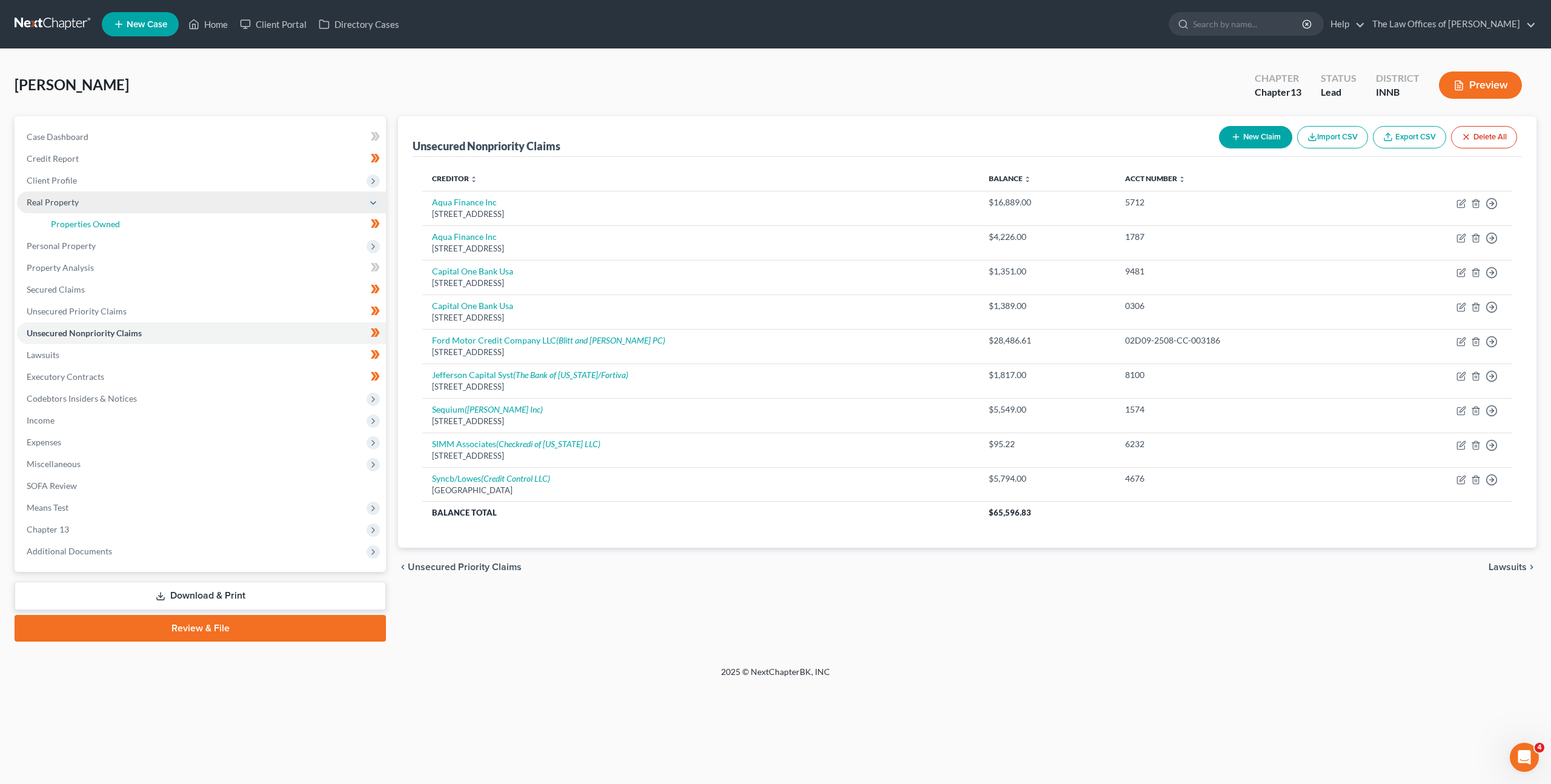
click at [174, 222] on link "Properties Owned" at bounding box center [214, 224] width 345 height 22
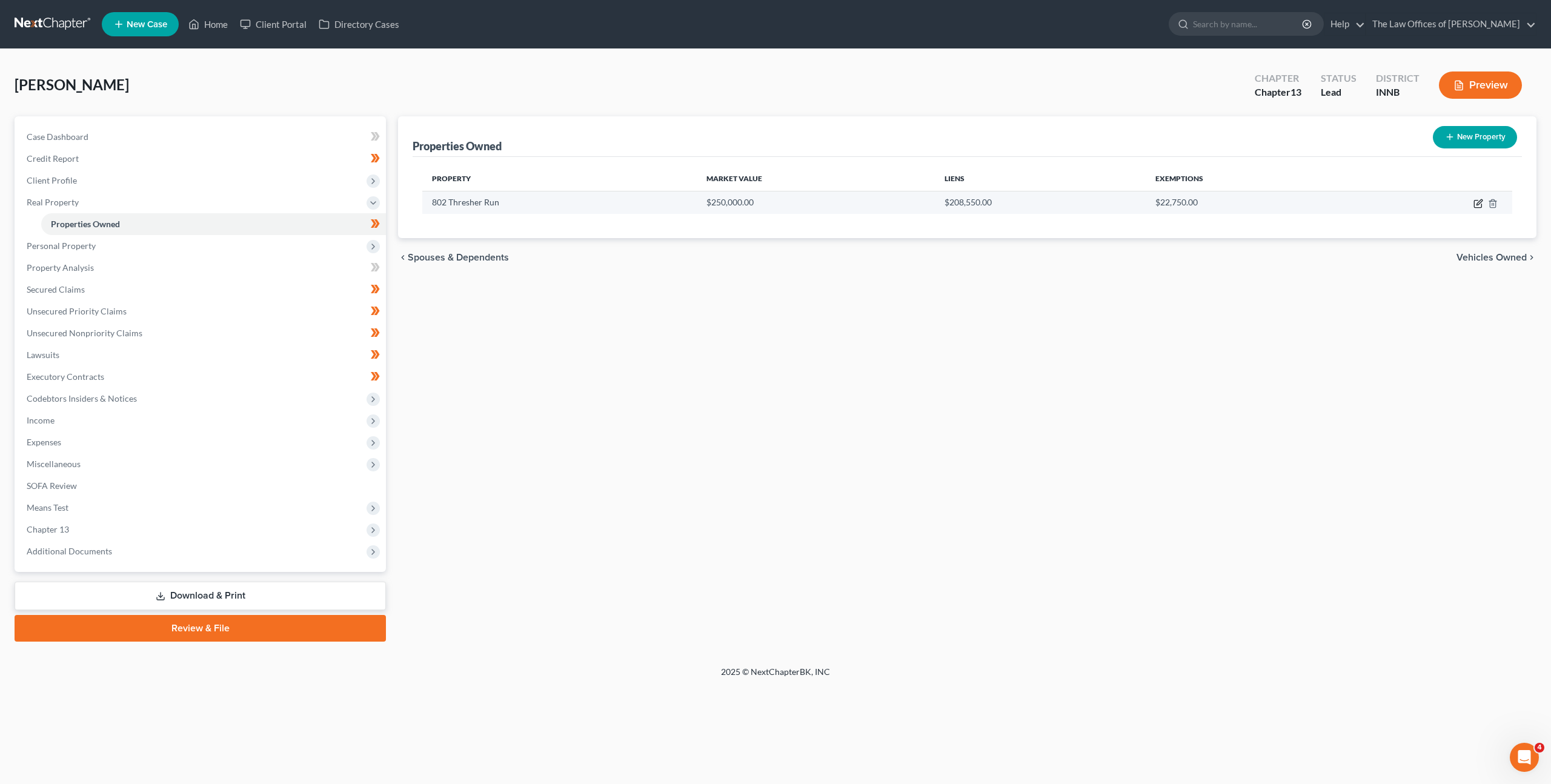
drag, startPoint x: 1477, startPoint y: 202, endPoint x: 1471, endPoint y: 204, distance: 6.3
click at [1477, 202] on icon "button" at bounding box center [1479, 202] width 5 height 5
select select "15"
select select "91"
select select "0"
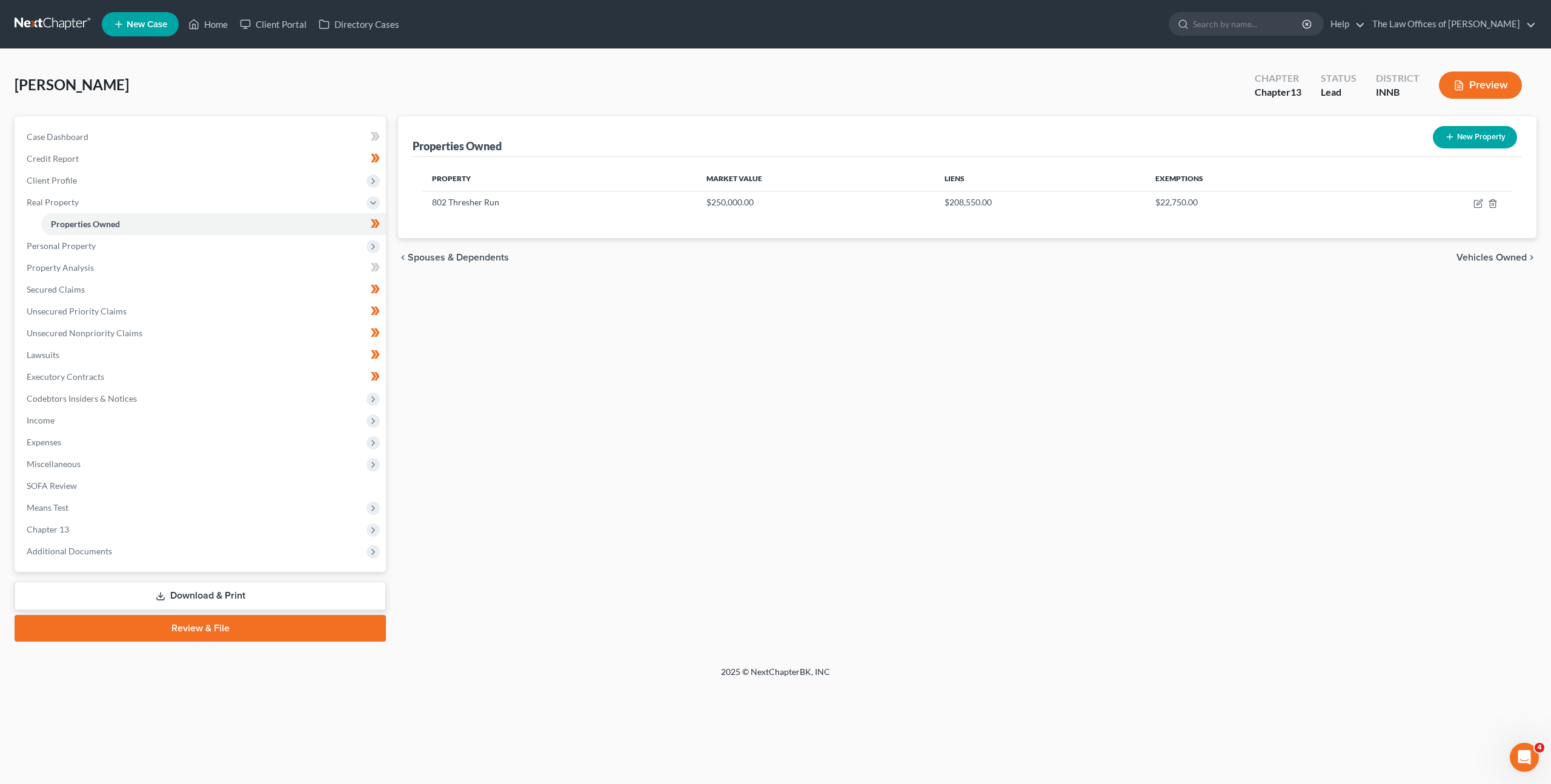
select select "0"
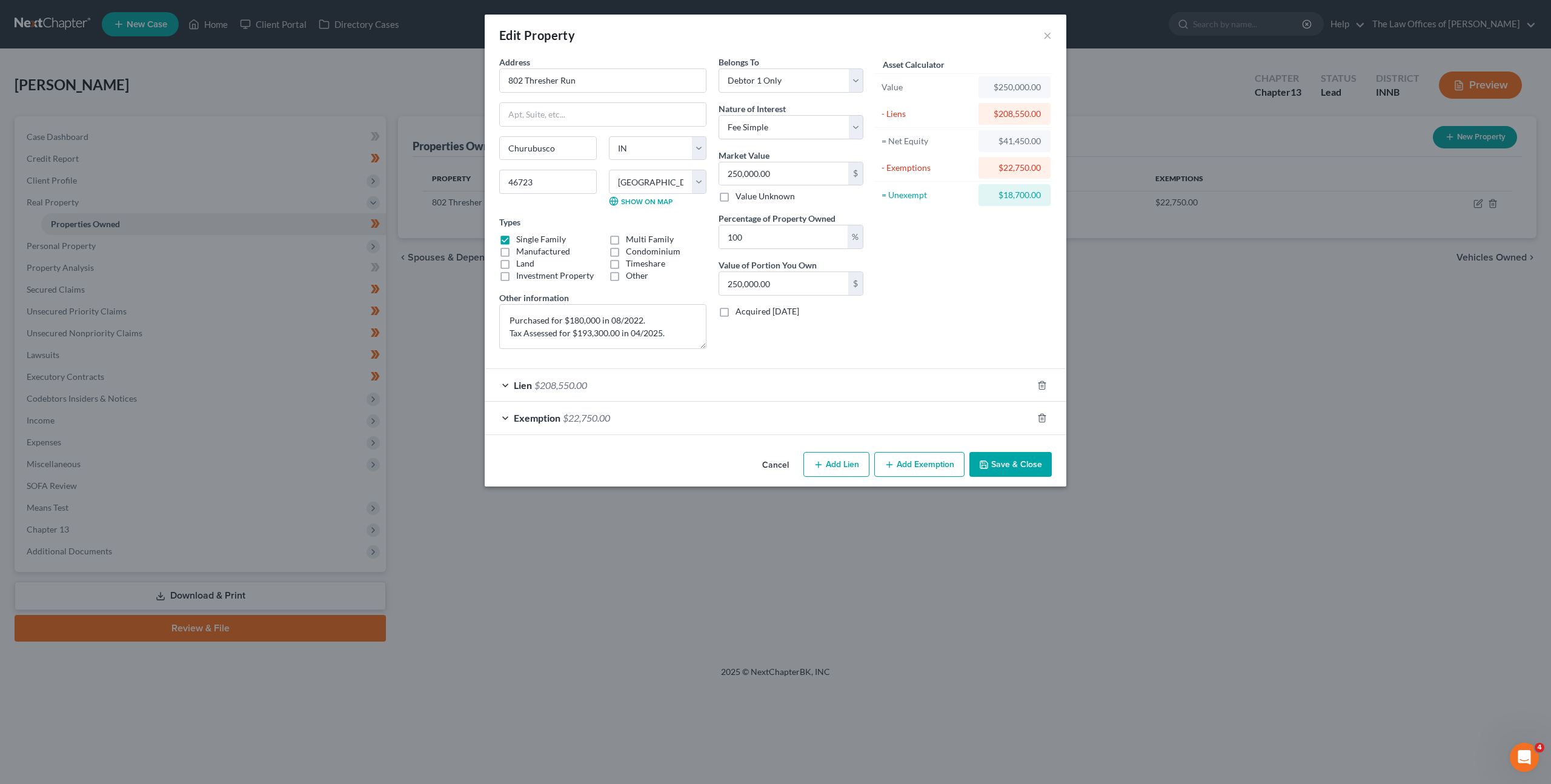
drag, startPoint x: 774, startPoint y: 466, endPoint x: 899, endPoint y: 388, distance: 147.3
click at [775, 466] on button "Cancel" at bounding box center [776, 465] width 46 height 24
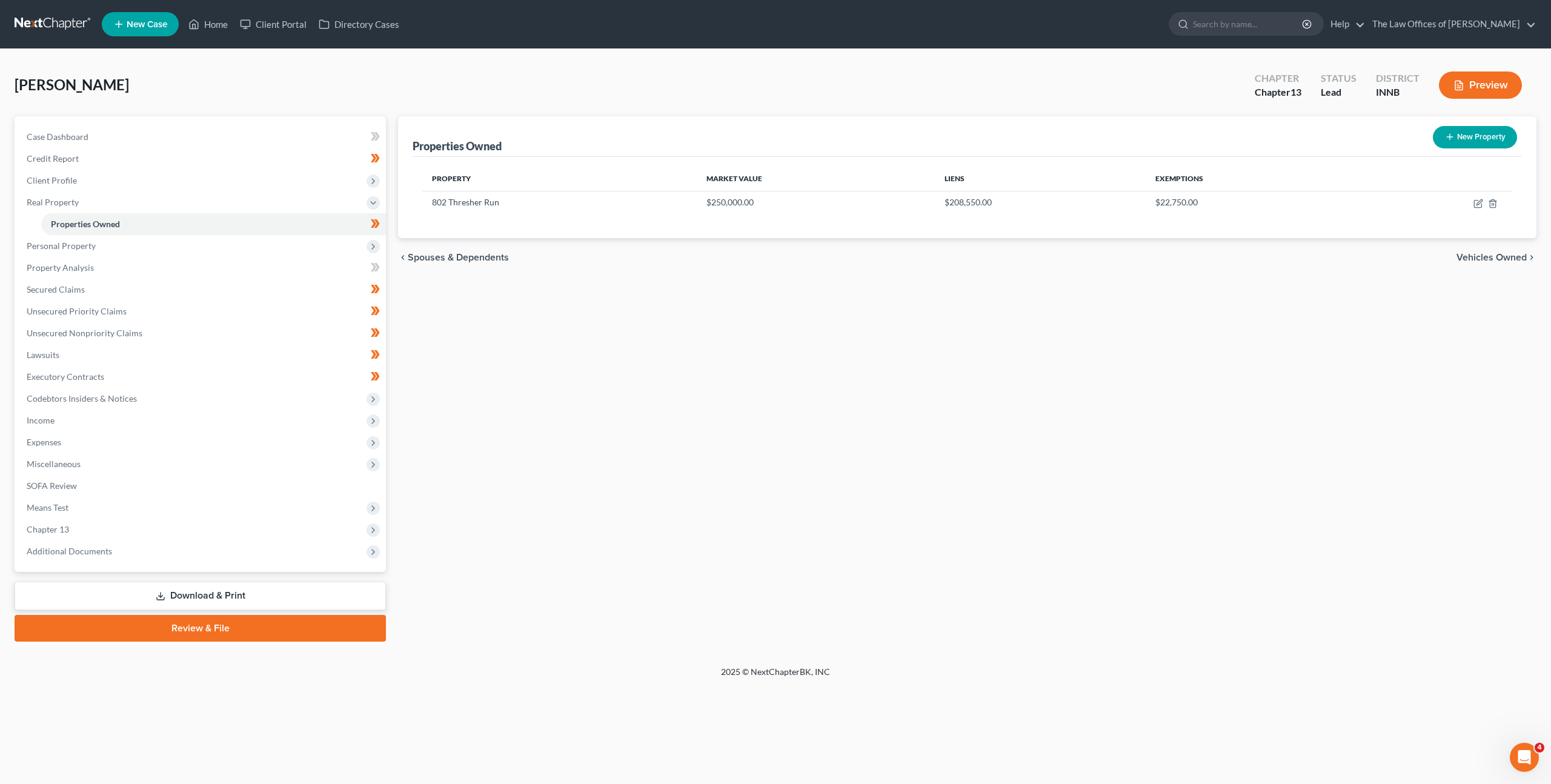
click at [1018, 457] on div "Properties Owned New Property Property Market Value Liens Exemptions 802 Thresh…" at bounding box center [967, 379] width 1151 height 525
click at [246, 339] on link "Unsecured Nonpriority Claims" at bounding box center [201, 333] width 369 height 22
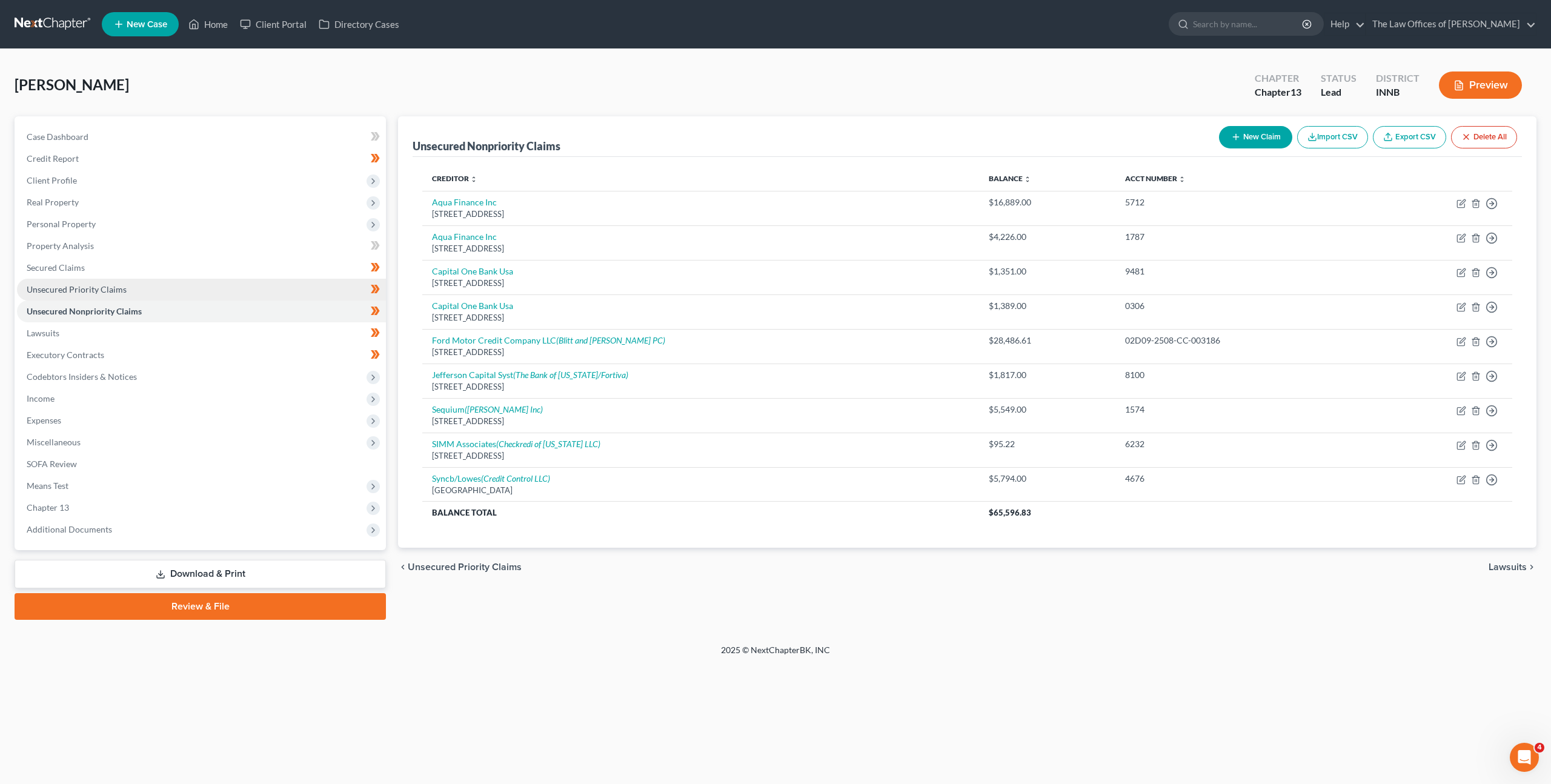
click at [273, 299] on link "Unsecured Priority Claims" at bounding box center [201, 289] width 369 height 22
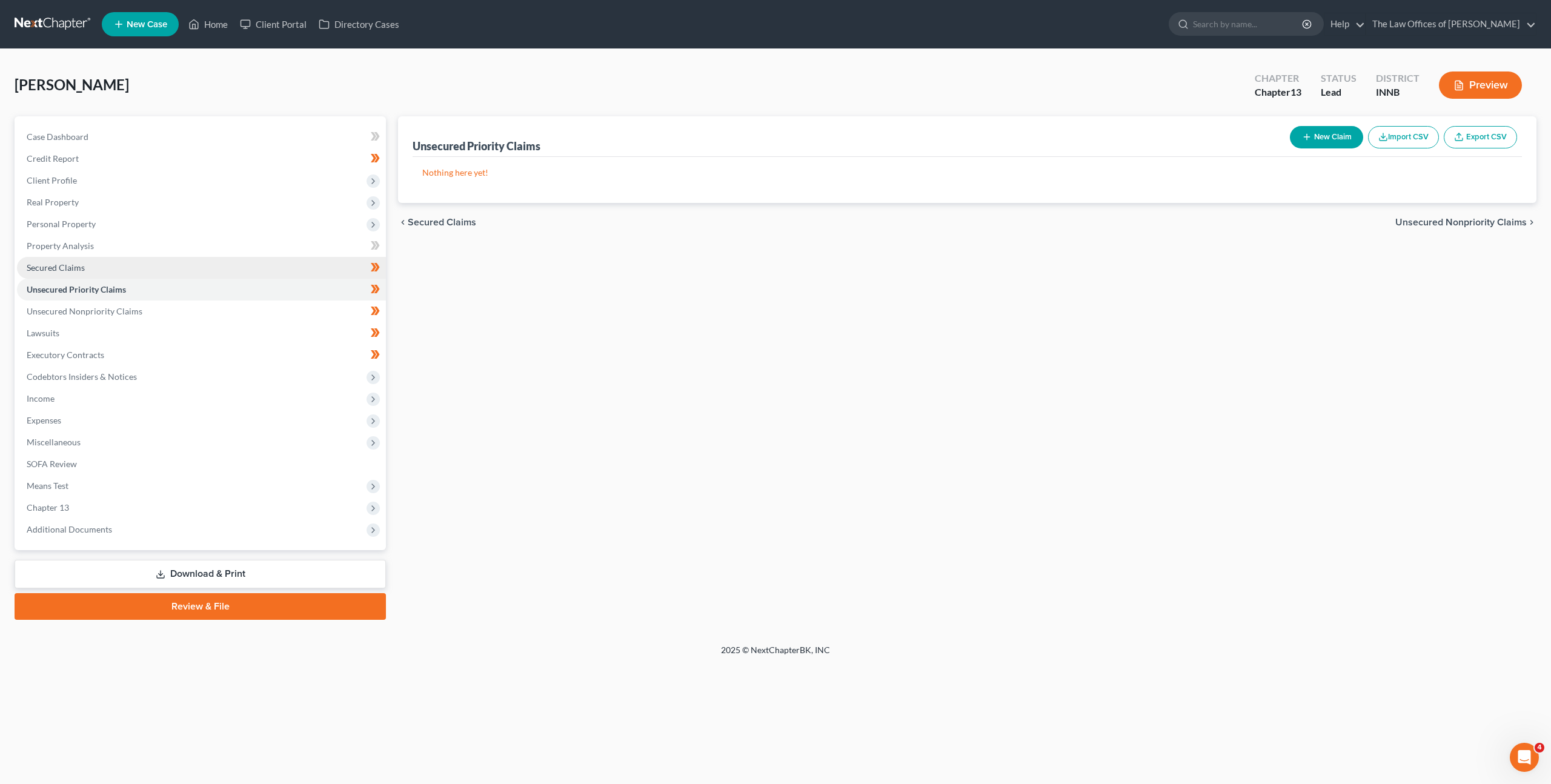
click at [261, 274] on link "Secured Claims" at bounding box center [201, 267] width 369 height 22
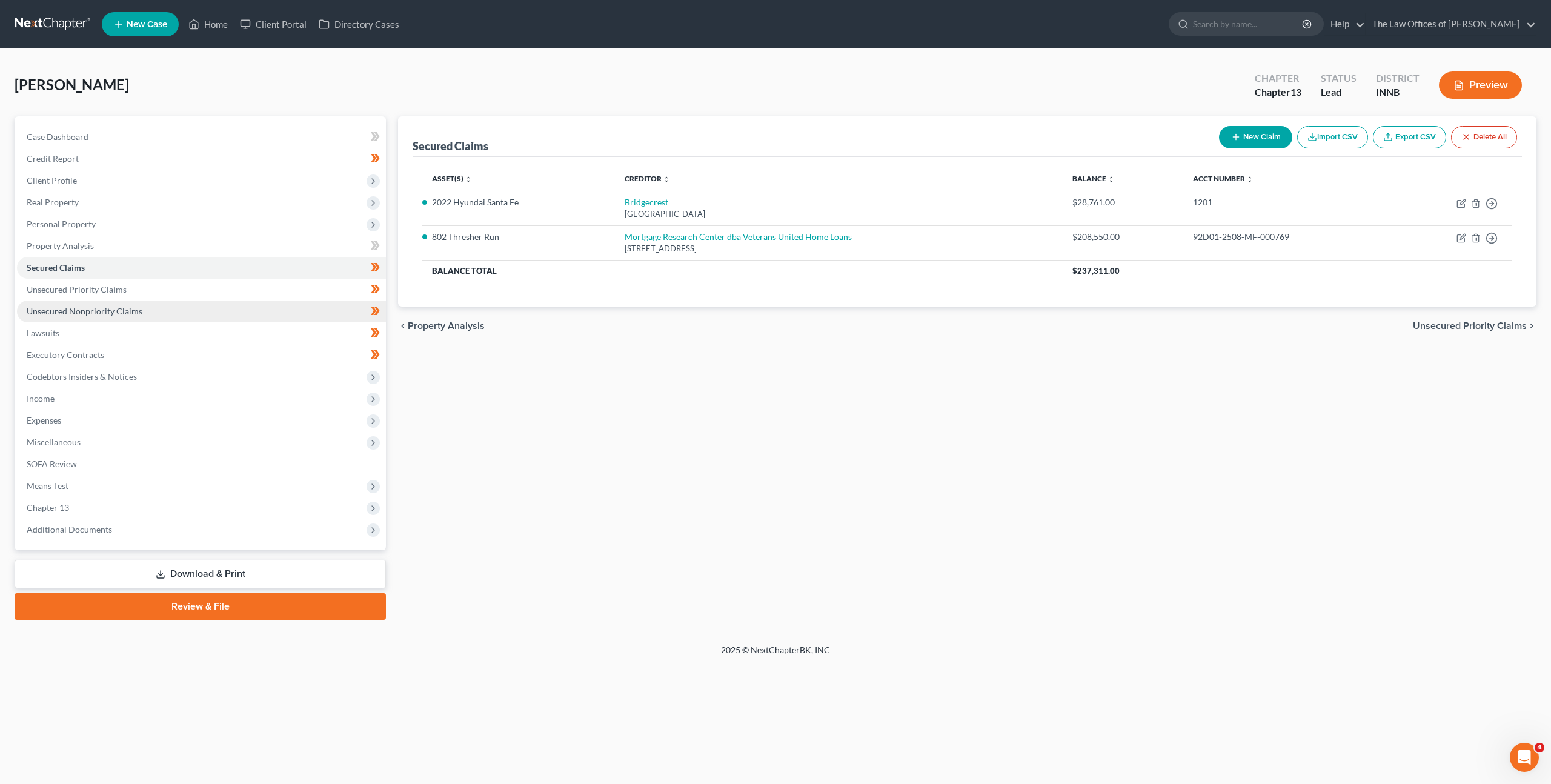
click at [253, 303] on link "Unsecured Nonpriority Claims" at bounding box center [201, 311] width 369 height 22
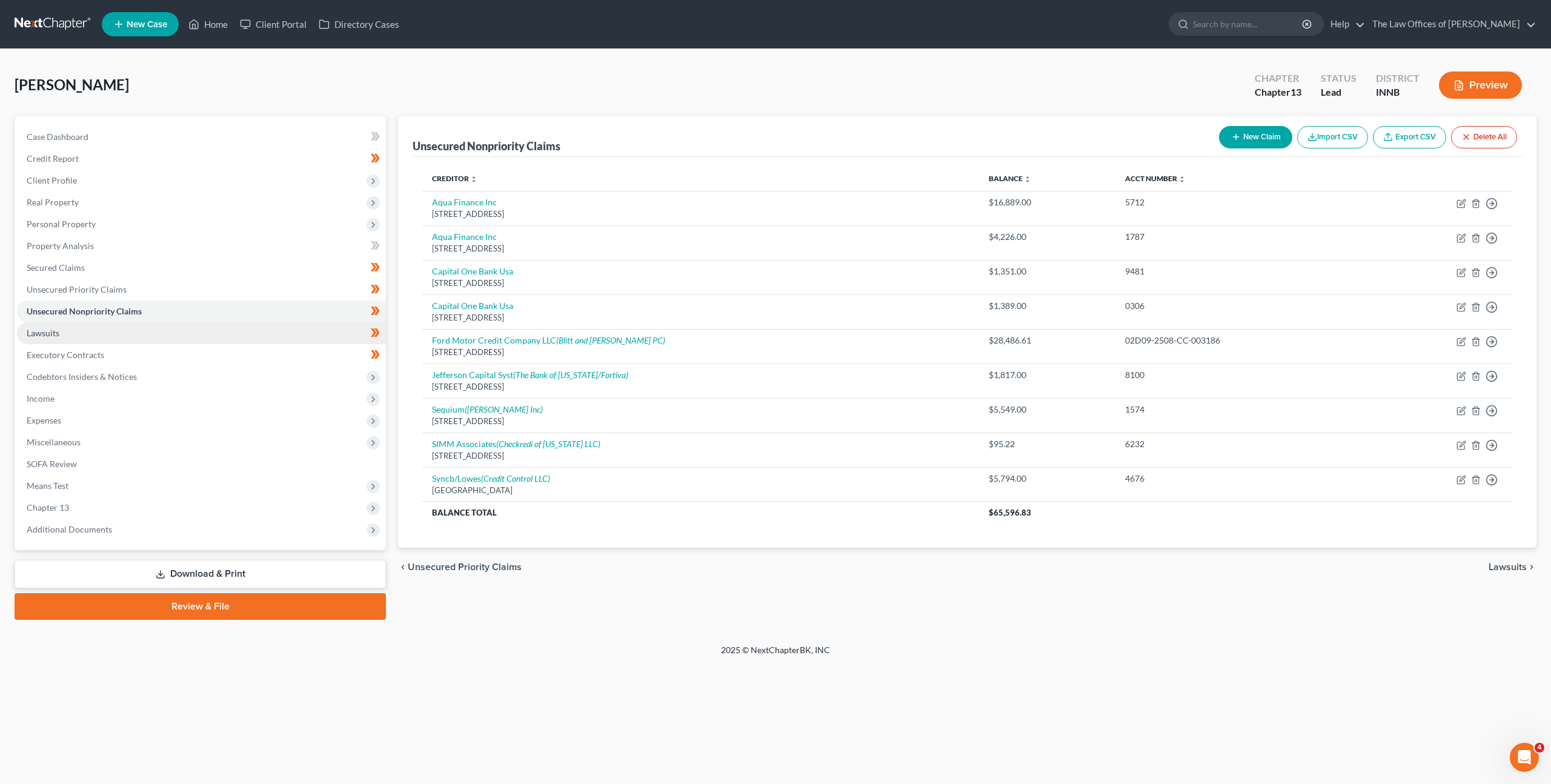
click at [166, 329] on link "Lawsuits" at bounding box center [201, 333] width 369 height 22
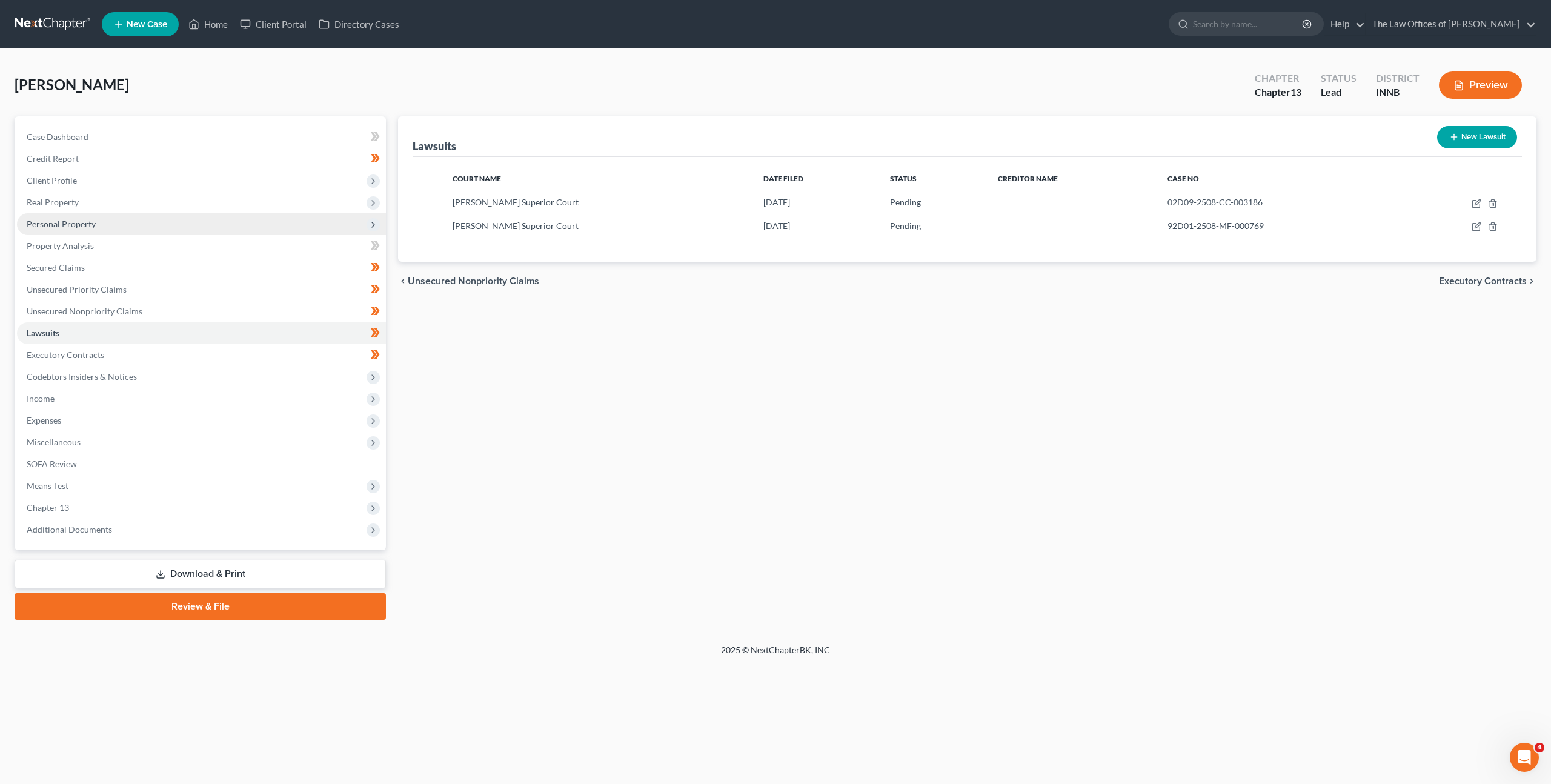
click at [119, 217] on span "Personal Property" at bounding box center [201, 224] width 369 height 22
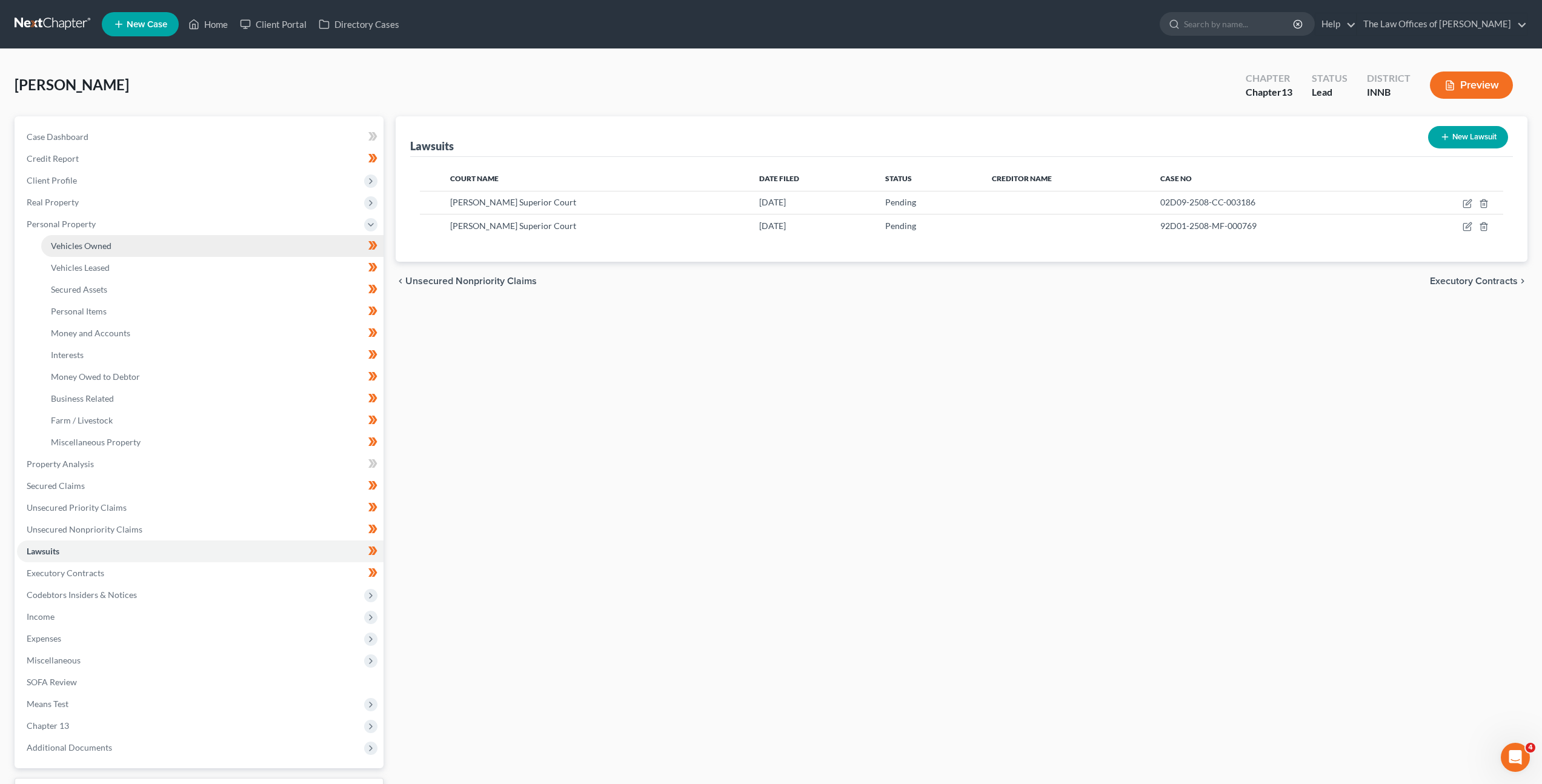
click at [140, 250] on link "Vehicles Owned" at bounding box center [212, 246] width 343 height 22
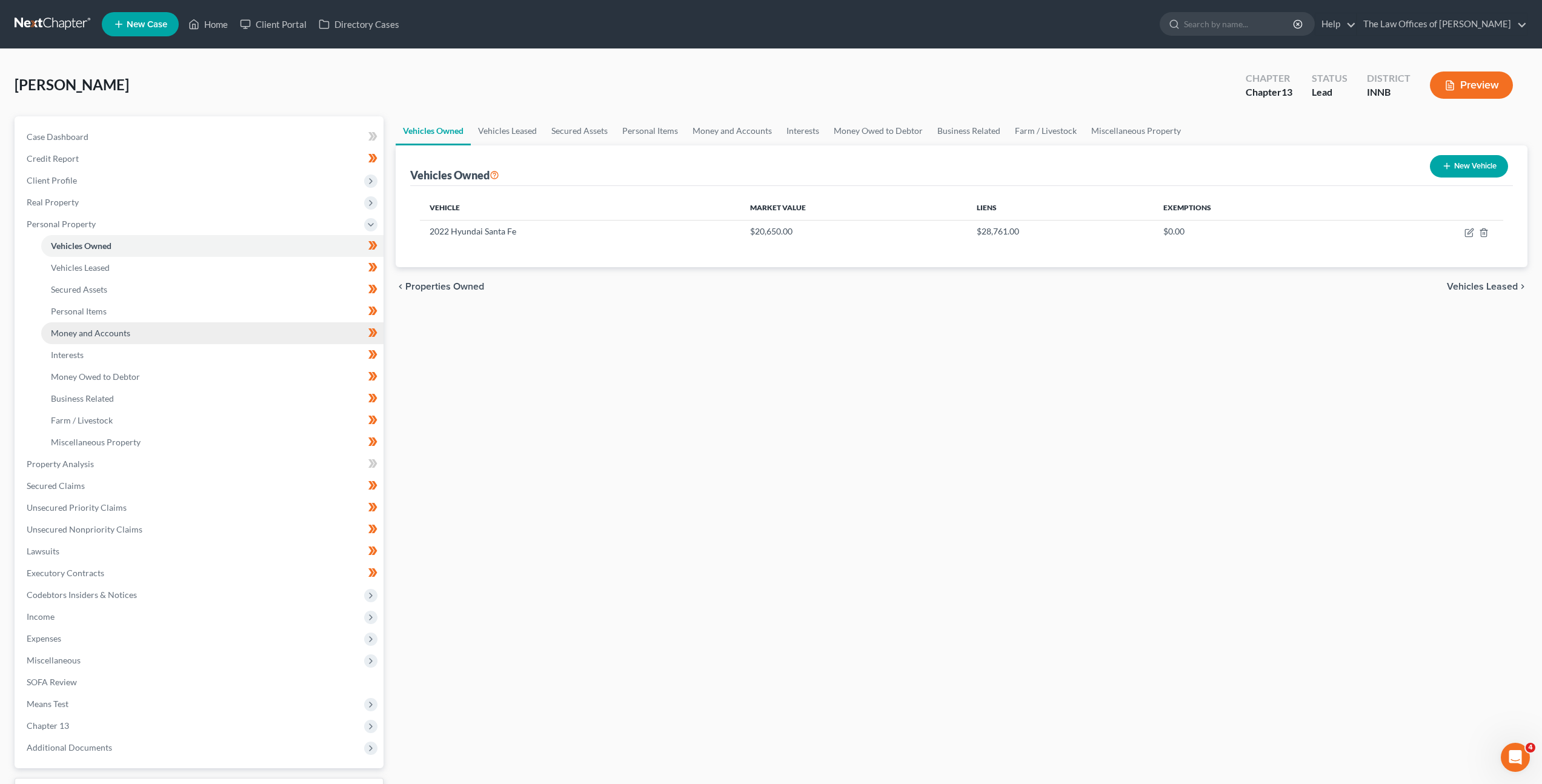
click at [130, 331] on link "Money and Accounts" at bounding box center [212, 333] width 343 height 22
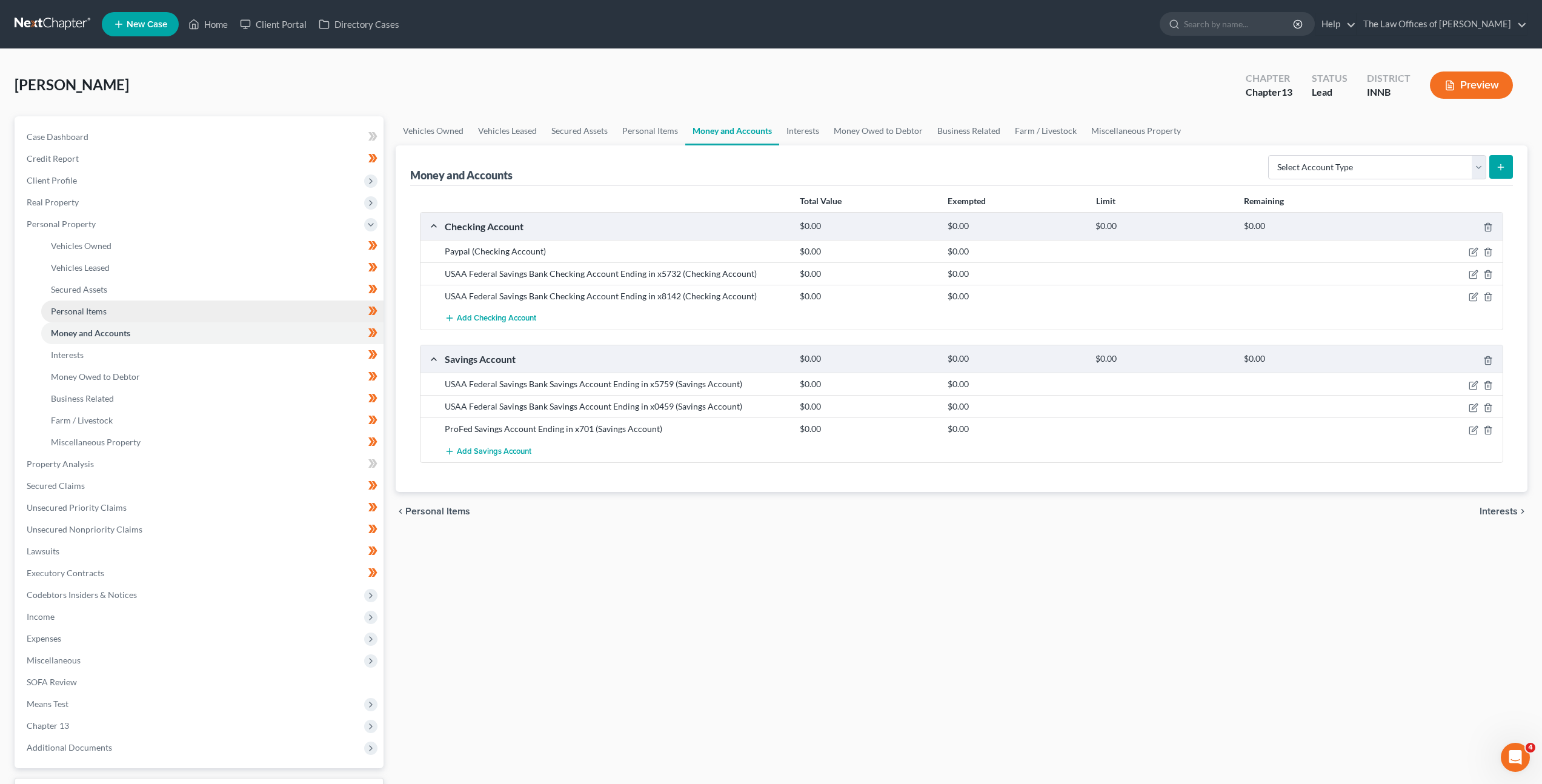
click at [206, 302] on link "Personal Items" at bounding box center [212, 311] width 343 height 22
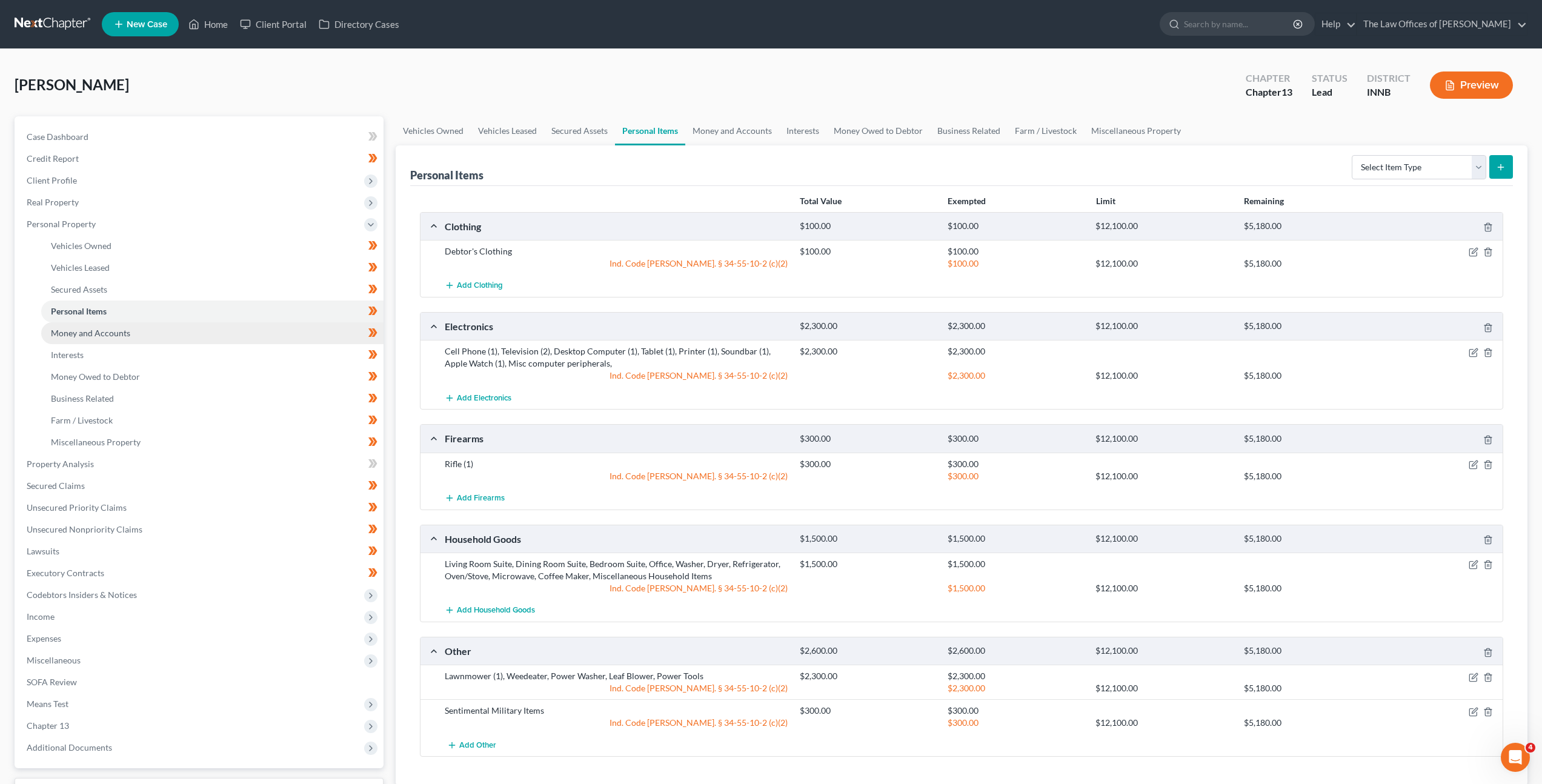
click at [161, 343] on link "Money and Accounts" at bounding box center [212, 333] width 343 height 22
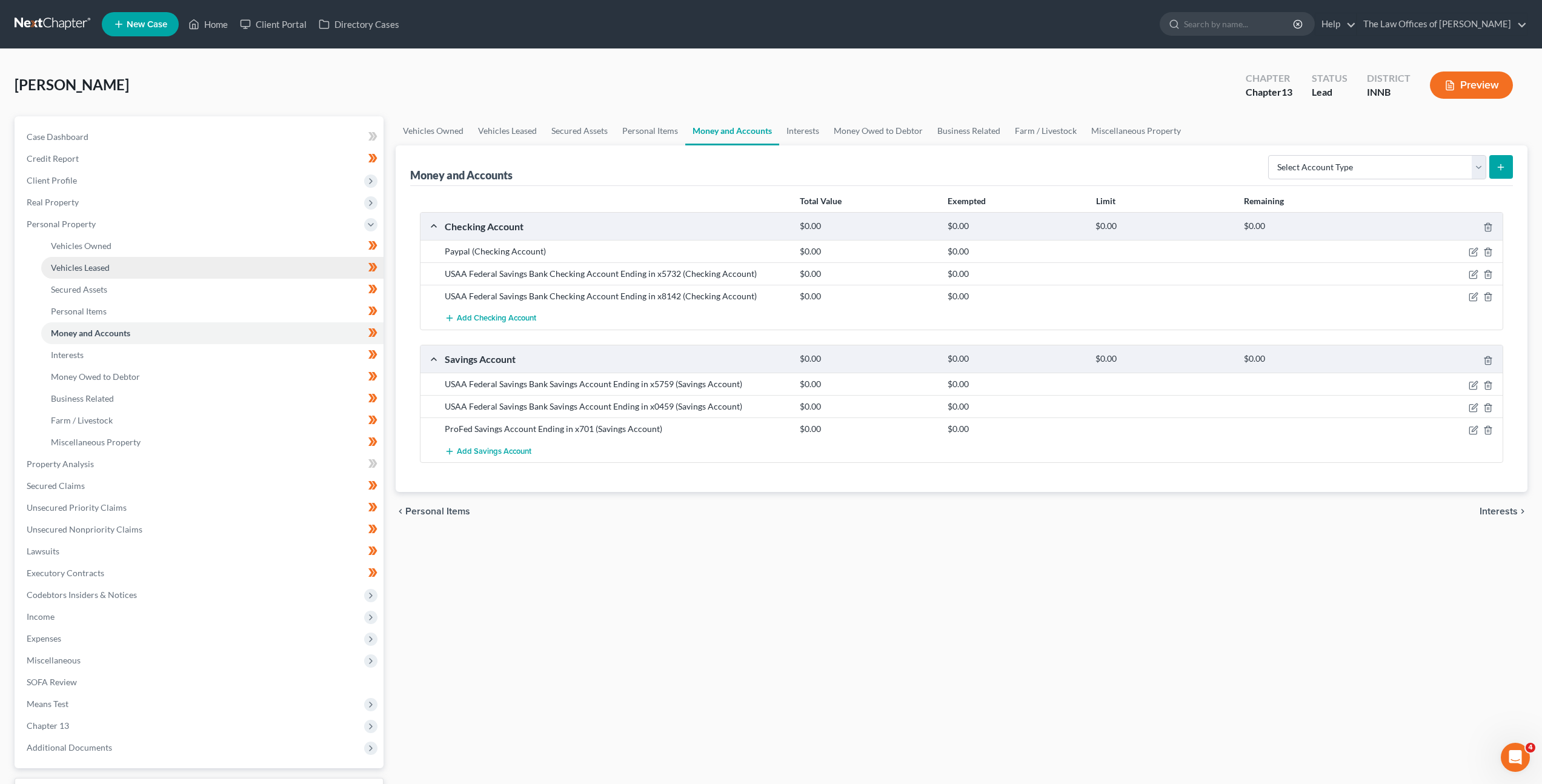
click at [159, 259] on link "Vehicles Leased" at bounding box center [212, 267] width 343 height 22
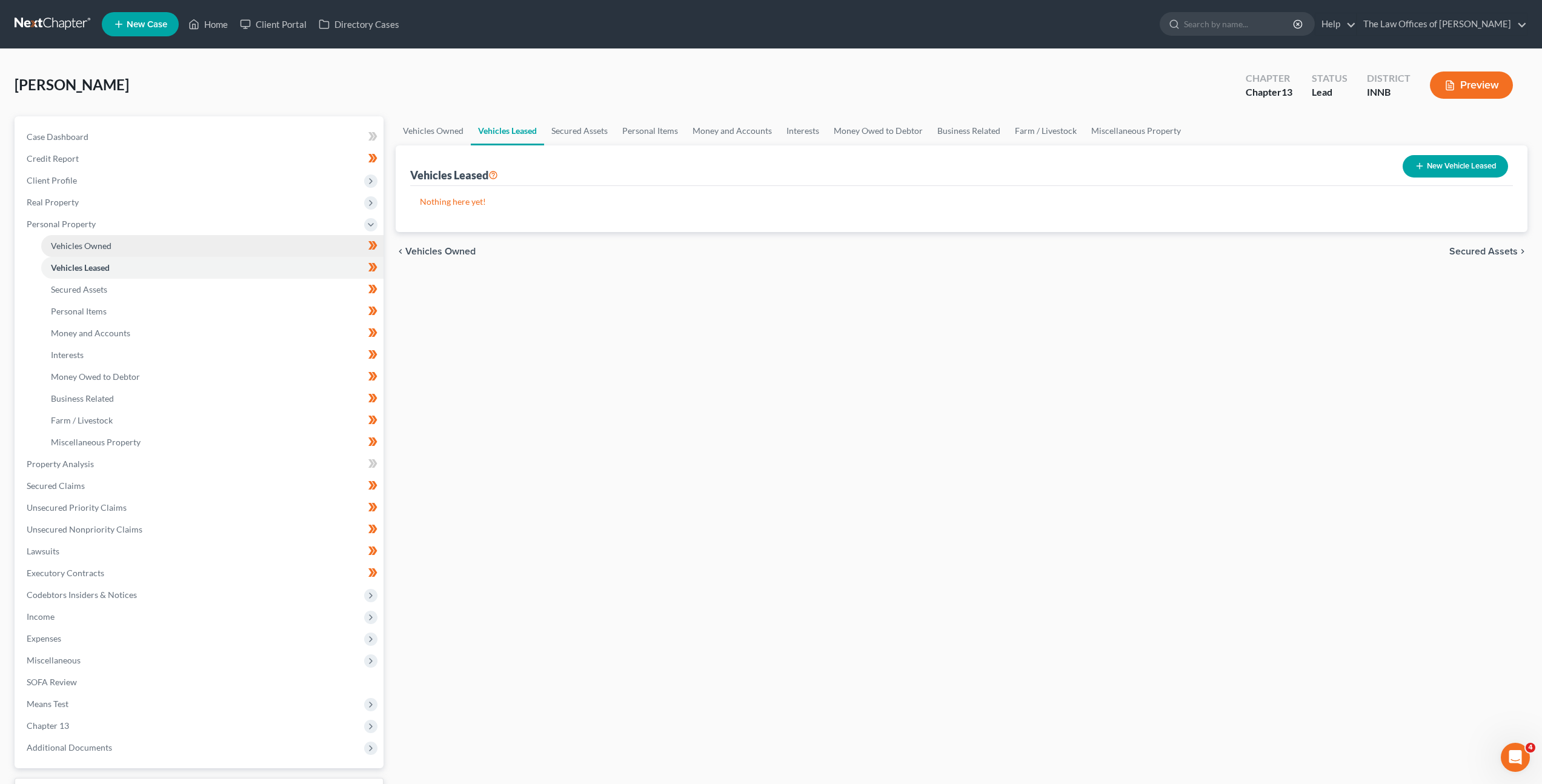
click at [163, 254] on link "Vehicles Owned" at bounding box center [212, 246] width 343 height 22
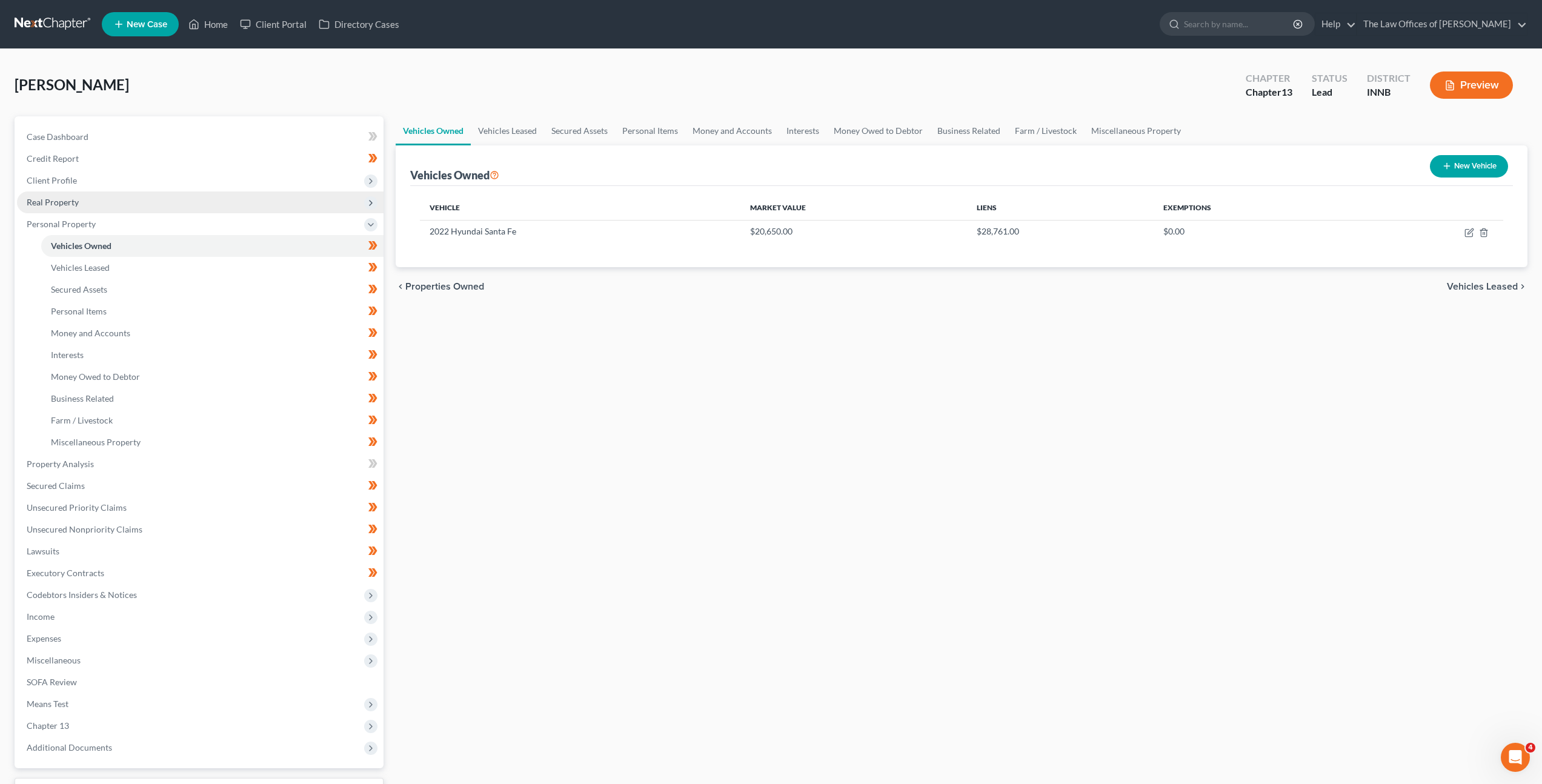
click at [189, 204] on span "Real Property" at bounding box center [200, 202] width 367 height 22
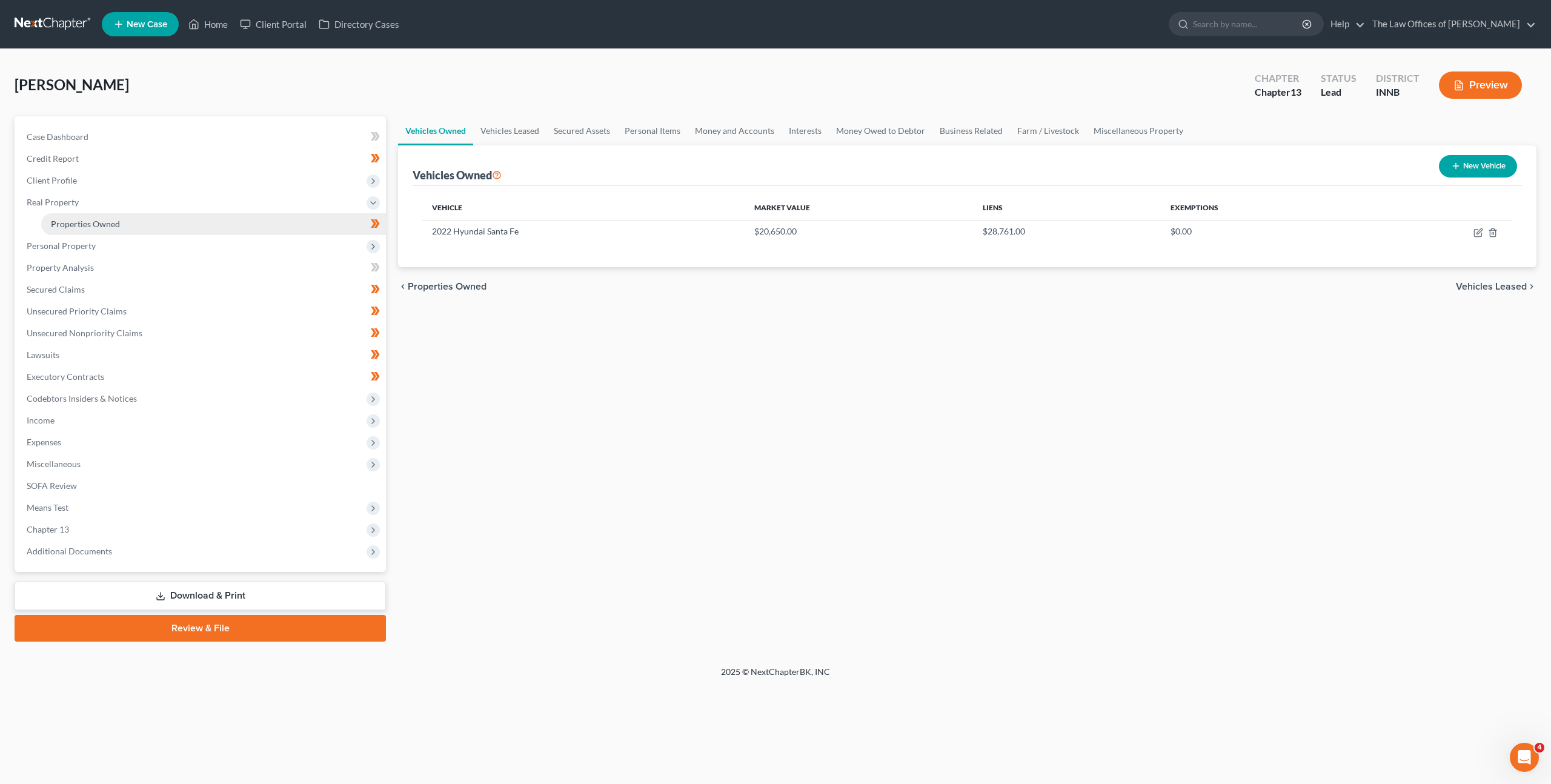
click at [181, 224] on link "Properties Owned" at bounding box center [214, 224] width 345 height 22
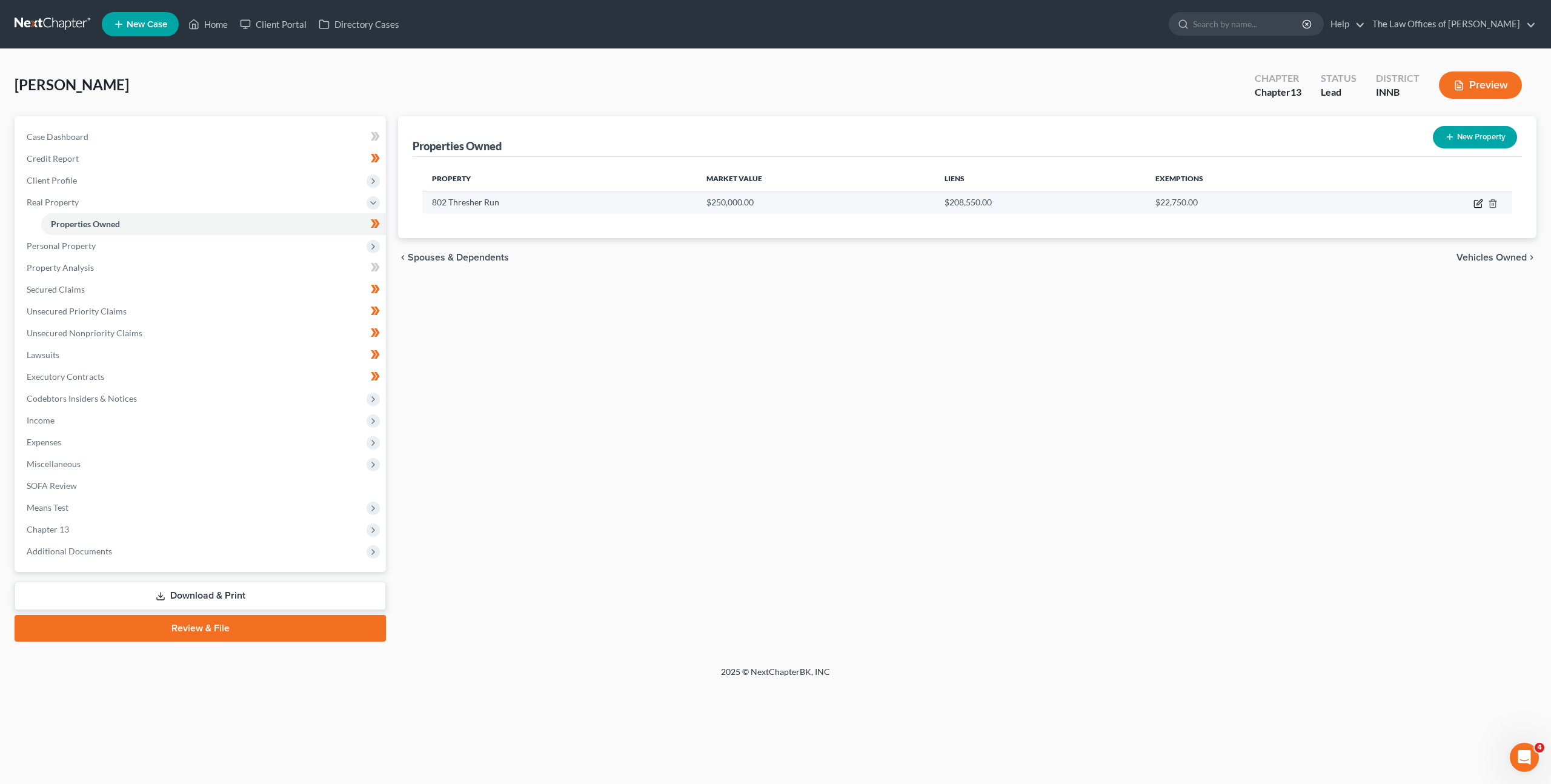
click at [1478, 202] on icon "button" at bounding box center [1478, 203] width 10 height 10
select select "15"
select select "91"
select select "0"
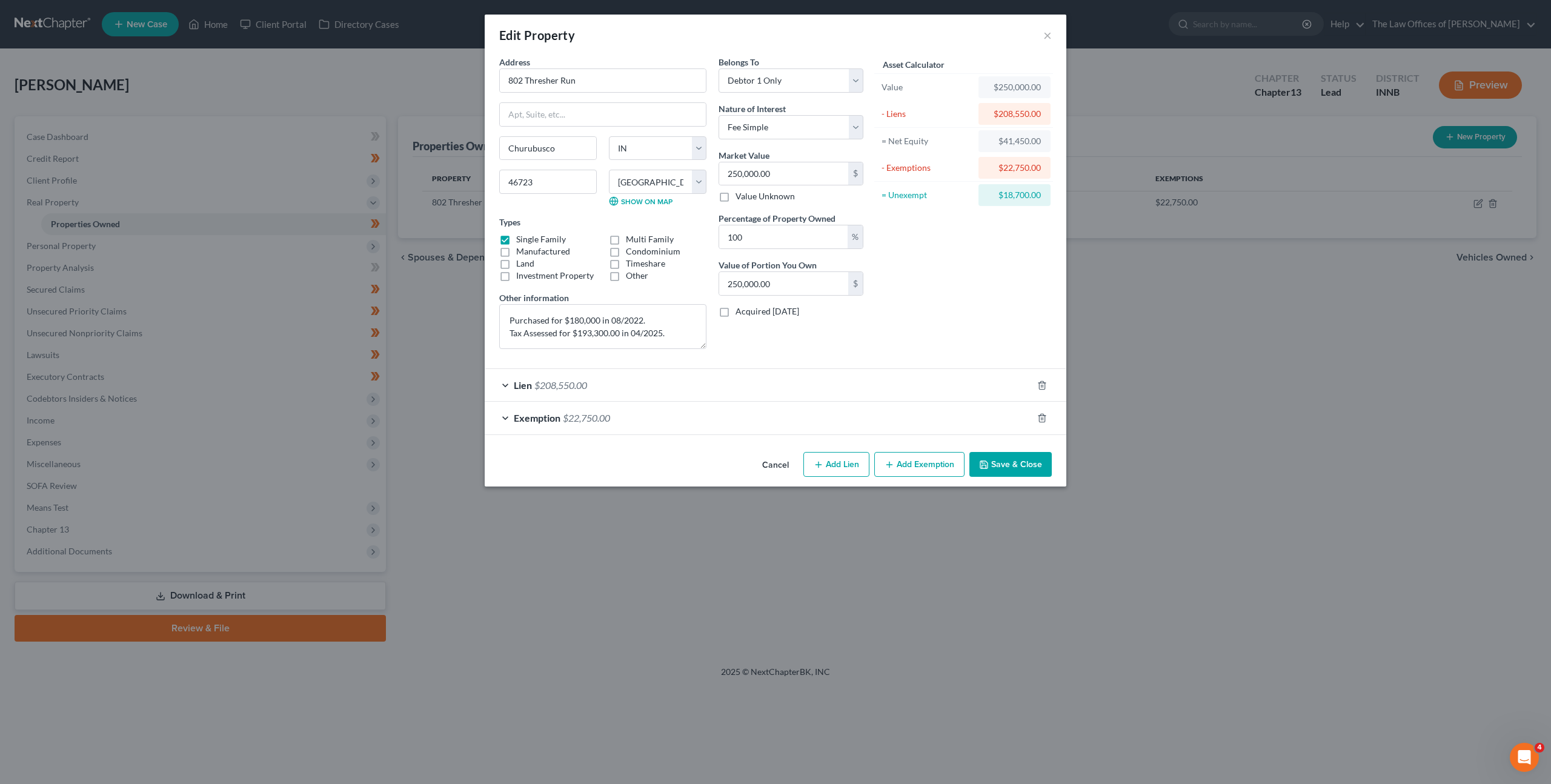
click at [770, 464] on button "Cancel" at bounding box center [776, 465] width 46 height 24
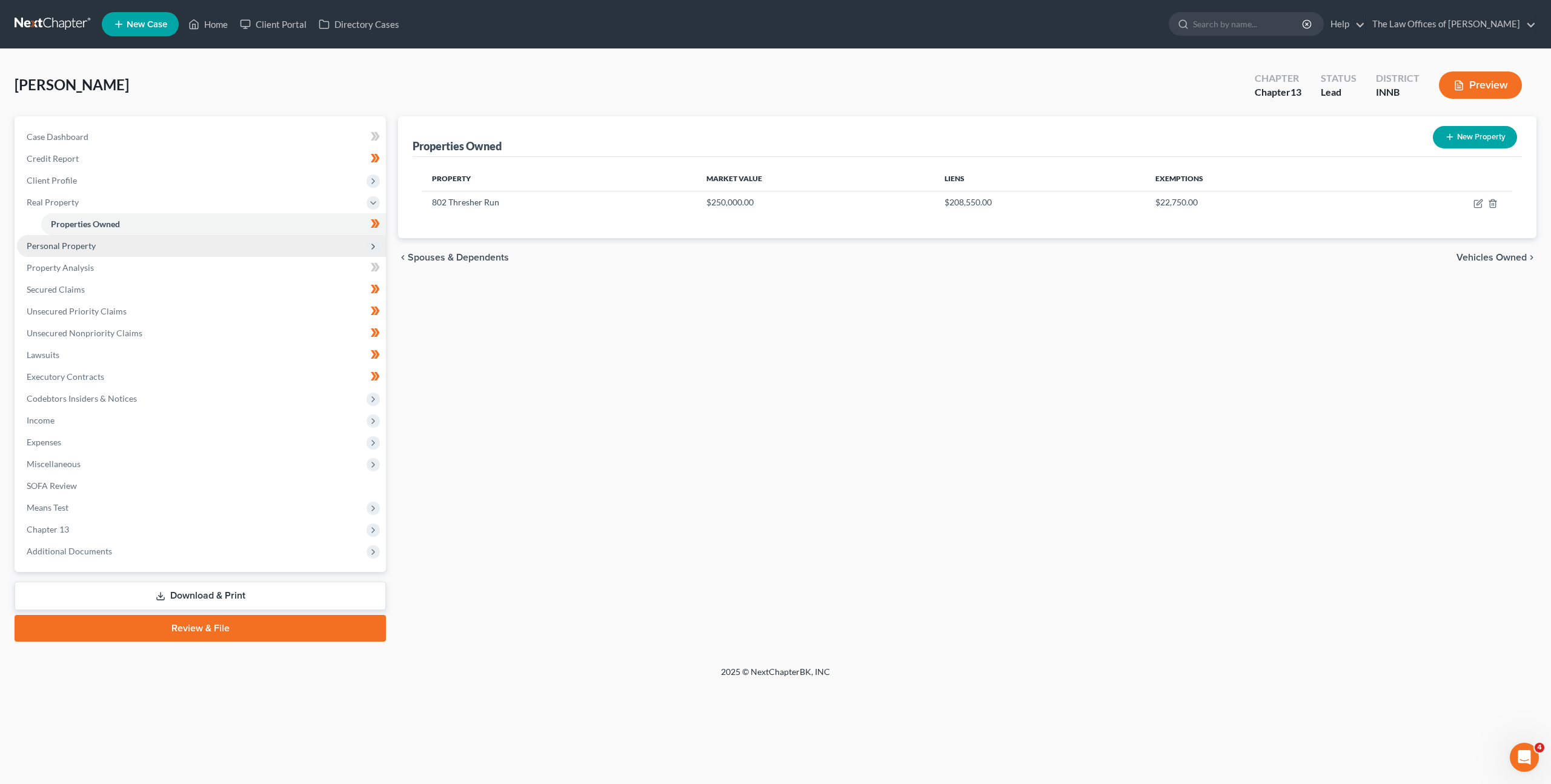
click at [255, 250] on span "Personal Property" at bounding box center [201, 246] width 369 height 22
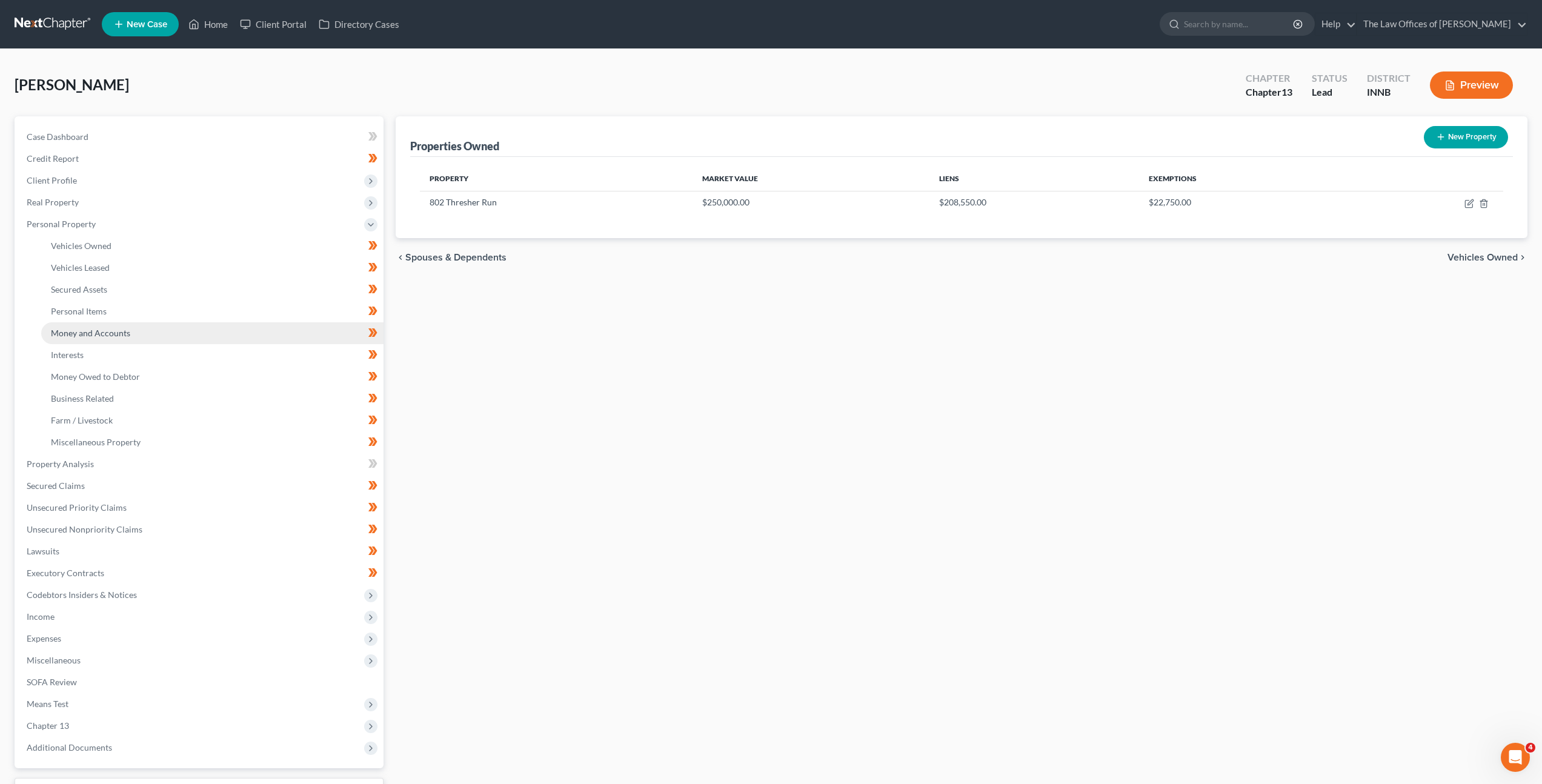
click at [230, 326] on link "Money and Accounts" at bounding box center [212, 333] width 343 height 22
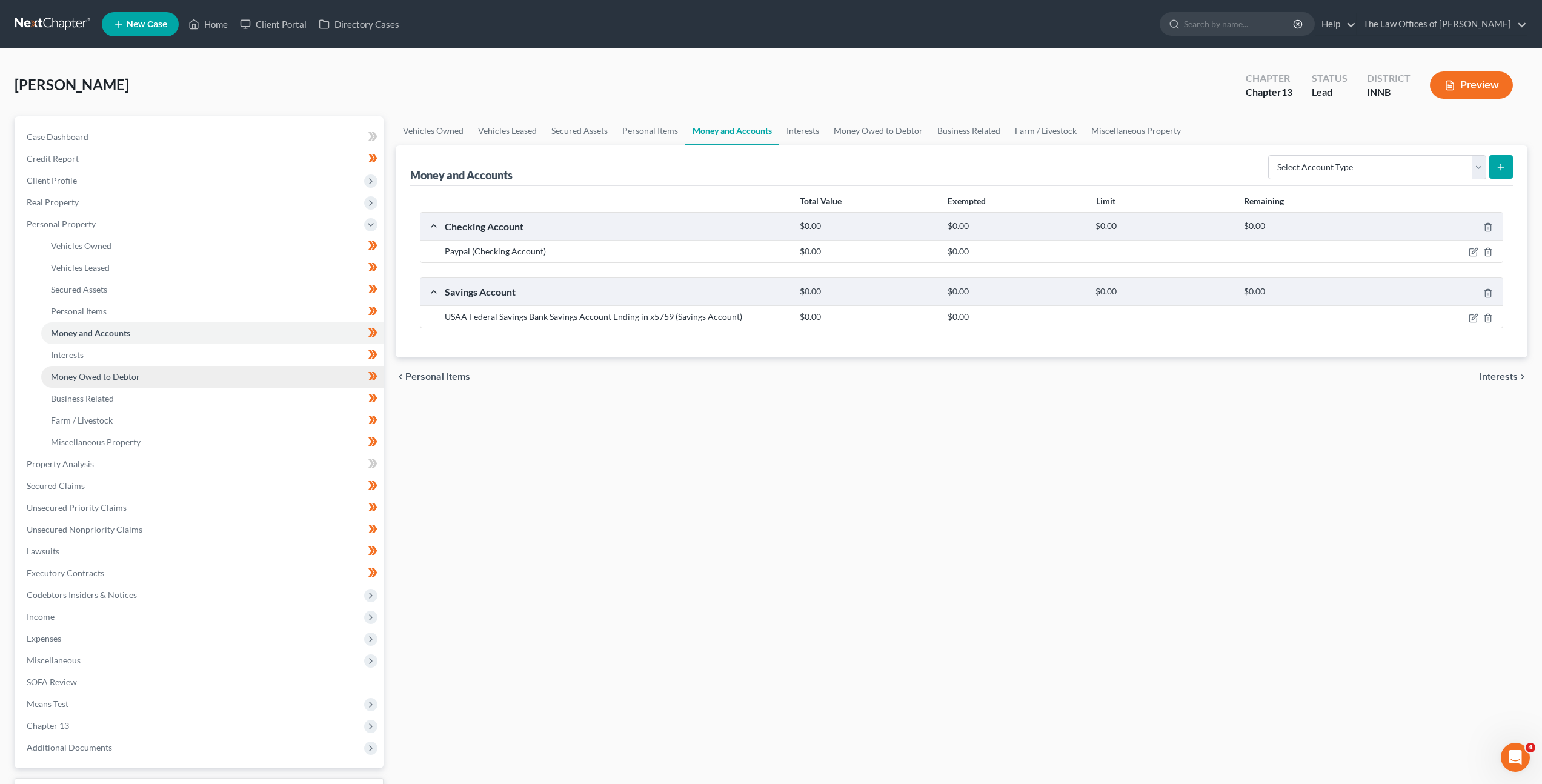
click at [217, 369] on link "Money Owed to Debtor" at bounding box center [212, 377] width 343 height 22
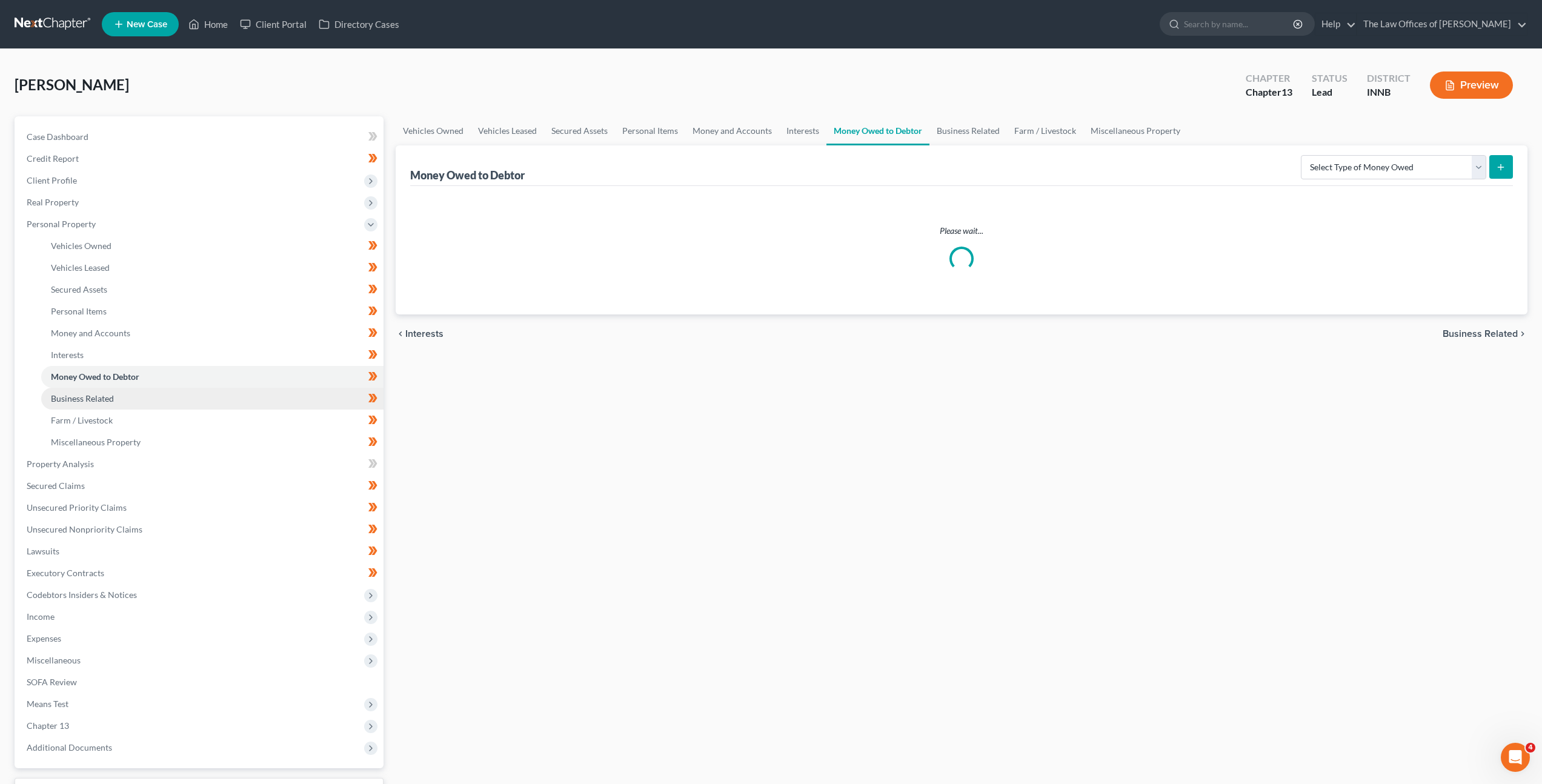
click at [202, 398] on link "Business Related" at bounding box center [212, 398] width 343 height 22
click at [199, 408] on link "Business Related" at bounding box center [212, 398] width 343 height 22
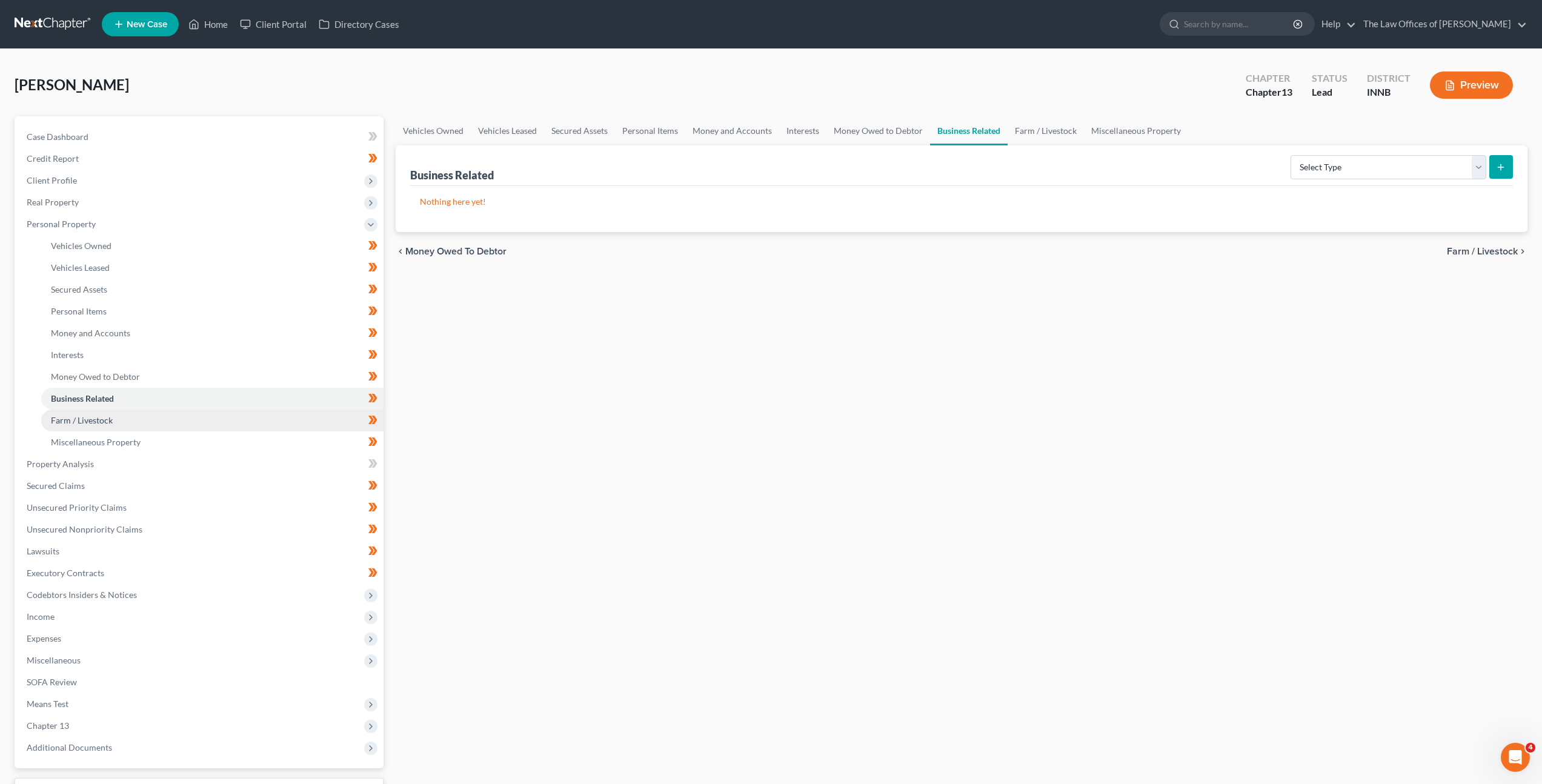
click at [198, 409] on link "Farm / Livestock" at bounding box center [212, 420] width 343 height 22
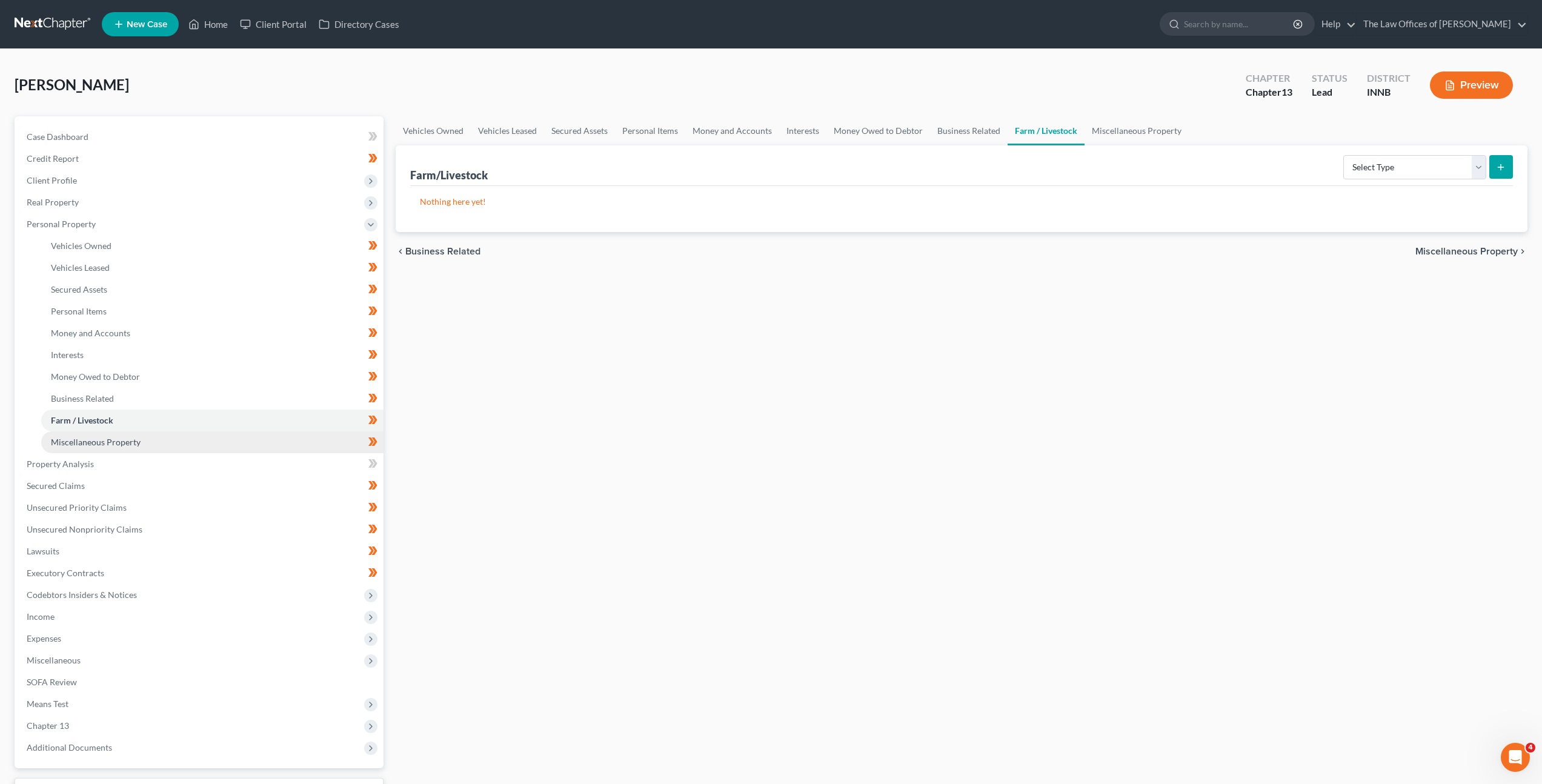
click at [179, 437] on link "Miscellaneous Property" at bounding box center [212, 442] width 343 height 22
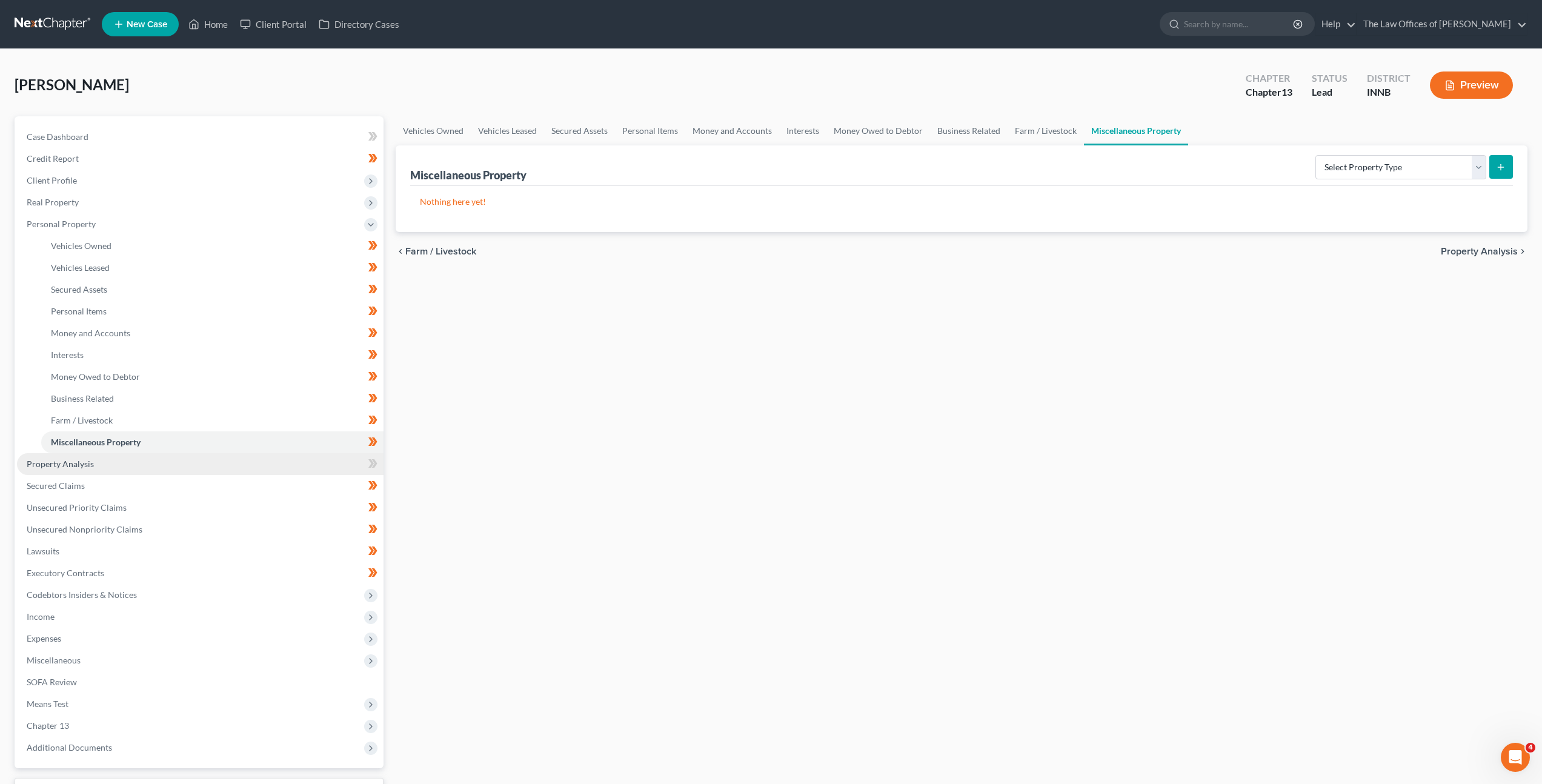
click at [152, 472] on link "Property Analysis" at bounding box center [200, 464] width 367 height 22
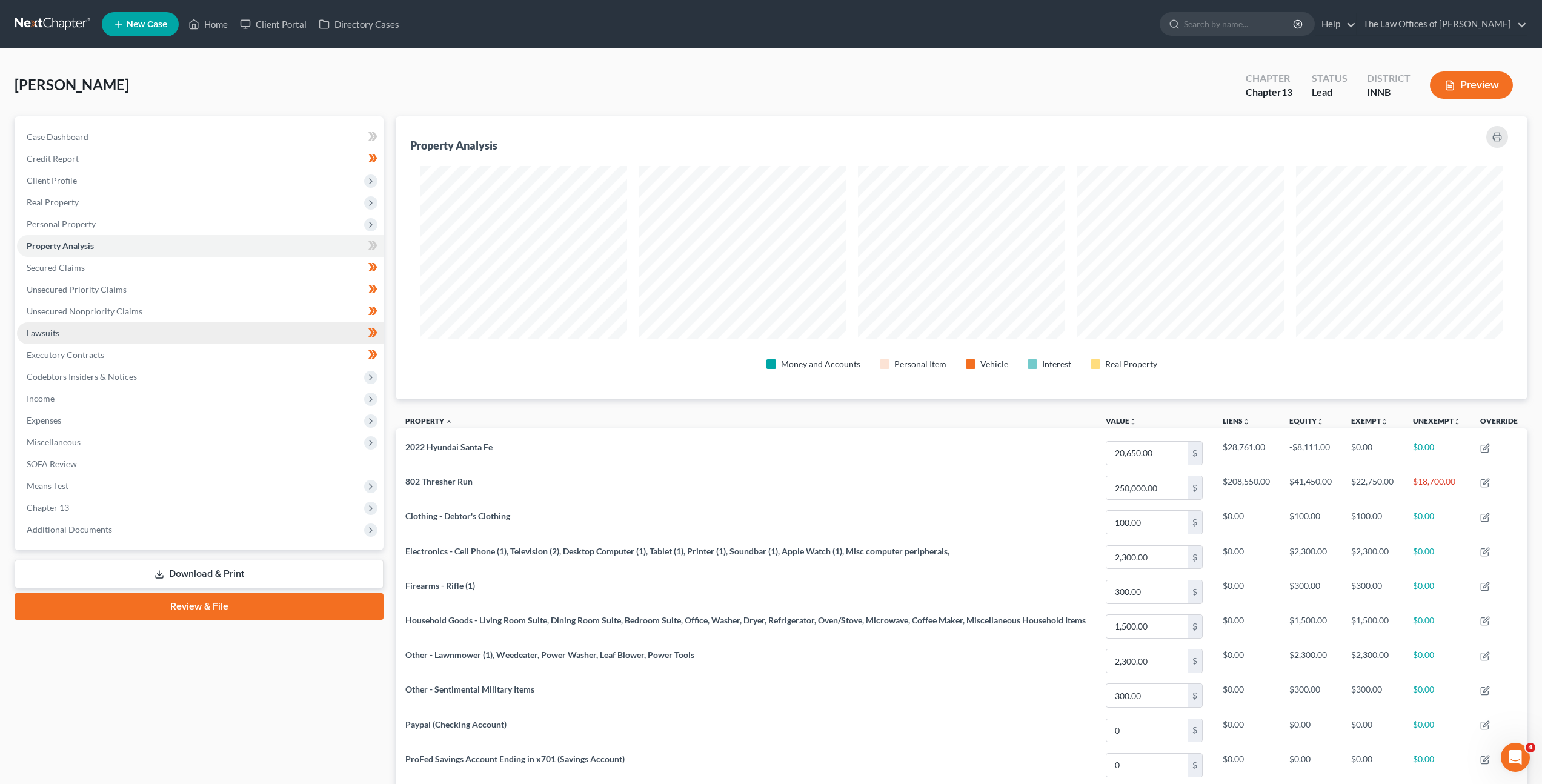
scroll to position [605556, 604785]
click at [141, 257] on link "Secured Claims" at bounding box center [200, 267] width 367 height 22
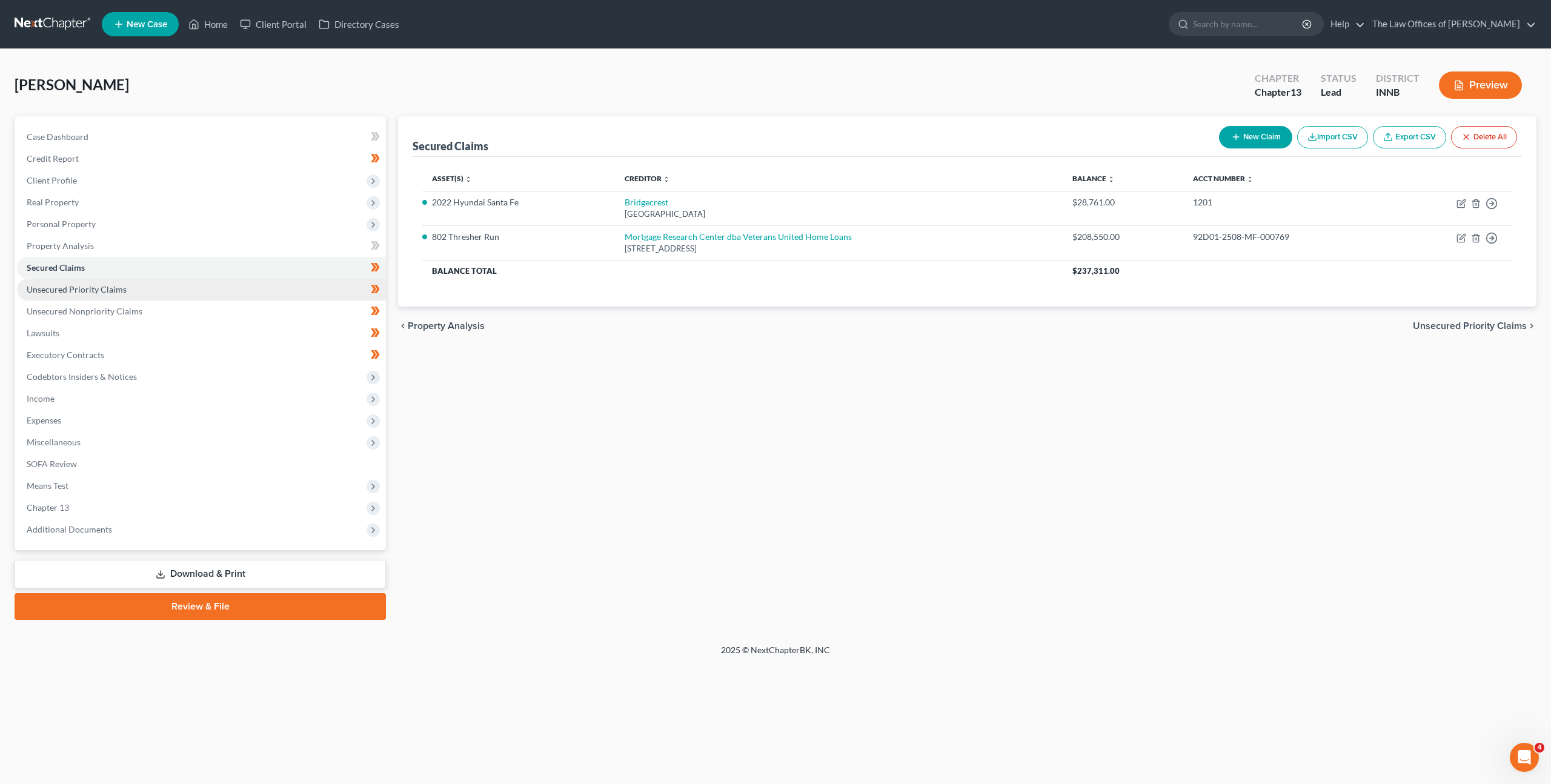
click at [162, 289] on link "Unsecured Priority Claims" at bounding box center [201, 289] width 369 height 22
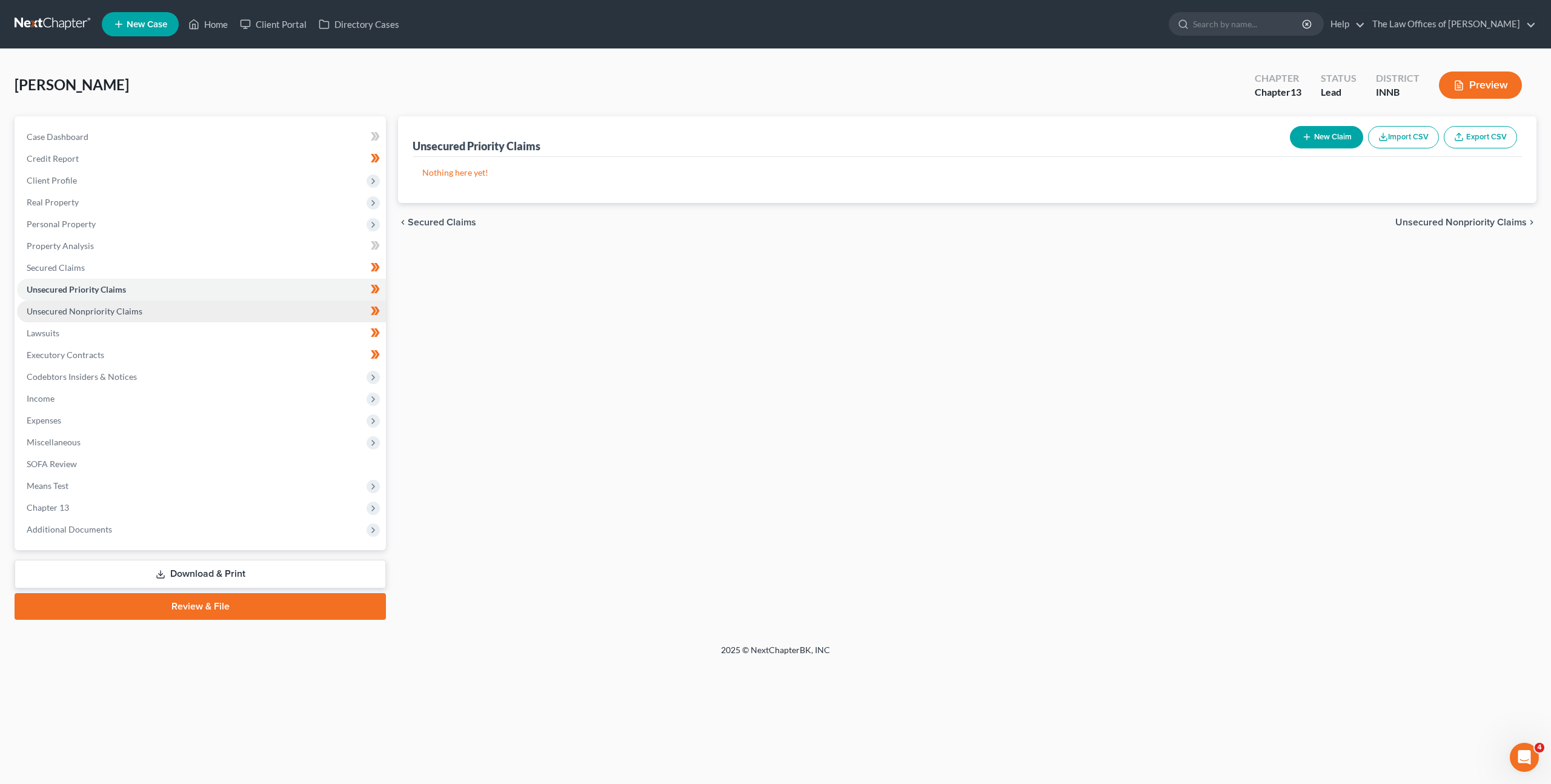
click at [170, 309] on link "Unsecured Nonpriority Claims" at bounding box center [201, 311] width 369 height 22
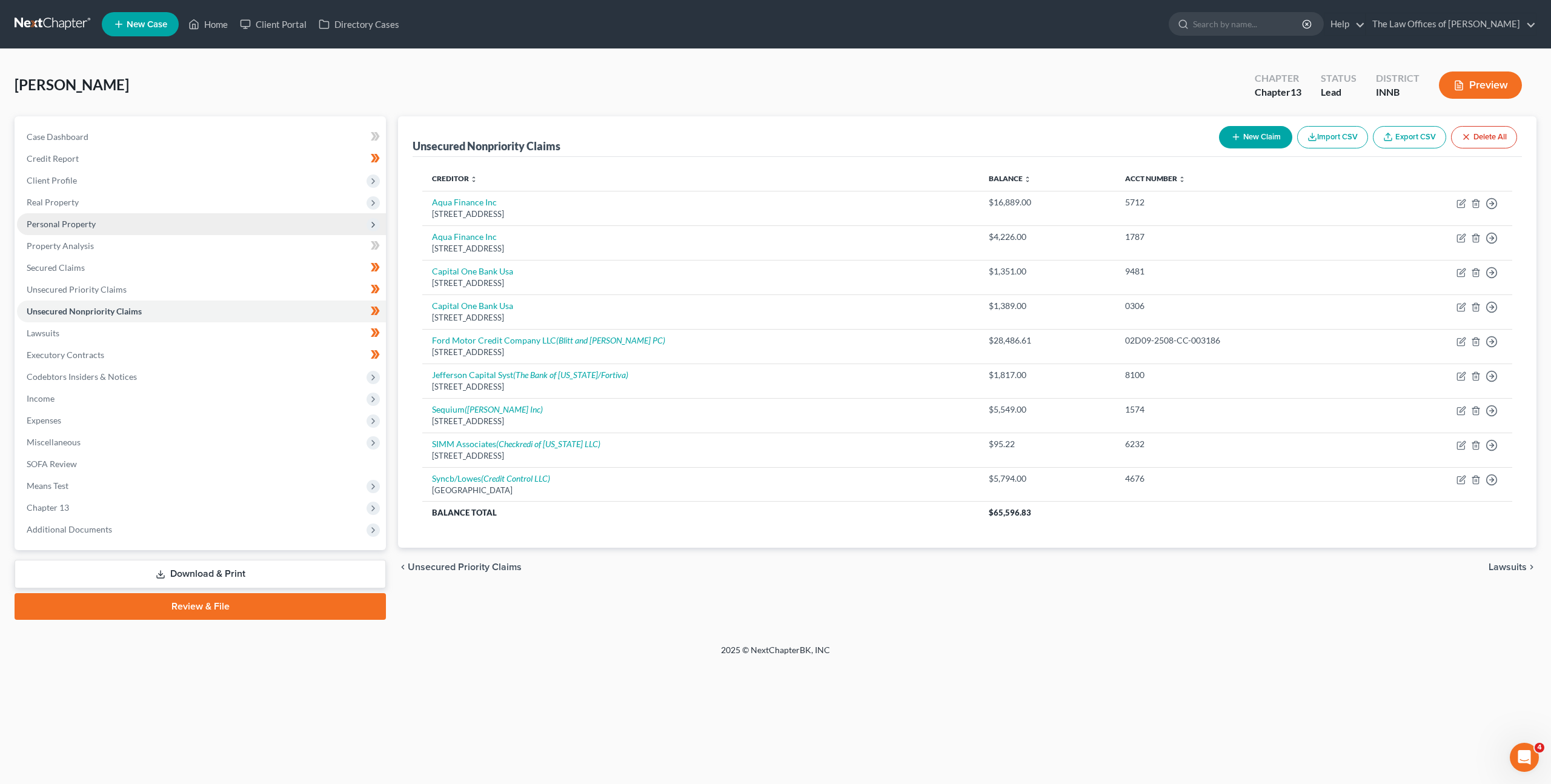
click at [188, 215] on span "Personal Property" at bounding box center [201, 224] width 369 height 22
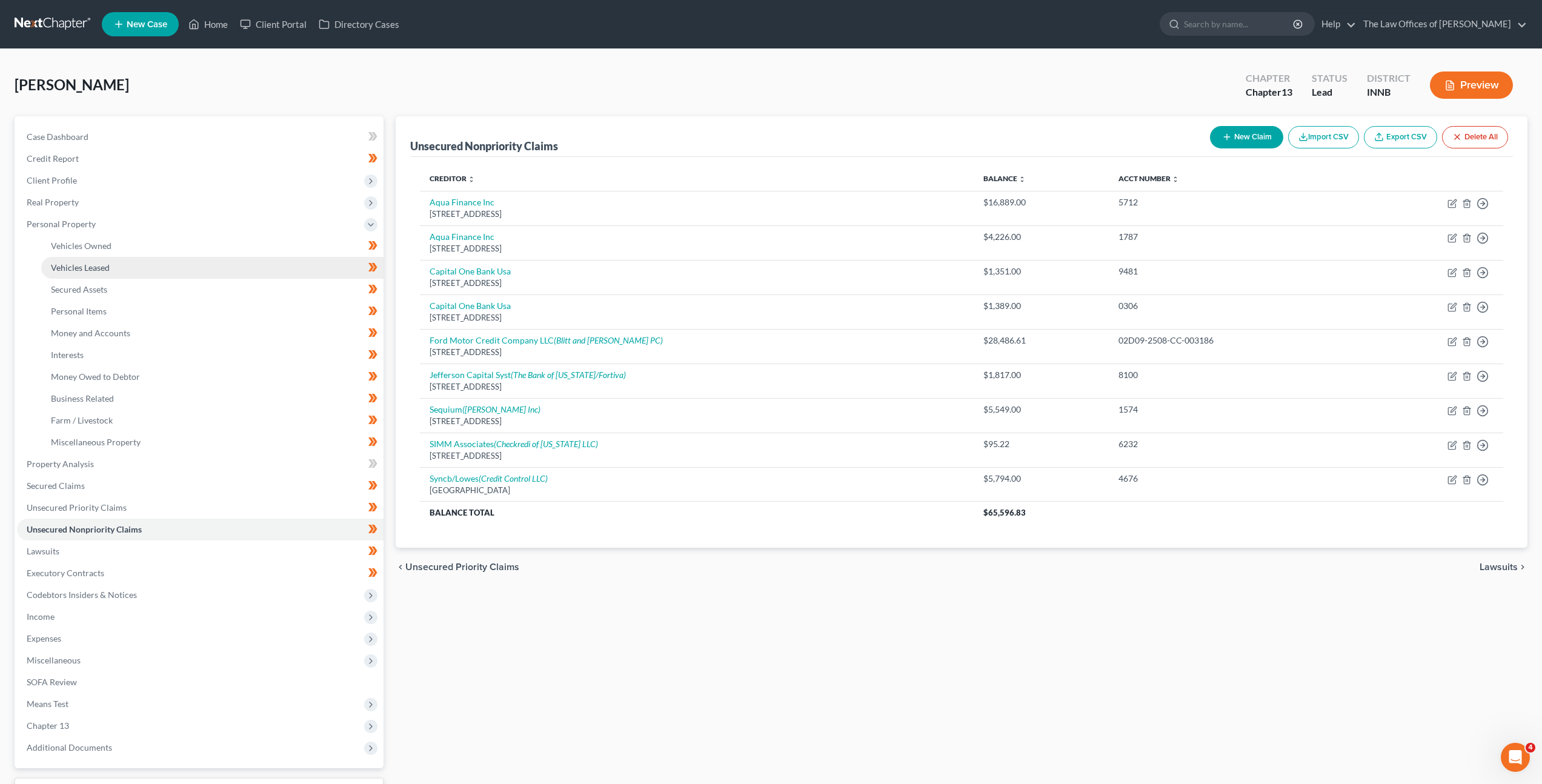
click at [171, 268] on link "Vehicles Leased" at bounding box center [212, 267] width 343 height 22
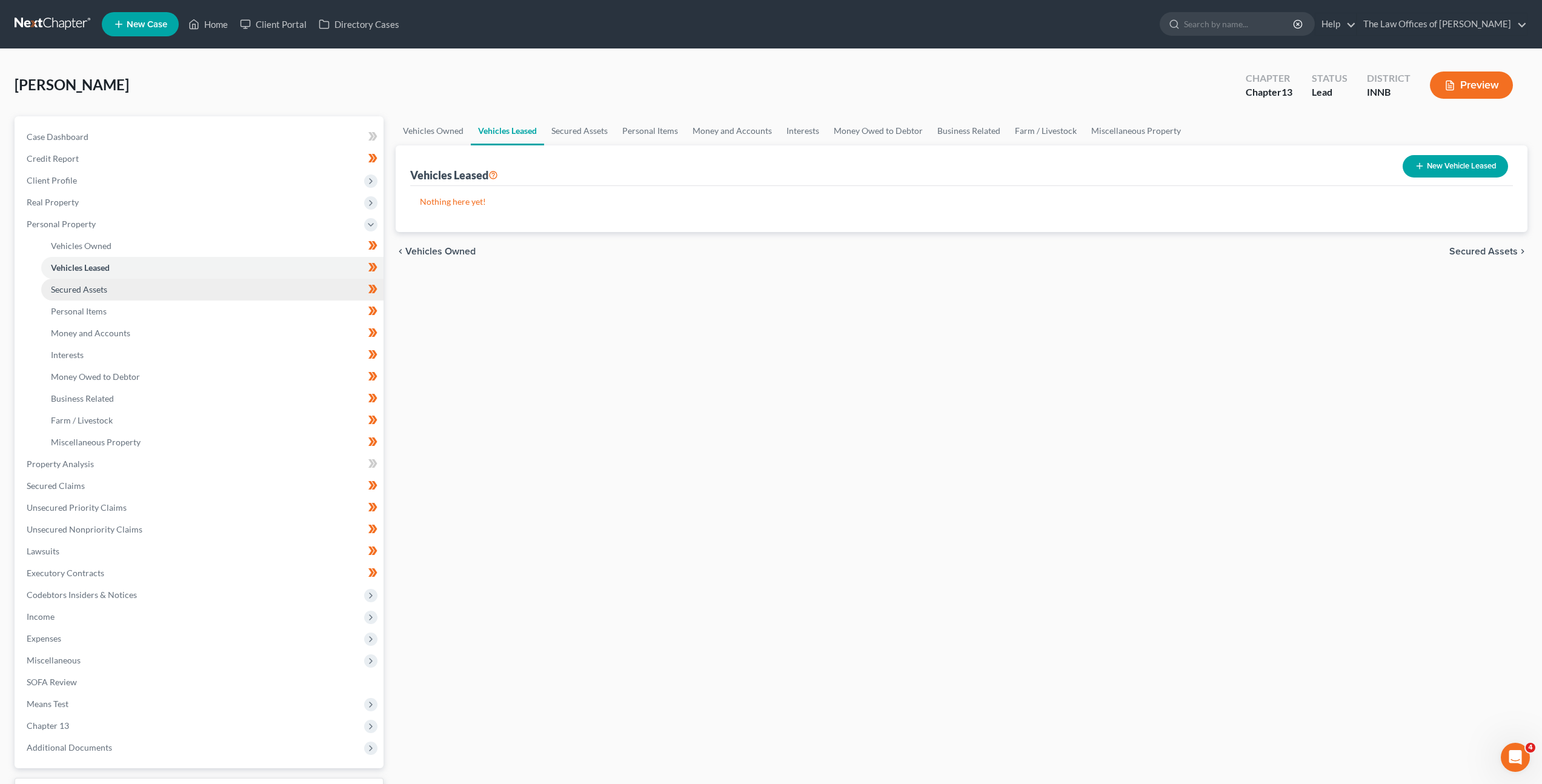
click at [173, 291] on link "Secured Assets" at bounding box center [212, 289] width 343 height 22
click at [178, 314] on link "Personal Items" at bounding box center [212, 311] width 343 height 22
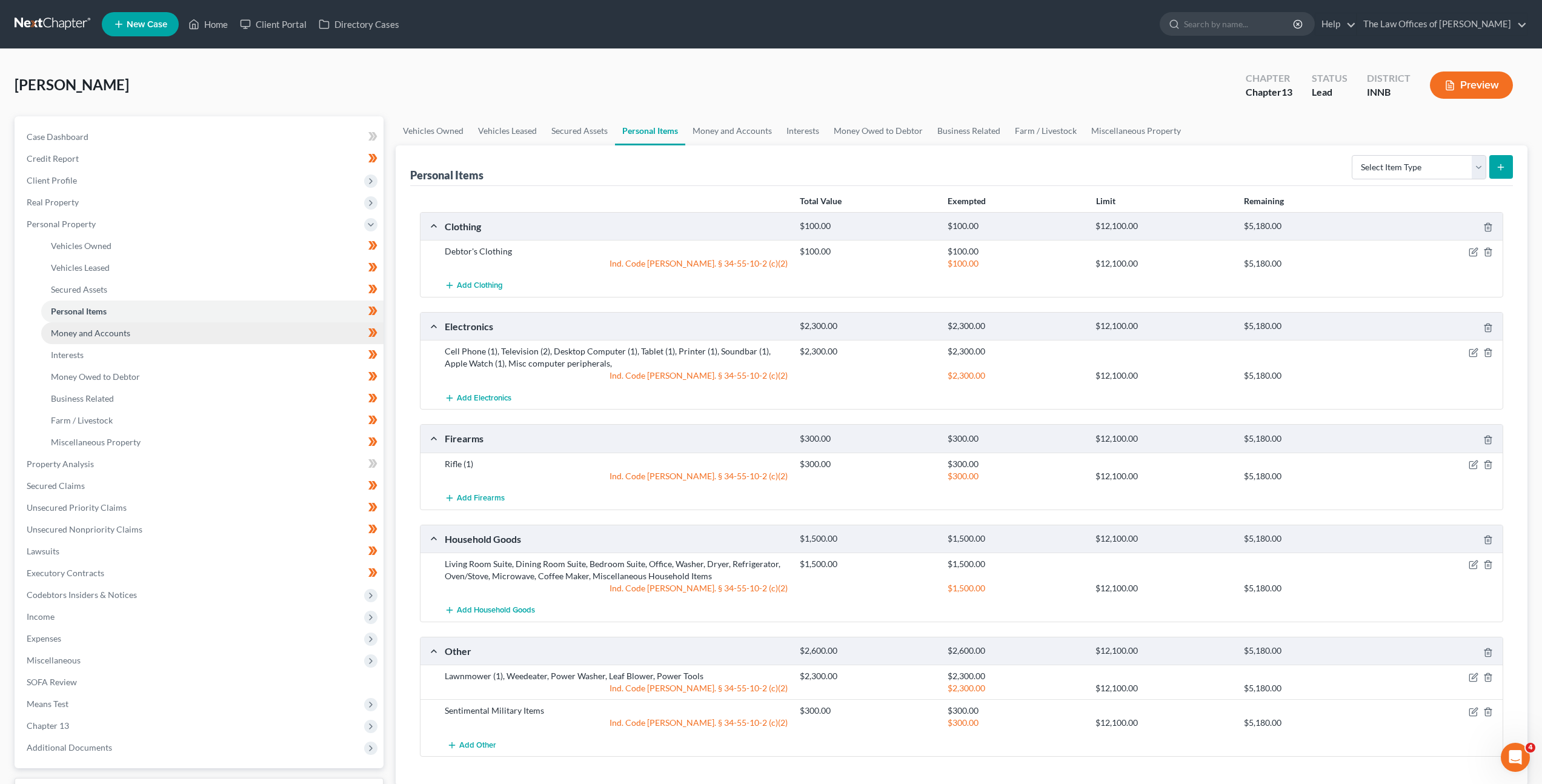
click at [175, 325] on link "Money and Accounts" at bounding box center [212, 333] width 343 height 22
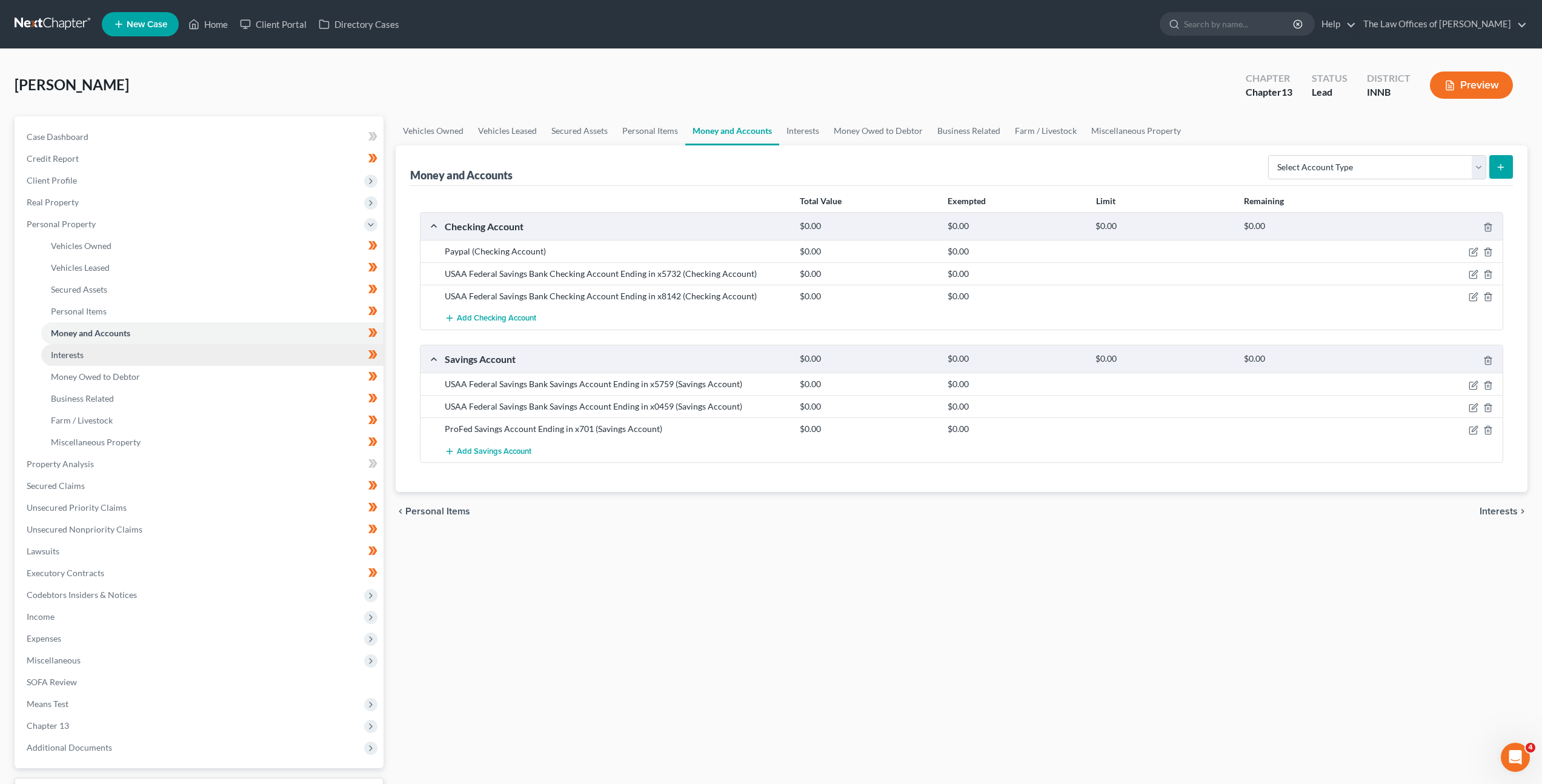
click at [172, 357] on link "Interests" at bounding box center [212, 354] width 343 height 22
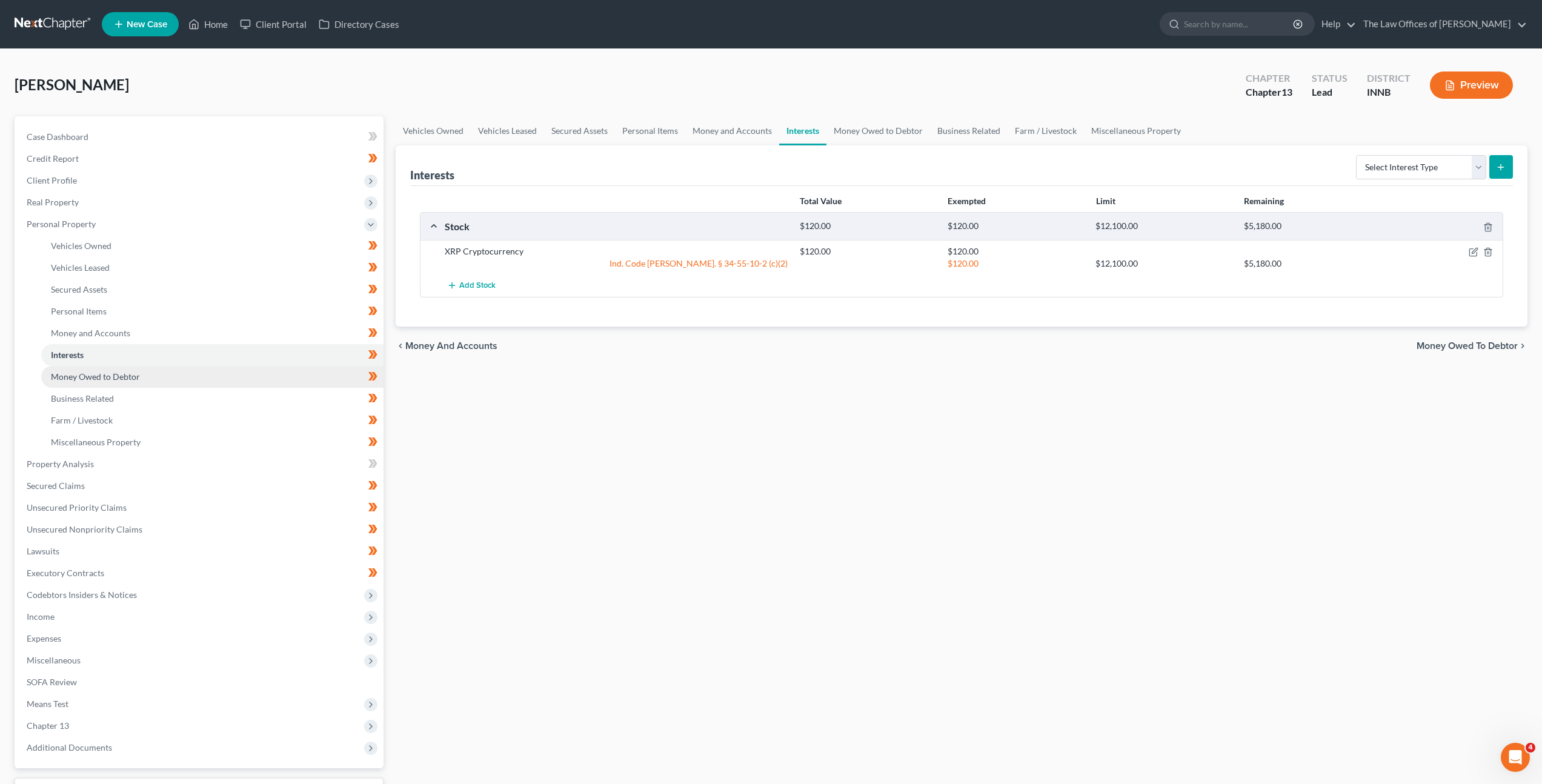
click at [167, 377] on link "Money Owed to Debtor" at bounding box center [212, 377] width 343 height 22
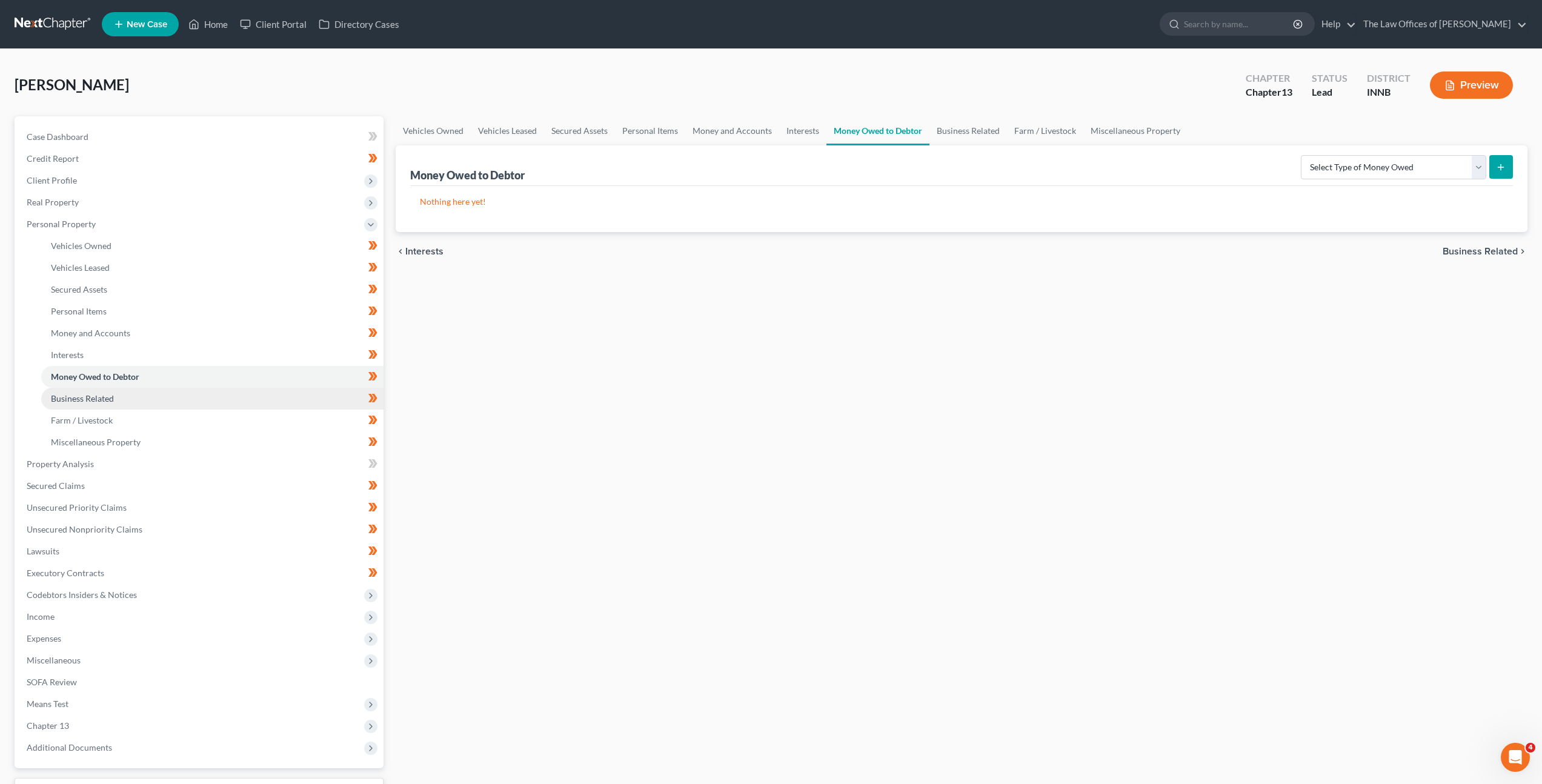
click at [164, 399] on link "Business Related" at bounding box center [212, 398] width 343 height 22
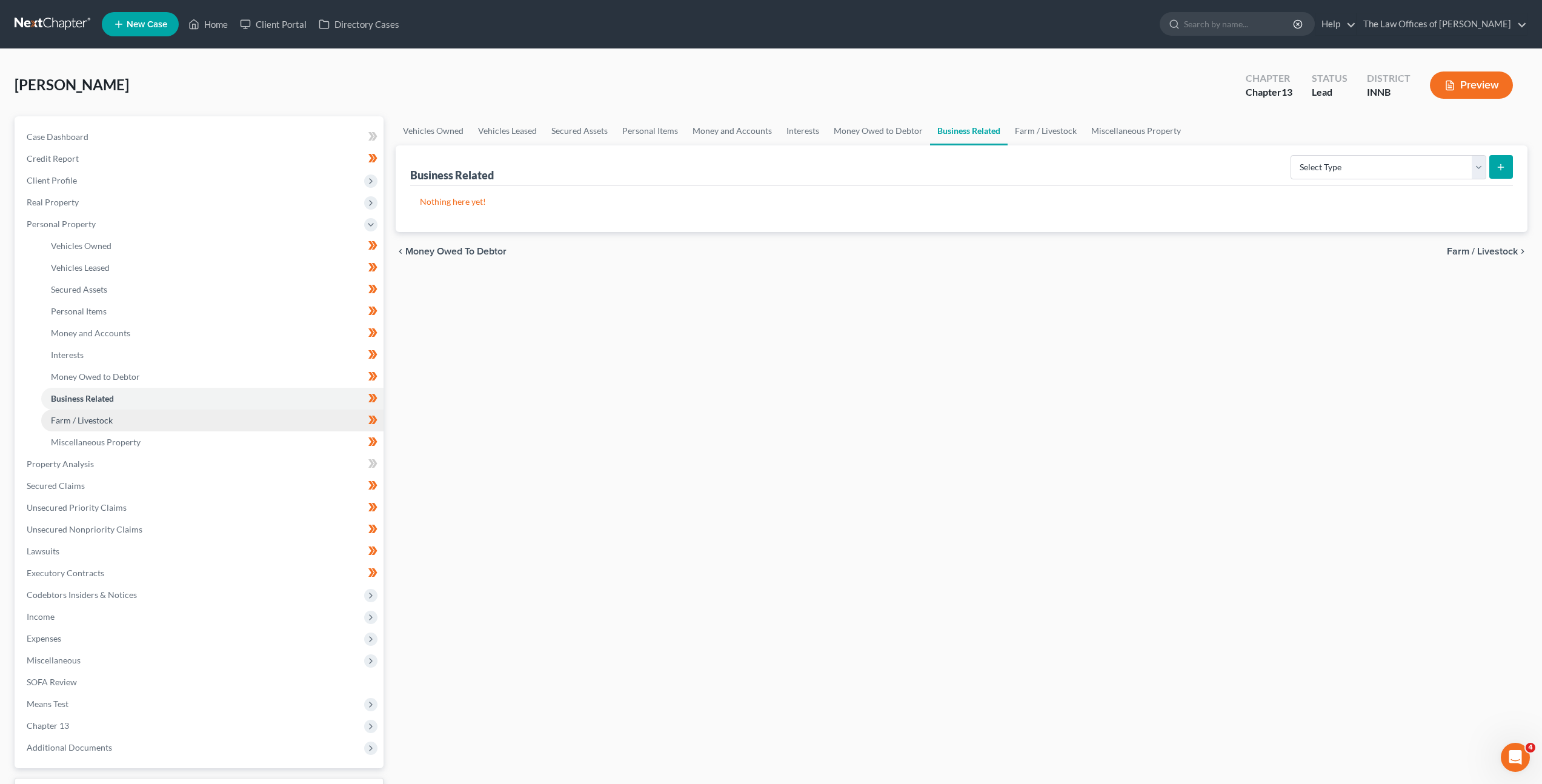
click at [155, 419] on link "Farm / Livestock" at bounding box center [212, 420] width 343 height 22
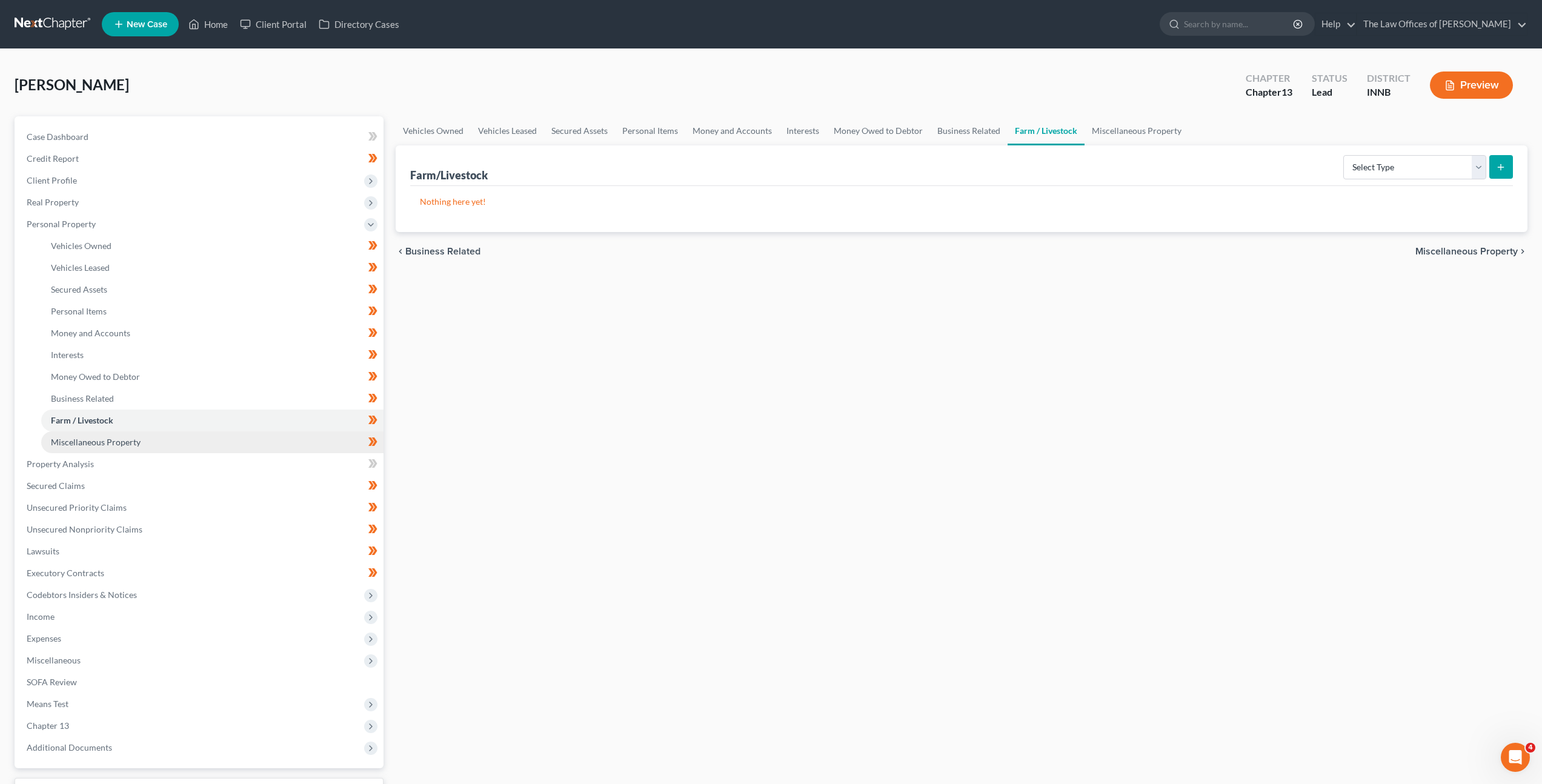
click at [151, 434] on link "Miscellaneous Property" at bounding box center [212, 442] width 343 height 22
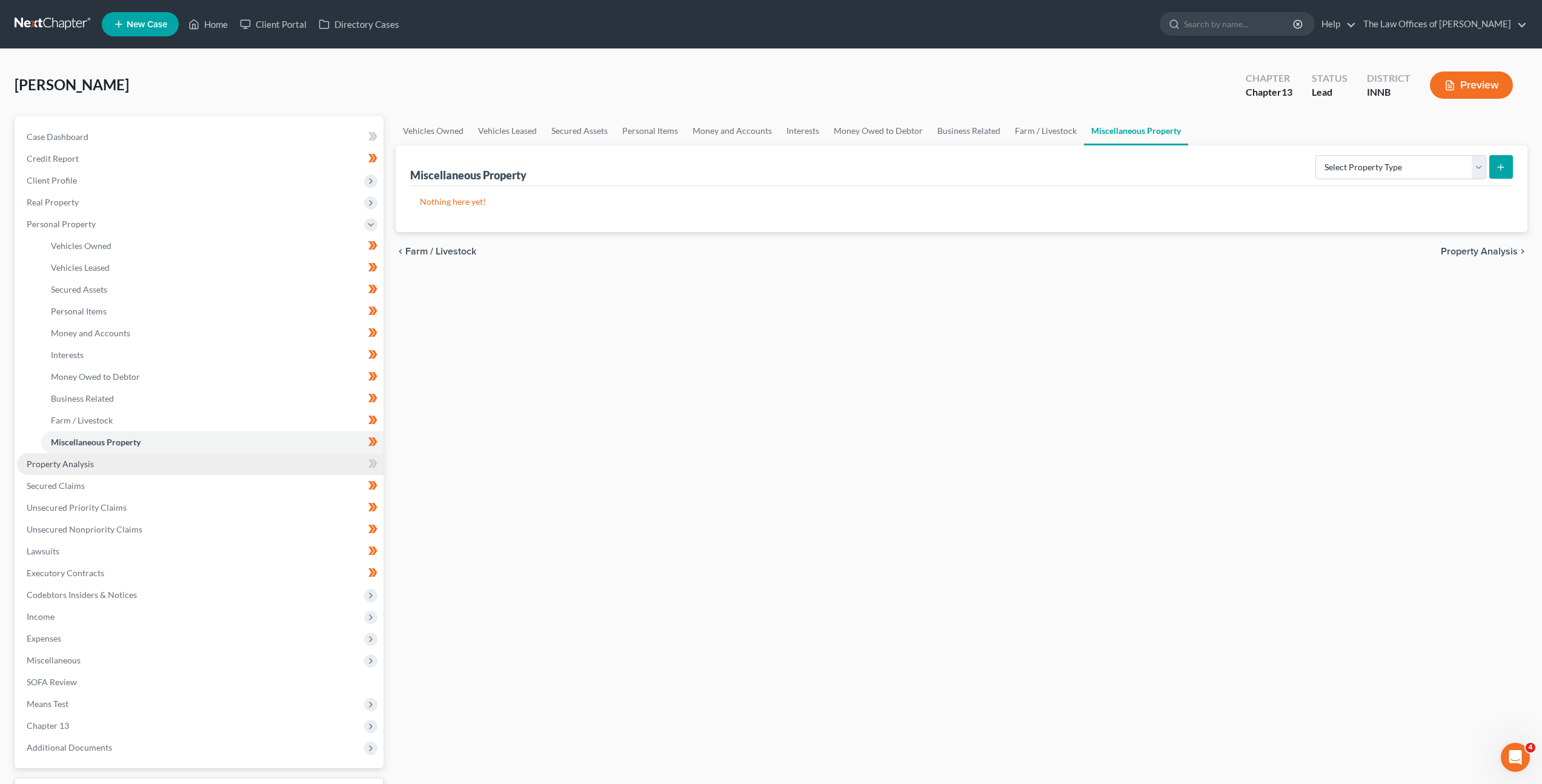
click at [128, 468] on link "Property Analysis" at bounding box center [200, 464] width 367 height 22
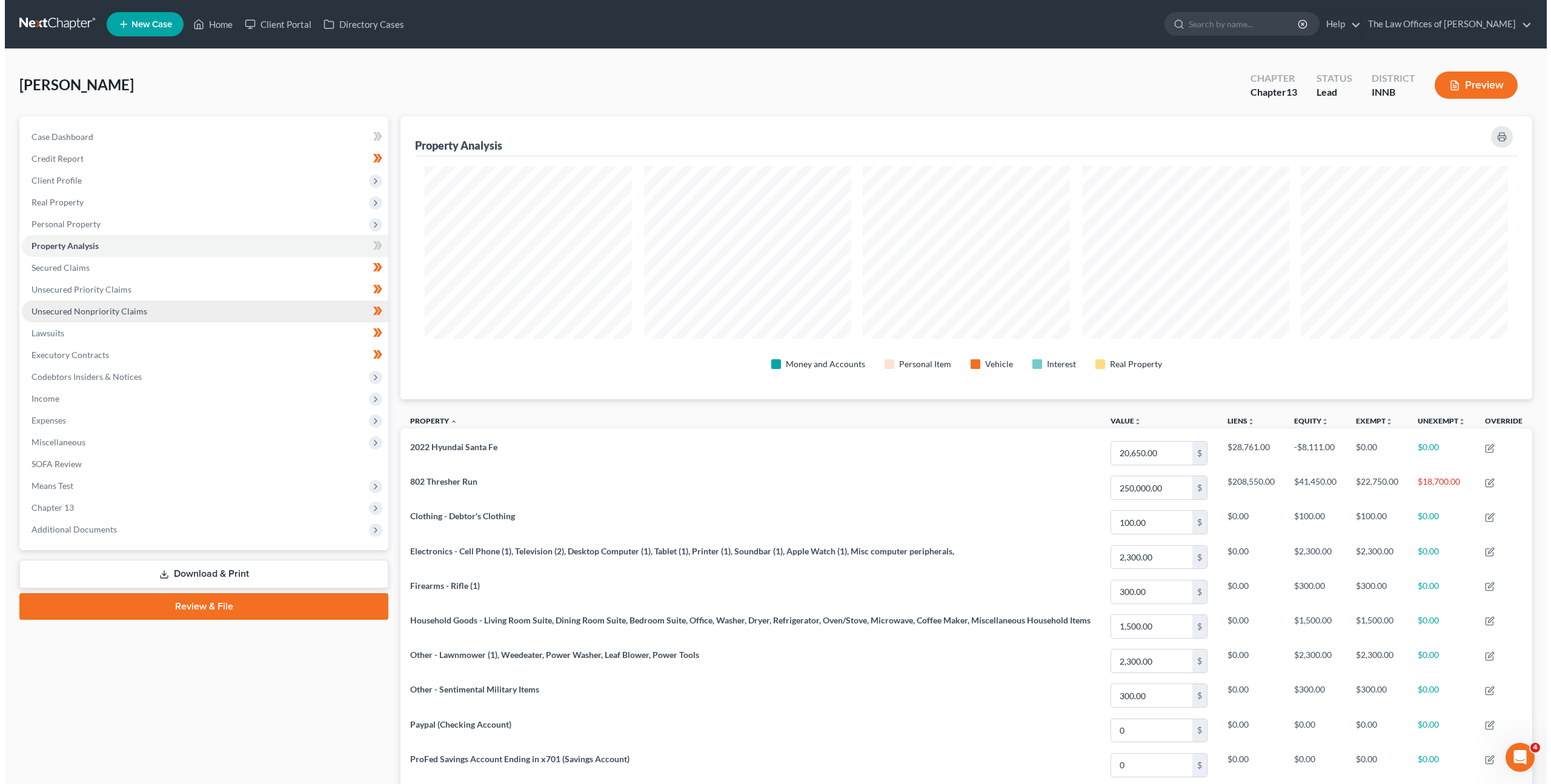
scroll to position [283, 1132]
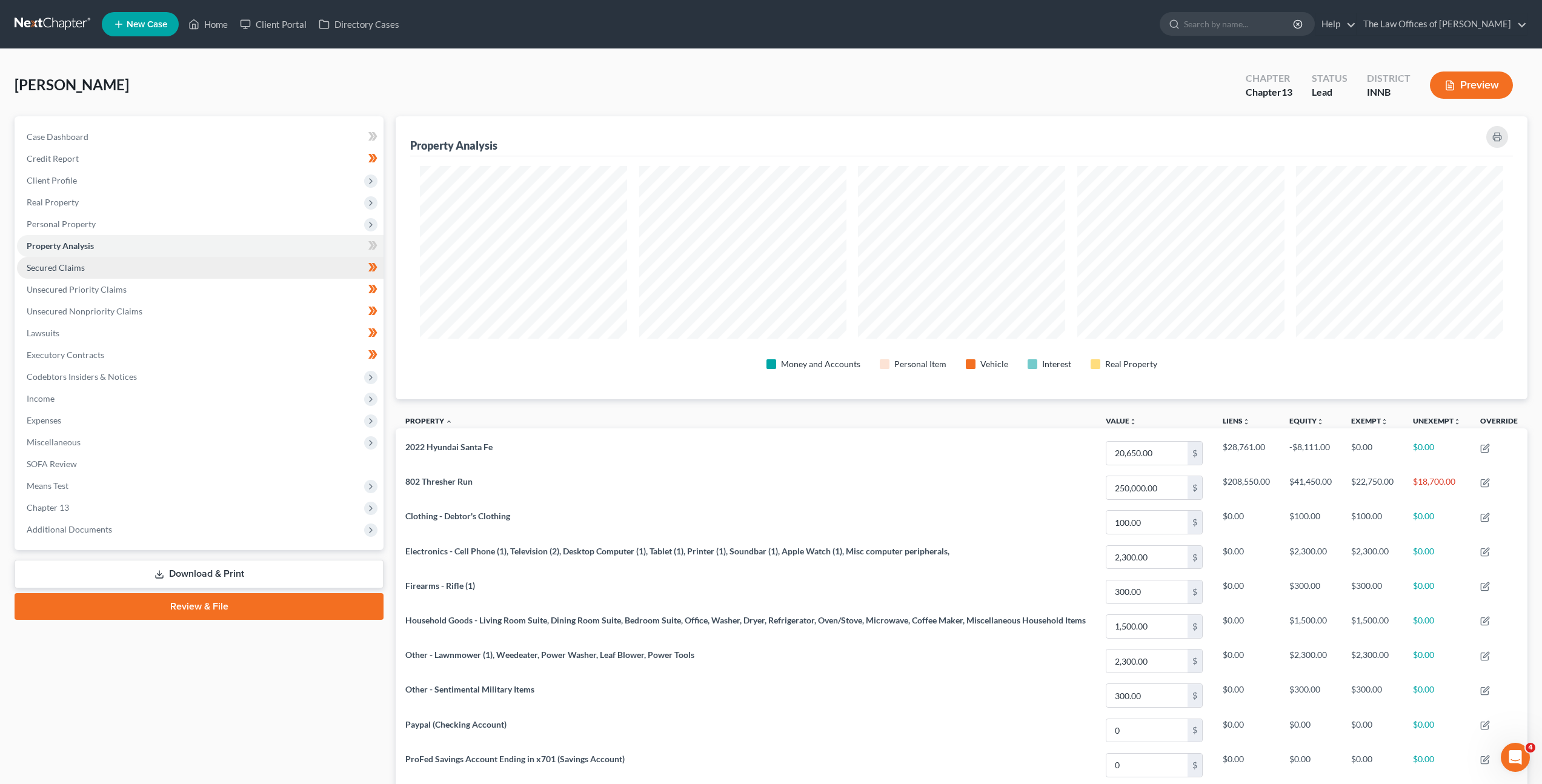
click at [119, 268] on link "Secured Claims" at bounding box center [200, 267] width 367 height 22
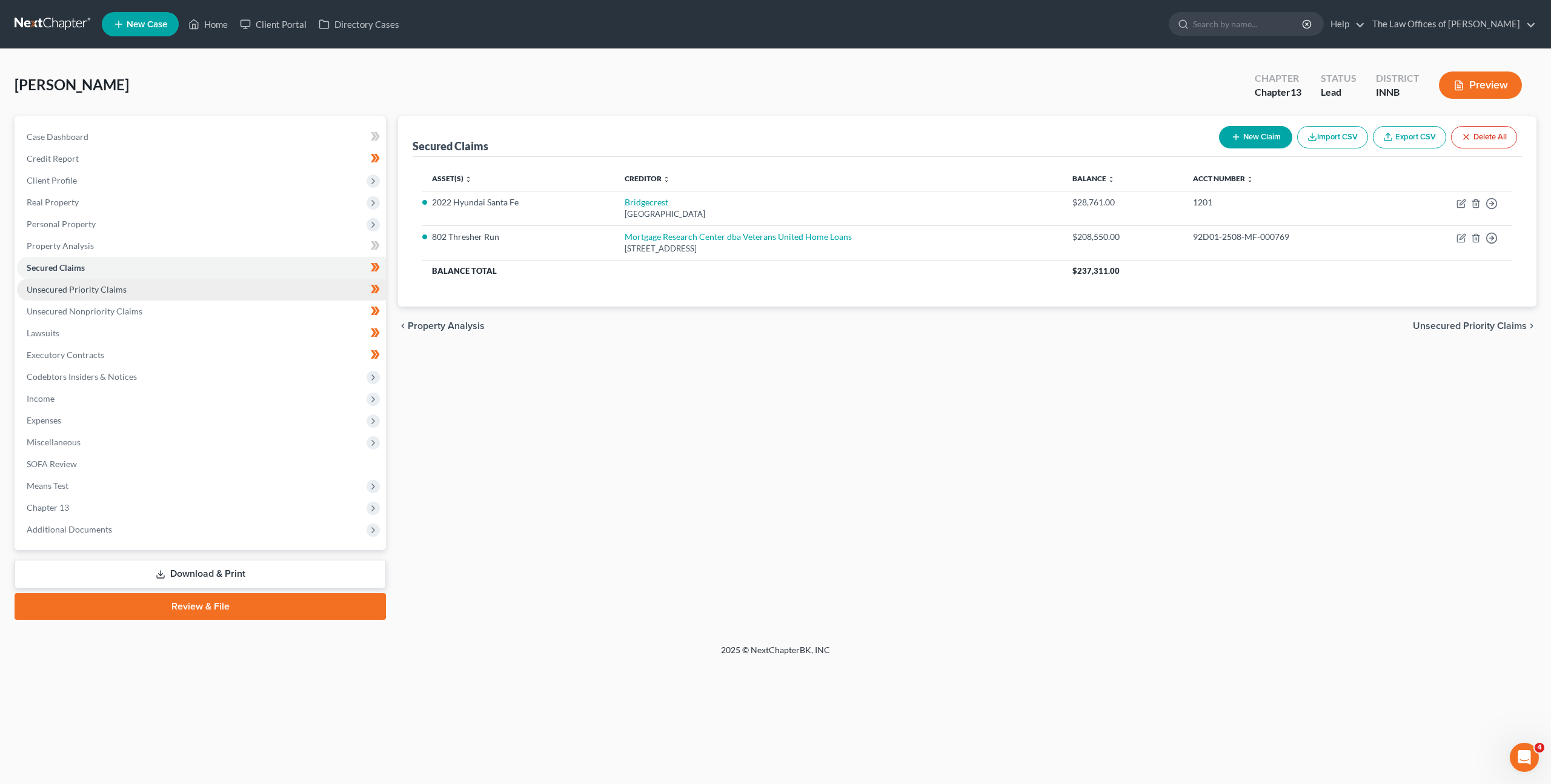
click at [120, 299] on link "Unsecured Priority Claims" at bounding box center [201, 289] width 369 height 22
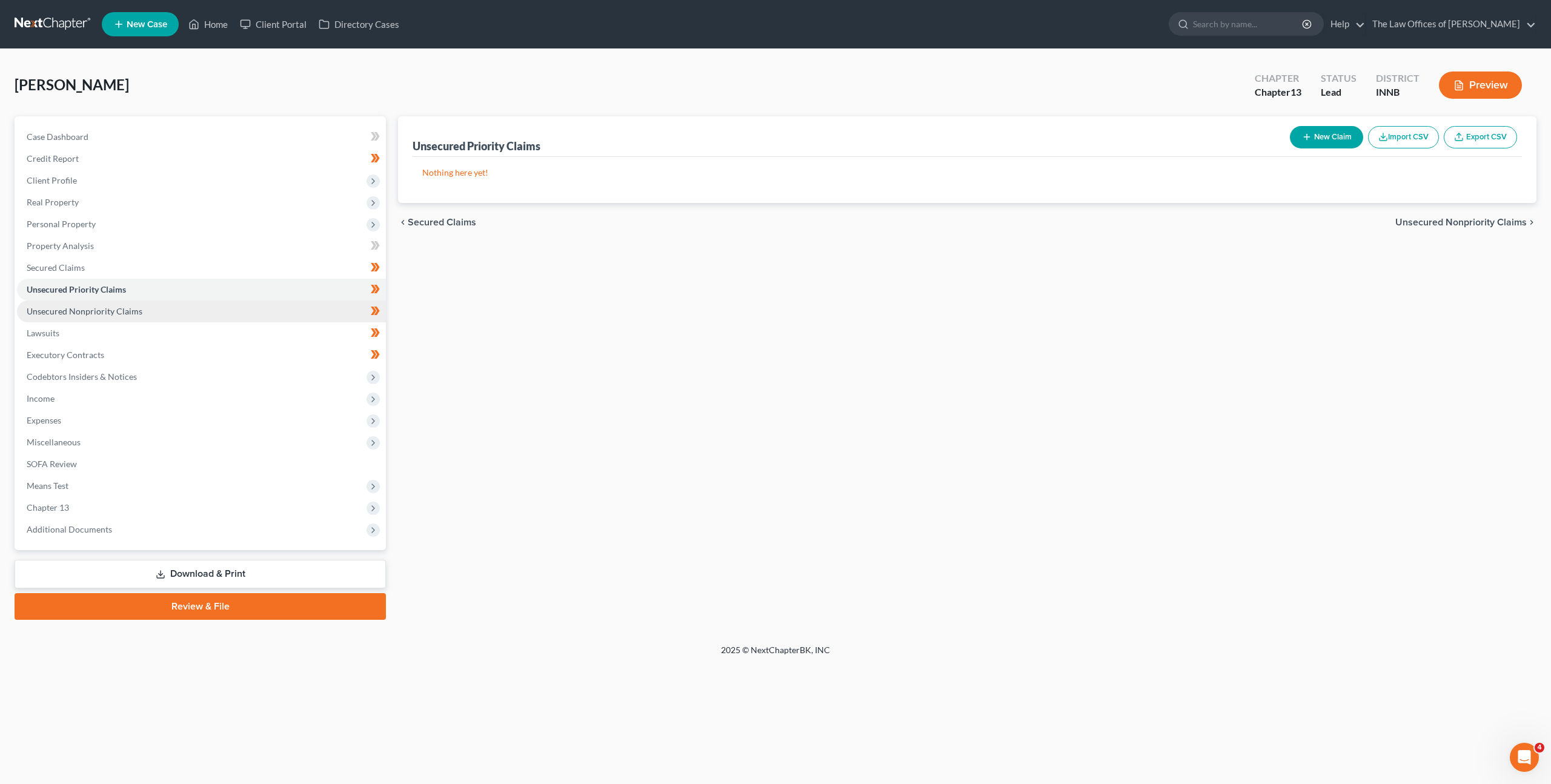
click at [122, 317] on link "Unsecured Nonpriority Claims" at bounding box center [201, 311] width 369 height 22
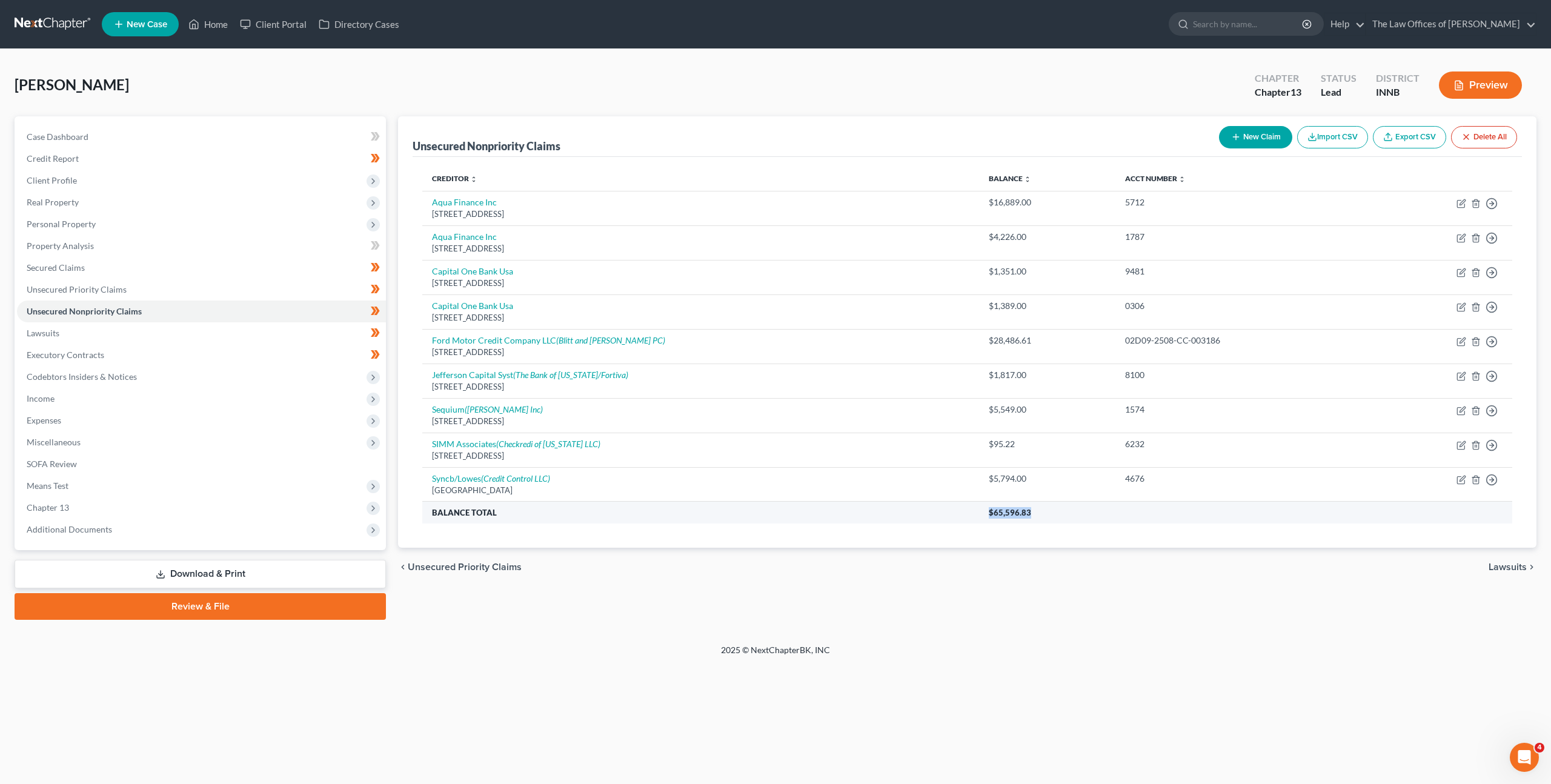
drag, startPoint x: 988, startPoint y: 513, endPoint x: 931, endPoint y: 512, distance: 57.0
click at [931, 512] on tr "Balance Total $65,596.83" at bounding box center [967, 512] width 1090 height 22
copy tr "$65,596.83"
click at [171, 262] on link "Secured Claims" at bounding box center [201, 267] width 369 height 22
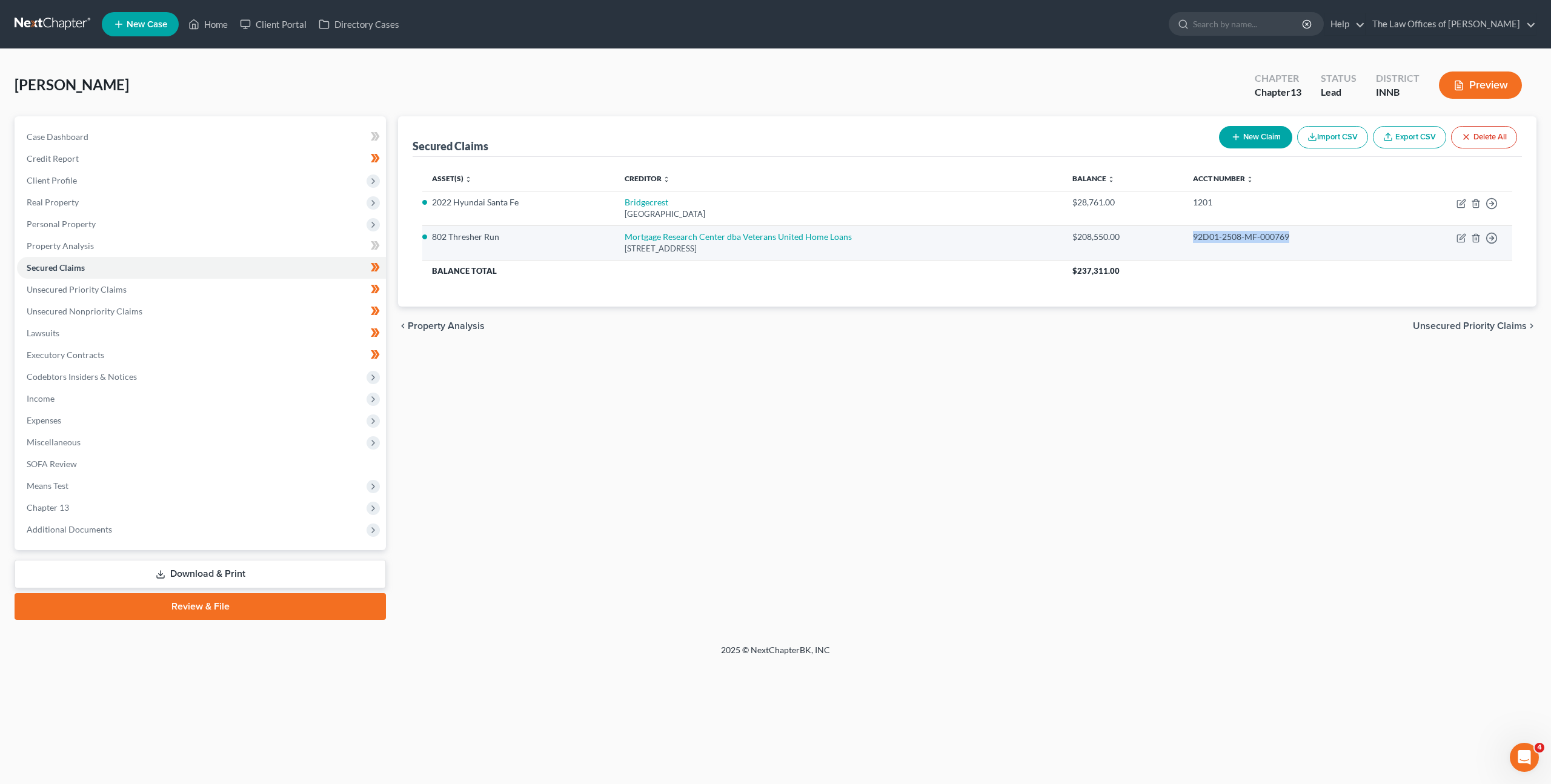
drag, startPoint x: 1219, startPoint y: 236, endPoint x: 1180, endPoint y: 235, distance: 39.0
click at [1180, 235] on tr "802 Thresher Run Mortgage Research Center dba Veterans United Home Loans 800 St…" at bounding box center [967, 242] width 1090 height 35
copy tr "92D01-2508-MF-000769"
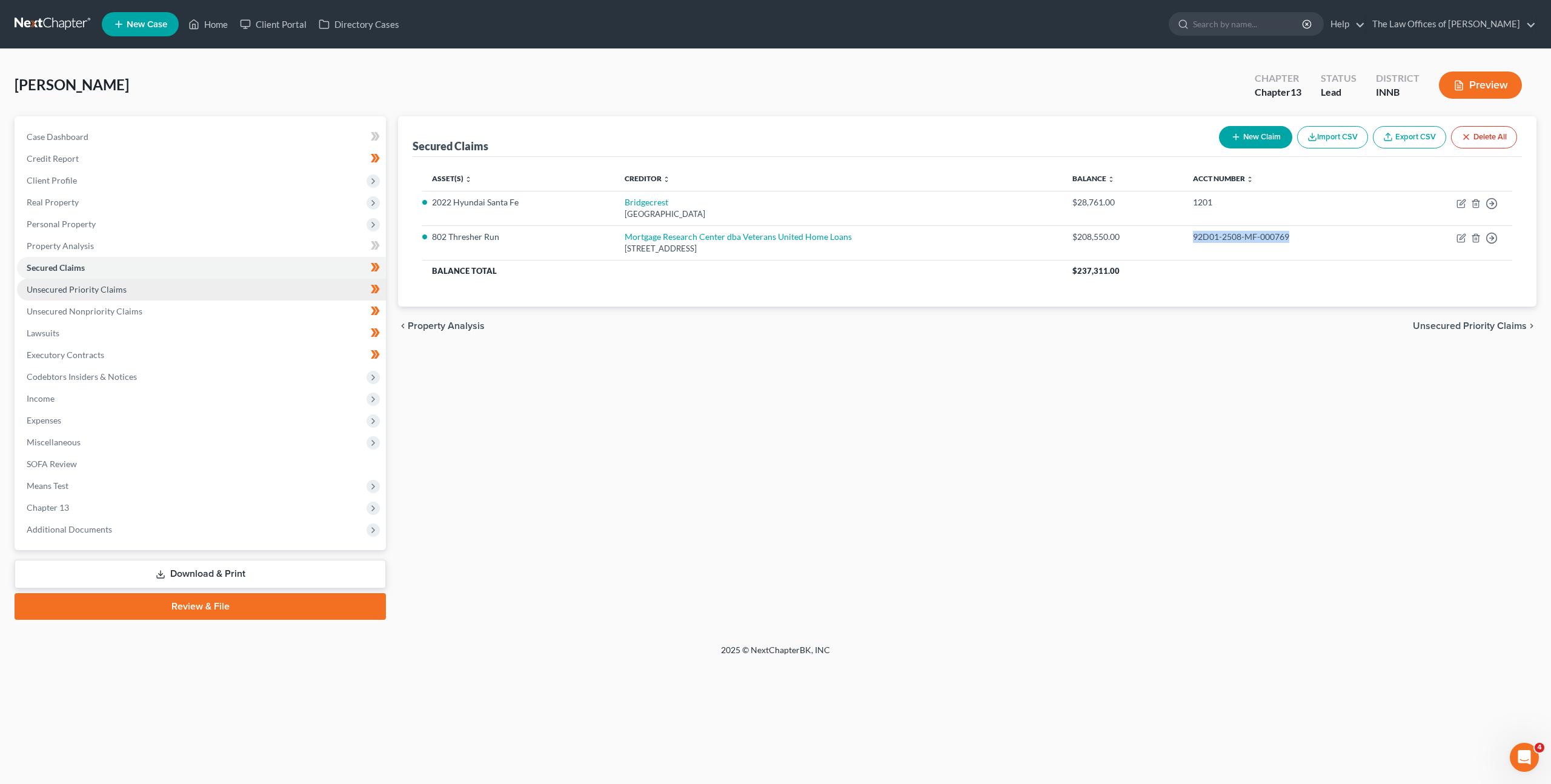
click at [200, 297] on link "Unsecured Priority Claims" at bounding box center [201, 289] width 369 height 22
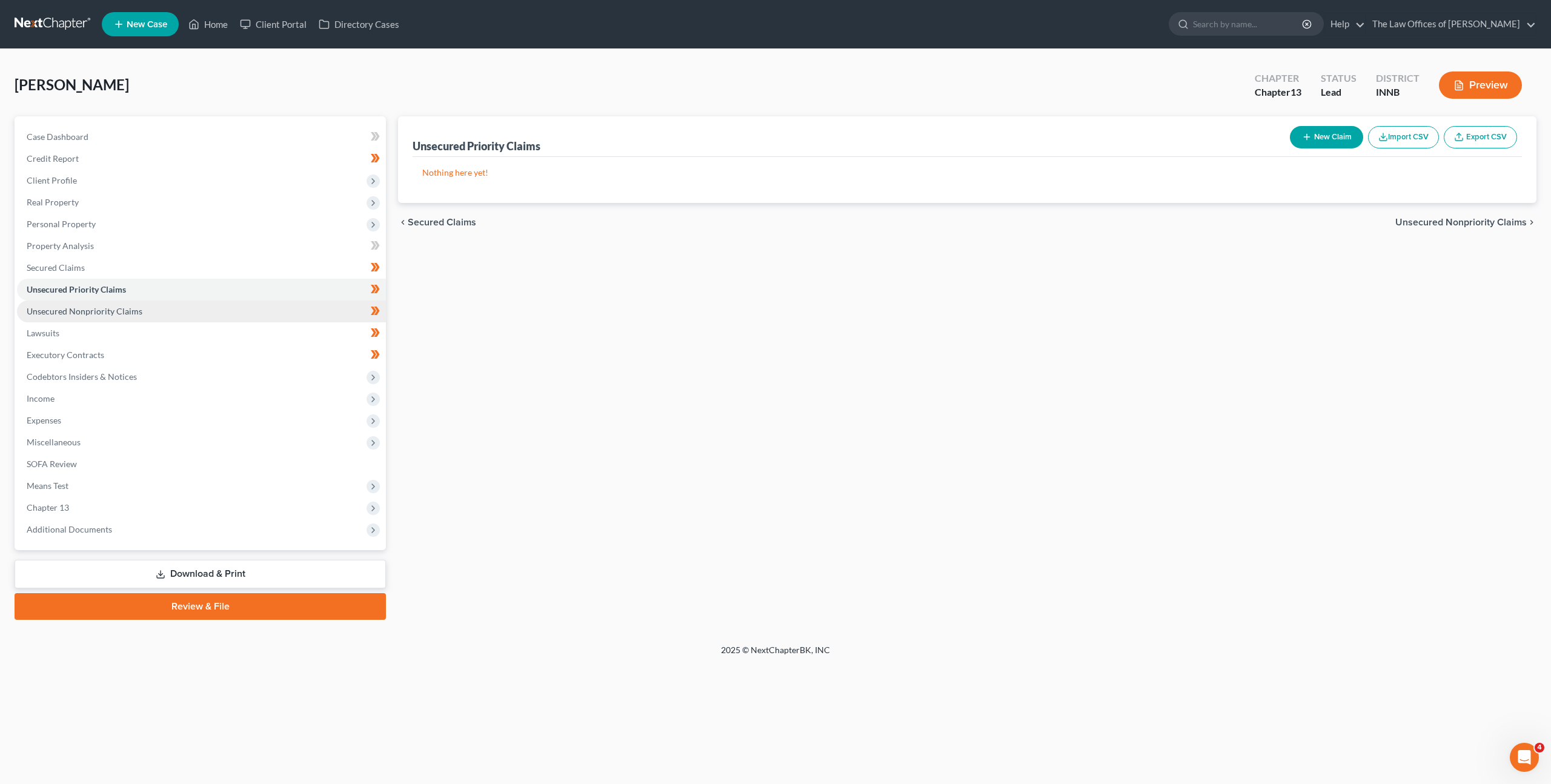
click at [198, 309] on link "Unsecured Nonpriority Claims" at bounding box center [201, 311] width 369 height 22
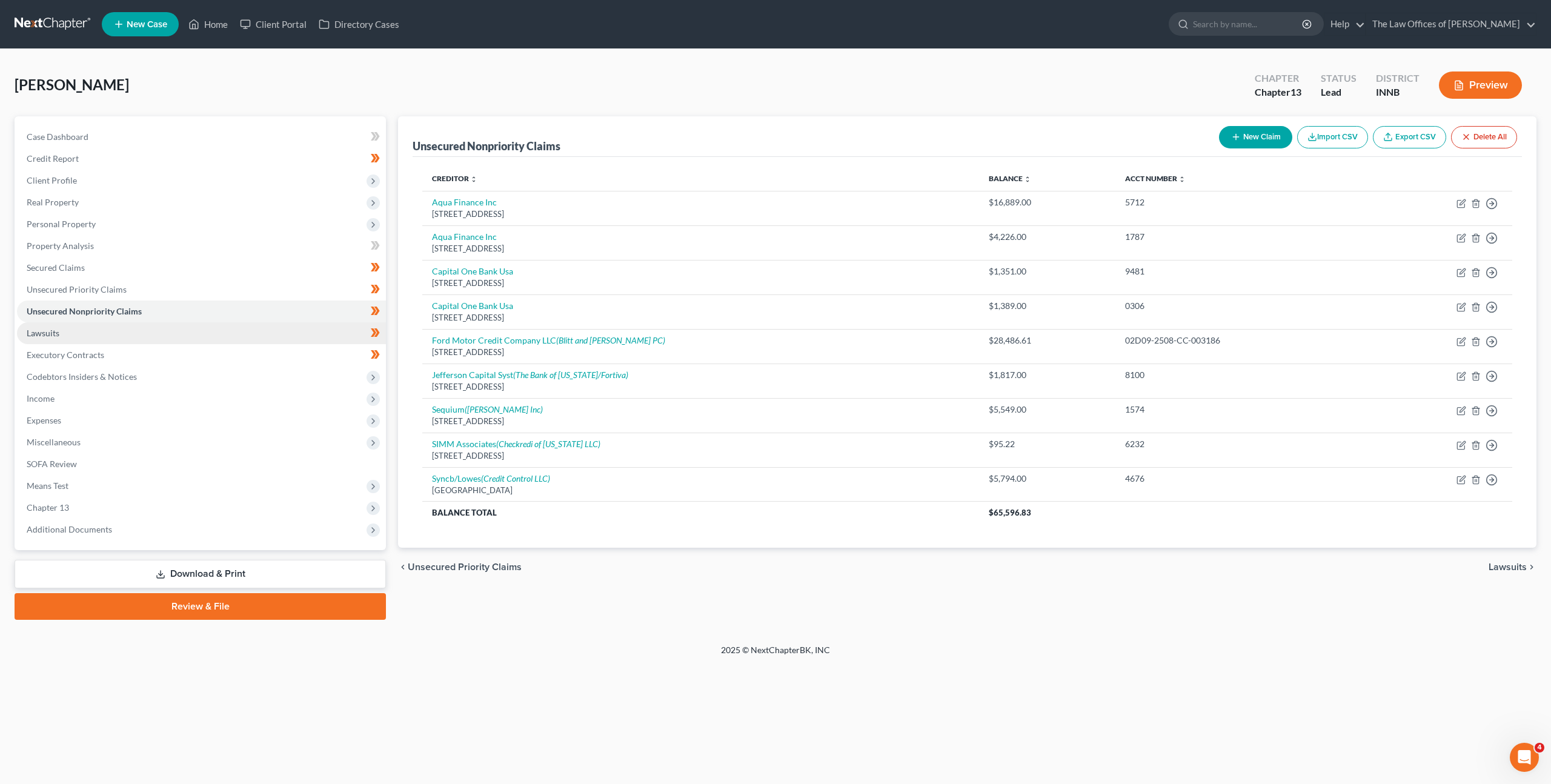
click at [190, 329] on link "Lawsuits" at bounding box center [201, 333] width 369 height 22
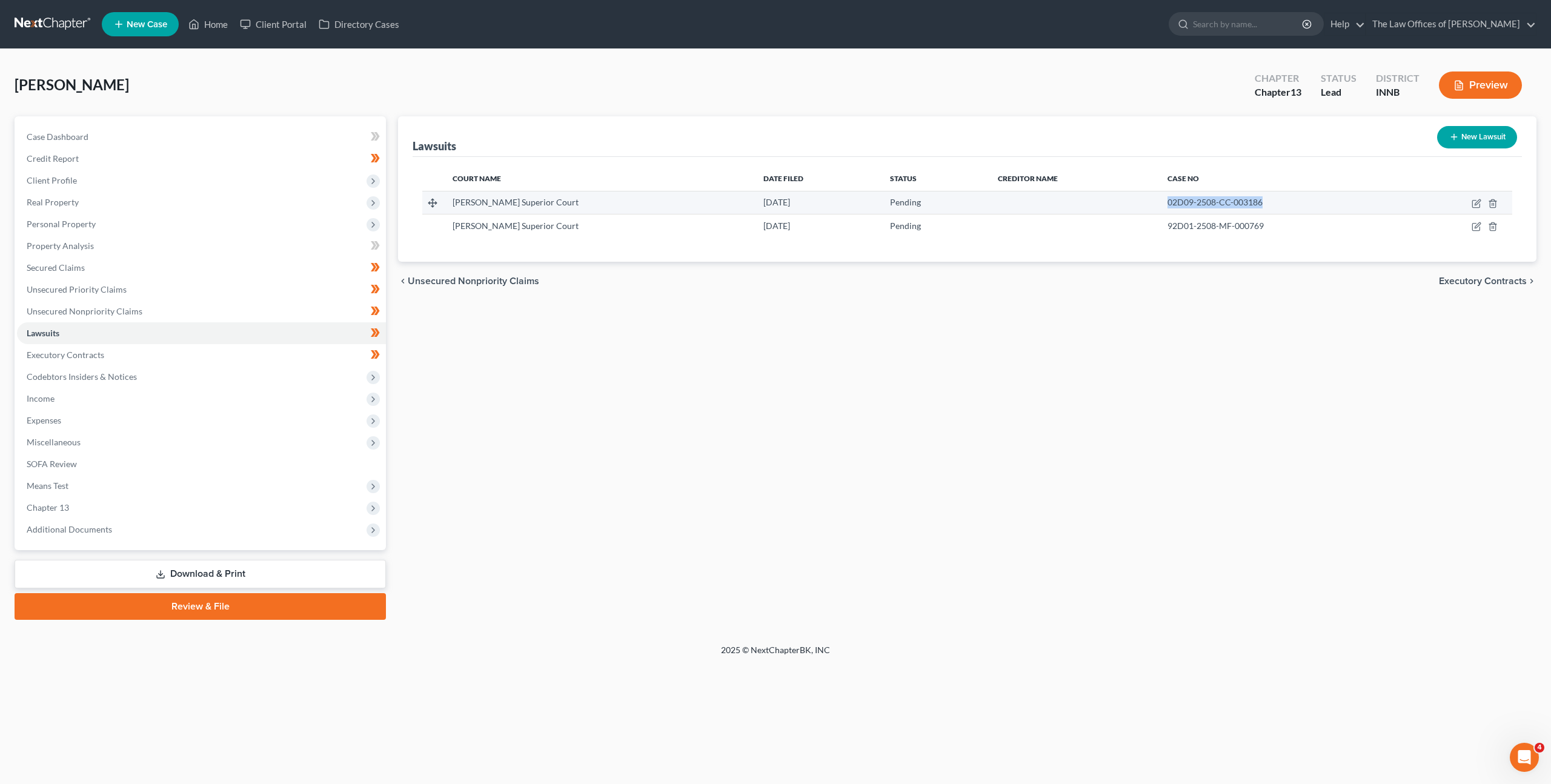
drag, startPoint x: 1246, startPoint y: 208, endPoint x: 1153, endPoint y: 196, distance: 93.8
click at [1158, 196] on td "02D09-2508-CC-003186" at bounding box center [1281, 202] width 247 height 23
copy span "02D09-2508-CC-003186"
drag, startPoint x: 1243, startPoint y: 224, endPoint x: 1104, endPoint y: 211, distance: 139.6
click at [1104, 211] on tbody "Allen Superior Court 08/04/2025 Pending 02D09-2508-CC-003186 Whitley Superior C…" at bounding box center [967, 214] width 1090 height 46
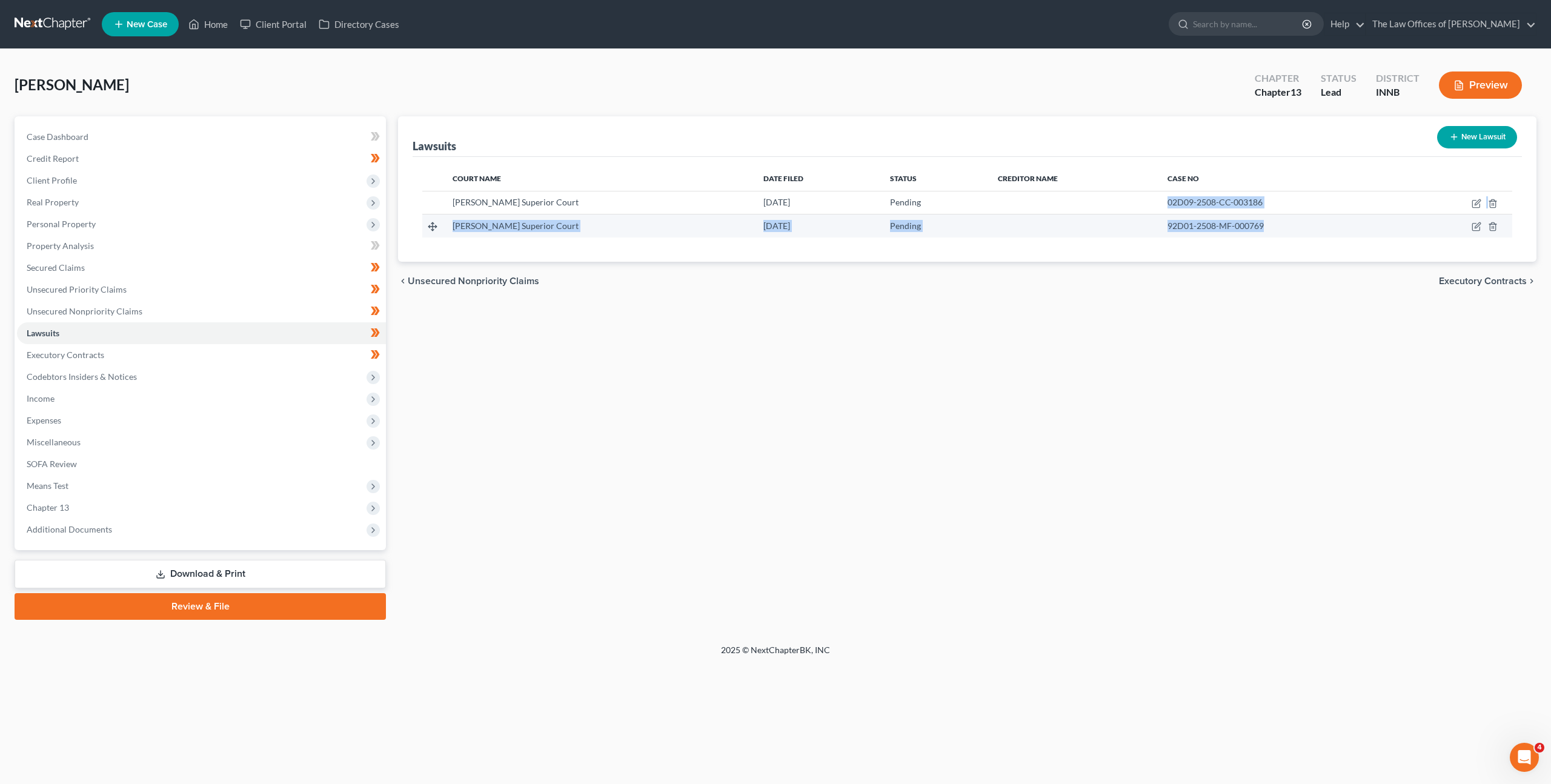
click at [1193, 230] on span "92D01-2508-MF-000769" at bounding box center [1215, 226] width 96 height 10
drag, startPoint x: 1245, startPoint y: 225, endPoint x: 1114, endPoint y: 222, distance: 131.0
click at [1114, 222] on tr "Whitley Superior Court 08/19/2025 Pending 92D01-2508-MF-000769" at bounding box center [967, 225] width 1090 height 23
click at [291, 343] on link "Lawsuits" at bounding box center [201, 333] width 369 height 22
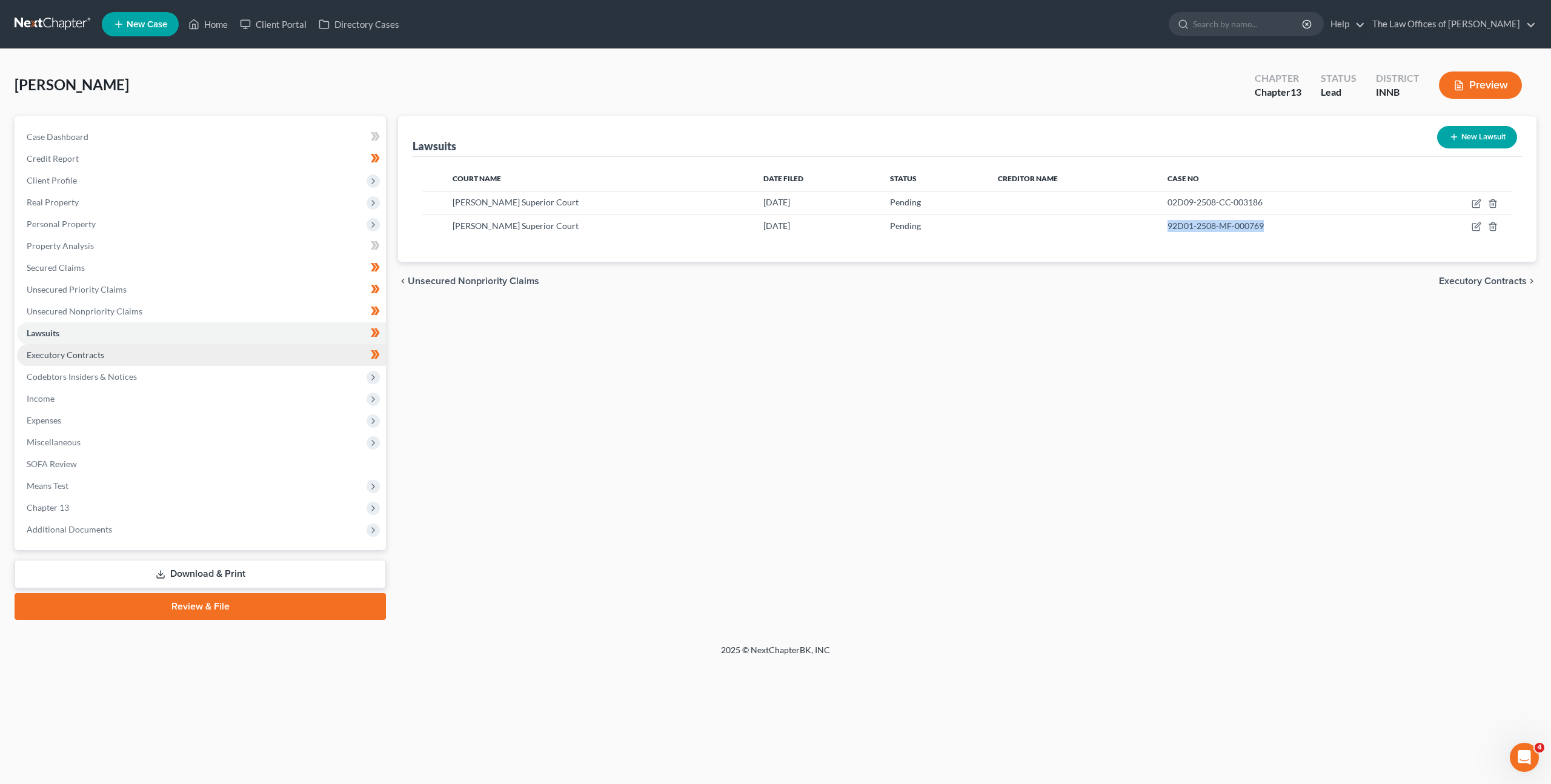
click at [287, 349] on link "Executory Contracts" at bounding box center [201, 354] width 369 height 22
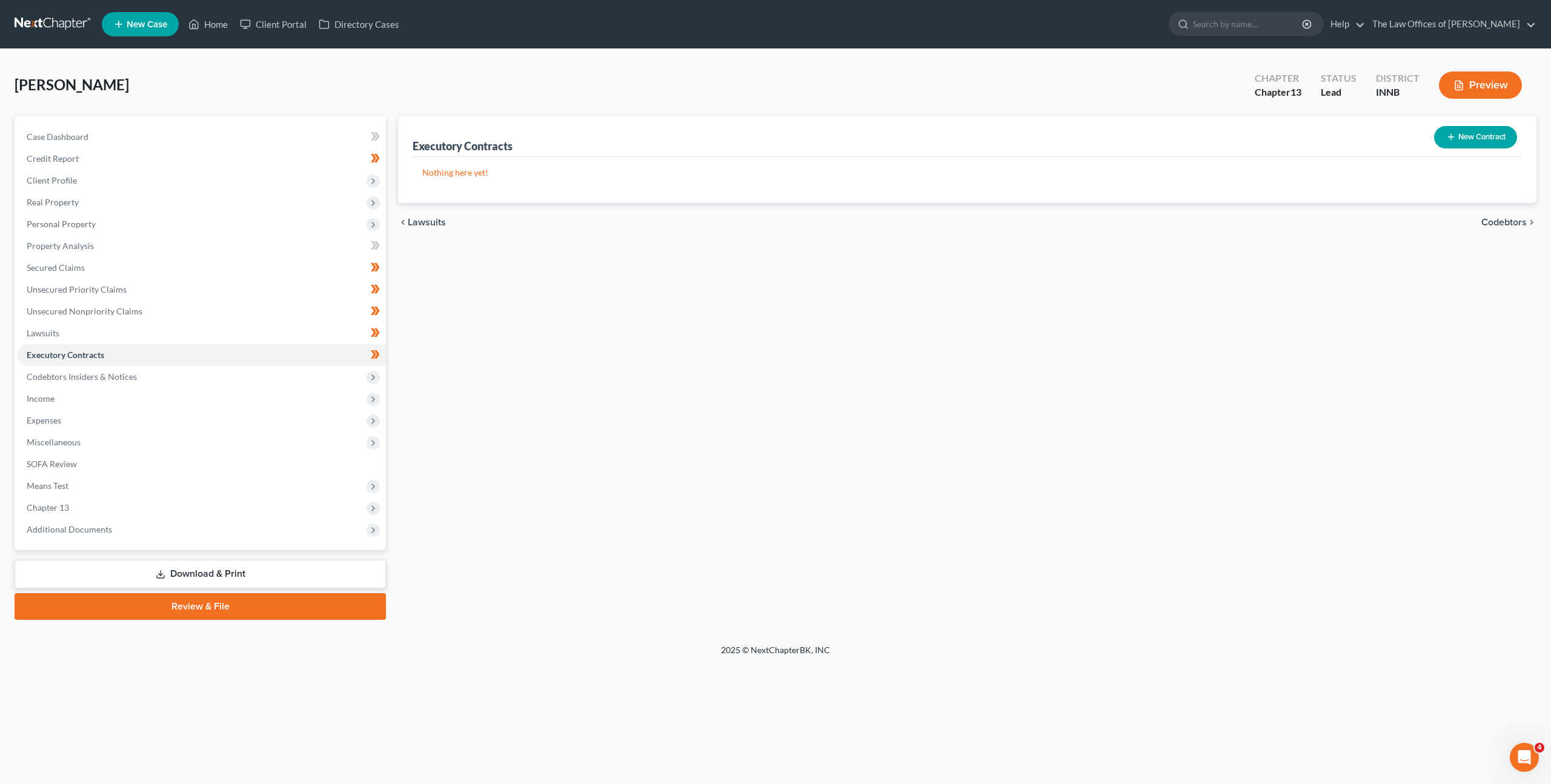
click at [267, 371] on span "Codebtors Insiders & Notices" at bounding box center [201, 377] width 369 height 22
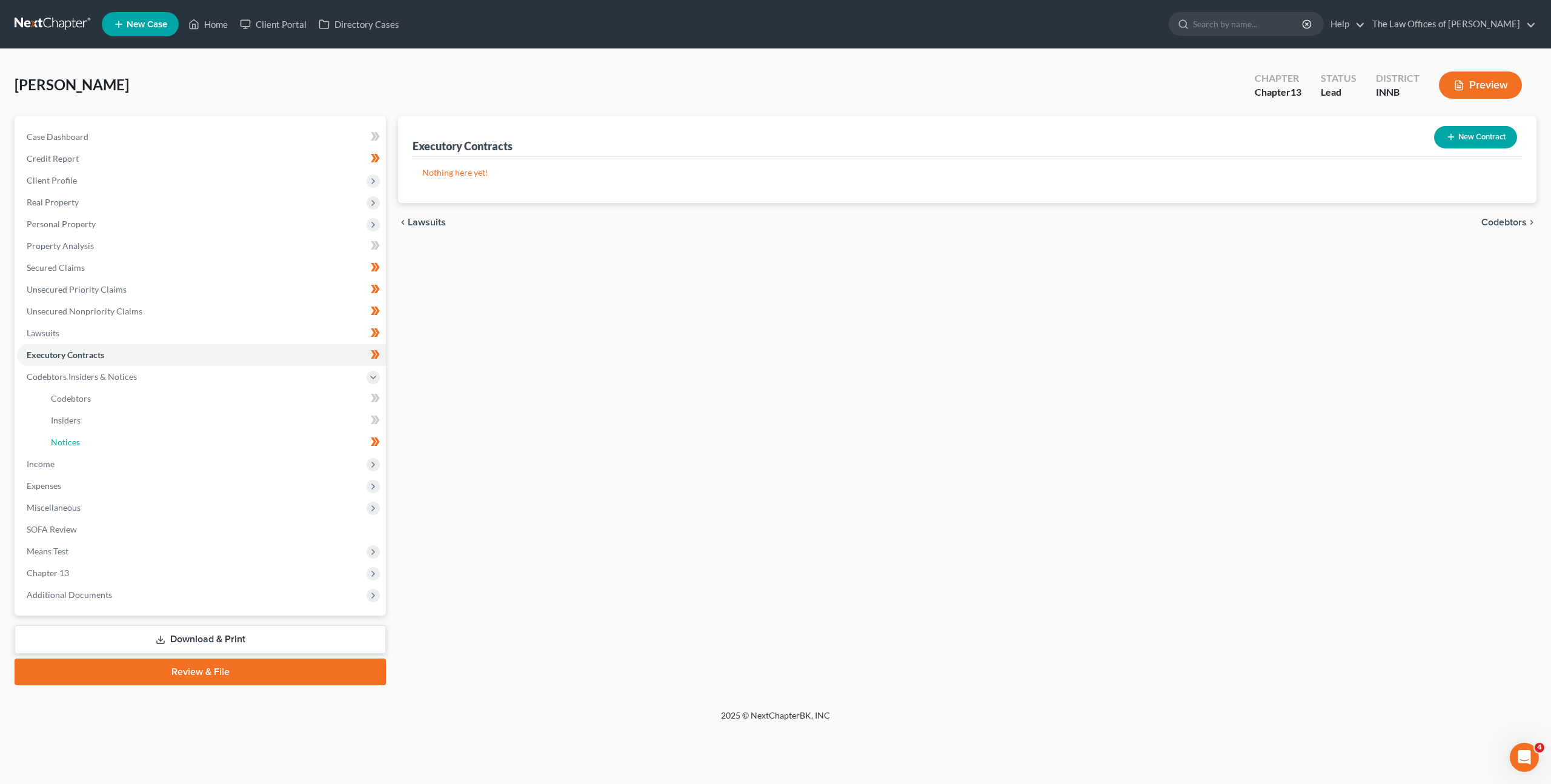
drag, startPoint x: 274, startPoint y: 435, endPoint x: 398, endPoint y: 361, distance: 144.4
click at [274, 435] on link "Notices" at bounding box center [214, 442] width 345 height 22
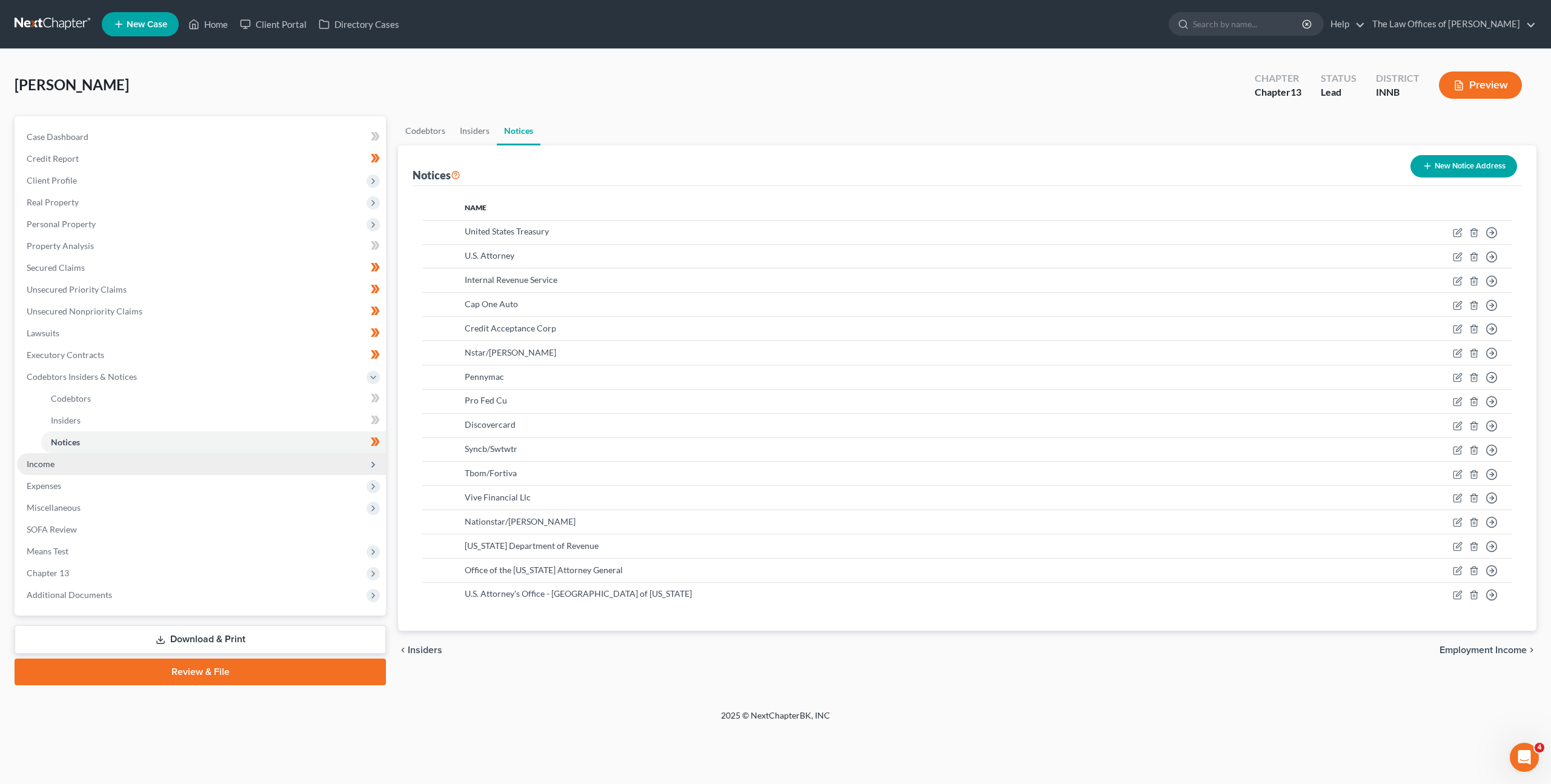
click at [208, 466] on span "Income" at bounding box center [201, 464] width 369 height 22
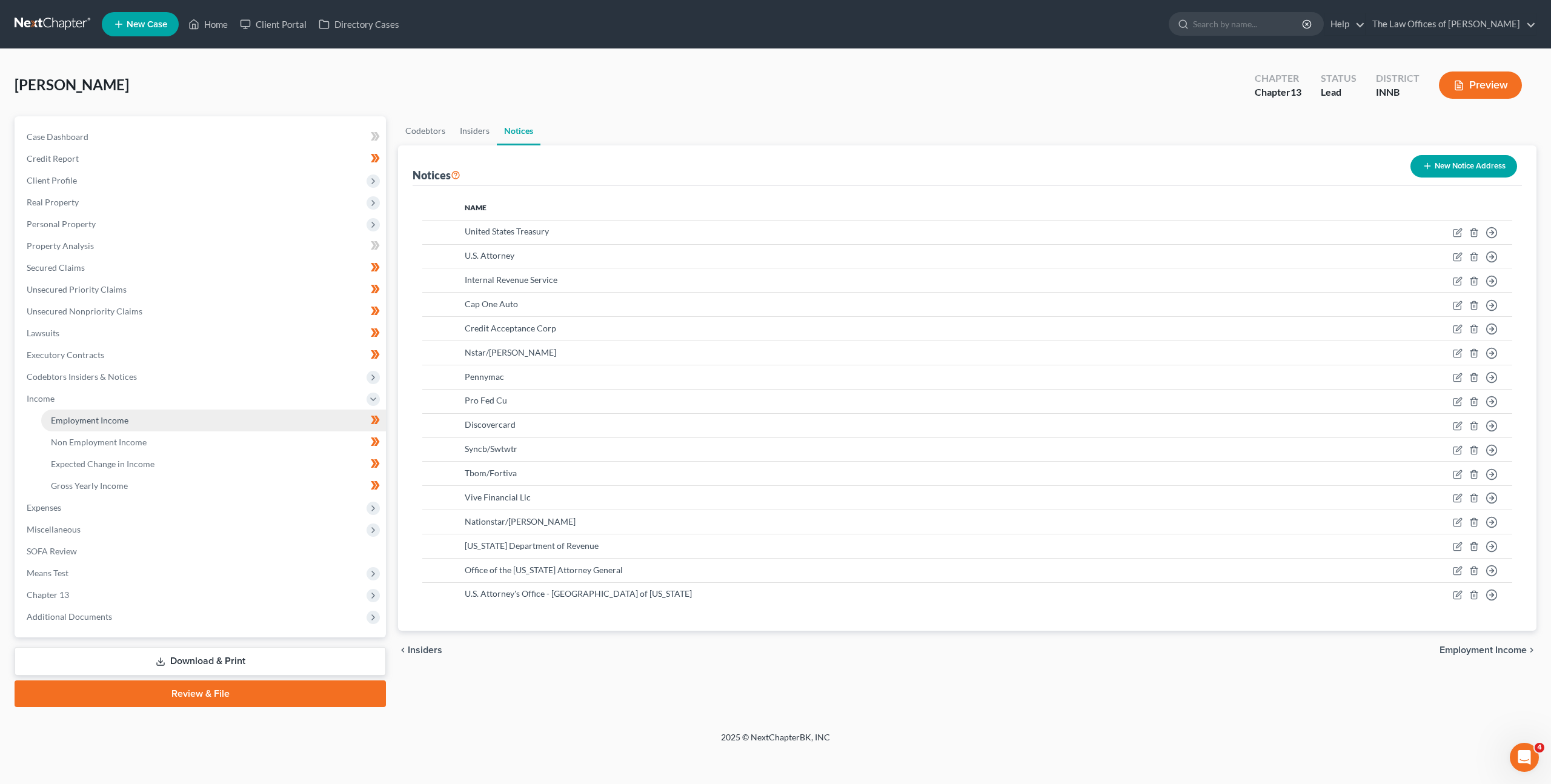
click at [199, 424] on link "Employment Income" at bounding box center [214, 420] width 345 height 22
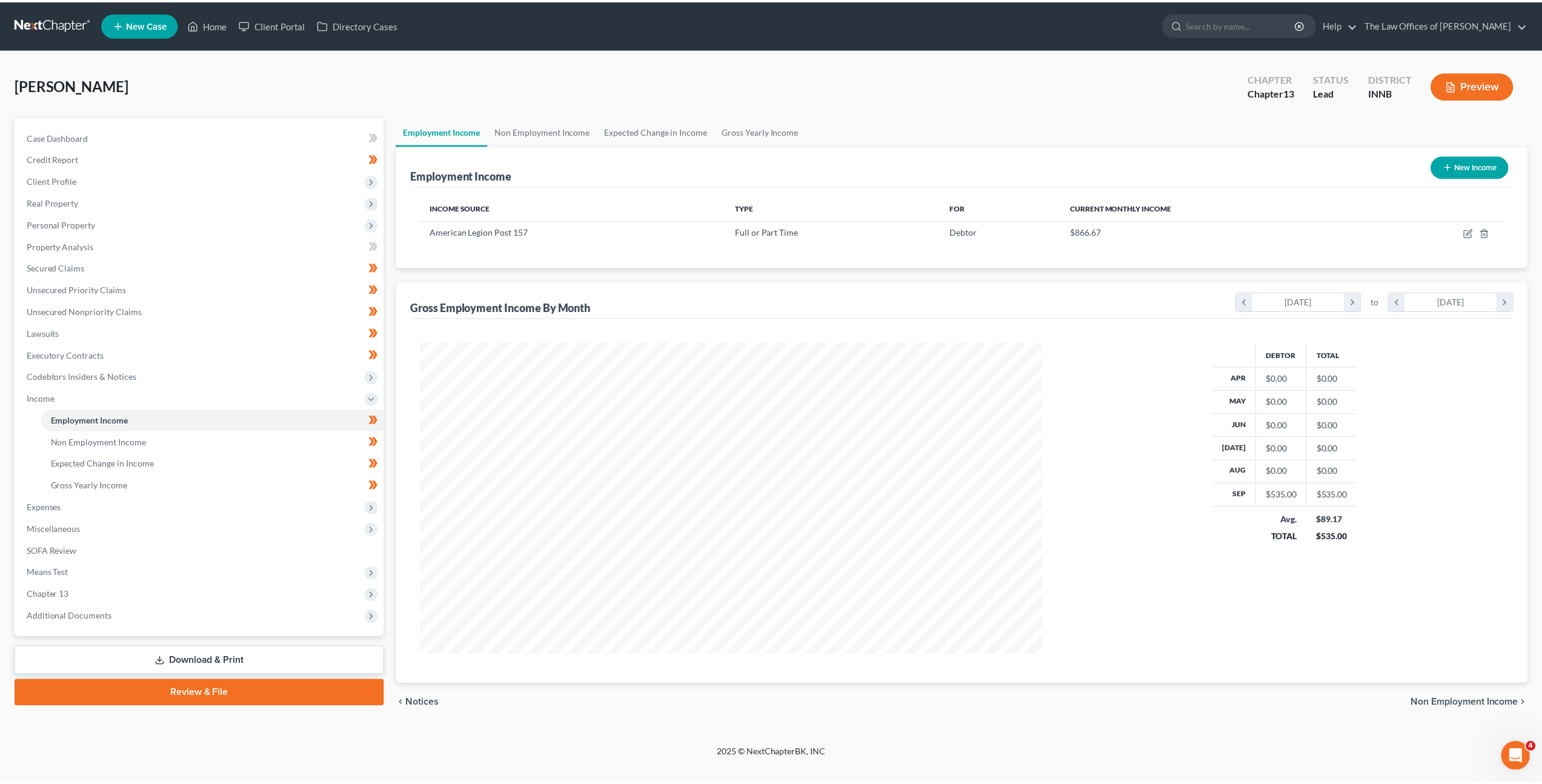
scroll to position [312, 650]
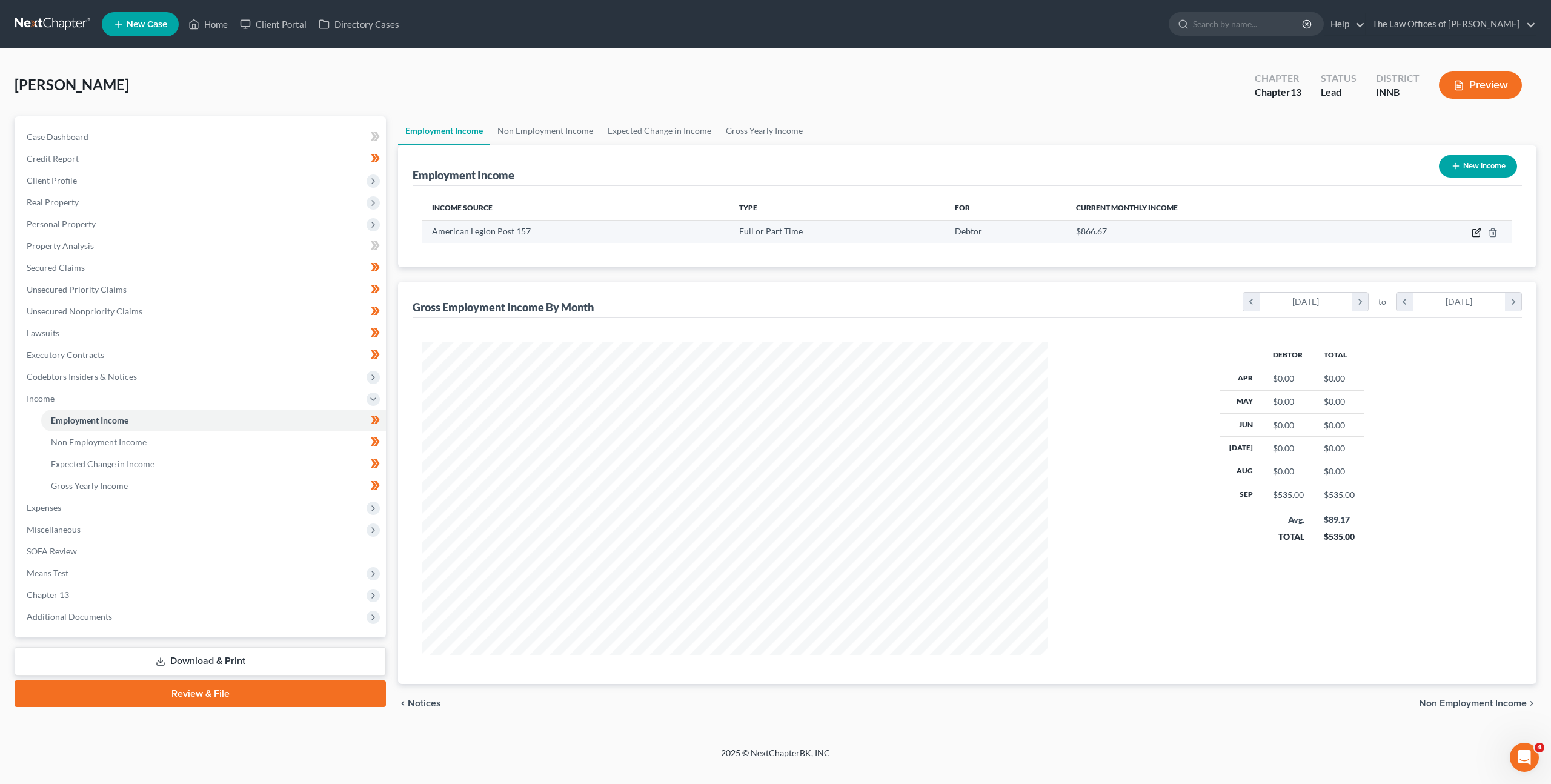
click at [1475, 233] on icon "button" at bounding box center [1477, 231] width 5 height 5
select select "0"
select select "15"
select select "3"
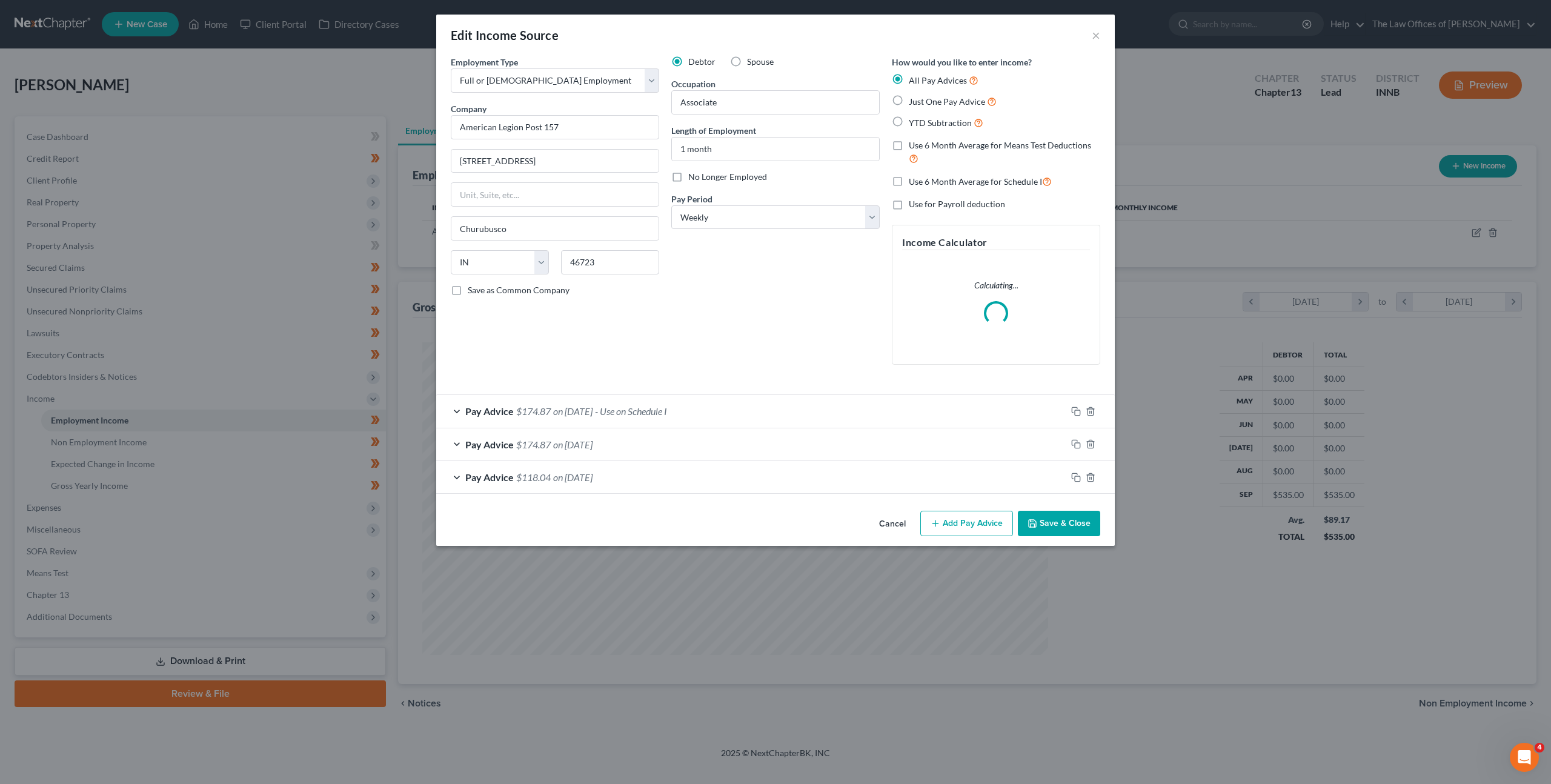
click at [877, 521] on button "Cancel" at bounding box center [892, 524] width 46 height 24
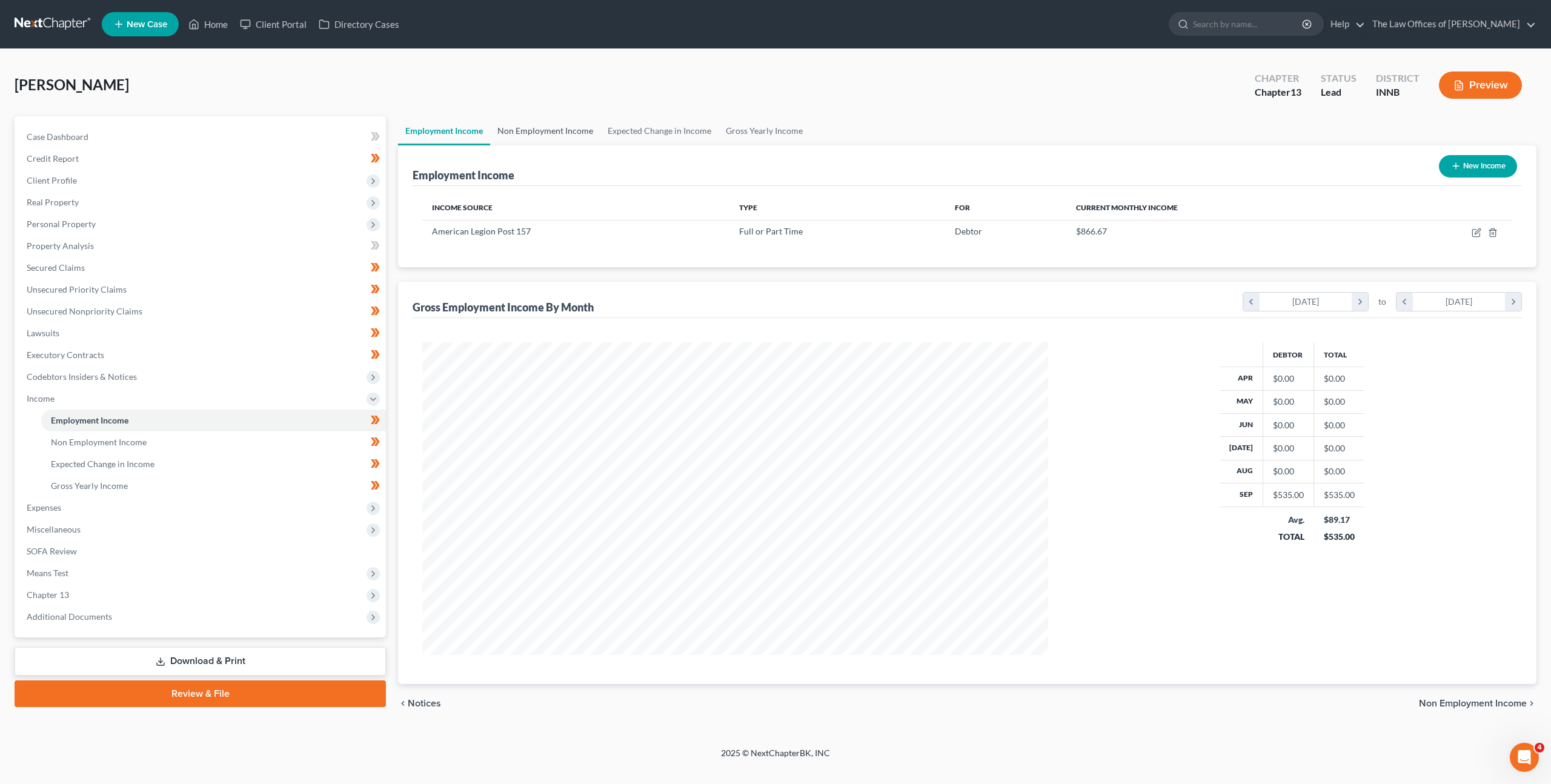
click at [565, 139] on link "Non Employment Income" at bounding box center [545, 131] width 110 height 29
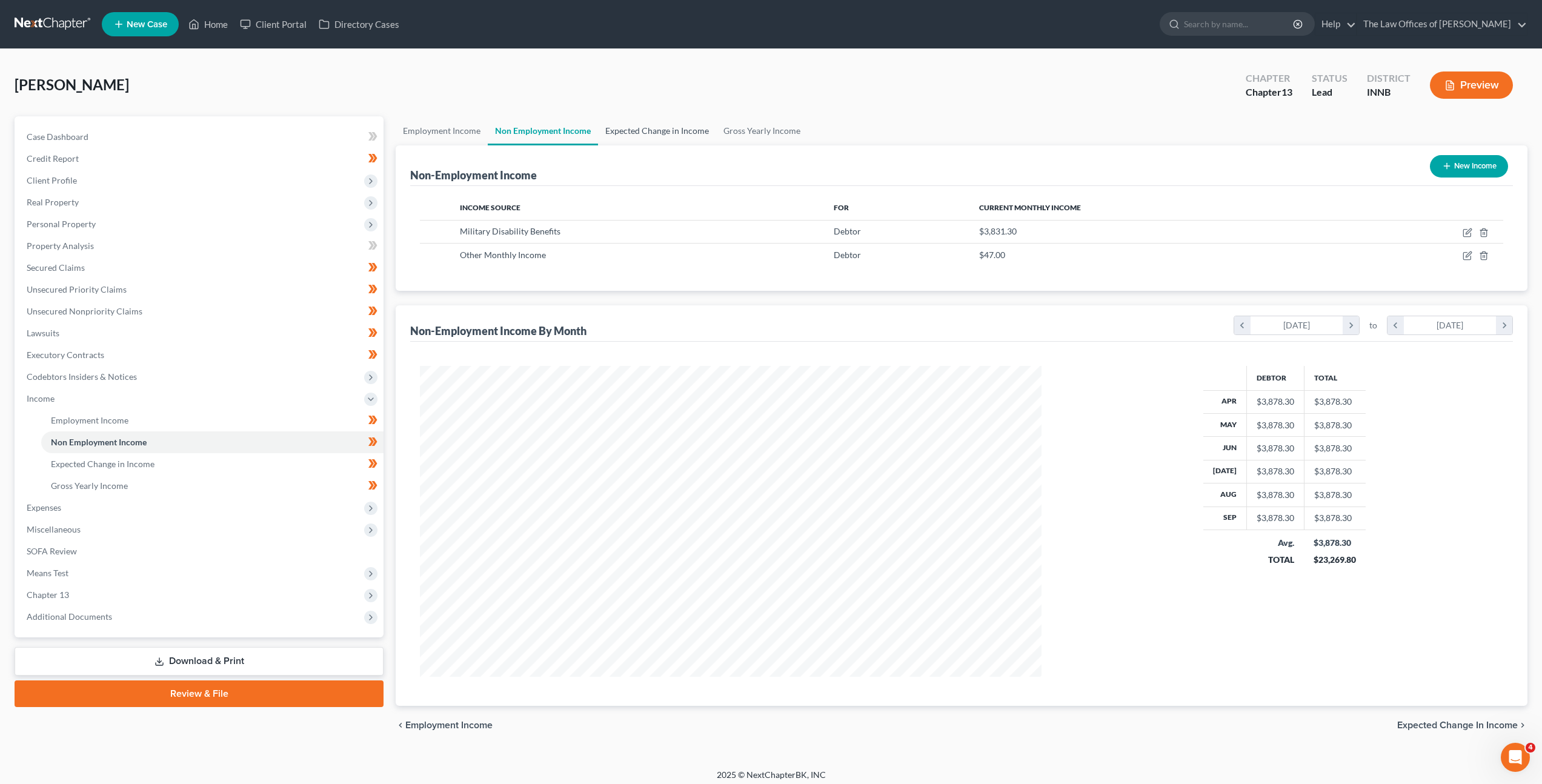
scroll to position [311, 646]
drag, startPoint x: 658, startPoint y: 132, endPoint x: 683, endPoint y: 135, distance: 25.2
click at [658, 132] on link "Expected Change in Income" at bounding box center [657, 131] width 118 height 29
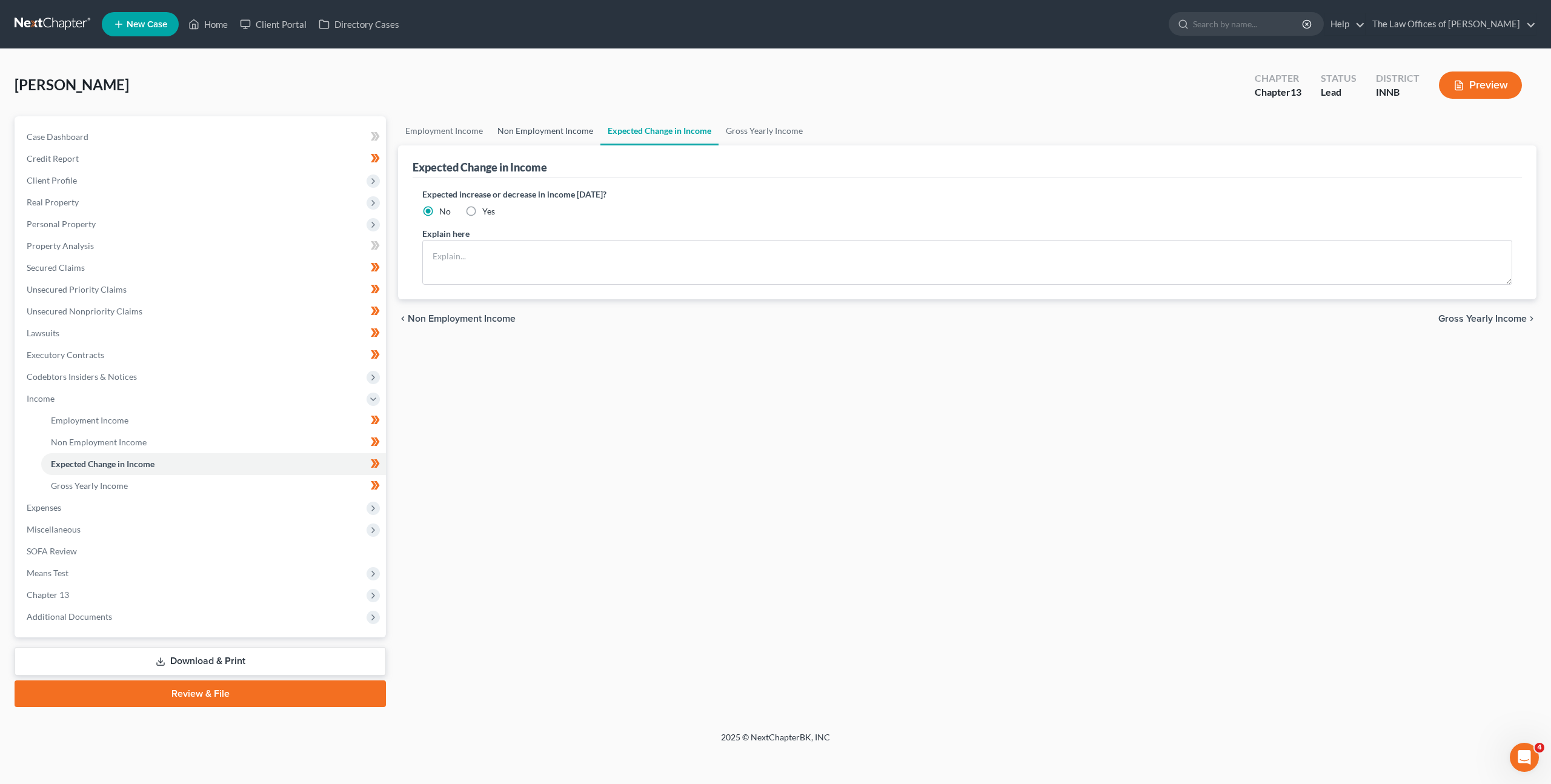
click at [565, 130] on link "Non Employment Income" at bounding box center [545, 131] width 110 height 29
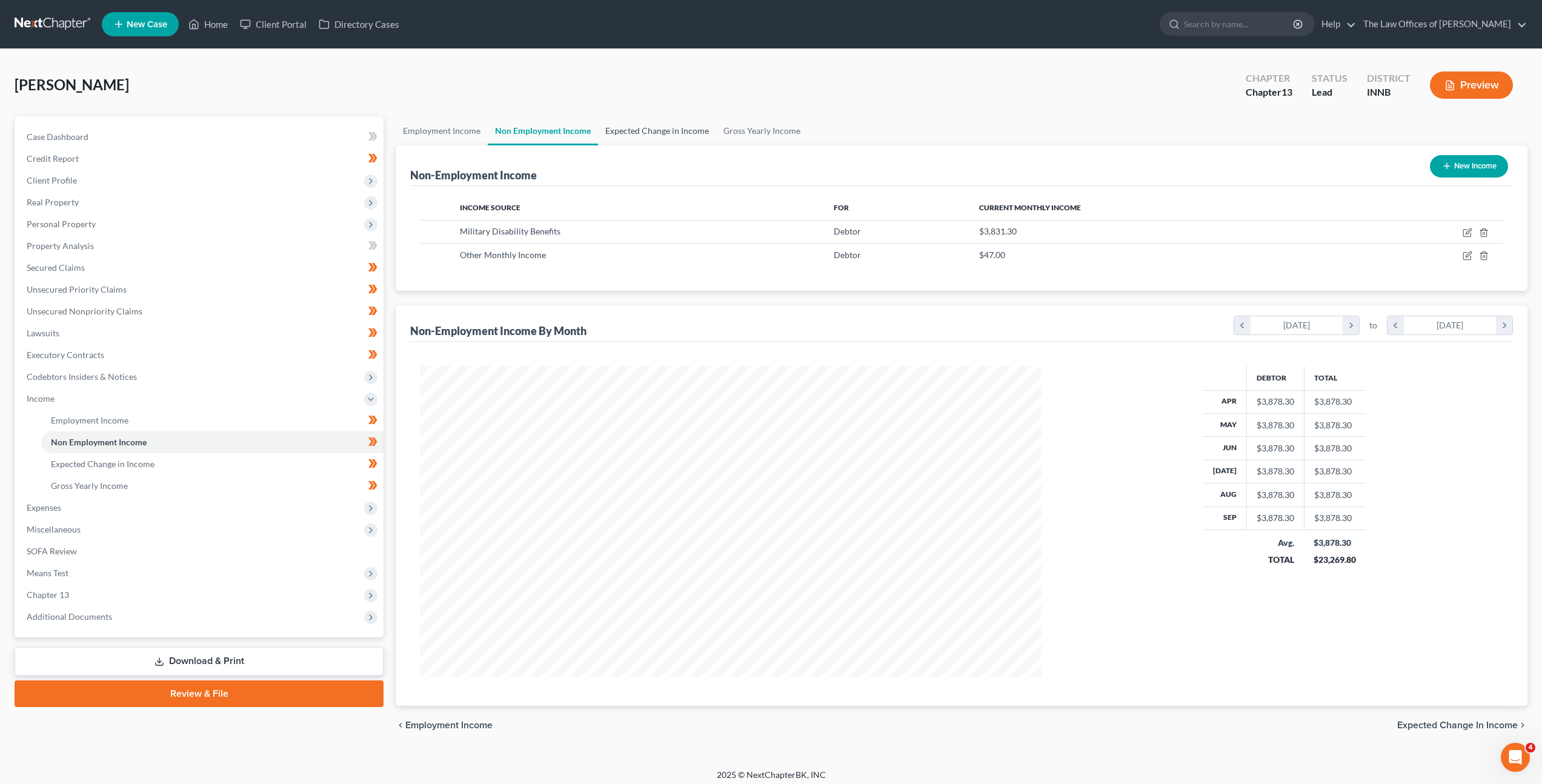
scroll to position [311, 646]
click at [702, 131] on link "Expected Change in Income" at bounding box center [657, 131] width 118 height 29
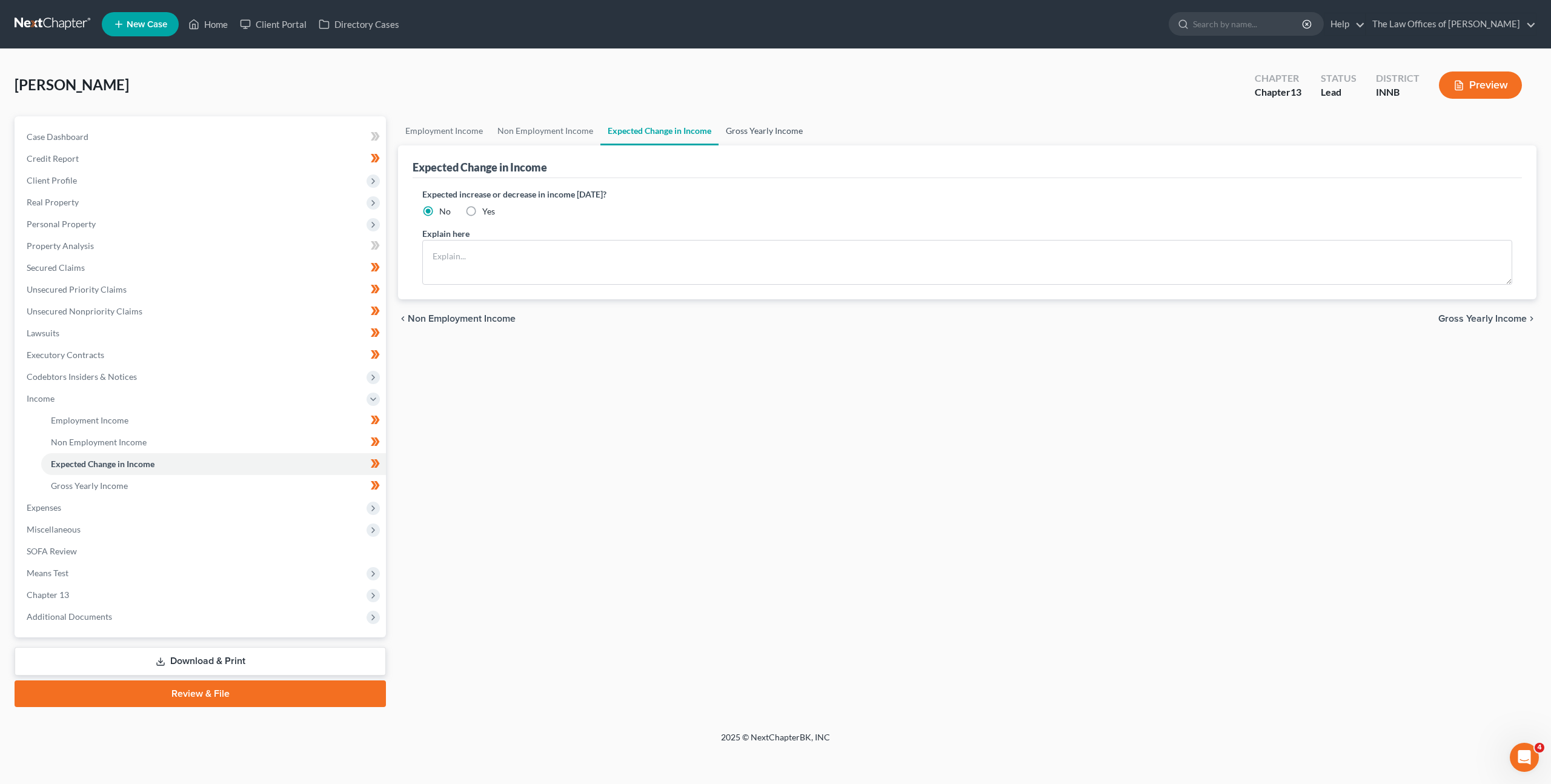
click at [768, 130] on link "Gross Yearly Income" at bounding box center [764, 131] width 92 height 29
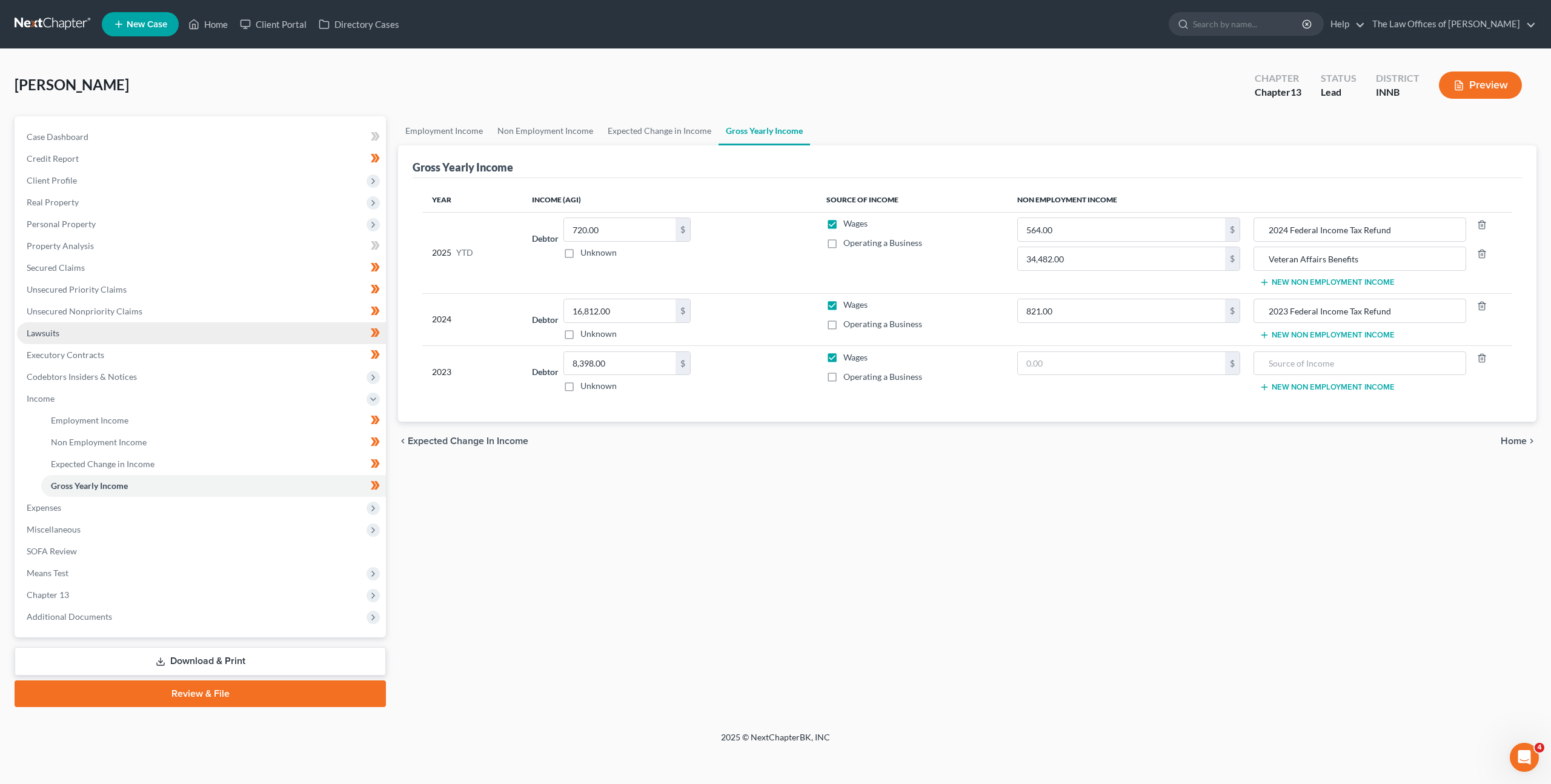
click at [208, 322] on link "Lawsuits" at bounding box center [201, 333] width 369 height 22
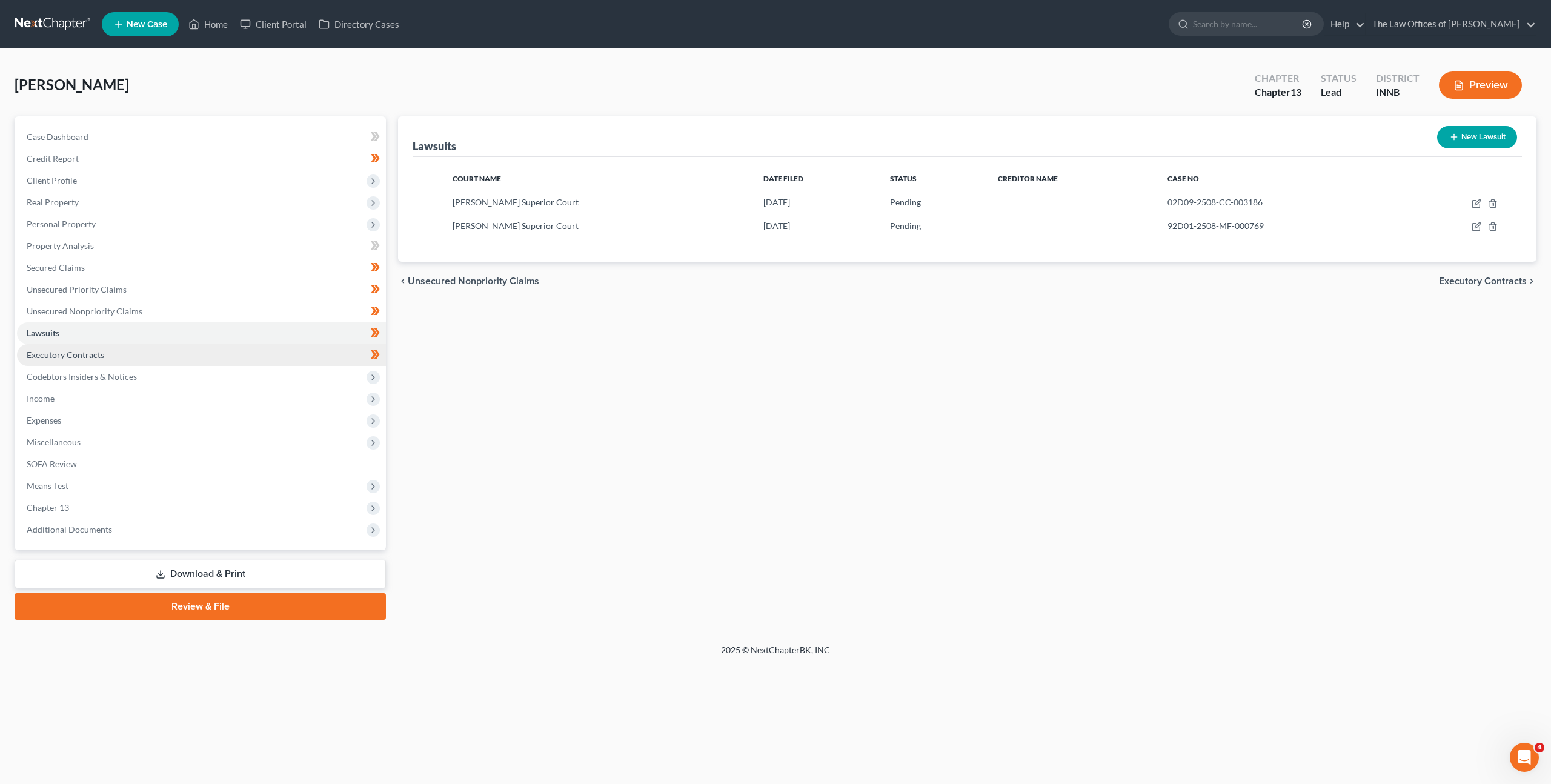
click at [265, 346] on link "Executory Contracts" at bounding box center [201, 354] width 369 height 22
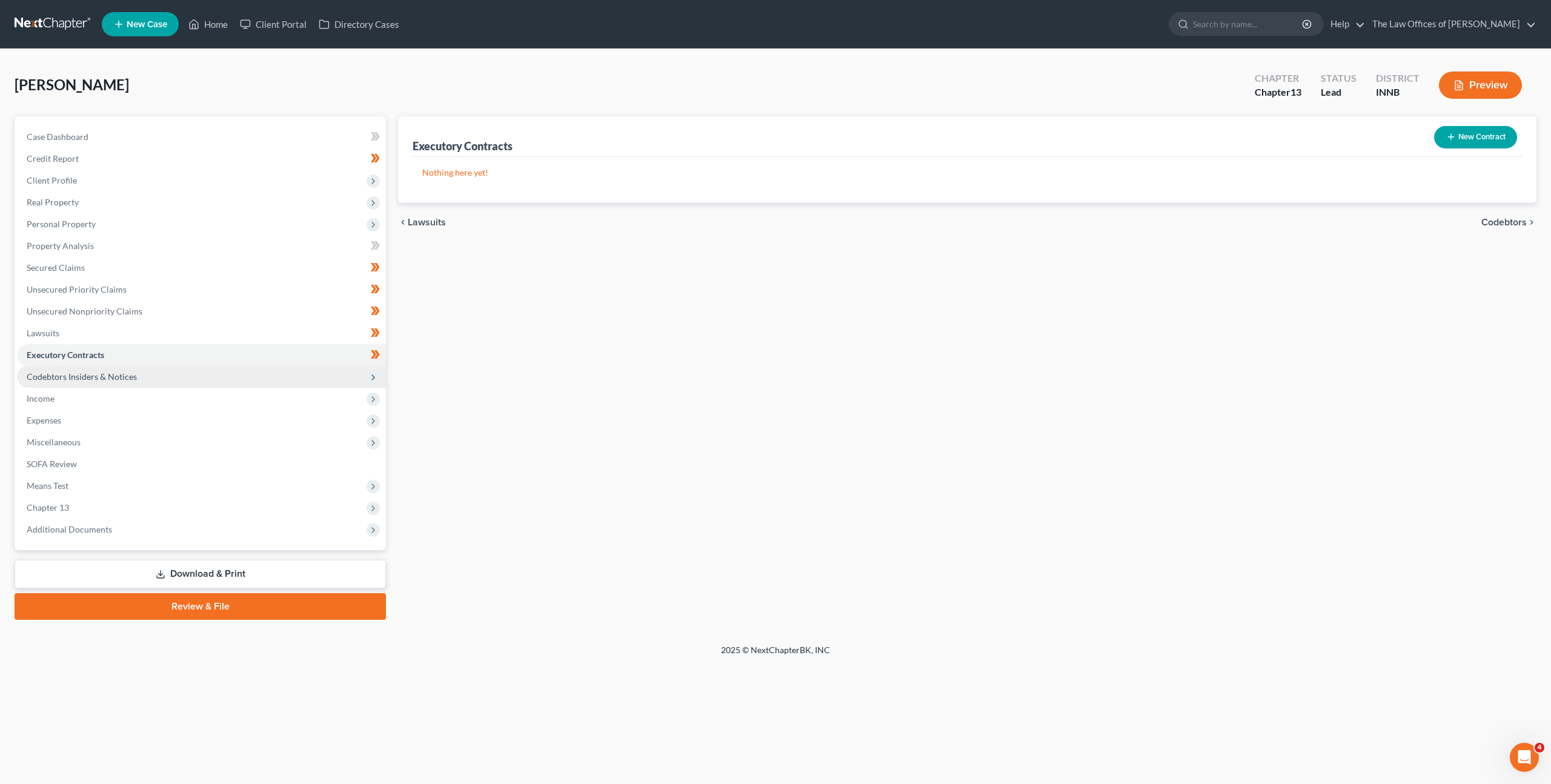
click at [244, 374] on span "Codebtors Insiders & Notices" at bounding box center [201, 377] width 369 height 22
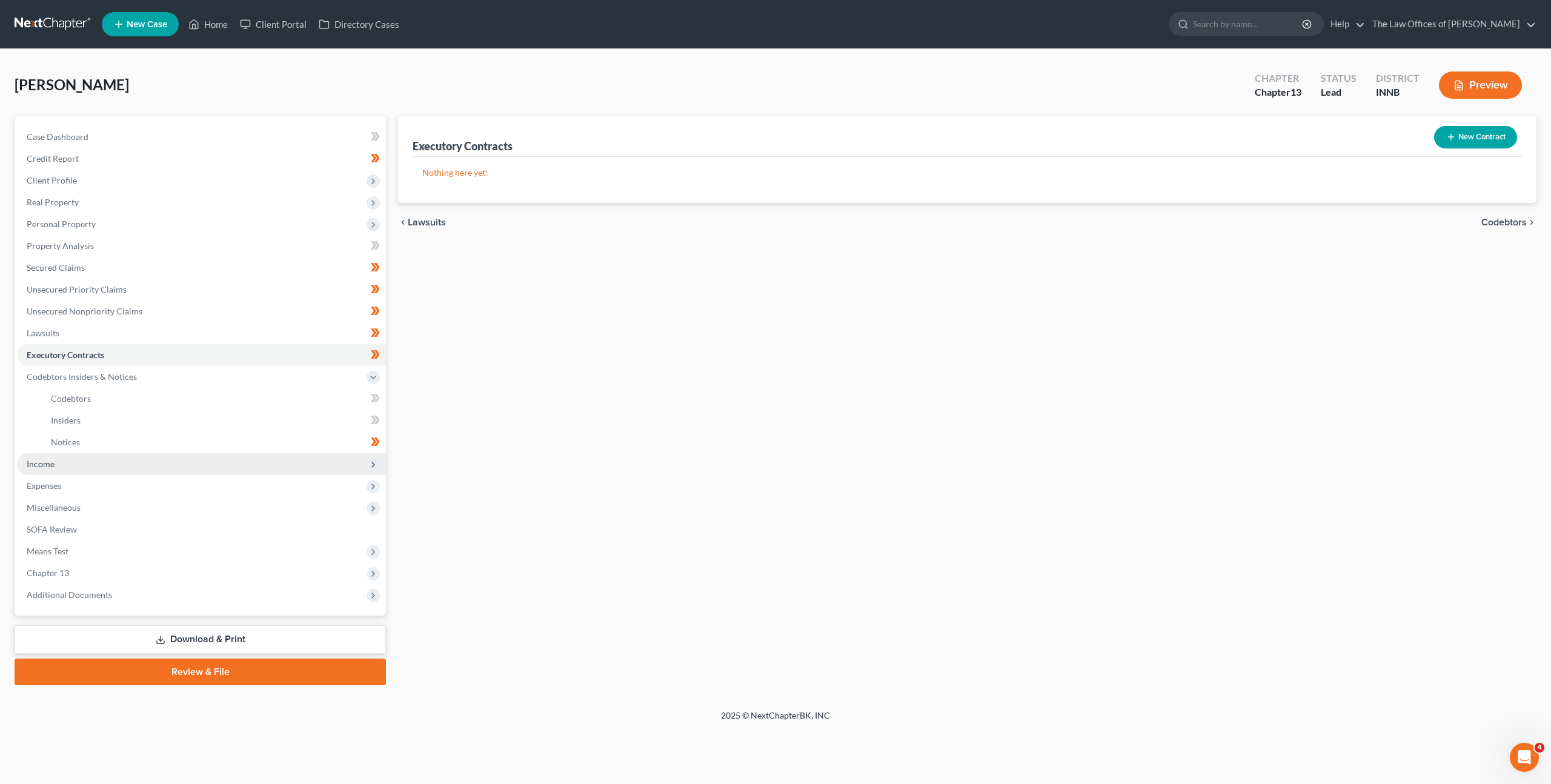
click at [208, 461] on span "Income" at bounding box center [201, 464] width 369 height 22
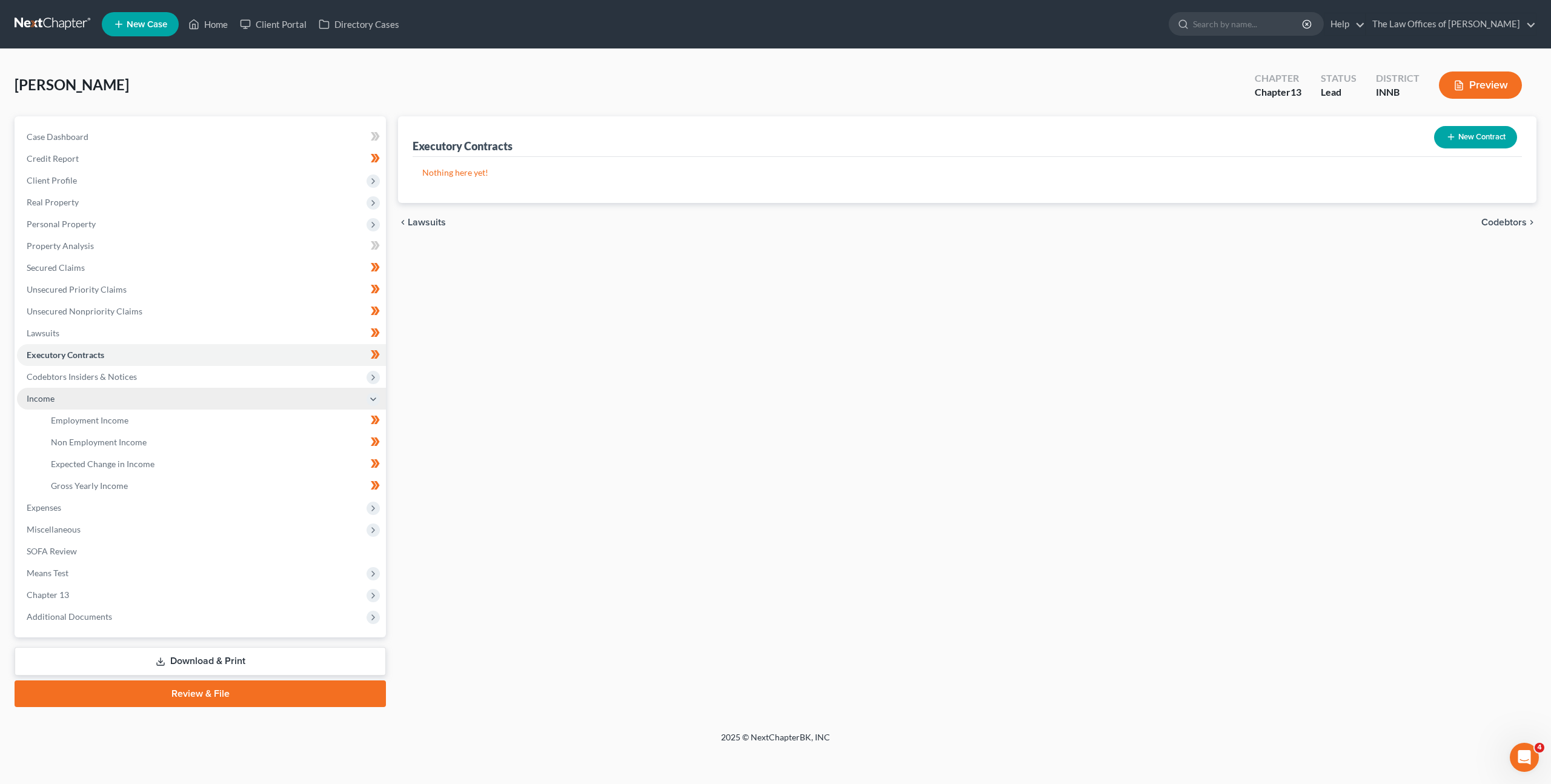
click at [200, 408] on span "Income" at bounding box center [201, 398] width 369 height 22
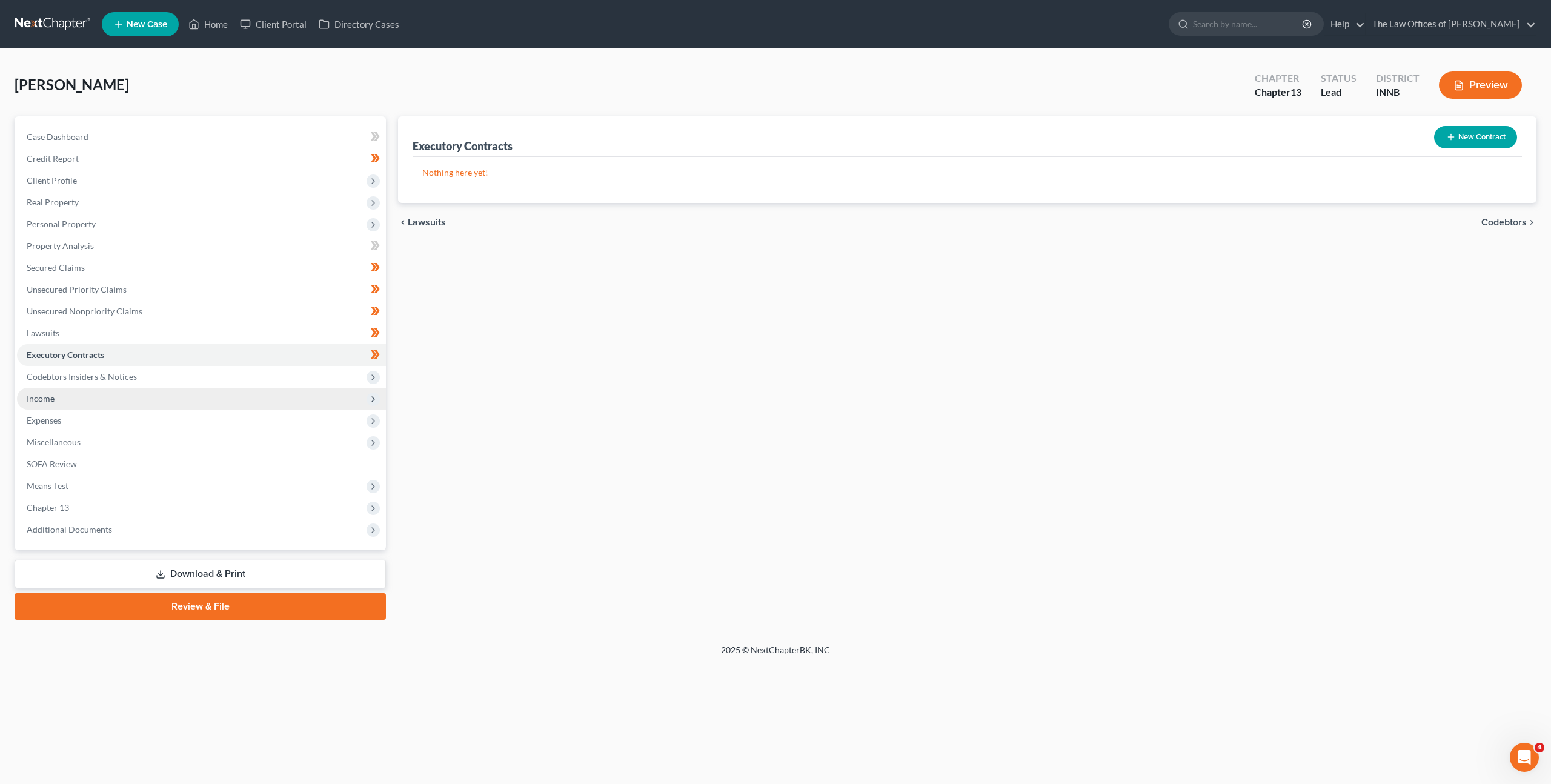
click at [196, 392] on span "Income" at bounding box center [201, 398] width 369 height 22
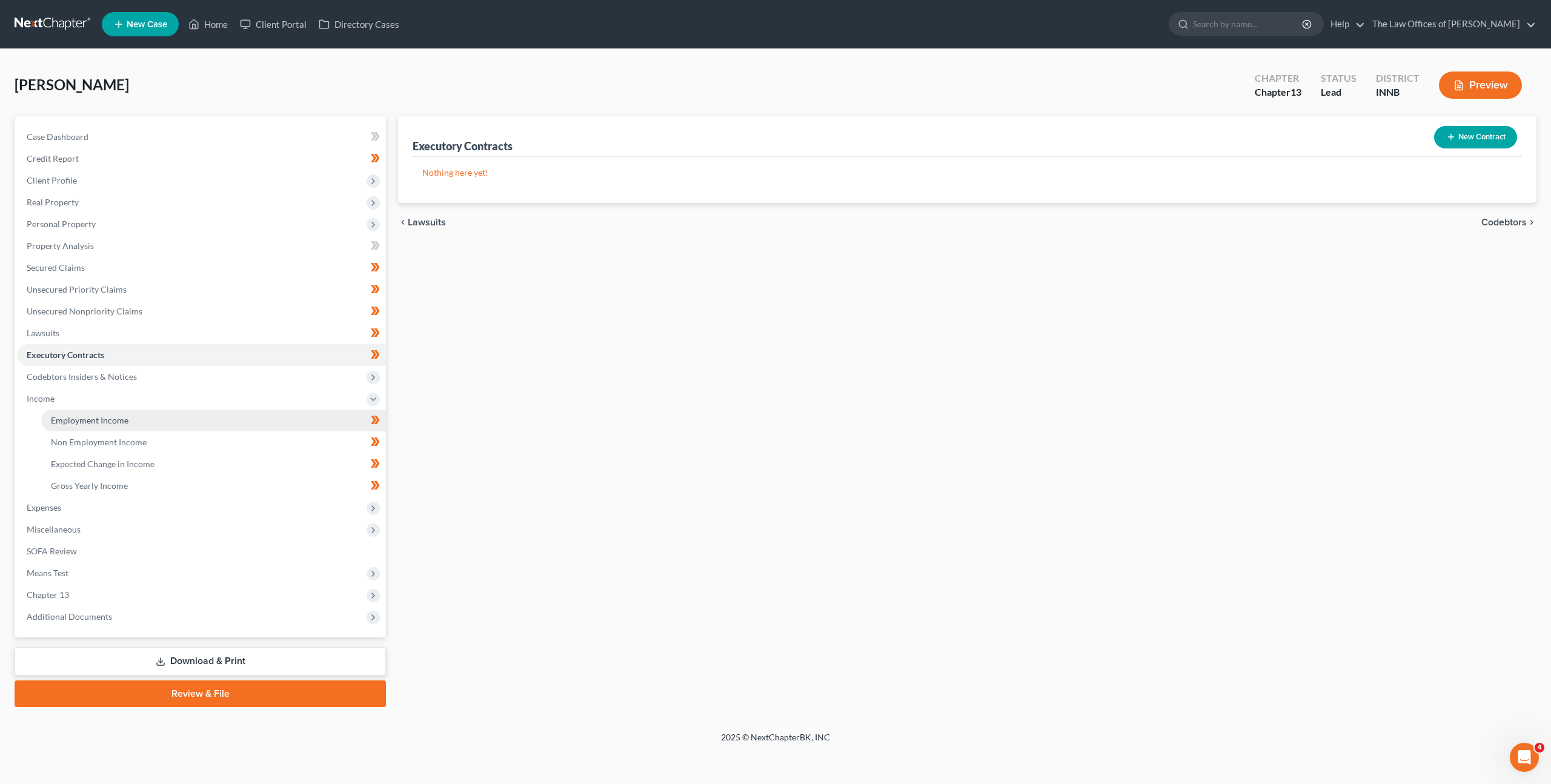
drag, startPoint x: 193, startPoint y: 415, endPoint x: 193, endPoint y: 426, distance: 11.0
click at [193, 415] on link "Employment Income" at bounding box center [214, 420] width 345 height 22
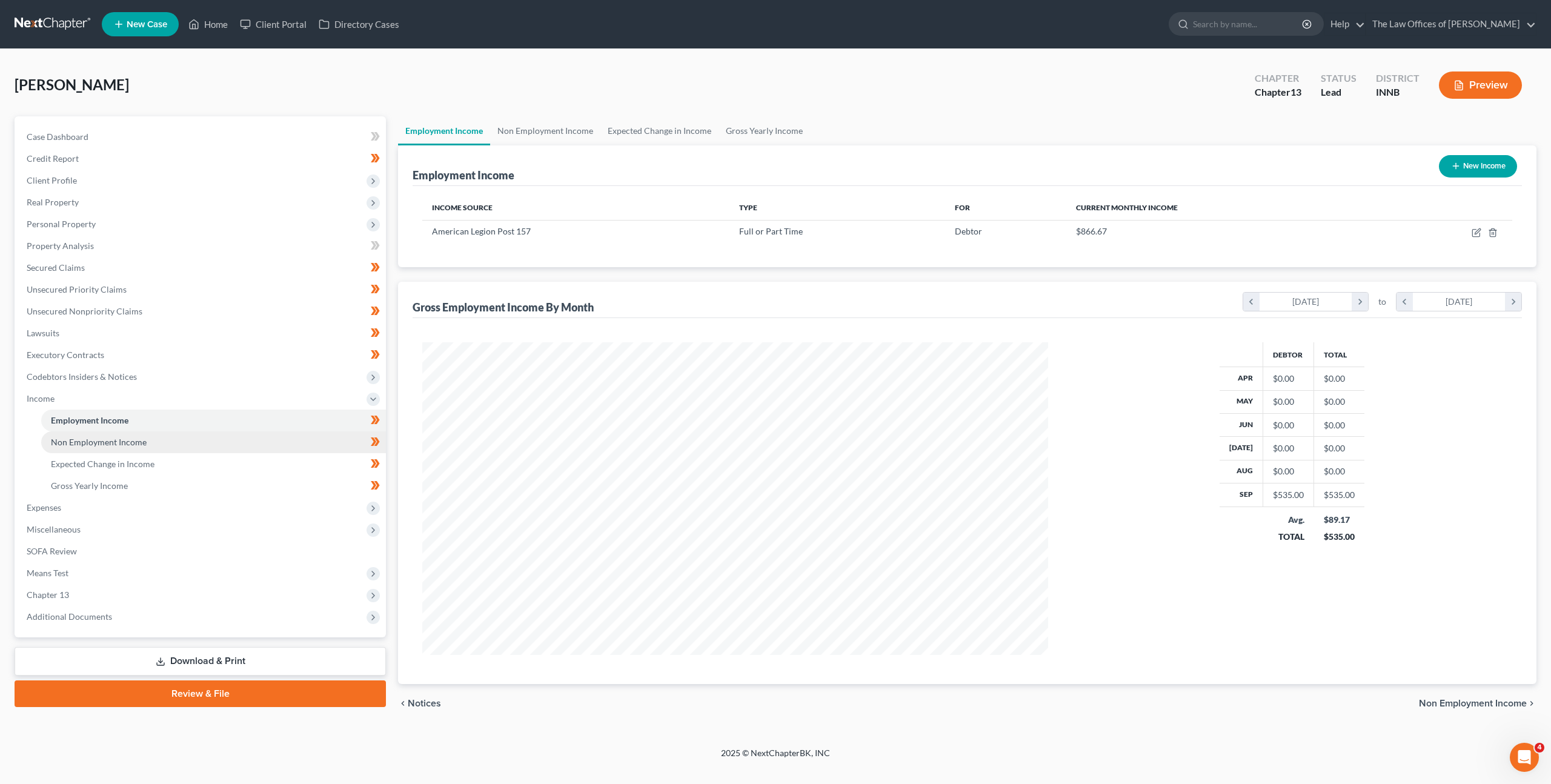
click at [193, 434] on link "Non Employment Income" at bounding box center [214, 442] width 345 height 22
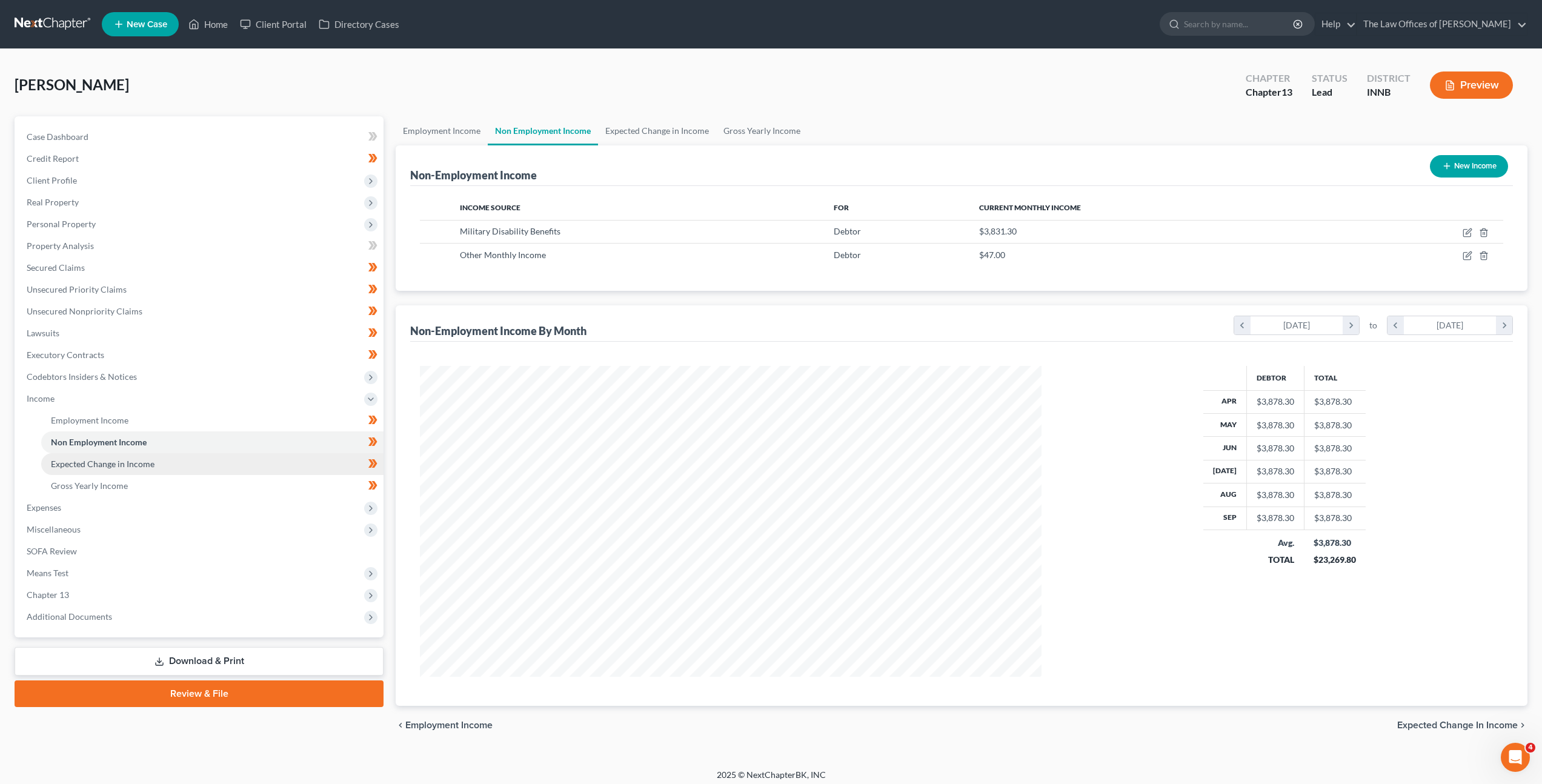
scroll to position [311, 646]
click at [184, 460] on link "Expected Change in Income" at bounding box center [212, 464] width 343 height 22
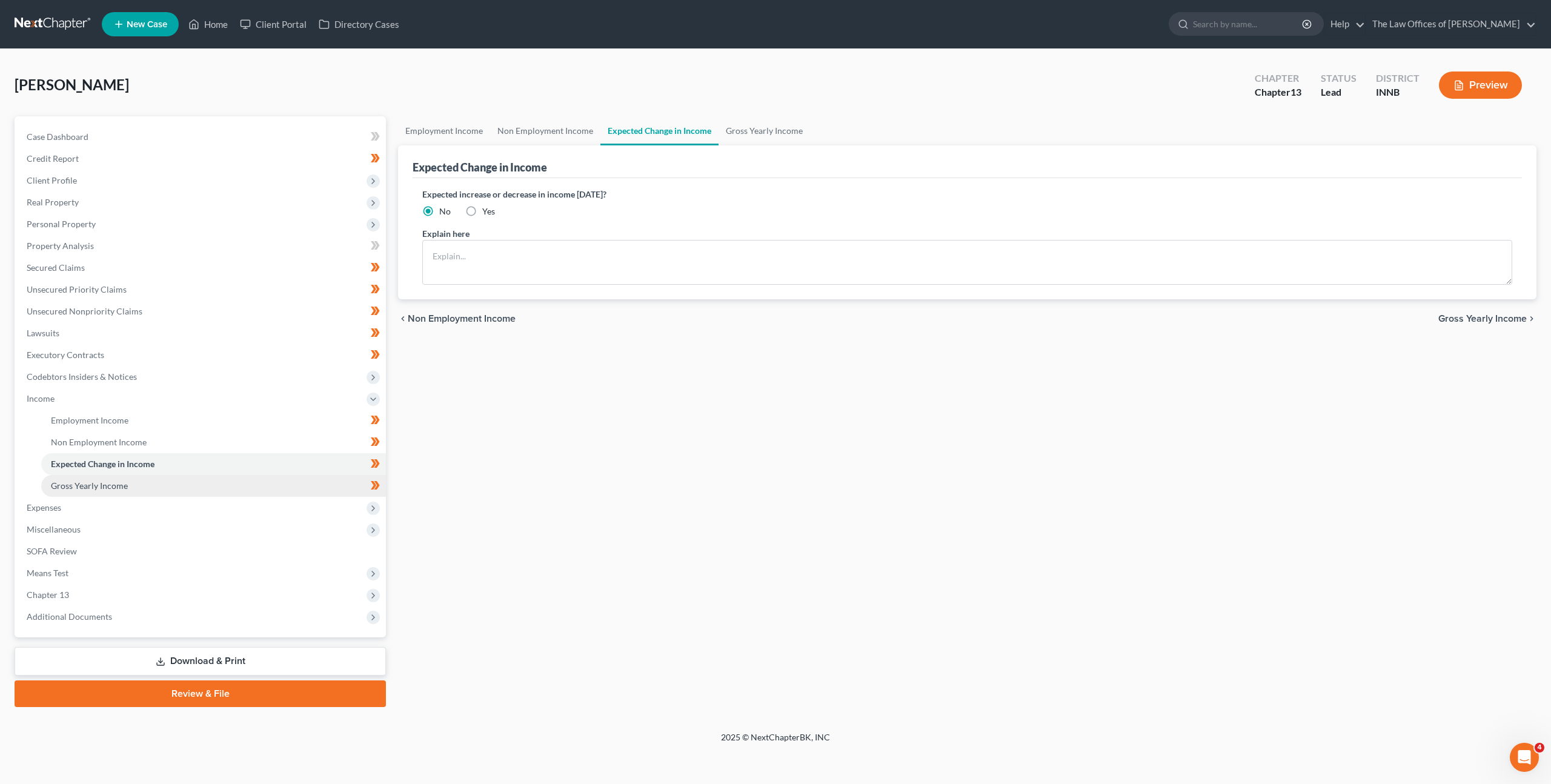
click at [170, 483] on link "Gross Yearly Income" at bounding box center [214, 485] width 345 height 22
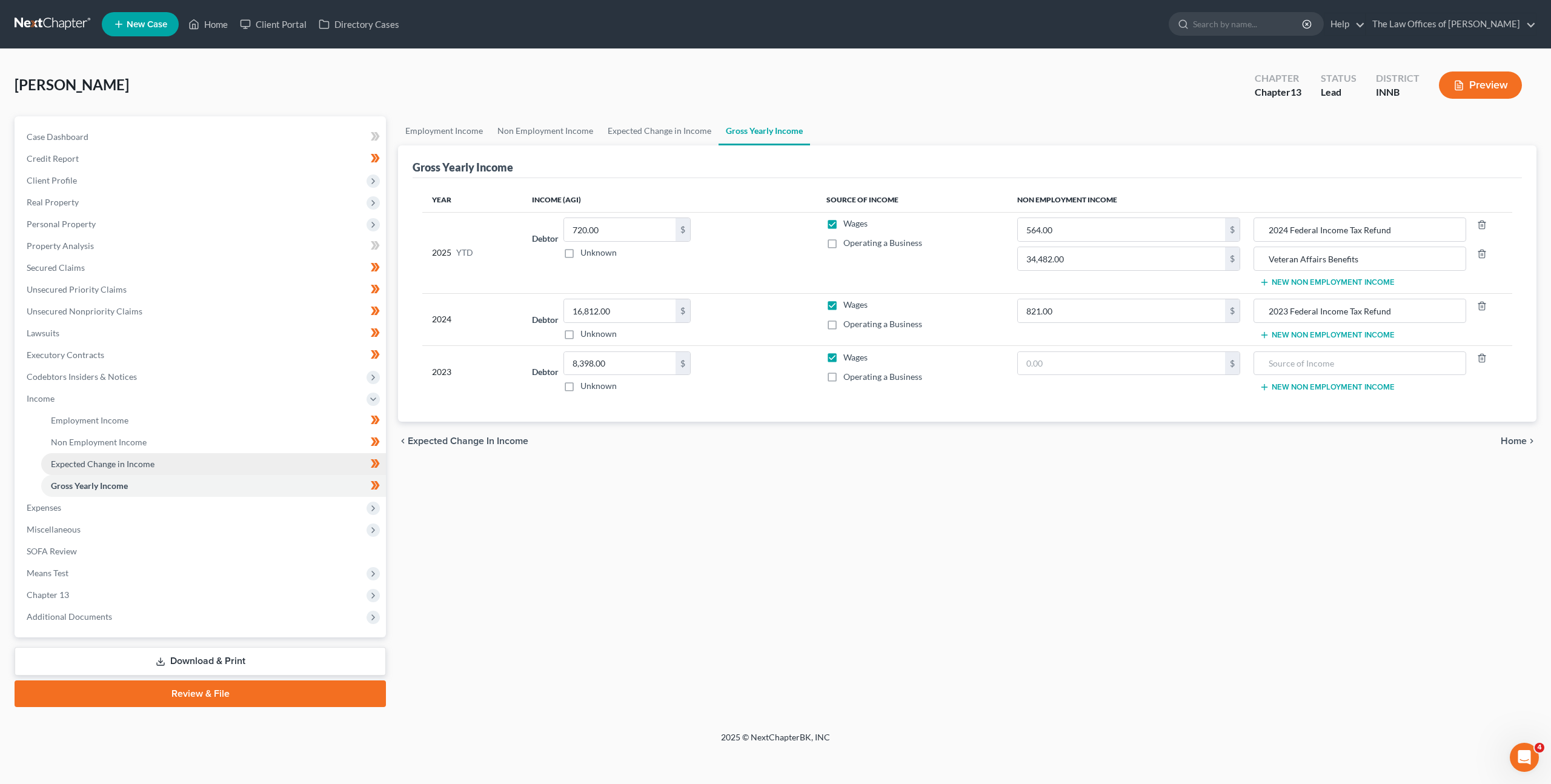
drag, startPoint x: 128, startPoint y: 514, endPoint x: 208, endPoint y: 464, distance: 94.3
click at [128, 514] on span "Expenses" at bounding box center [201, 507] width 369 height 22
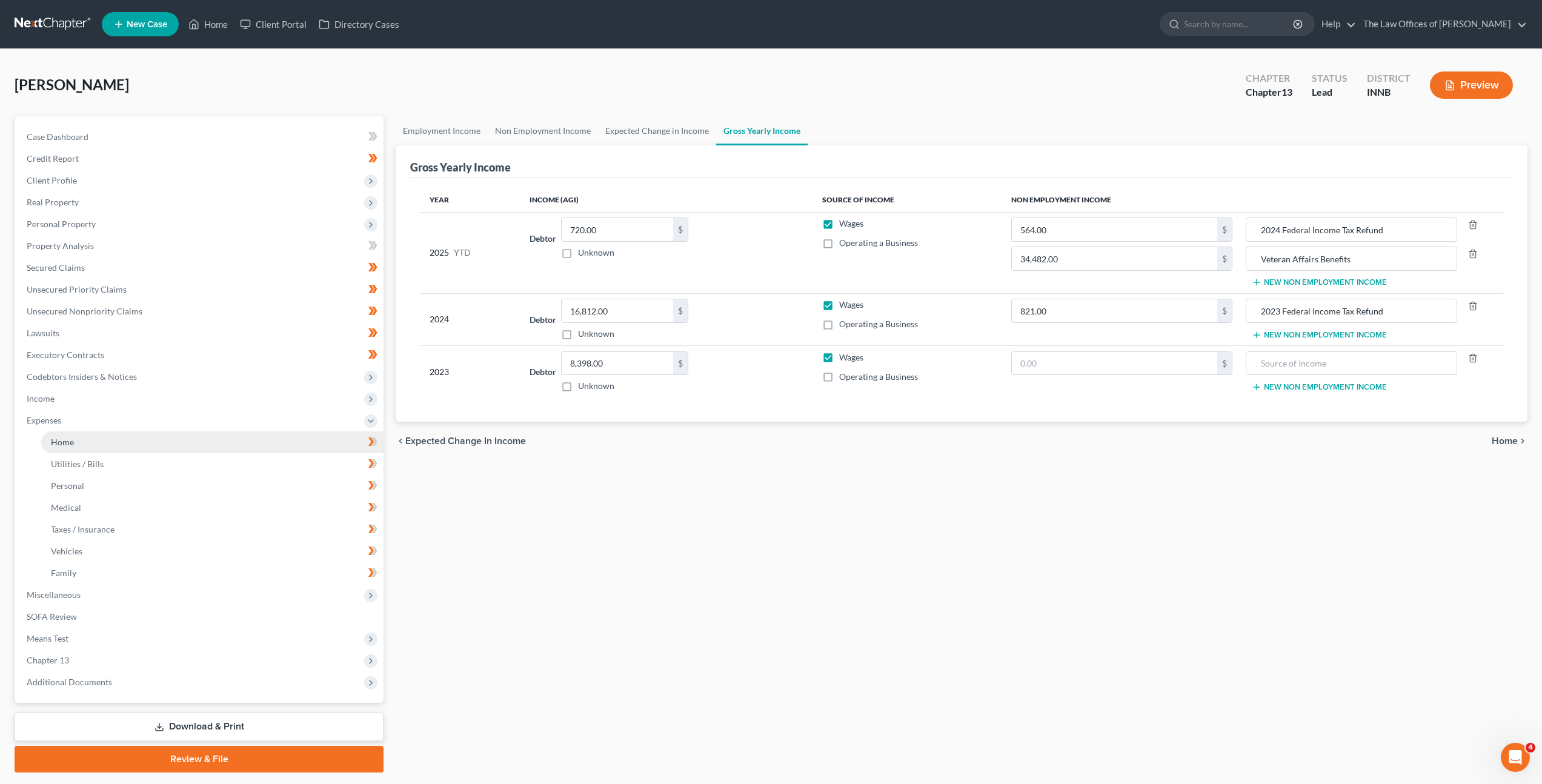
click at [153, 438] on link "Home" at bounding box center [212, 442] width 343 height 22
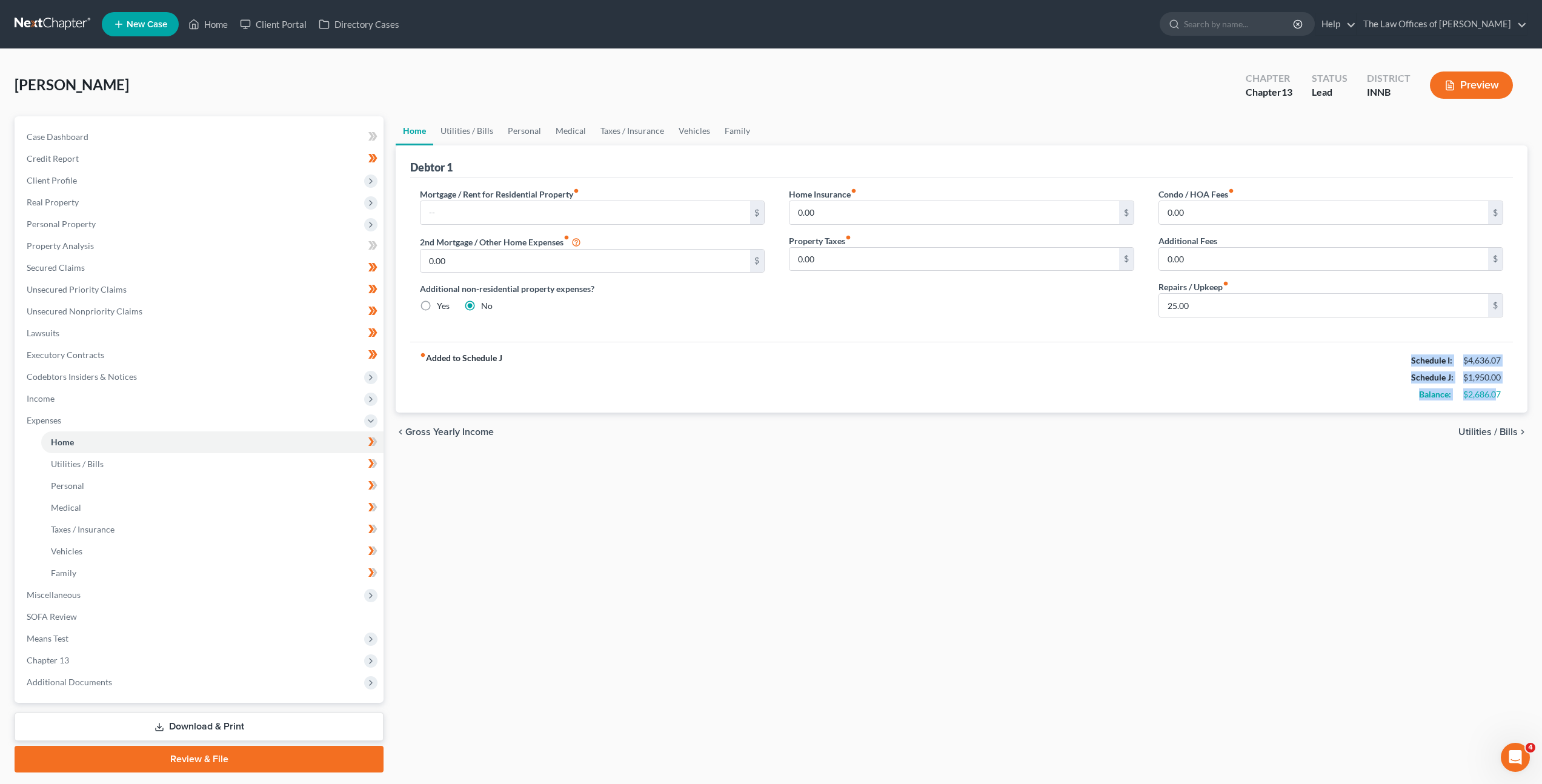
drag, startPoint x: 1498, startPoint y: 392, endPoint x: 1401, endPoint y: 360, distance: 102.1
click at [1401, 360] on div "fiber_manual_record Added to Schedule J Schedule I: $4,636.07 Schedule J: $1,95…" at bounding box center [961, 377] width 1102 height 71
click at [1484, 388] on div "$2,686.07" at bounding box center [1483, 394] width 40 height 12
drag, startPoint x: 1501, startPoint y: 390, endPoint x: 1408, endPoint y: 355, distance: 99.4
click at [1411, 355] on div "Schedule I: $4,636.07 Schedule J: $1,950.00 Balance: $2,686.07" at bounding box center [1457, 377] width 92 height 51
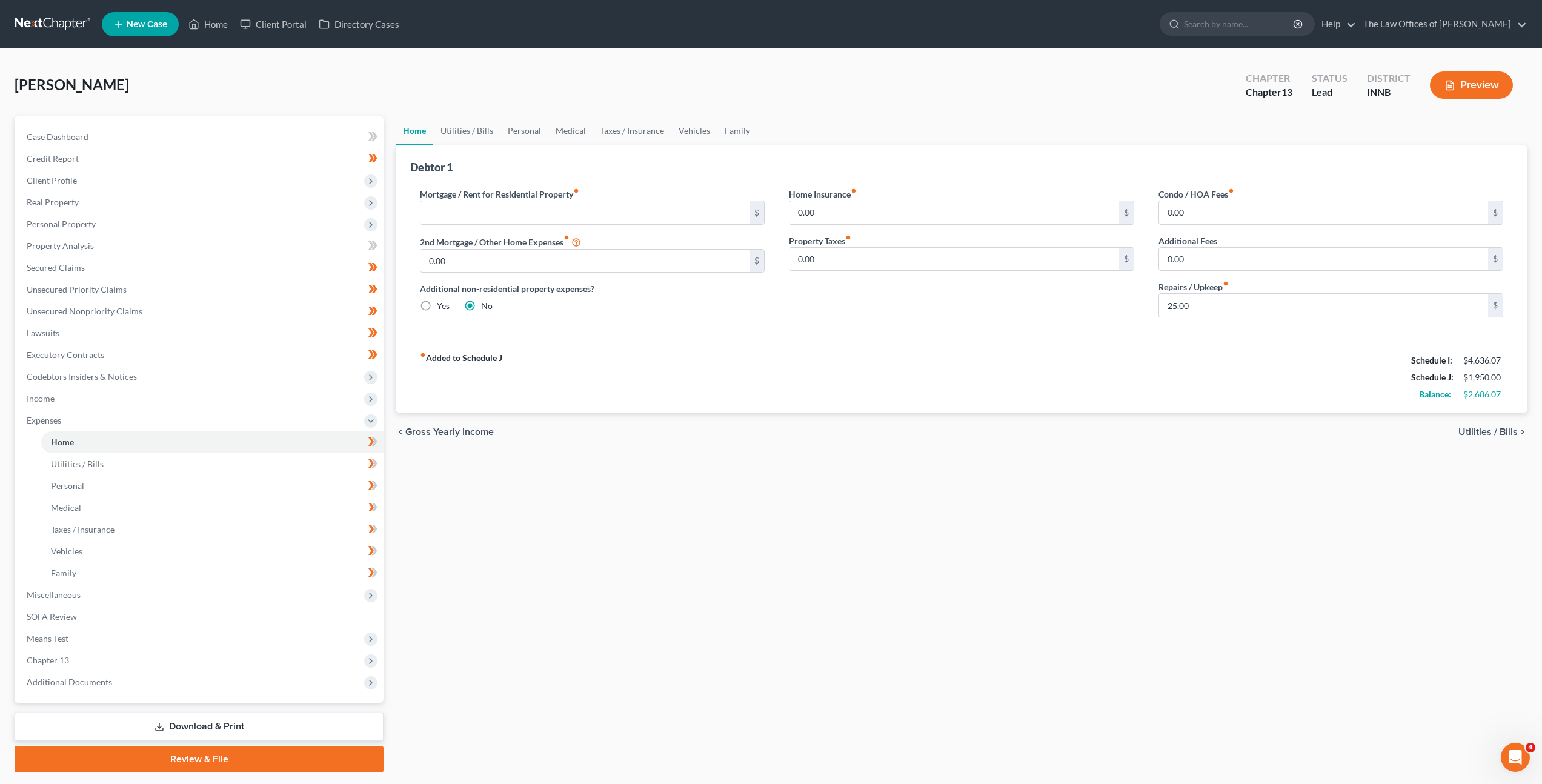
click at [1476, 390] on div "$2,686.07" at bounding box center [1483, 394] width 40 height 12
drag, startPoint x: 1507, startPoint y: 394, endPoint x: 1405, endPoint y: 358, distance: 108.2
click at [1411, 358] on div "Schedule I: $4,636.07 Schedule J: $1,950.00 Balance: $2,686.07" at bounding box center [1457, 377] width 92 height 51
copy div "Schedule I: $4,636.07 Schedule J: $1,950.00 Balance: $2,686.07"
click at [204, 569] on link "Family" at bounding box center [212, 572] width 343 height 22
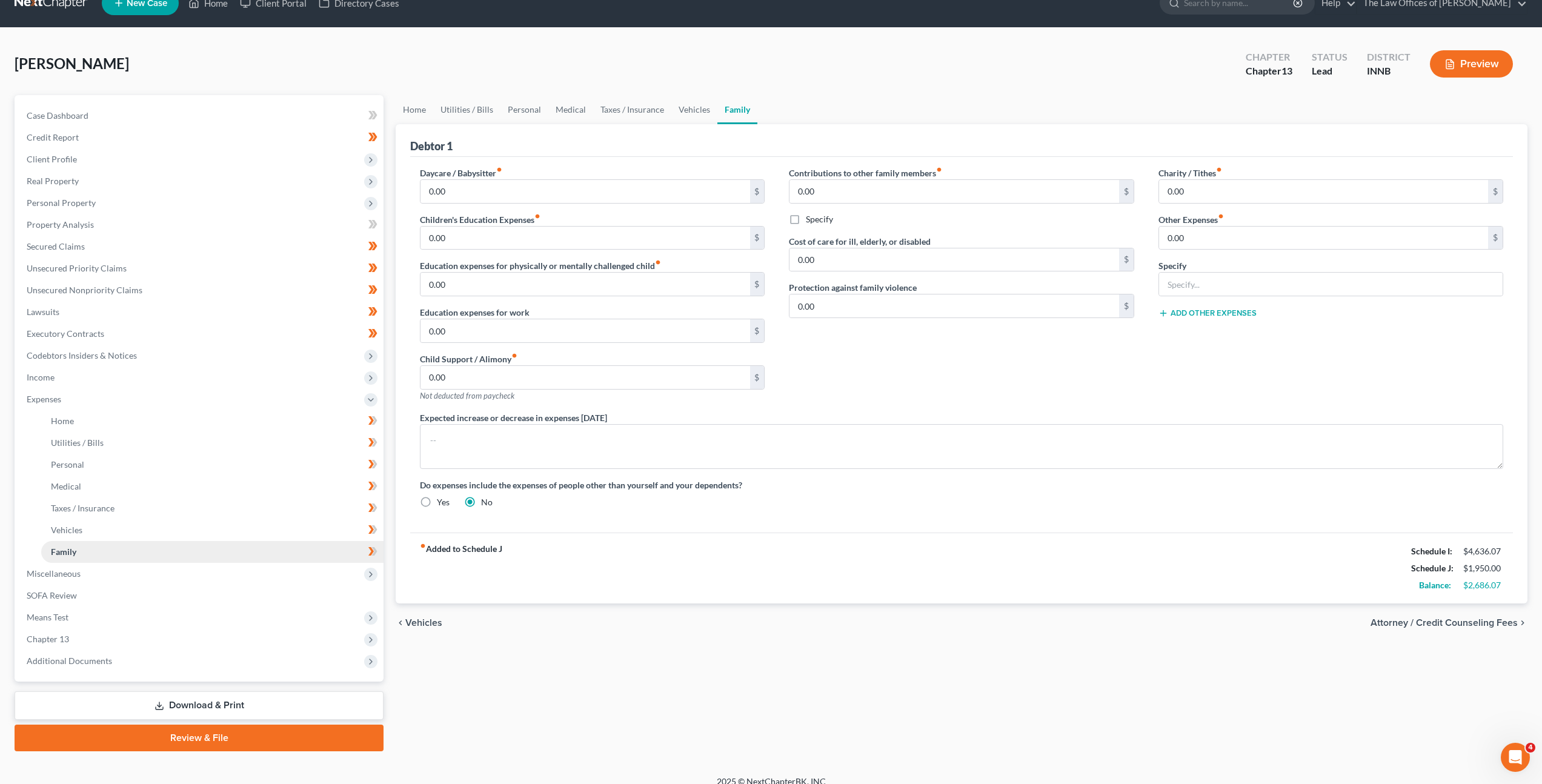
scroll to position [35, 0]
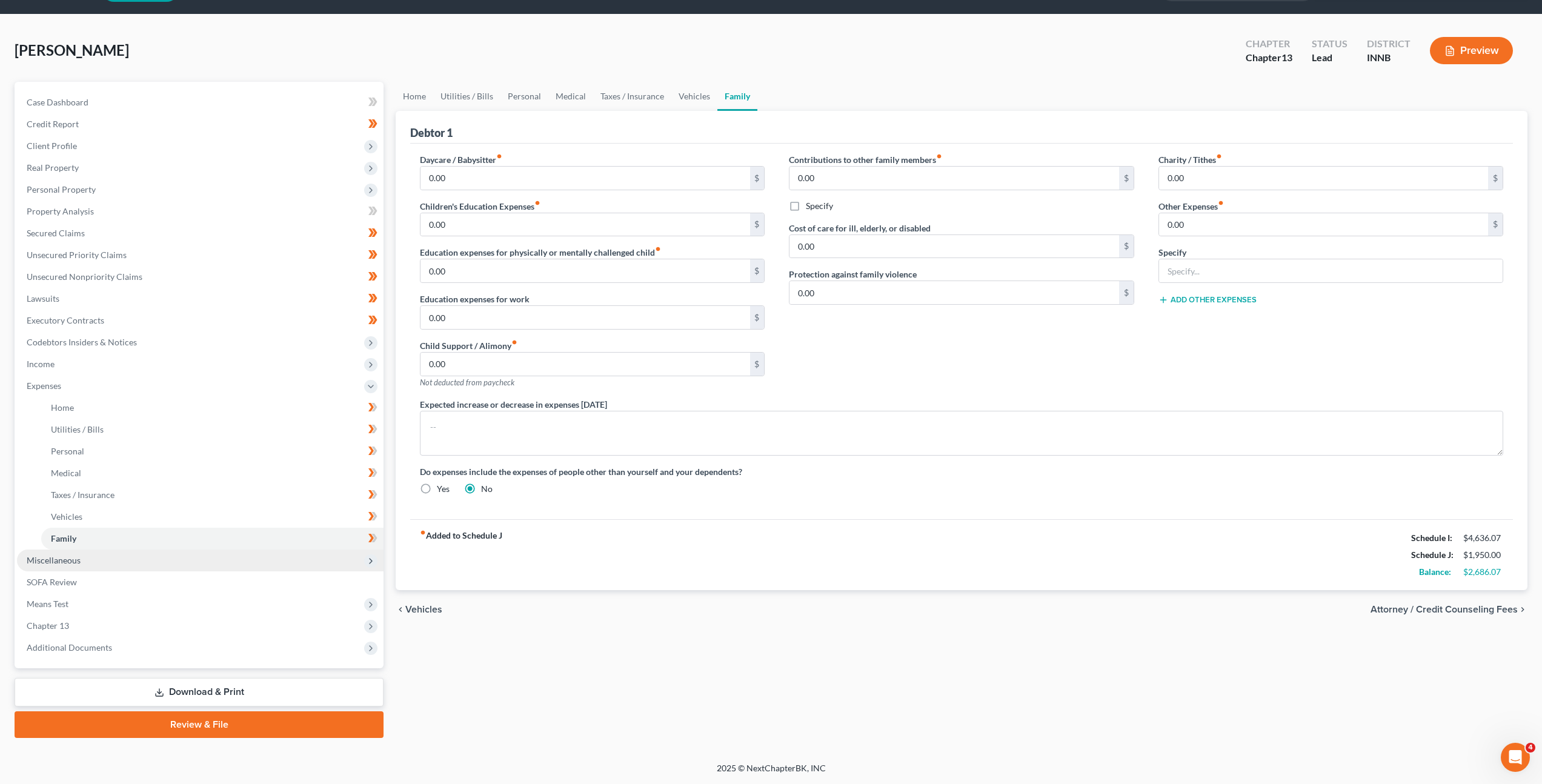
click at [198, 561] on span "Miscellaneous" at bounding box center [200, 560] width 367 height 22
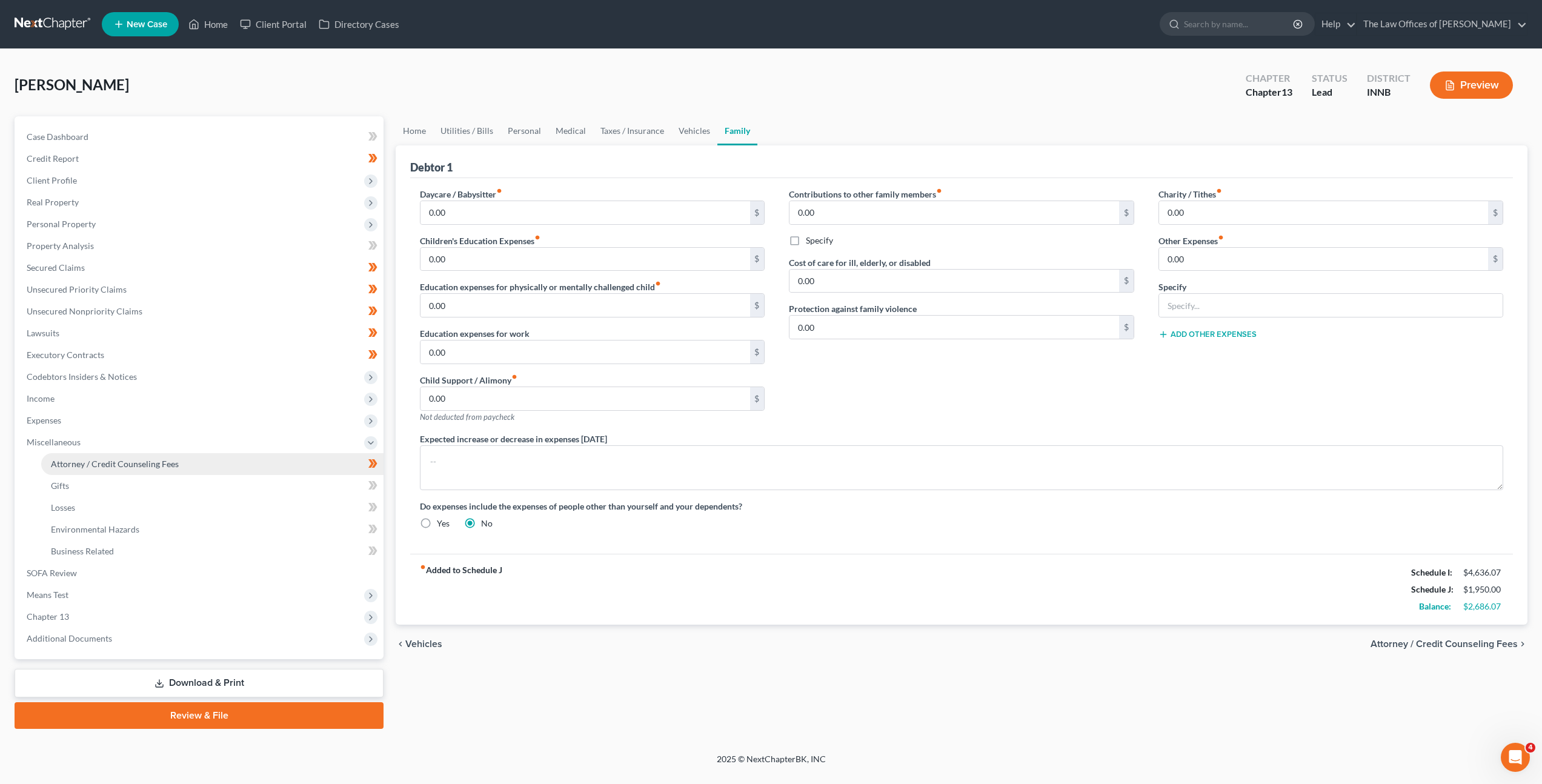
scroll to position [0, 0]
click at [270, 485] on link "Gifts" at bounding box center [214, 485] width 345 height 22
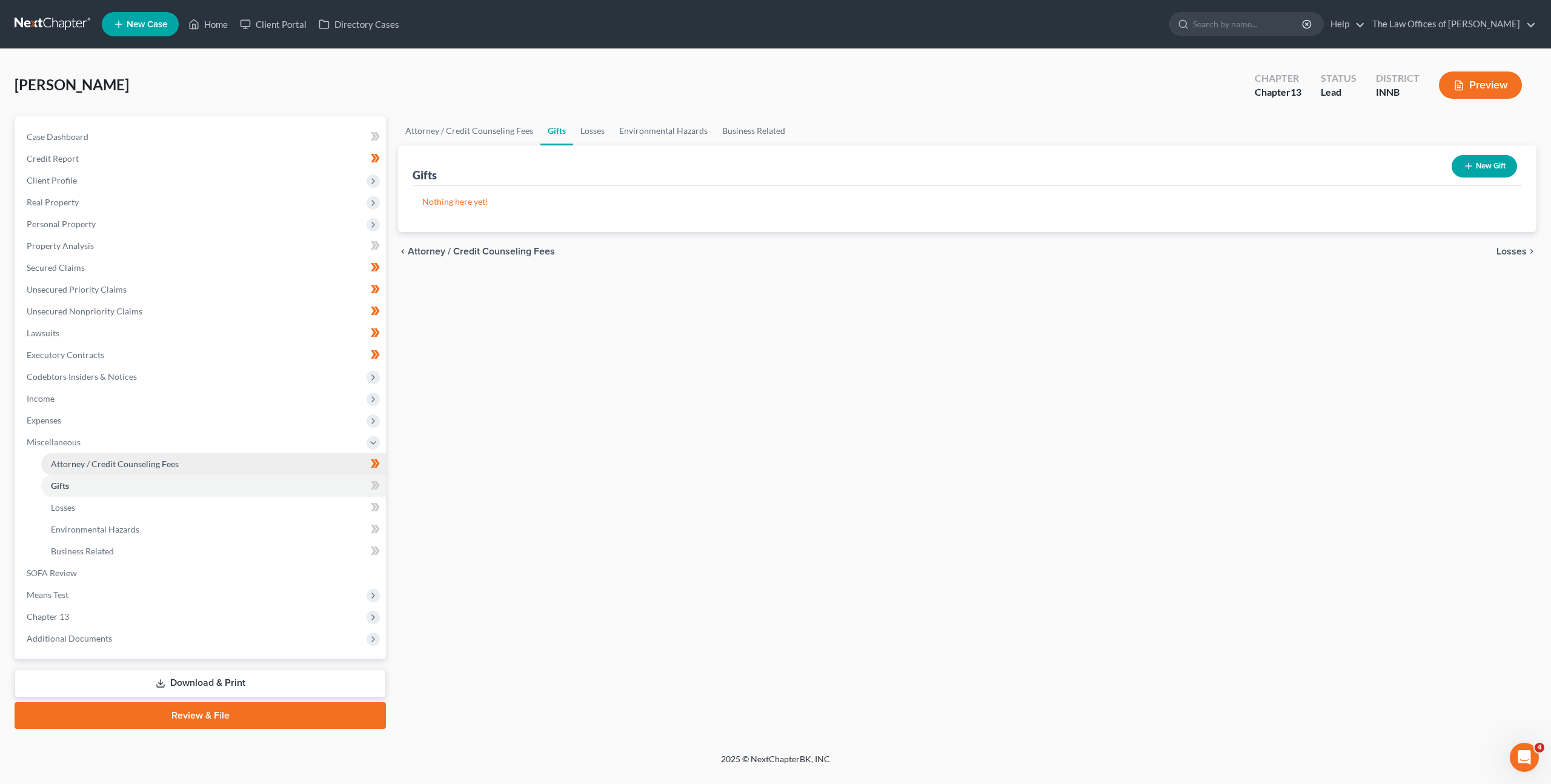
click at [276, 466] on link "Attorney / Credit Counseling Fees" at bounding box center [214, 464] width 345 height 22
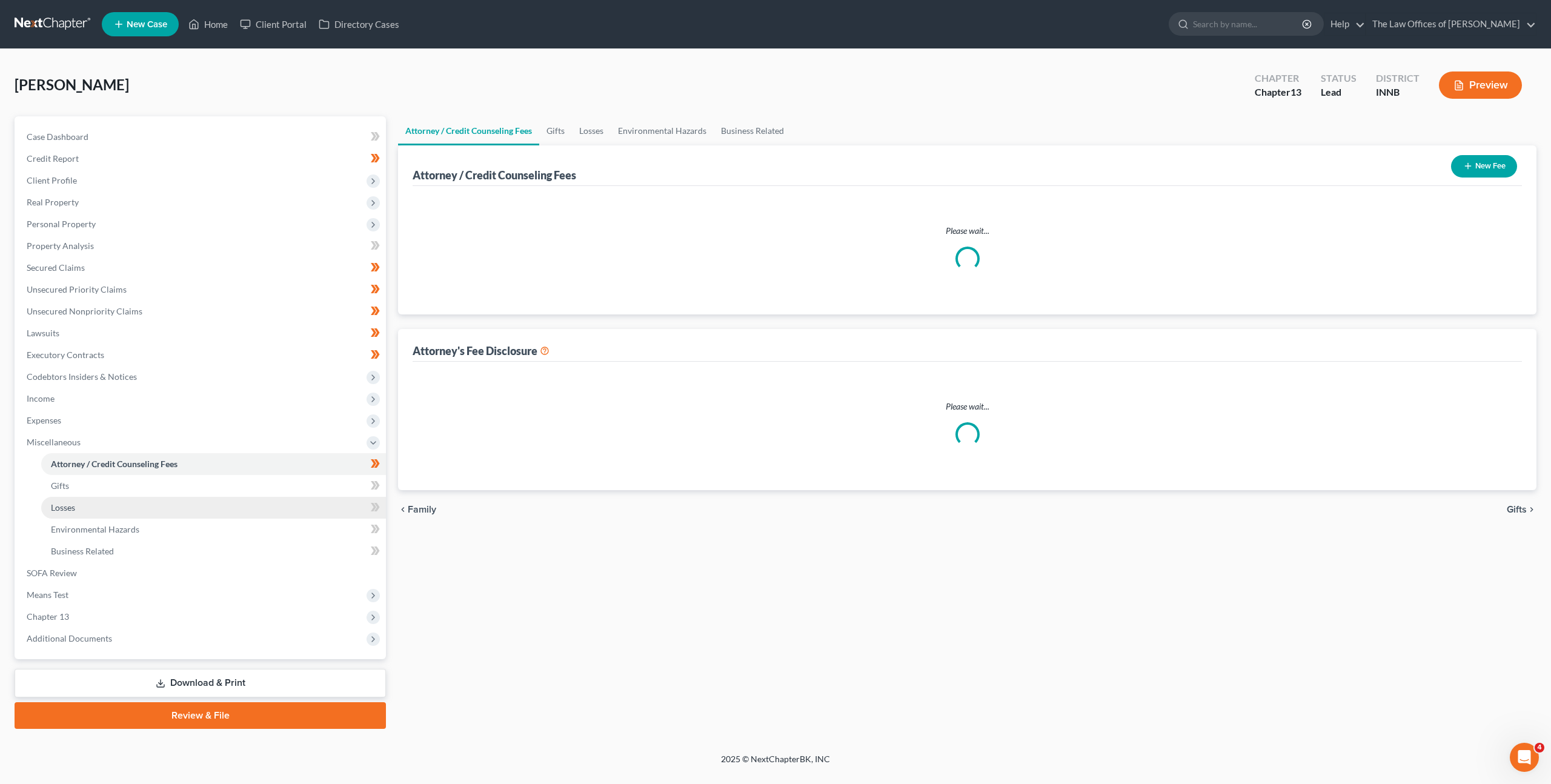
select select "3"
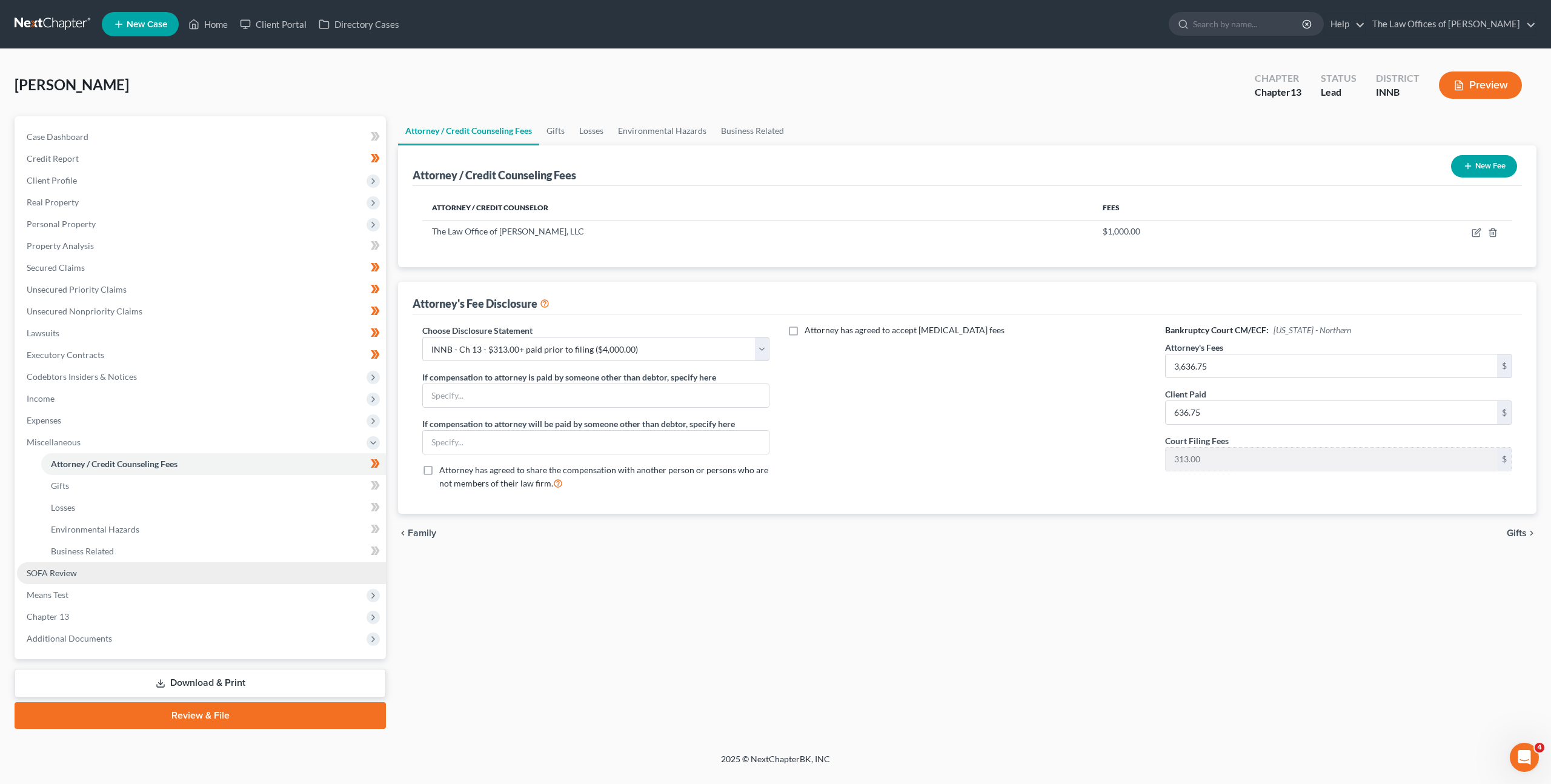
click at [156, 574] on link "SOFA Review" at bounding box center [201, 572] width 369 height 22
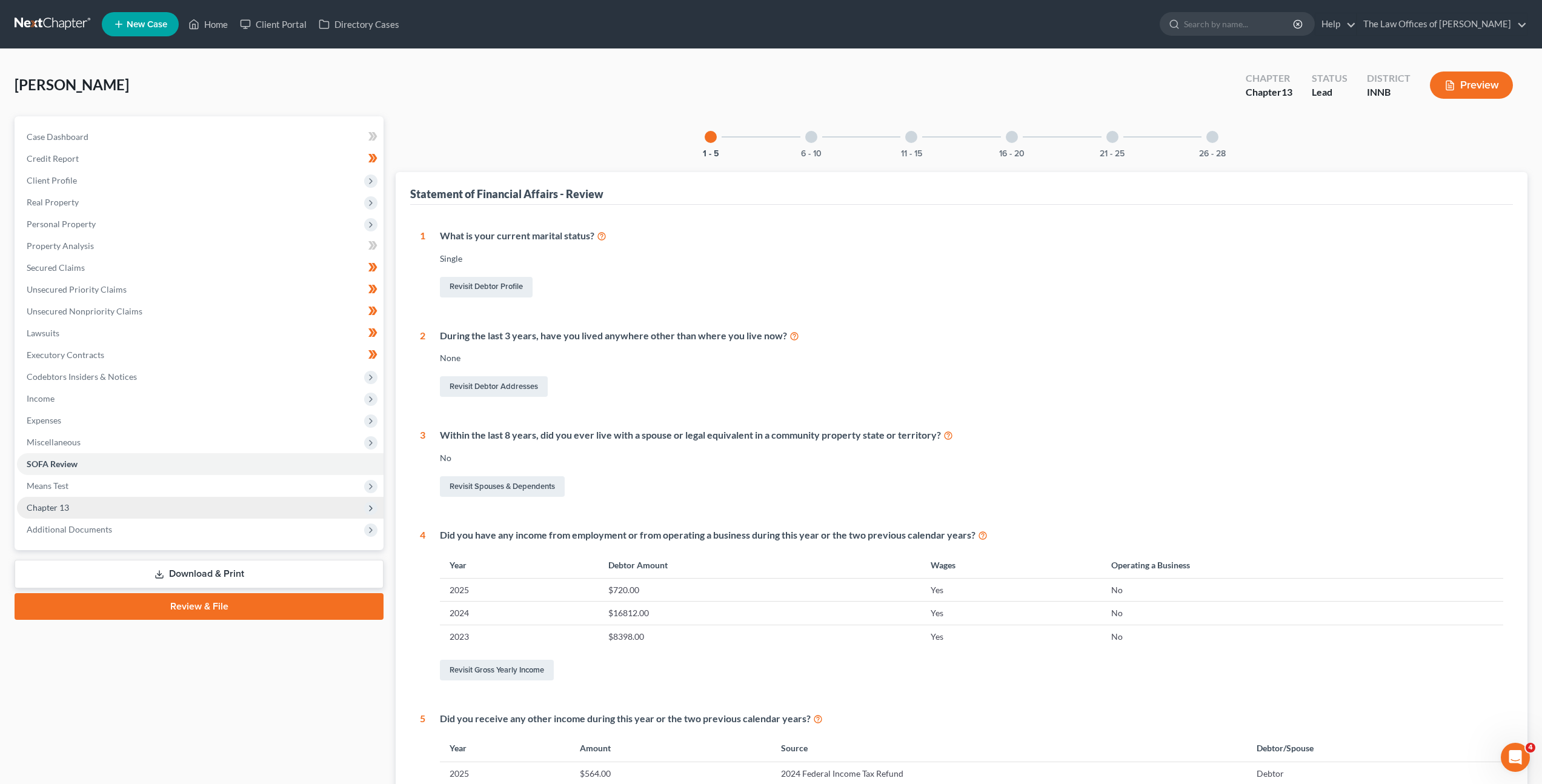
click at [122, 510] on span "Chapter 13" at bounding box center [200, 507] width 367 height 22
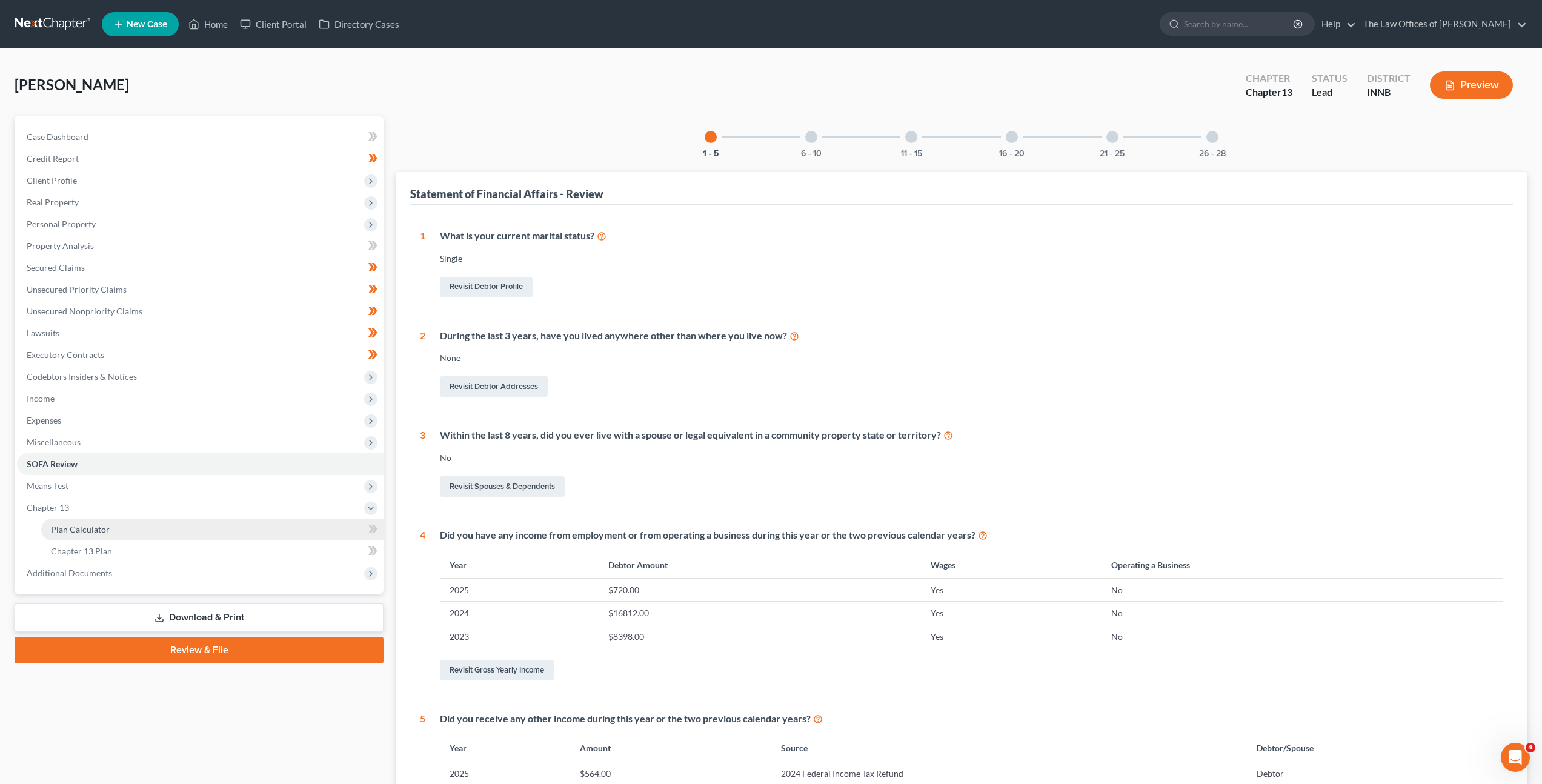
click at [120, 529] on link "Plan Calculator" at bounding box center [212, 529] width 343 height 22
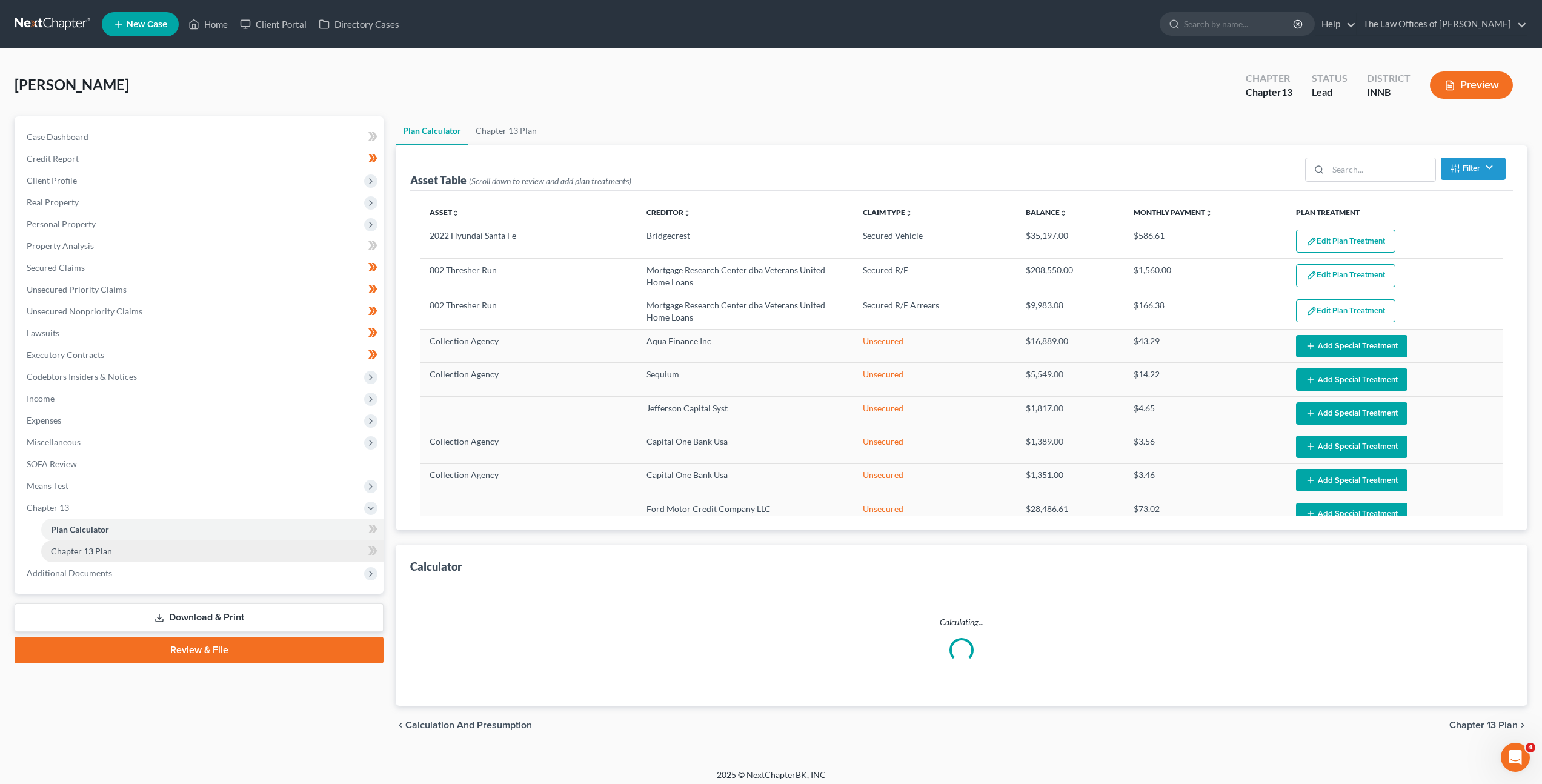
drag, startPoint x: 155, startPoint y: 554, endPoint x: 337, endPoint y: 548, distance: 182.1
click at [155, 554] on link "Chapter 13 Plan" at bounding box center [212, 551] width 343 height 22
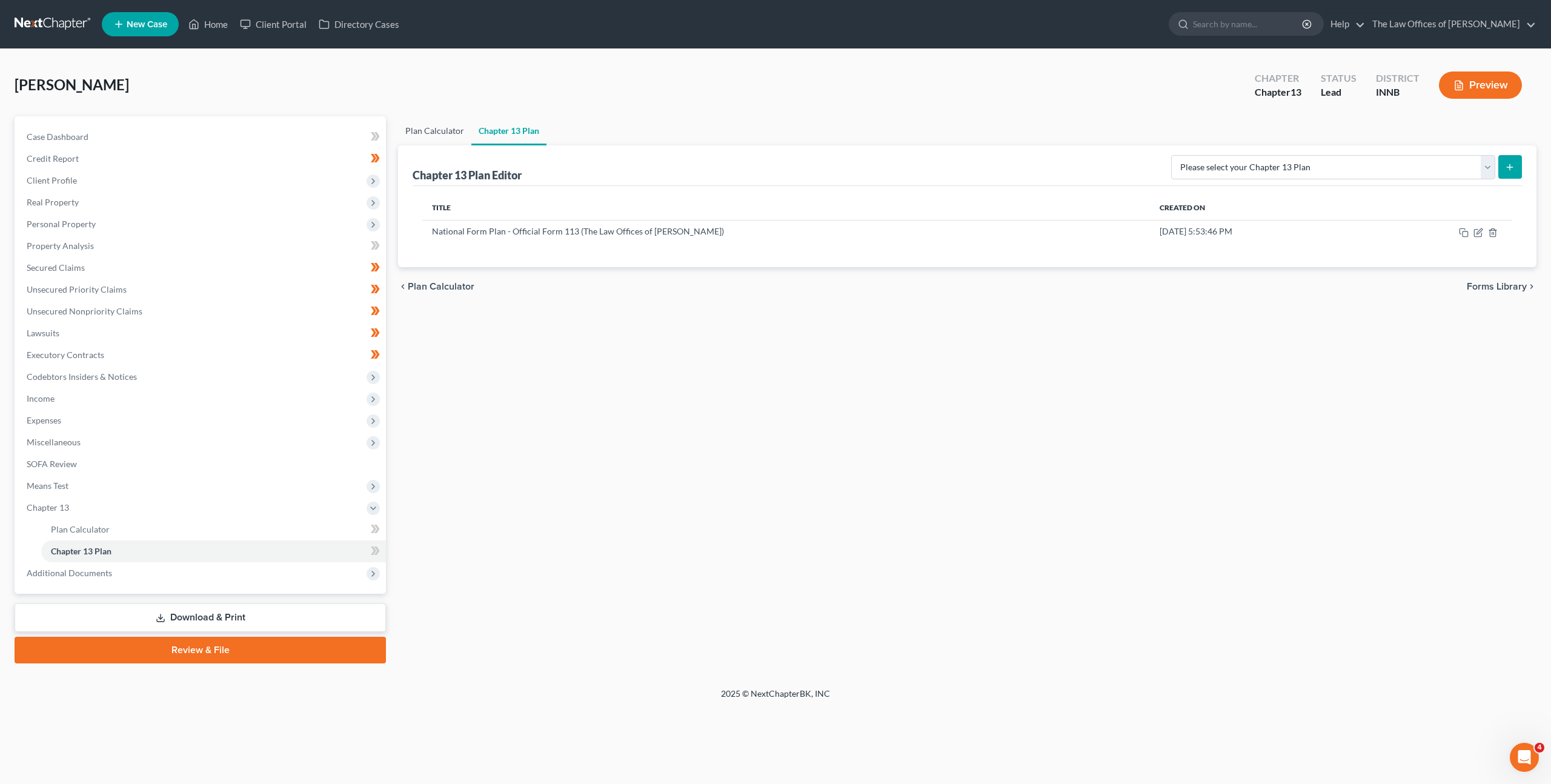
click at [438, 131] on link "Plan Calculator" at bounding box center [435, 131] width 73 height 29
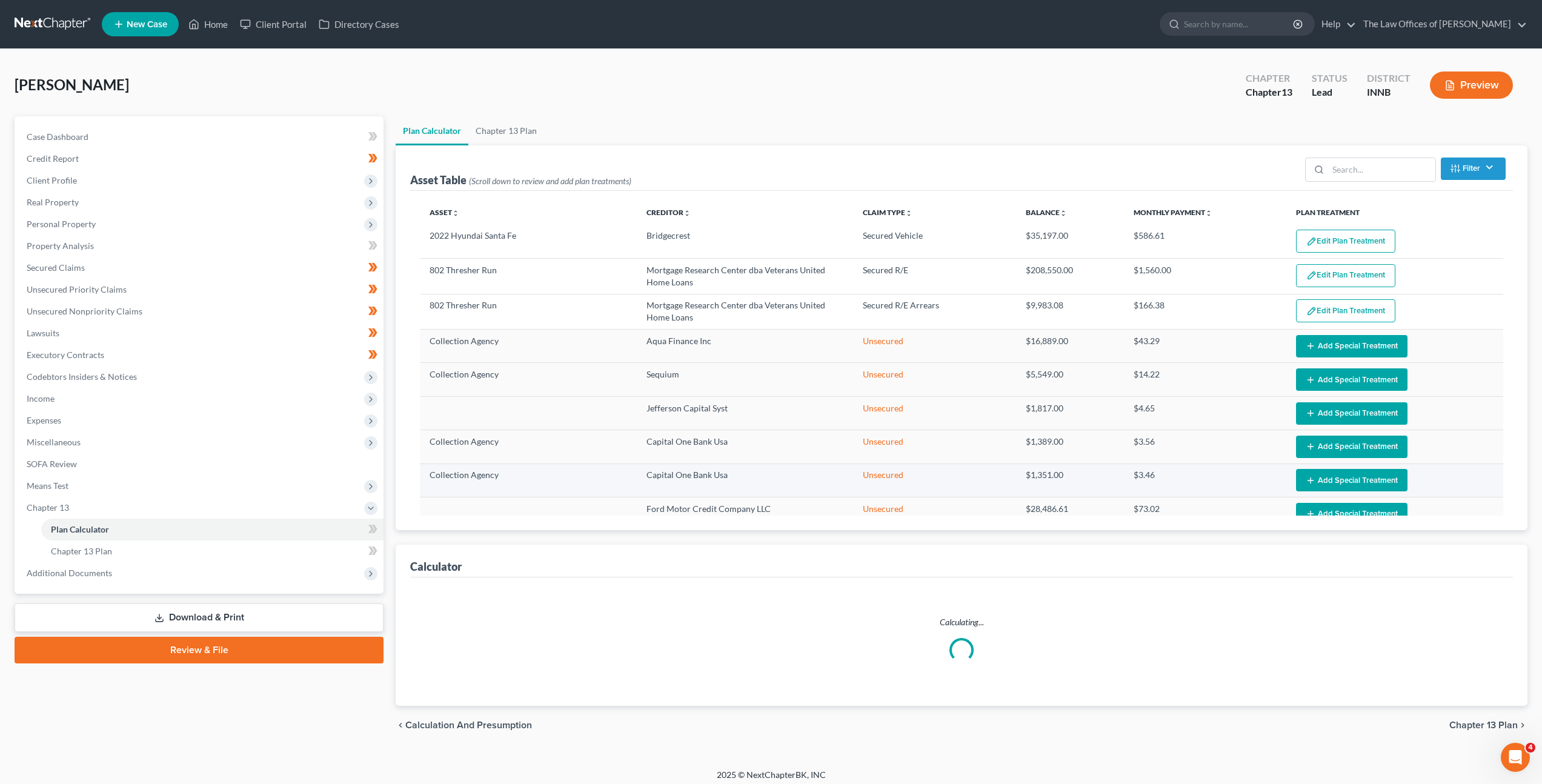
select select "59"
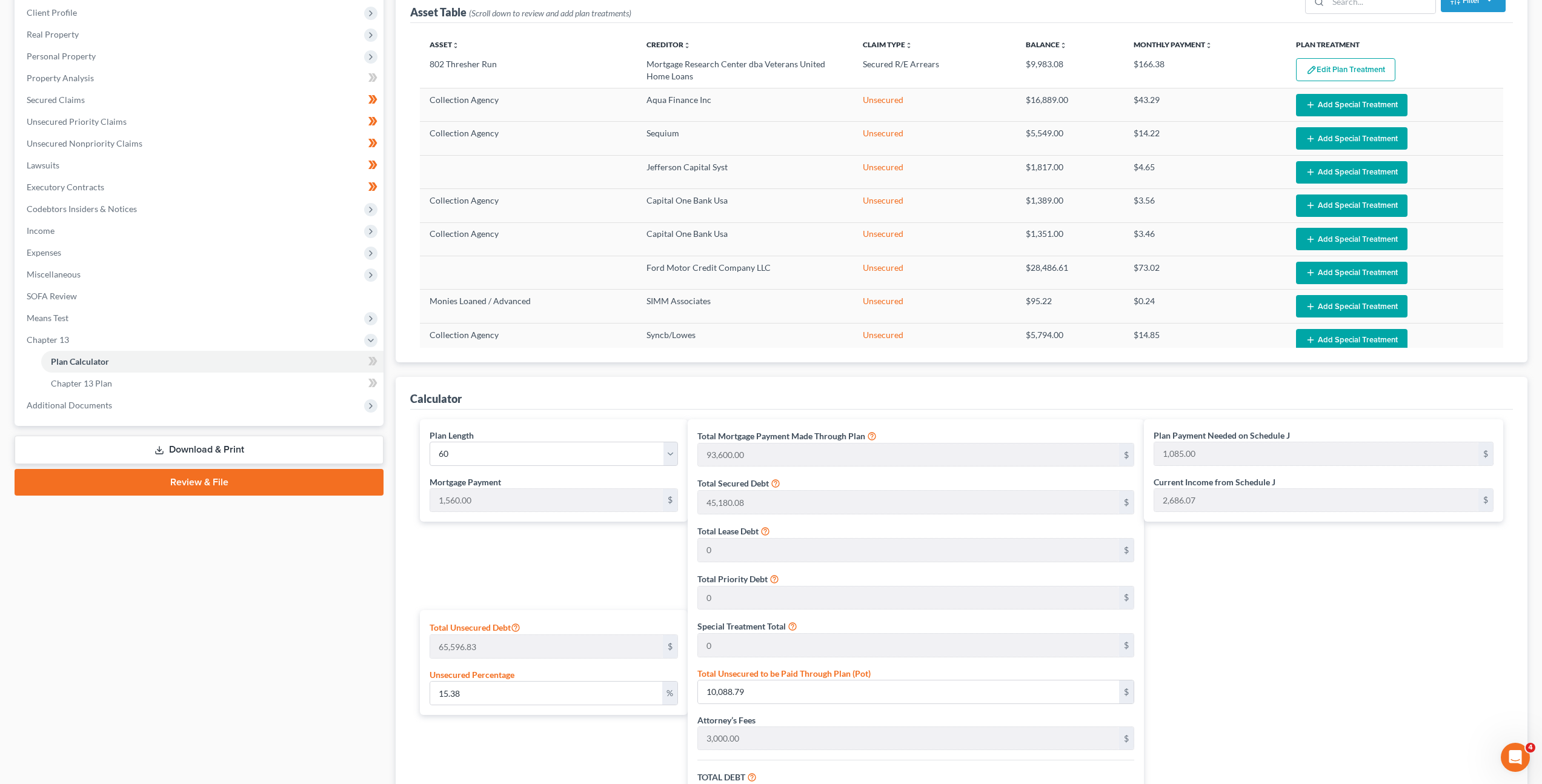
scroll to position [77, 0]
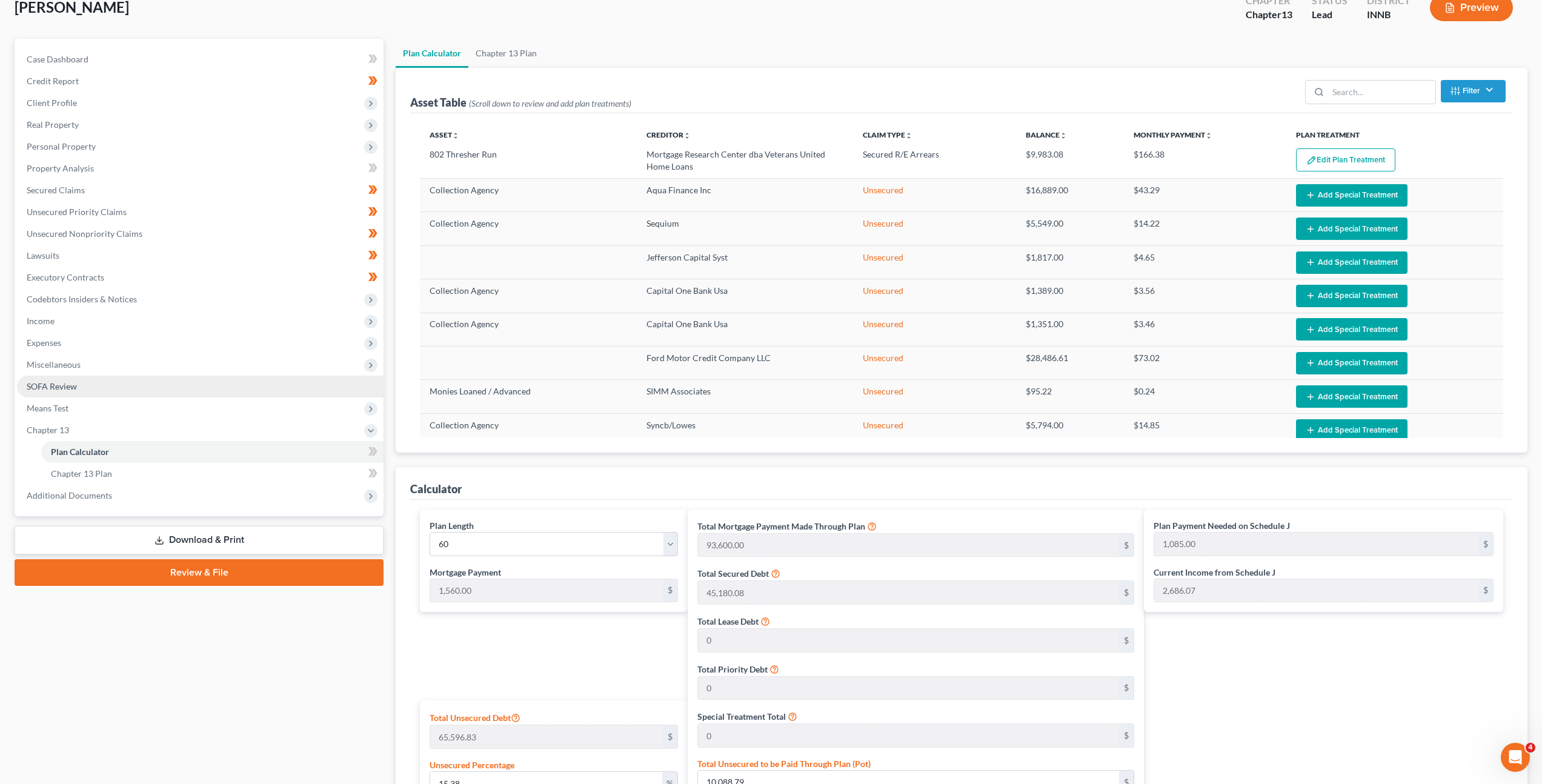
click at [181, 376] on link "SOFA Review" at bounding box center [200, 386] width 367 height 22
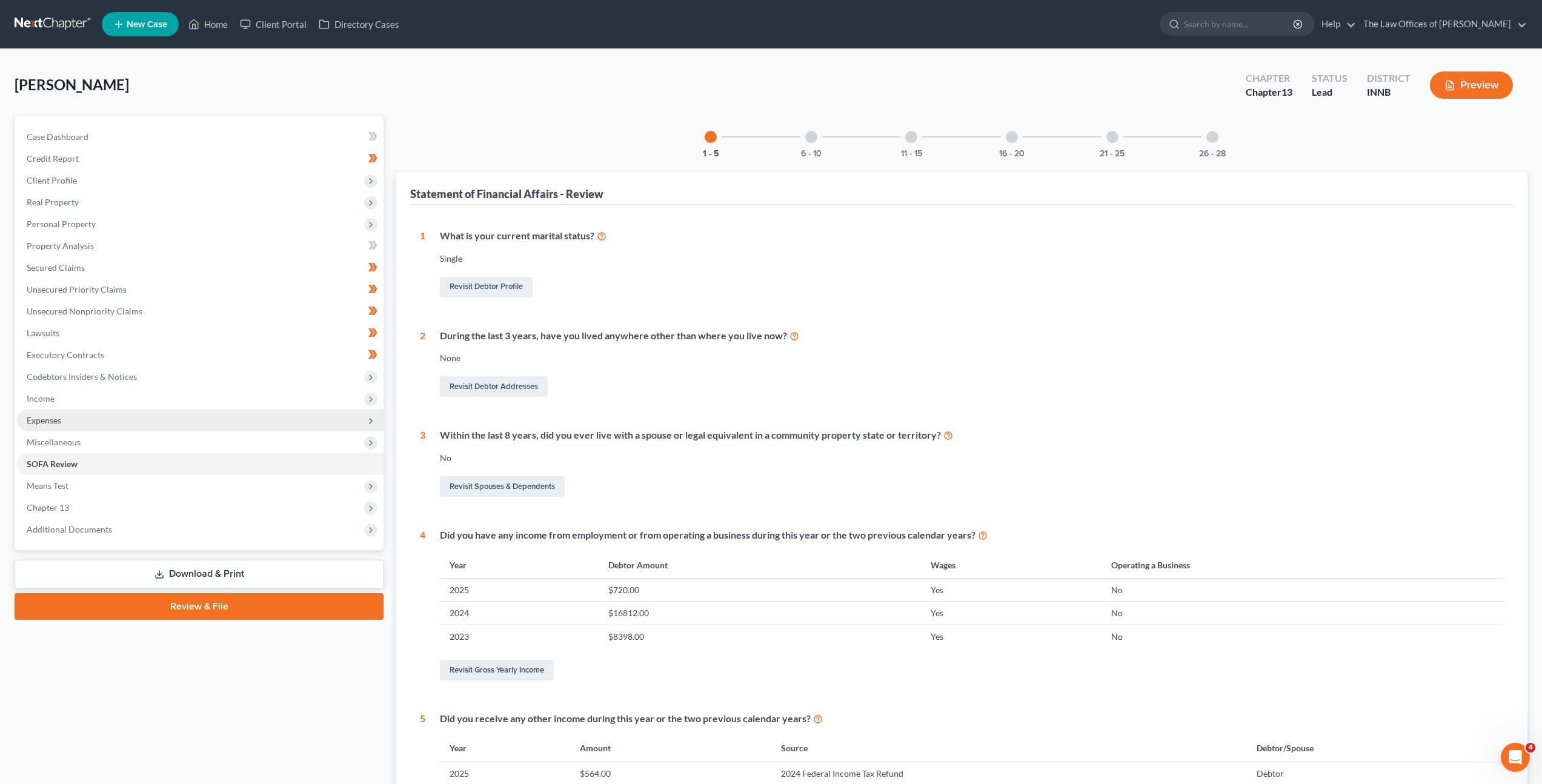
drag, startPoint x: 128, startPoint y: 420, endPoint x: 126, endPoint y: 428, distance: 8.2
click at [128, 420] on span "Expenses" at bounding box center [200, 420] width 367 height 22
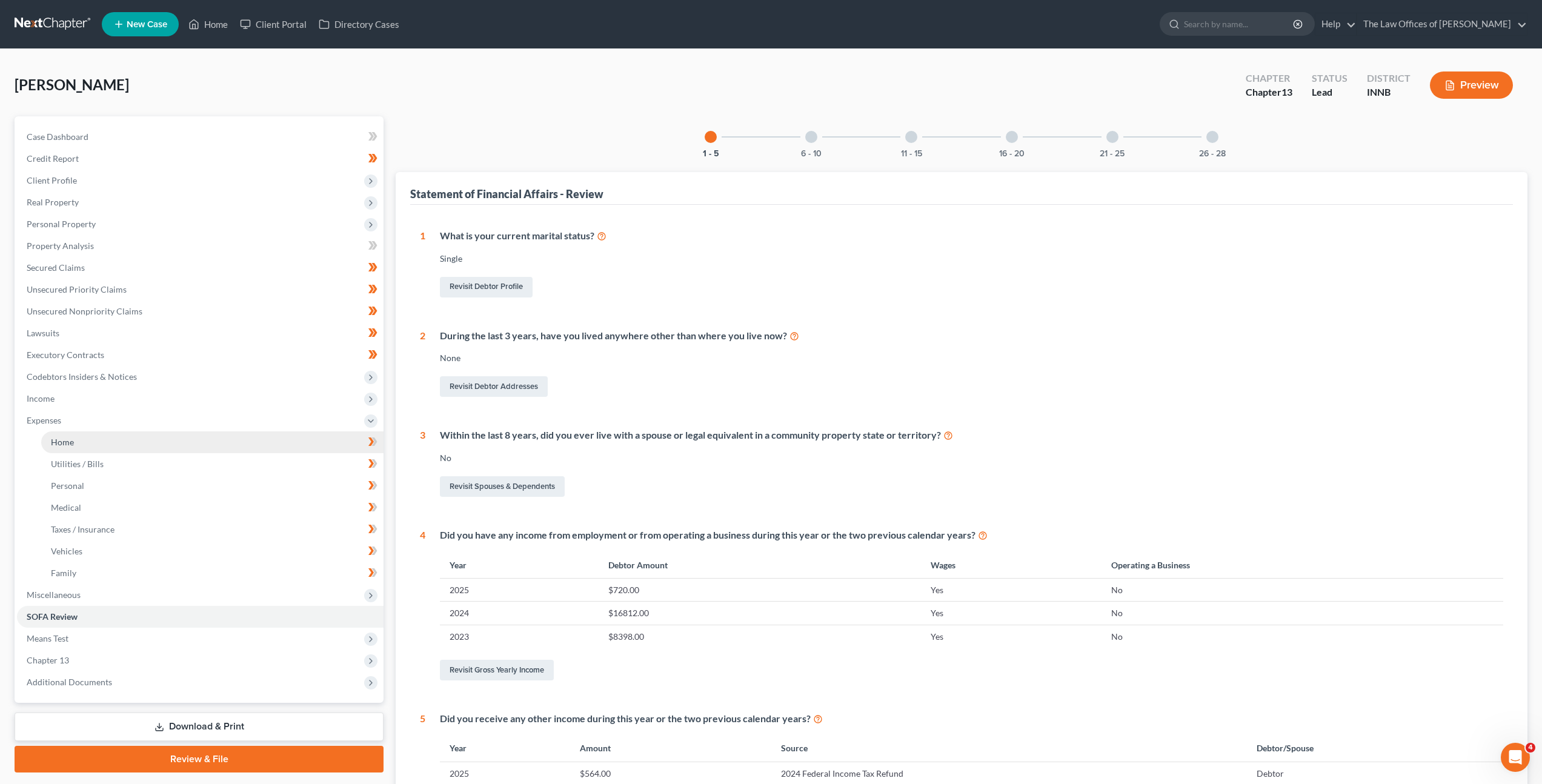
click at [124, 445] on link "Home" at bounding box center [212, 442] width 343 height 22
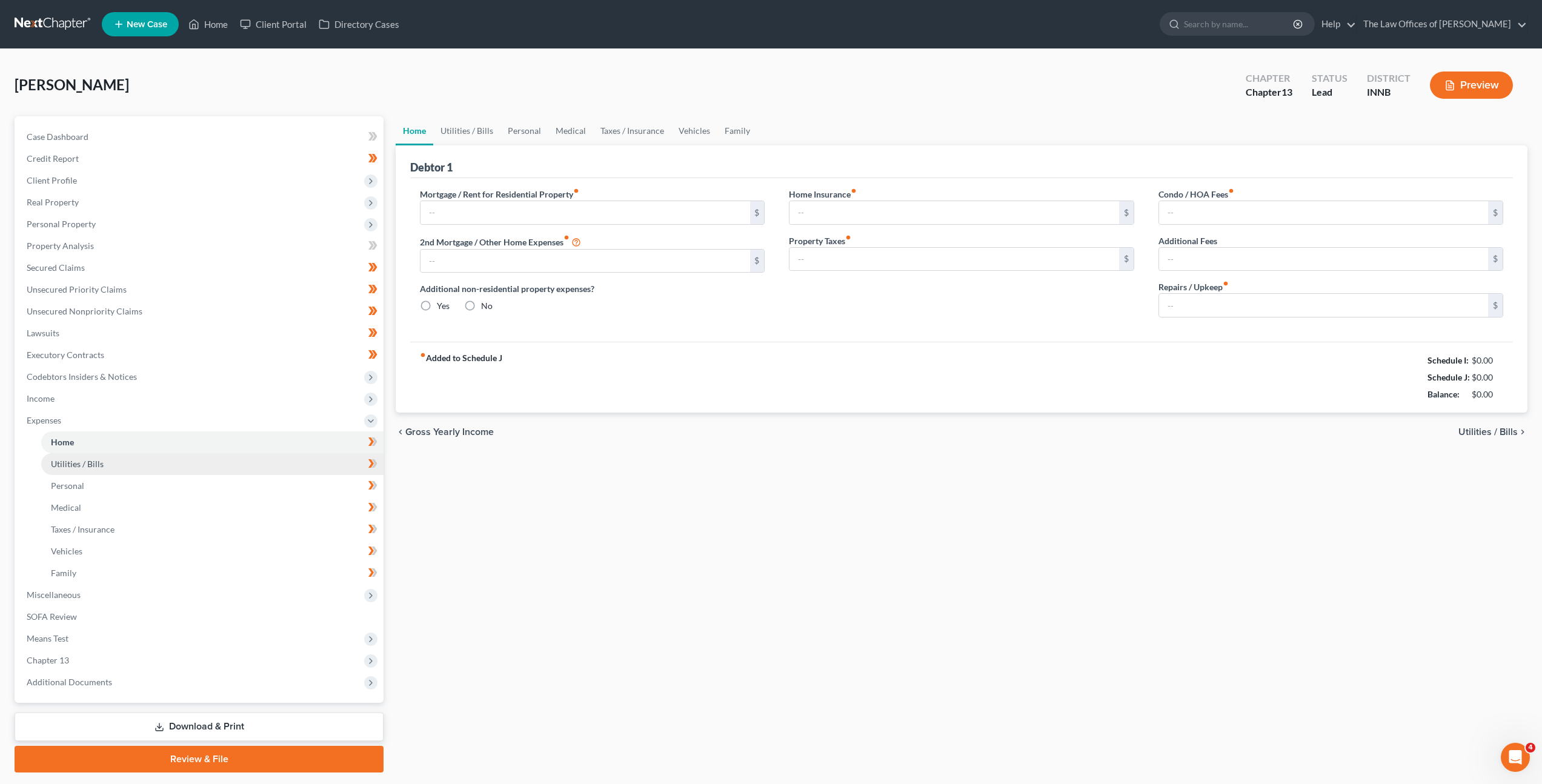
type input "0.00"
radio input "true"
type input "0.00"
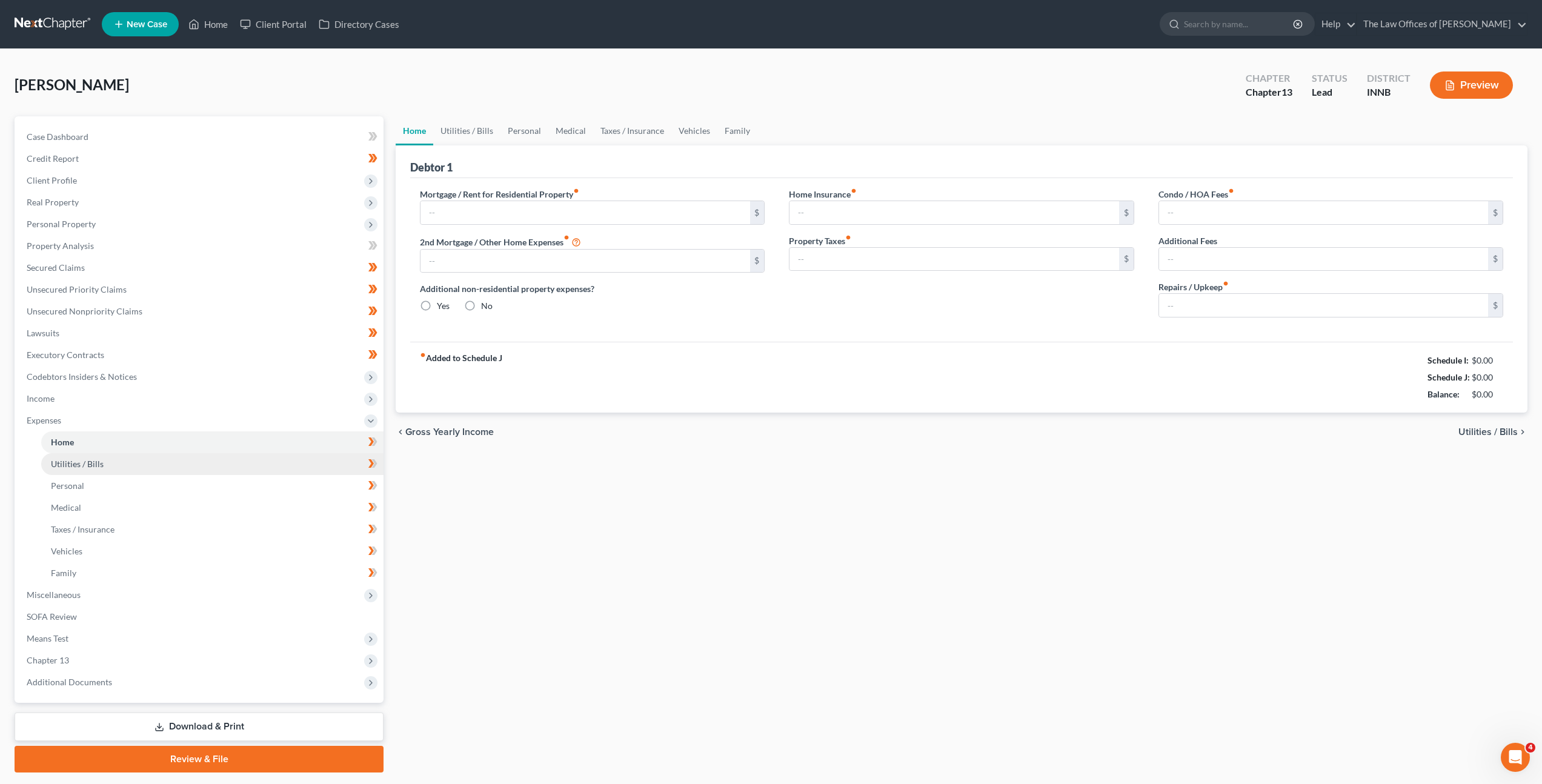
type input "0.00"
type input "25.00"
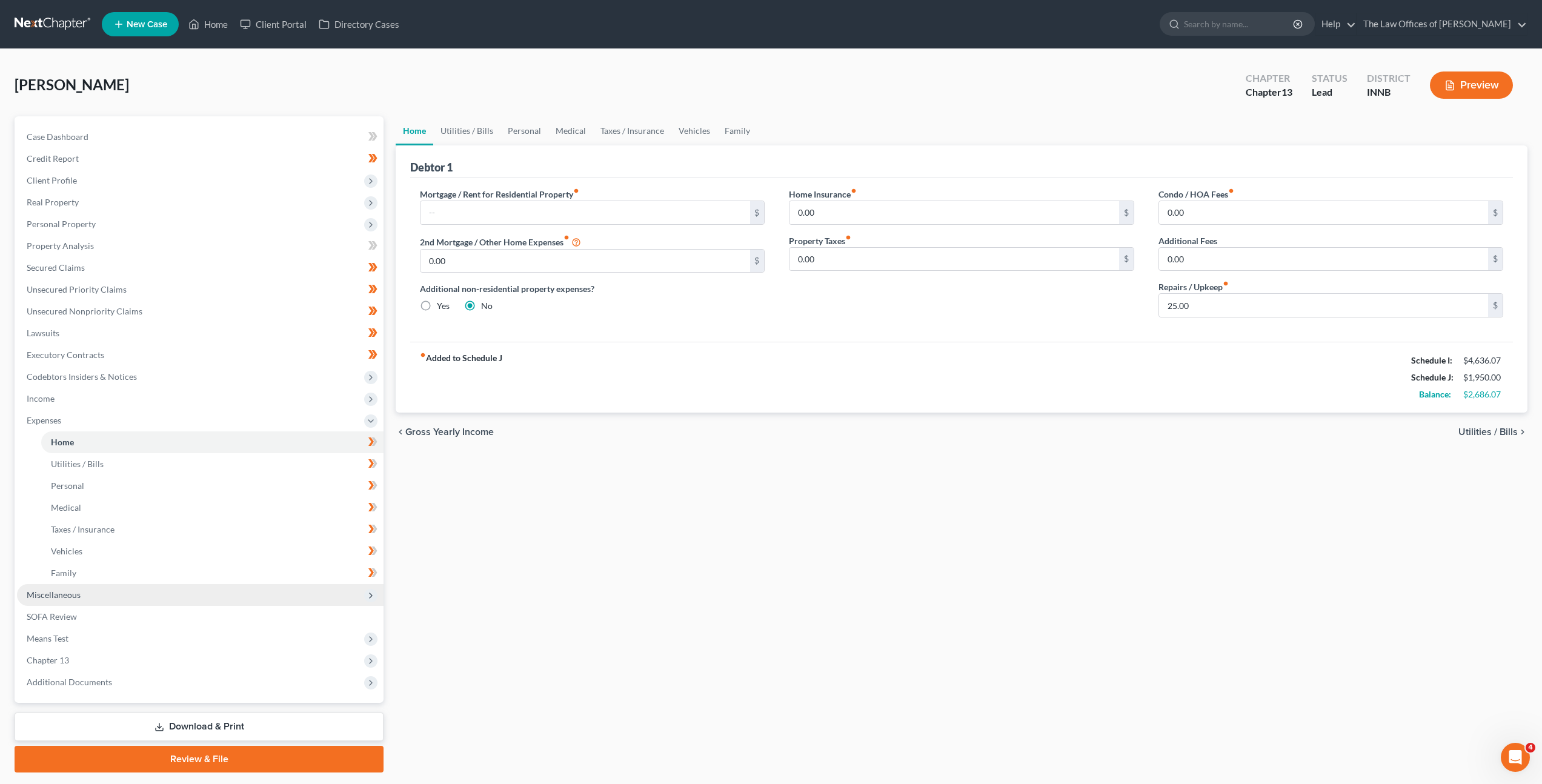
click at [94, 602] on span "Miscellaneous" at bounding box center [200, 595] width 367 height 22
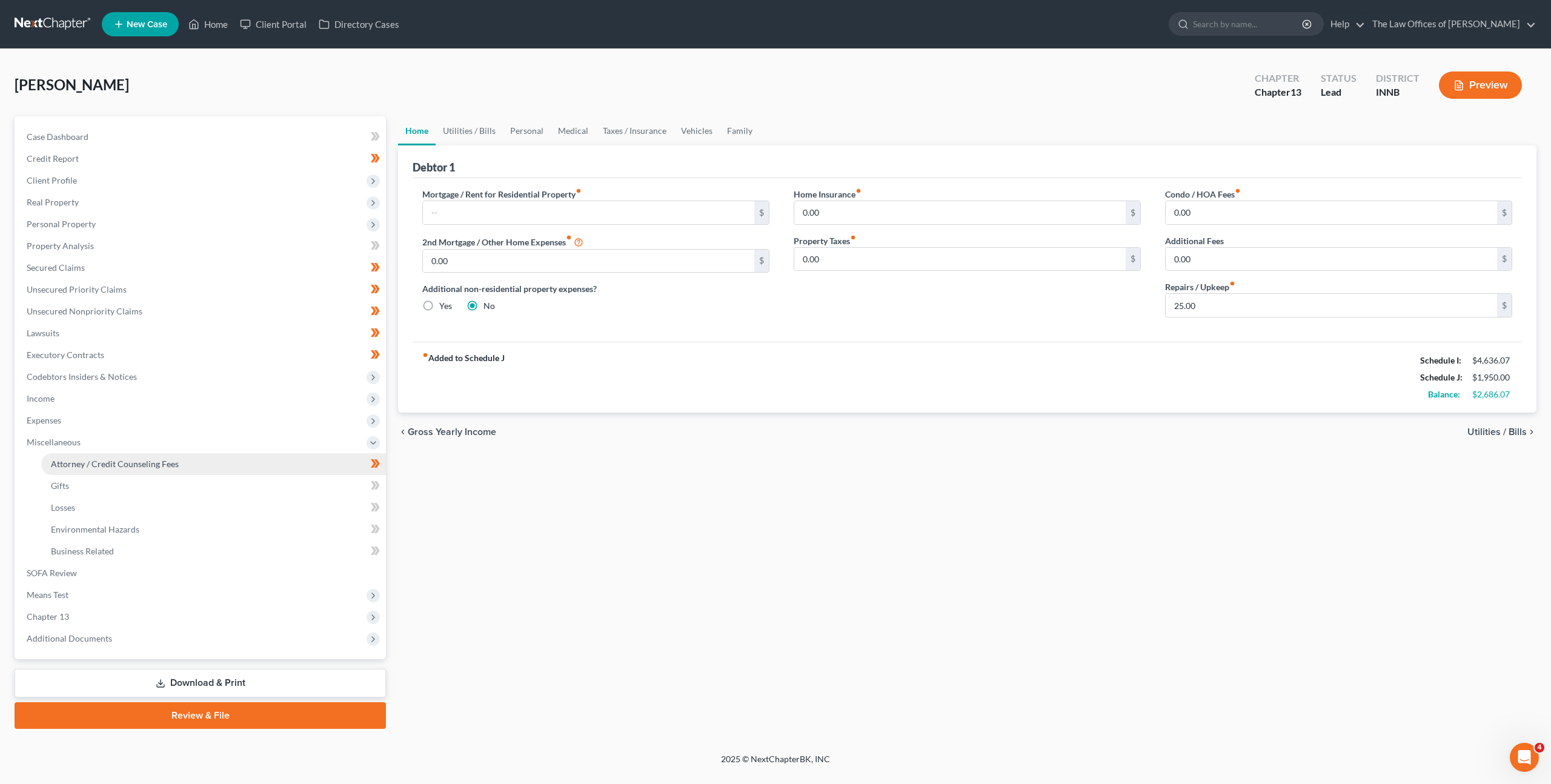
click at [145, 464] on span "Attorney / Credit Counseling Fees" at bounding box center [115, 464] width 128 height 10
select select "3"
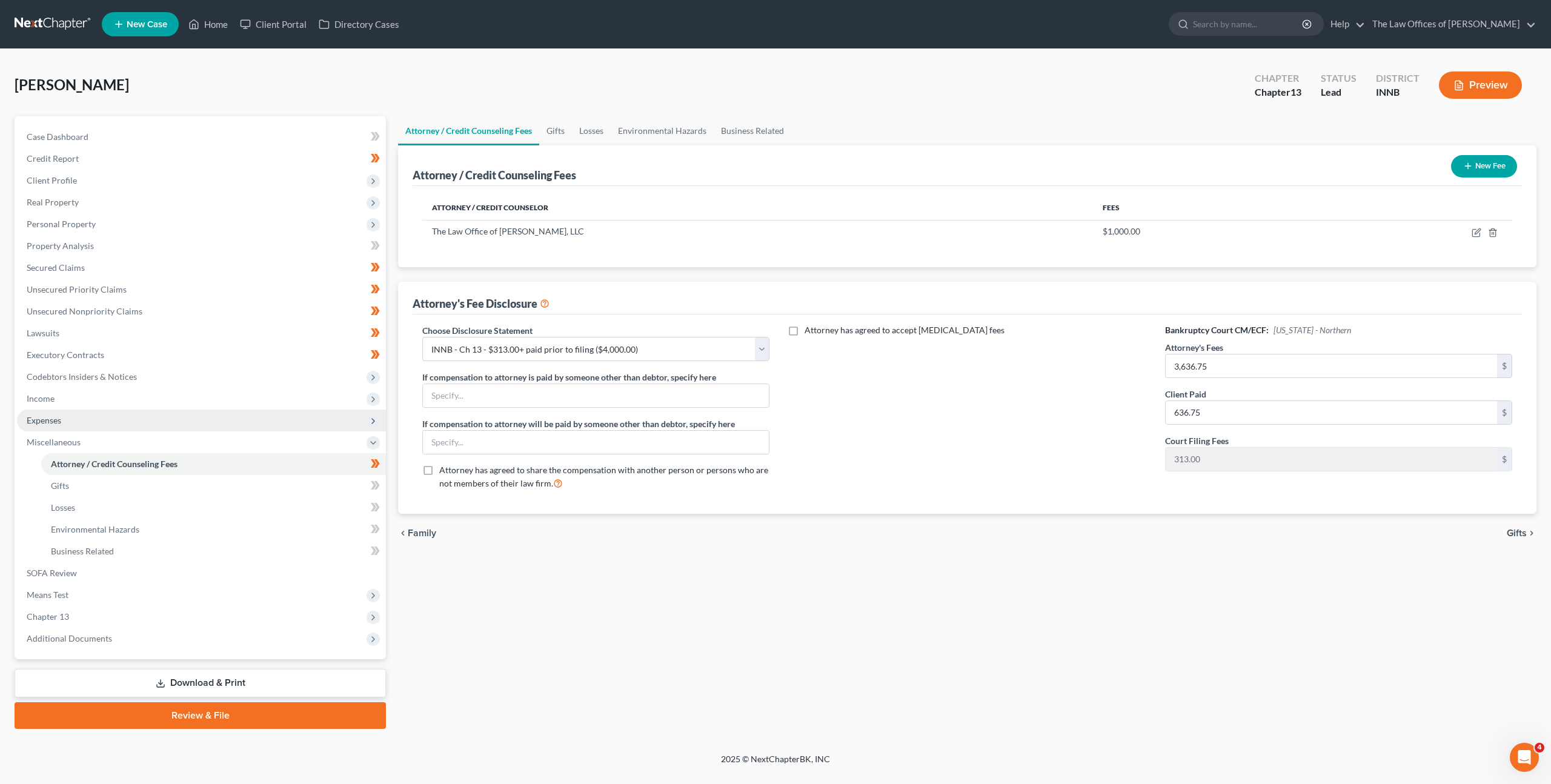
click at [227, 412] on span "Expenses" at bounding box center [201, 420] width 369 height 22
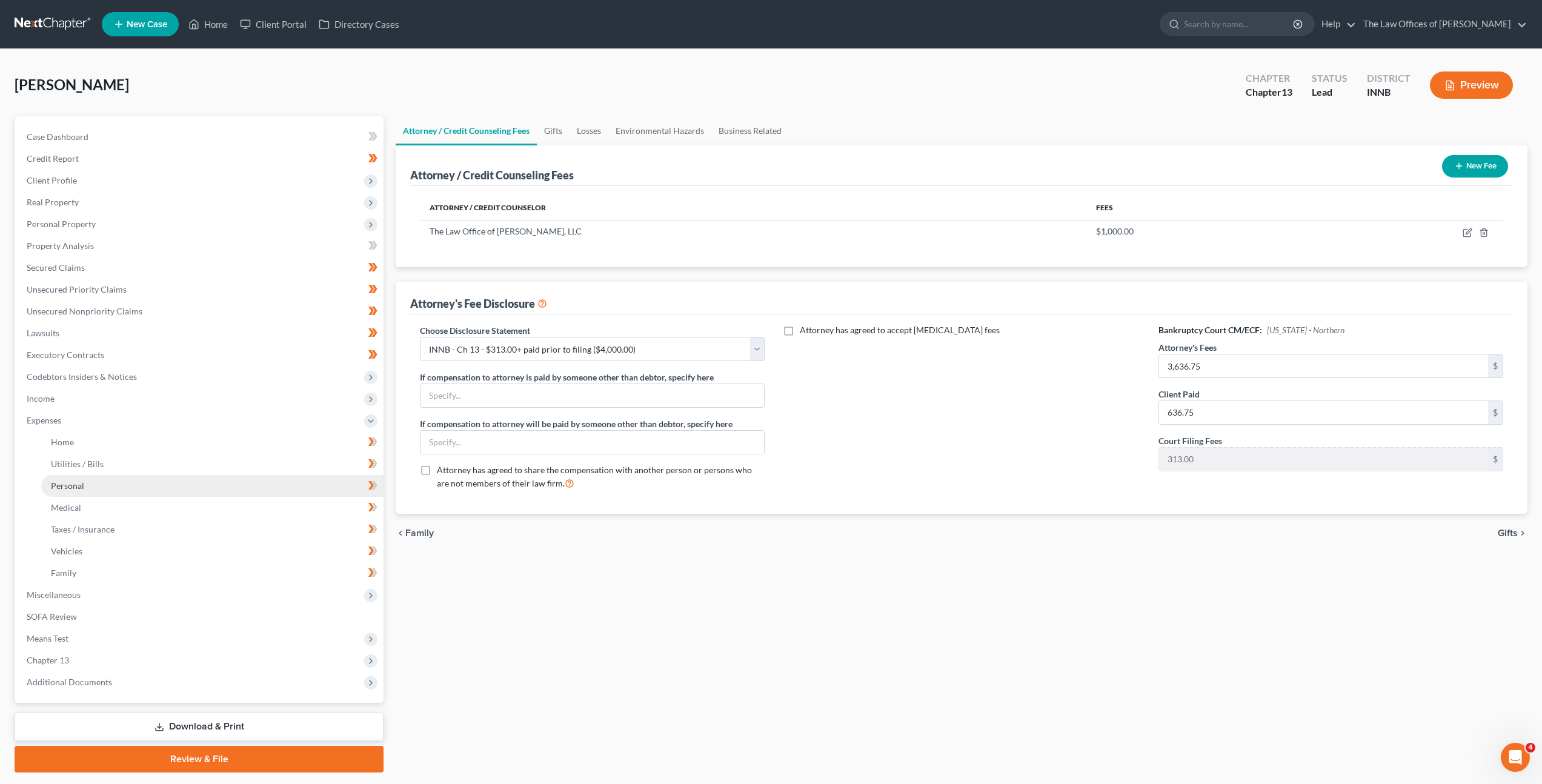
click at [182, 491] on link "Personal" at bounding box center [212, 485] width 343 height 22
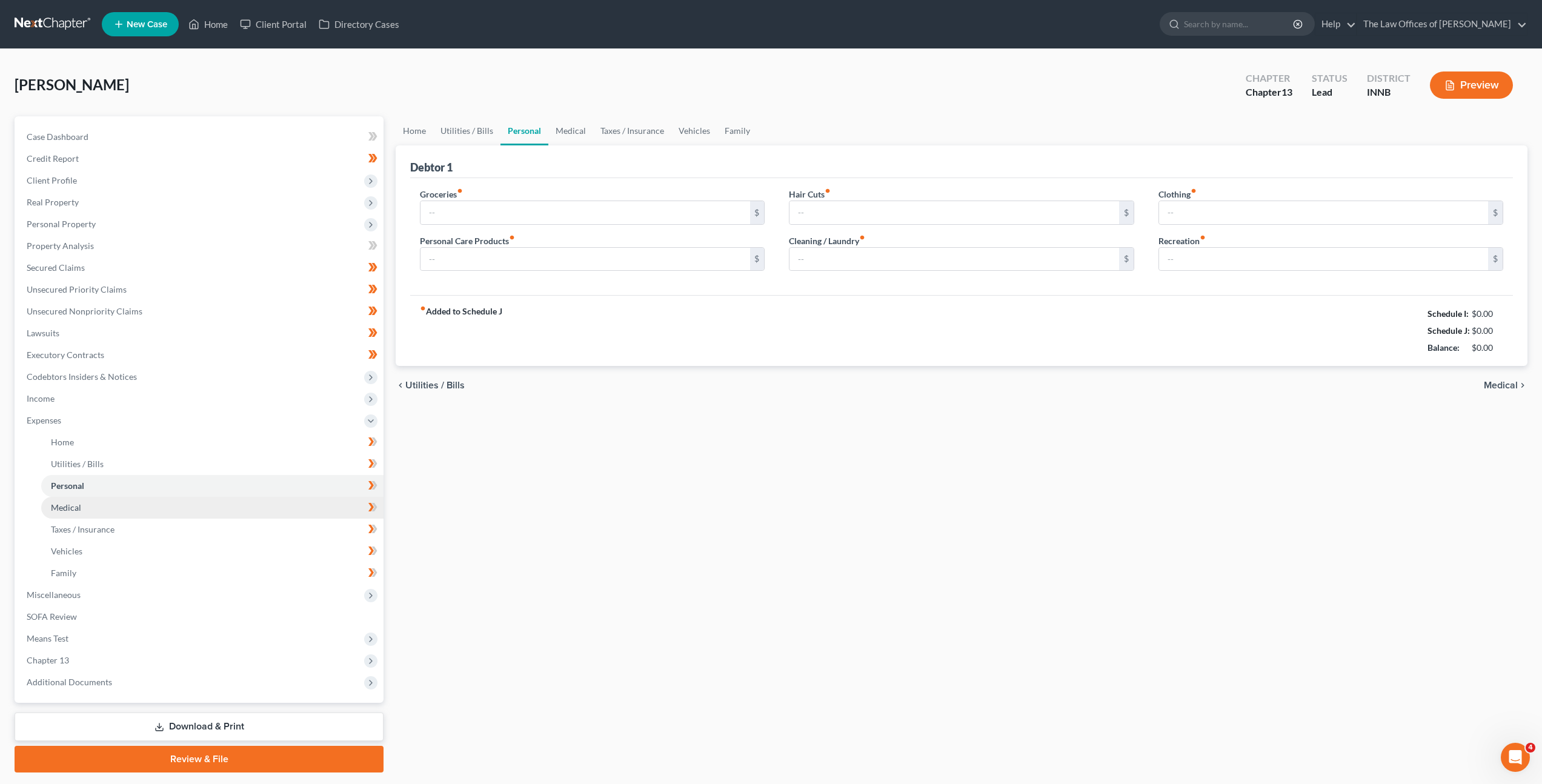
type input "500.00"
type input "60.00"
type input "30.00"
type input "50.00"
type input "10.00"
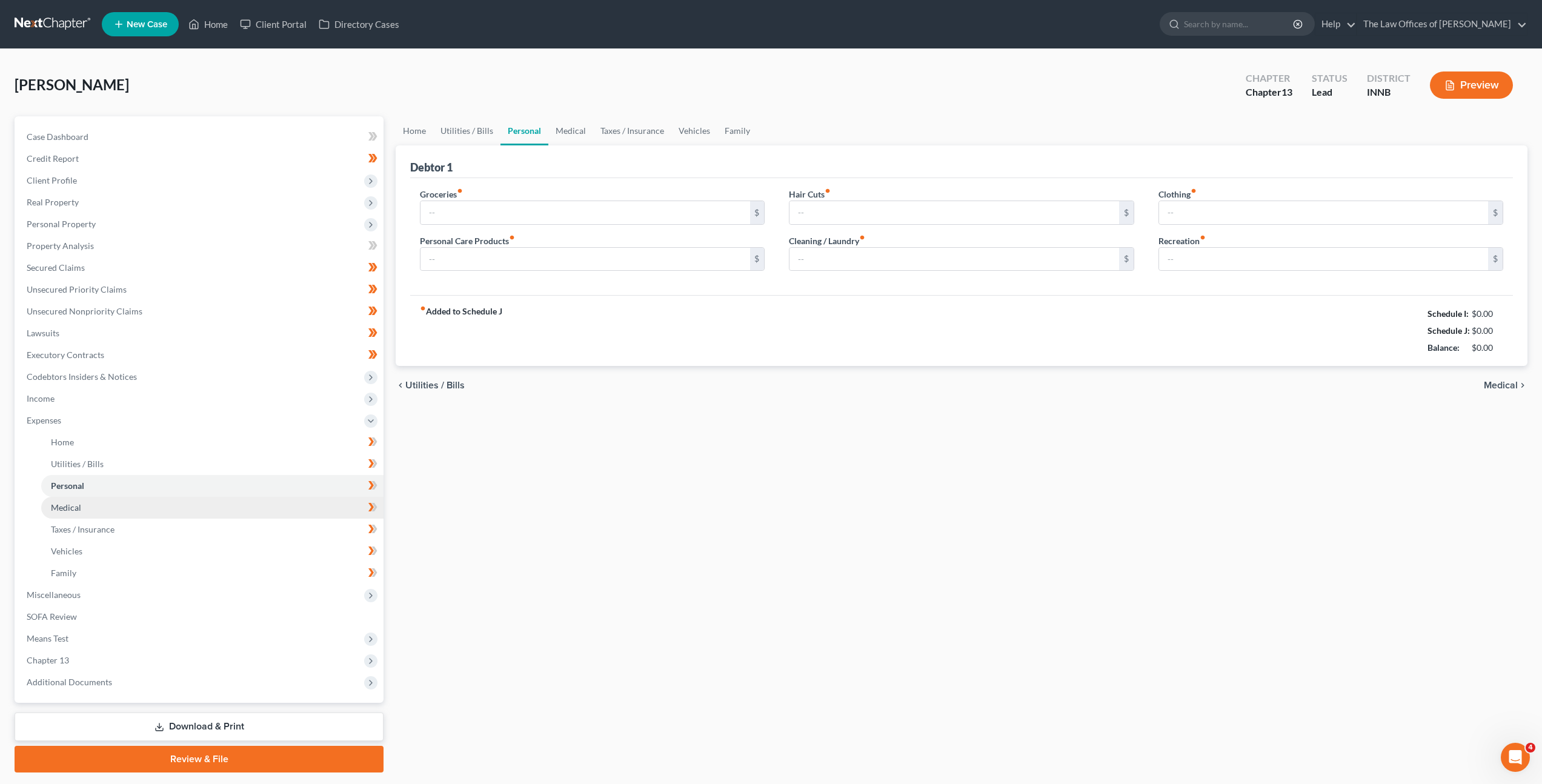
type input "100.00"
click at [187, 501] on link "Medical" at bounding box center [212, 507] width 343 height 22
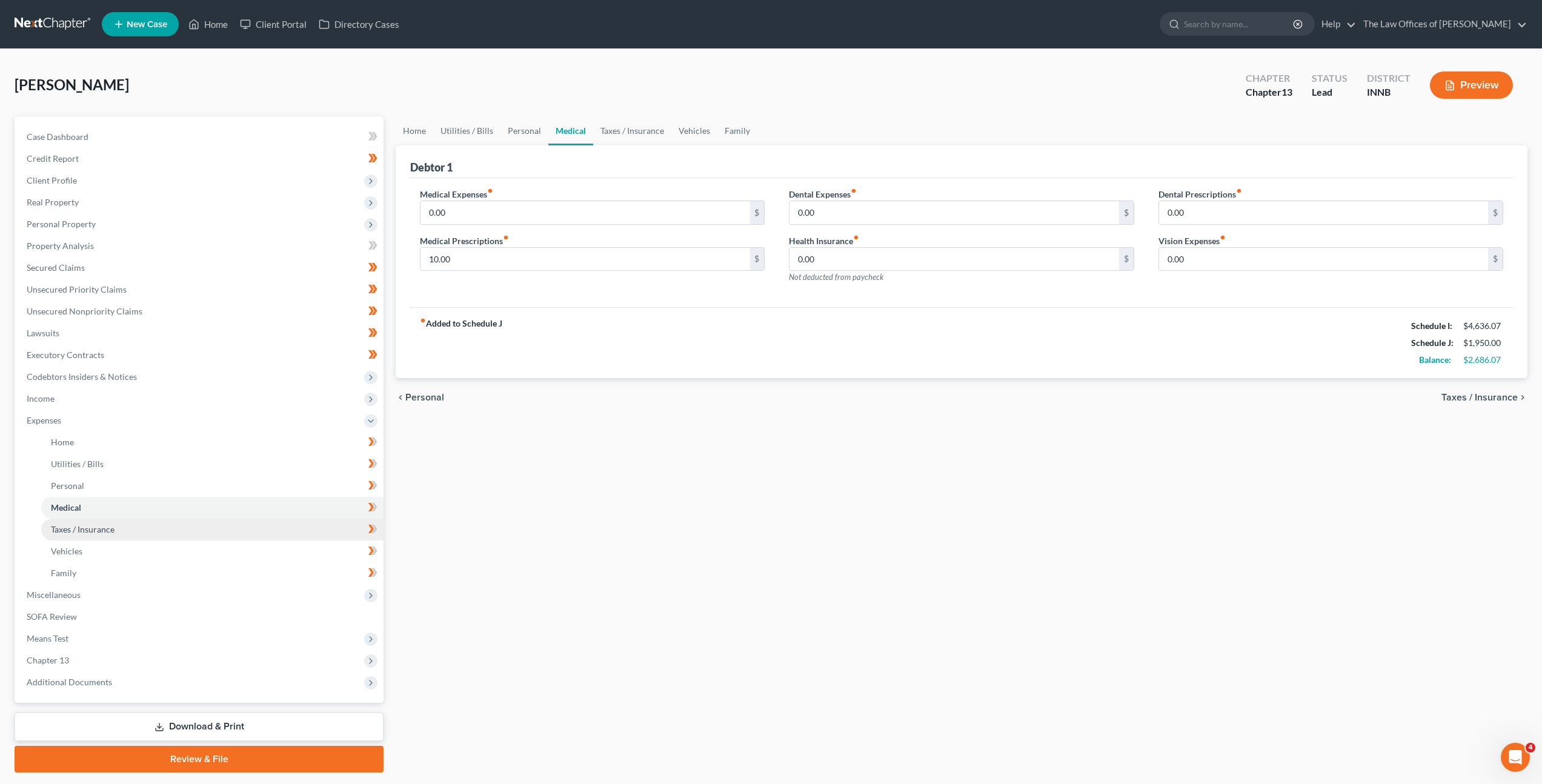
click at [210, 521] on link "Taxes / Insurance" at bounding box center [212, 529] width 343 height 22
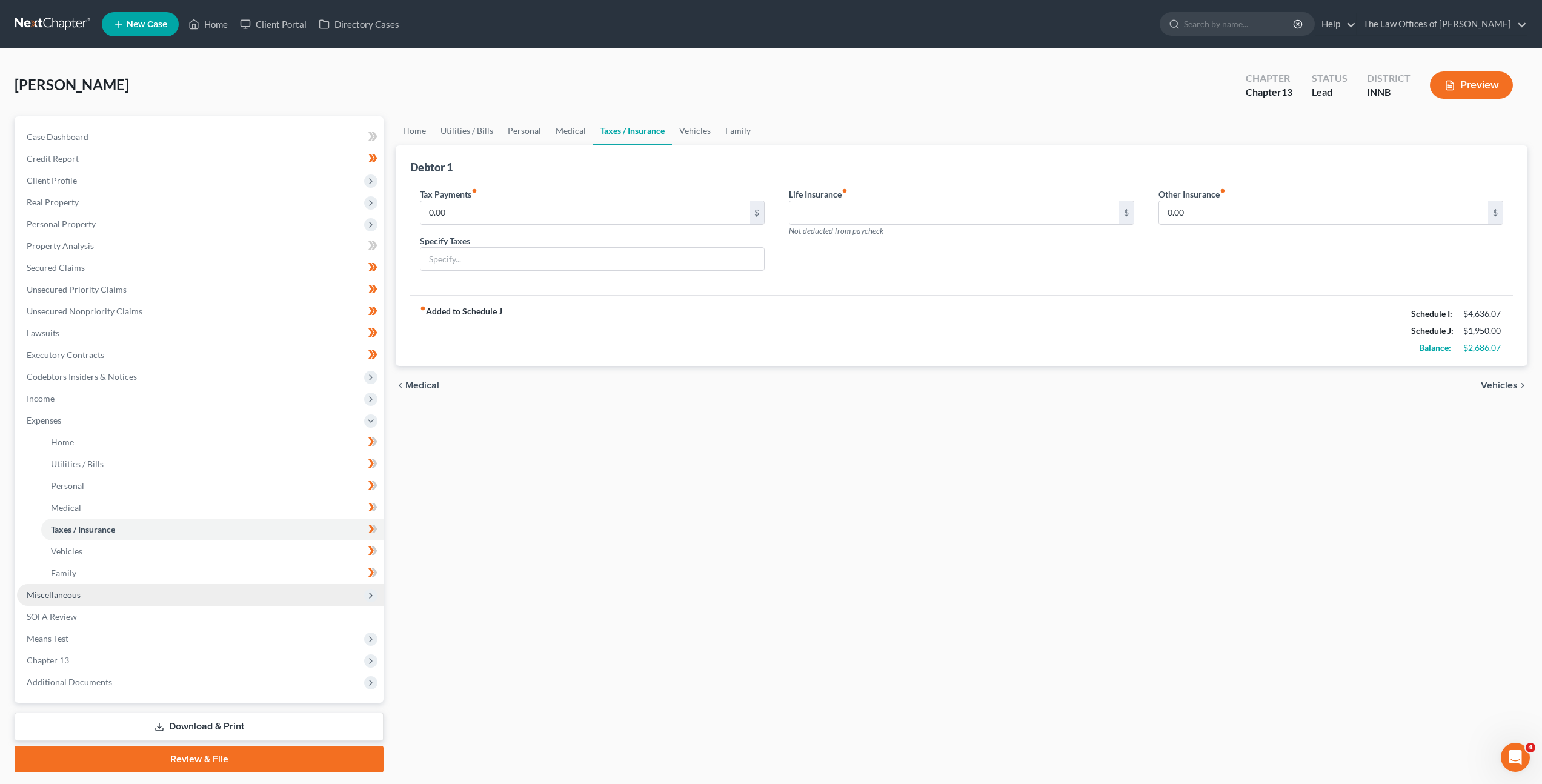
click at [229, 591] on span "Miscellaneous" at bounding box center [200, 595] width 367 height 22
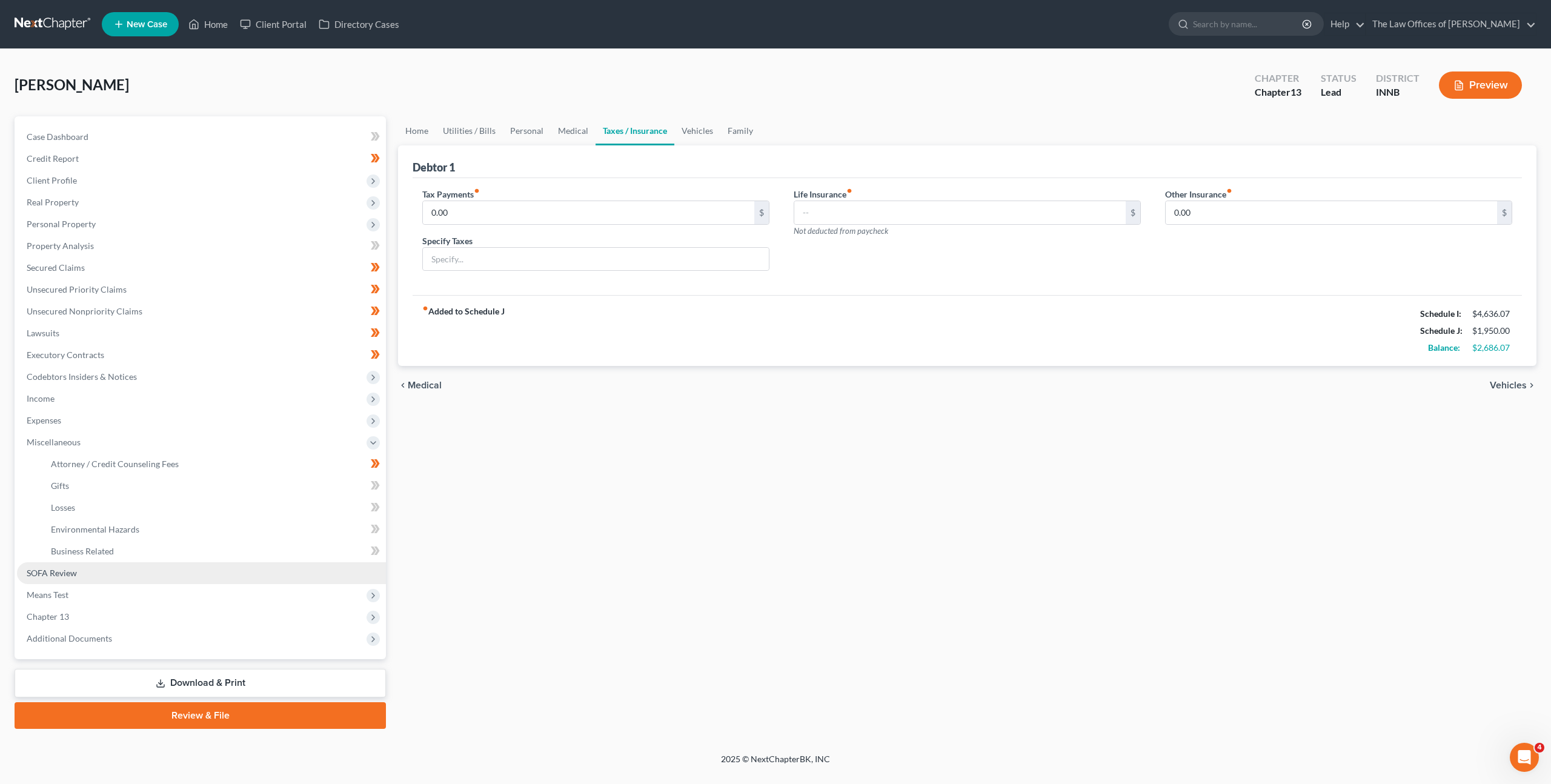
click at [225, 567] on link "SOFA Review" at bounding box center [201, 572] width 369 height 22
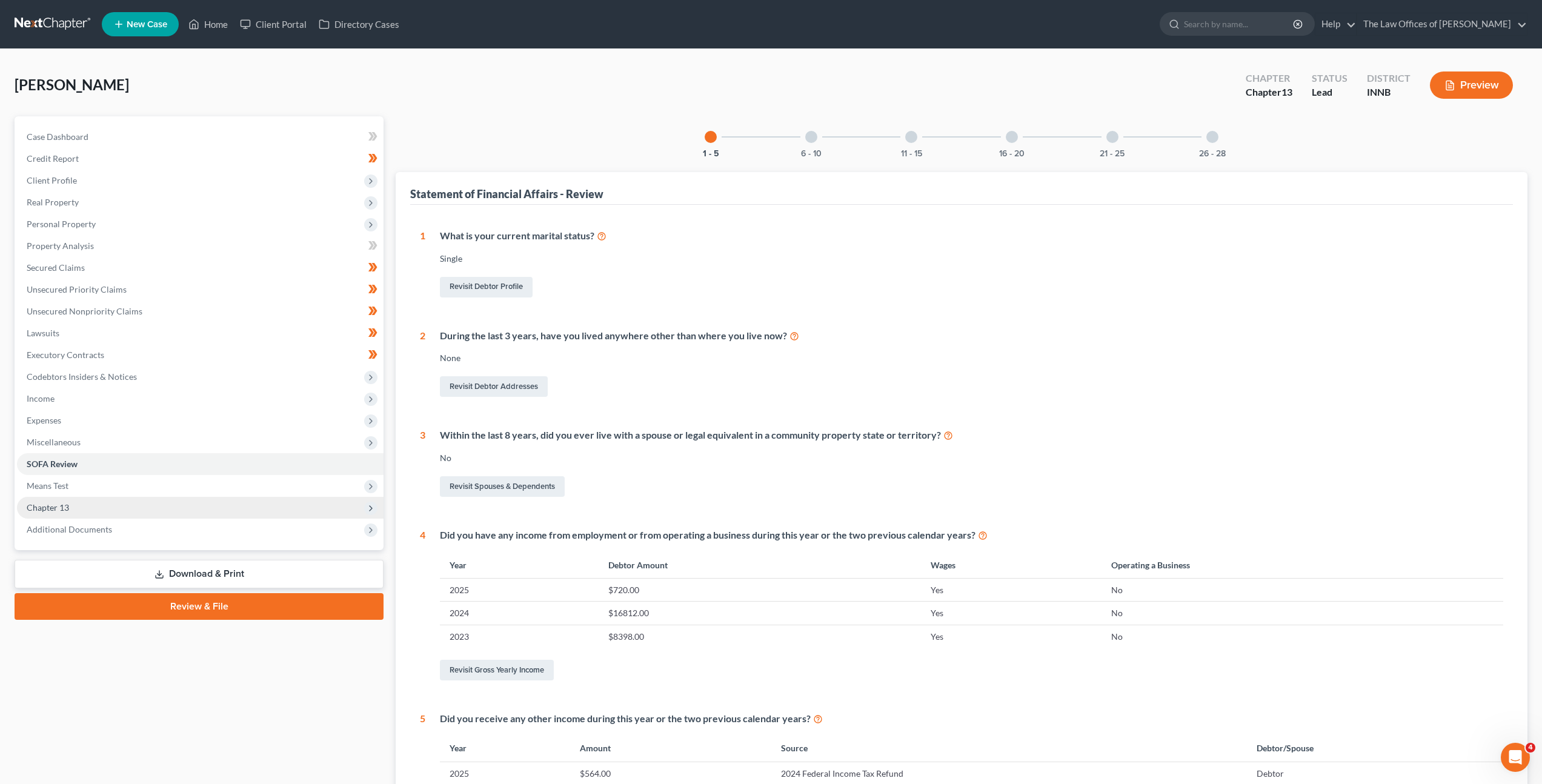
click at [204, 507] on span "Chapter 13" at bounding box center [200, 507] width 367 height 22
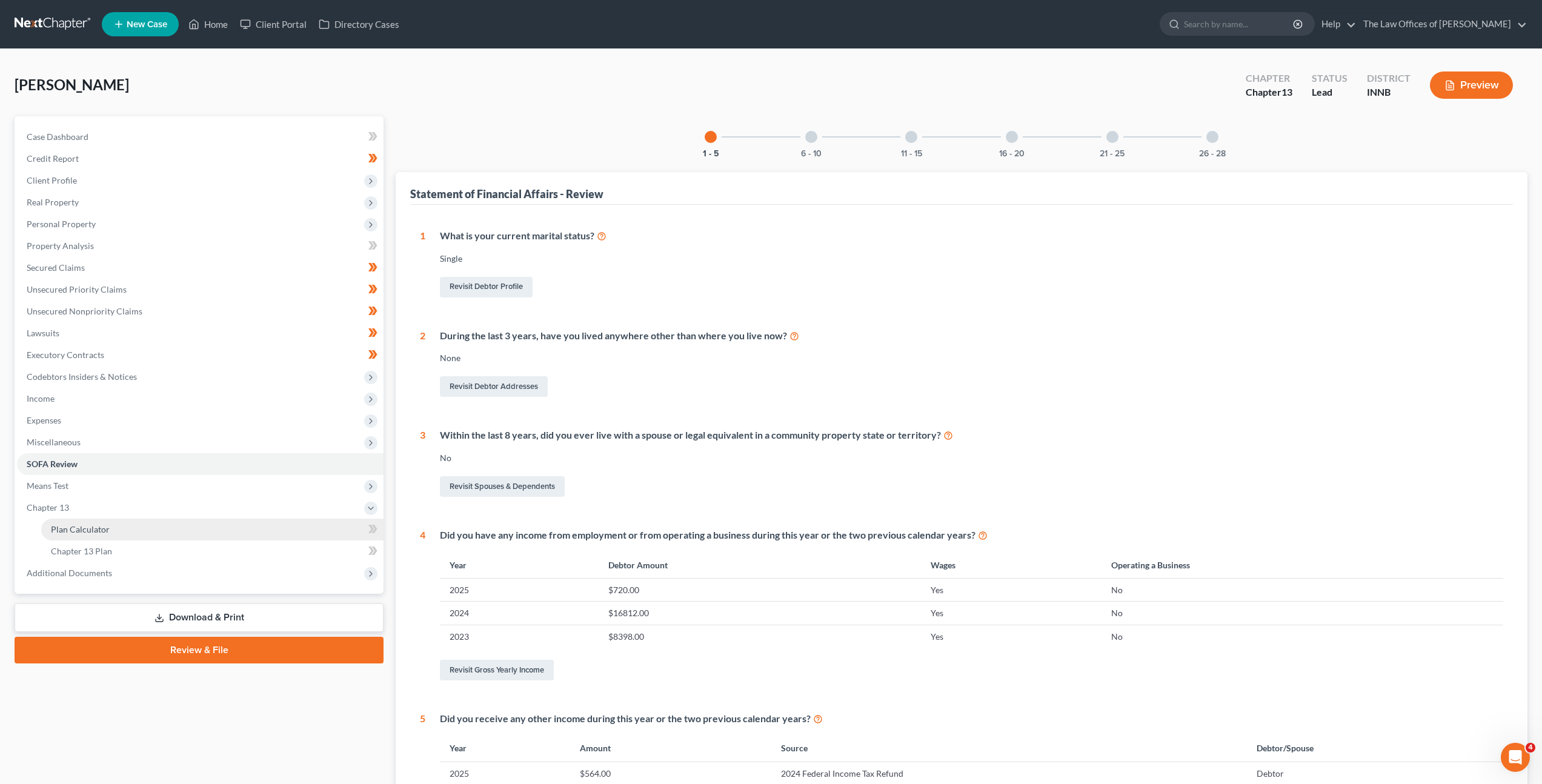
click at [175, 521] on link "Plan Calculator" at bounding box center [212, 529] width 343 height 22
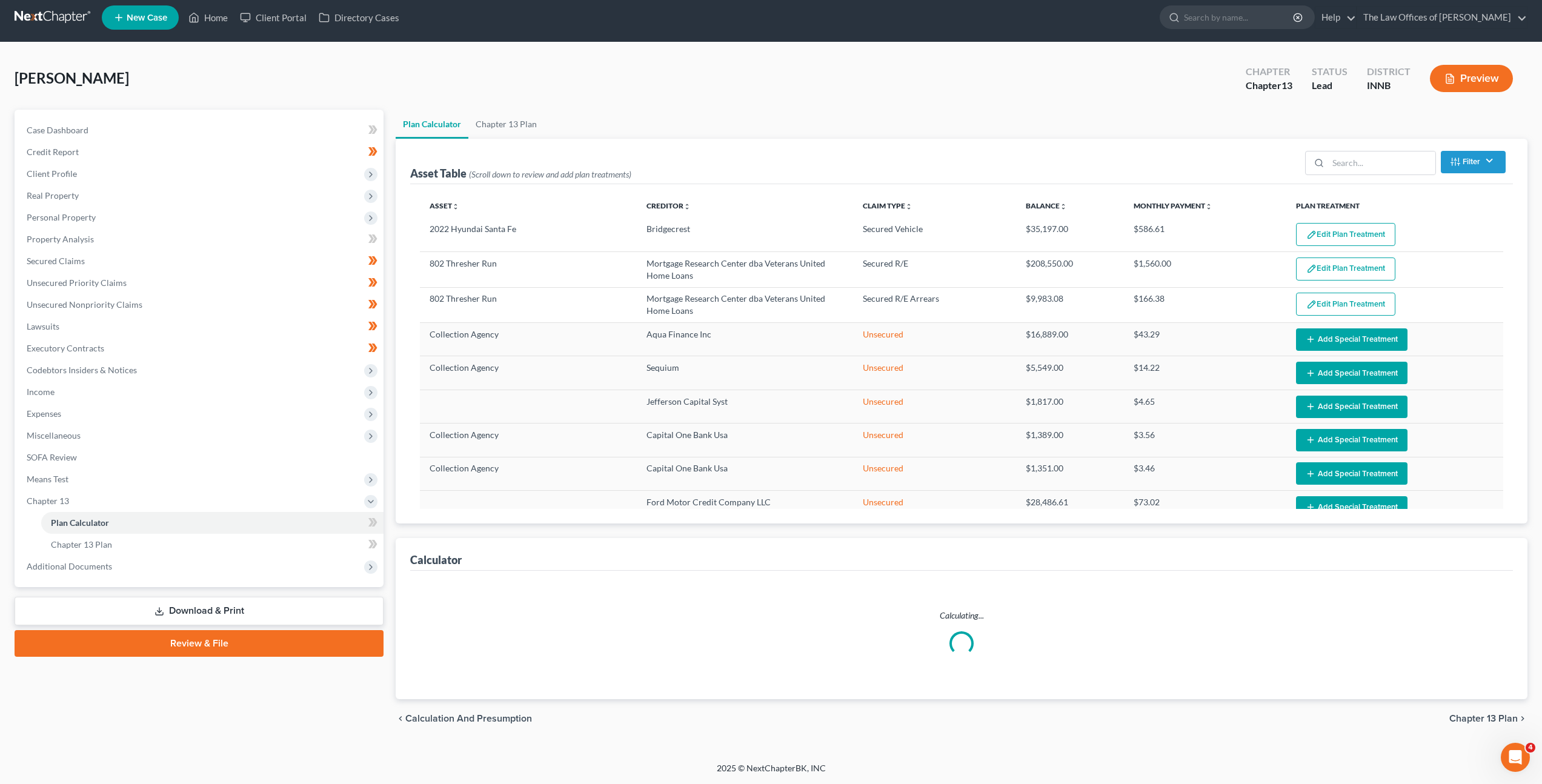
select select "59"
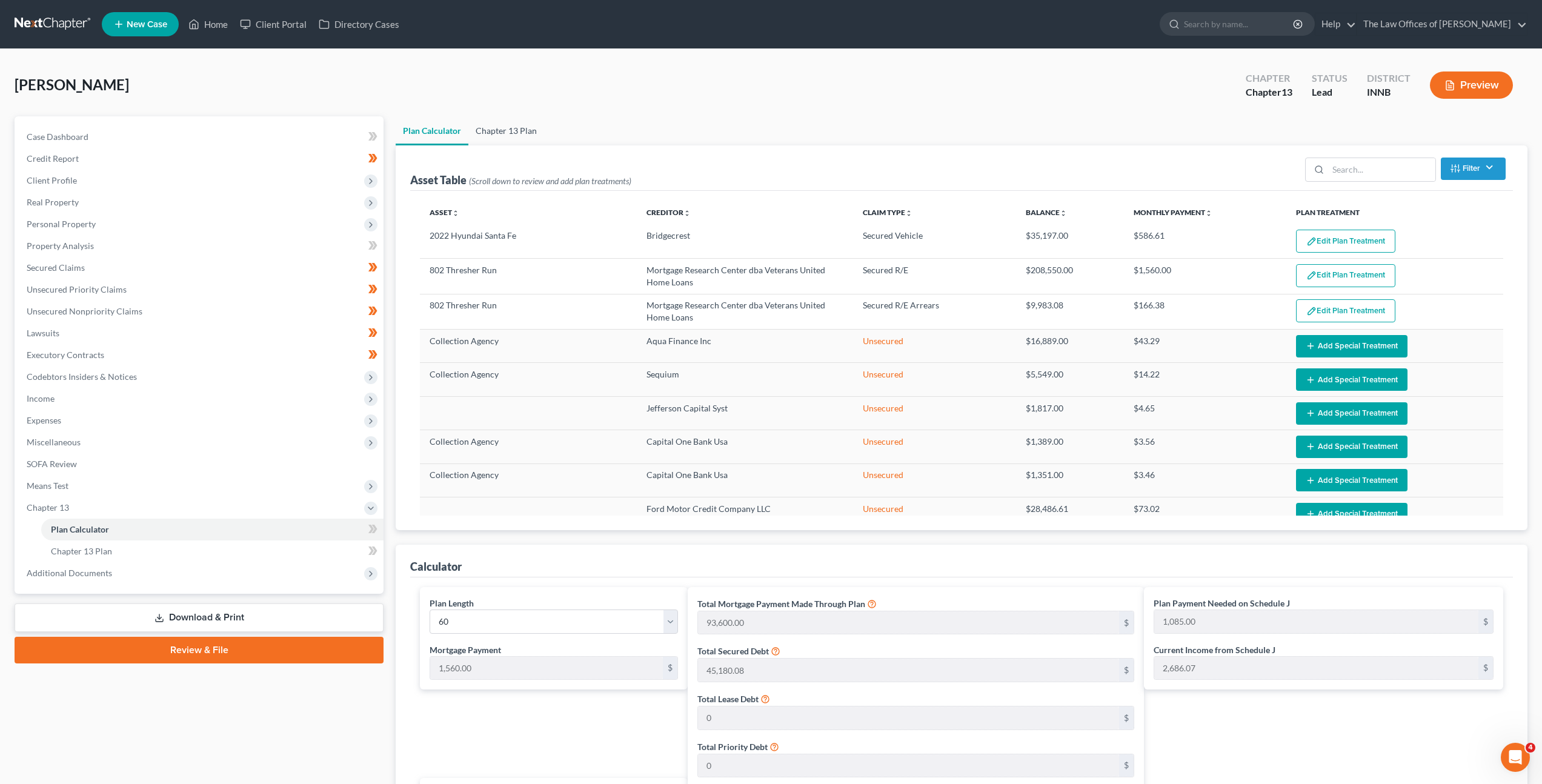
click at [489, 130] on link "Chapter 13 Plan" at bounding box center [506, 131] width 76 height 29
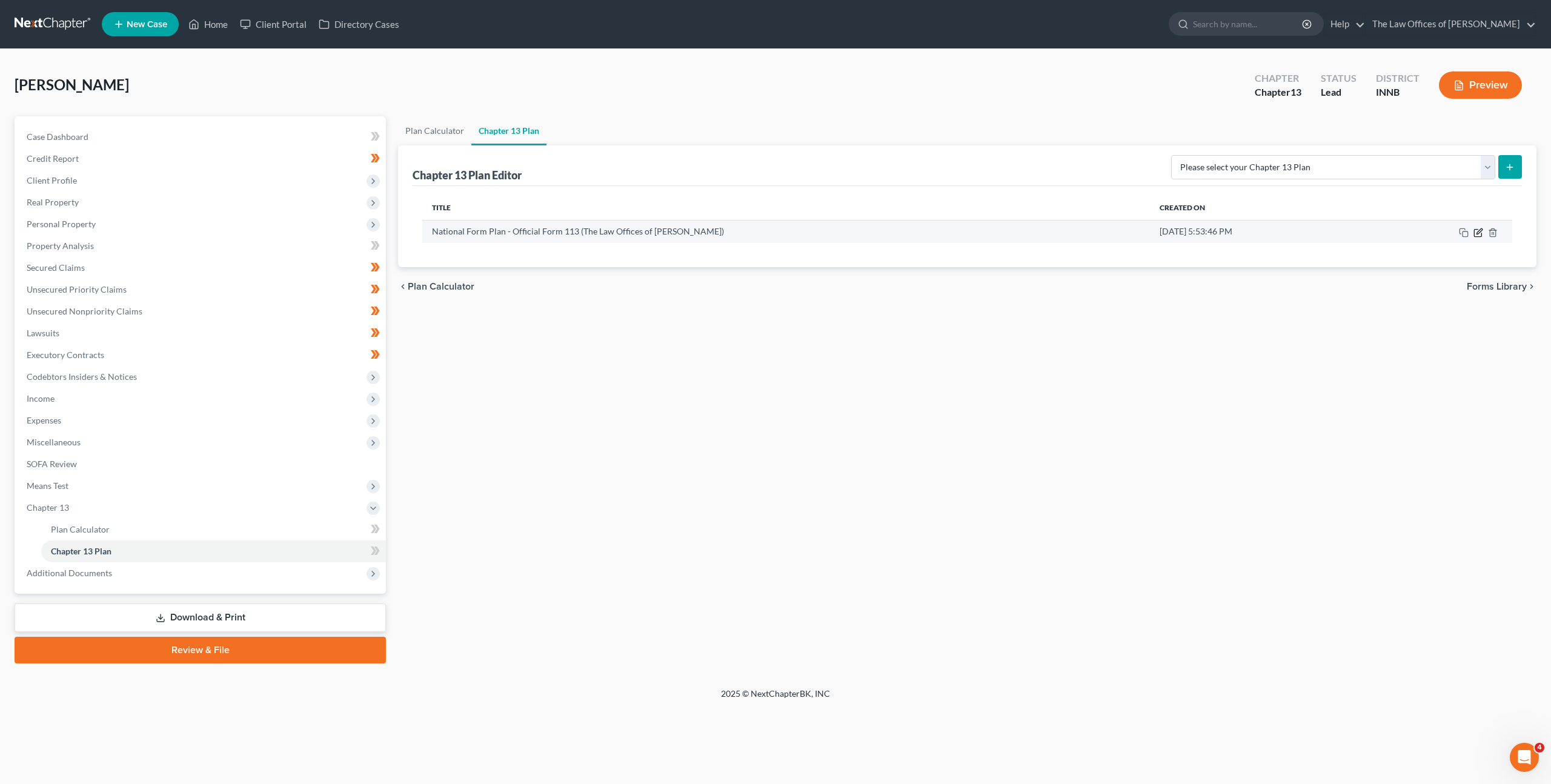
click at [1476, 231] on icon "button" at bounding box center [1478, 233] width 10 height 10
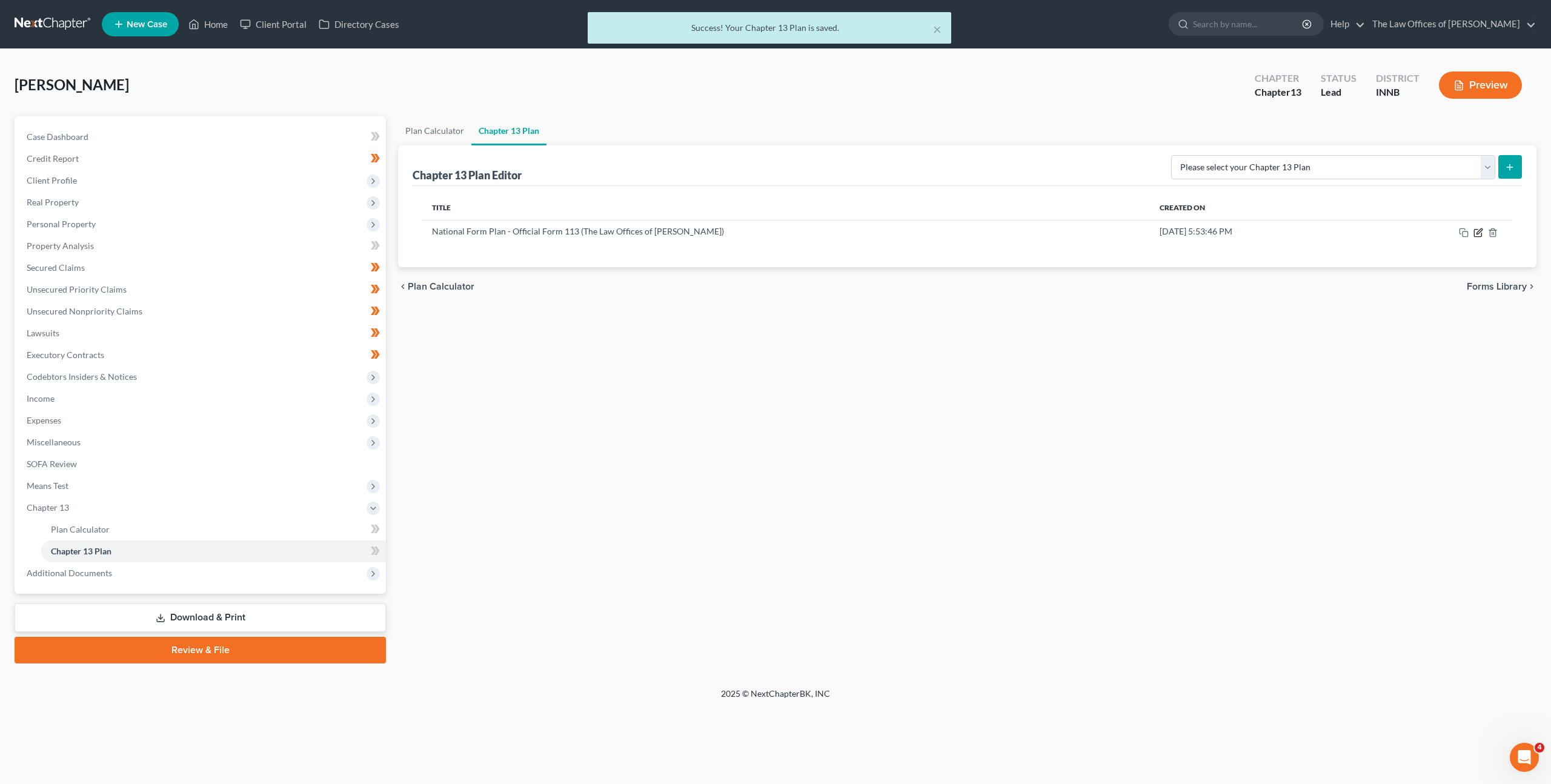
drag, startPoint x: 1476, startPoint y: 232, endPoint x: 1399, endPoint y: 278, distance: 89.7
click at [1476, 232] on icon "button" at bounding box center [1478, 233] width 10 height 10
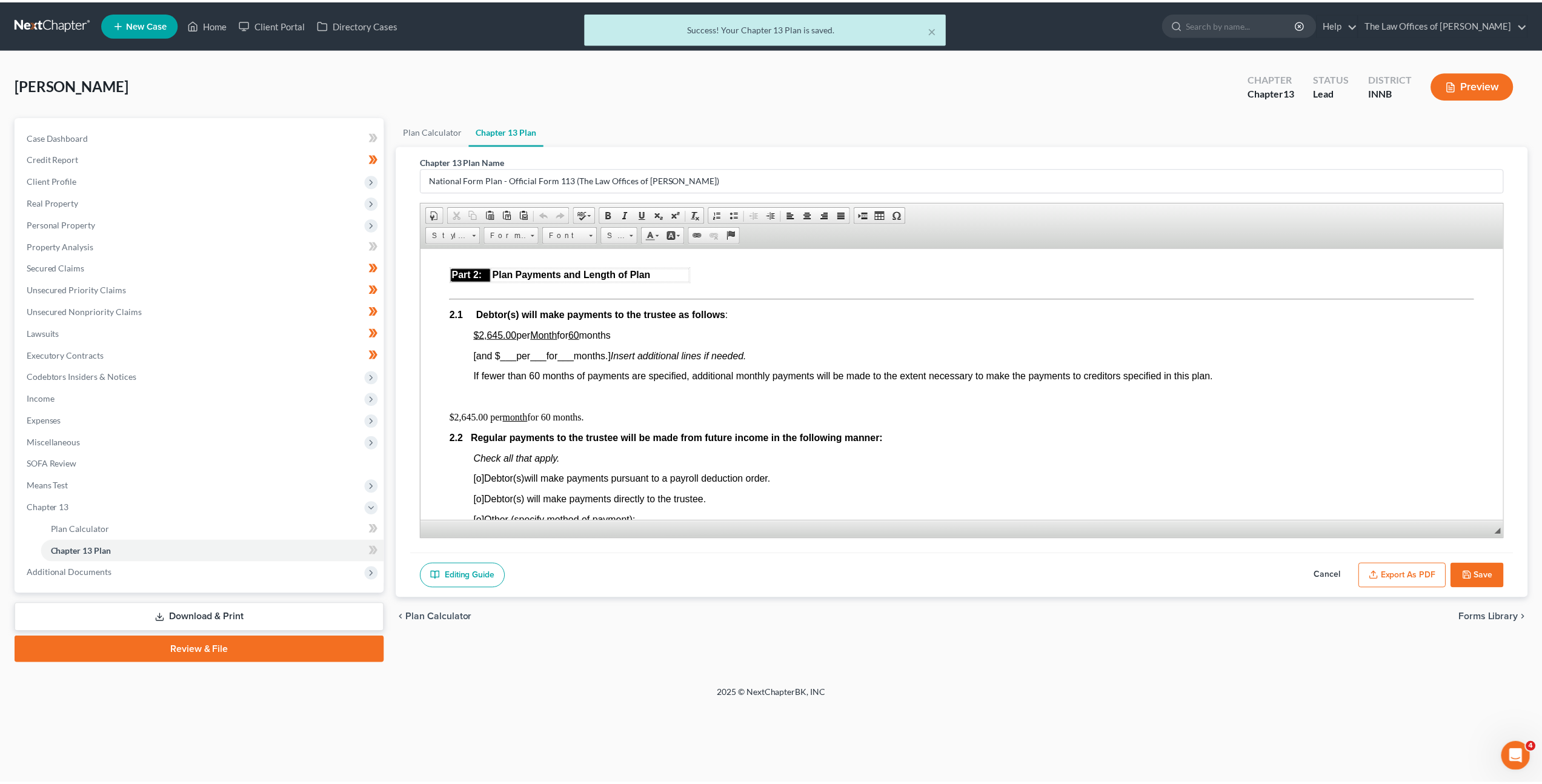
scroll to position [648, 0]
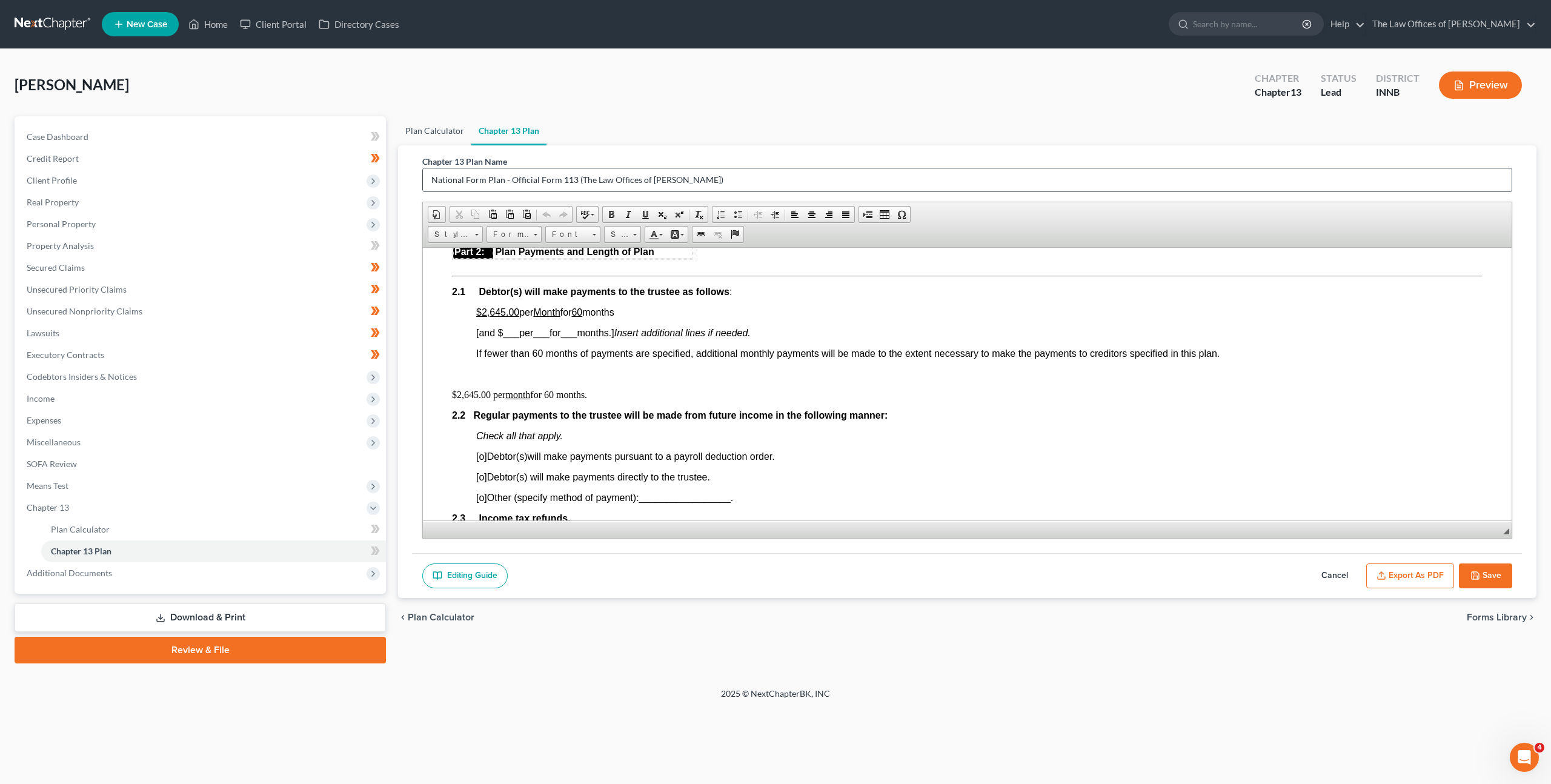
click at [420, 138] on link "Plan Calculator" at bounding box center [435, 131] width 73 height 29
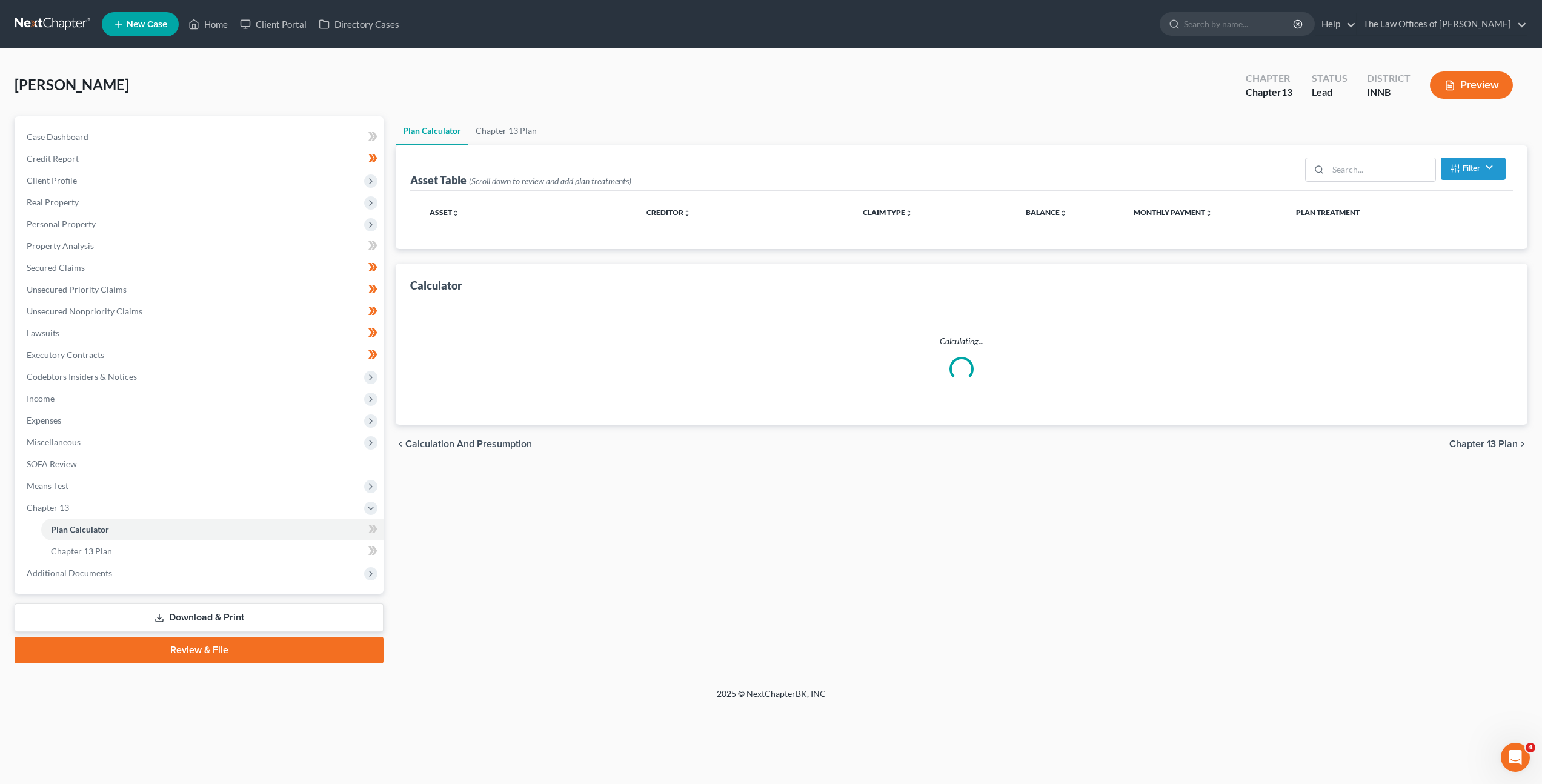
select select "59"
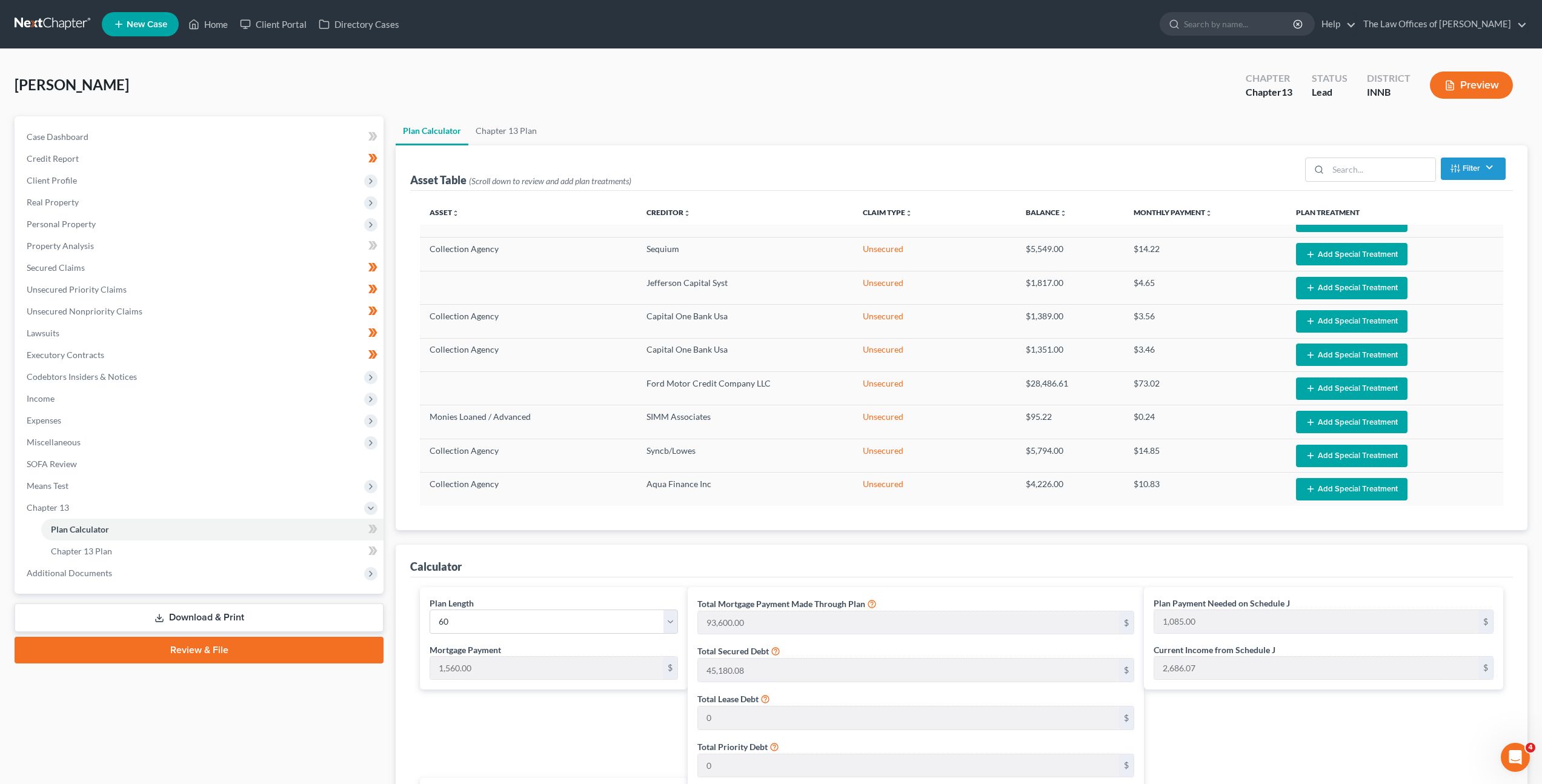
scroll to position [361, 0]
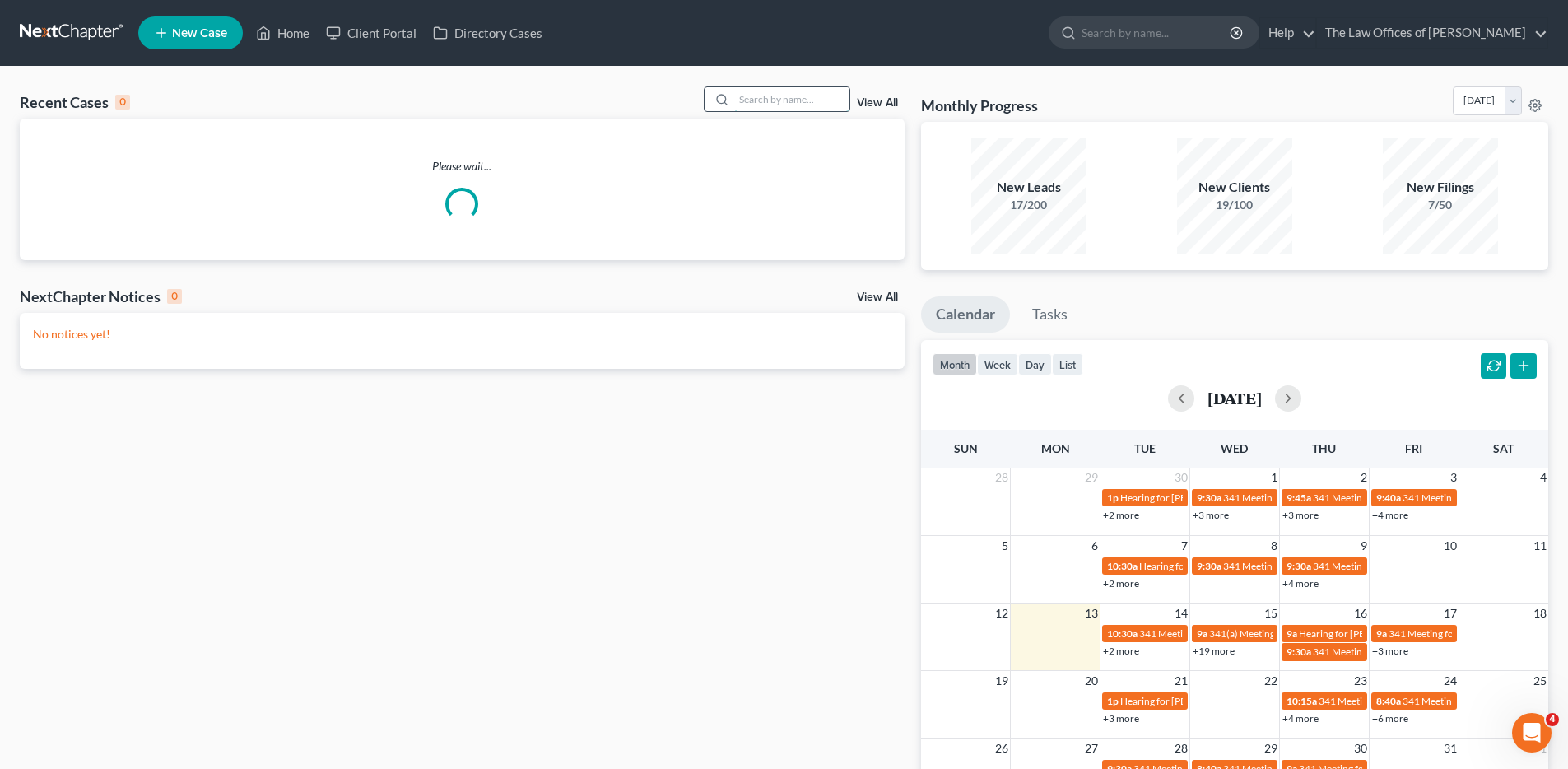
click at [790, 102] on input "search" at bounding box center [791, 99] width 115 height 24
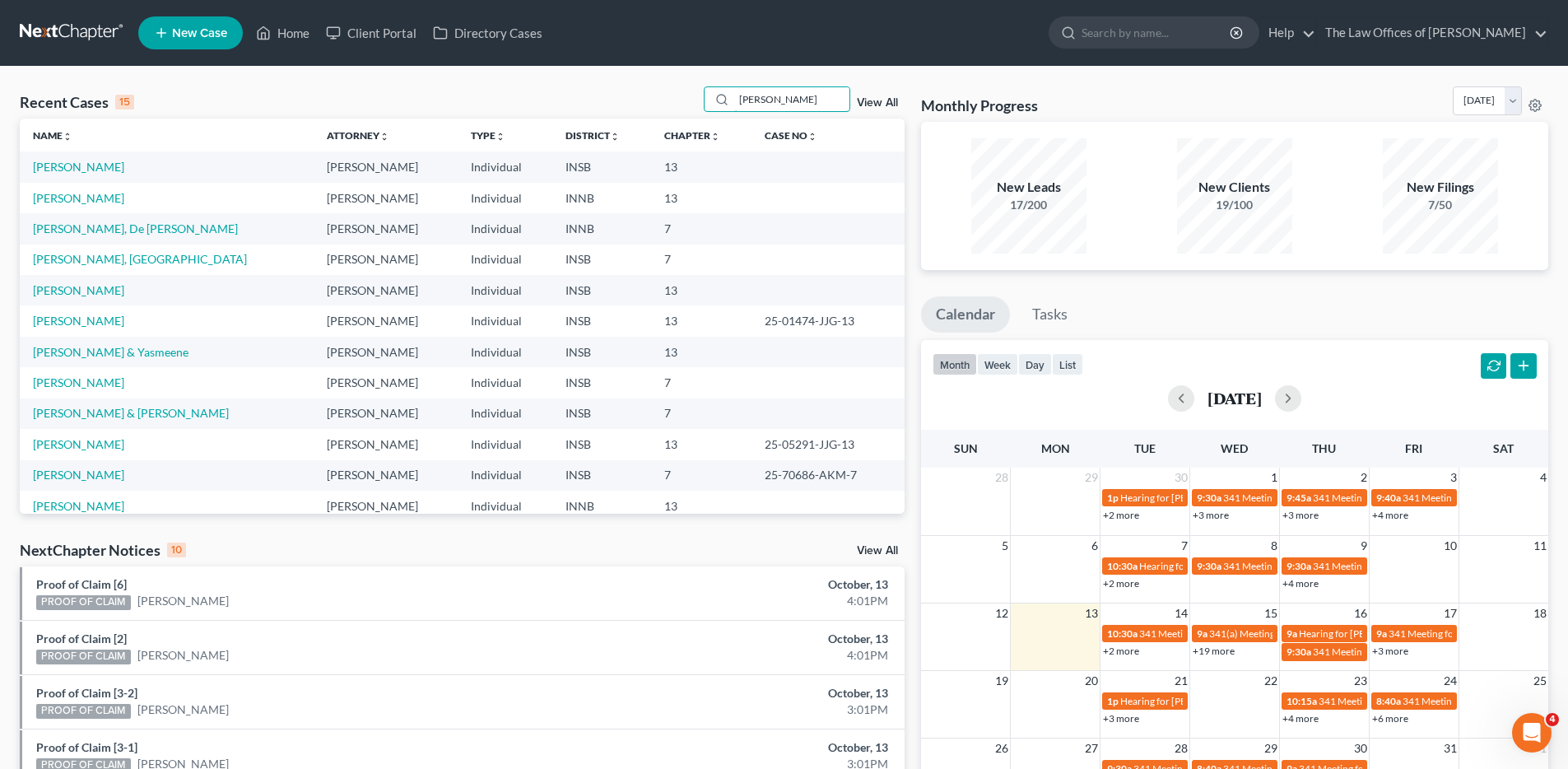
type input "[PERSON_NAME]"
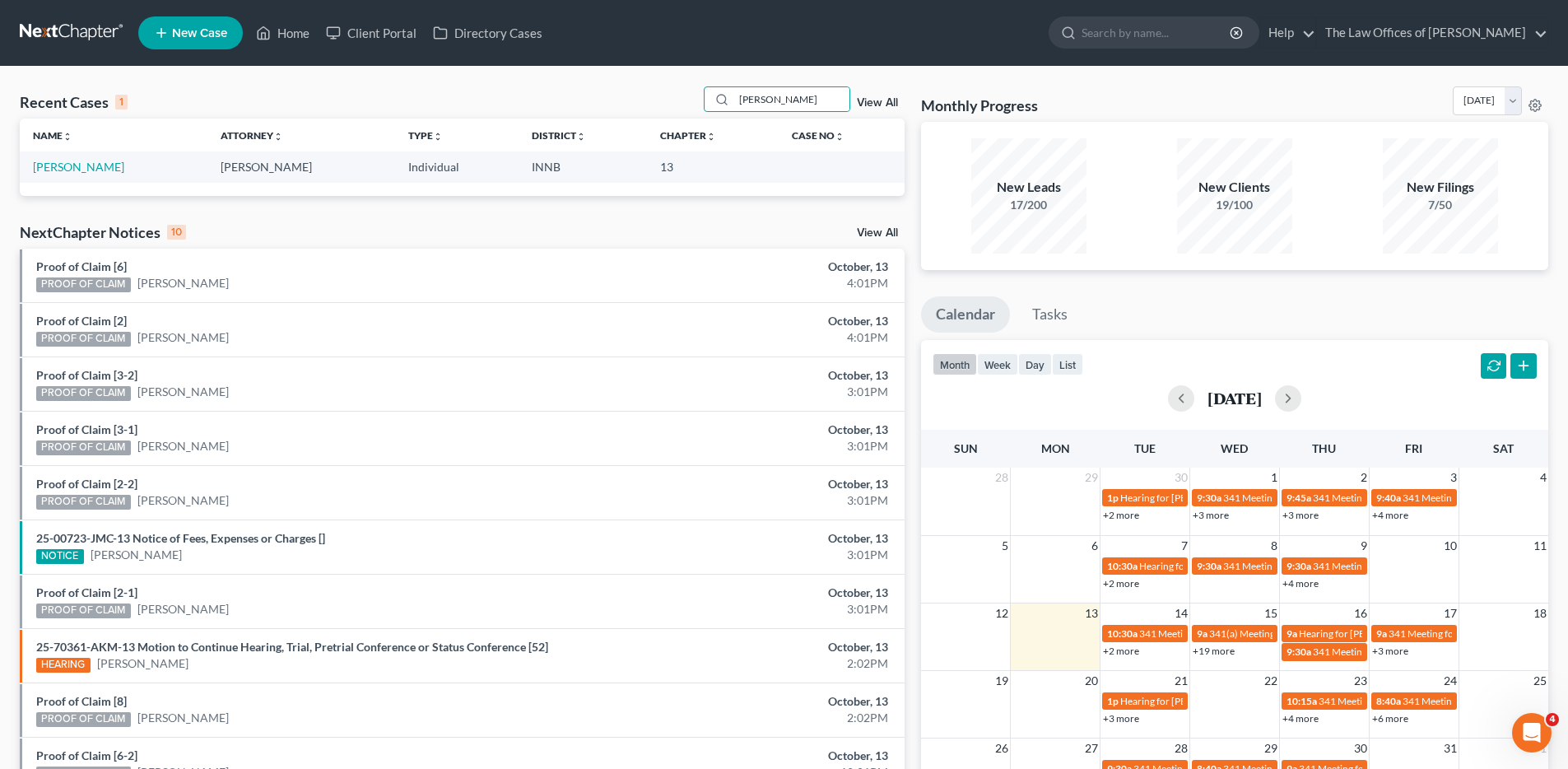
click at [108, 171] on td "[PERSON_NAME]" at bounding box center [113, 166] width 188 height 30
click at [79, 169] on link "[PERSON_NAME]" at bounding box center [78, 166] width 92 height 14
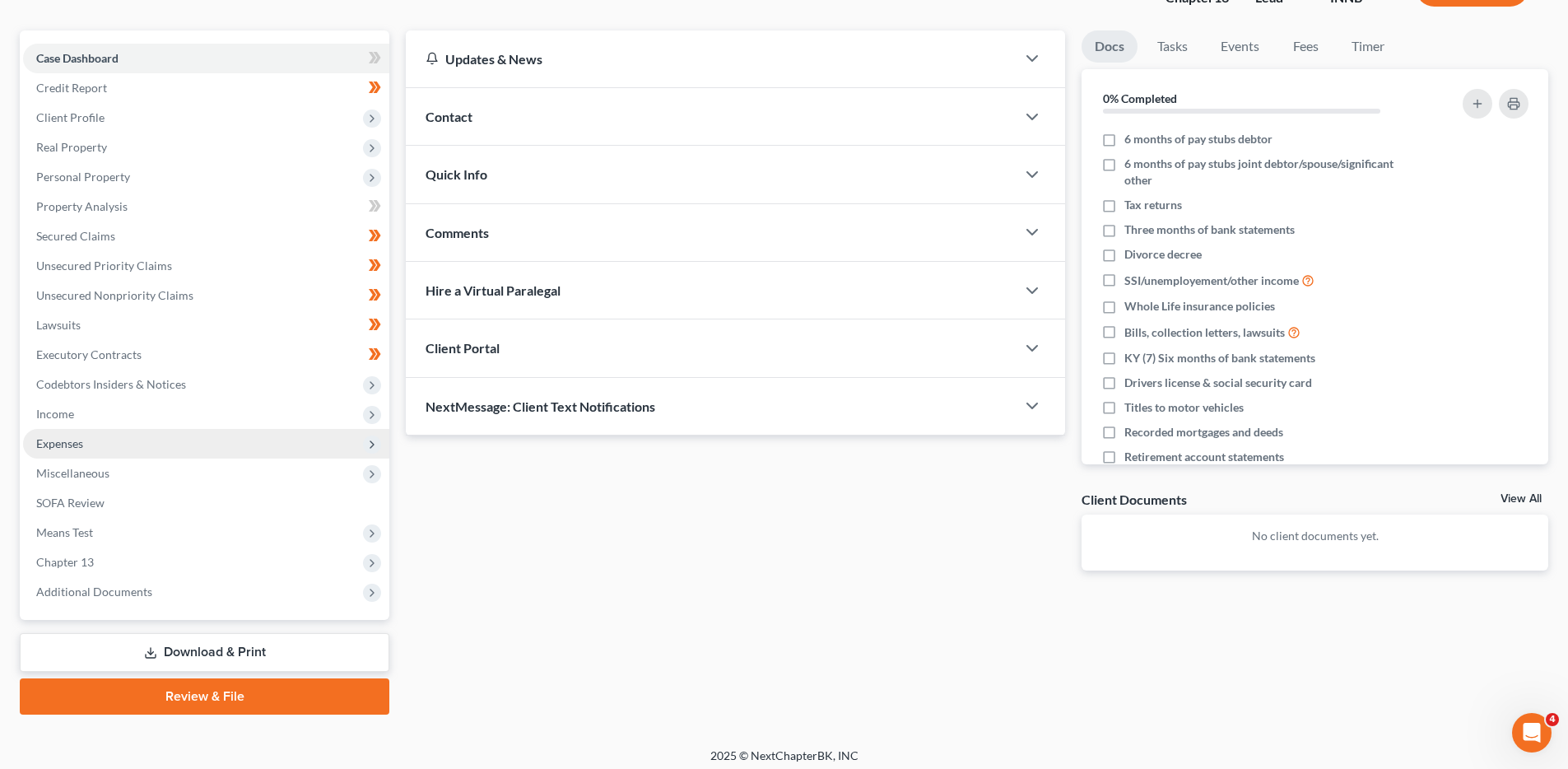
scroll to position [136, 0]
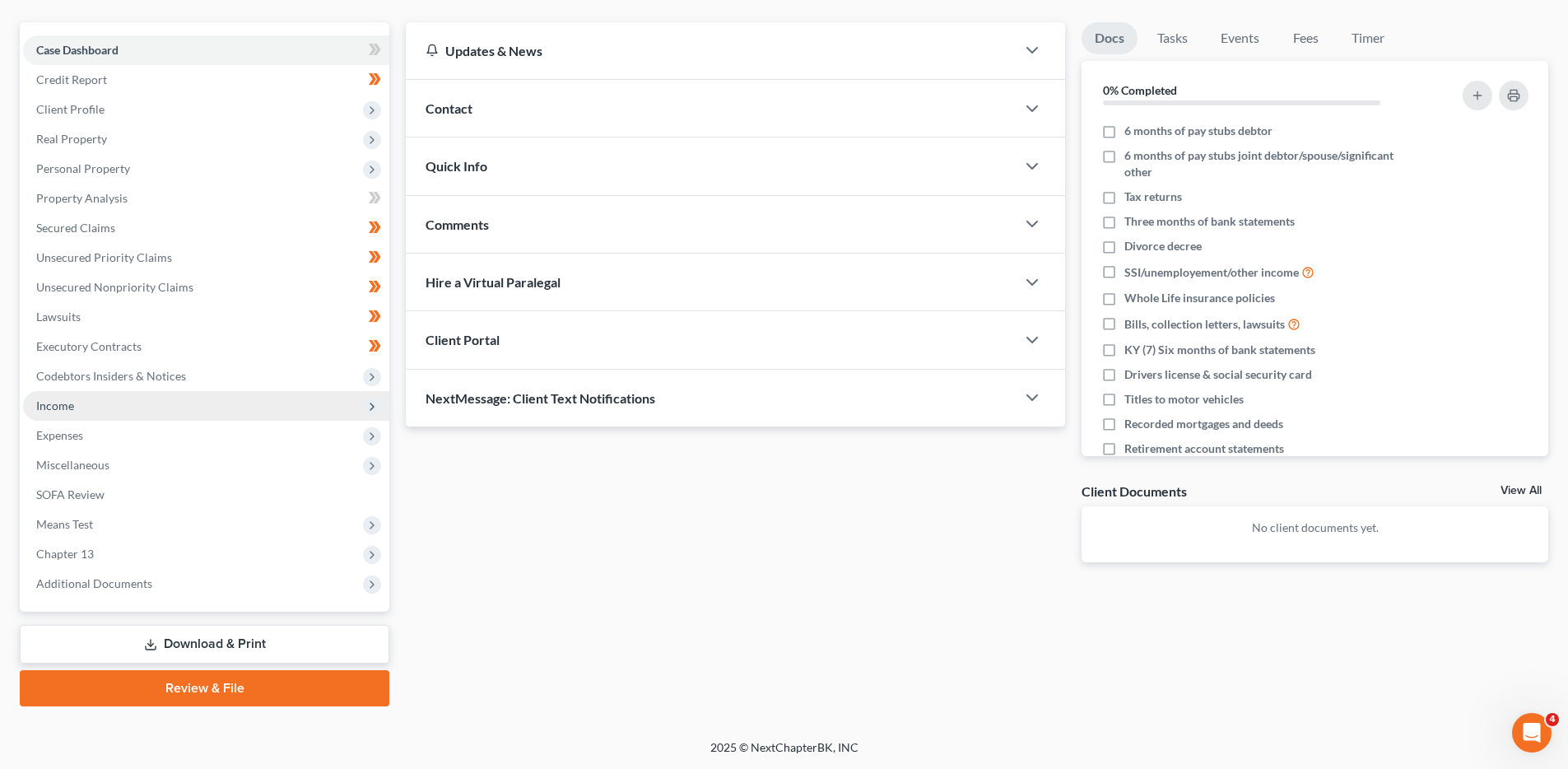
click at [178, 414] on span "Income" at bounding box center [206, 405] width 367 height 29
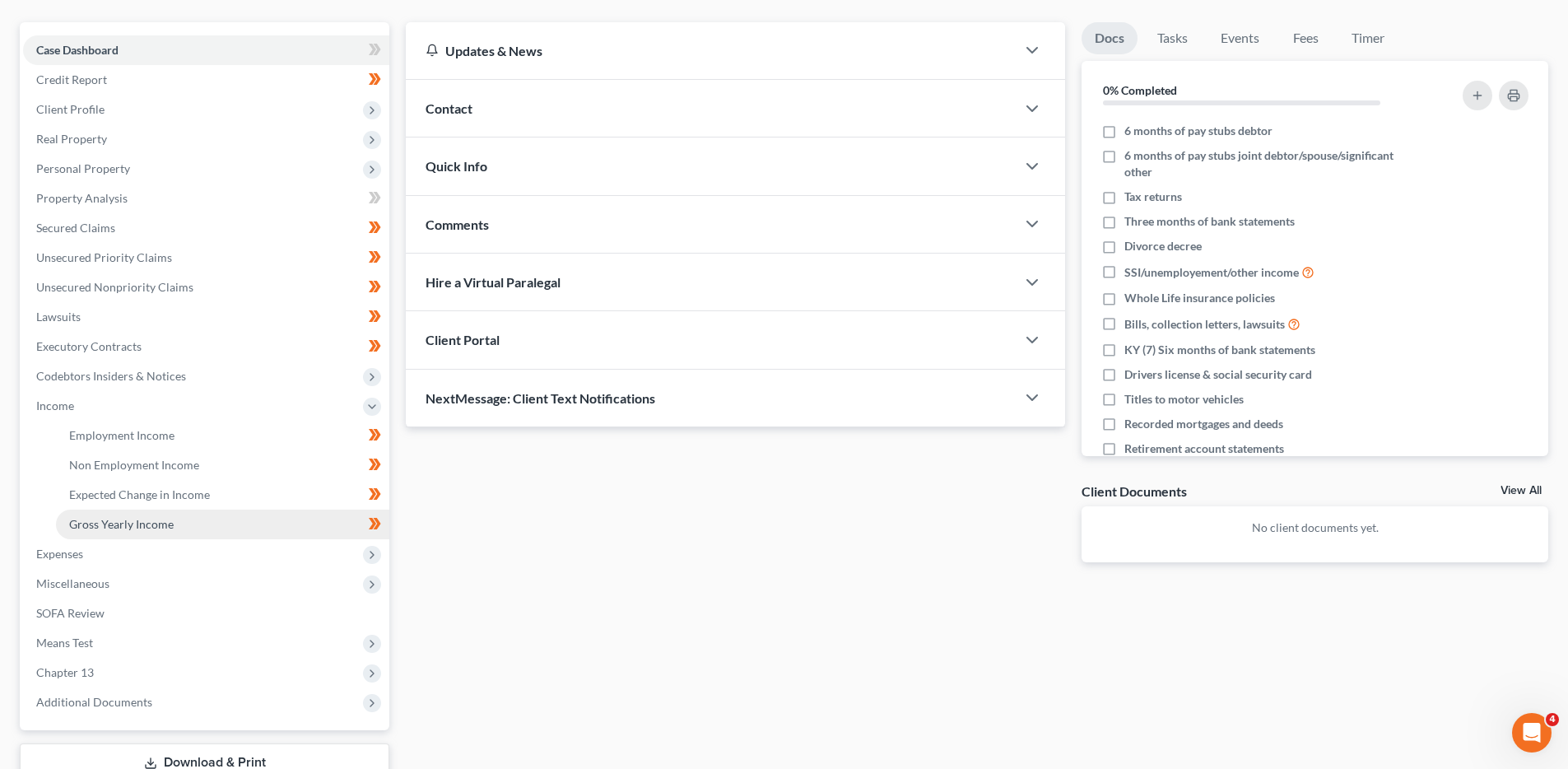
click at [176, 530] on link "Gross Yearly Income" at bounding box center [222, 524] width 334 height 29
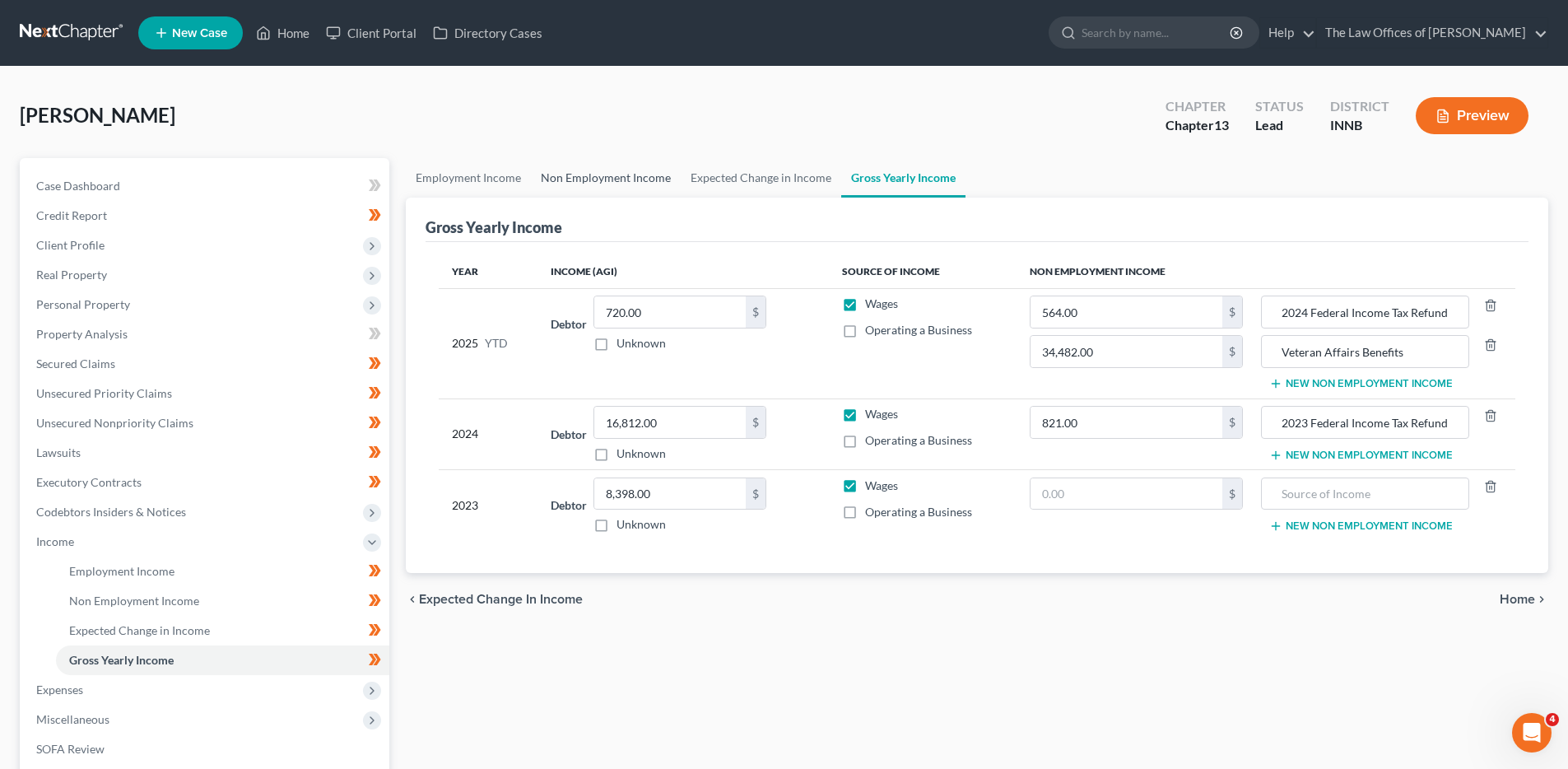
click at [587, 171] on link "Non Employment Income" at bounding box center [606, 178] width 150 height 39
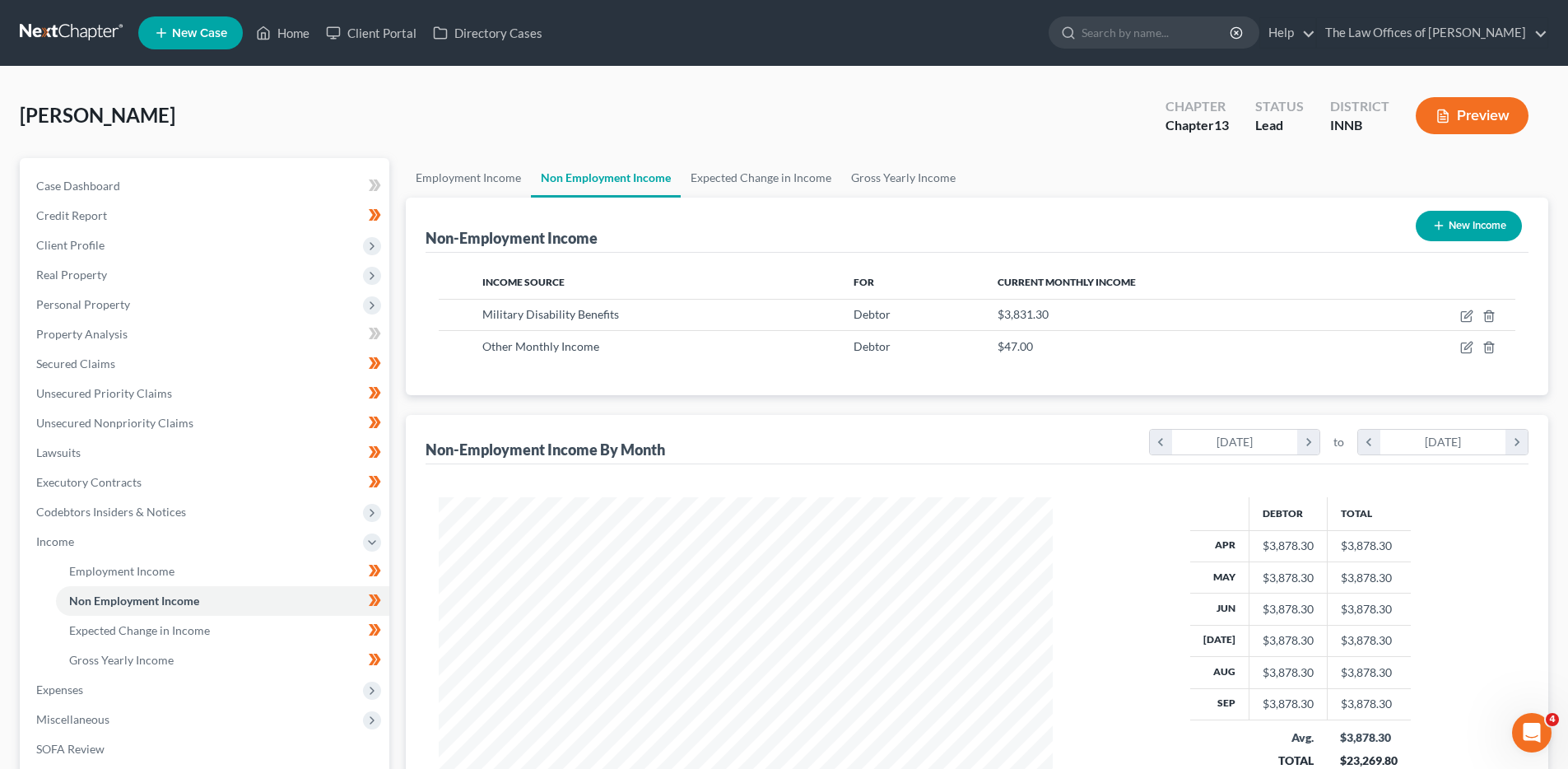
scroll to position [307, 647]
